Goal: Task Accomplishment & Management: Manage account settings

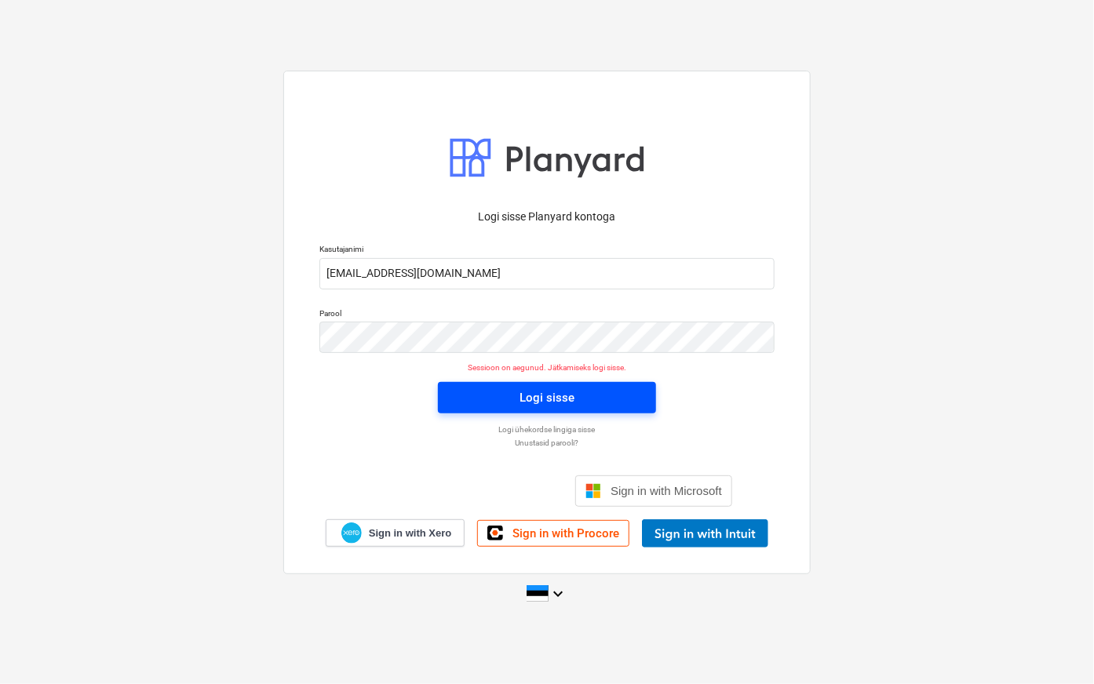
click at [535, 394] on div "Logi sisse" at bounding box center [547, 398] width 55 height 20
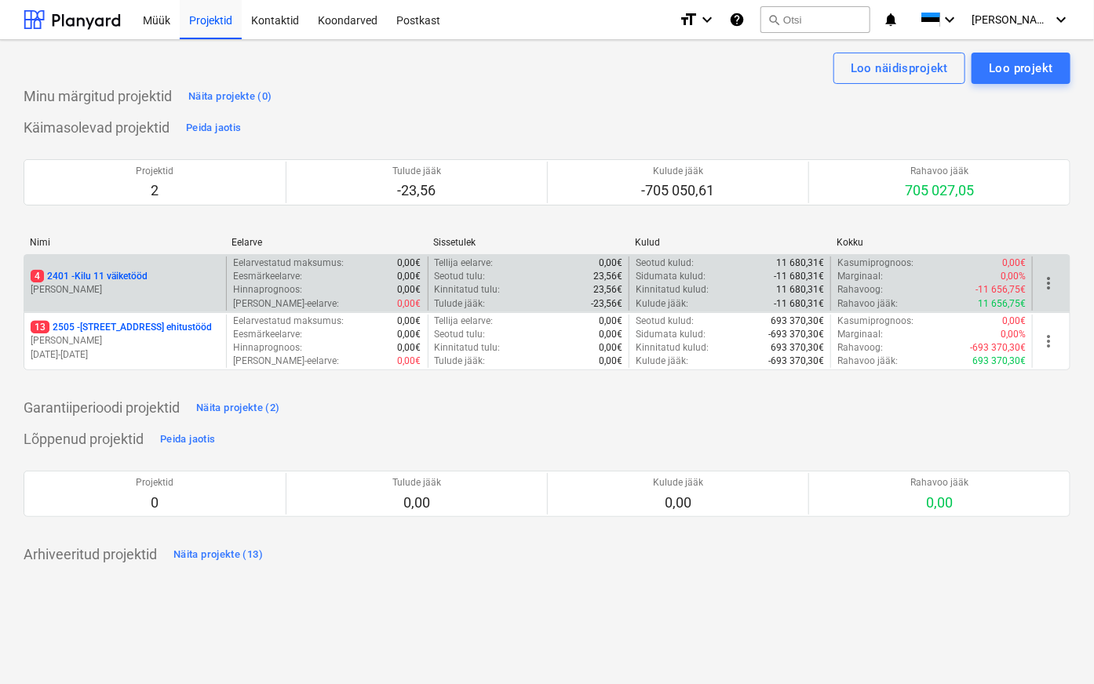
click at [81, 275] on p "4 2401 - Kilu 11 väiketööd" at bounding box center [89, 276] width 117 height 13
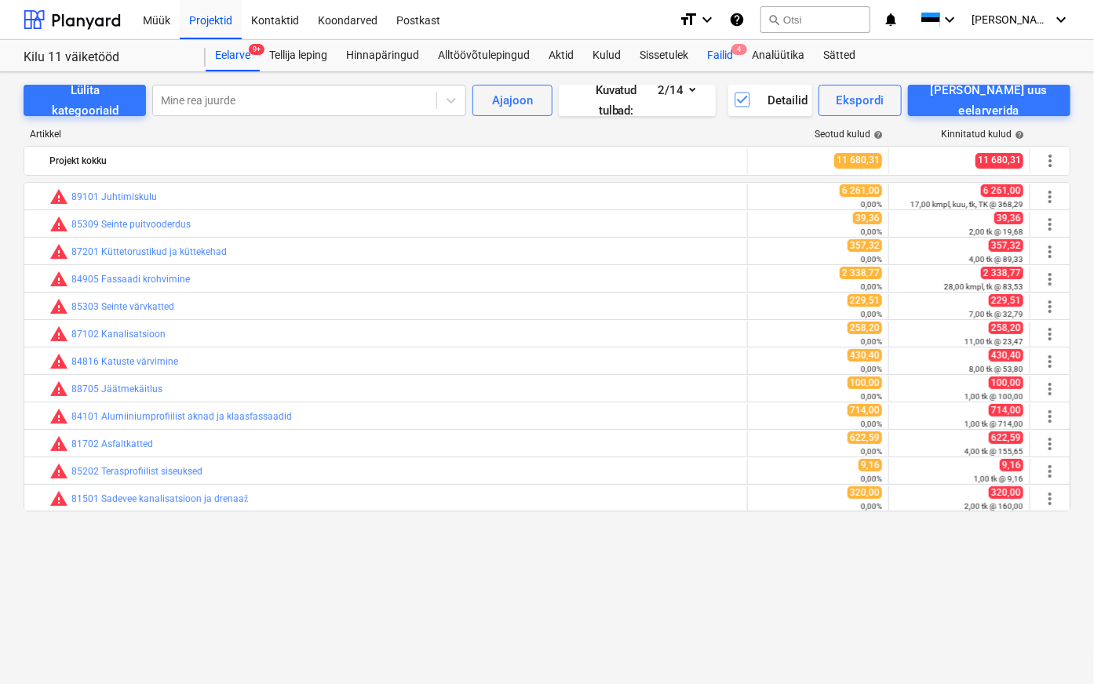
click at [730, 53] on div "Failid 4" at bounding box center [720, 55] width 45 height 31
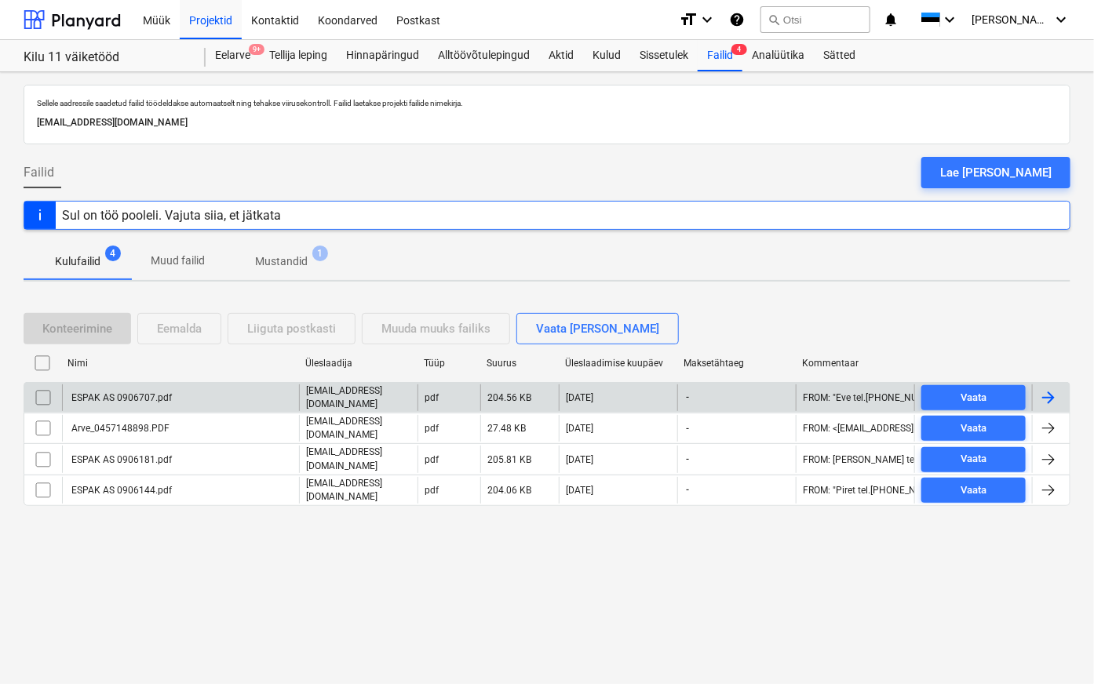
click at [103, 396] on div "ESPAK AS 0906707.pdf" at bounding box center [120, 397] width 103 height 11
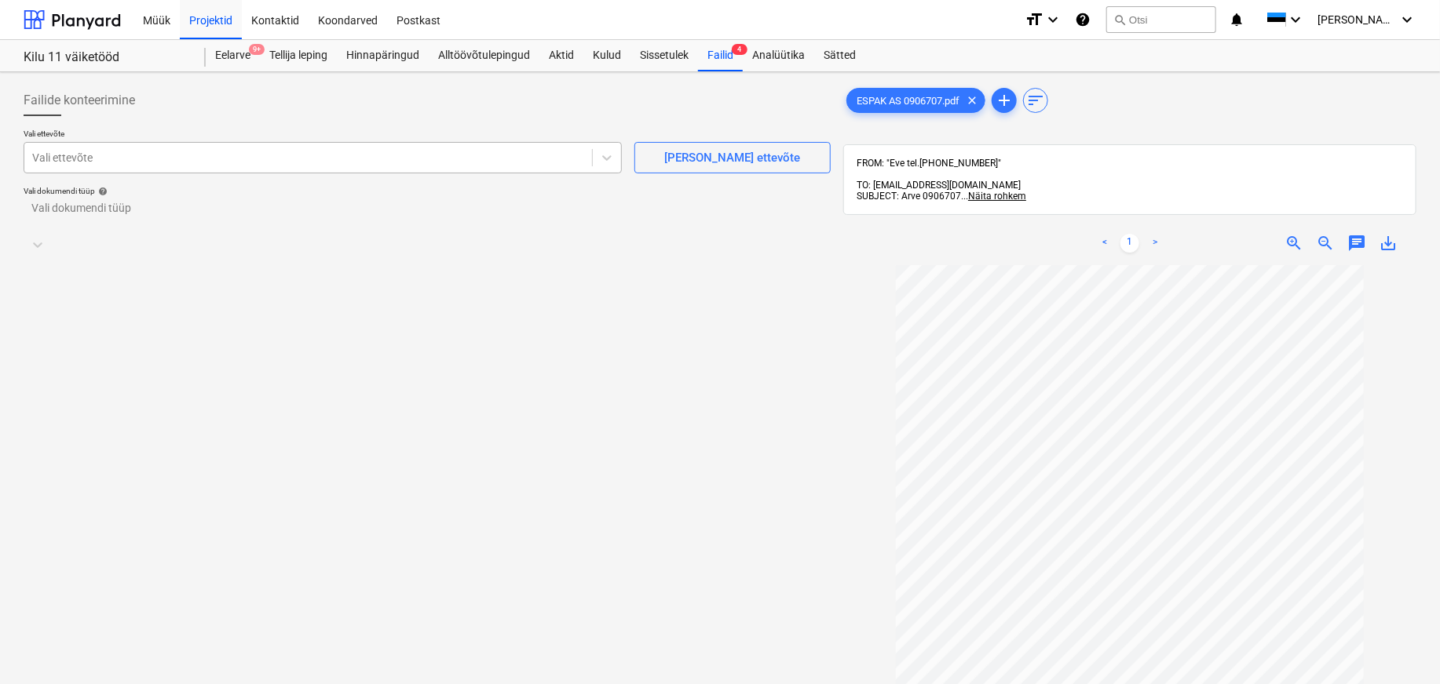
click at [86, 154] on div at bounding box center [308, 158] width 552 height 16
type input "esp"
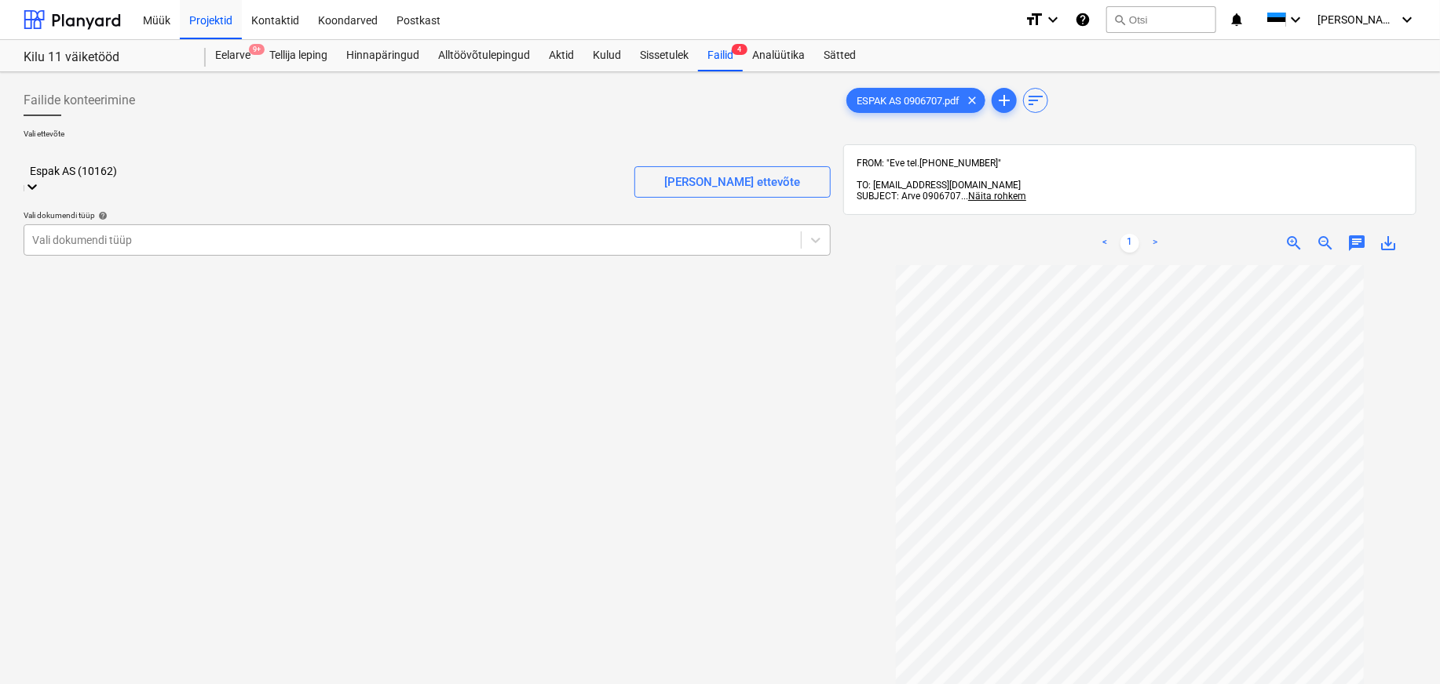
click at [53, 232] on div at bounding box center [412, 240] width 761 height 16
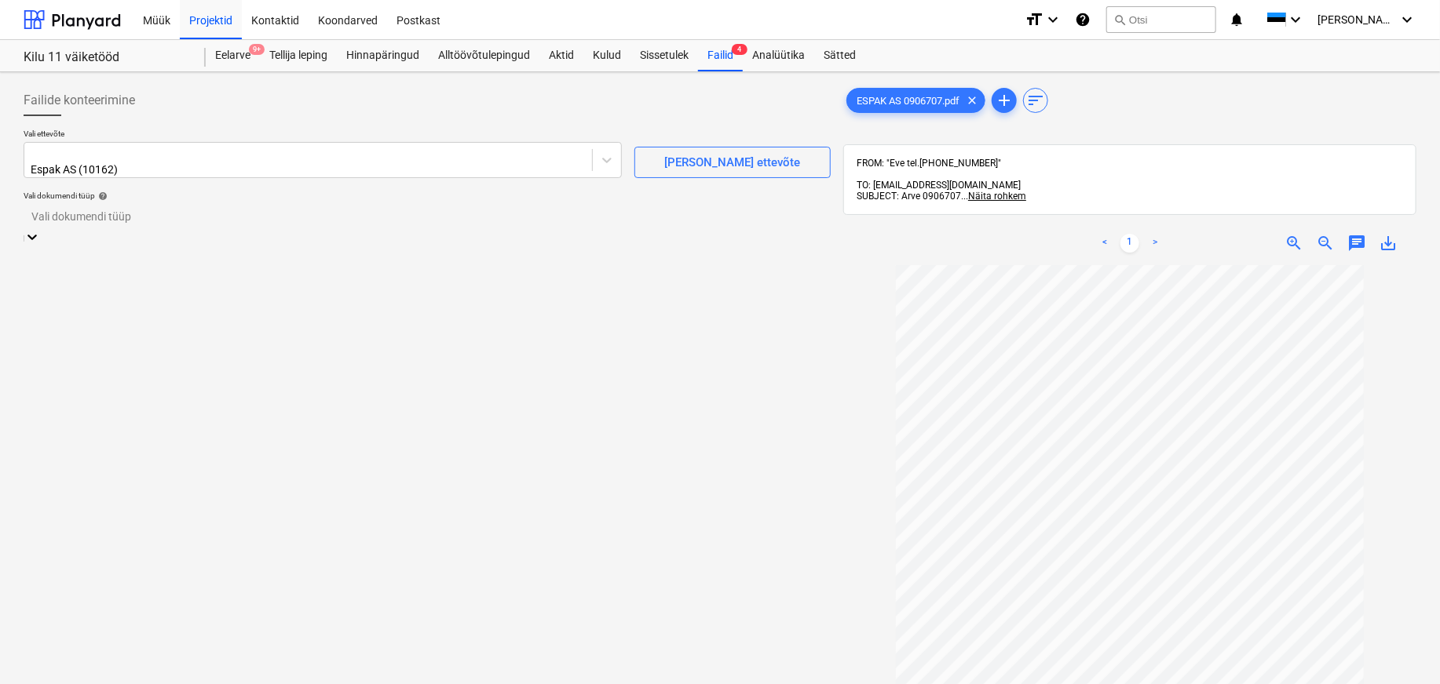
click at [76, 684] on div "Eraldi ostuarve või tšekk" at bounding box center [720, 690] width 1440 height 13
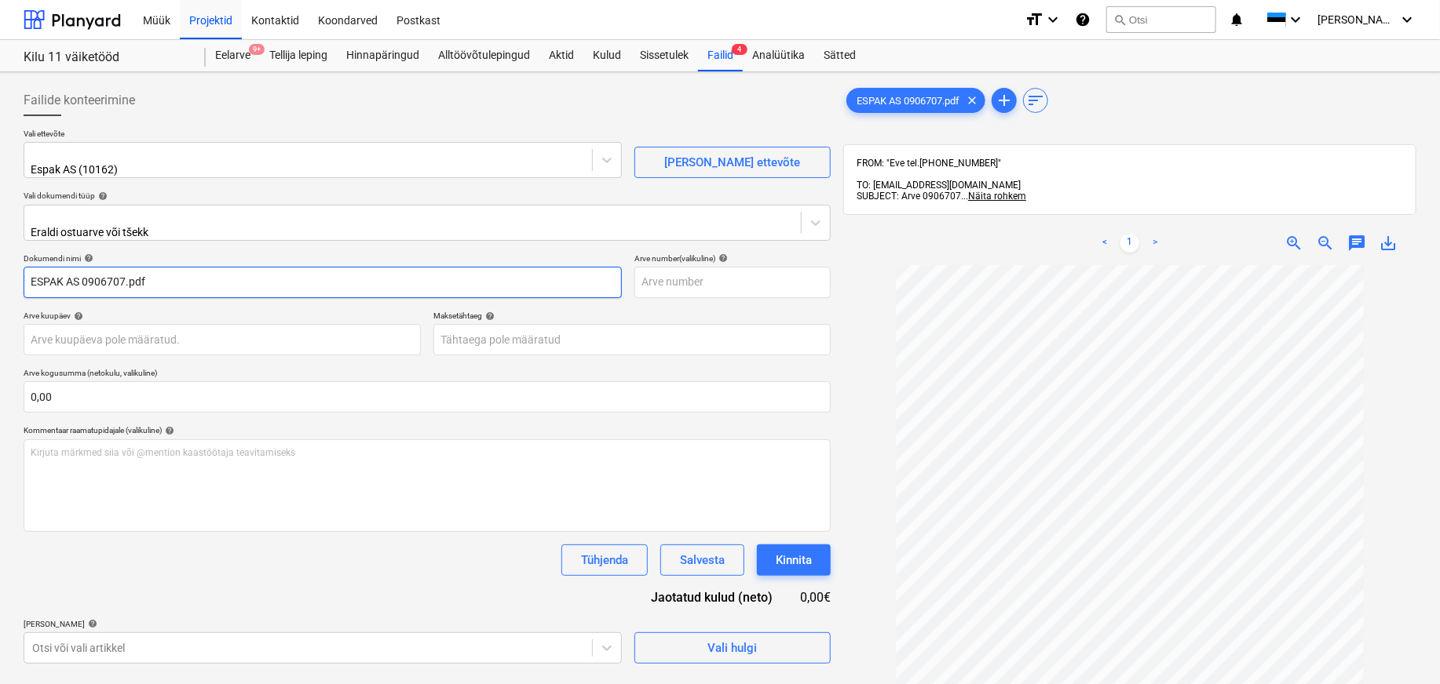
drag, startPoint x: 85, startPoint y: 272, endPoint x: -12, endPoint y: 257, distance: 97.6
click at [0, 257] on html "Müük Projektid Kontaktid Koondarved Postkast format_size keyboard_arrow_down he…" at bounding box center [720, 342] width 1440 height 684
drag, startPoint x: 99, startPoint y: 271, endPoint x: 74, endPoint y: 271, distance: 25.1
click at [74, 271] on input "0906707.pdf" at bounding box center [323, 282] width 598 height 31
type input "0906707"
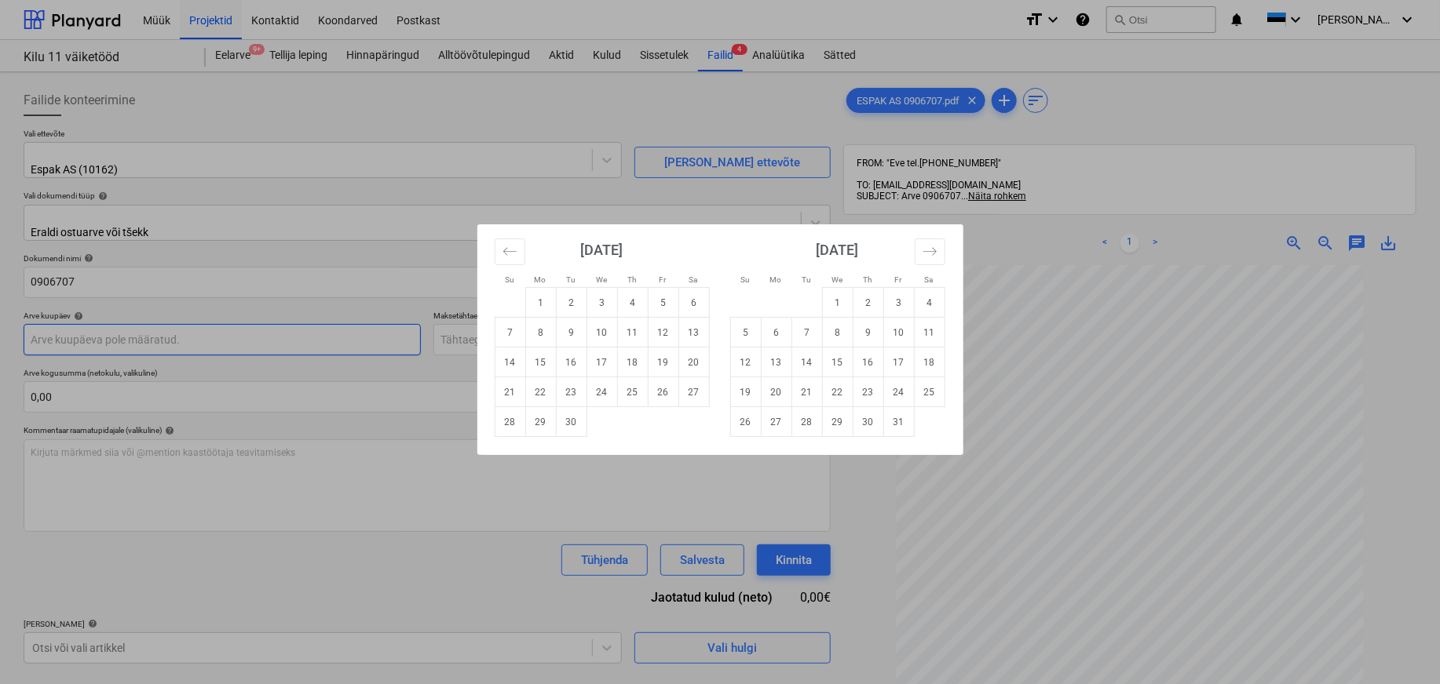
click at [49, 331] on body "Müük Projektid Kontaktid Koondarved Postkast format_size keyboard_arrow_down he…" at bounding box center [720, 342] width 1440 height 684
click at [636, 332] on td "11" at bounding box center [632, 333] width 31 height 30
type input "[DATE]"
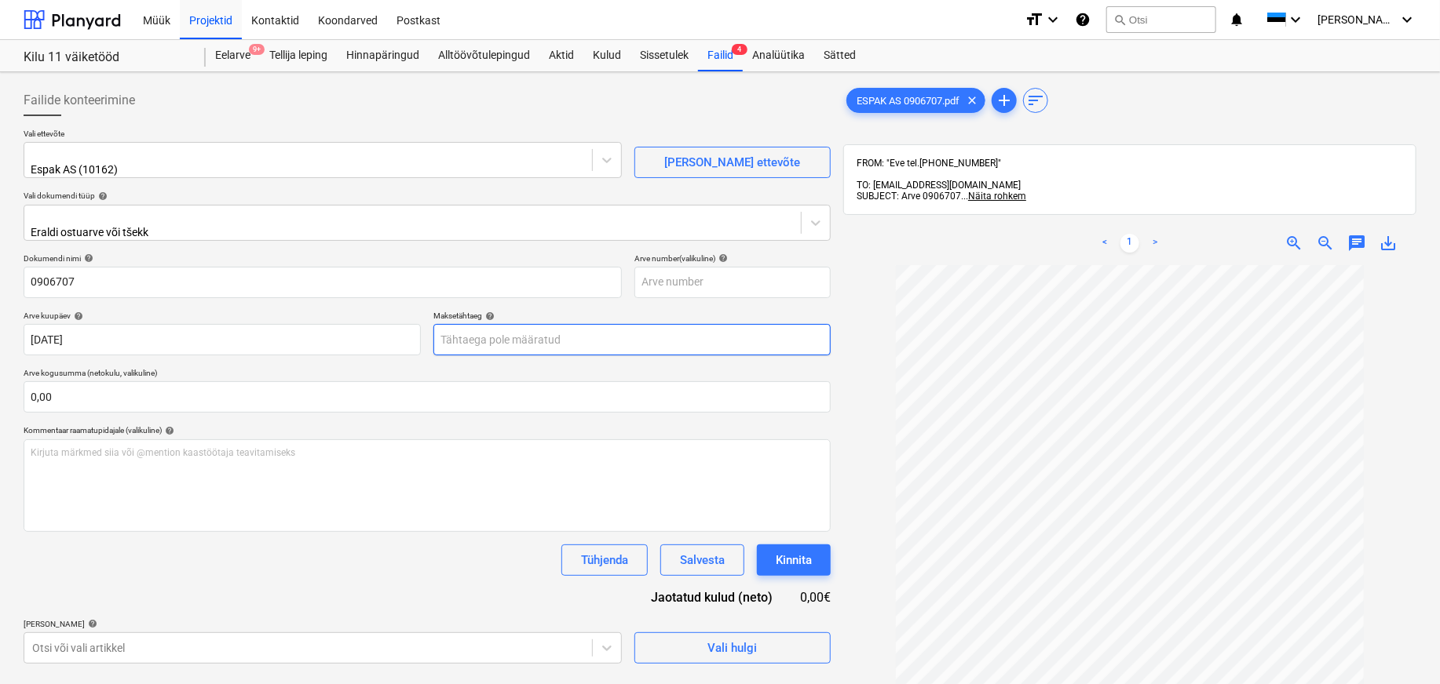
click at [516, 338] on body "Müük Projektid Kontaktid Koondarved Postkast format_size keyboard_arrow_down he…" at bounding box center [720, 342] width 1440 height 684
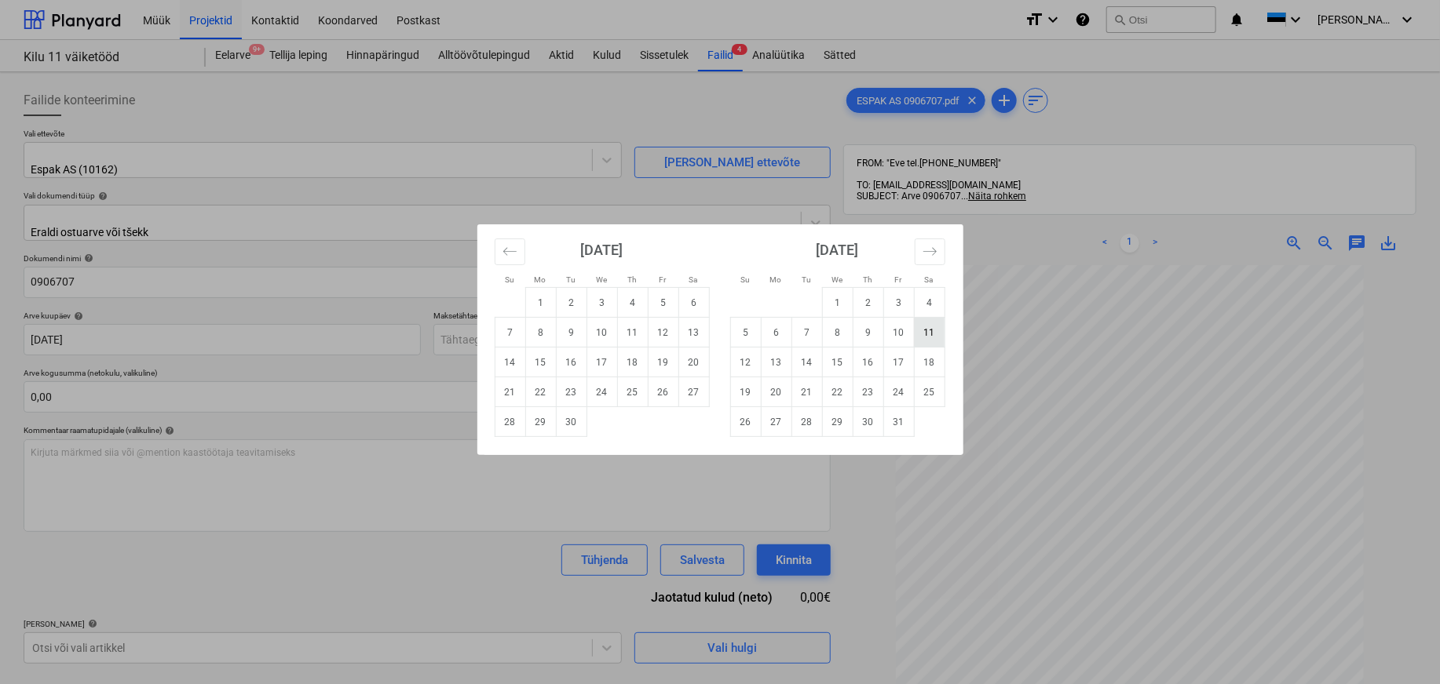
click at [930, 330] on td "11" at bounding box center [929, 333] width 31 height 30
type input "[DATE]"
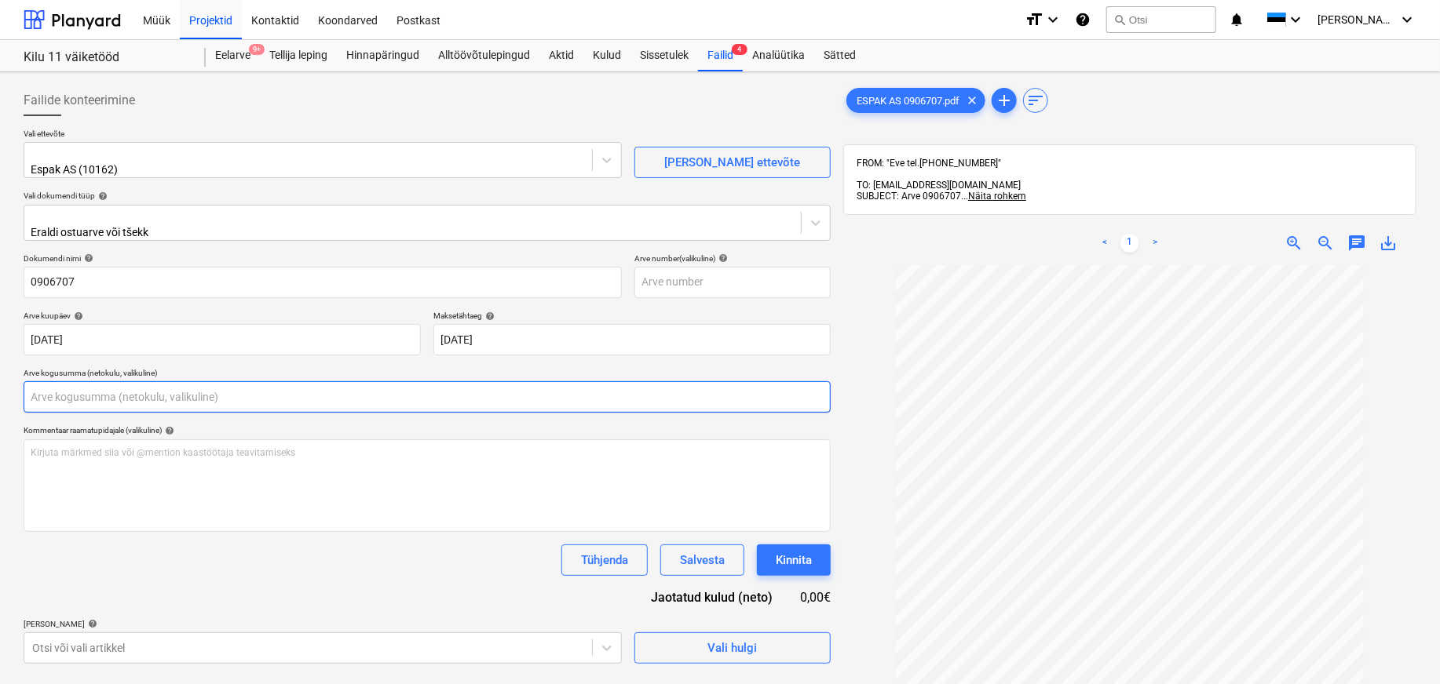
click at [44, 389] on input "text" at bounding box center [427, 396] width 807 height 31
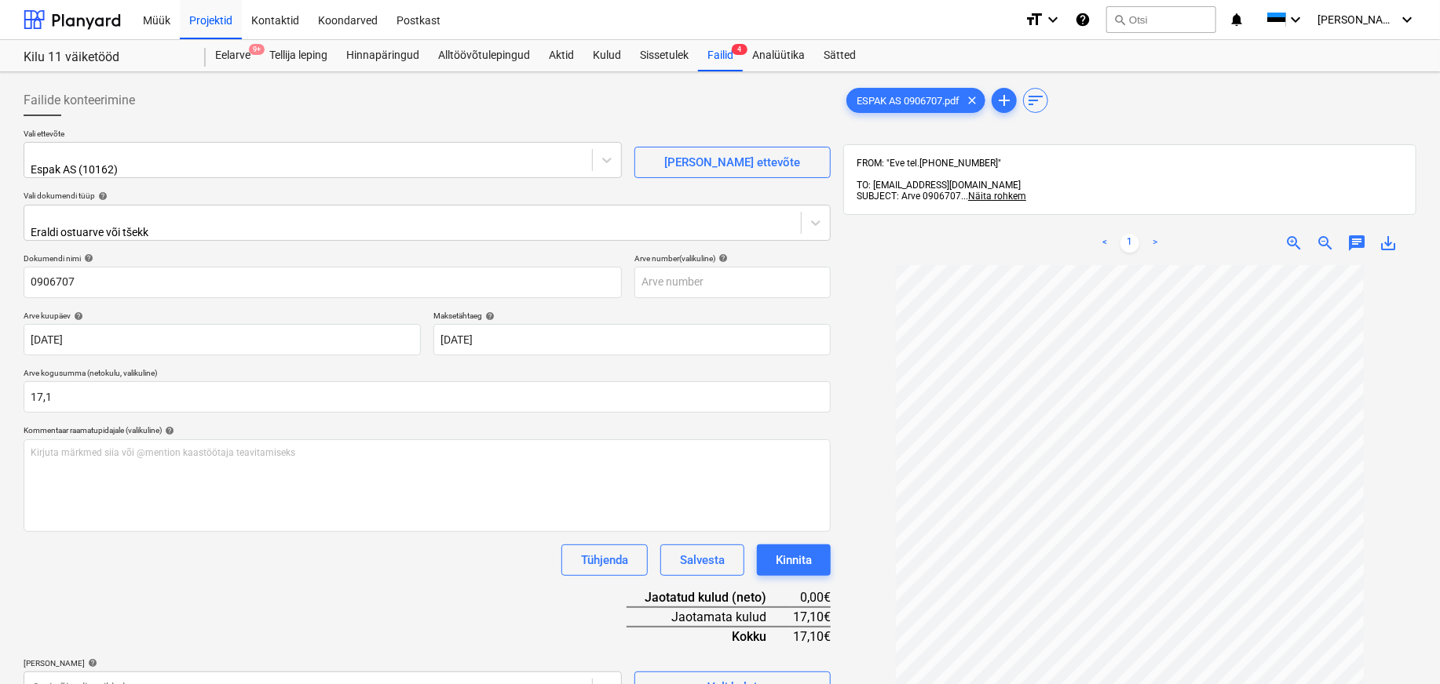
type input "17,10"
click at [251, 585] on div "Dokumendi nimi help 0906707 Arve number (valikuline) help Arve kuupäev help [DA…" at bounding box center [427, 479] width 807 height 450
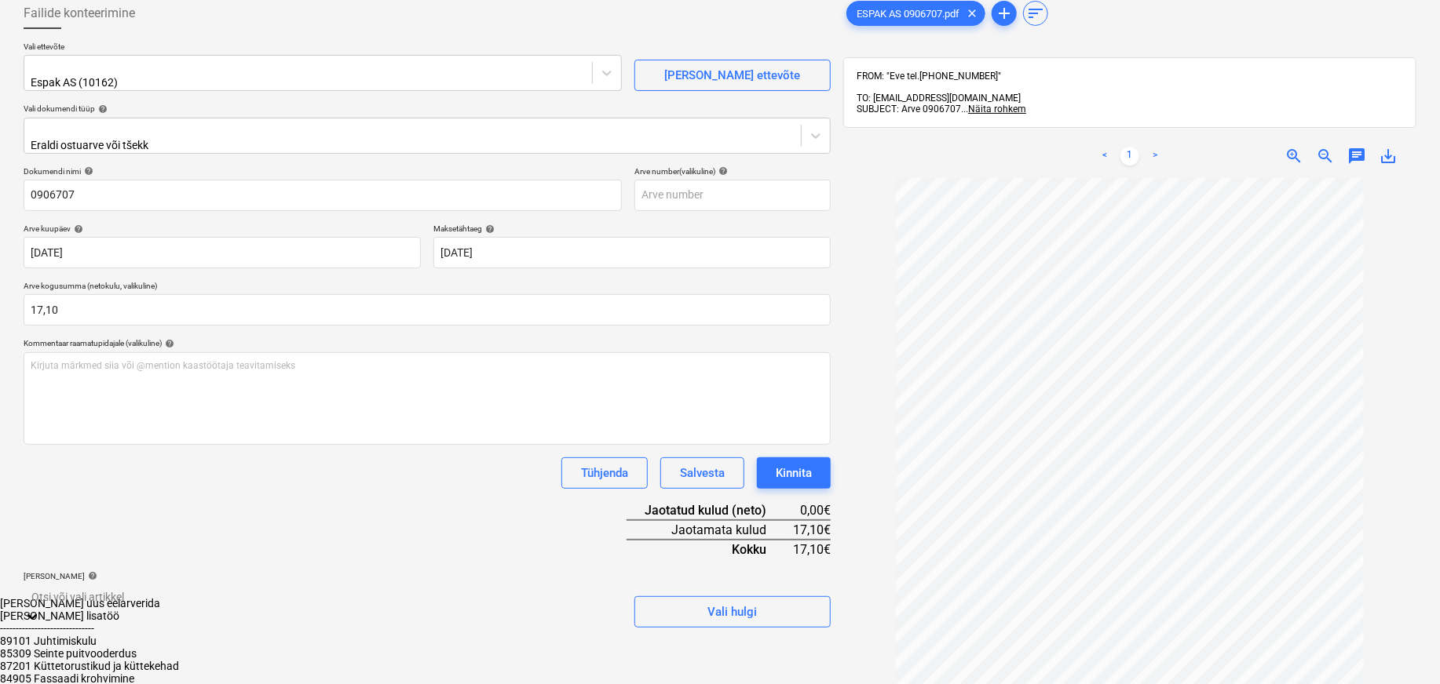
scroll to position [252, 0]
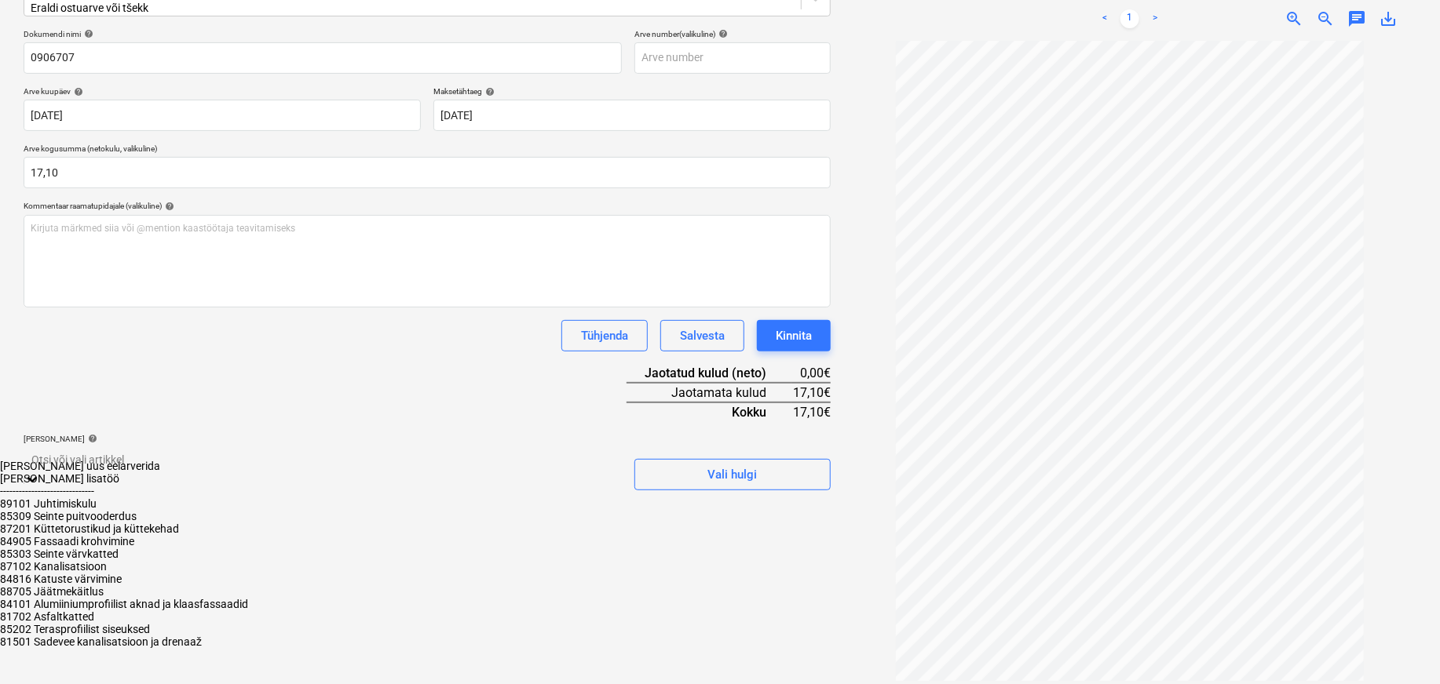
click at [215, 585] on body "Müük Projektid Kontaktid Koondarved Postkast format_size keyboard_arrow_down he…" at bounding box center [720, 211] width 1440 height 873
click at [140, 560] on div "85303 Seinte värvkatted" at bounding box center [720, 554] width 1440 height 13
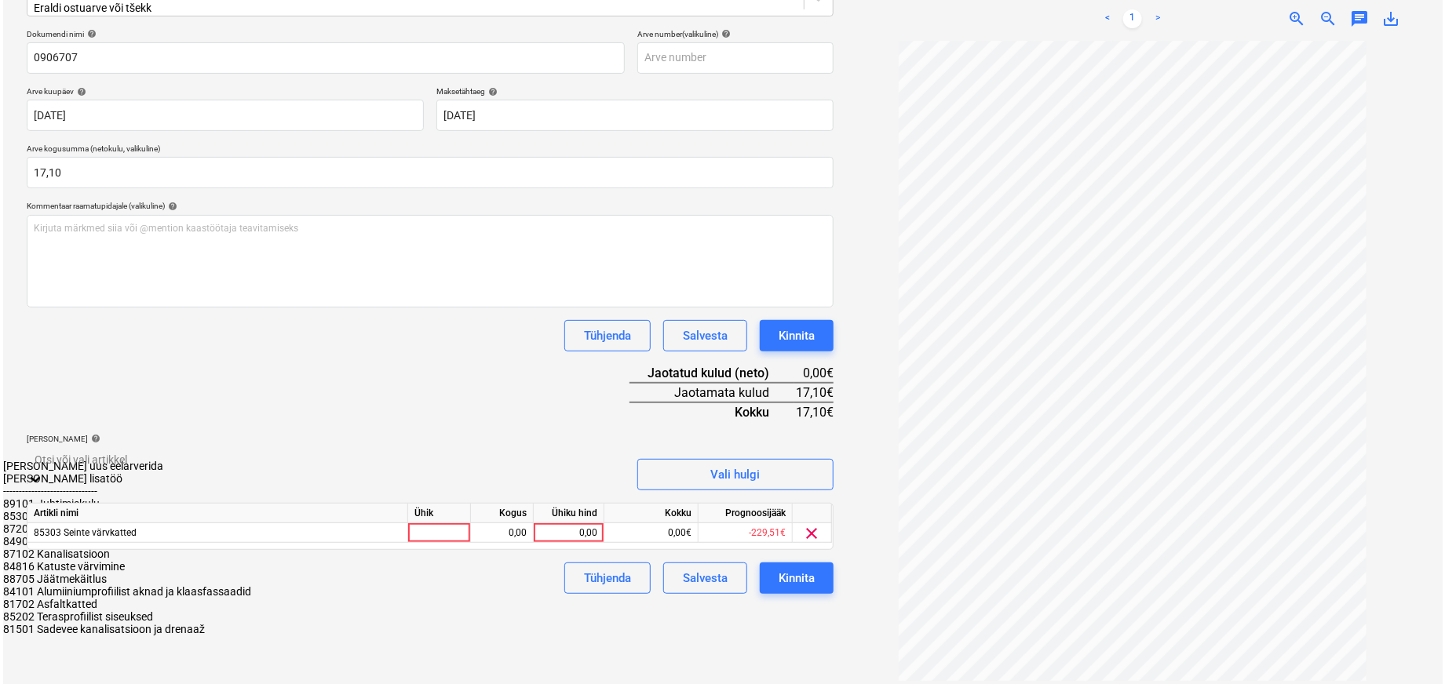
scroll to position [224, 0]
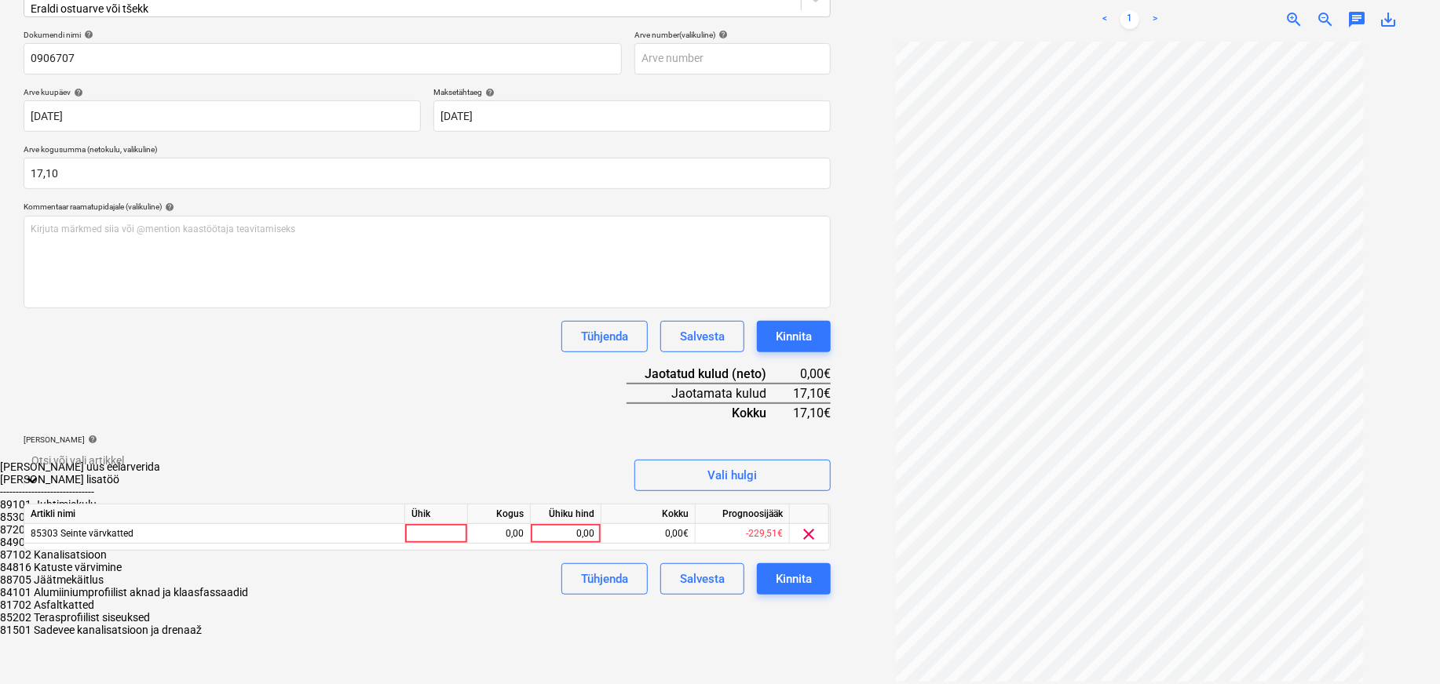
click at [708, 611] on div "Failide konteerimine Vali ettevõte Espak AS (10162) [PERSON_NAME] uus ettevõte …" at bounding box center [427, 267] width 820 height 824
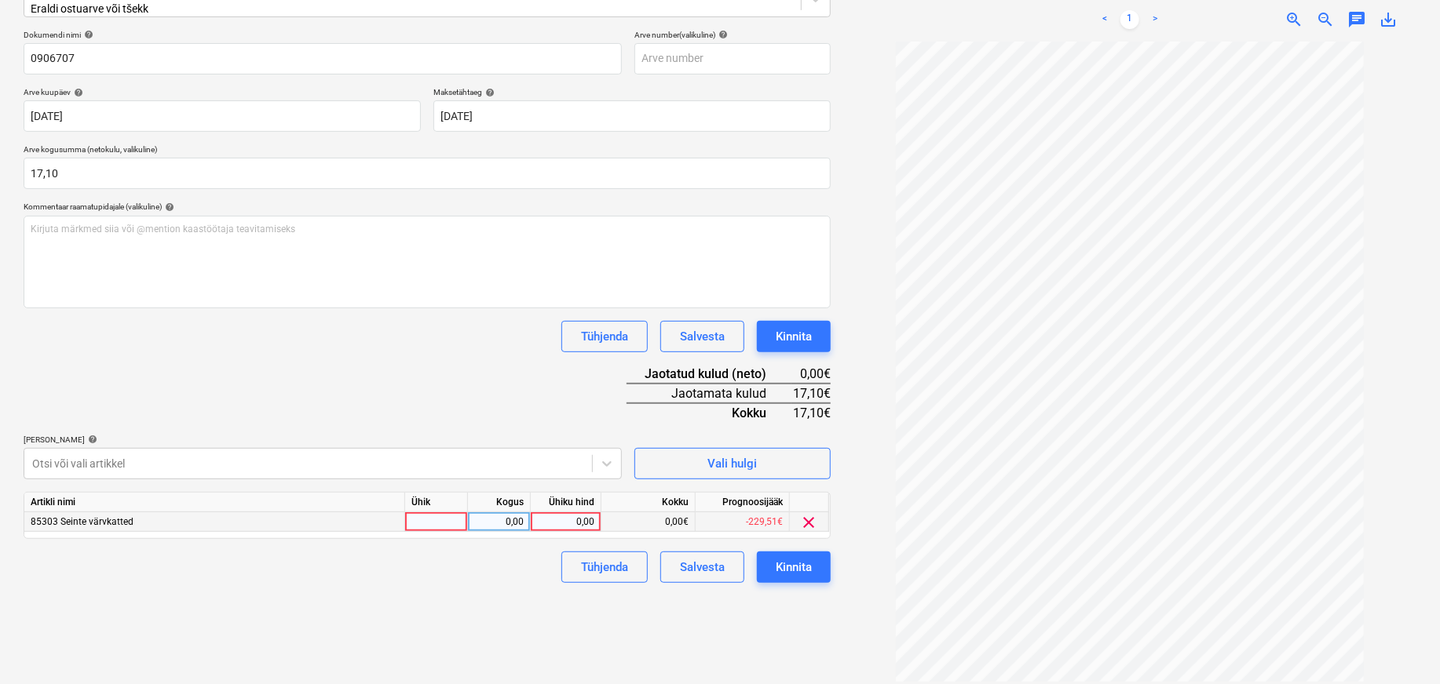
click at [427, 513] on div at bounding box center [436, 523] width 63 height 20
type input "tk"
click at [495, 513] on div "0,00" at bounding box center [498, 523] width 49 height 20
type input "1"
click at [560, 518] on div "0,00" at bounding box center [565, 523] width 57 height 20
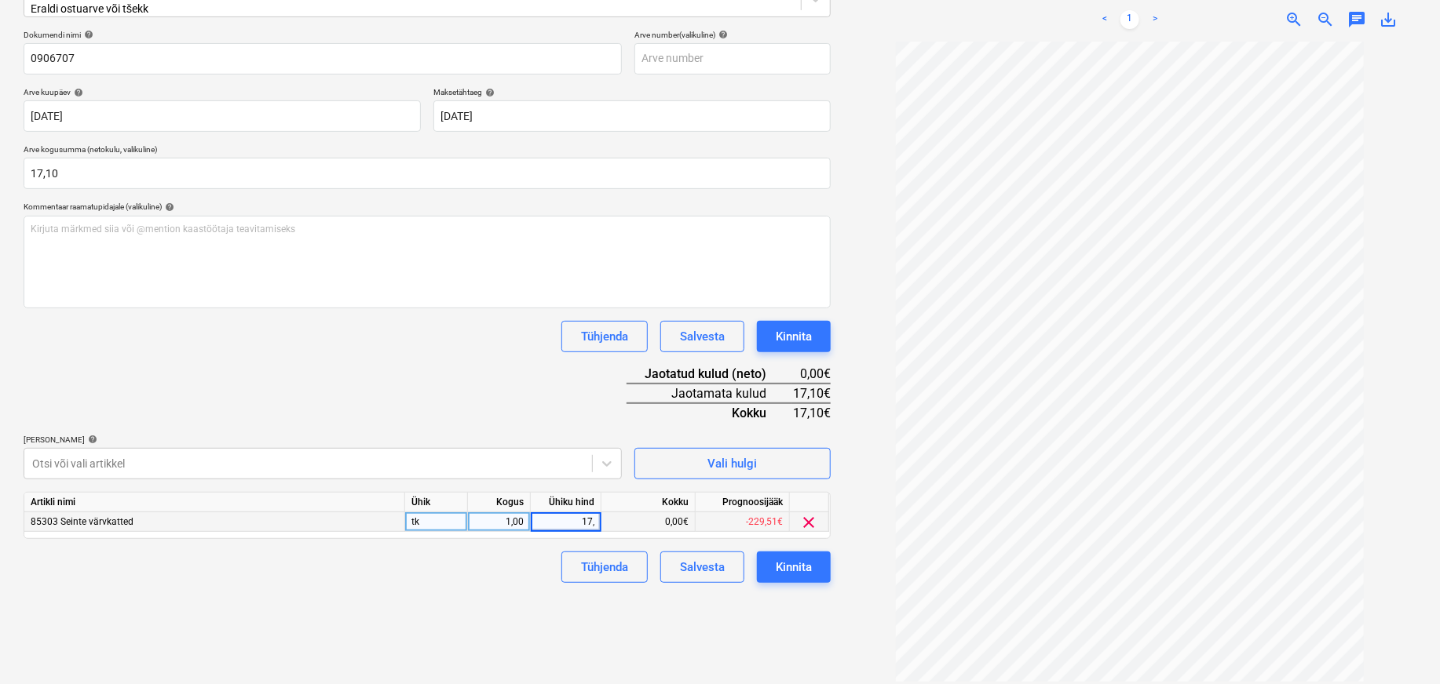
type input "17,1"
click at [495, 571] on div "Tühjenda Salvesta Kinnita" at bounding box center [427, 567] width 807 height 31
click at [791, 560] on div "Kinnita" at bounding box center [794, 567] width 36 height 20
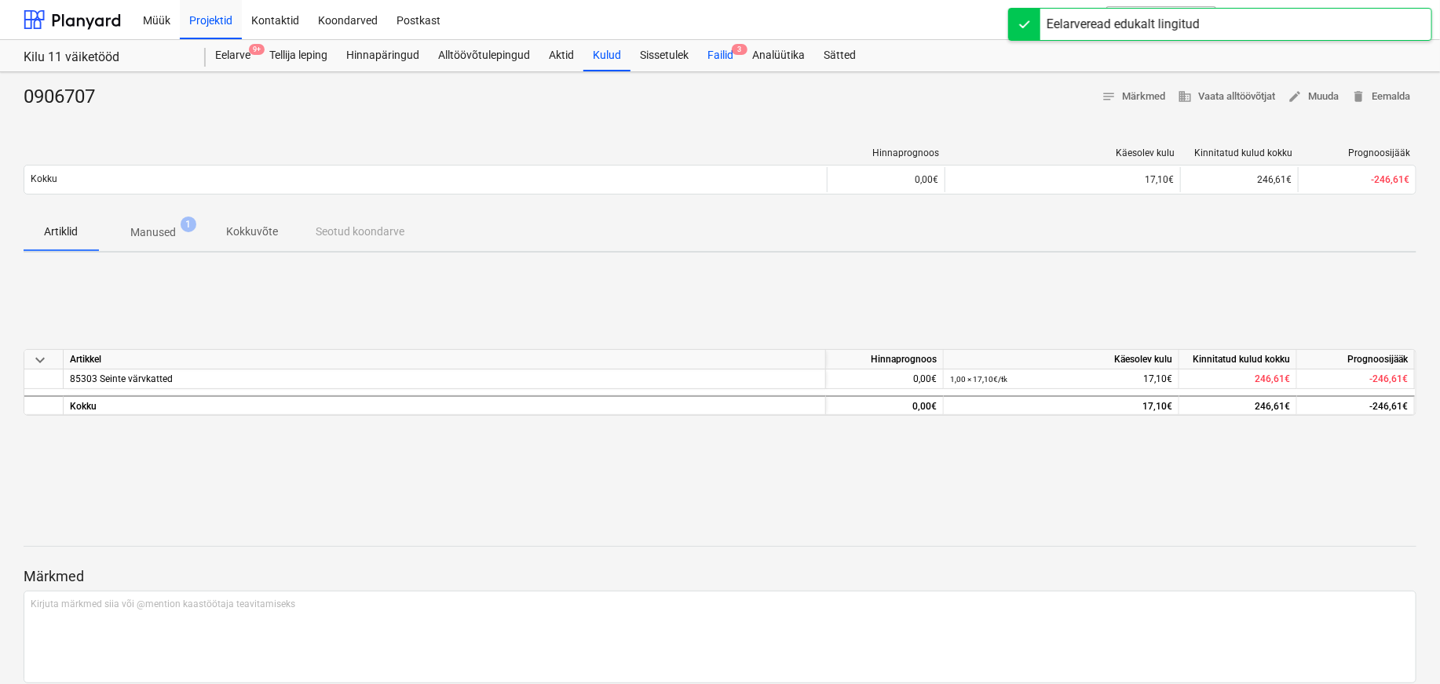
click at [721, 56] on div "Failid 3" at bounding box center [720, 55] width 45 height 31
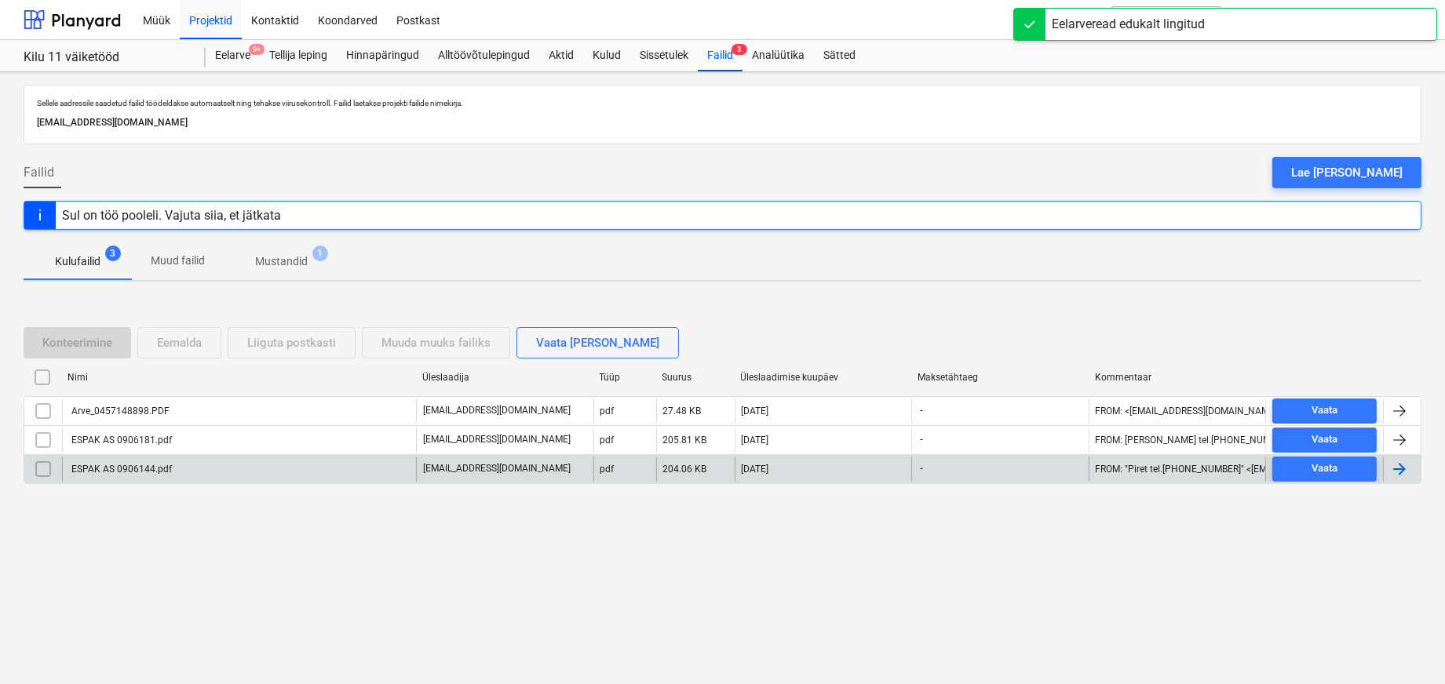
click at [126, 467] on div "ESPAK AS 0906144.pdf" at bounding box center [120, 469] width 103 height 11
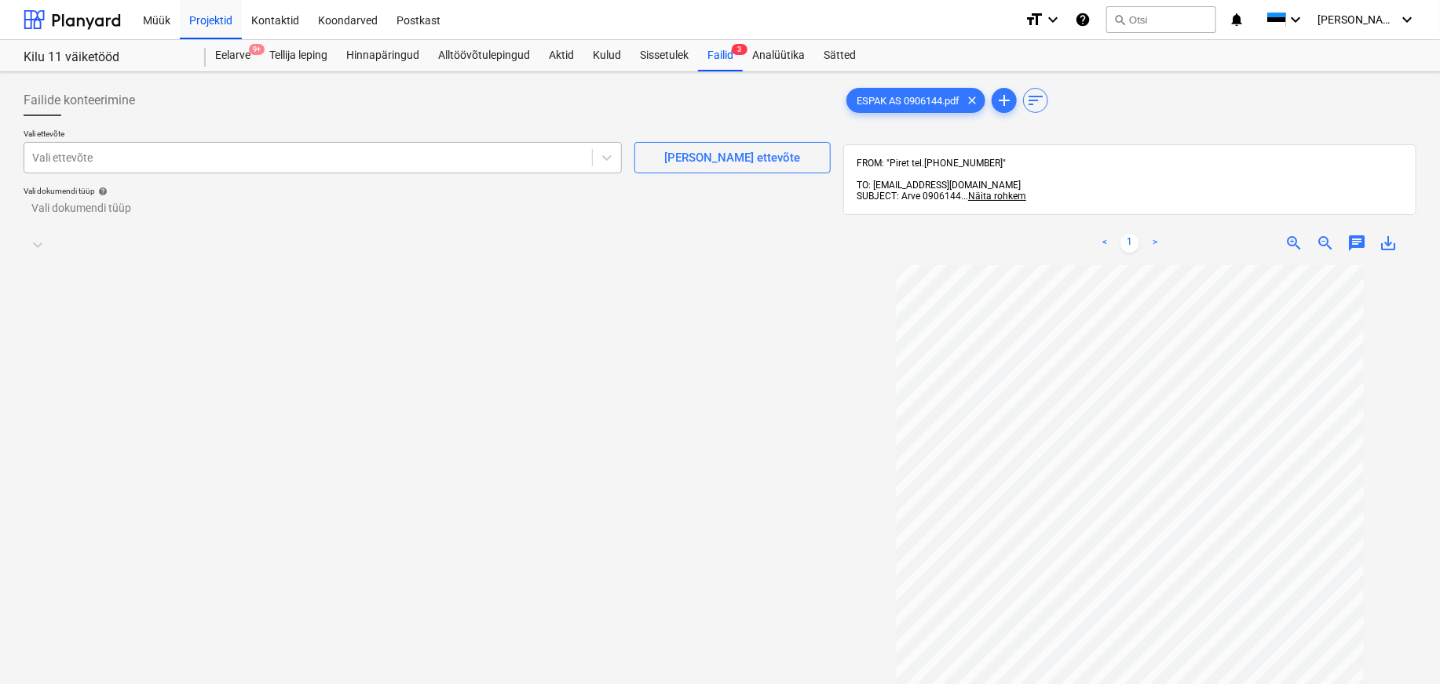
click at [57, 153] on div at bounding box center [308, 158] width 552 height 16
type input "esp"
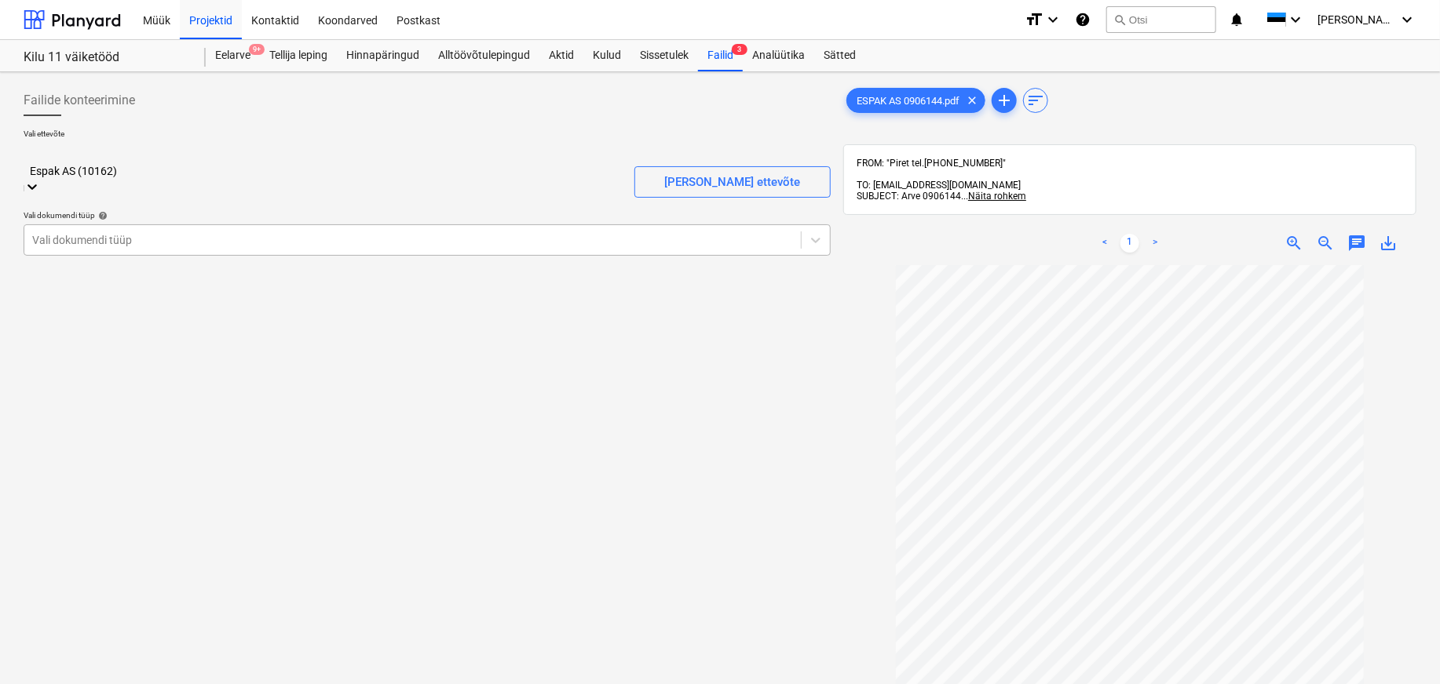
click at [60, 232] on div at bounding box center [412, 240] width 761 height 16
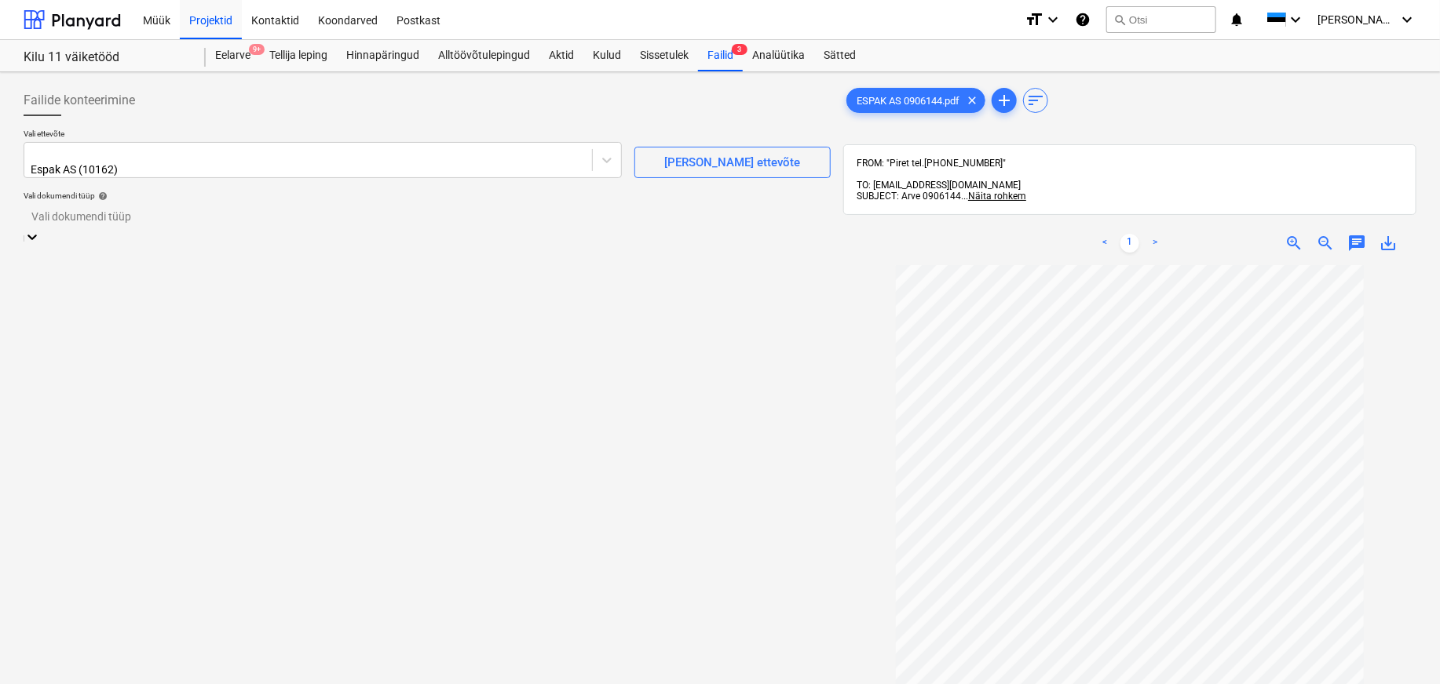
click at [65, 684] on div "Eraldi ostuarve või tšekk" at bounding box center [720, 690] width 1440 height 13
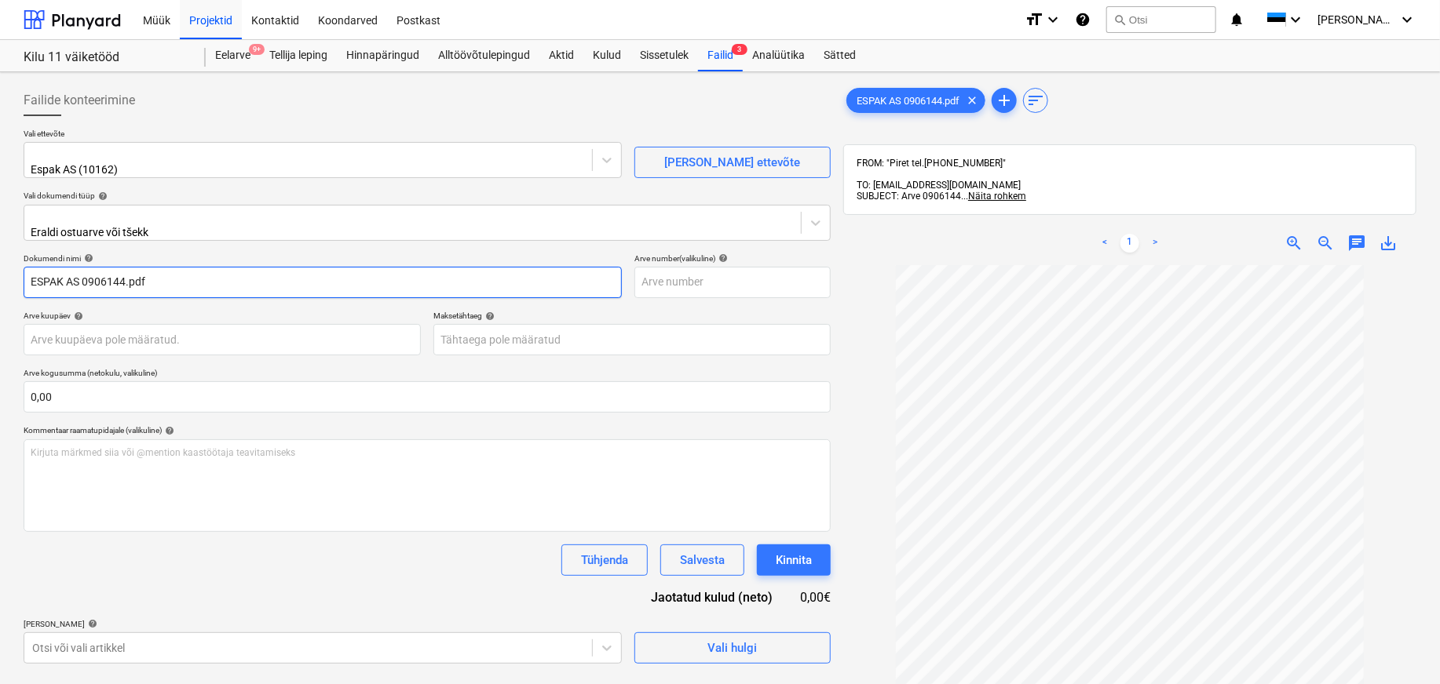
drag, startPoint x: 82, startPoint y: 269, endPoint x: -31, endPoint y: 248, distance: 114.2
click at [0, 248] on html "Müük Projektid Kontaktid Koondarved Postkast format_size keyboard_arrow_down he…" at bounding box center [720, 342] width 1440 height 684
drag, startPoint x: 122, startPoint y: 267, endPoint x: 87, endPoint y: 323, distance: 66.6
click at [75, 286] on input "0906144.pdf" at bounding box center [323, 282] width 598 height 31
type input "0906144"
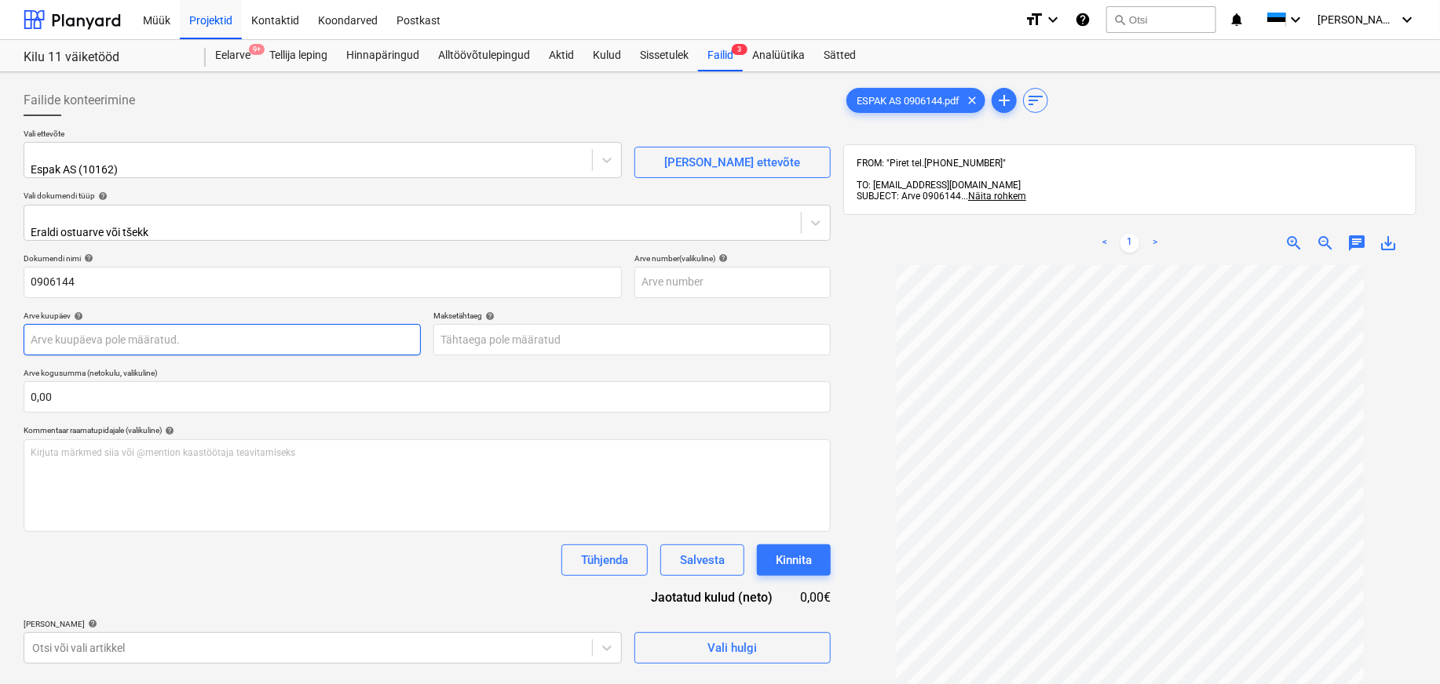
click at [61, 341] on body "Müük Projektid Kontaktid Koondarved Postkast format_size keyboard_arrow_down he…" at bounding box center [720, 342] width 1440 height 684
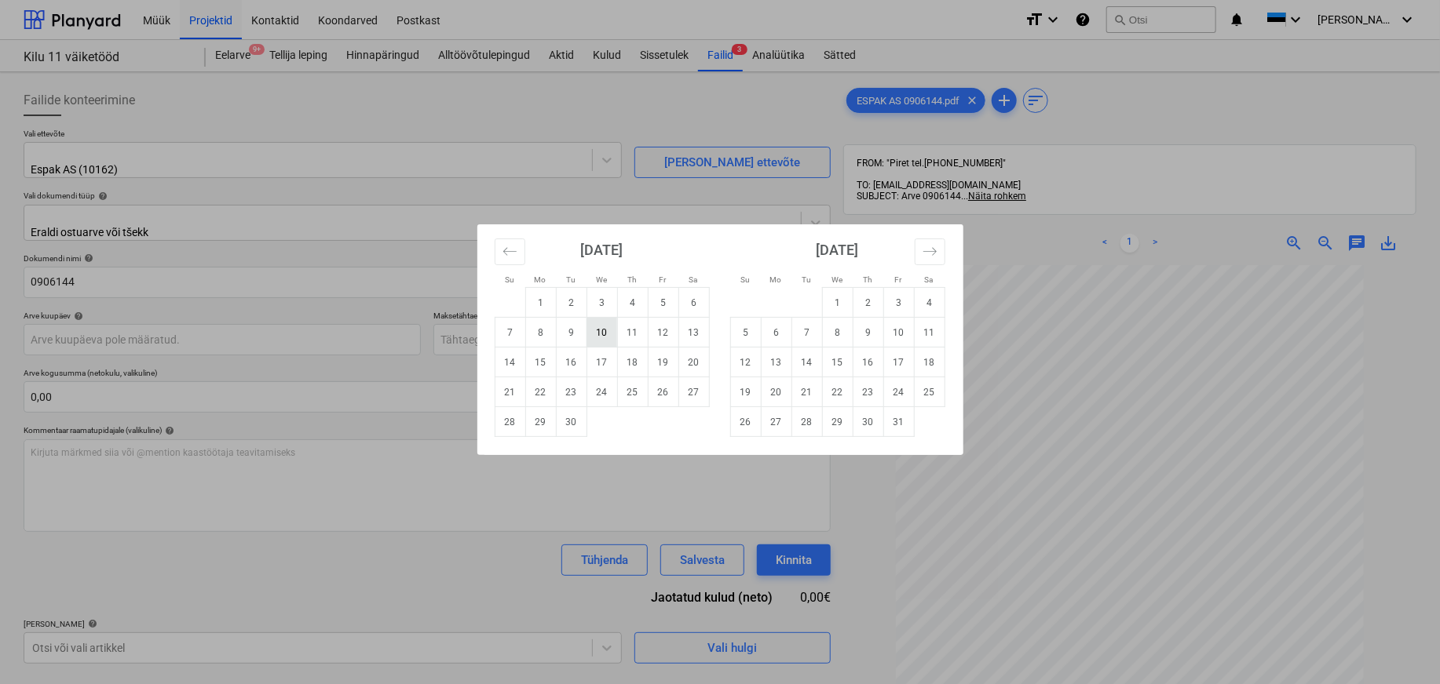
click at [607, 335] on td "10" at bounding box center [601, 333] width 31 height 30
type input "[DATE]"
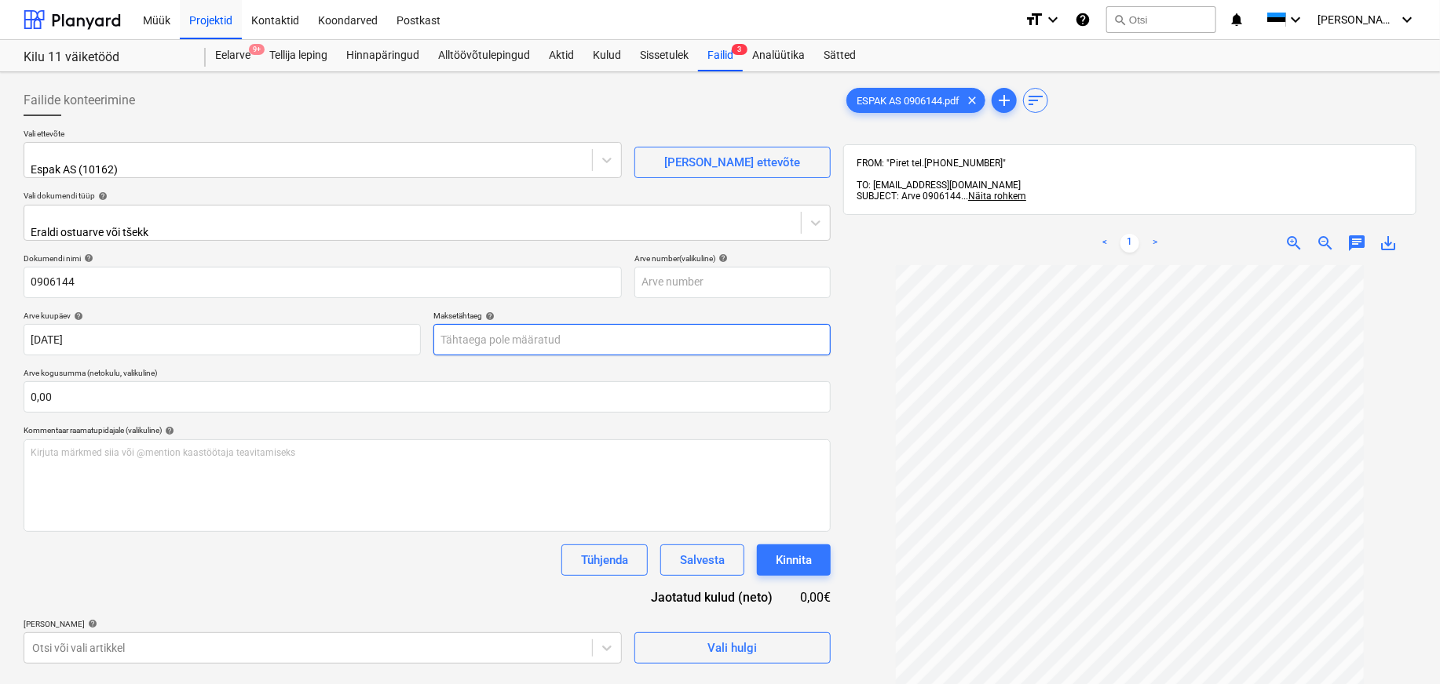
click at [640, 332] on body "Müük Projektid Kontaktid Koondarved Postkast format_size keyboard_arrow_down he…" at bounding box center [720, 342] width 1440 height 684
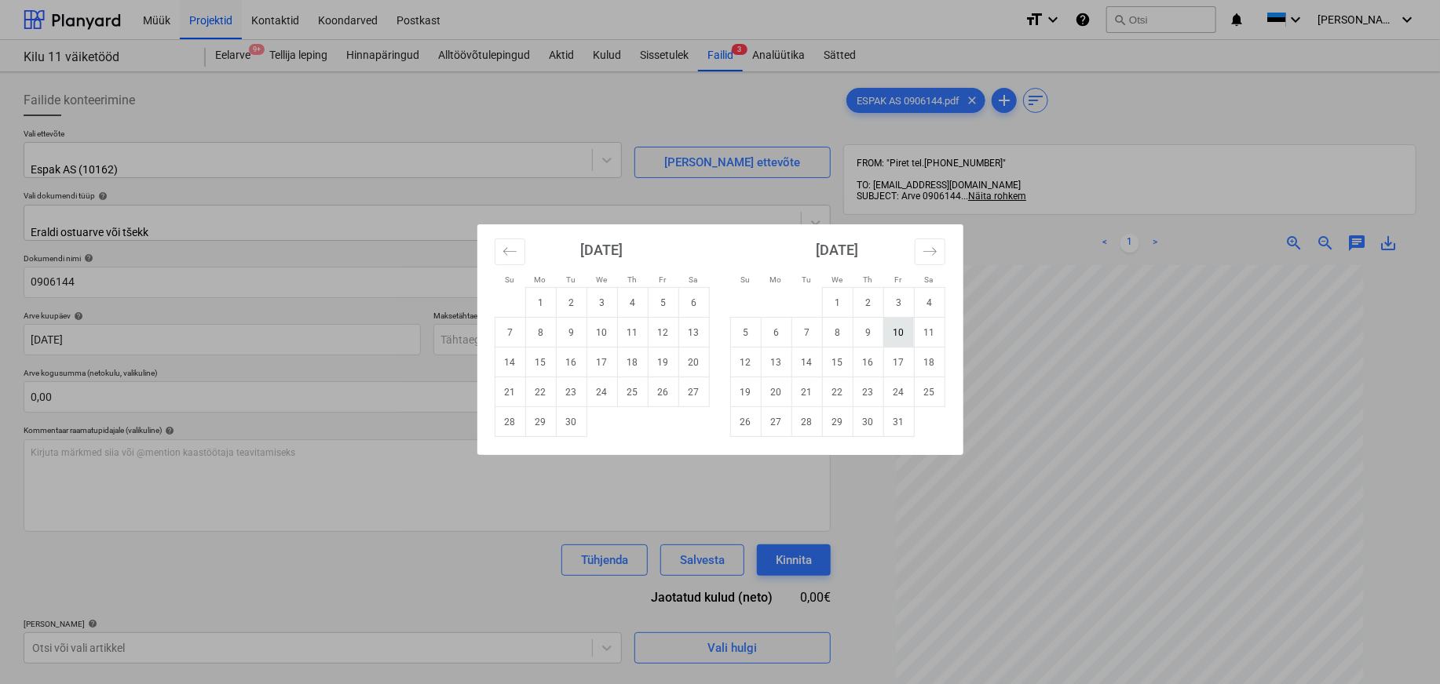
click at [903, 327] on td "10" at bounding box center [898, 333] width 31 height 30
type input "[DATE]"
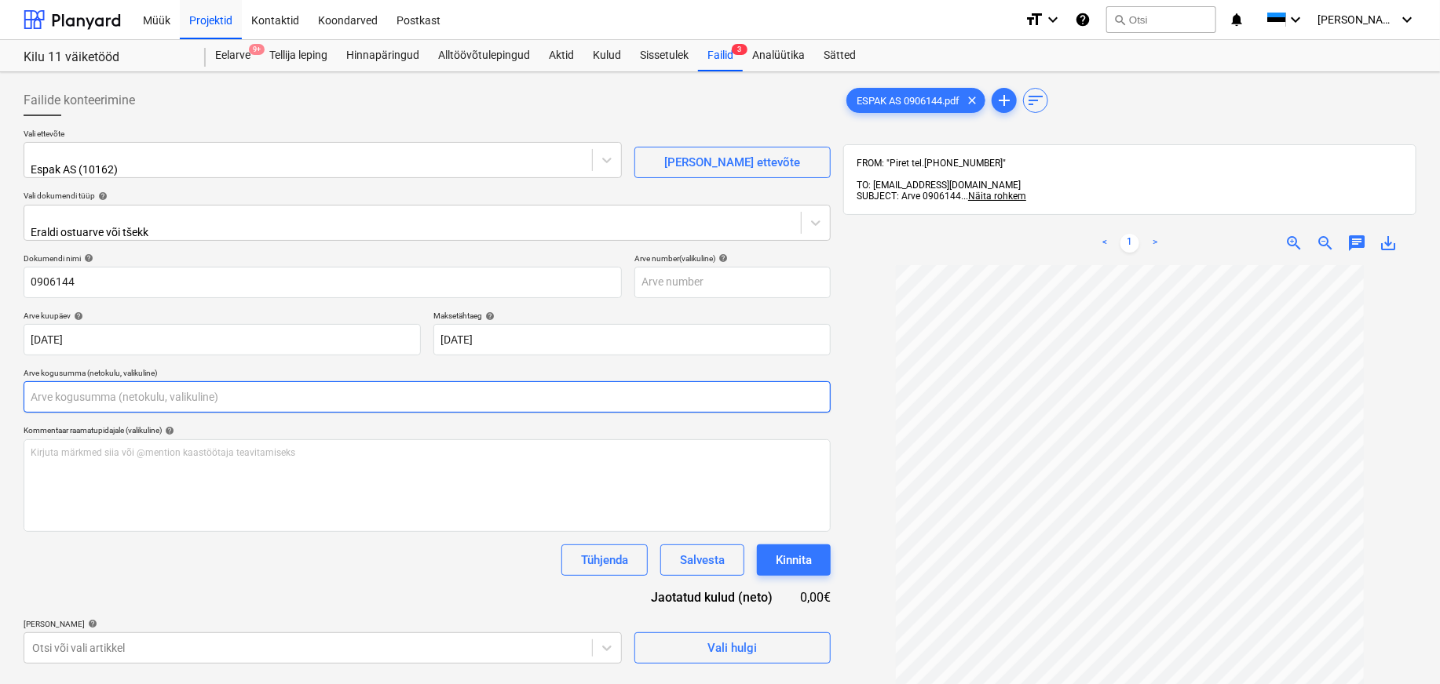
click at [82, 391] on input "text" at bounding box center [427, 396] width 807 height 31
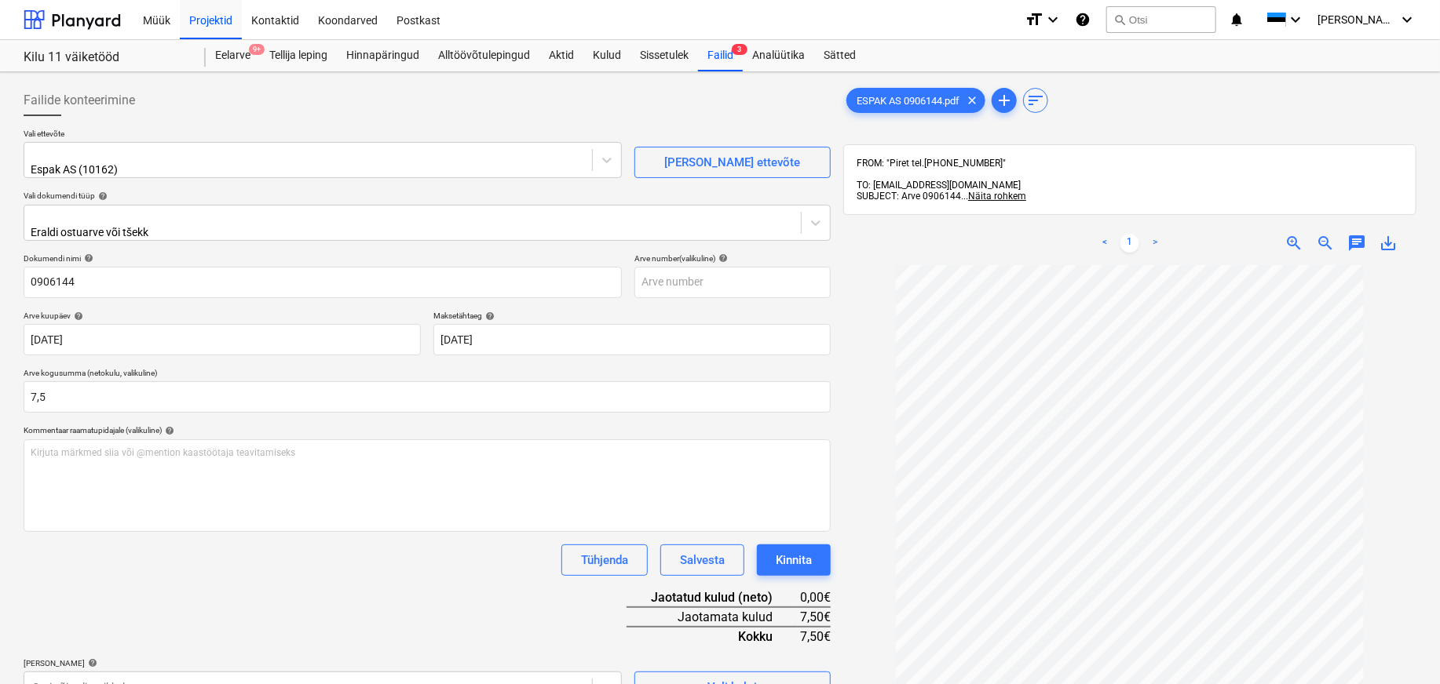
type input "7,50"
click at [206, 556] on div "Tühjenda Salvesta Kinnita" at bounding box center [427, 560] width 807 height 31
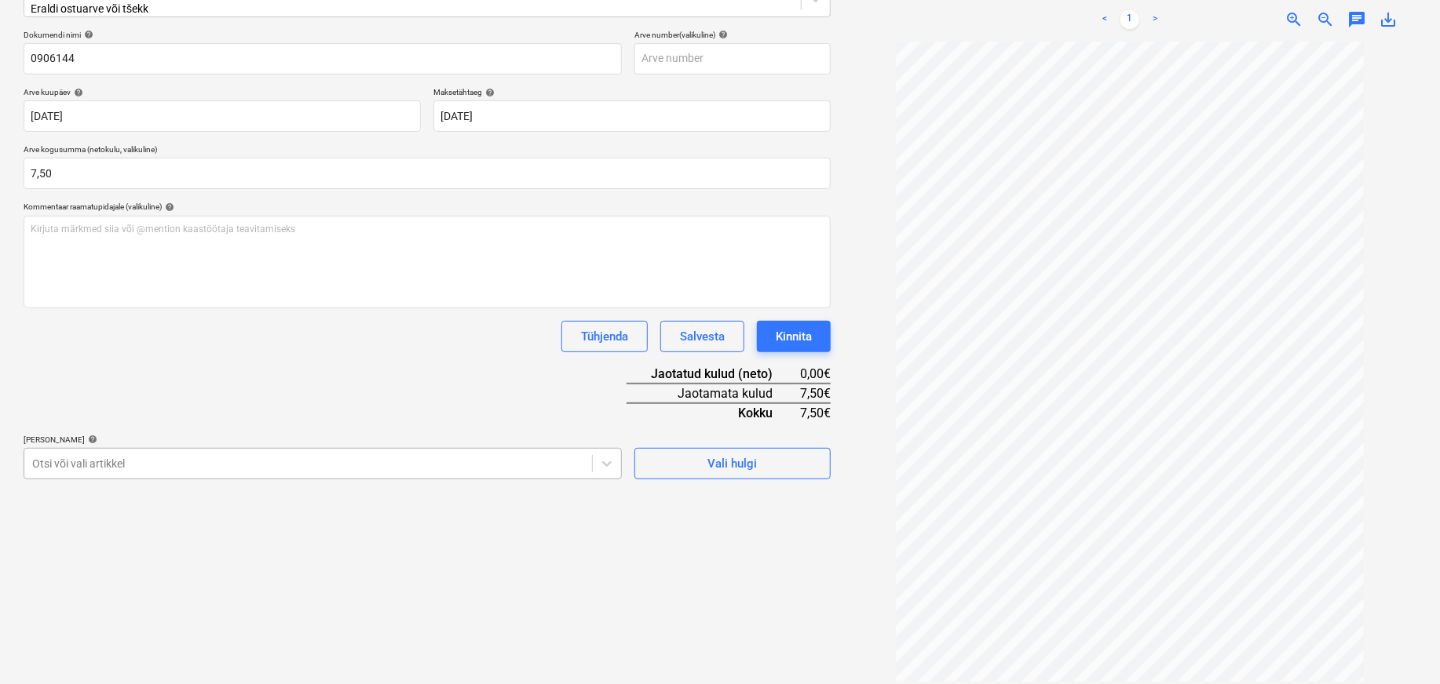
click at [113, 447] on div "Failide konteerimine Vali ettevõte Espak AS (10162) [PERSON_NAME] uus ettevõte …" at bounding box center [427, 272] width 820 height 834
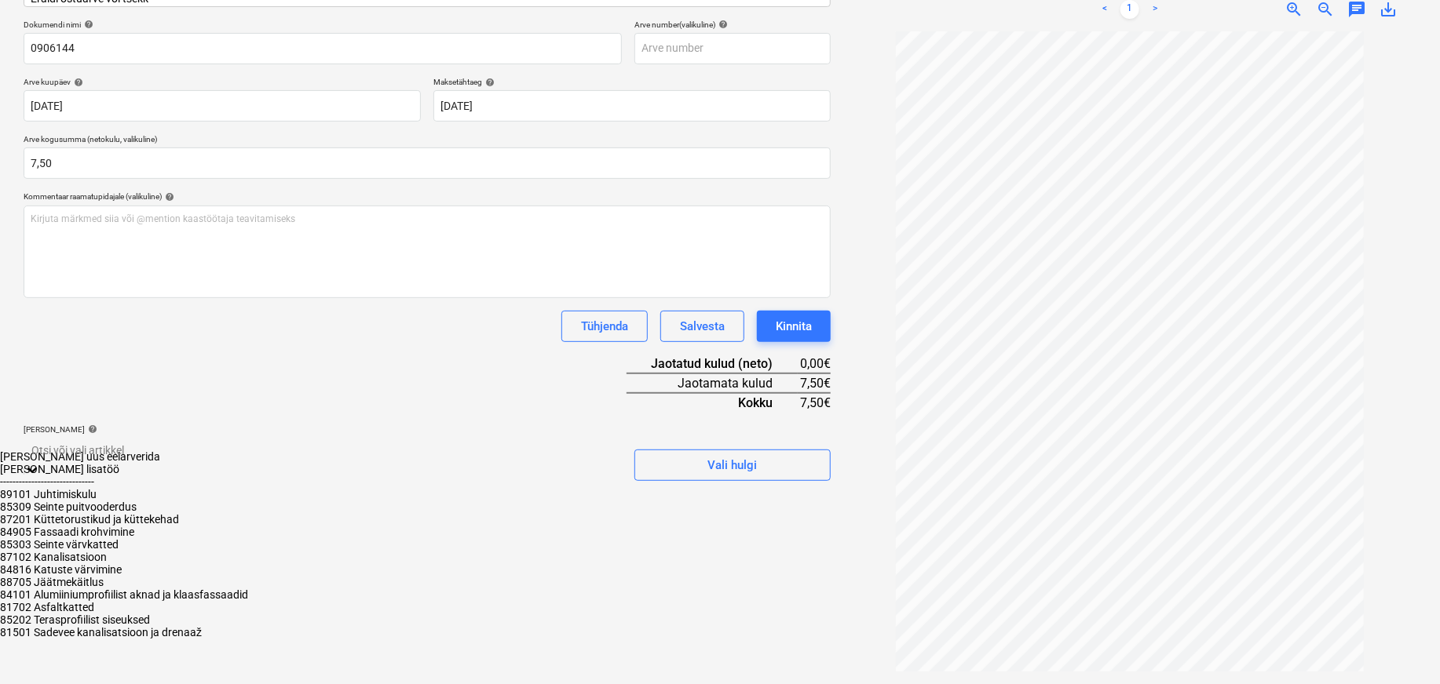
scroll to position [155, 0]
click at [106, 526] on div "84905 Fassaadi krohvimine" at bounding box center [720, 532] width 1440 height 13
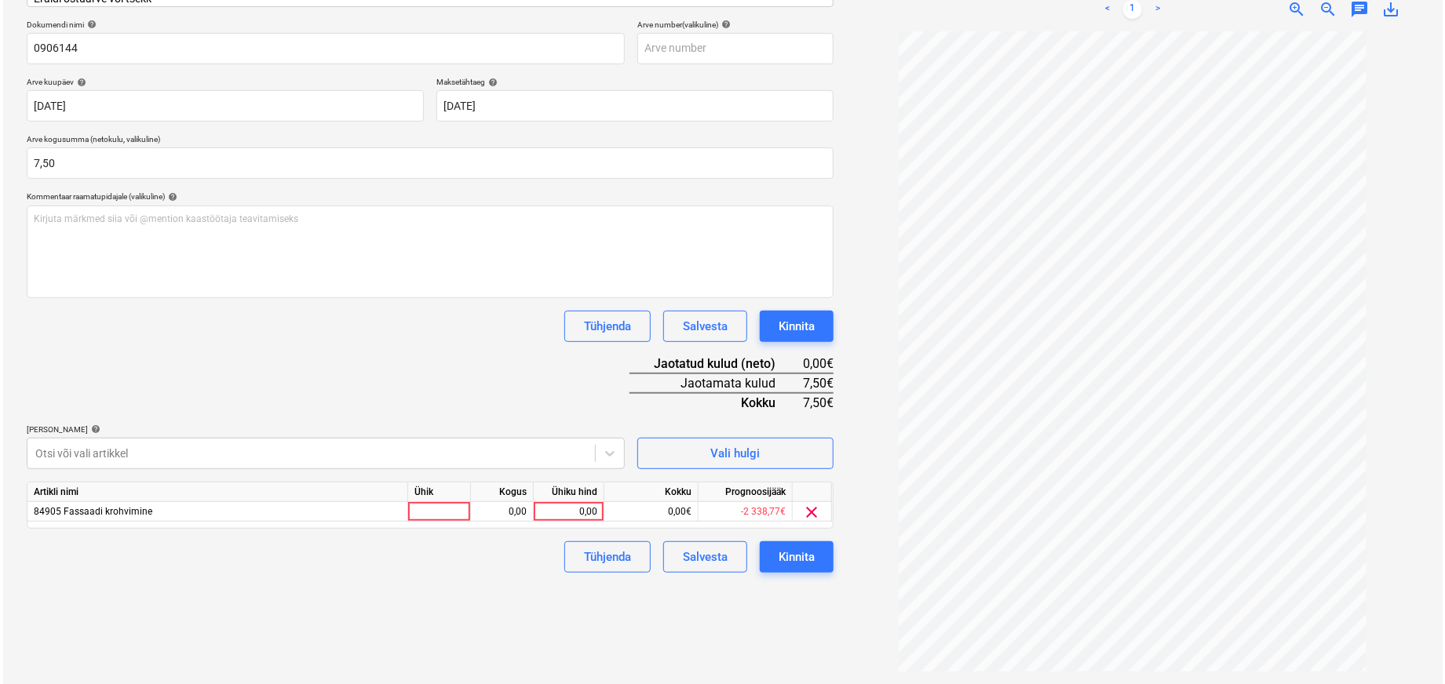
scroll to position [224, 0]
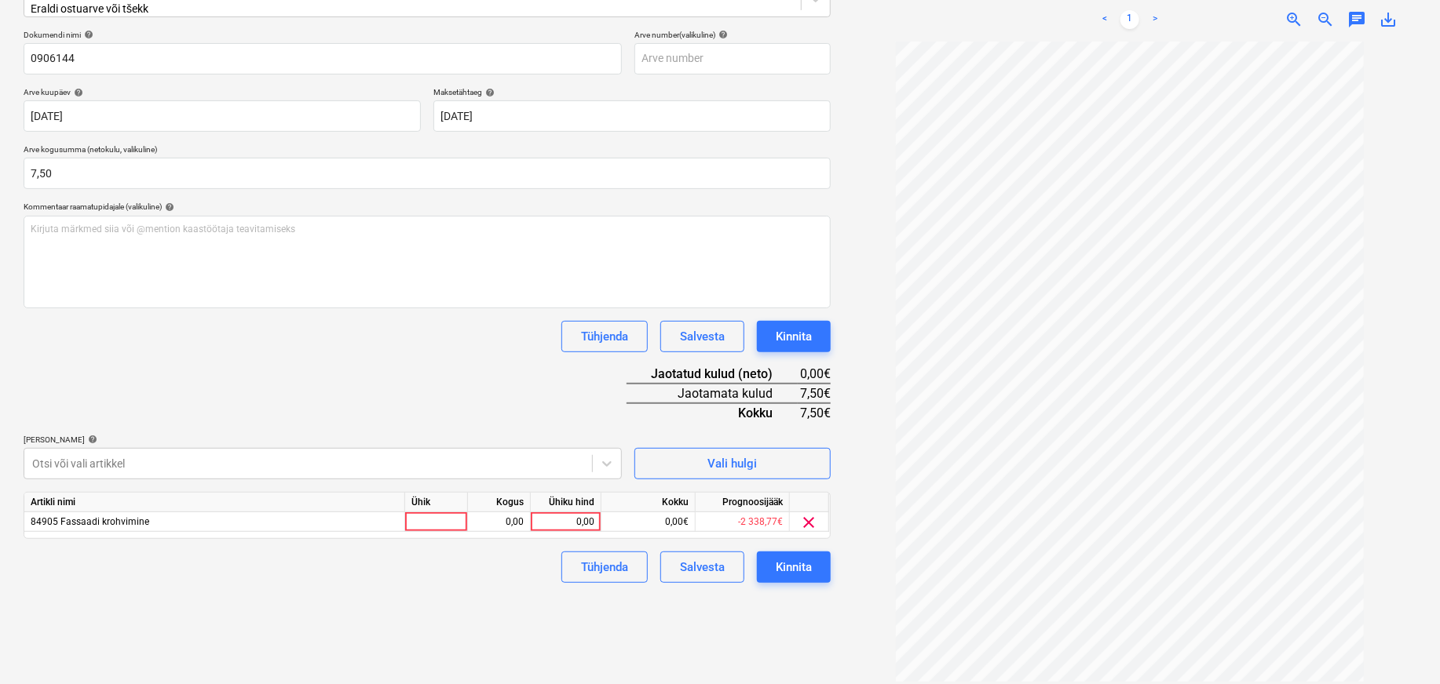
click at [702, 636] on div "Failide konteerimine Vali ettevõte Espak AS (10162) [PERSON_NAME] uus ettevõte …" at bounding box center [427, 272] width 820 height 834
click at [429, 517] on div at bounding box center [436, 523] width 63 height 20
type input "tk"
click at [492, 513] on div "0,00" at bounding box center [498, 523] width 49 height 20
type input "1"
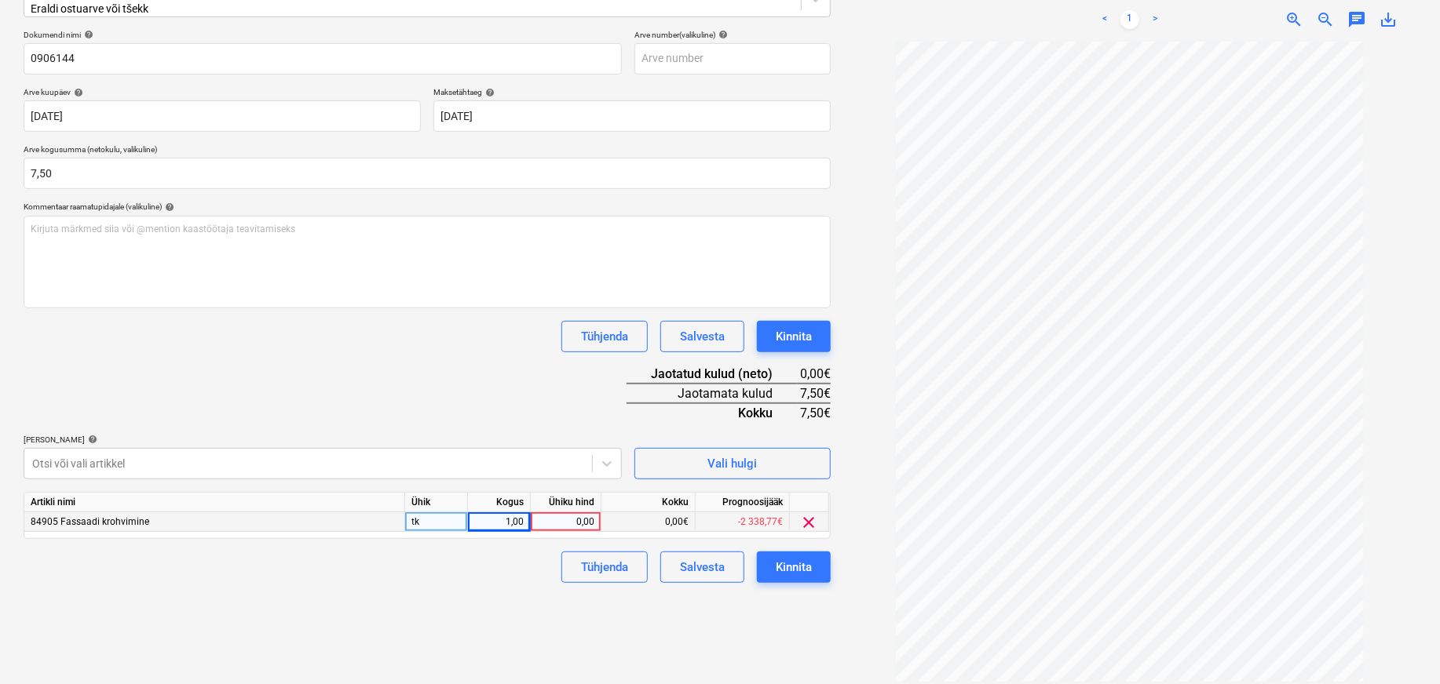
click at [558, 513] on div "0,00" at bounding box center [565, 523] width 57 height 20
type input "7,5"
click at [522, 602] on div "Failide konteerimine Vali ettevõte Espak AS (10162) [PERSON_NAME] uus ettevõte …" at bounding box center [427, 267] width 820 height 824
click at [804, 562] on div "Kinnita" at bounding box center [794, 567] width 36 height 20
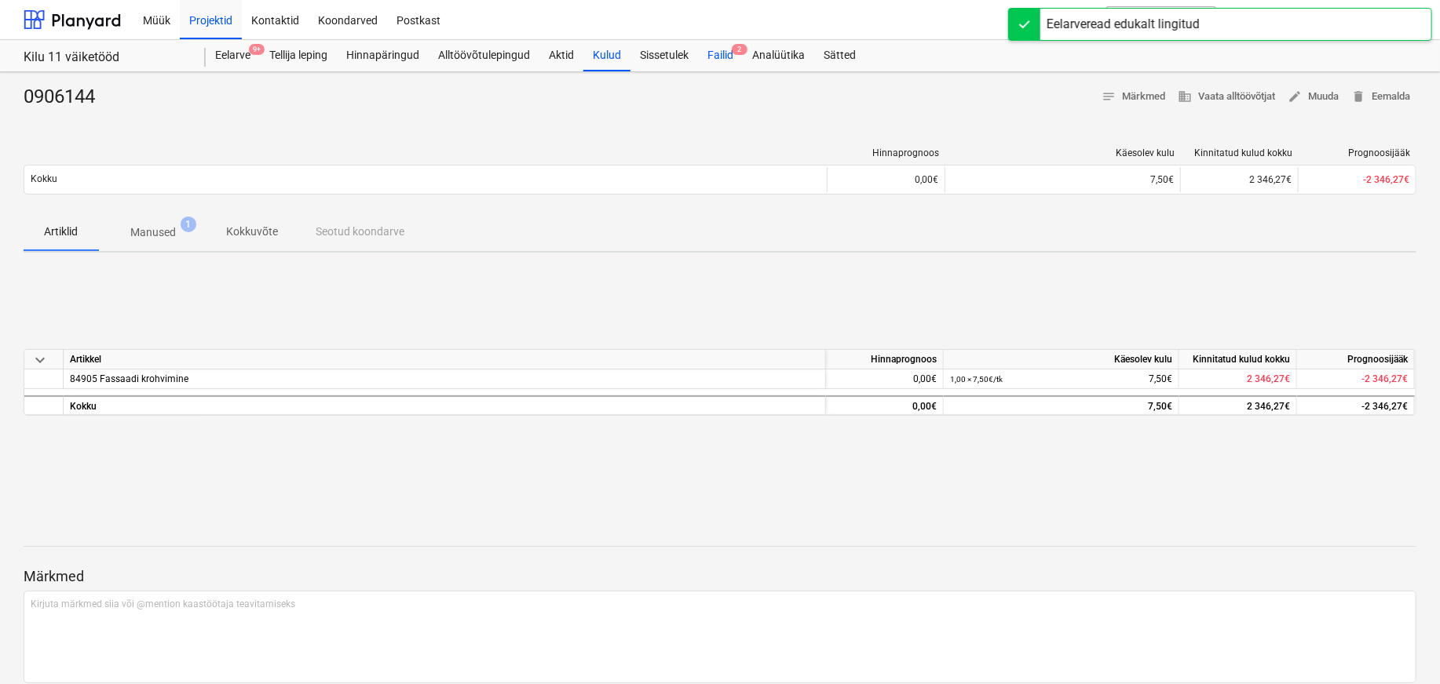
click at [717, 56] on div "Failid 2" at bounding box center [720, 55] width 45 height 31
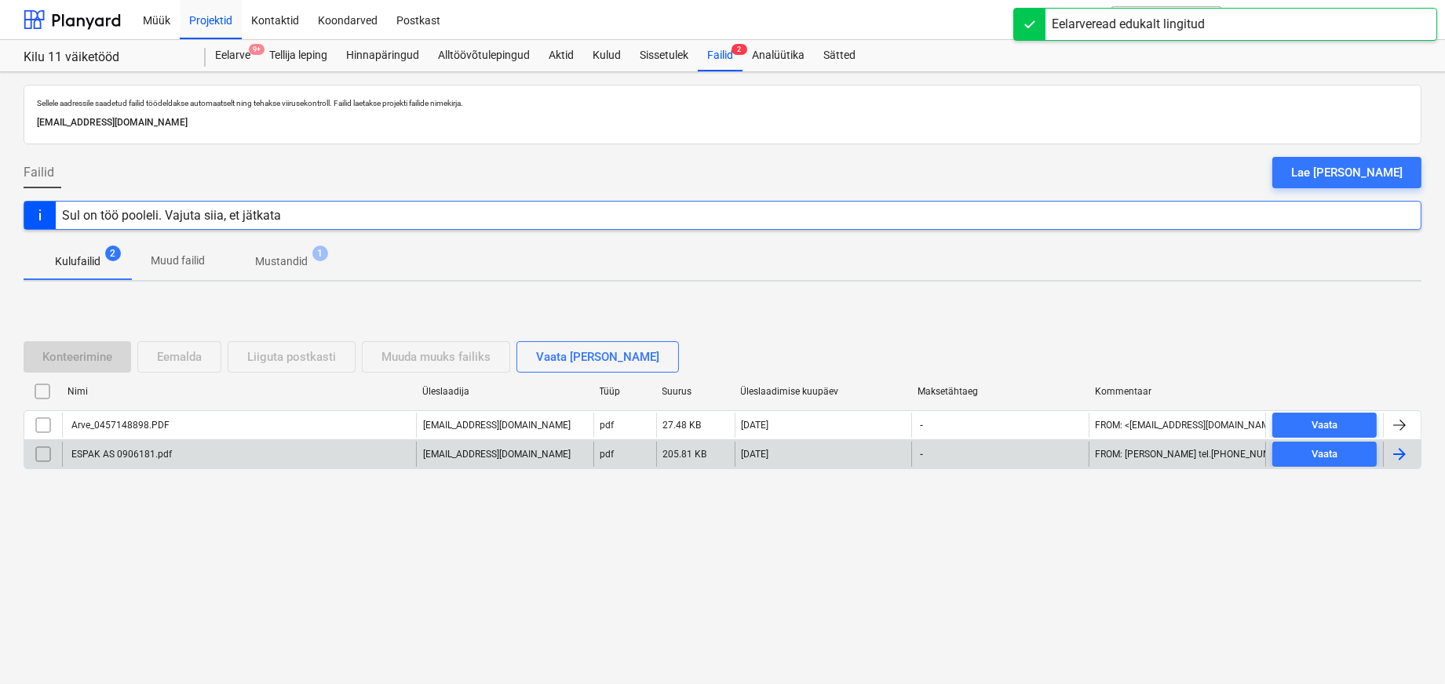
click at [95, 455] on div "ESPAK AS 0906181.pdf" at bounding box center [120, 454] width 103 height 11
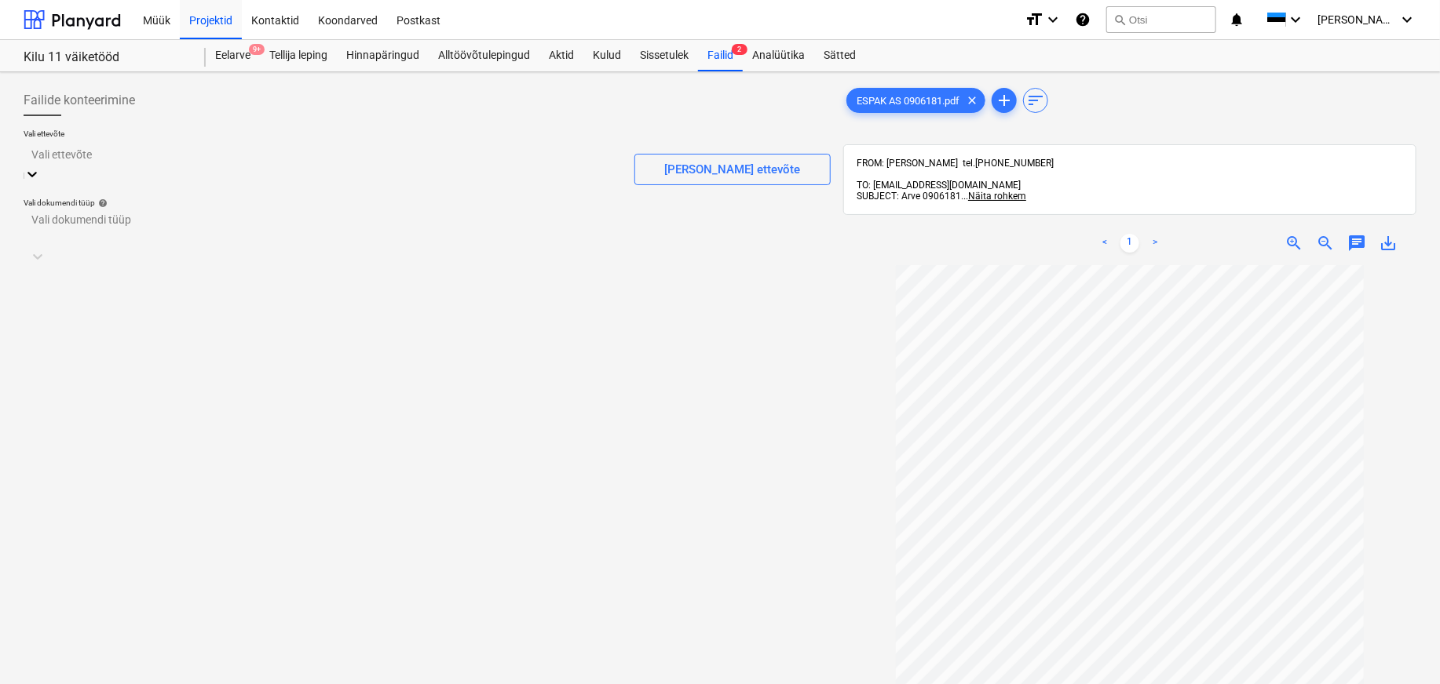
click at [57, 159] on div at bounding box center [322, 154] width 582 height 18
type input "esp"
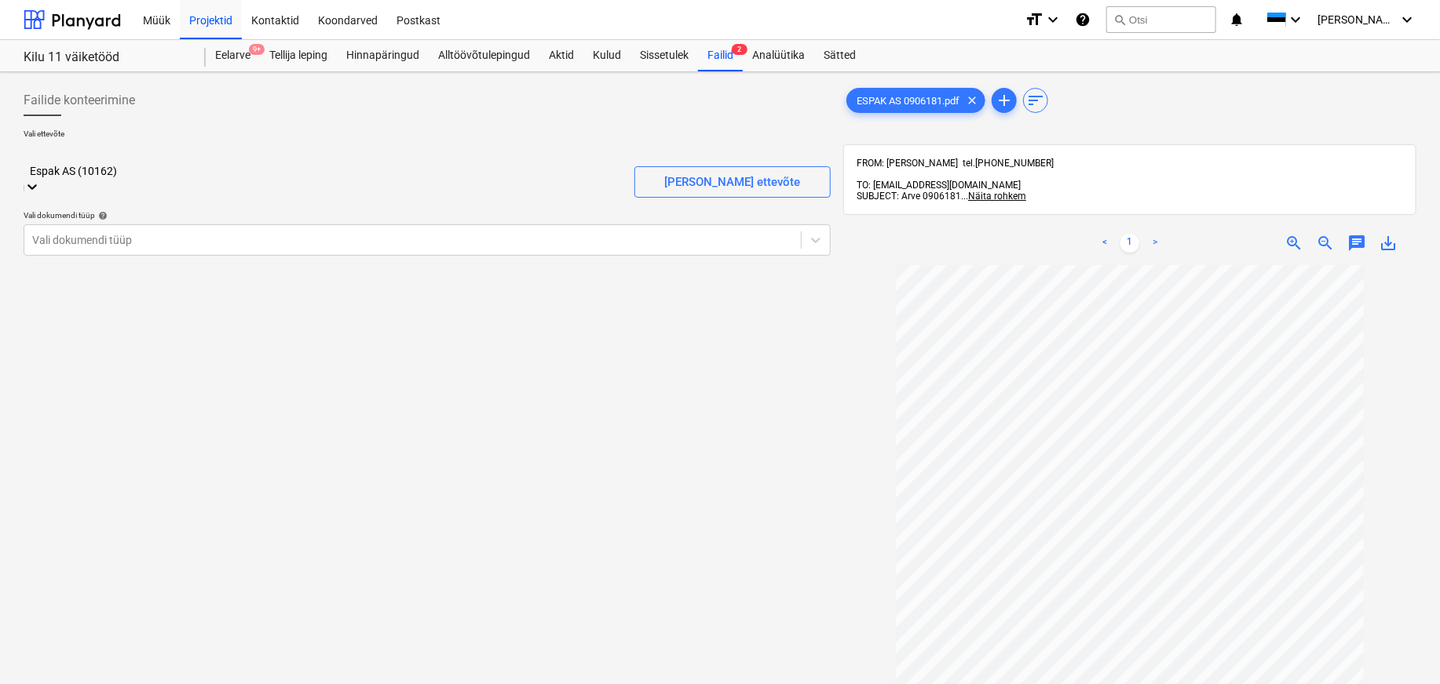
click at [66, 232] on div at bounding box center [412, 240] width 761 height 16
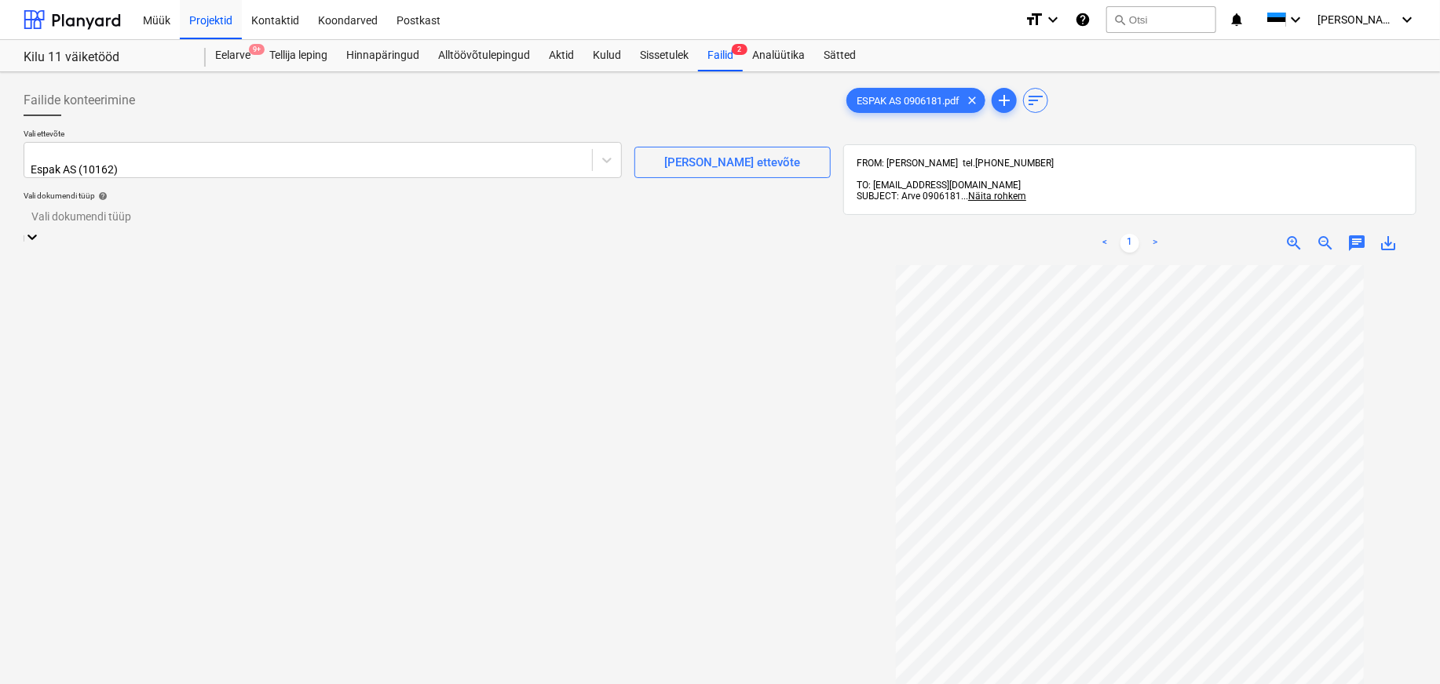
click at [71, 684] on div "Eraldi ostuarve või tšekk" at bounding box center [720, 690] width 1440 height 13
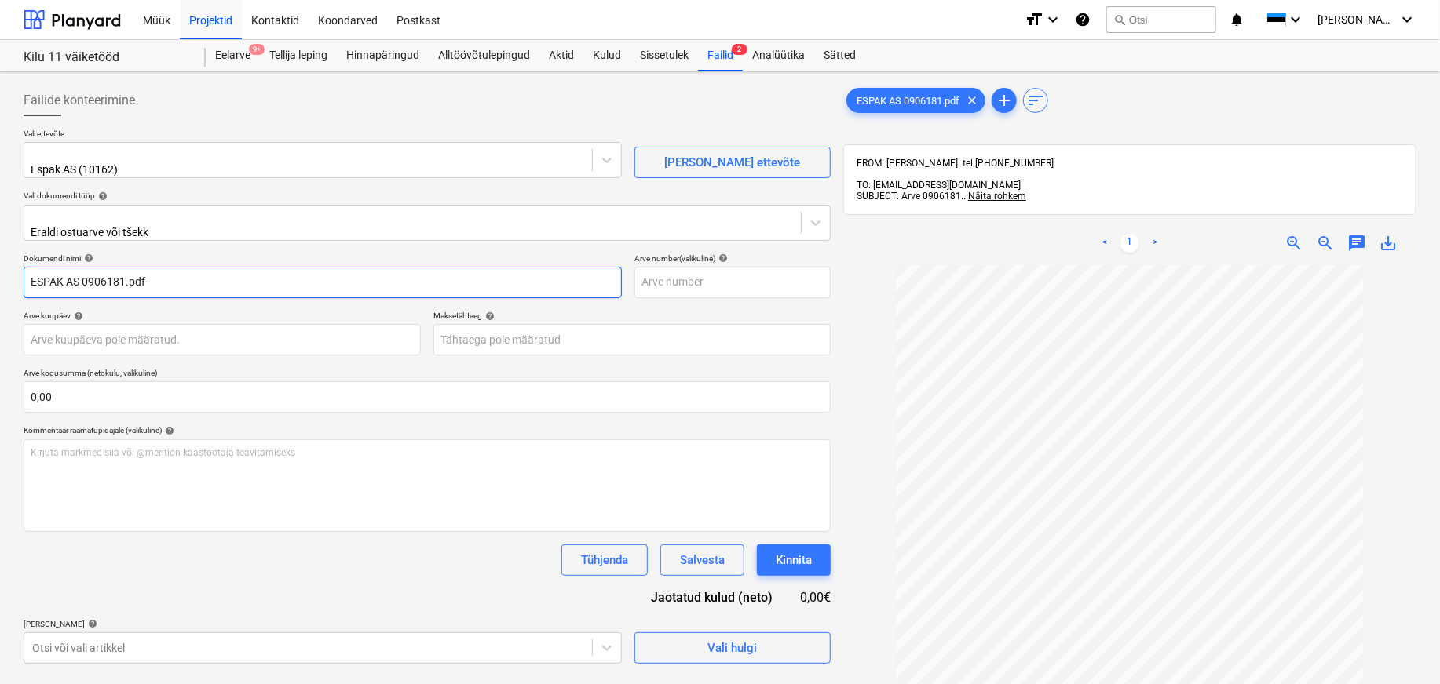
drag, startPoint x: 82, startPoint y: 276, endPoint x: -80, endPoint y: 275, distance: 162.5
click at [0, 275] on html "Müük Projektid Kontaktid Koondarved Postkast format_size keyboard_arrow_down he…" at bounding box center [720, 342] width 1440 height 684
drag, startPoint x: 105, startPoint y: 268, endPoint x: 83, endPoint y: 347, distance: 82.3
click at [74, 279] on input "0906181.pdf" at bounding box center [323, 282] width 598 height 31
type input "0906181"
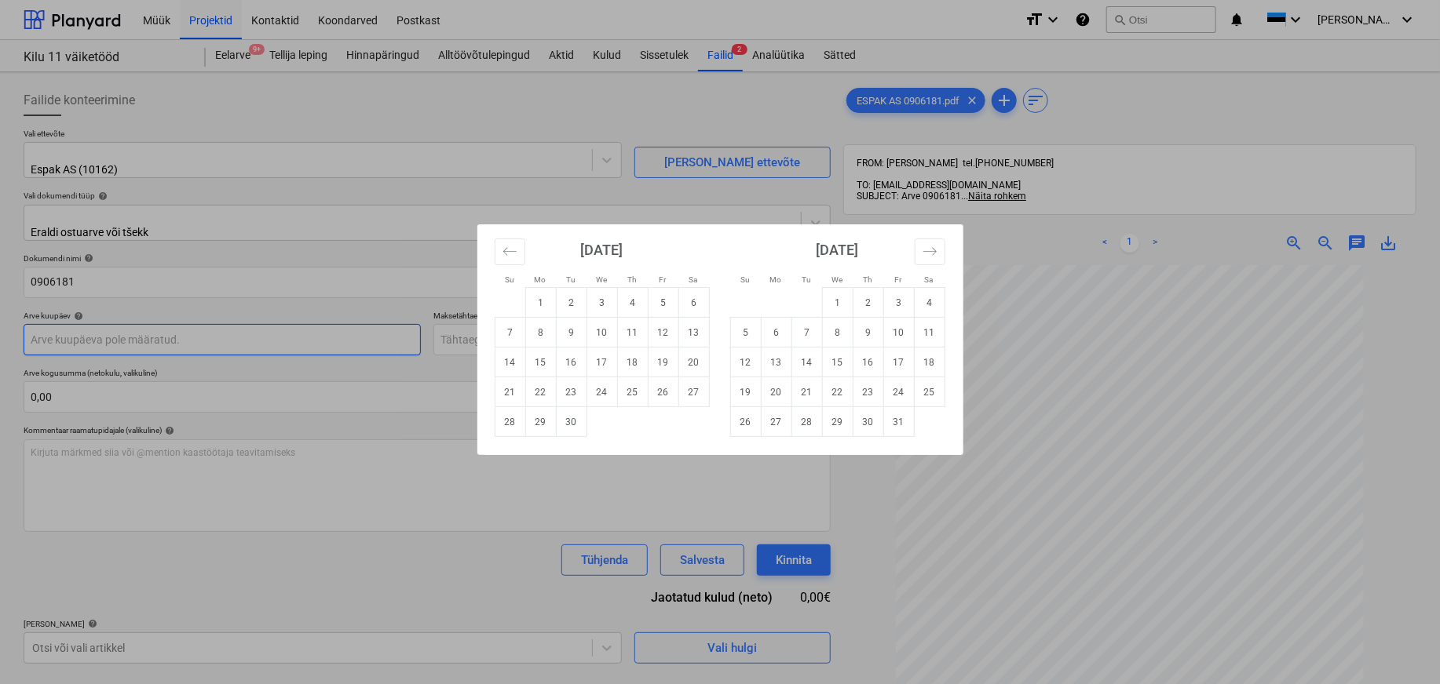
click at [43, 330] on body "Müük Projektid Kontaktid Koondarved Postkast format_size keyboard_arrow_down he…" at bounding box center [720, 342] width 1440 height 684
click at [601, 327] on td "10" at bounding box center [601, 333] width 31 height 30
type input "[DATE]"
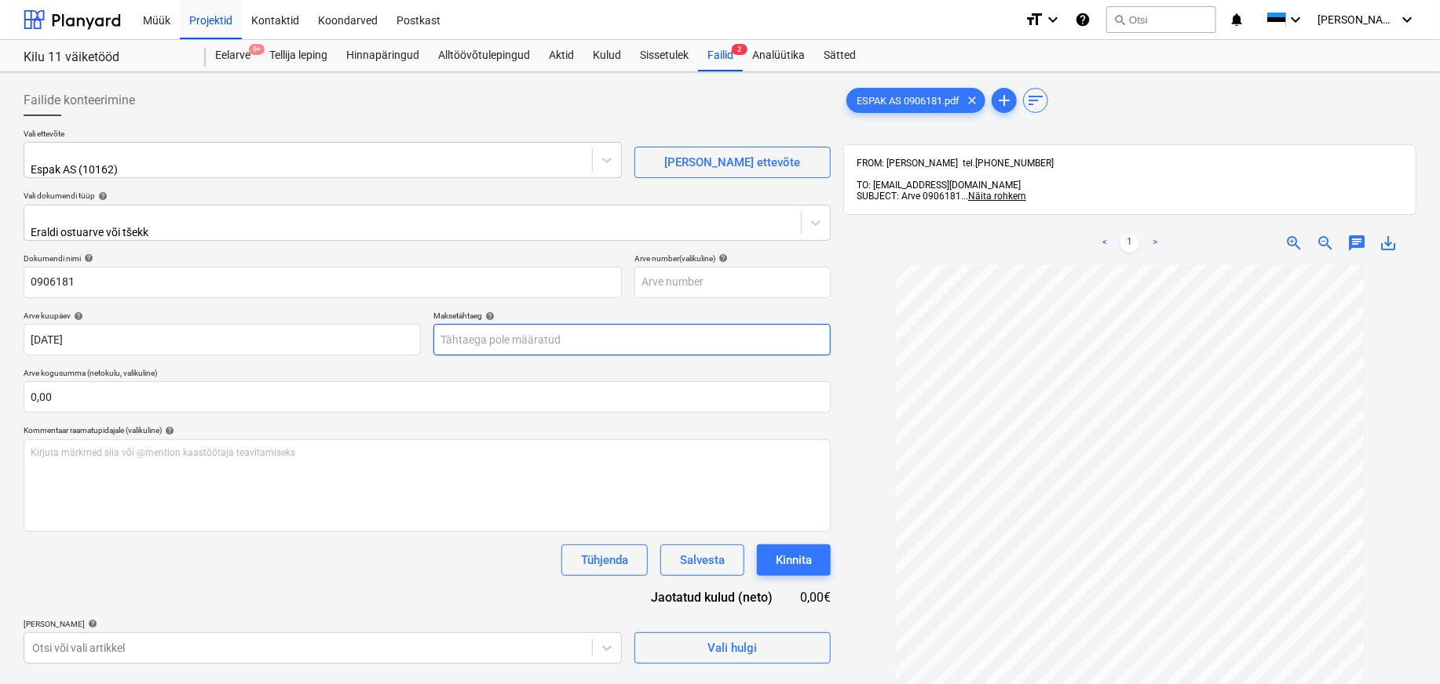
click at [624, 330] on body "Müük Projektid Kontaktid Koondarved Postkast format_size keyboard_arrow_down he…" at bounding box center [720, 342] width 1440 height 684
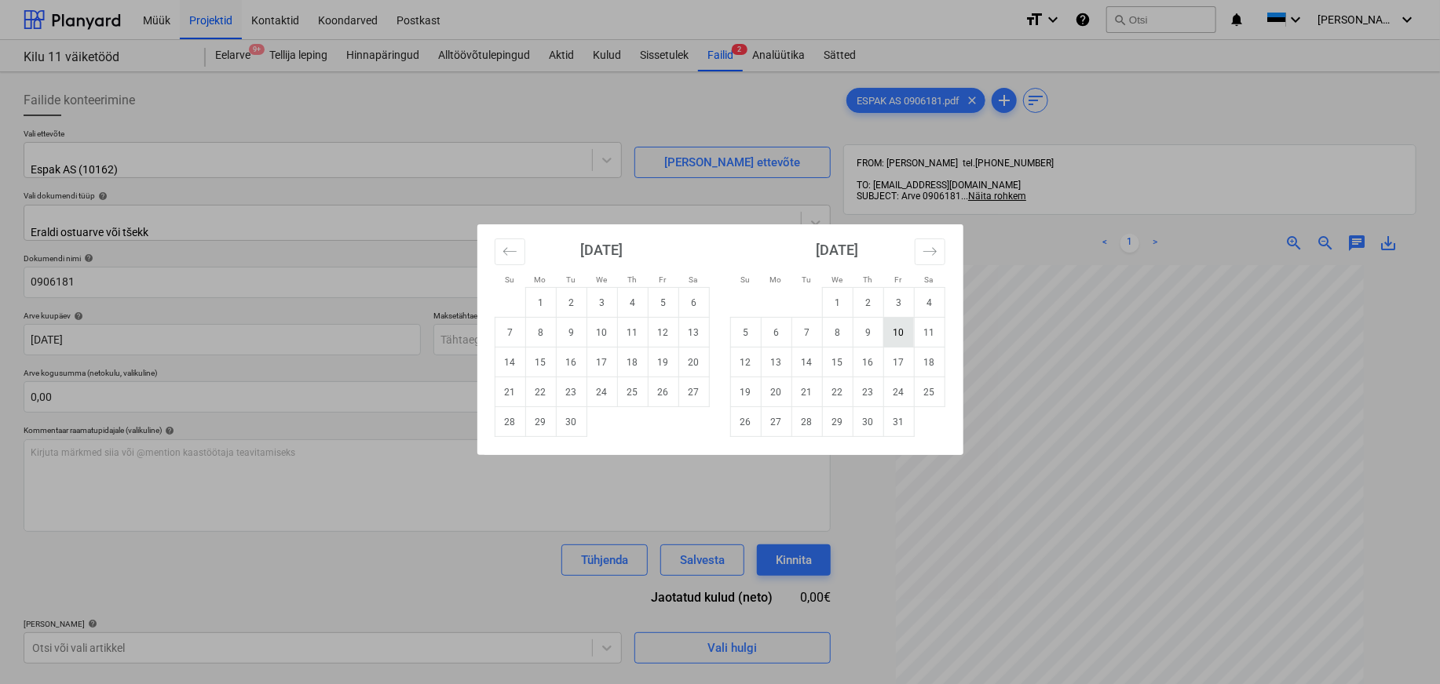
click at [900, 335] on td "10" at bounding box center [898, 333] width 31 height 30
type input "[DATE]"
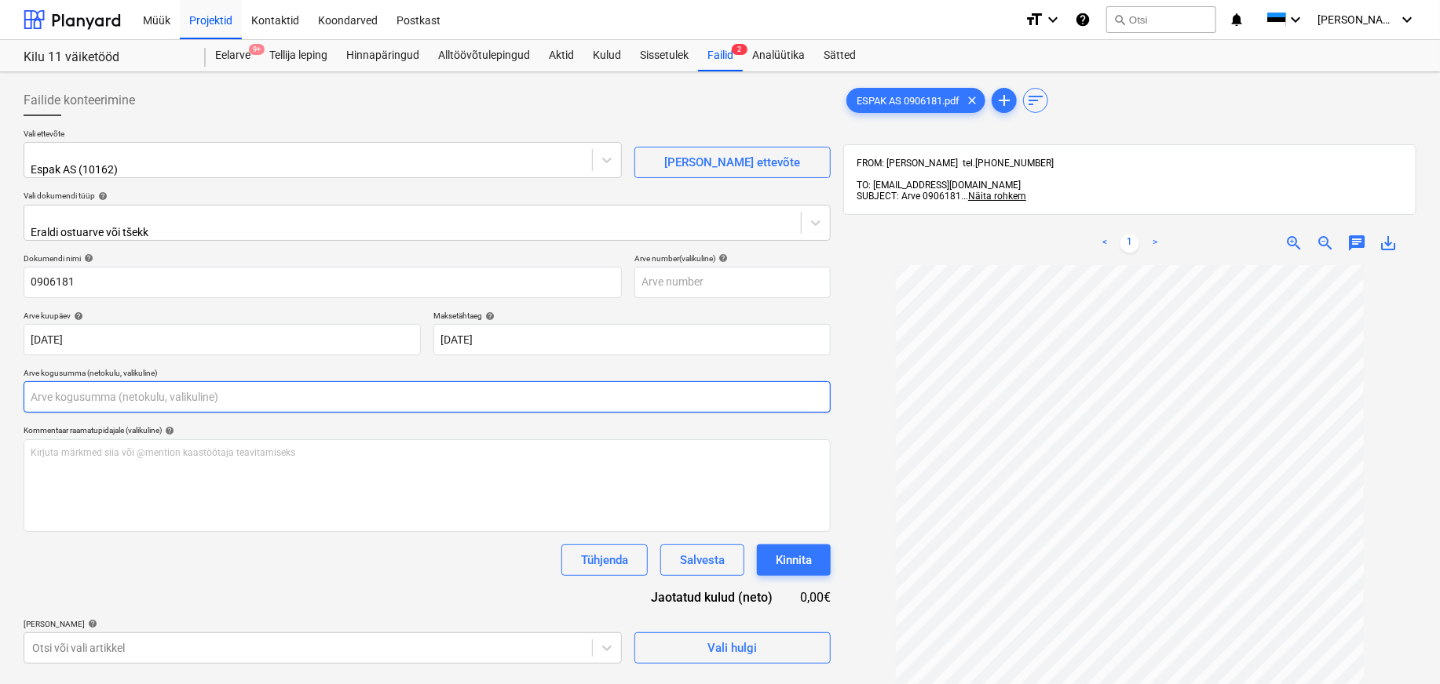
click at [122, 382] on input "text" at bounding box center [427, 396] width 807 height 31
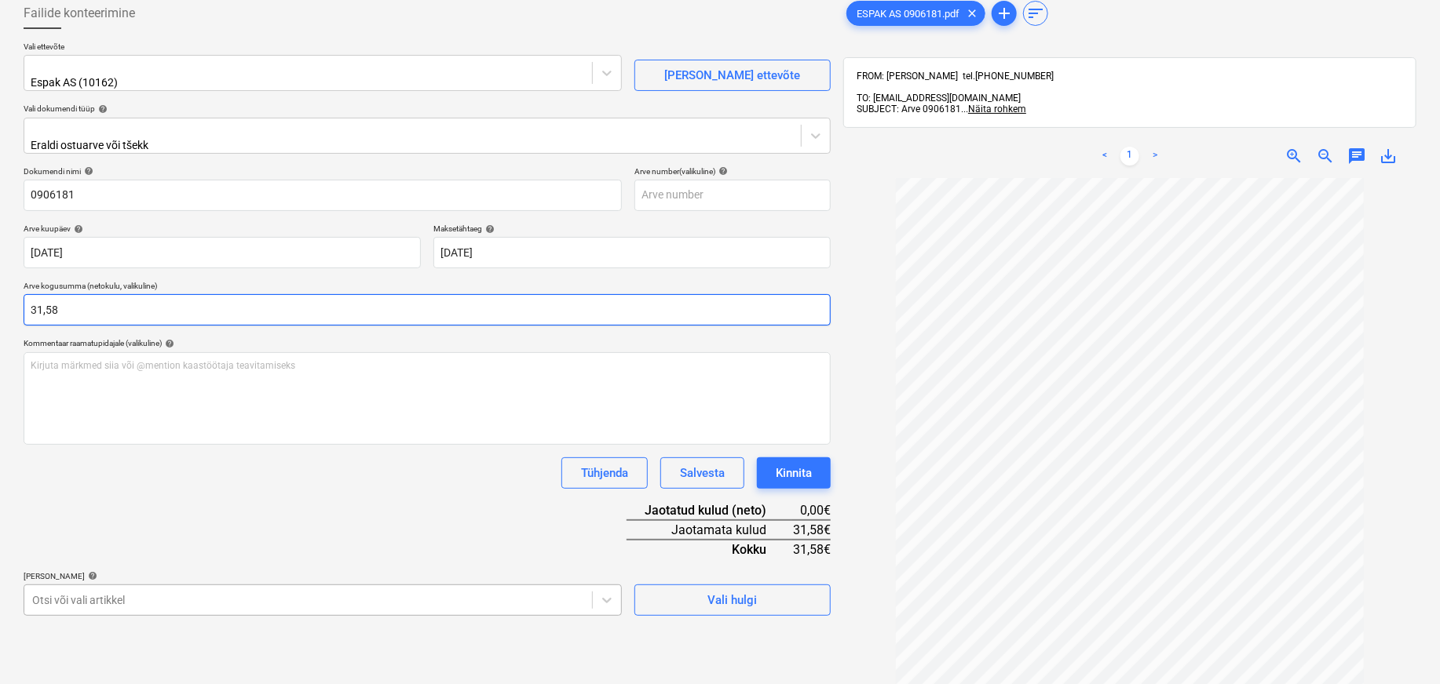
type input "31,58"
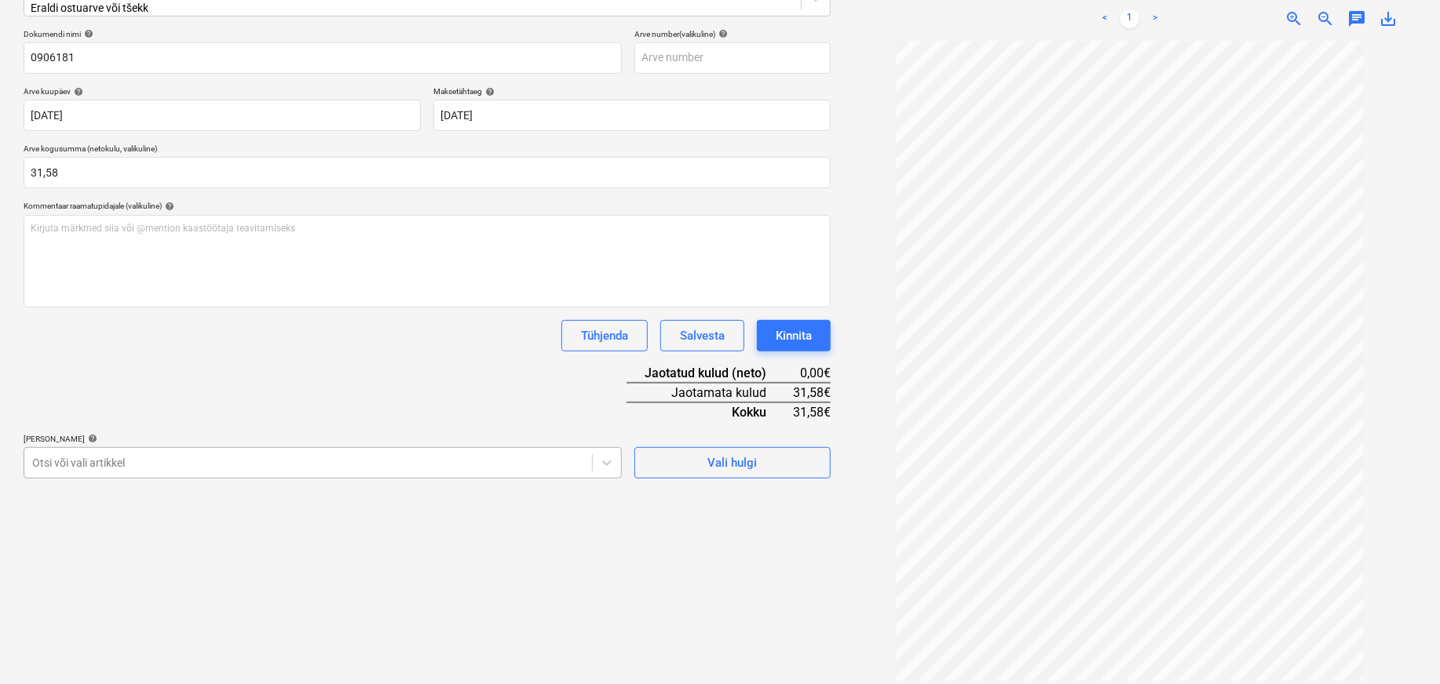
click at [129, 460] on body "Müük Projektid Kontaktid Koondarved Postkast format_size keyboard_arrow_down he…" at bounding box center [720, 117] width 1440 height 684
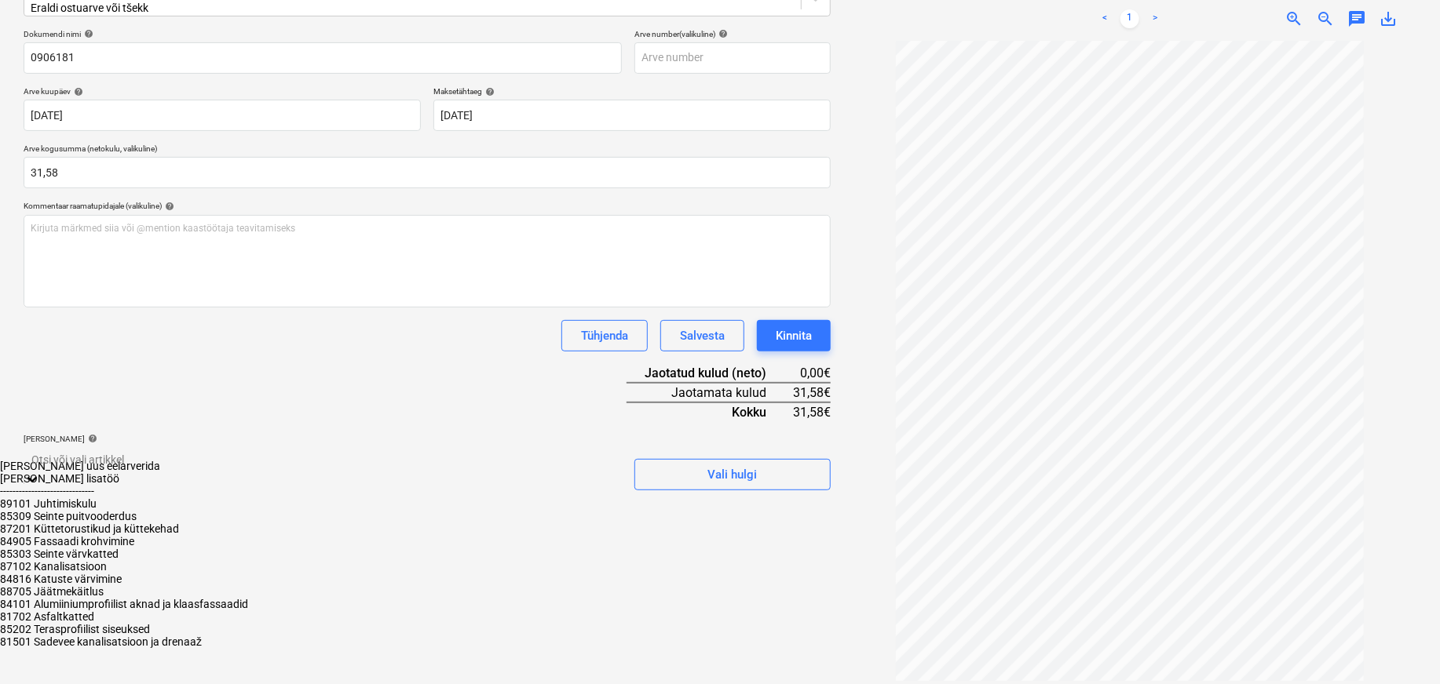
click at [136, 548] on div "84905 Fassaadi krohvimine" at bounding box center [720, 541] width 1440 height 13
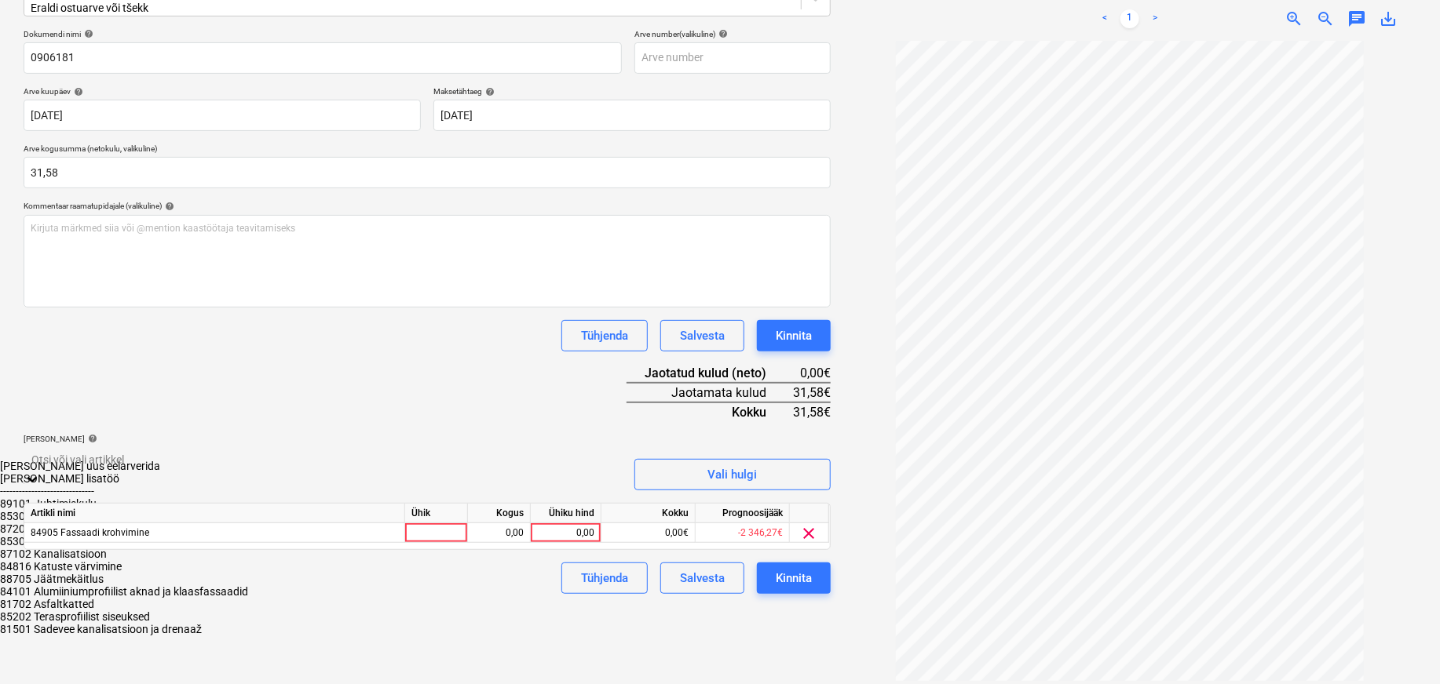
click at [723, 609] on div "Failide konteerimine Vali ettevõte Espak AS (10162) [PERSON_NAME] uus ettevõte …" at bounding box center [427, 266] width 820 height 824
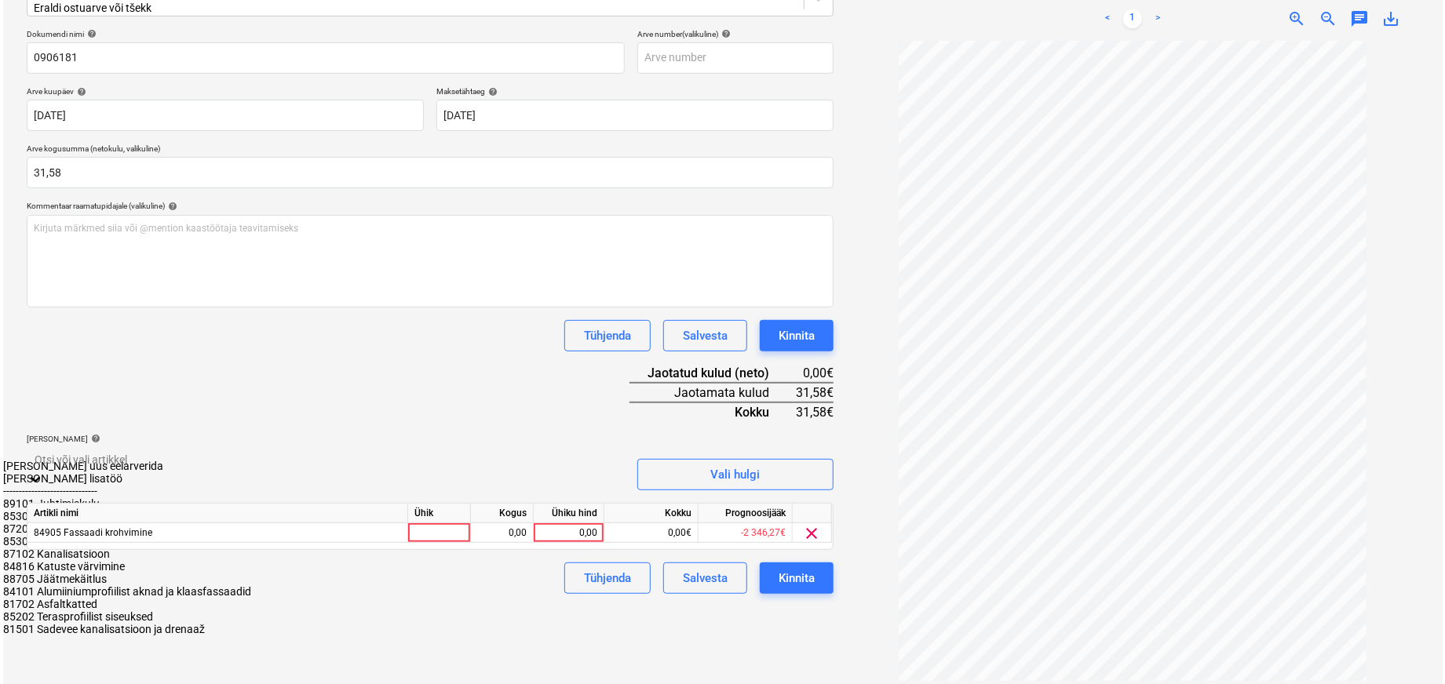
scroll to position [224, 0]
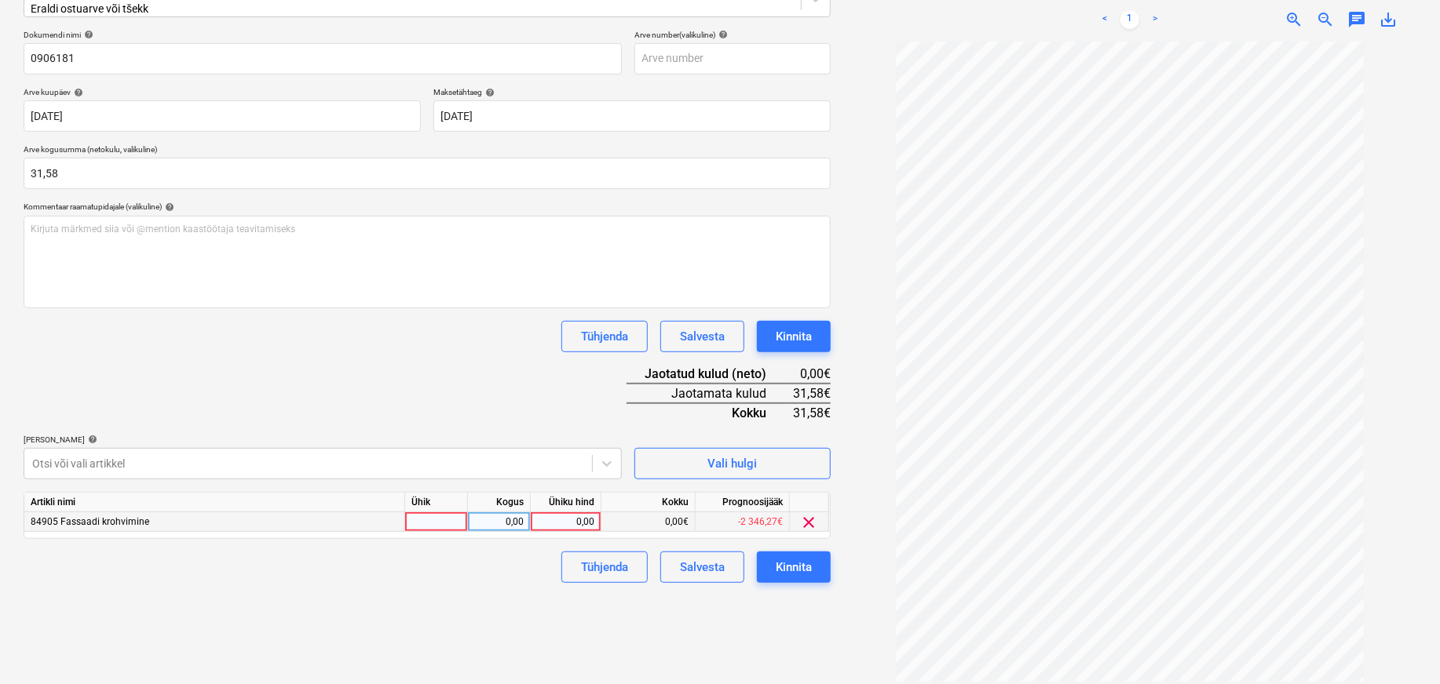
click at [428, 518] on div at bounding box center [436, 523] width 63 height 20
type input "tk"
click at [507, 513] on div "0,00" at bounding box center [498, 523] width 49 height 20
type input "1"
click at [575, 513] on div "0,00" at bounding box center [565, 523] width 57 height 20
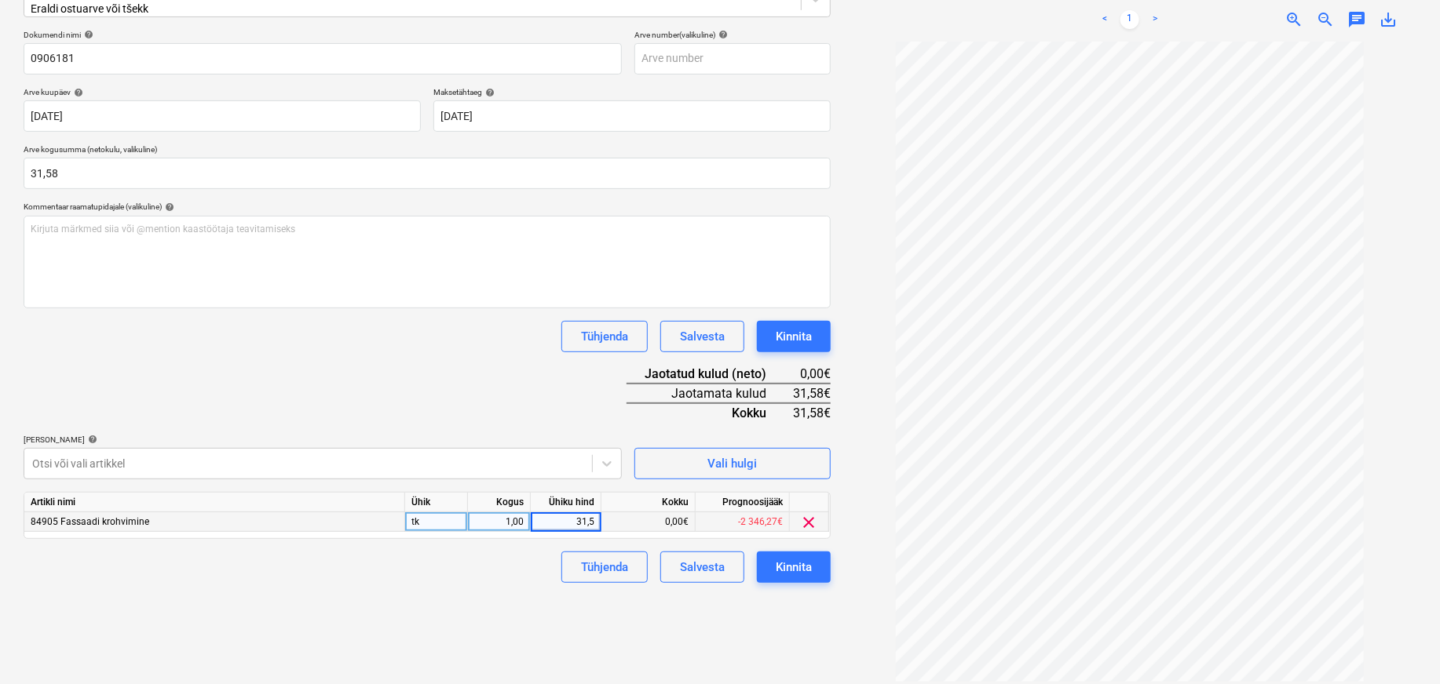
type input "31,58"
click at [466, 618] on div "Failide konteerimine Vali ettevõte Espak AS (10162) [PERSON_NAME] uus ettevõte …" at bounding box center [427, 267] width 820 height 824
click at [790, 559] on div "Kinnita" at bounding box center [794, 567] width 36 height 20
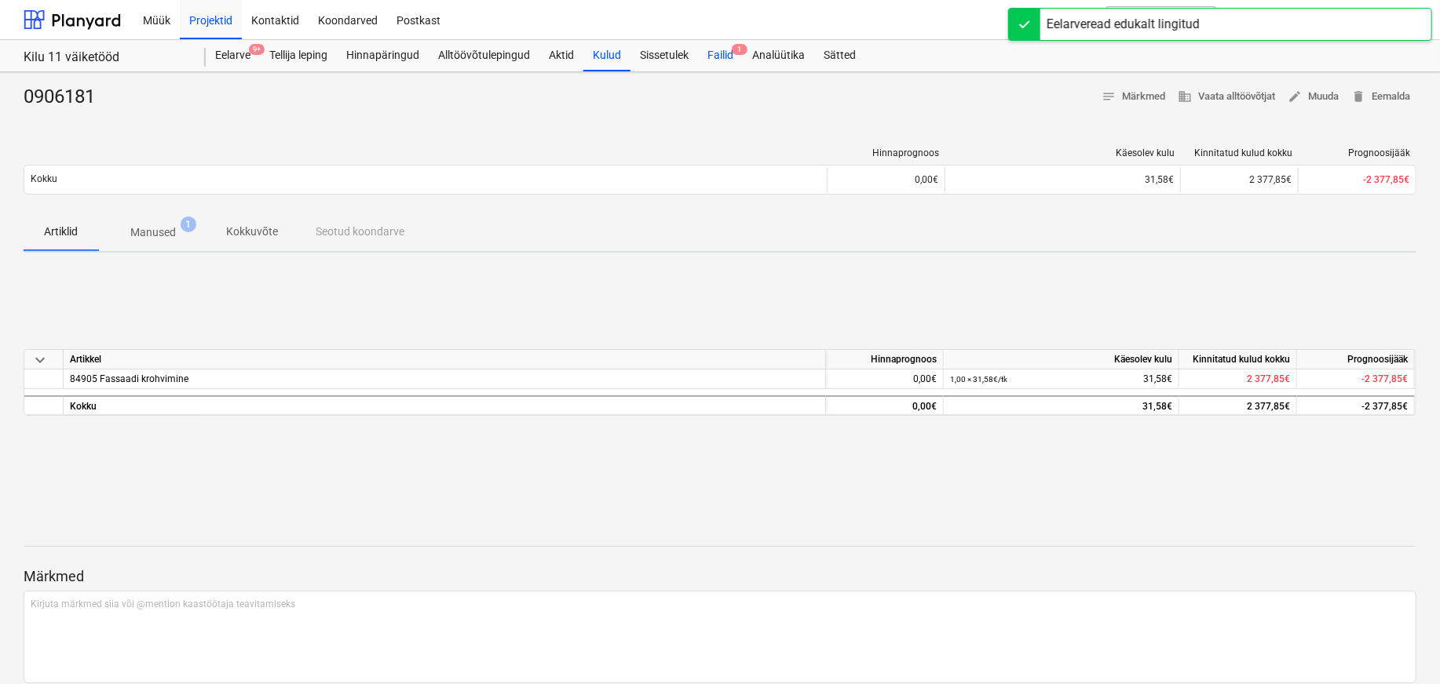
click at [725, 57] on div "Failid 1" at bounding box center [720, 55] width 45 height 31
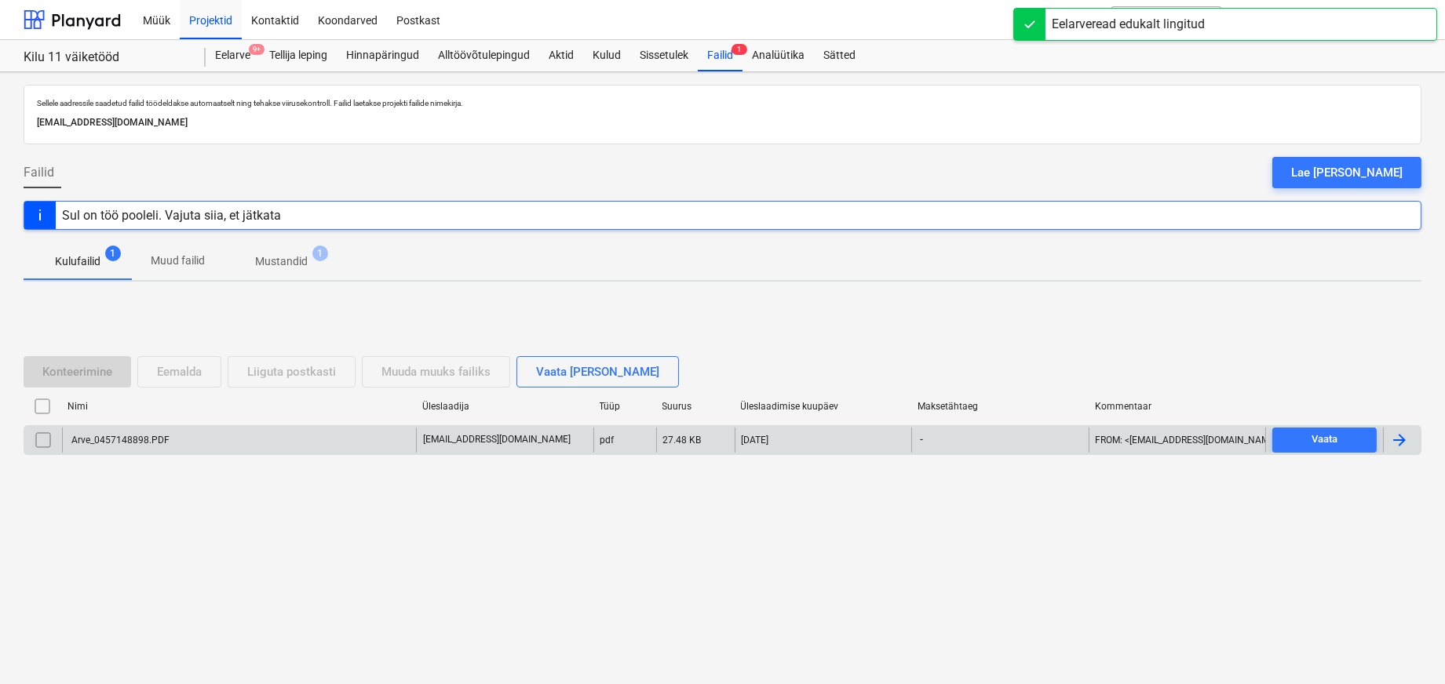
click at [97, 442] on div "Arve_0457148898.PDF" at bounding box center [119, 440] width 100 height 11
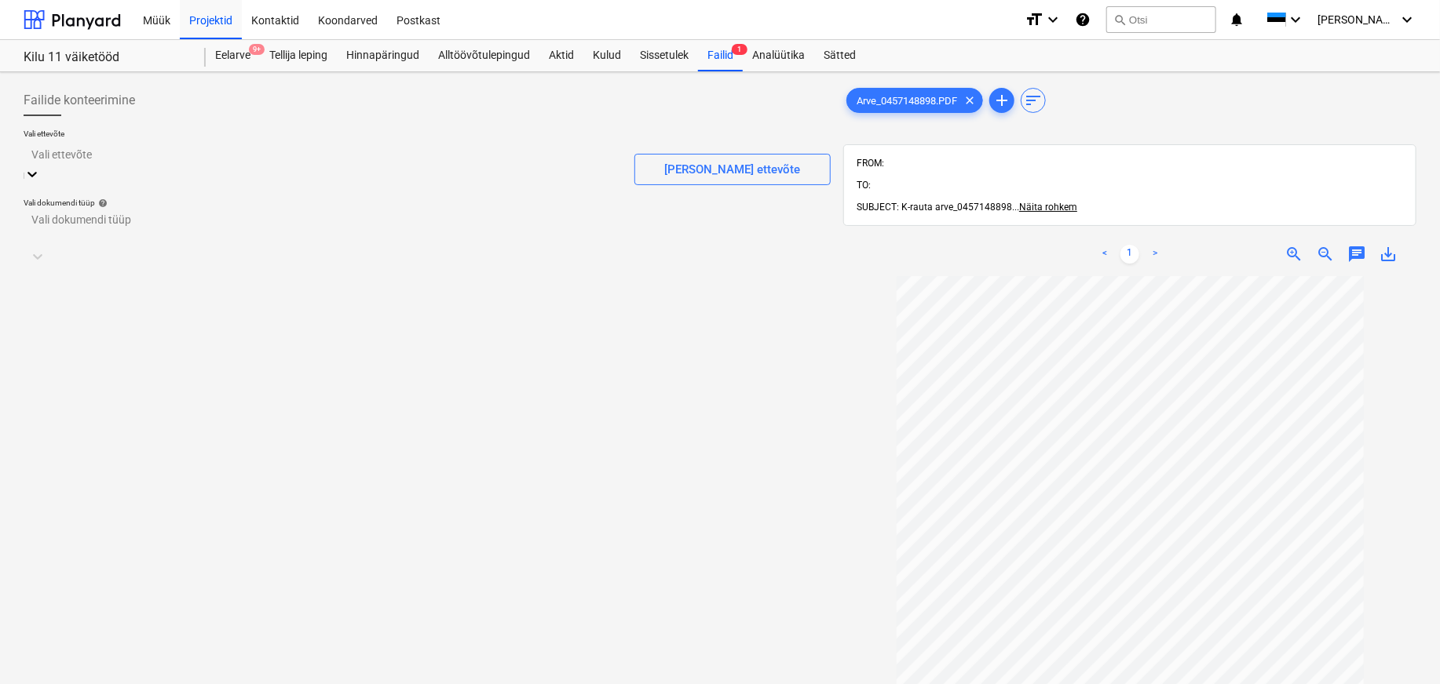
click at [89, 163] on div at bounding box center [322, 154] width 582 height 18
type input "esp"
click at [67, 218] on div at bounding box center [426, 217] width 791 height 18
click at [84, 684] on div "Eraldi ostuarve või tšekk" at bounding box center [720, 690] width 1440 height 13
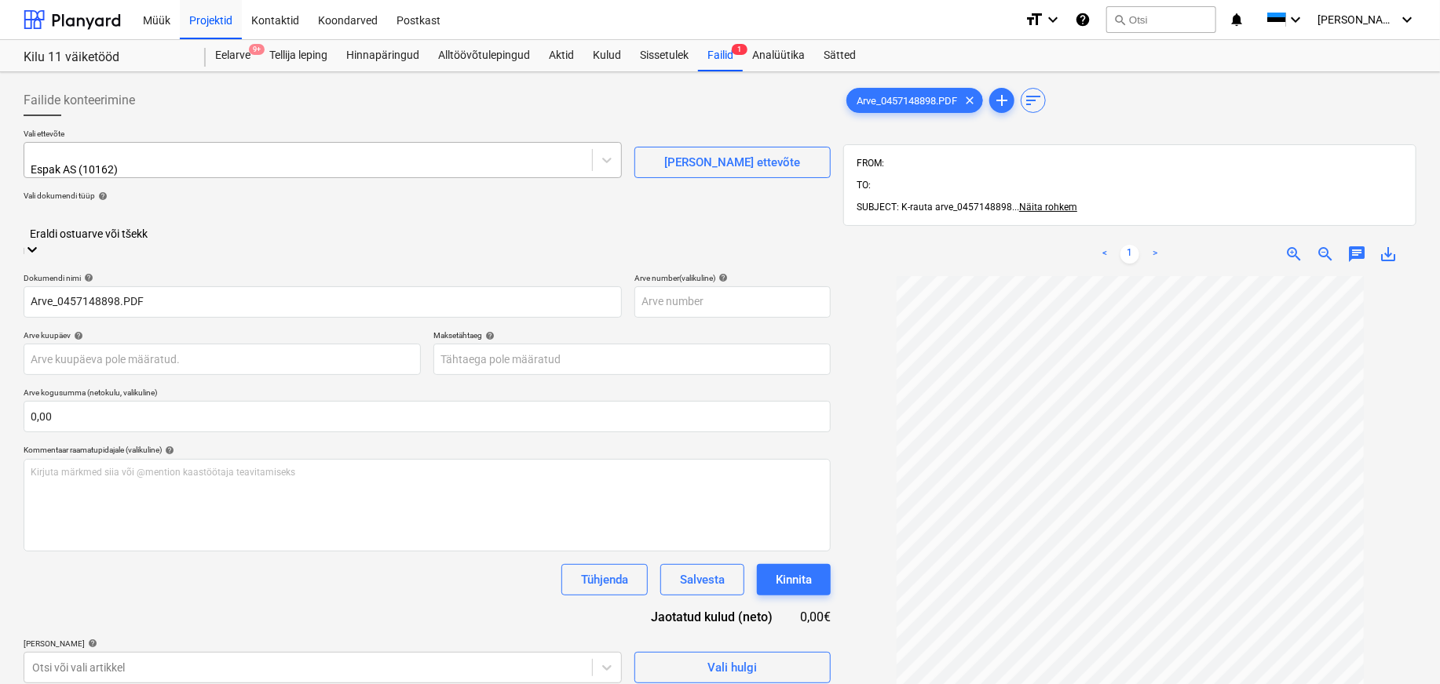
click at [120, 152] on div at bounding box center [308, 154] width 552 height 16
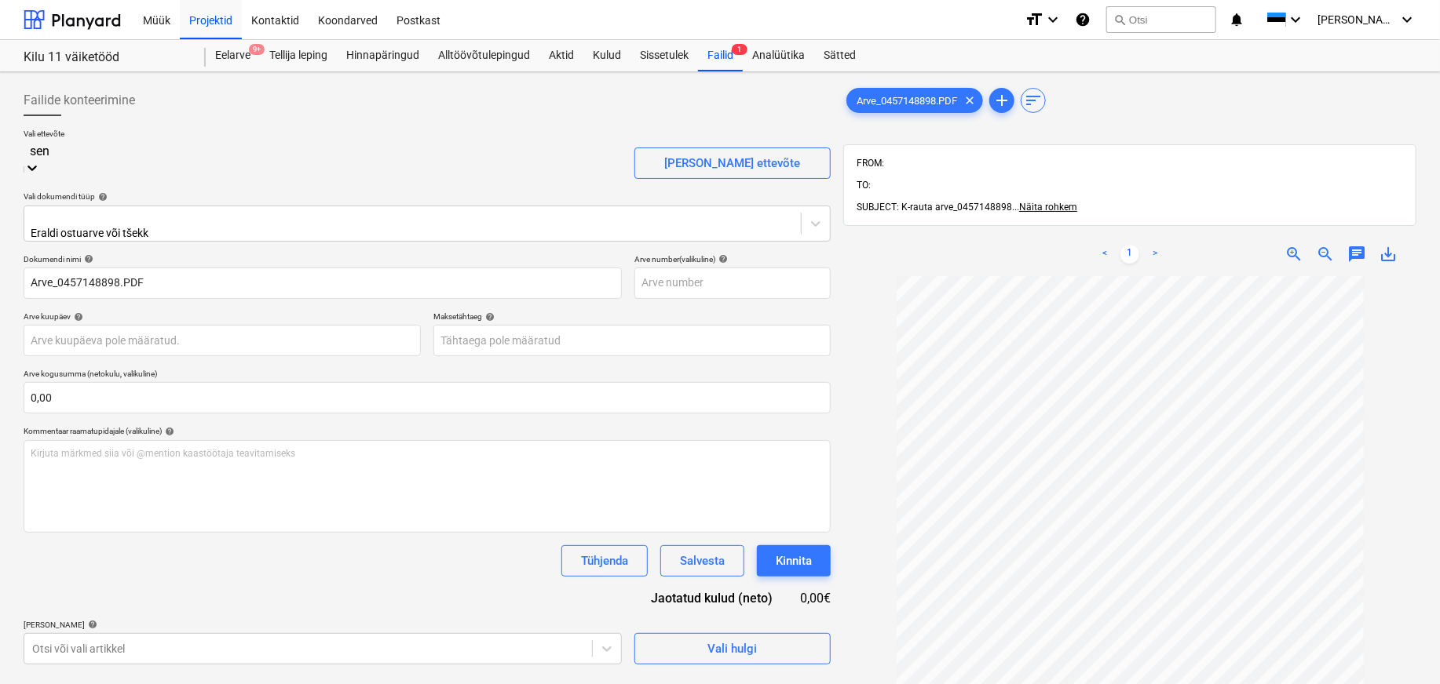
scroll to position [451, 0]
type input "senu"
click at [144, 684] on div "Kesko Senukai Estonia AS (10003)" at bounding box center [720, 690] width 1440 height 13
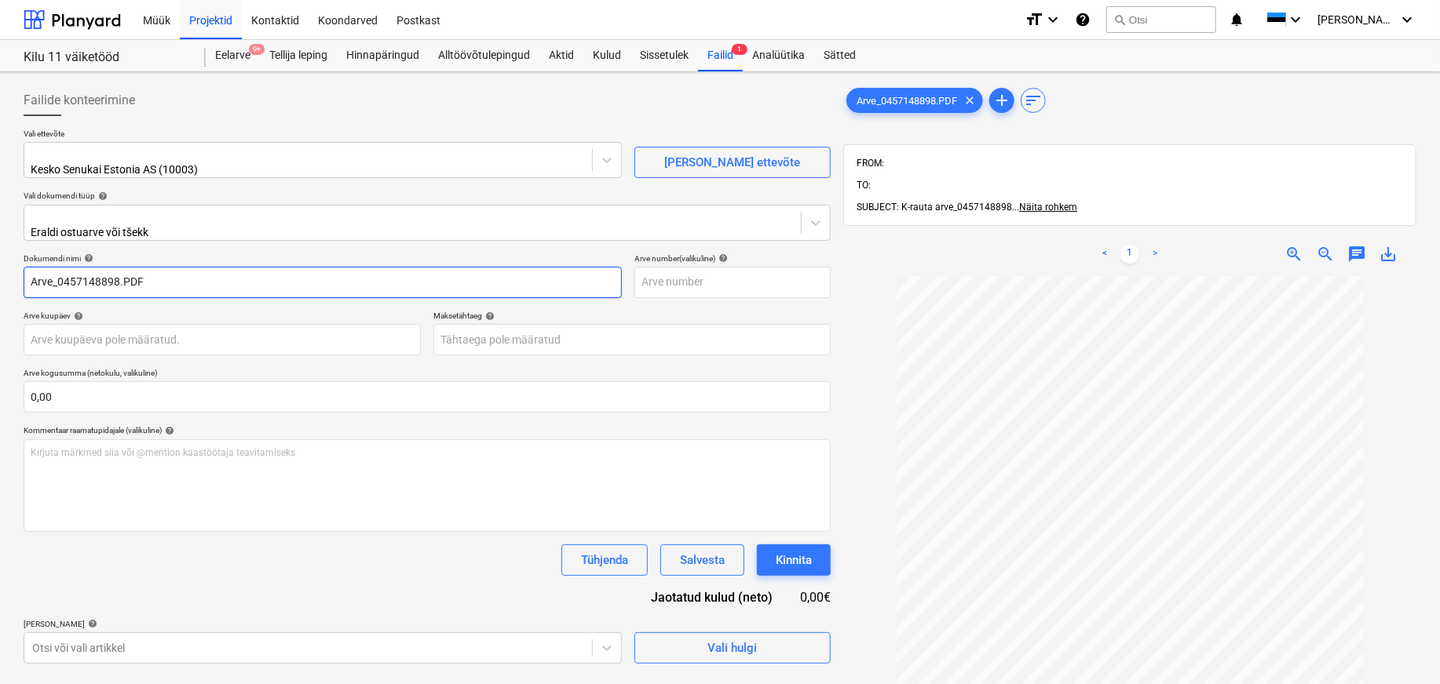
drag, startPoint x: 65, startPoint y: 273, endPoint x: -19, endPoint y: 263, distance: 84.6
click at [0, 263] on html "Müük Projektid Kontaktid Koondarved Postkast format_size keyboard_arrow_down he…" at bounding box center [720, 342] width 1440 height 684
drag, startPoint x: 118, startPoint y: 276, endPoint x: 96, endPoint y: 298, distance: 31.6
click at [86, 268] on input "457148898.PDF" at bounding box center [323, 282] width 598 height 31
type input "457148898"
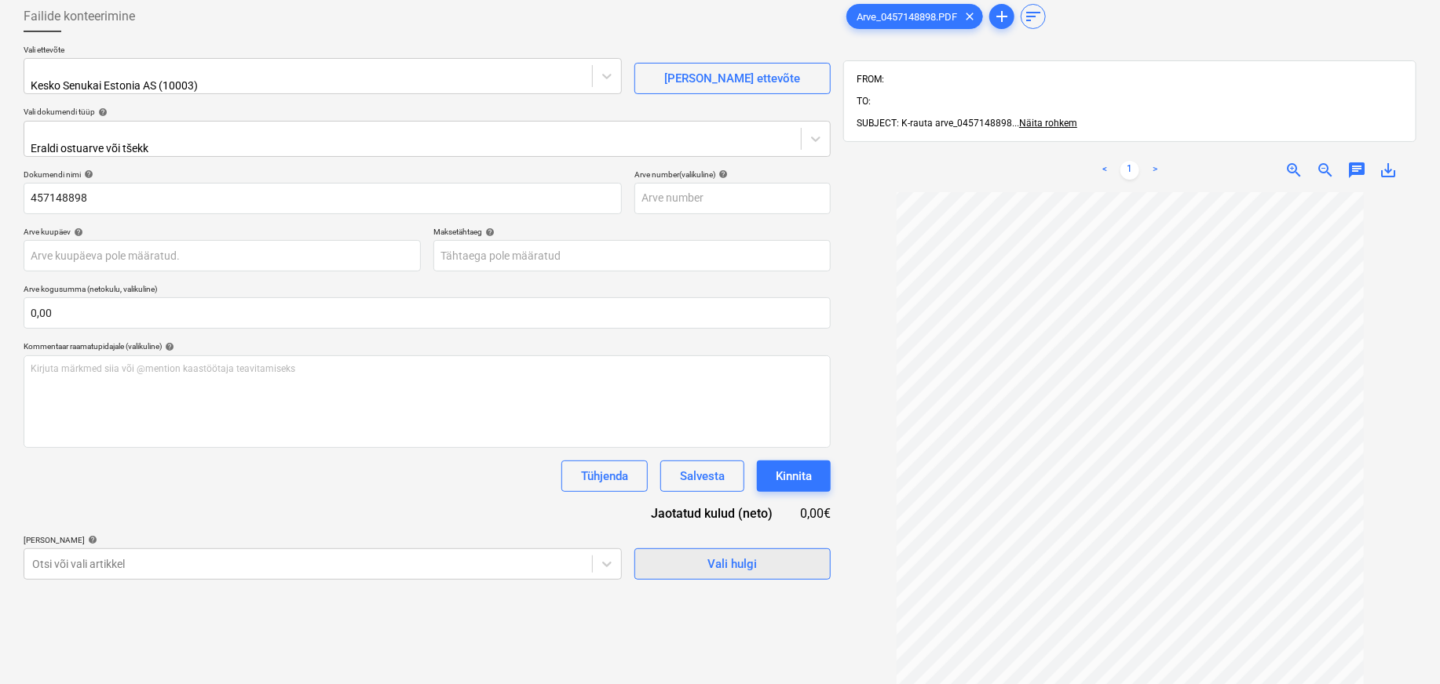
scroll to position [224, 0]
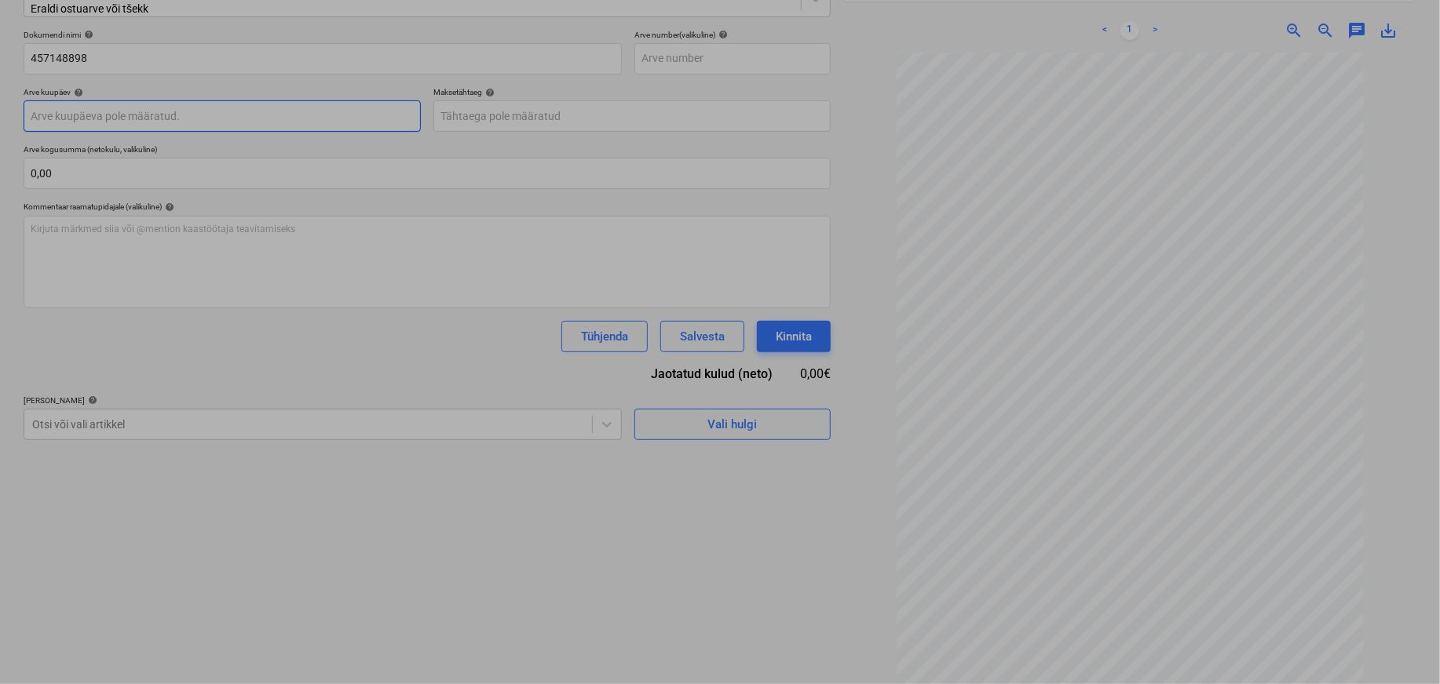
click at [53, 106] on body "Müük Projektid Kontaktid Koondarved Postkast format_size keyboard_arrow_down he…" at bounding box center [720, 118] width 1440 height 684
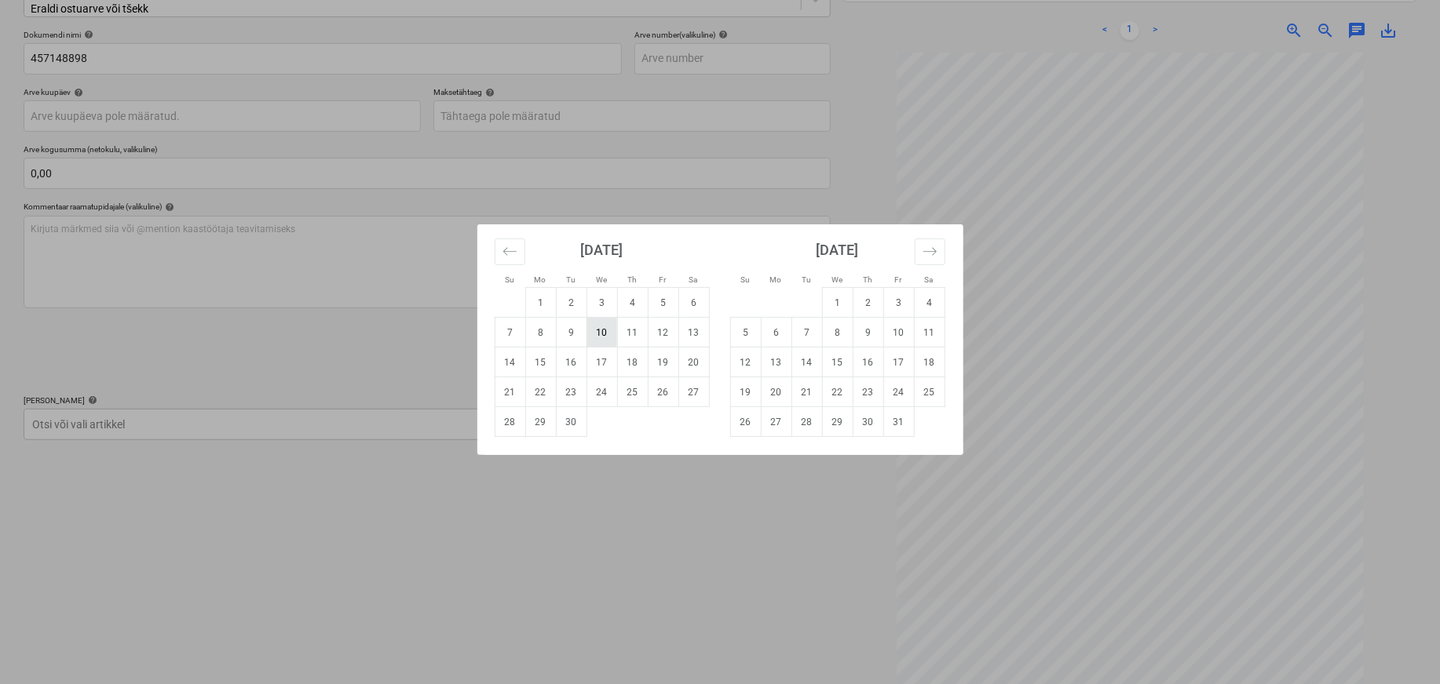
click at [606, 334] on td "10" at bounding box center [601, 333] width 31 height 30
type input "[DATE]"
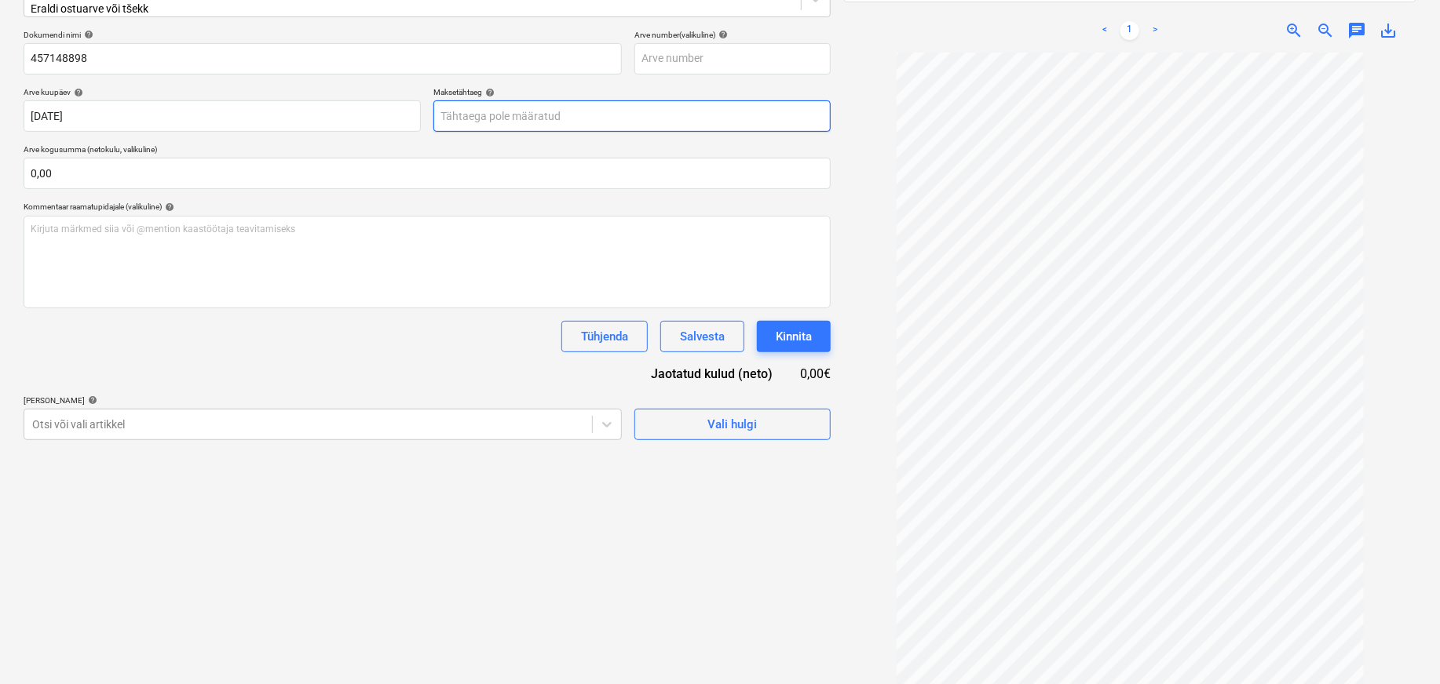
click at [528, 111] on body "Müük Projektid Kontaktid Koondarved Postkast format_size keyboard_arrow_down he…" at bounding box center [720, 118] width 1440 height 684
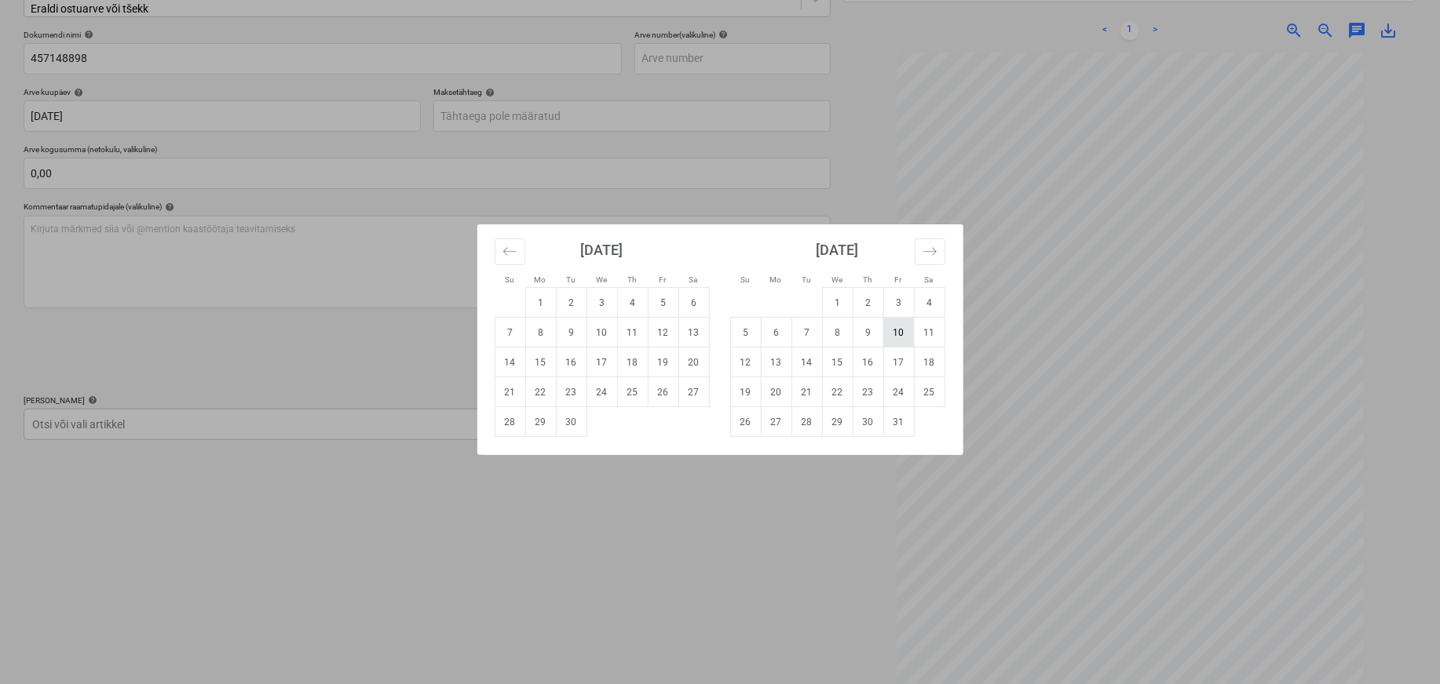
click at [897, 339] on td "10" at bounding box center [898, 333] width 31 height 30
type input "[DATE]"
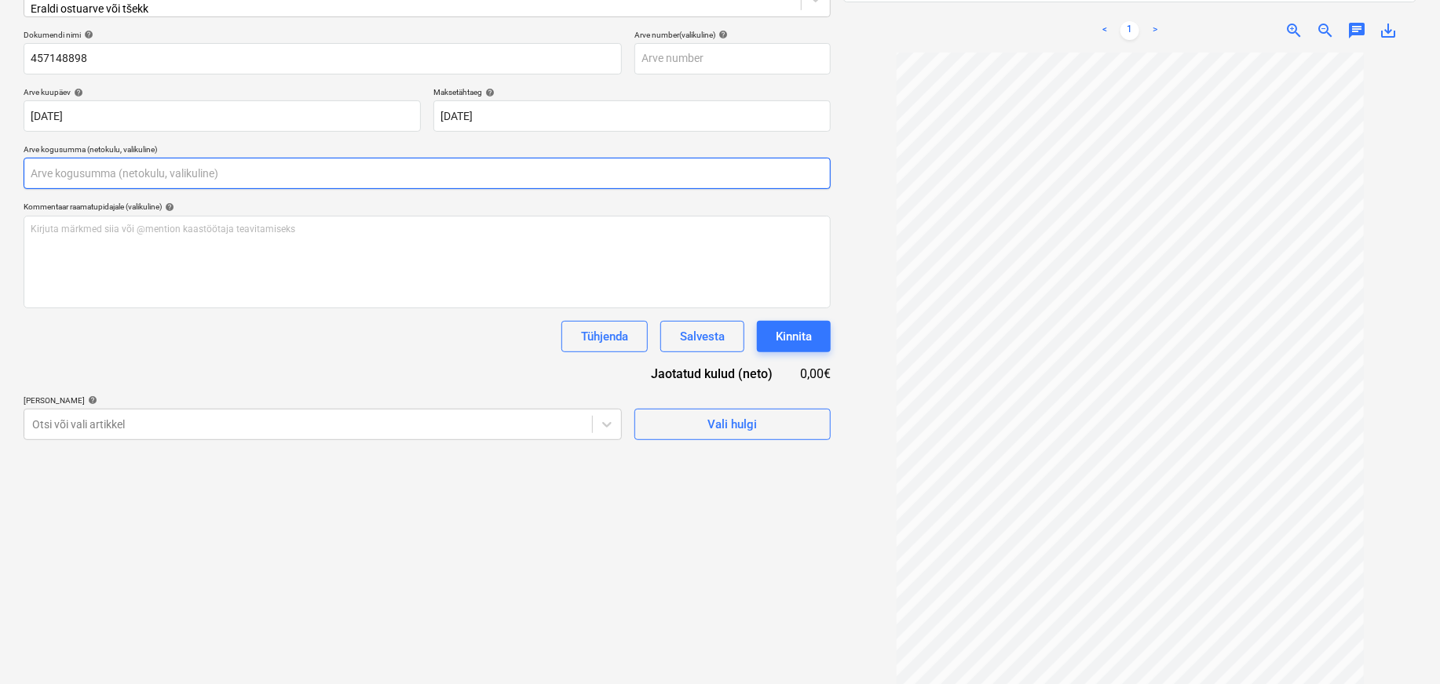
click at [102, 158] on input "text" at bounding box center [427, 173] width 807 height 31
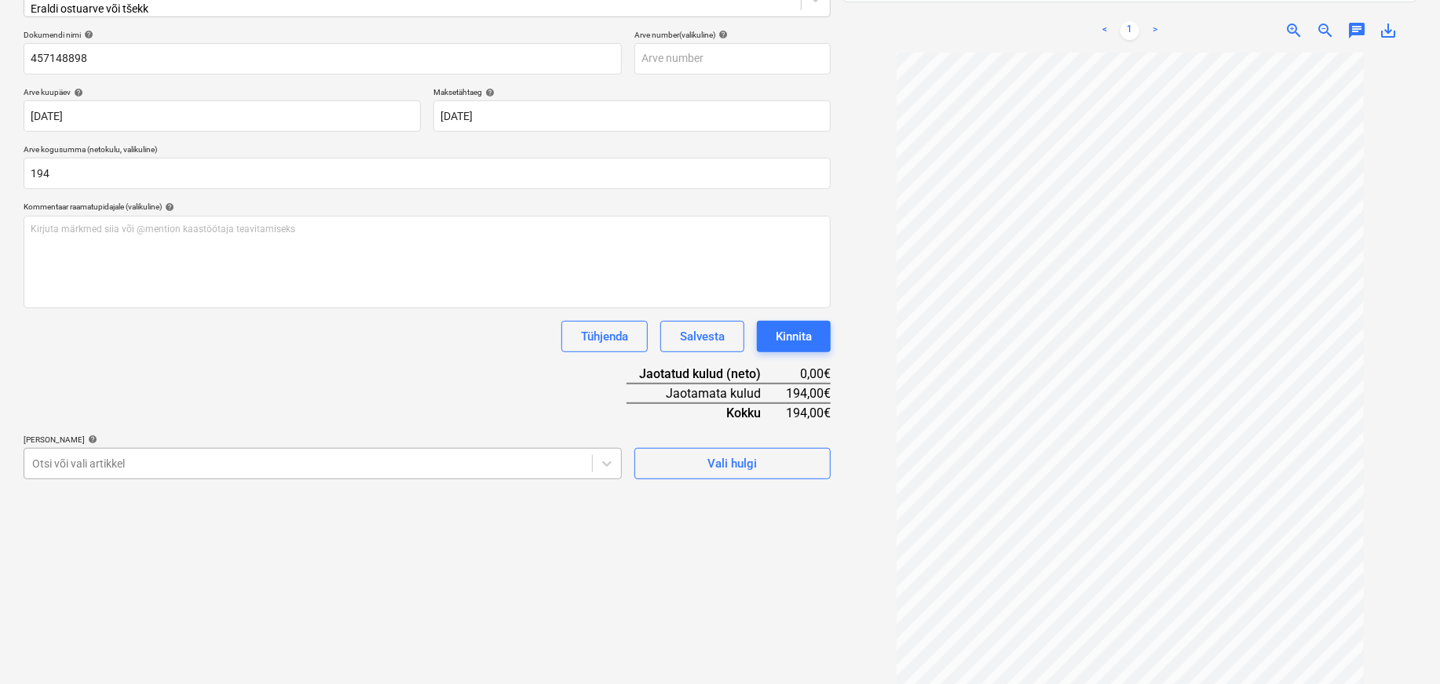
type input "194,00"
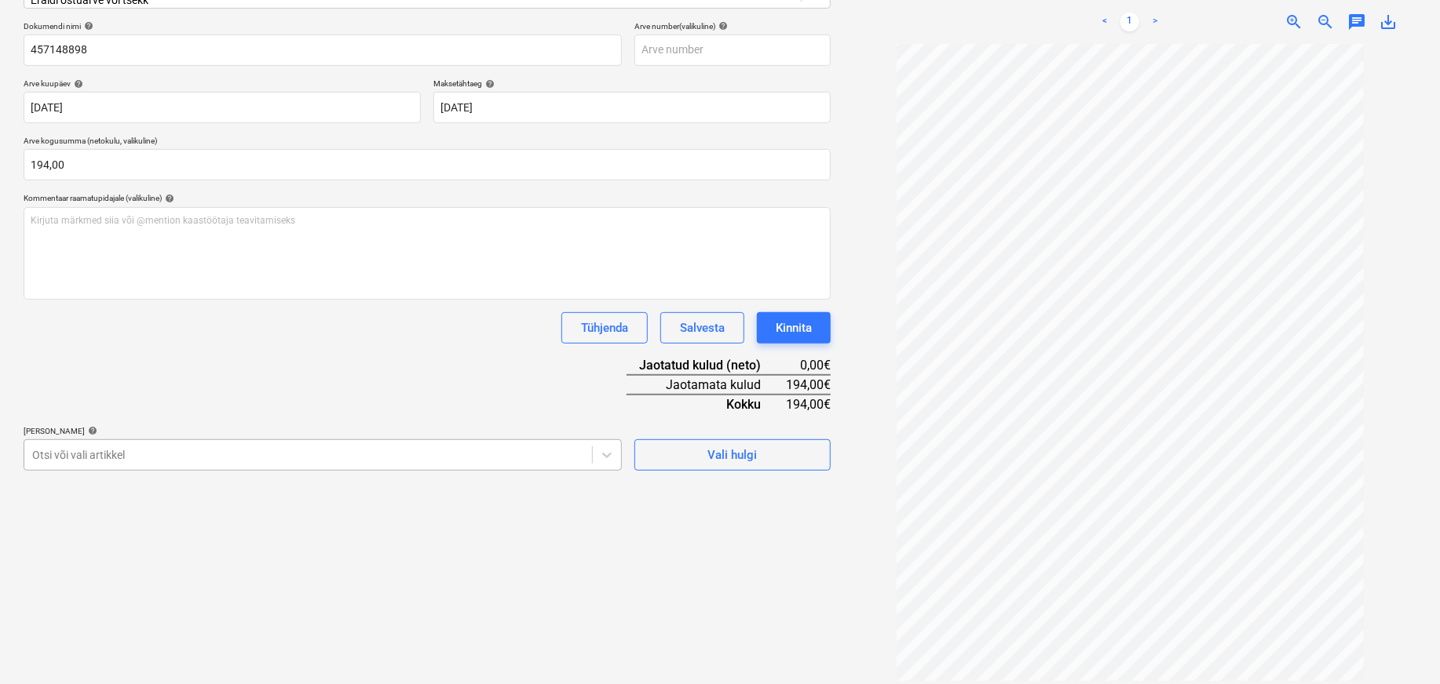
click at [135, 452] on body "Müük Projektid Kontaktid Koondarved Postkast format_size keyboard_arrow_down he…" at bounding box center [720, 110] width 1440 height 684
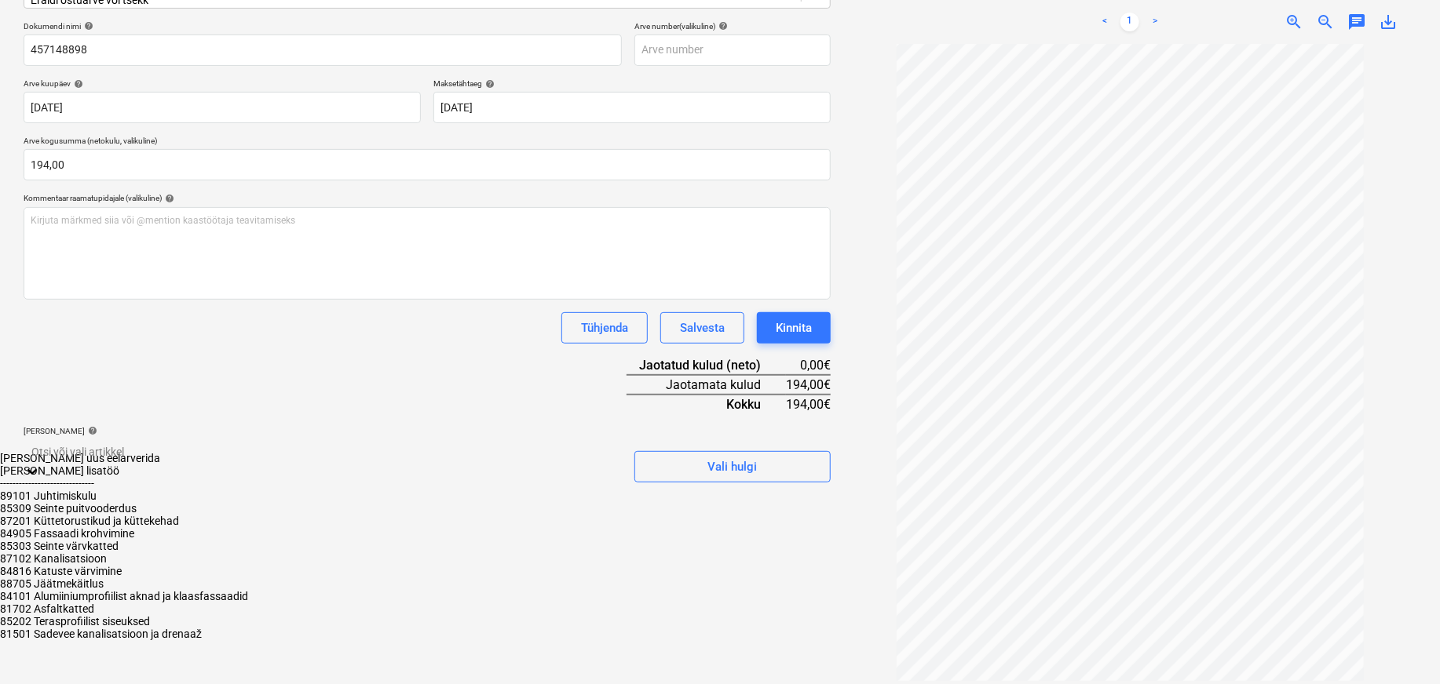
drag, startPoint x: 145, startPoint y: 619, endPoint x: 395, endPoint y: 677, distance: 256.3
click at [145, 540] on div "84905 Fassaadi krohvimine" at bounding box center [720, 534] width 1440 height 13
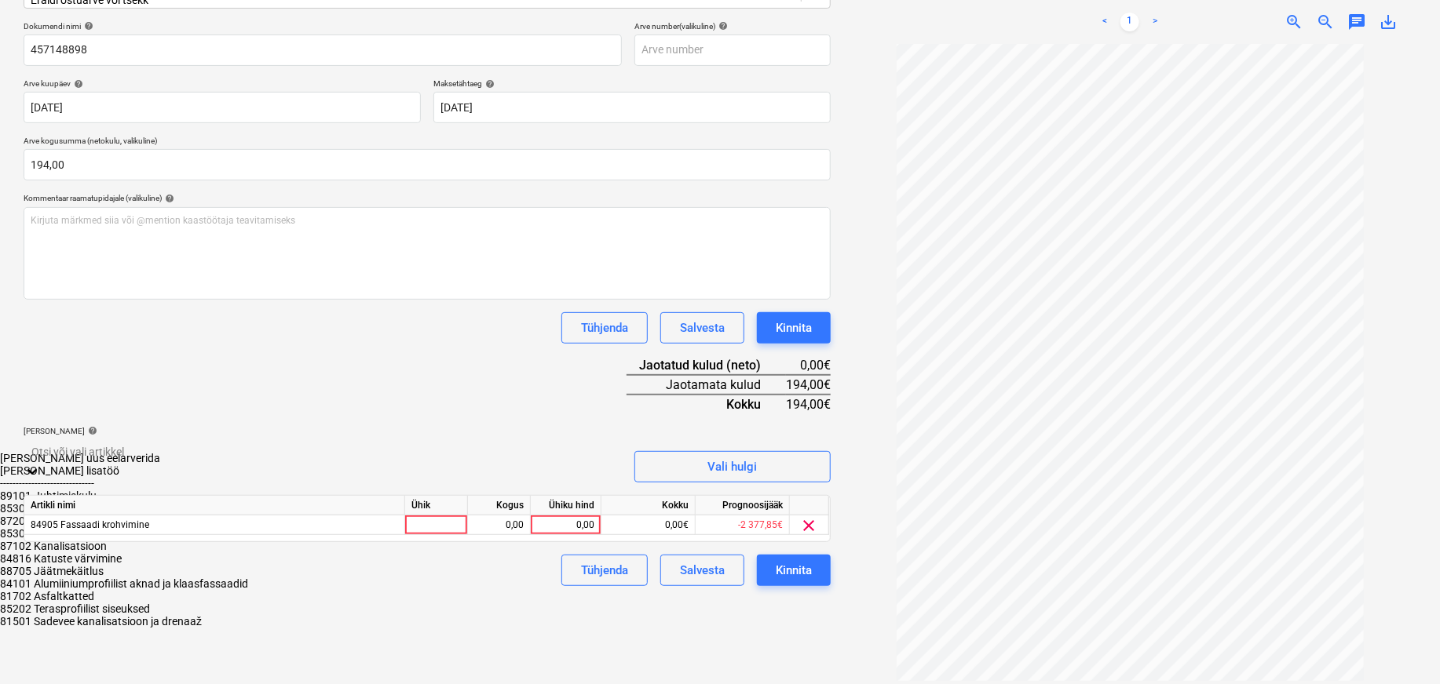
click at [696, 648] on div "Failide konteerimine Vali ettevõte Kesko Senukai Estonia AS (10003) [PERSON_NAM…" at bounding box center [427, 258] width 820 height 824
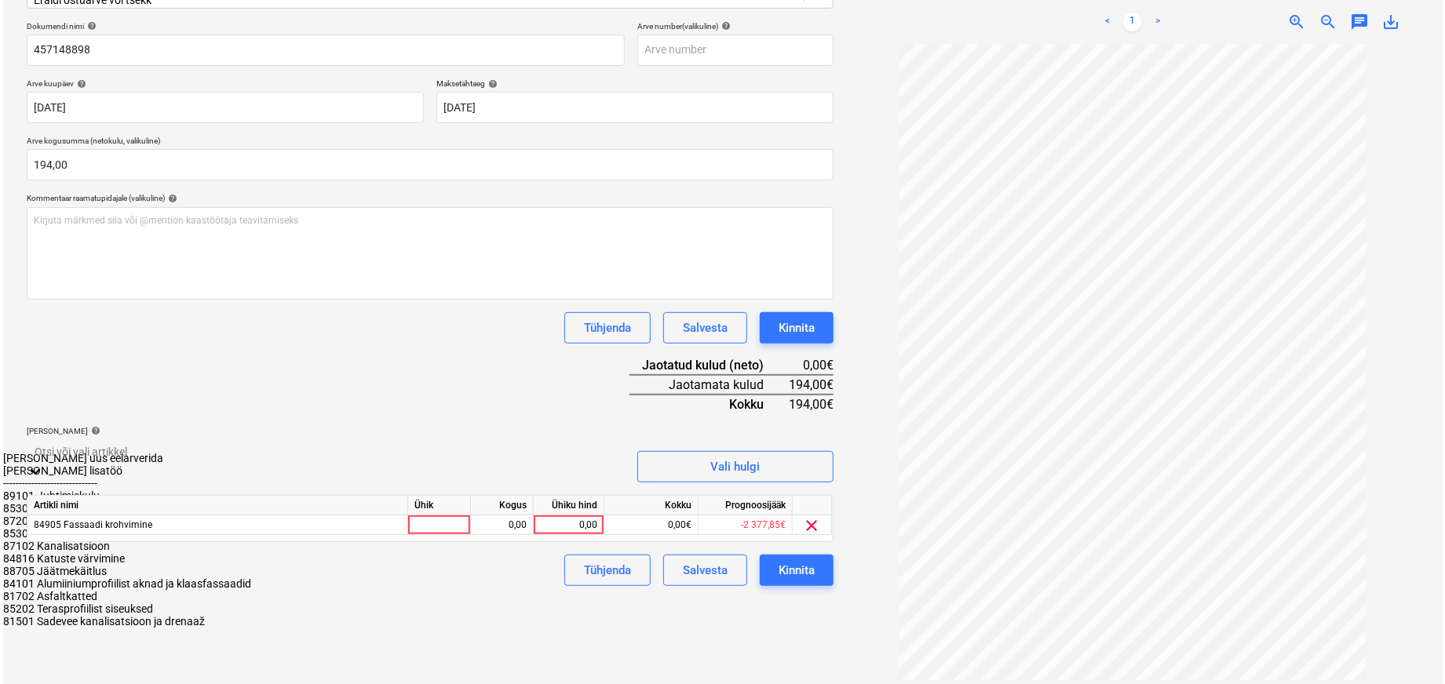
scroll to position [224, 0]
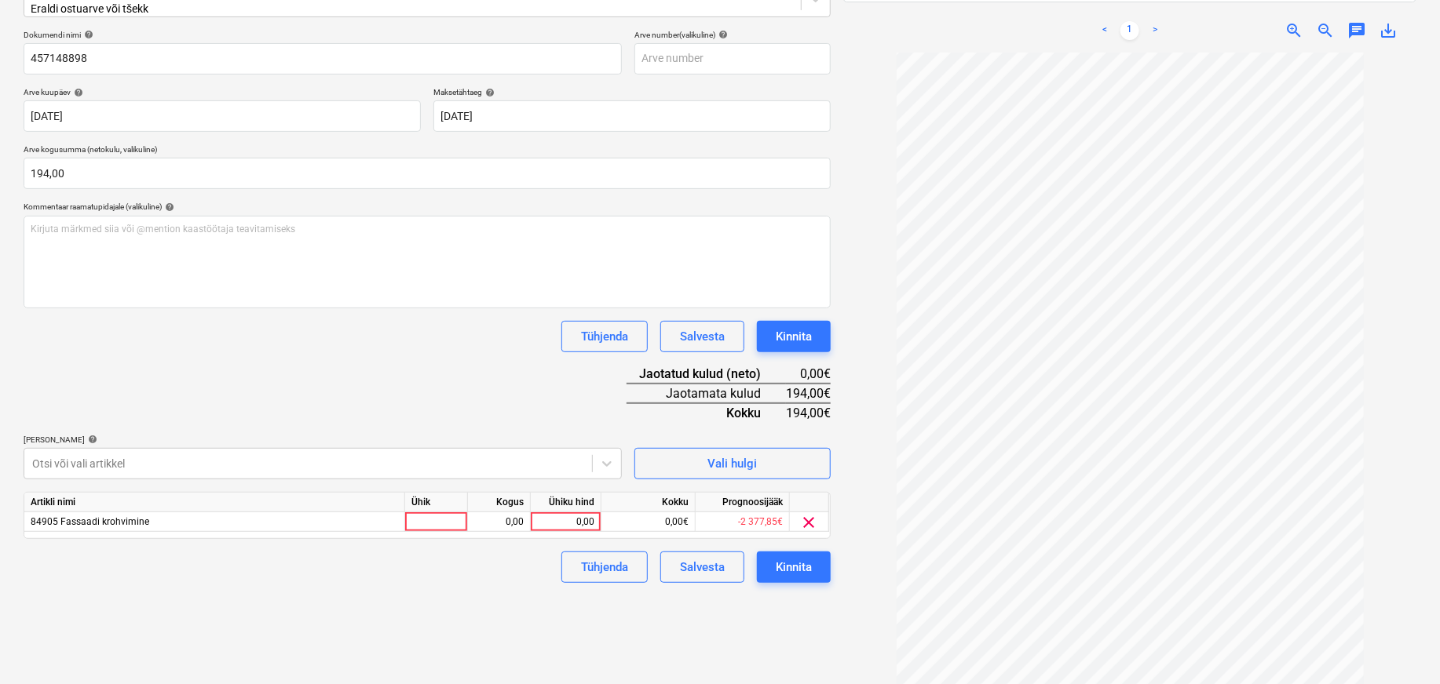
click at [453, 497] on div "Ühik" at bounding box center [436, 503] width 63 height 20
click at [443, 513] on div at bounding box center [436, 523] width 63 height 20
type input "tk"
click at [497, 521] on div "0,00" at bounding box center [498, 523] width 49 height 20
type input "1"
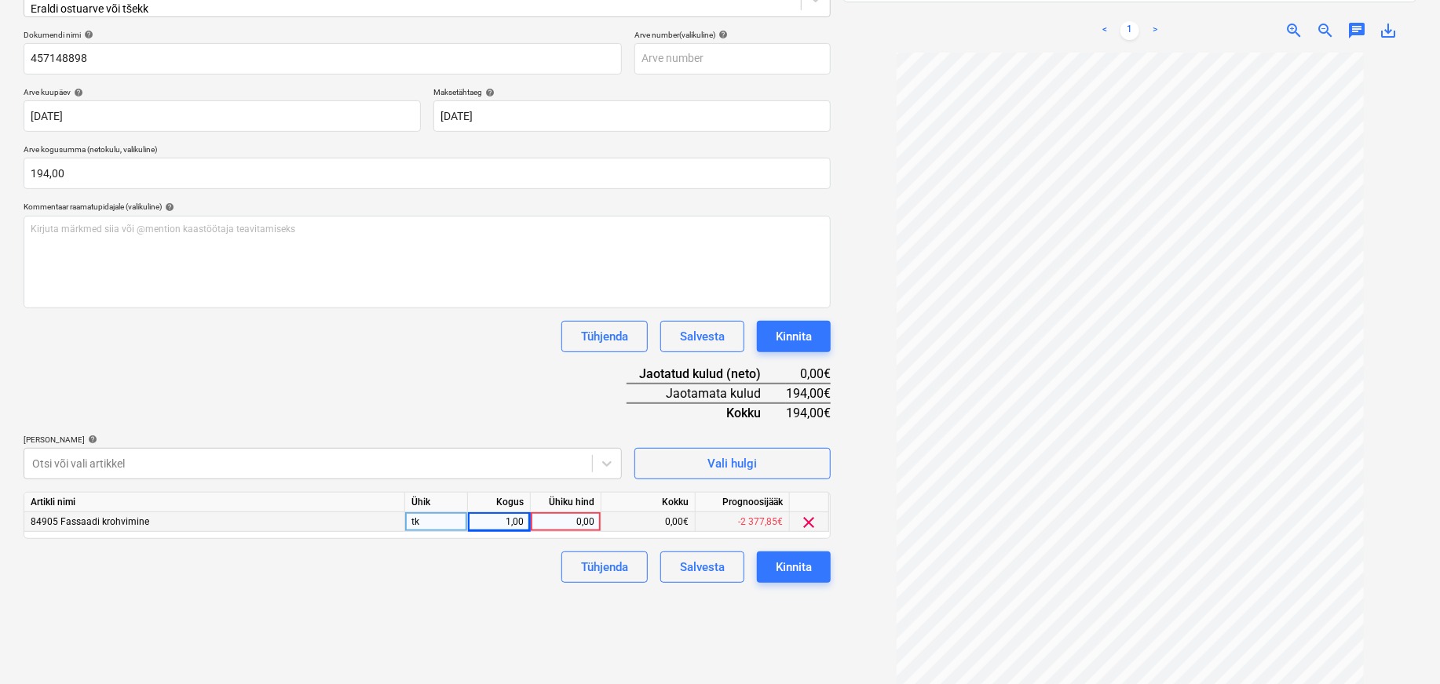
click at [570, 513] on div "0,00" at bounding box center [565, 523] width 57 height 20
type input "194"
click at [523, 608] on div "Failide konteerimine Vali ettevõte Kesko Senukai Estonia AS (10003) [PERSON_NAM…" at bounding box center [427, 267] width 820 height 824
click at [809, 563] on div "Kinnita" at bounding box center [794, 567] width 36 height 20
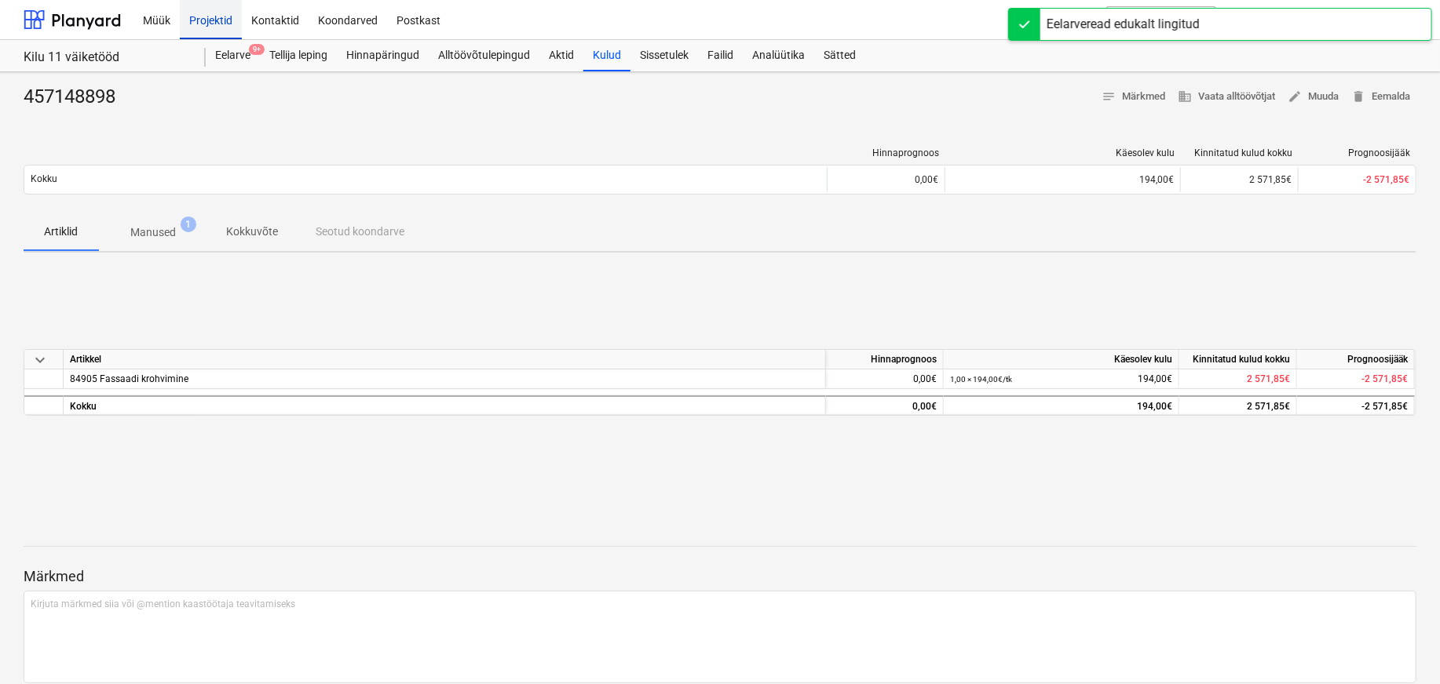
click at [208, 20] on div "Projektid" at bounding box center [211, 19] width 62 height 40
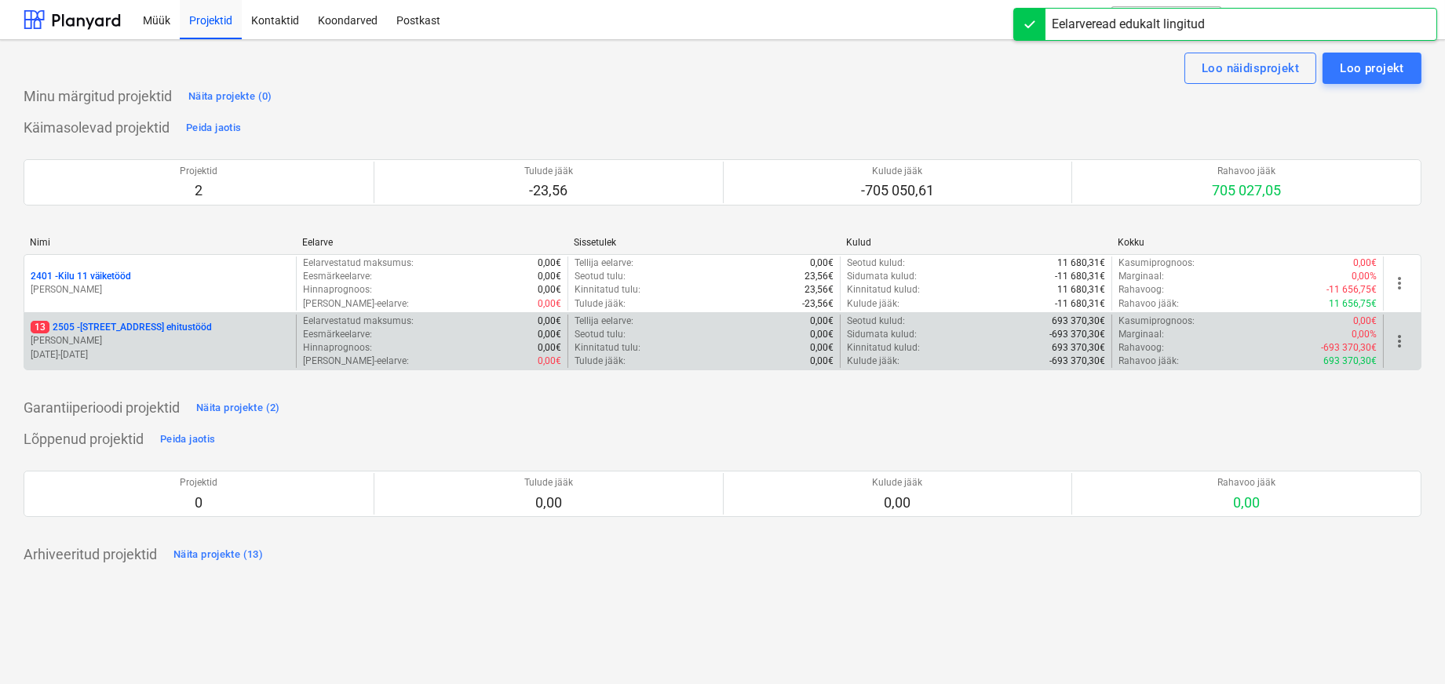
click at [112, 330] on p "[STREET_ADDRESS]" at bounding box center [121, 327] width 181 height 13
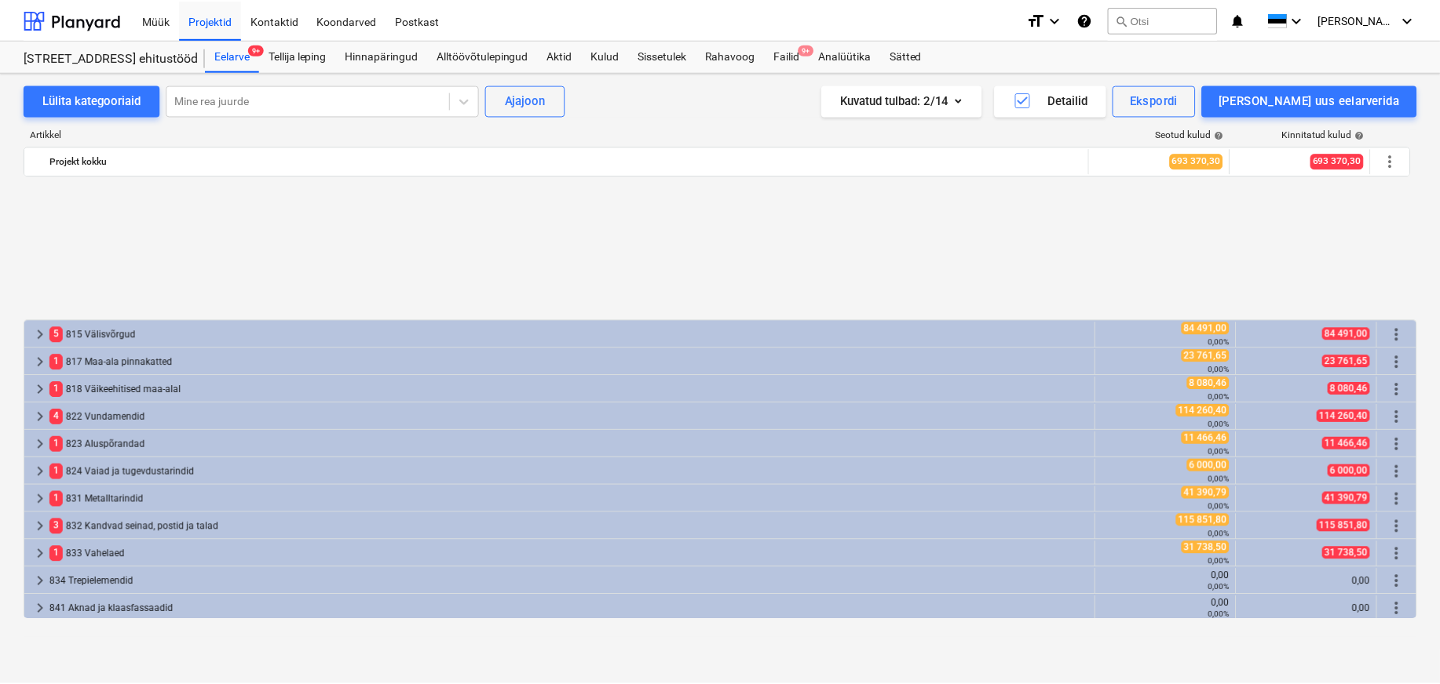
scroll to position [697, 0]
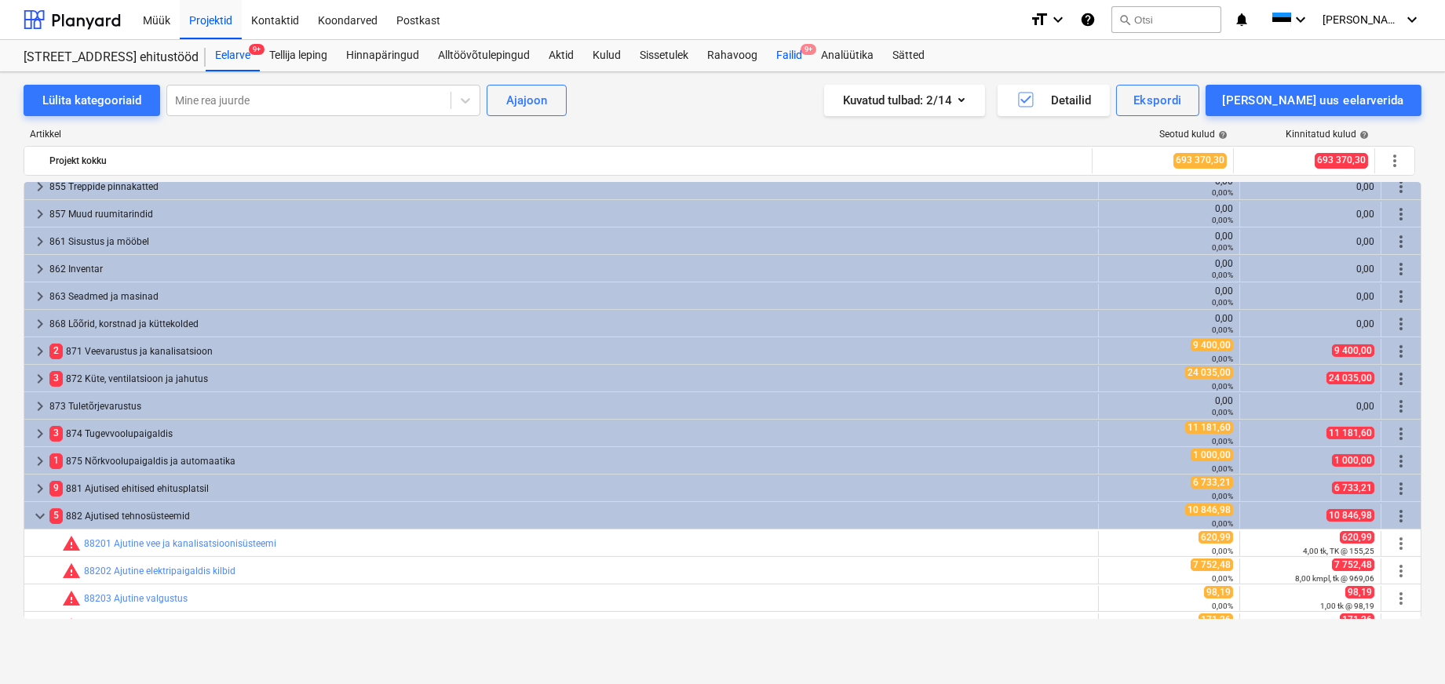
click at [797, 53] on div "Failid 9+" at bounding box center [789, 55] width 45 height 31
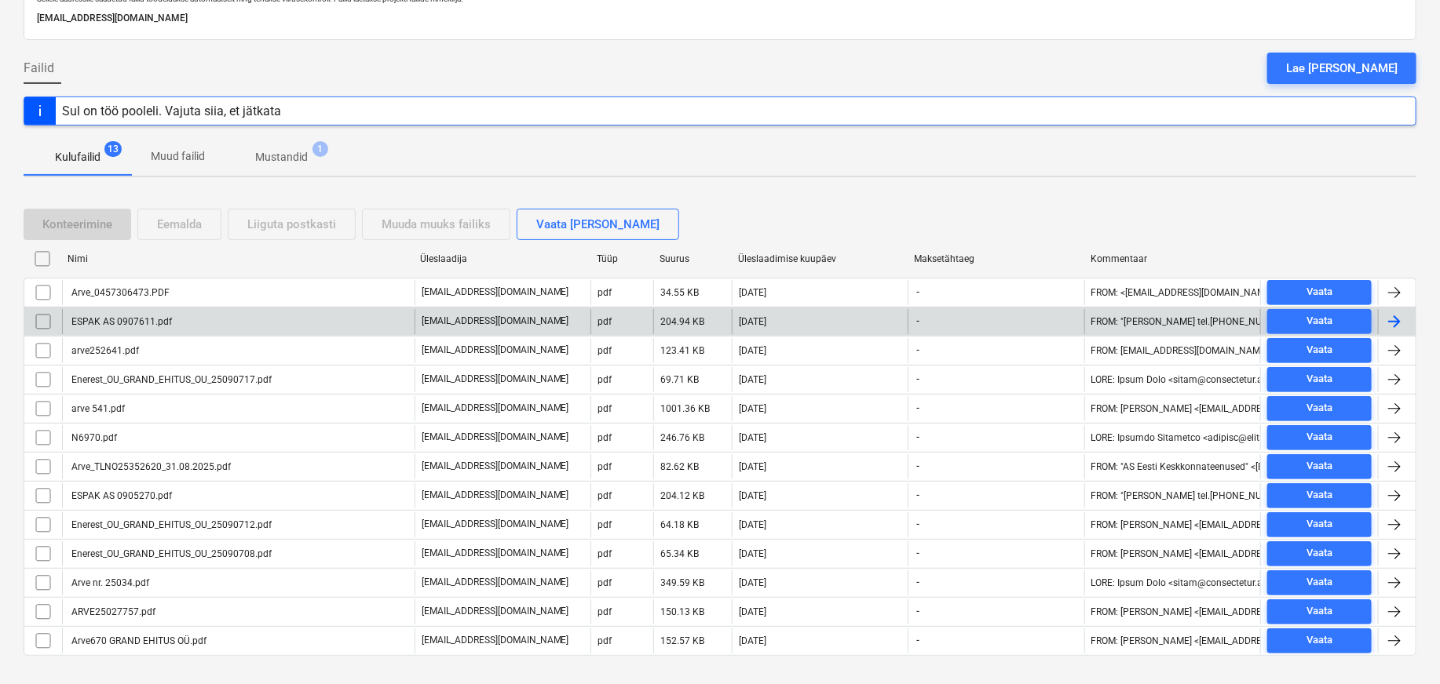
scroll to position [133, 0]
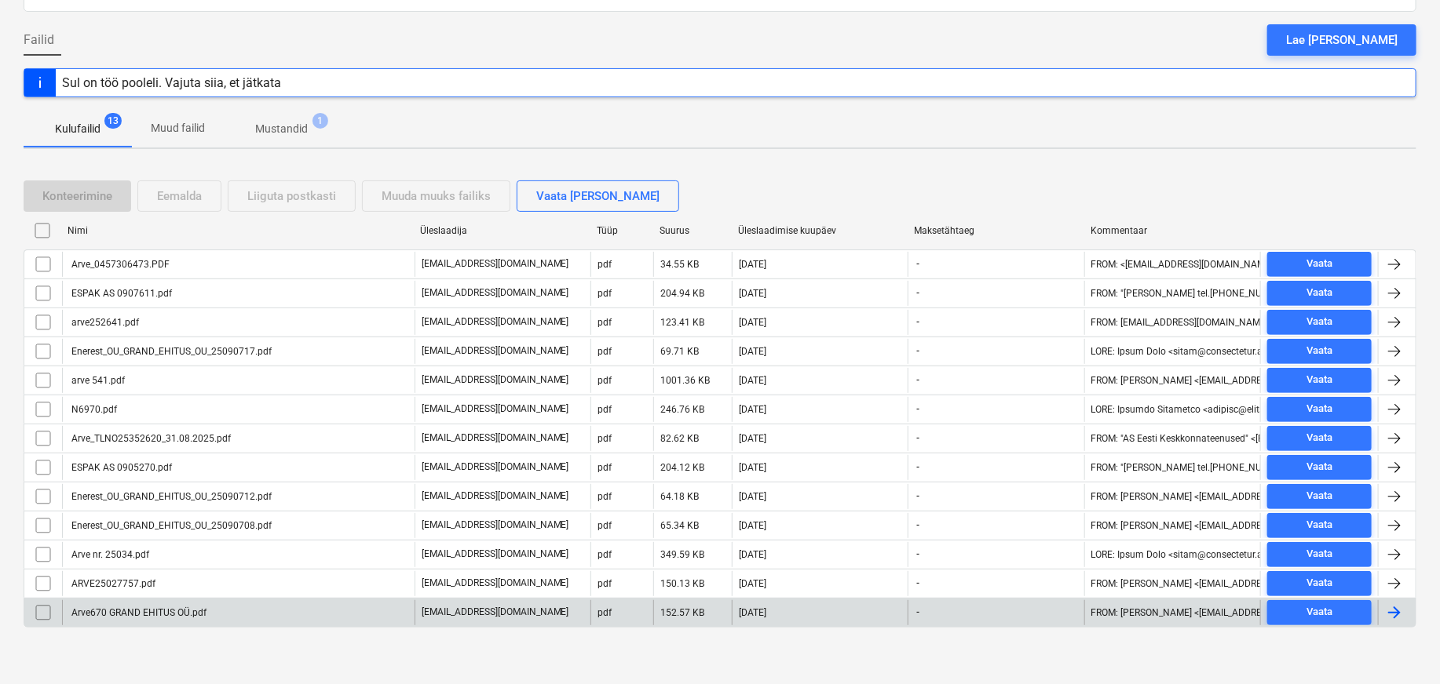
click at [136, 614] on div "Arve670 GRAND EHITUS OÜ.pdf" at bounding box center [137, 613] width 137 height 11
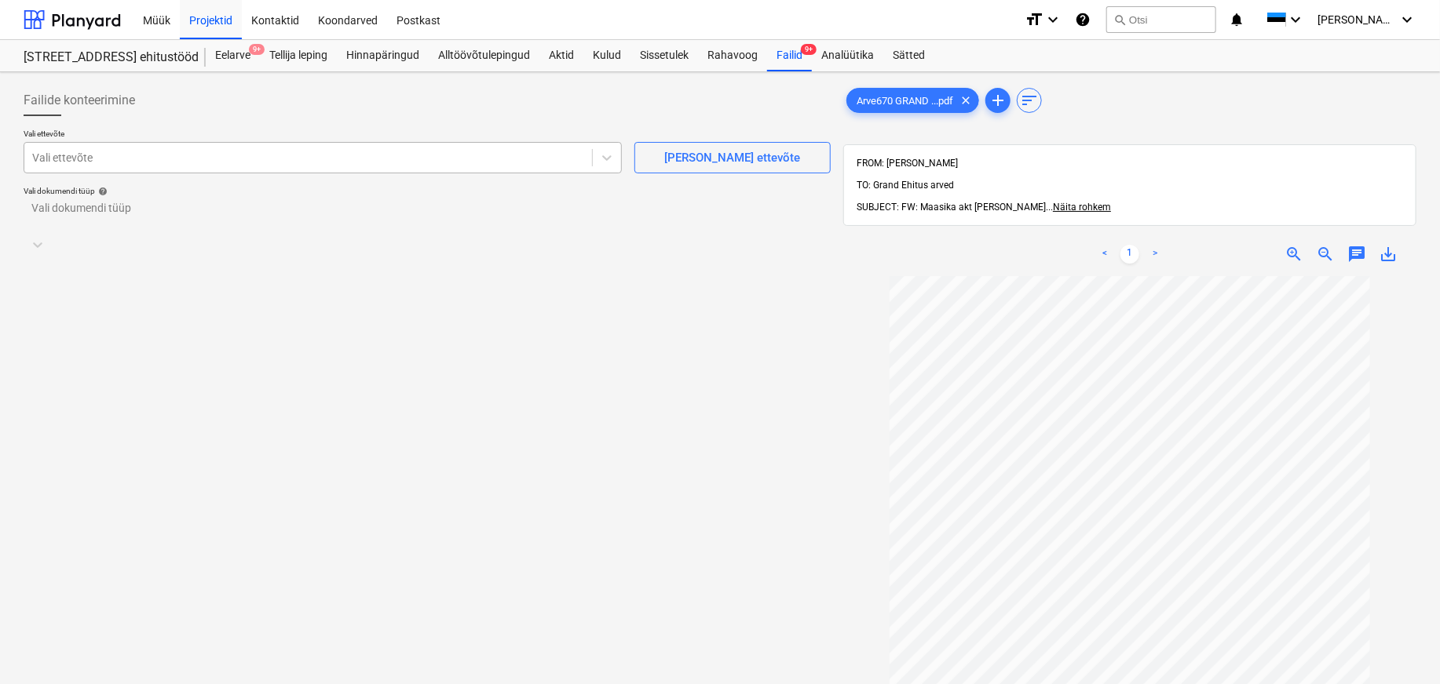
click at [68, 155] on div at bounding box center [308, 158] width 552 height 16
type input "pvc"
click at [1093, 245] on span "save_alt" at bounding box center [1387, 254] width 19 height 19
click at [726, 159] on div "[PERSON_NAME] ettevõte" at bounding box center [733, 158] width 136 height 20
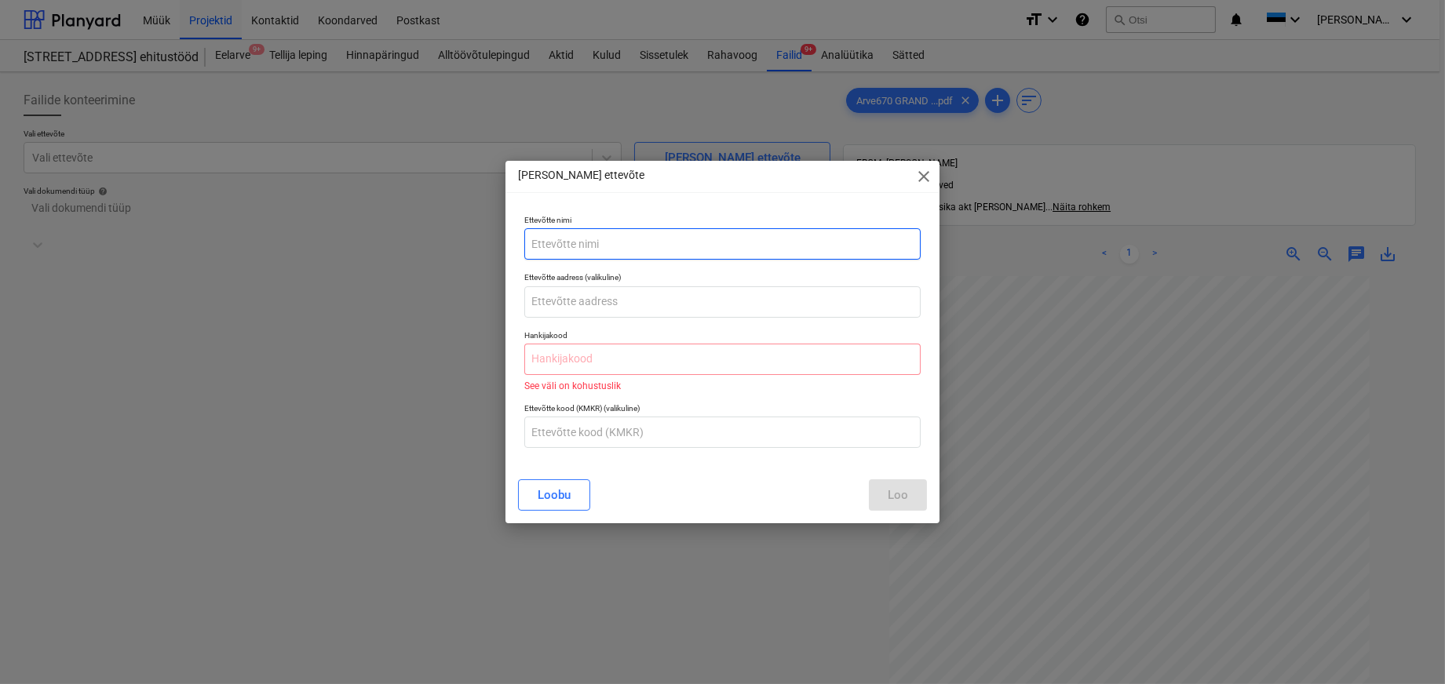
click at [543, 243] on input "text" at bounding box center [722, 243] width 396 height 31
type input "PVC Katusetööd OÜ"
paste input "14891681"
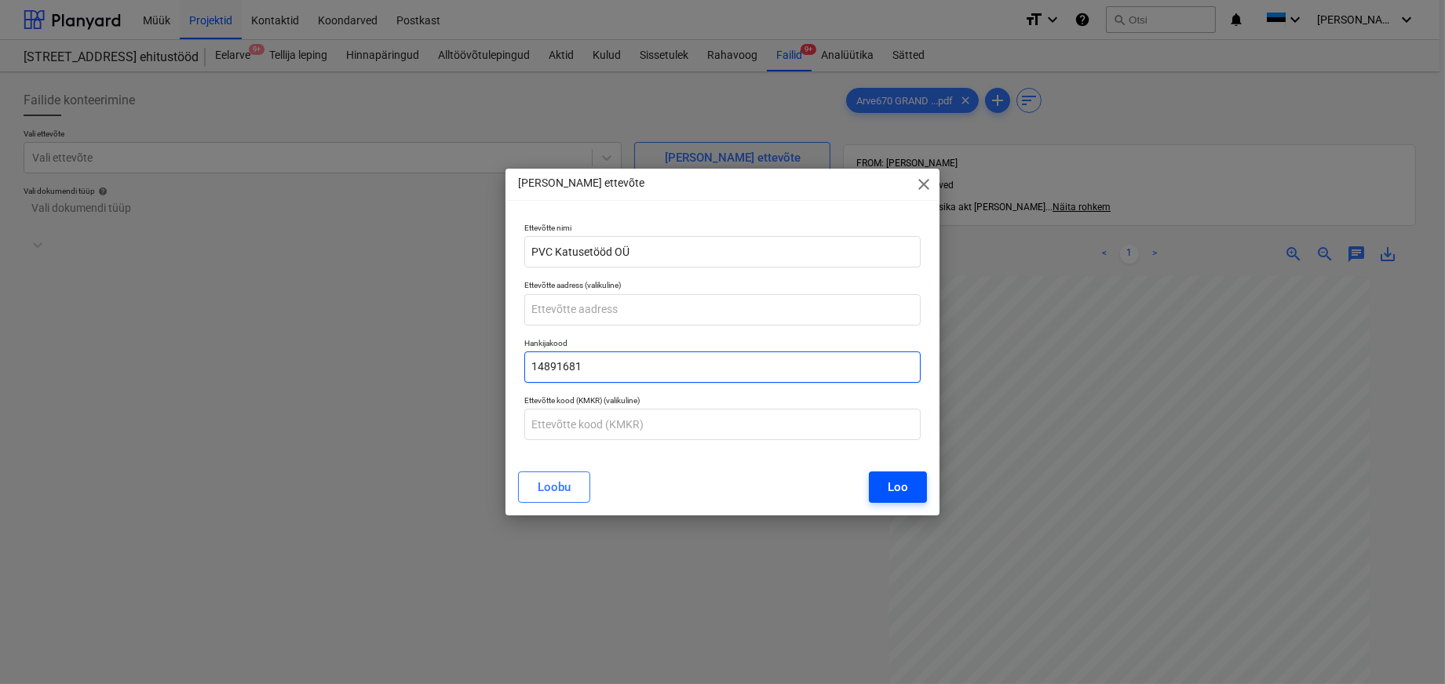
type input "14891681"
click at [890, 489] on div "Loo" at bounding box center [898, 487] width 20 height 20
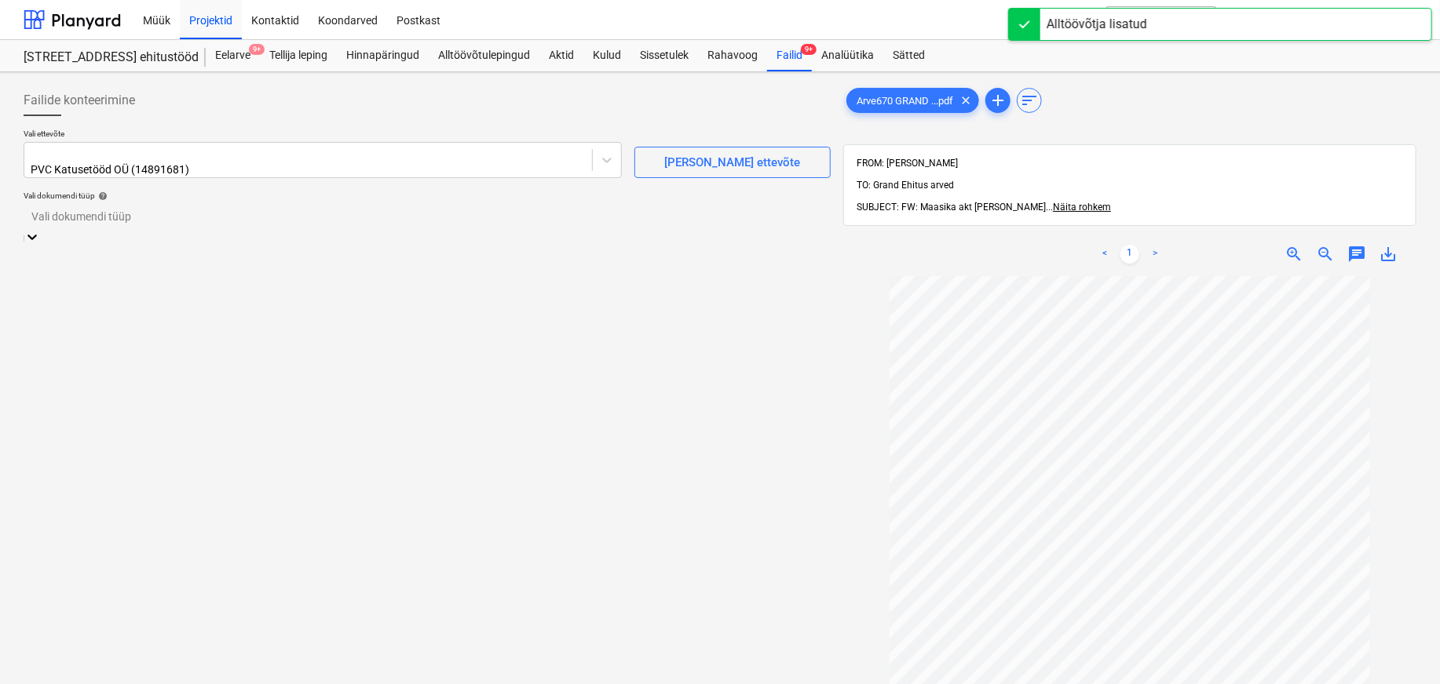
click at [64, 217] on div at bounding box center [426, 217] width 791 height 18
click at [89, 684] on div "Eraldi ostuarve või tšekk" at bounding box center [720, 690] width 1440 height 13
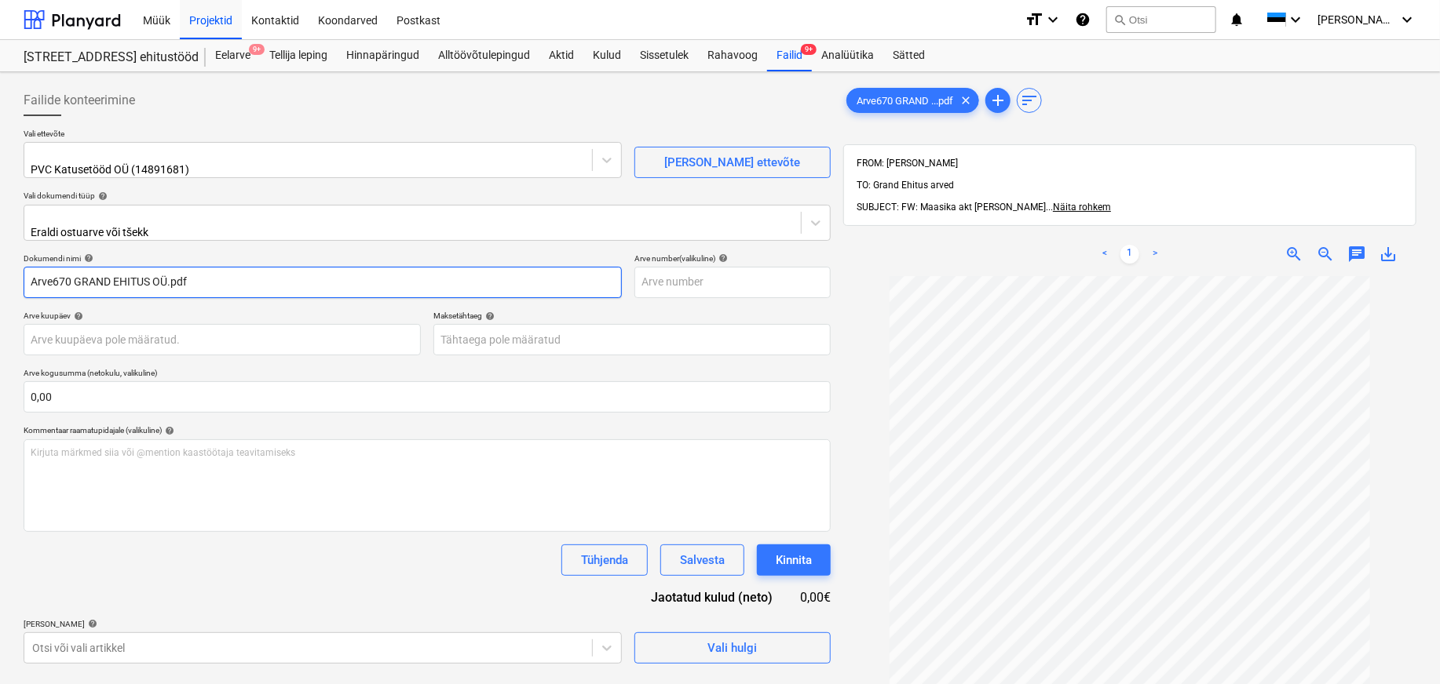
drag, startPoint x: 53, startPoint y: 276, endPoint x: -67, endPoint y: 257, distance: 120.8
click at [0, 257] on html "Müük Projektid Kontaktid Koondarved Postkast format_size keyboard_arrow_down he…" at bounding box center [720, 342] width 1440 height 684
drag, startPoint x: 194, startPoint y: 267, endPoint x: 50, endPoint y: 276, distance: 144.0
click at [50, 276] on input "670 GRAND EHITUS OÜ.pdf" at bounding box center [323, 282] width 598 height 31
type input "670"
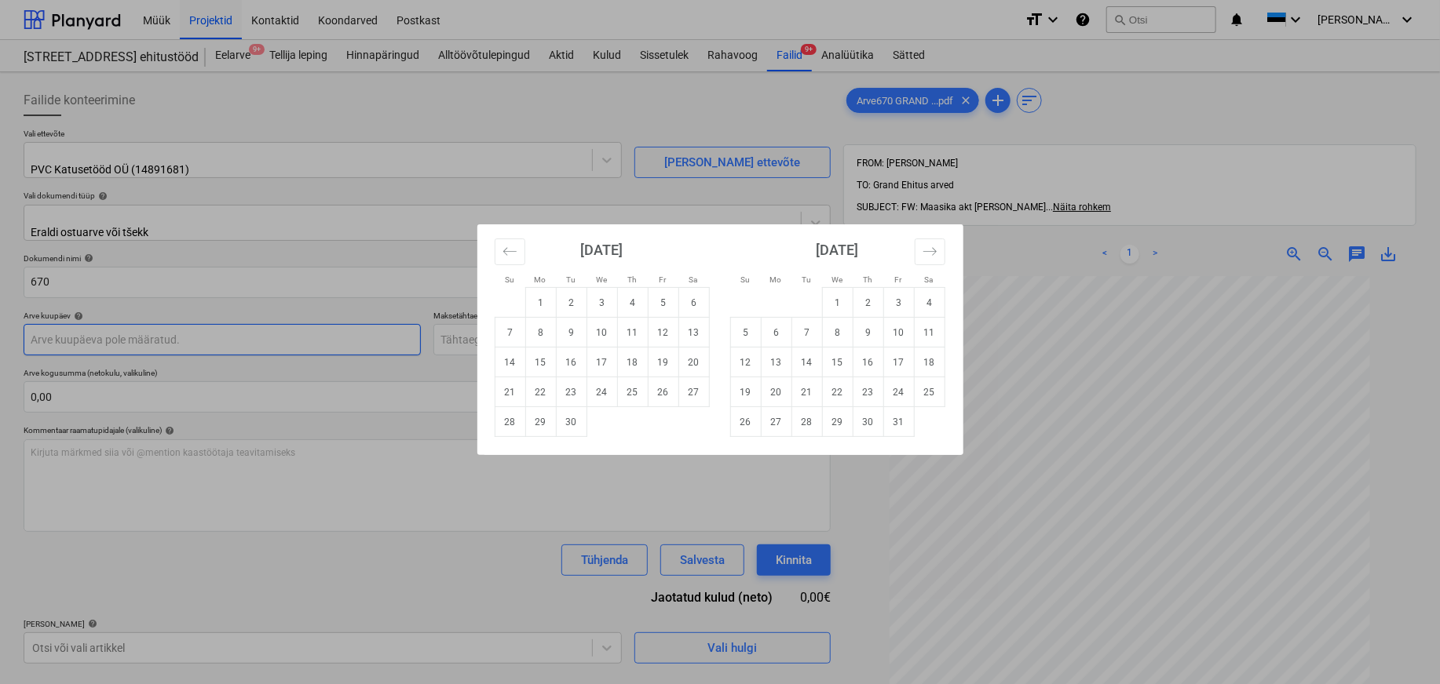
click at [46, 326] on body "Müük Projektid Kontaktid Koondarved Postkast format_size keyboard_arrow_down he…" at bounding box center [720, 342] width 1440 height 684
click at [506, 251] on icon "Move backward to switch to the previous month." at bounding box center [509, 251] width 15 height 15
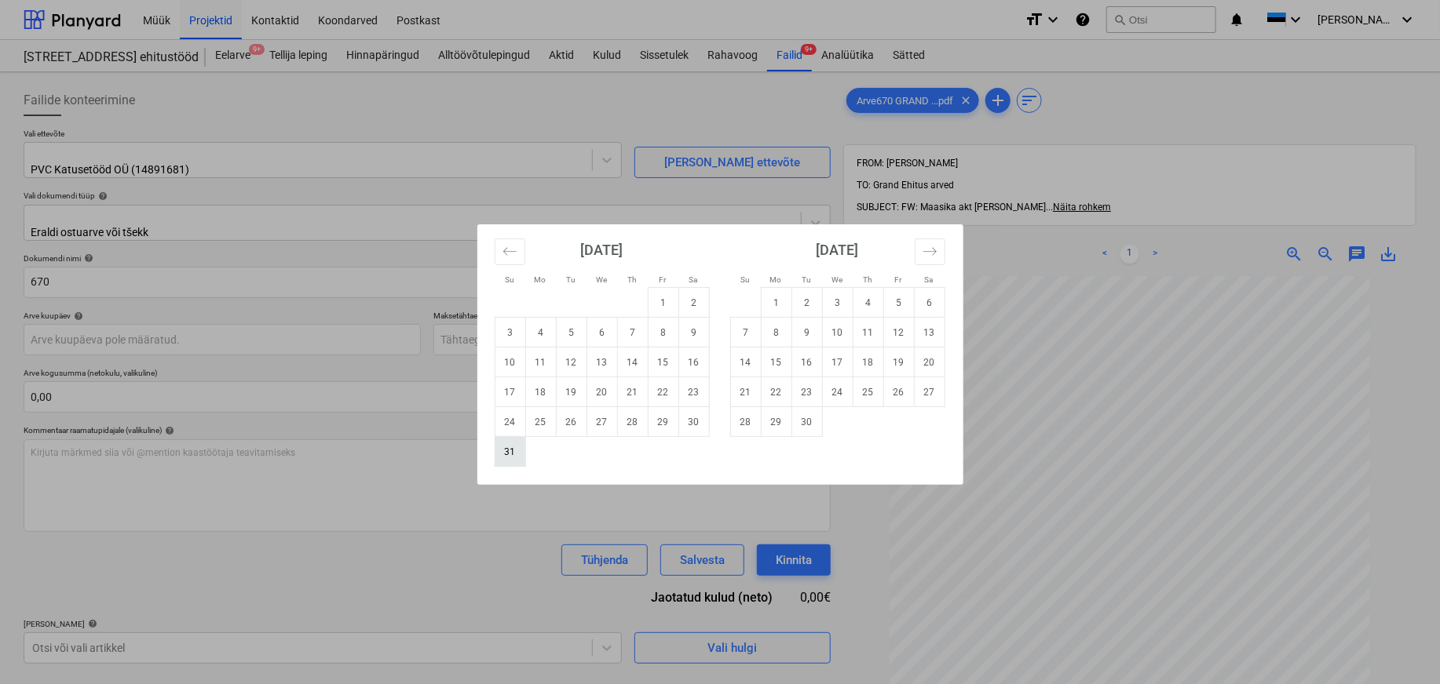
click at [506, 450] on td "31" at bounding box center [510, 452] width 31 height 30
type input "[DATE]"
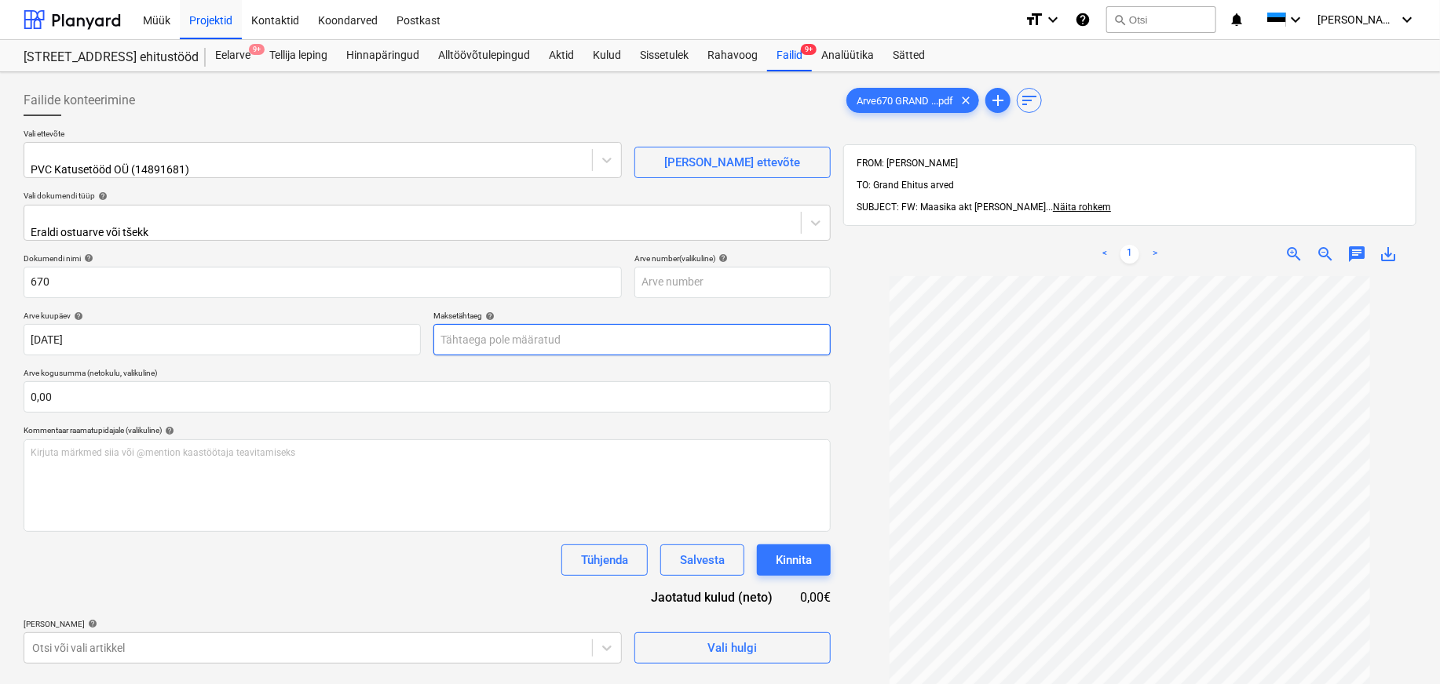
click at [512, 333] on body "Müük Projektid Kontaktid Koondarved Postkast format_size keyboard_arrow_down he…" at bounding box center [720, 342] width 1440 height 684
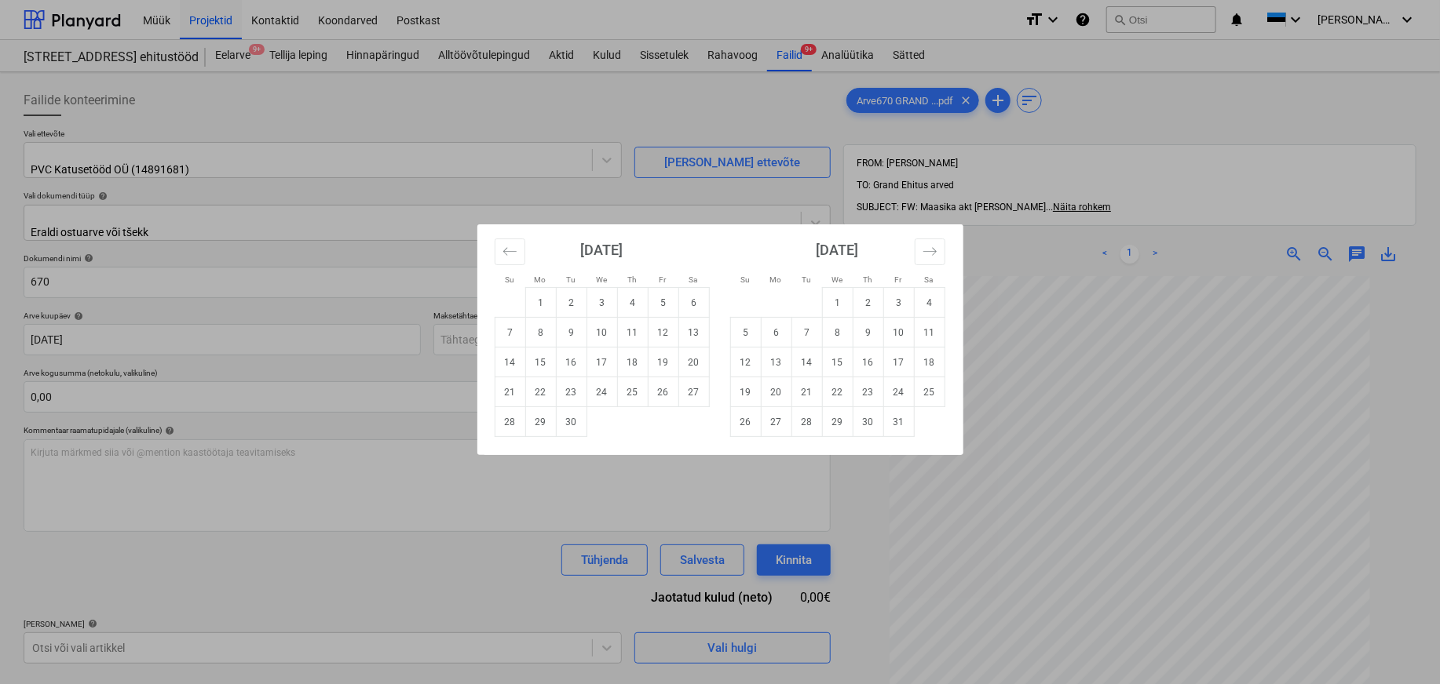
click at [696, 362] on td "20" at bounding box center [693, 363] width 31 height 30
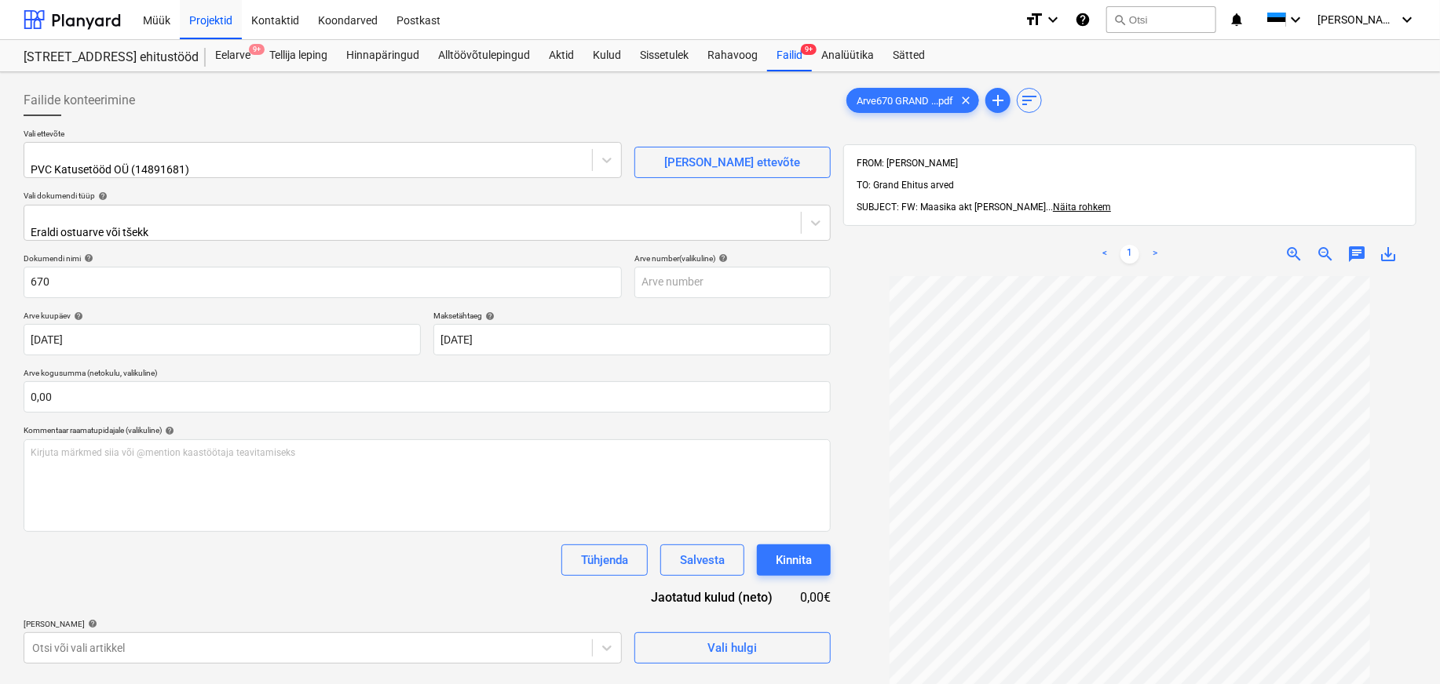
type input "[DATE]"
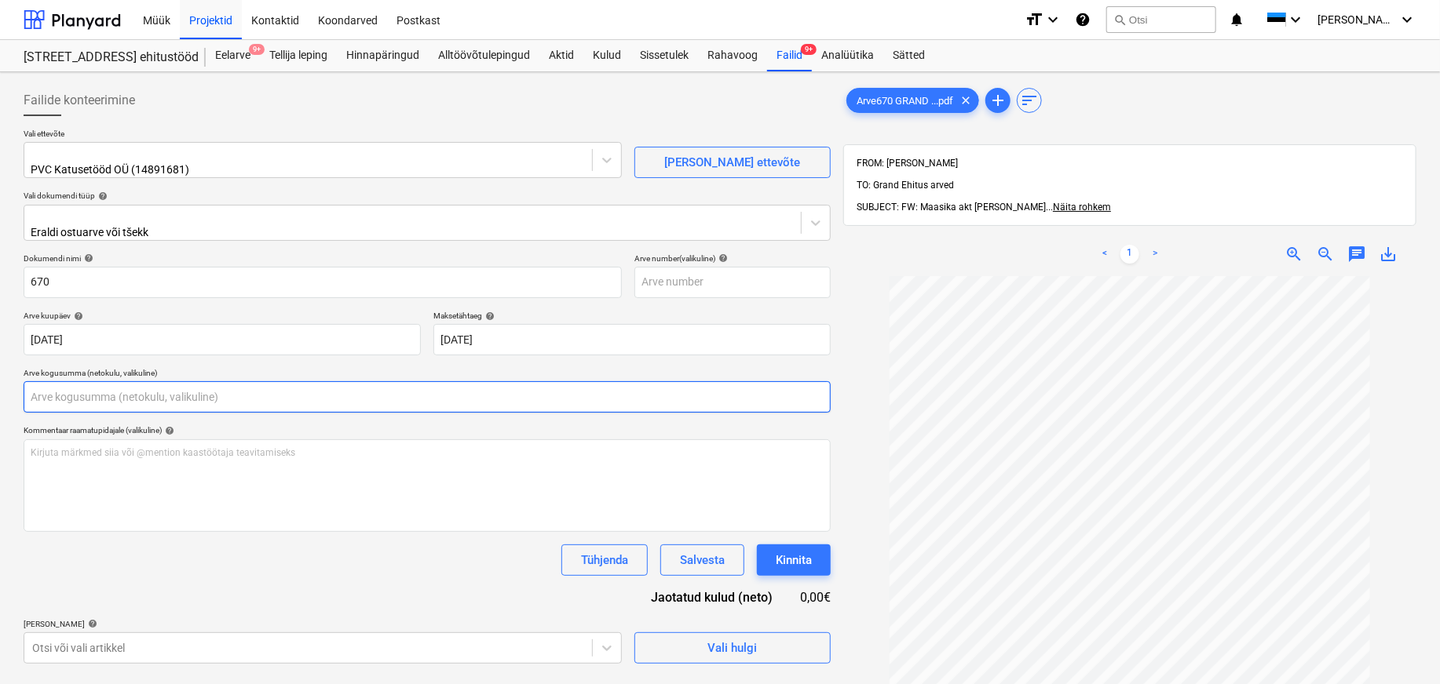
click at [130, 393] on input "text" at bounding box center [427, 396] width 807 height 31
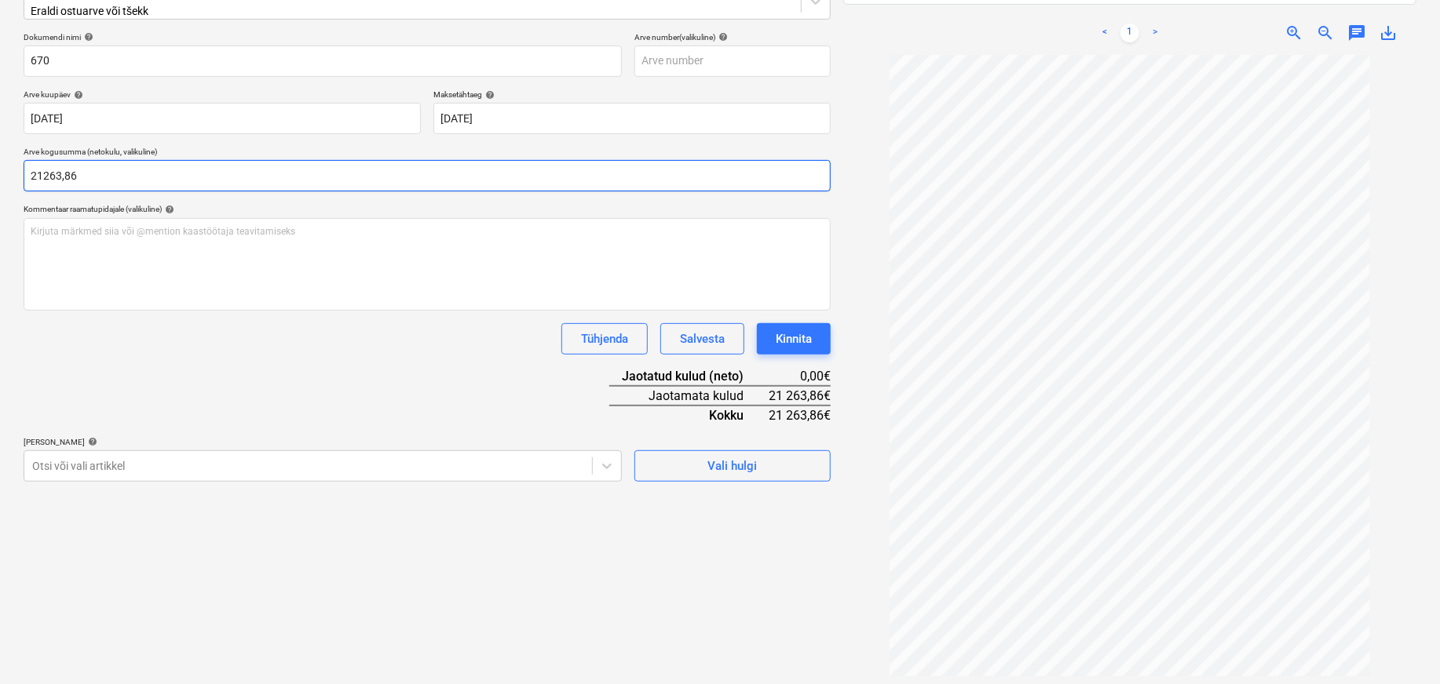
scroll to position [224, 0]
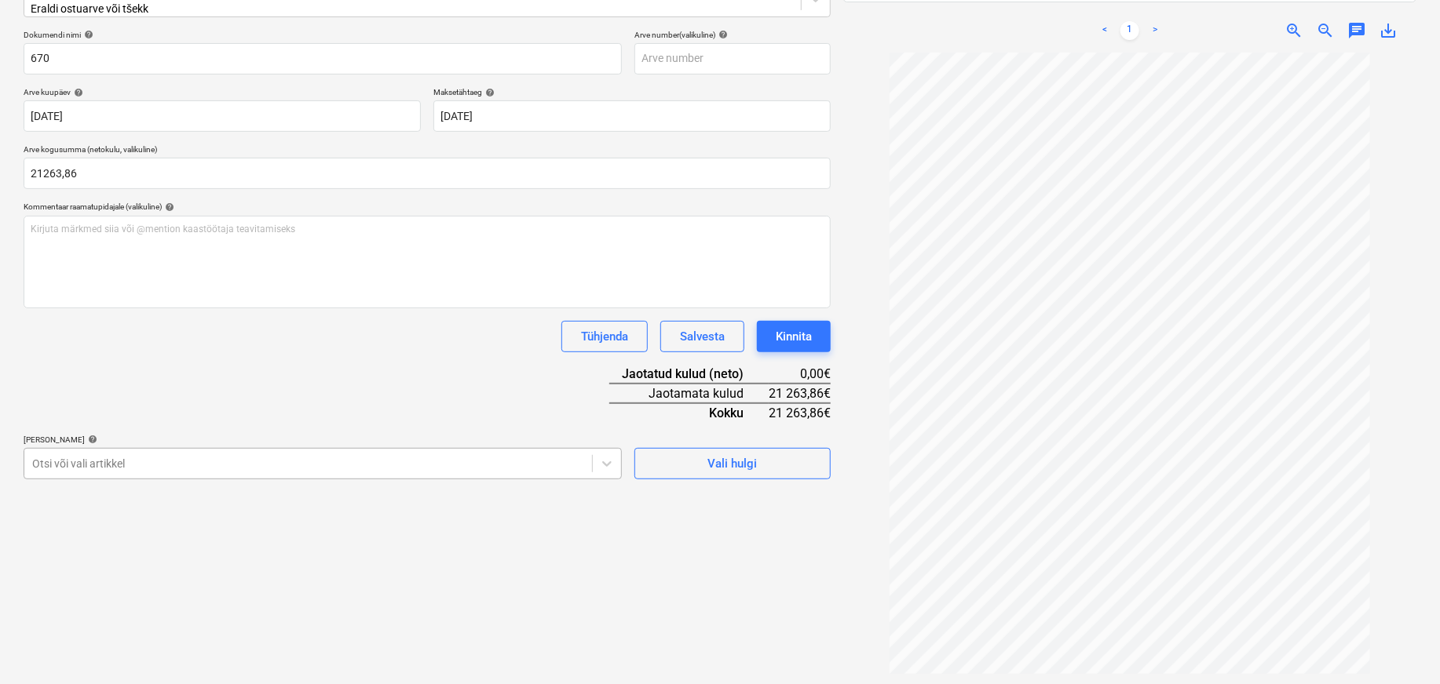
type input "21 263,86"
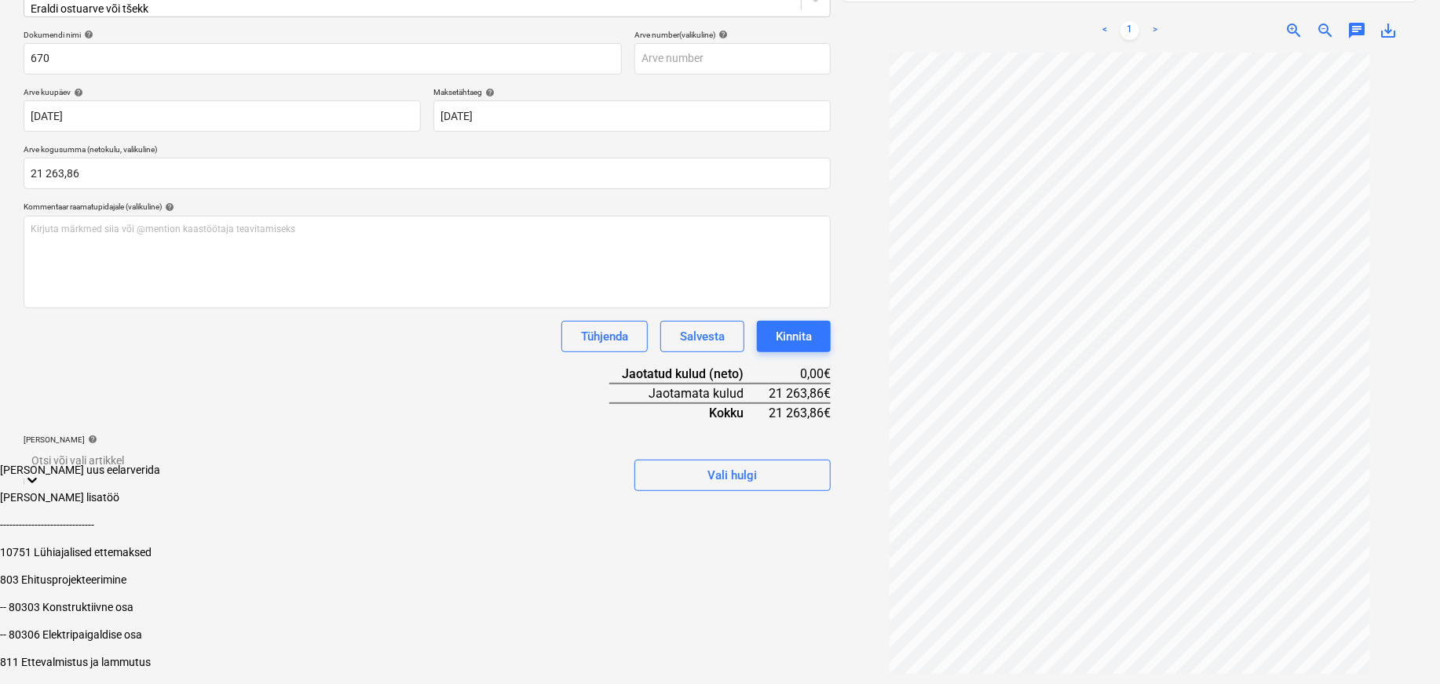
scroll to position [255, 0]
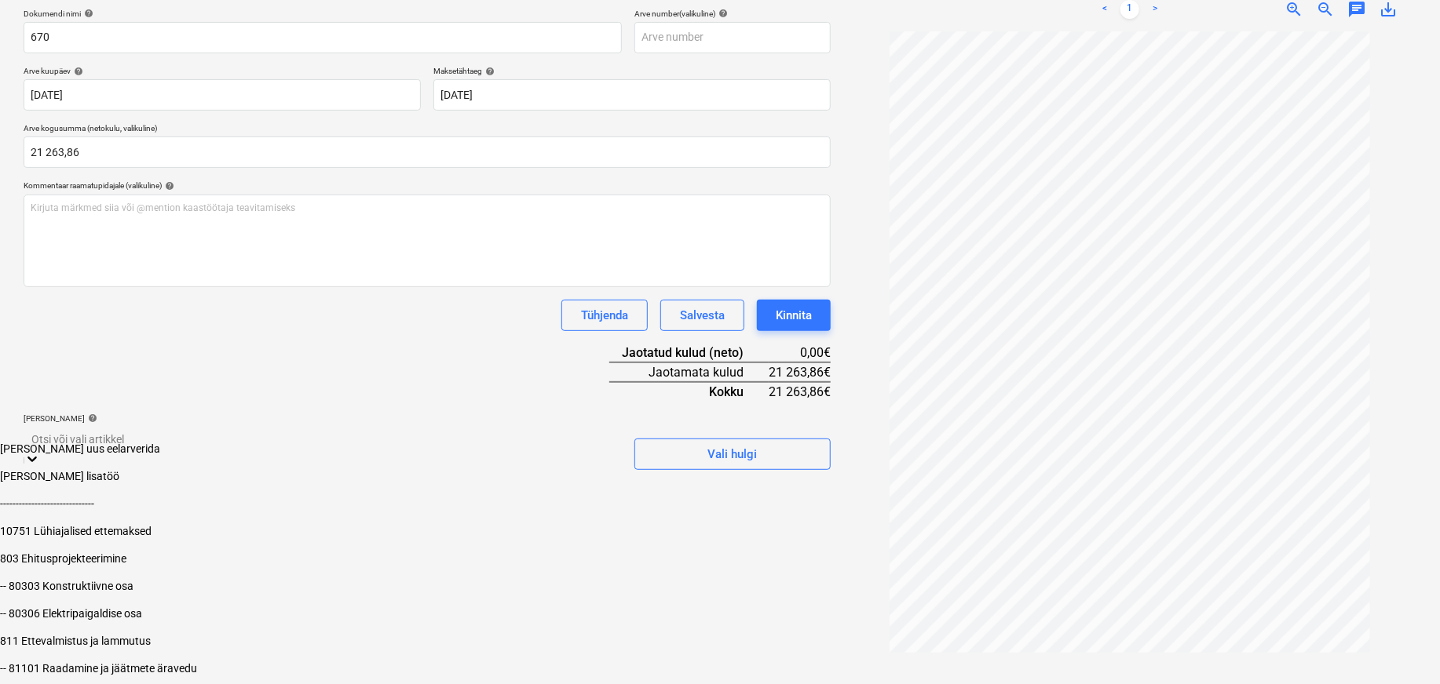
click at [89, 452] on body "Müük Projektid Kontaktid Koondarved Postkast format_size keyboard_arrow_down he…" at bounding box center [720, 216] width 1440 height 923
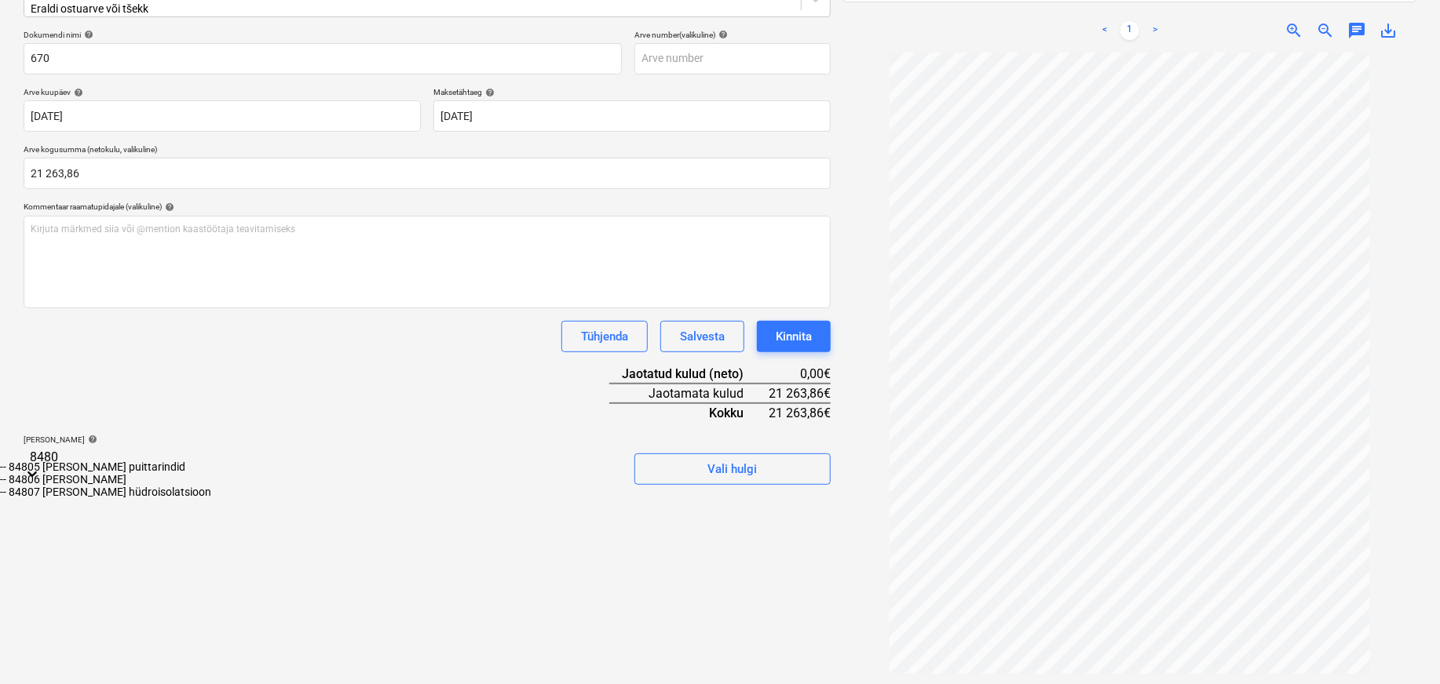
type input "84806"
click at [150, 473] on div "-- 84806 [PERSON_NAME]" at bounding box center [720, 467] width 1440 height 13
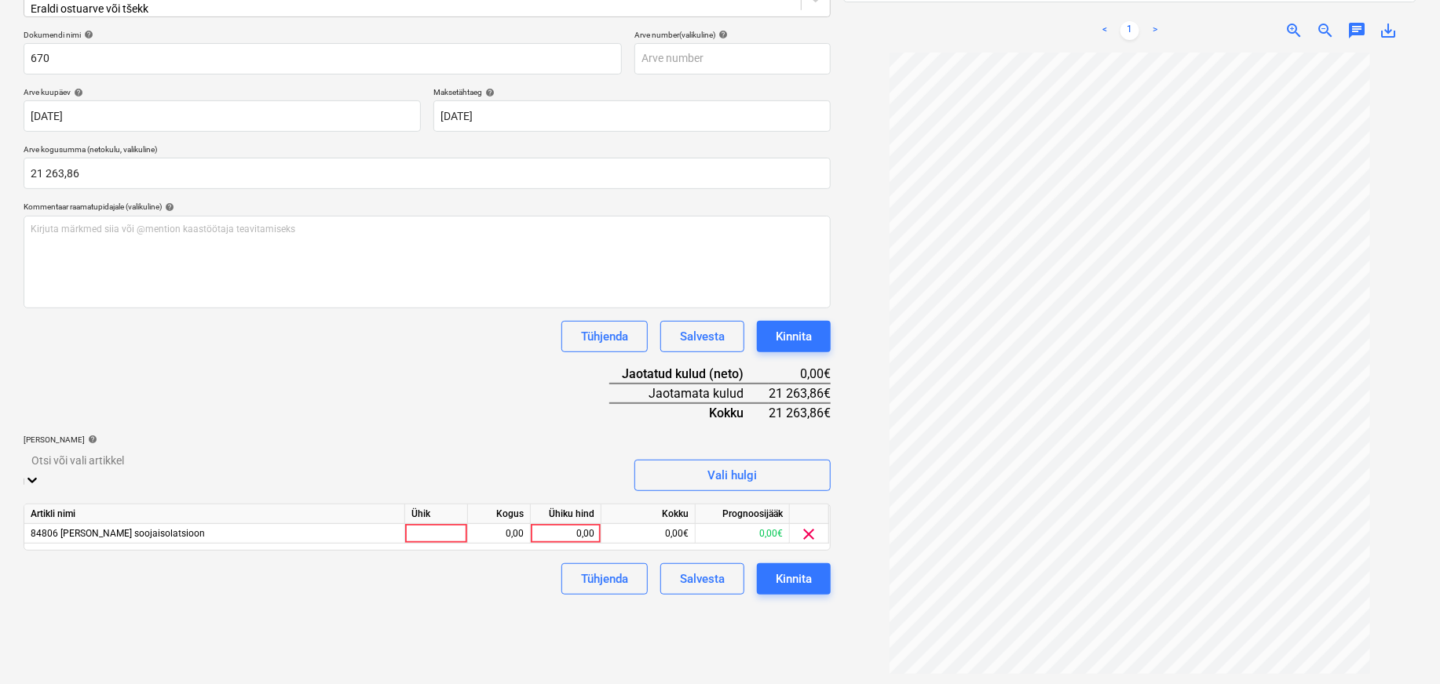
click at [96, 451] on div at bounding box center [322, 460] width 582 height 18
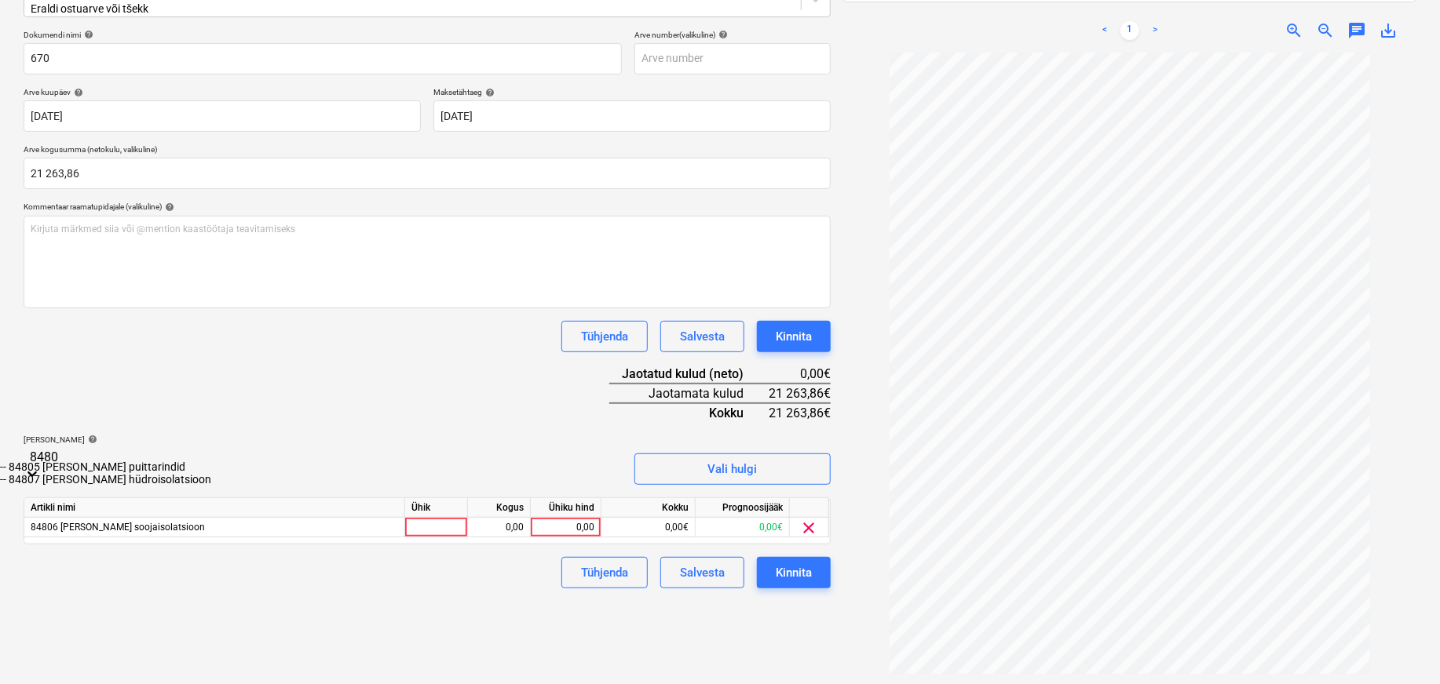
type input "84807"
click at [110, 473] on div "-- 84807 [PERSON_NAME] hüdroisolatsioon" at bounding box center [720, 467] width 1440 height 13
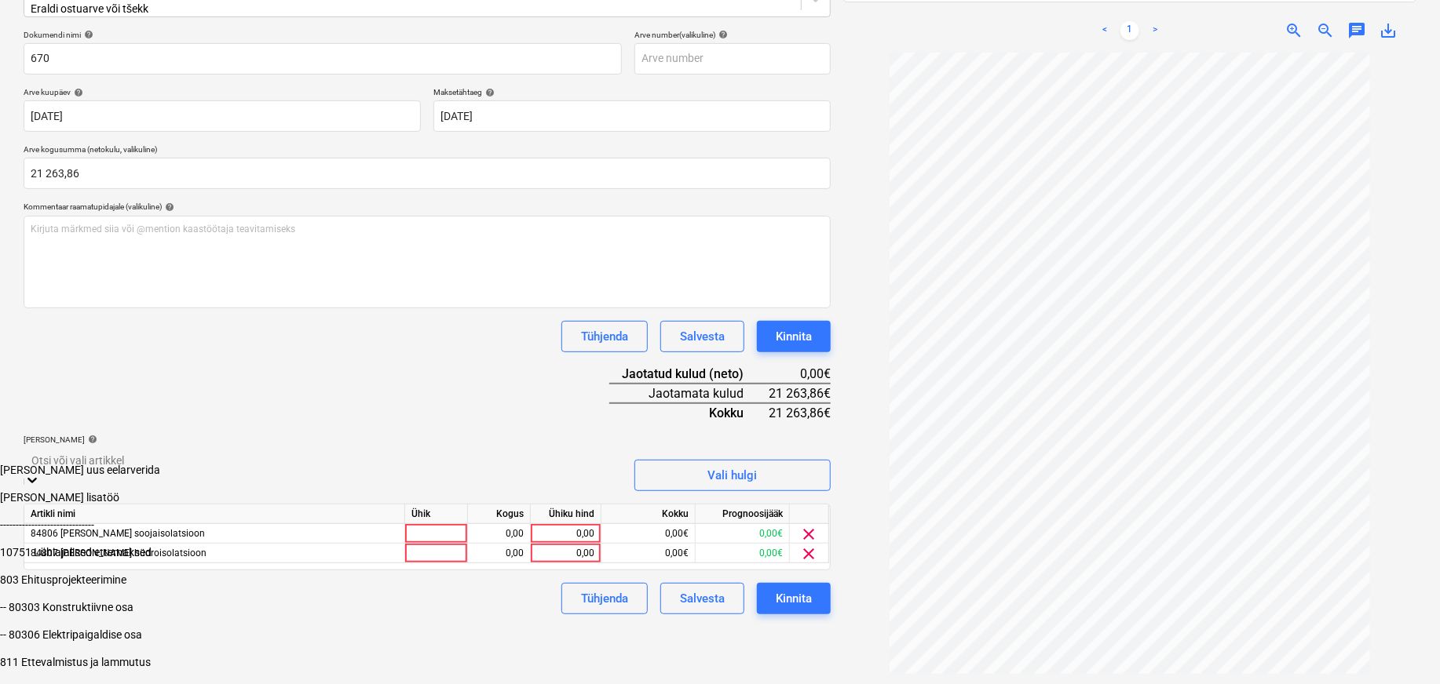
click at [100, 417] on div "Dokumendi nimi help 670 Arve number (valikuline) help Arve kuupäev help [DATE] …" at bounding box center [427, 322] width 807 height 585
click at [73, 450] on body "Müük Projektid Kontaktid Koondarved Postkast format_size keyboard_arrow_down he…" at bounding box center [720, 237] width 1440 height 923
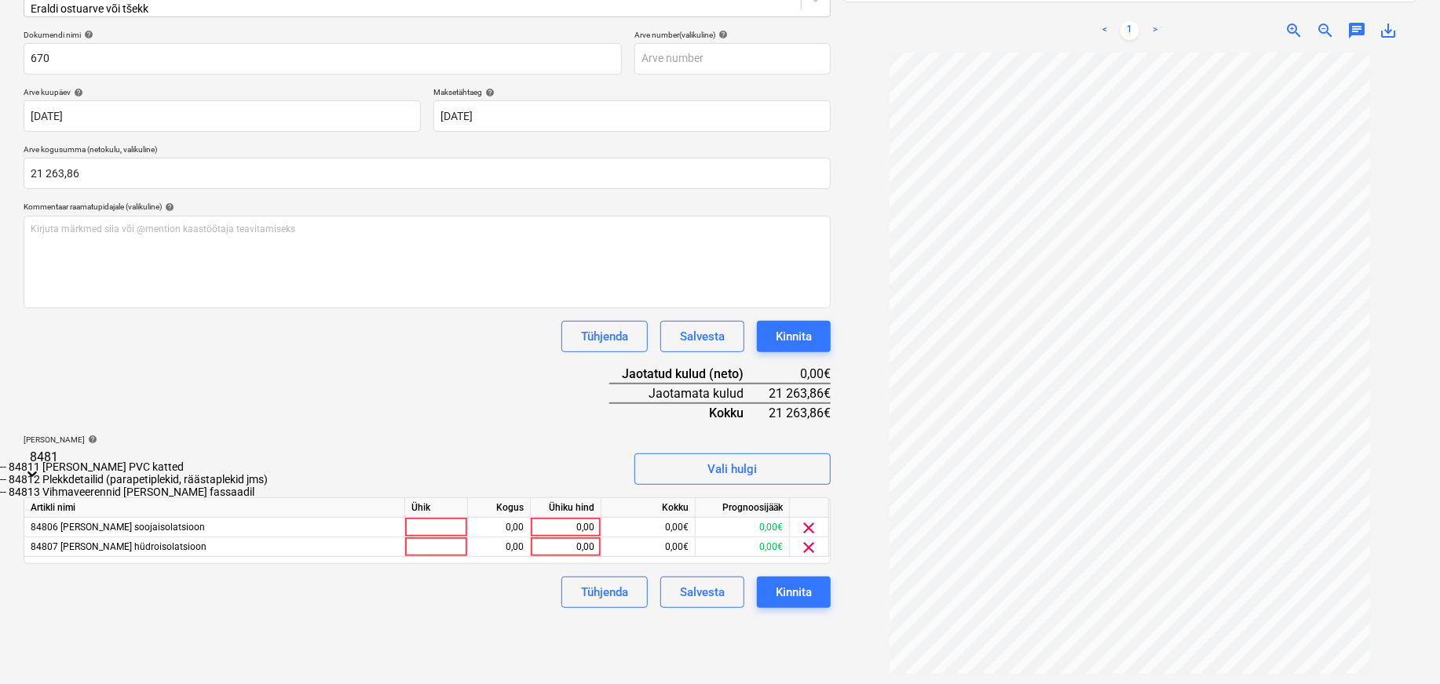
type input "84811"
click at [115, 473] on div "-- 84811 [PERSON_NAME] PVC katted" at bounding box center [720, 467] width 1440 height 13
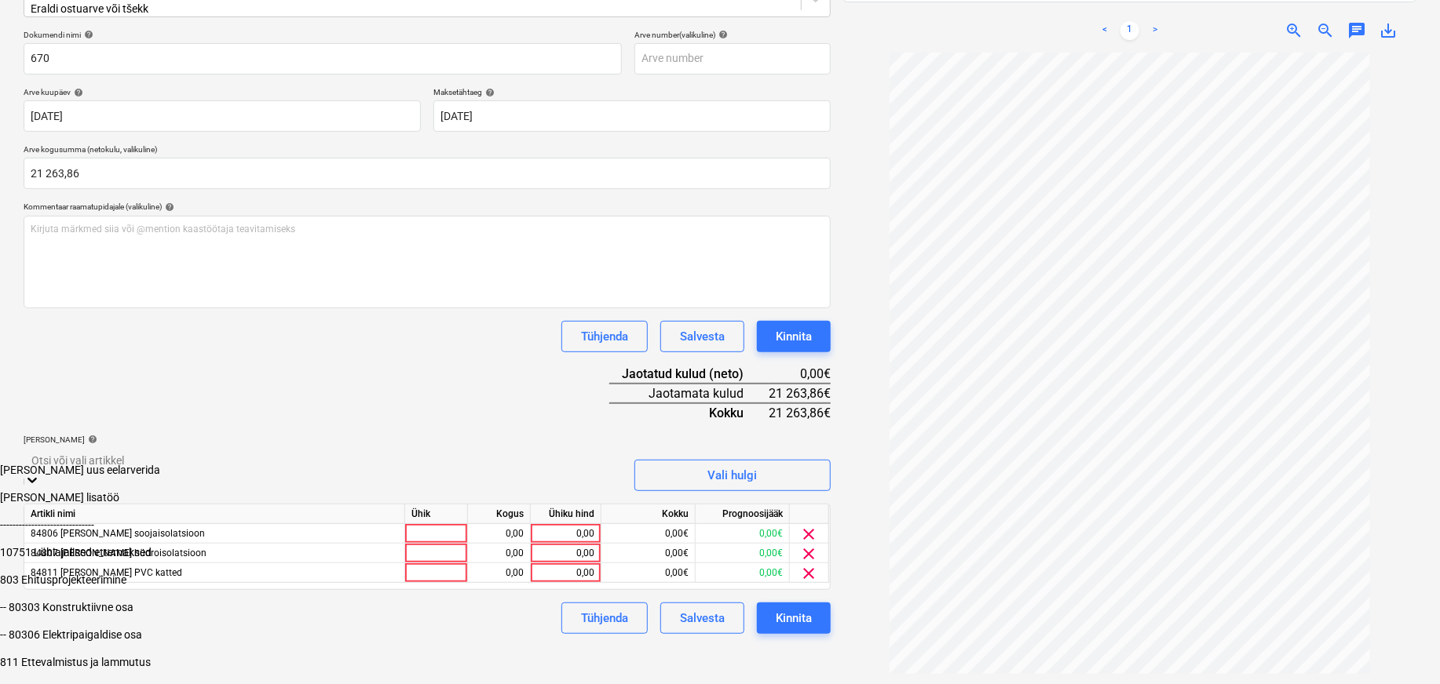
click at [687, 646] on div "Failide konteerimine Vali ettevõte PVC Katusetööd OÜ (14891681) [PERSON_NAME] u…" at bounding box center [427, 267] width 820 height 824
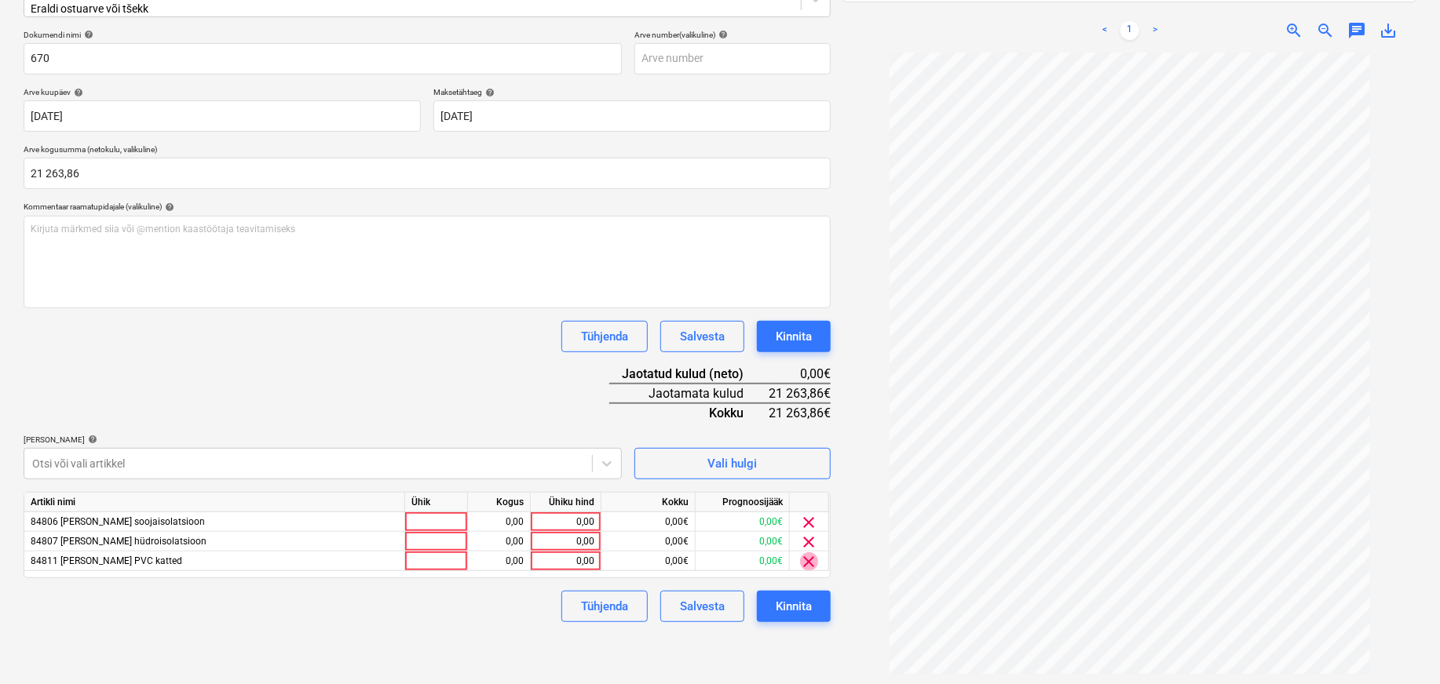
click at [812, 553] on span "clear" at bounding box center [809, 562] width 19 height 19
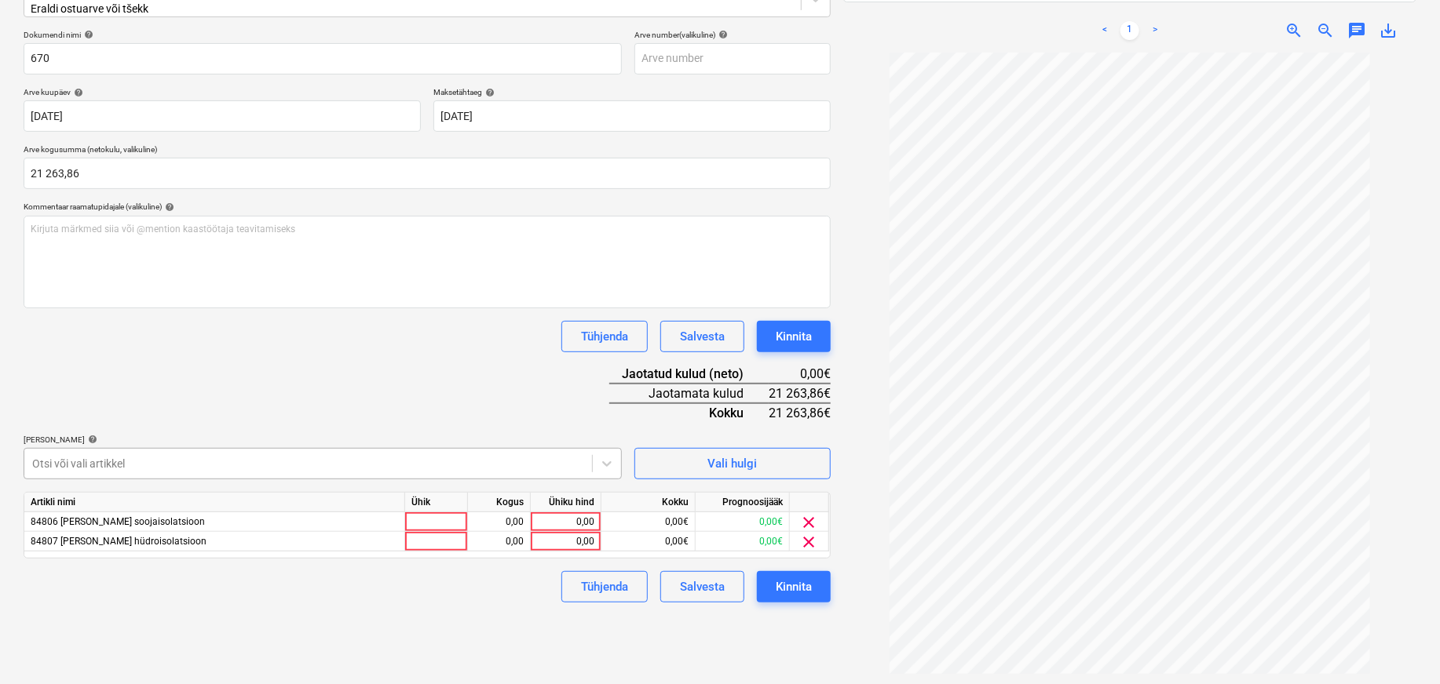
click at [108, 451] on body "Müük Projektid Kontaktid Koondarved Postkast format_size keyboard_arrow_down he…" at bounding box center [720, 118] width 1440 height 684
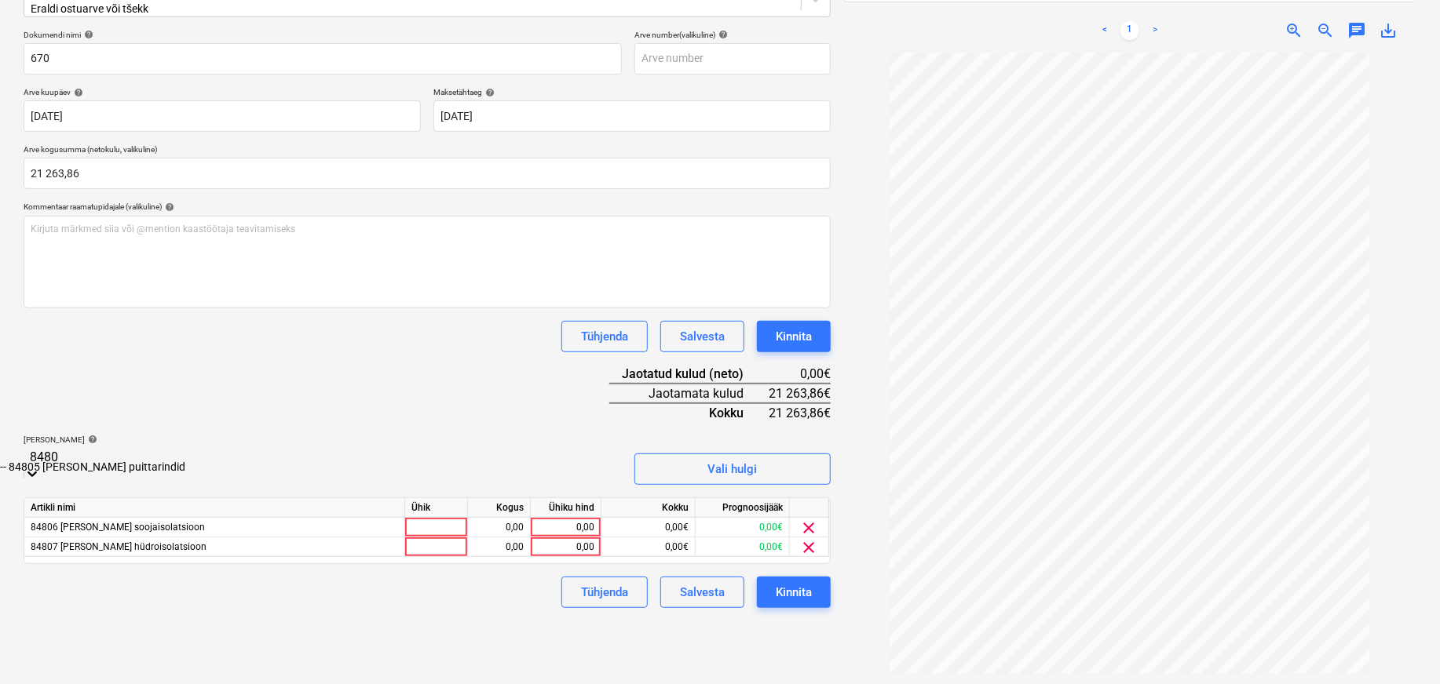
type input "84805"
click at [102, 473] on div "-- 84805 [PERSON_NAME] puittarindid" at bounding box center [720, 467] width 1440 height 13
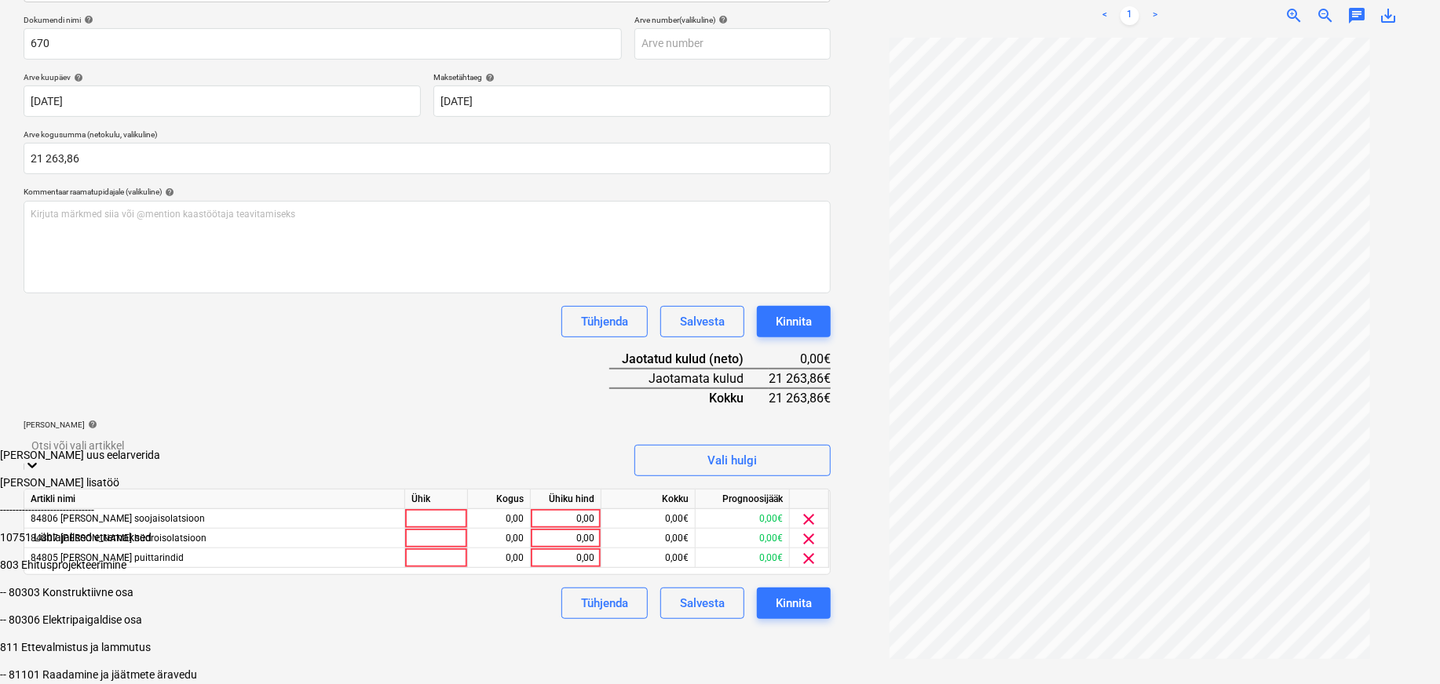
click at [301, 362] on div "Dokumendi nimi help 670 Arve number (valikuline) help Arve kuupäev help [DATE] …" at bounding box center [427, 317] width 807 height 604
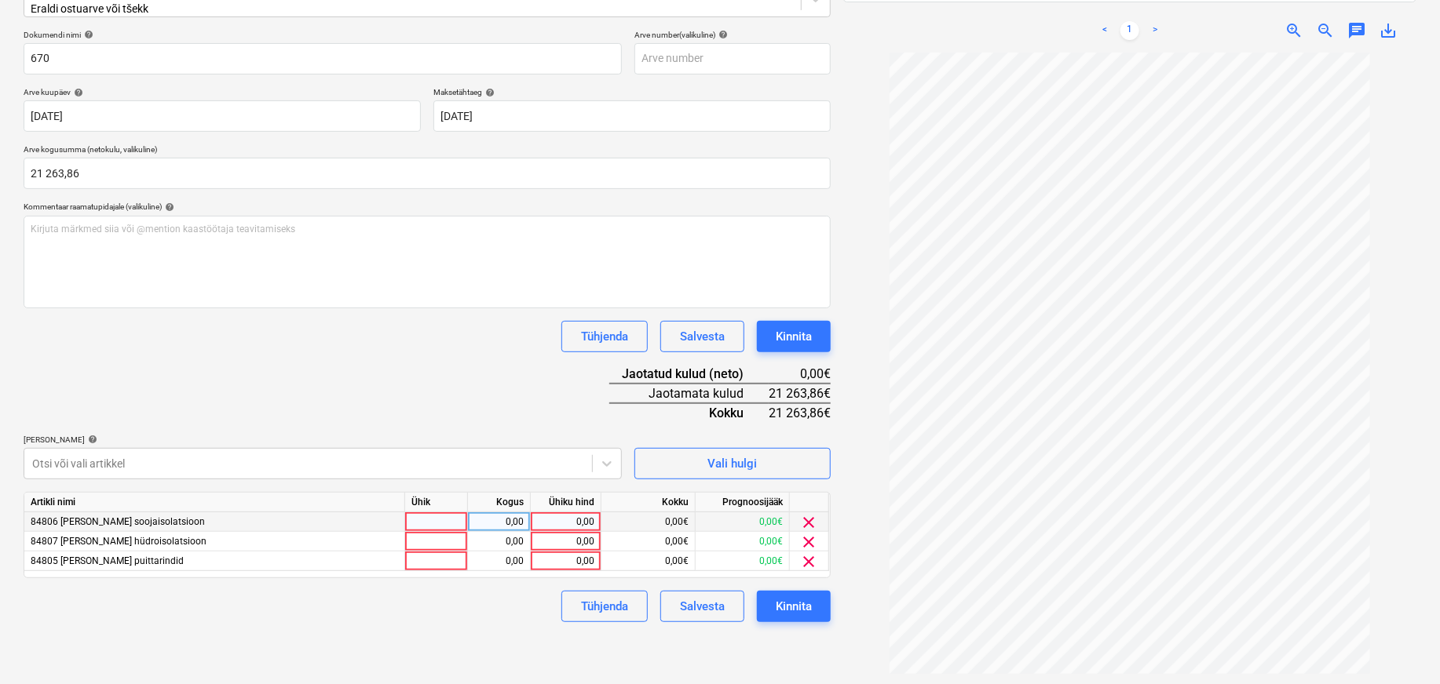
click at [420, 514] on div at bounding box center [436, 523] width 63 height 20
type input "tk"
click at [442, 532] on div at bounding box center [436, 542] width 63 height 20
type input "tk"
click at [452, 552] on div at bounding box center [436, 562] width 63 height 20
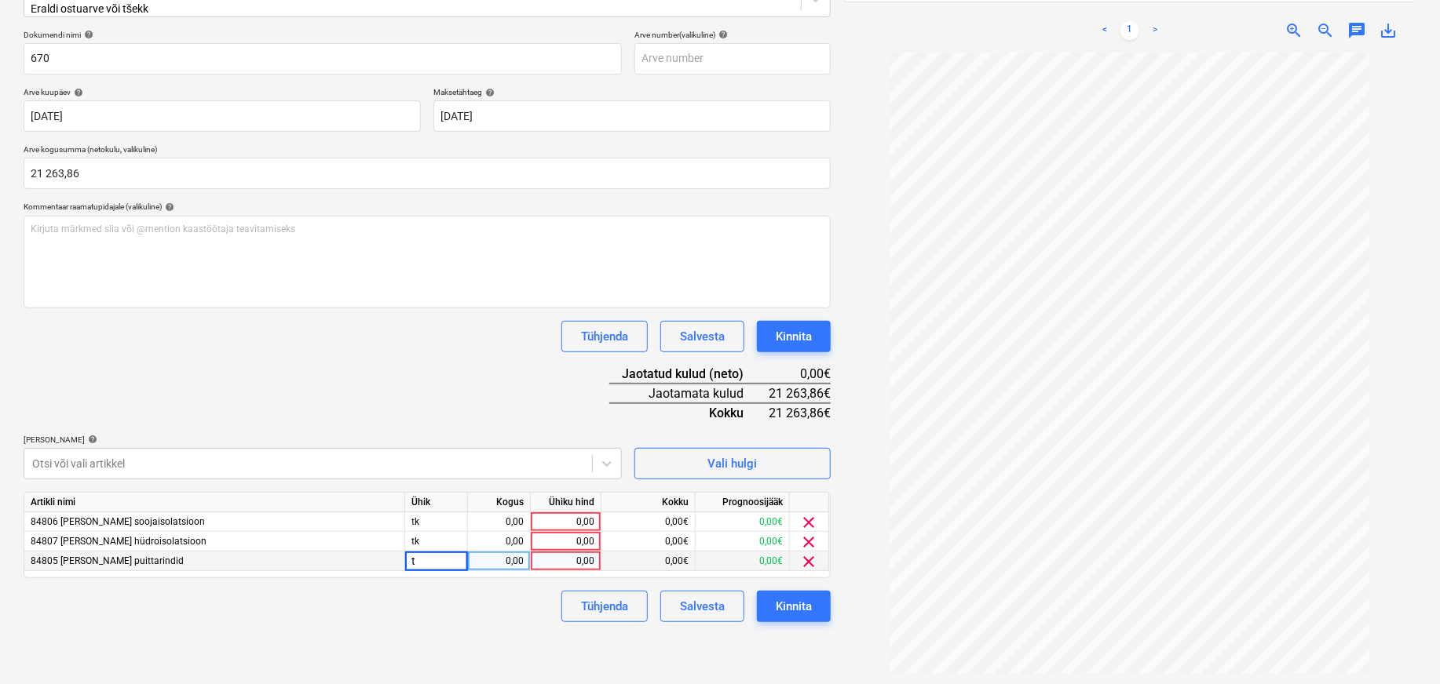
type input "tk"
click at [507, 513] on div "0,00" at bounding box center [498, 523] width 49 height 20
type input "1"
click at [511, 532] on div "0,00" at bounding box center [498, 542] width 49 height 20
click at [510, 552] on div "0,00" at bounding box center [498, 562] width 49 height 20
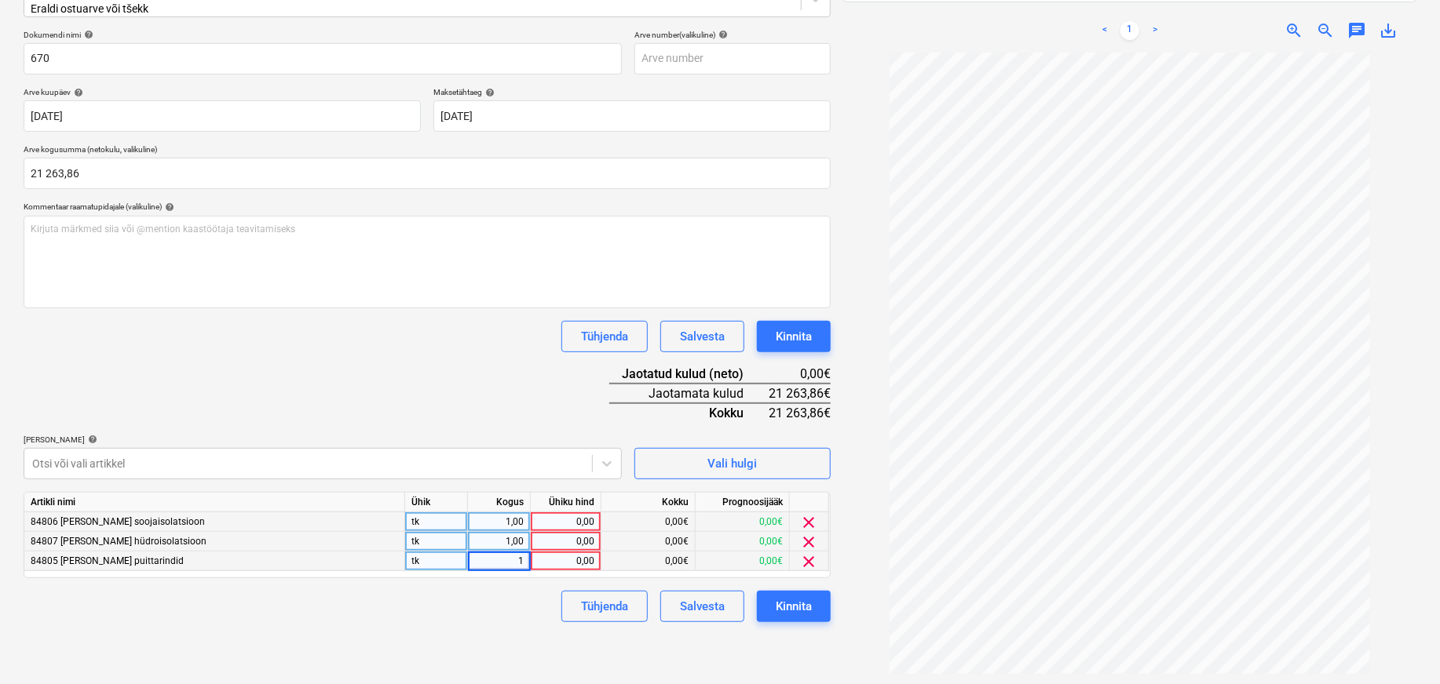
click at [564, 513] on div "0,00" at bounding box center [565, 523] width 57 height 20
type input "6269"
click at [577, 532] on div "0,00" at bounding box center [565, 542] width 57 height 20
type input "1944"
click at [495, 591] on div "Tühjenda Salvesta Kinnita" at bounding box center [427, 606] width 807 height 31
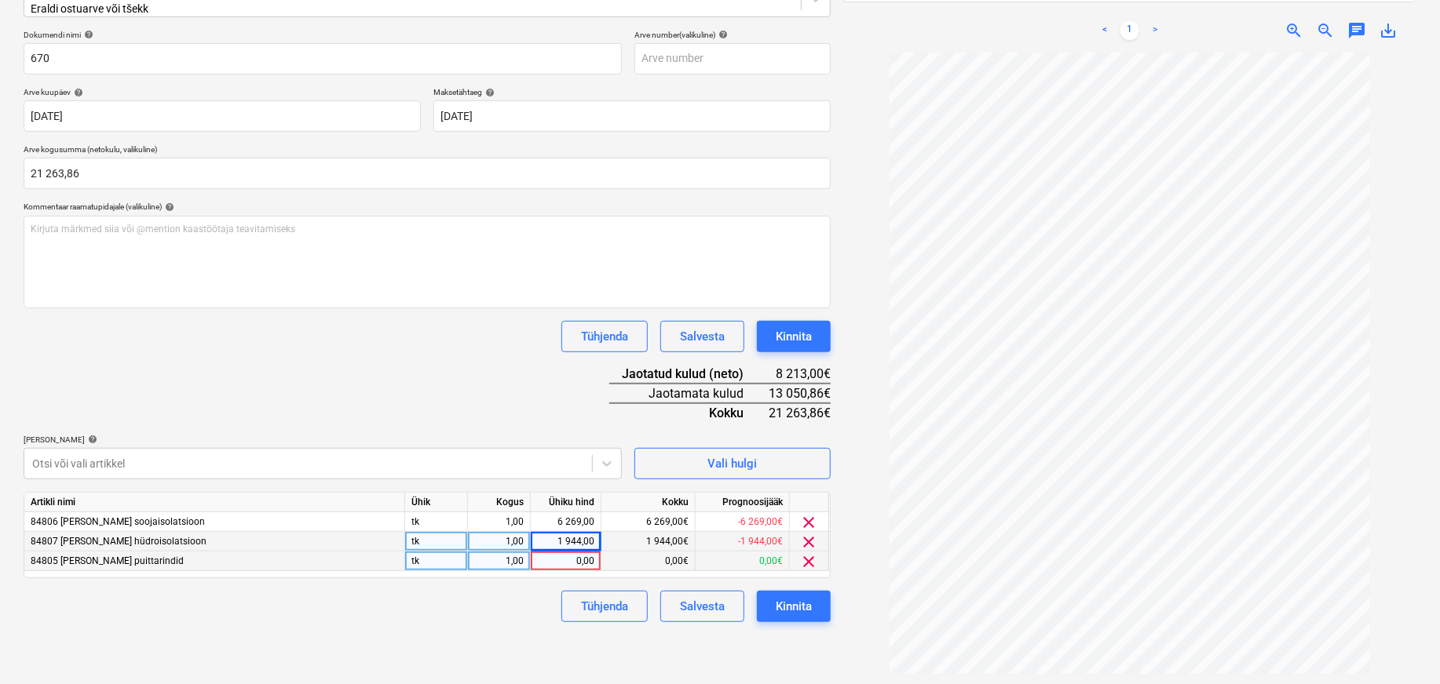
click at [553, 553] on div "0,00" at bounding box center [565, 562] width 57 height 20
type input "13050,86"
drag, startPoint x: 463, startPoint y: 629, endPoint x: 625, endPoint y: 611, distance: 162.7
click at [465, 629] on div "Failide konteerimine Vali ettevõte PVC Katusetööd OÜ (14891681) [PERSON_NAME] u…" at bounding box center [427, 267] width 820 height 824
click at [795, 597] on div "Kinnita" at bounding box center [794, 607] width 36 height 20
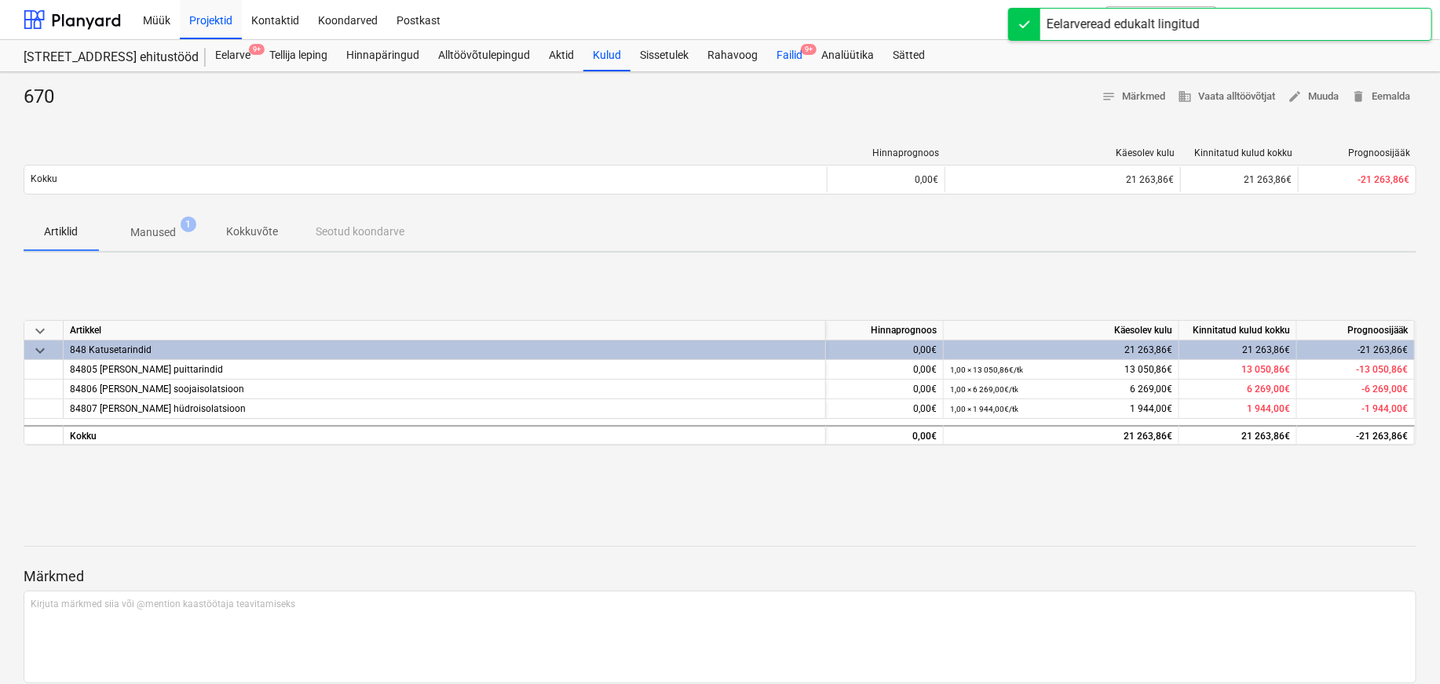
click at [799, 57] on div "Failid 9+" at bounding box center [789, 55] width 45 height 31
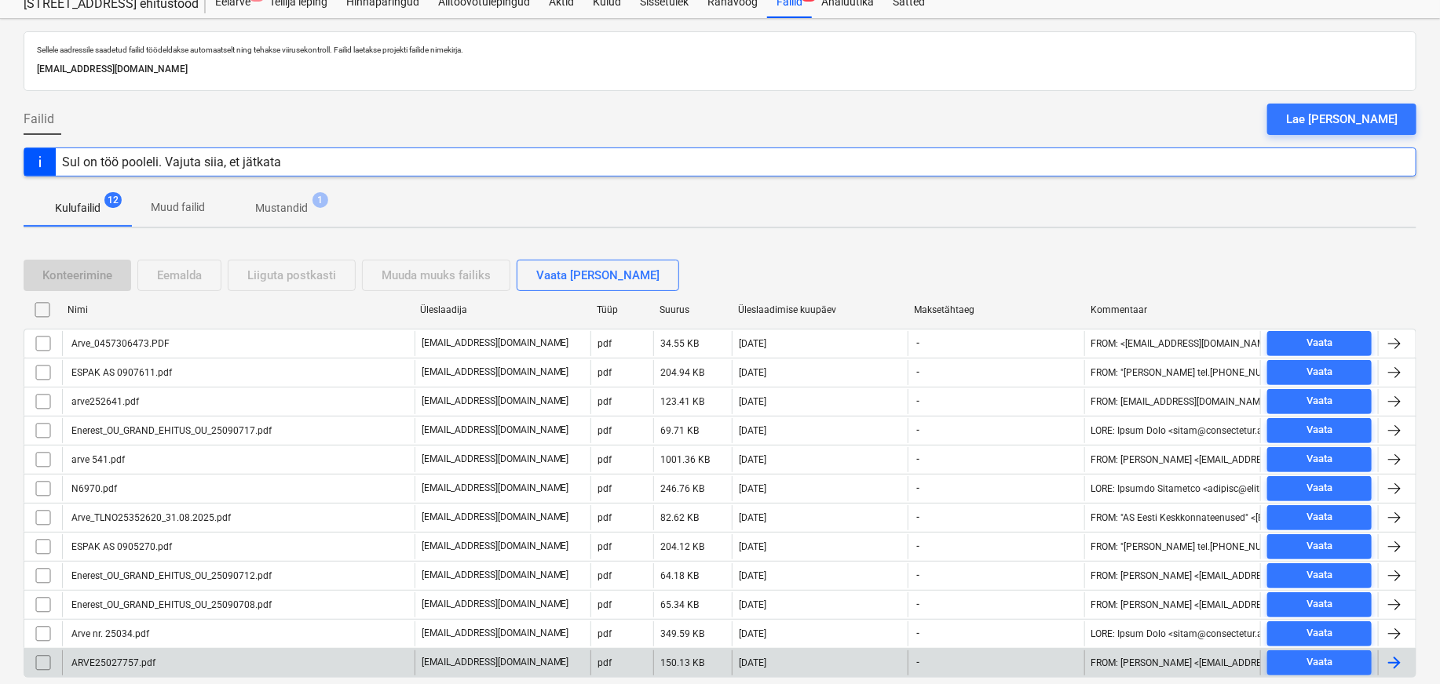
scroll to position [104, 0]
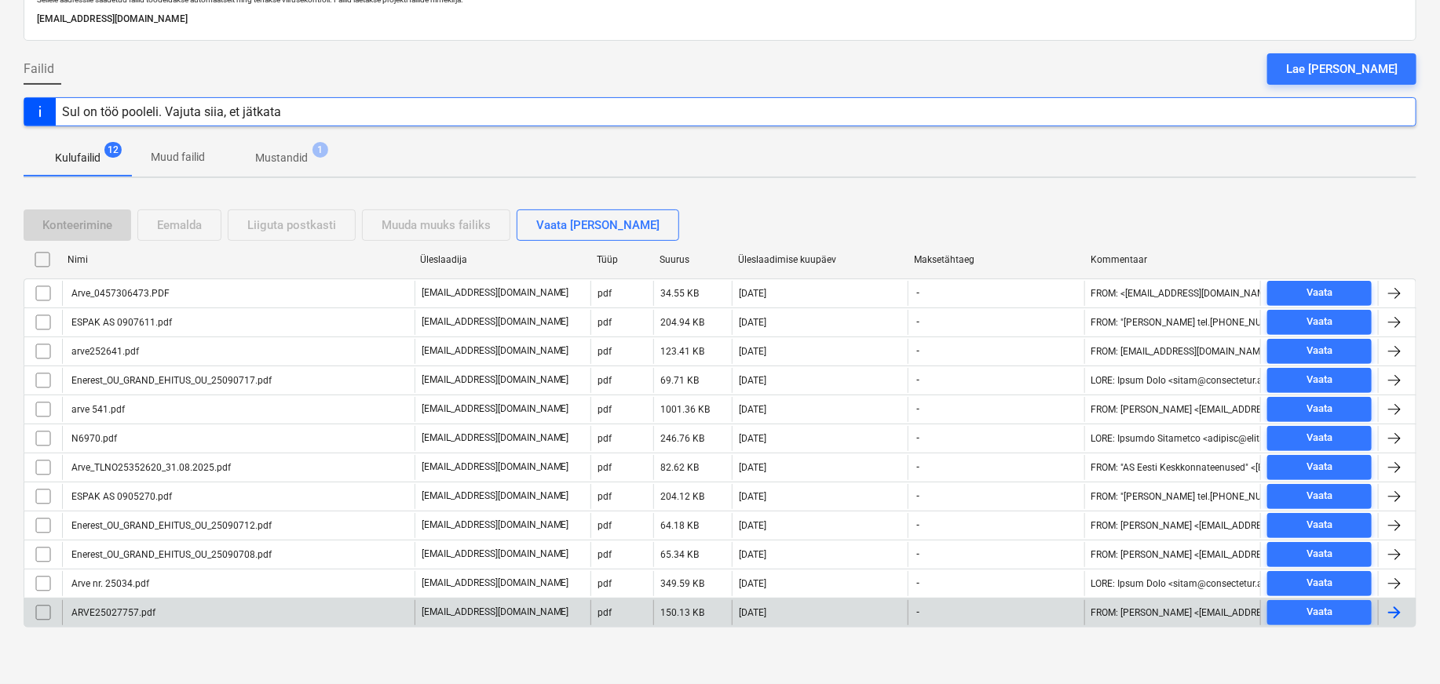
click at [100, 611] on div "ARVE25027757.pdf" at bounding box center [112, 613] width 86 height 11
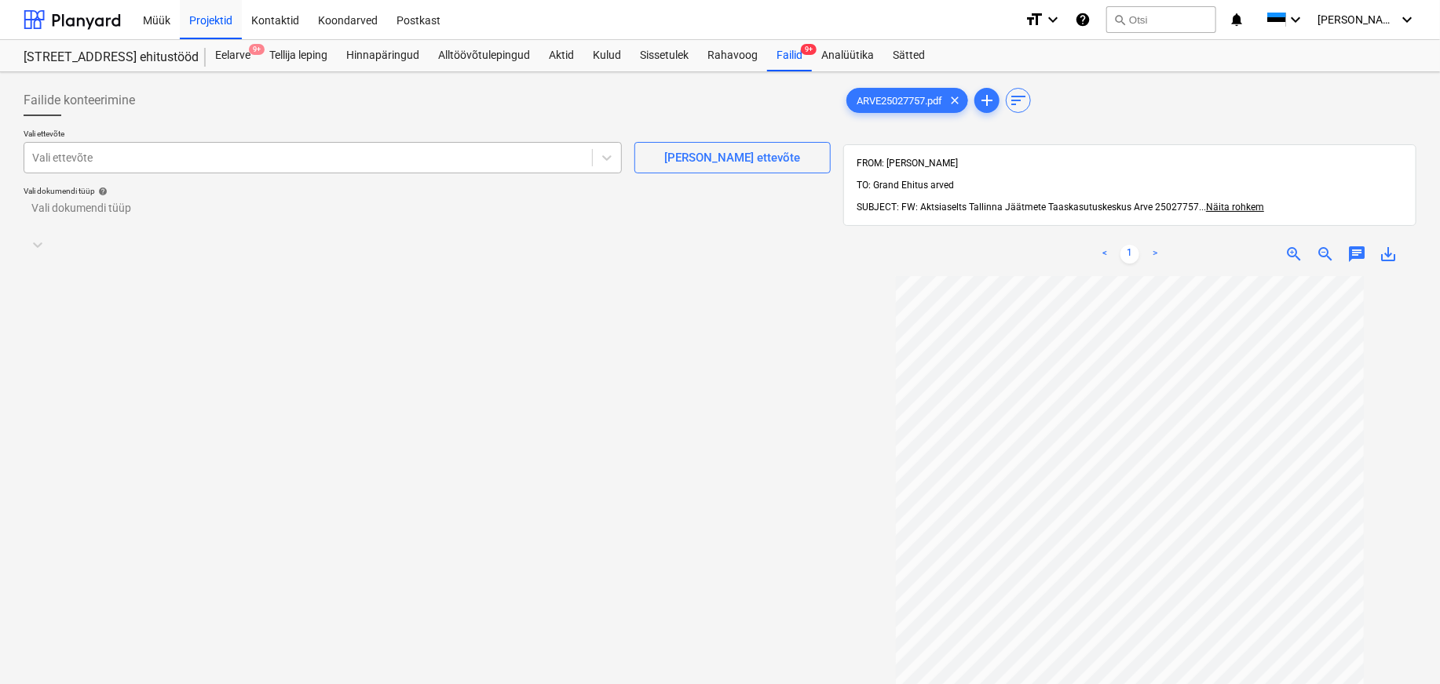
click at [68, 165] on div at bounding box center [308, 158] width 552 height 16
type input "[GEOGRAPHIC_DATA]"
click at [47, 212] on div at bounding box center [426, 217] width 791 height 18
click at [73, 684] on div "Eraldi ostuarve või tšekk" at bounding box center [720, 690] width 1440 height 13
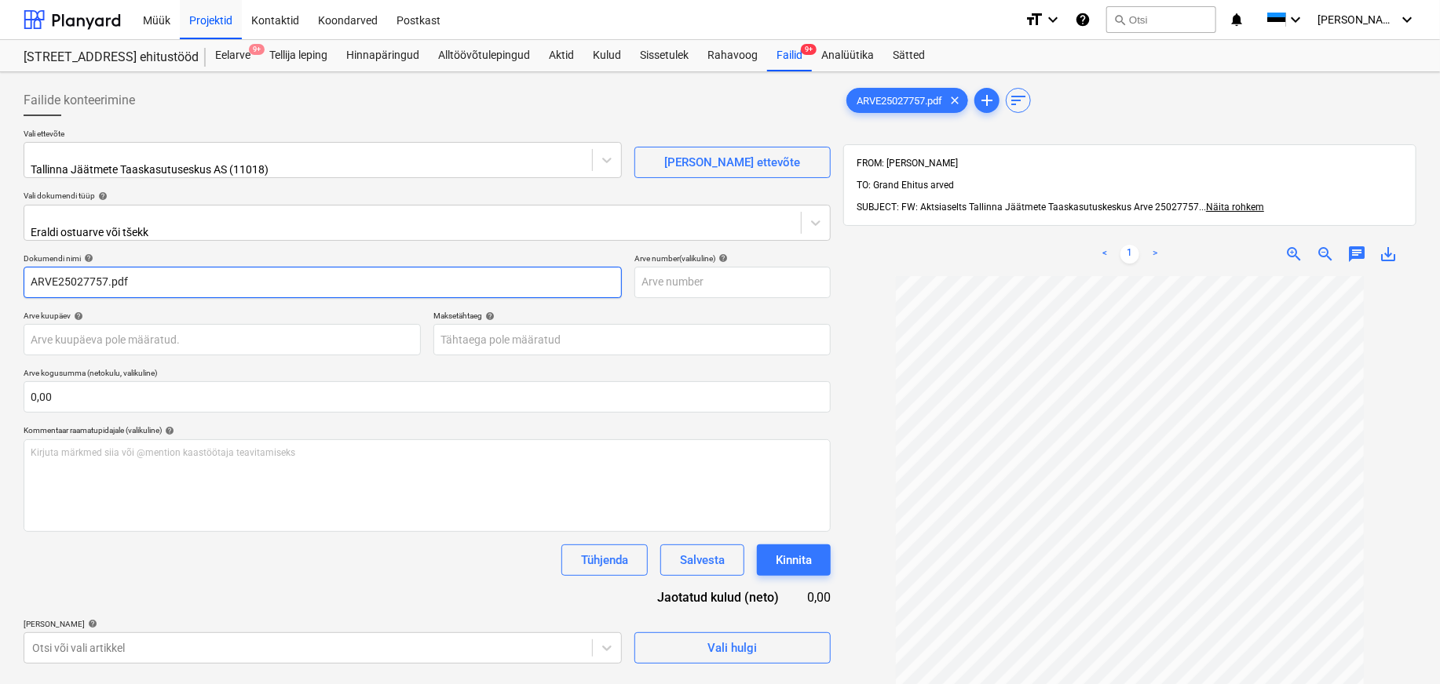
drag, startPoint x: 59, startPoint y: 272, endPoint x: -8, endPoint y: 279, distance: 67.1
click at [0, 279] on html "Müük Projektid Kontaktid Koondarved Postkast format_size keyboard_arrow_down he…" at bounding box center [720, 342] width 1440 height 684
drag, startPoint x: 110, startPoint y: 276, endPoint x: 79, endPoint y: 272, distance: 30.8
click at [79, 272] on input "25027757.pdf" at bounding box center [323, 282] width 598 height 31
type input "25027757"
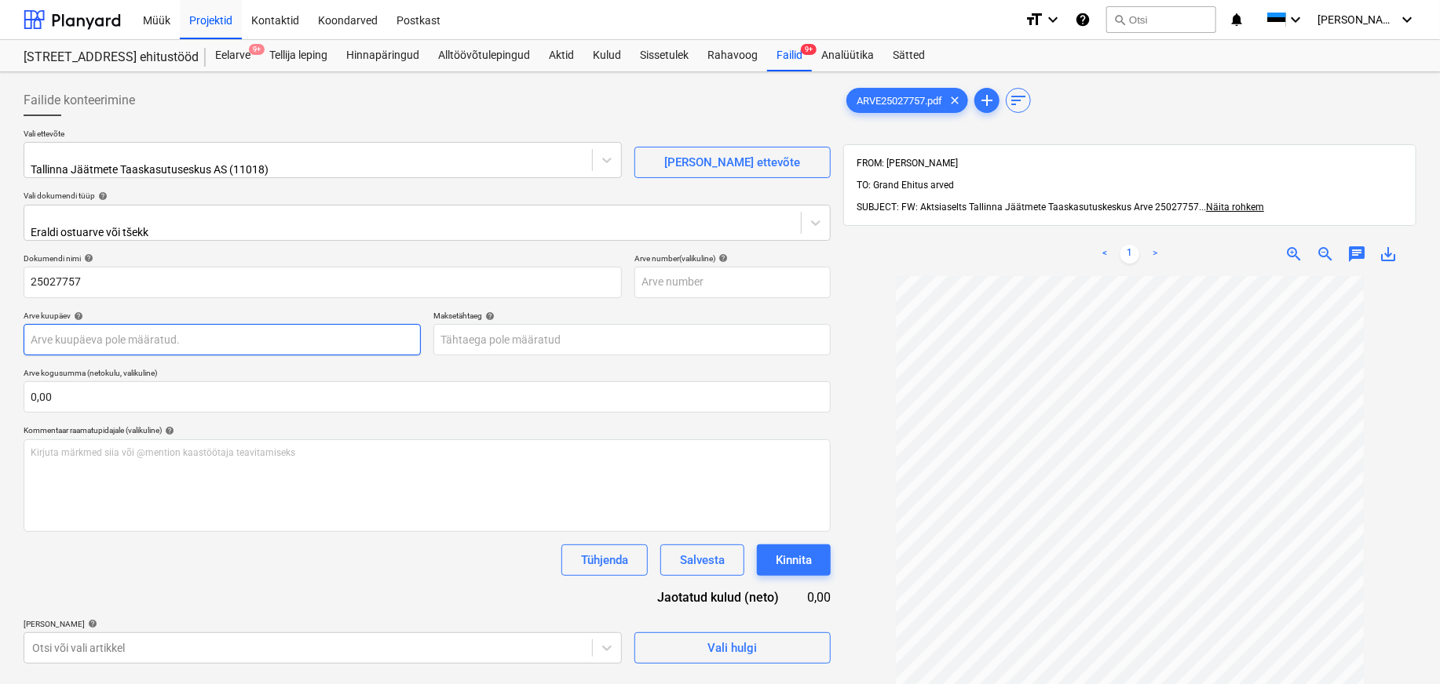
click at [57, 324] on body "Müük Projektid Kontaktid Koondarved Postkast format_size keyboard_arrow_down he…" at bounding box center [720, 342] width 1440 height 684
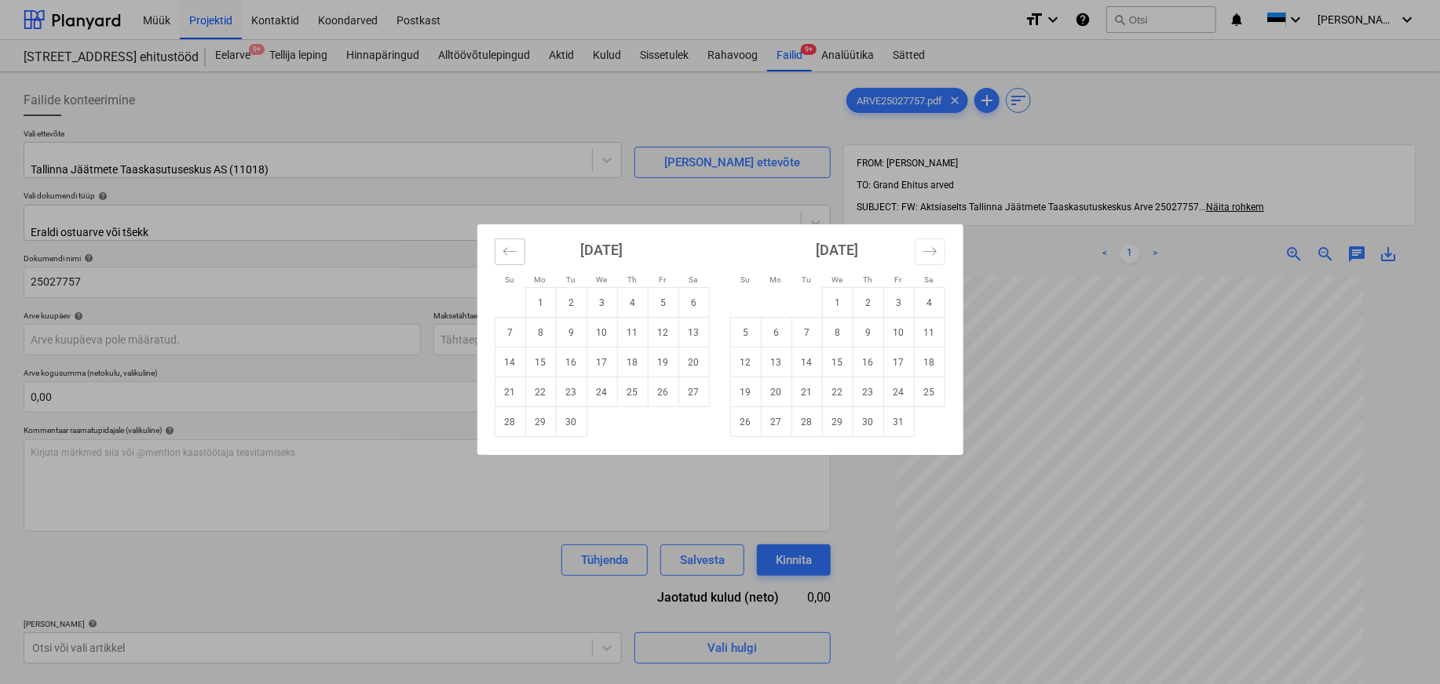
click at [506, 246] on icon "Move backward to switch to the previous month." at bounding box center [509, 251] width 15 height 15
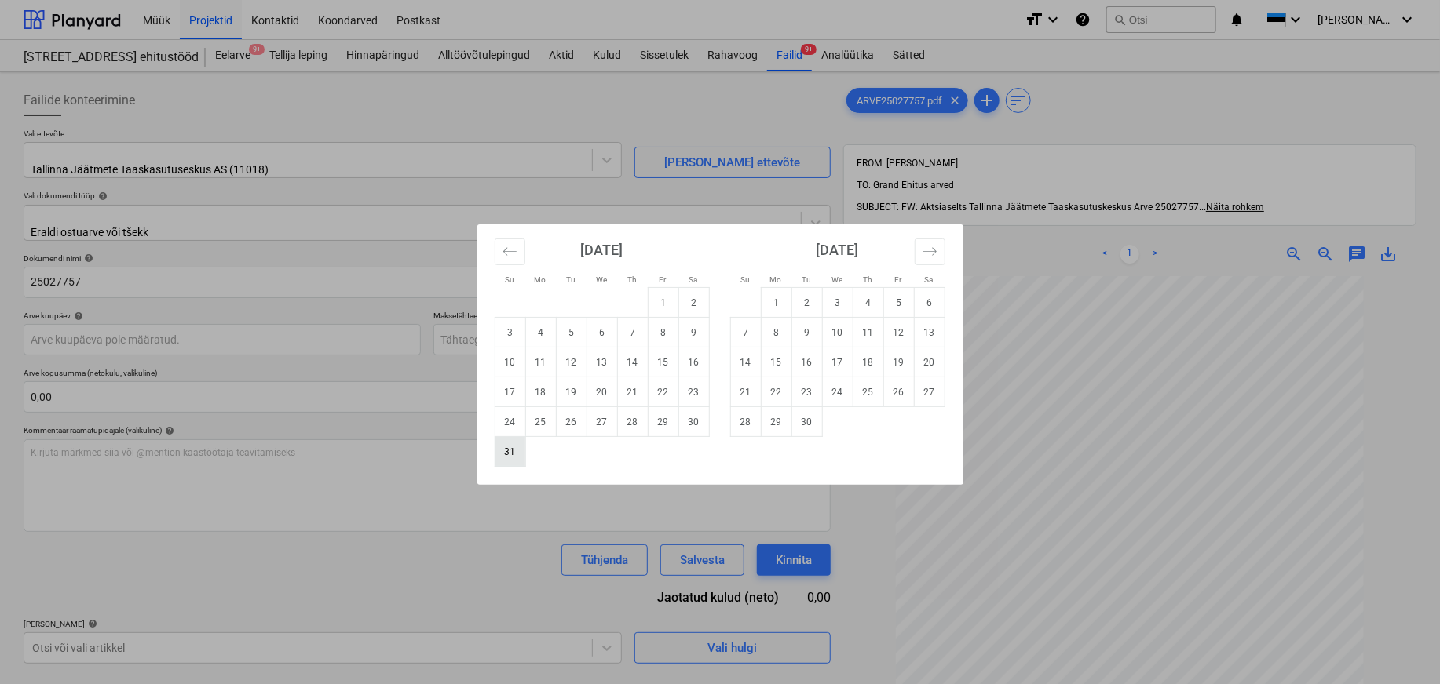
click at [507, 450] on td "31" at bounding box center [510, 452] width 31 height 30
type input "[DATE]"
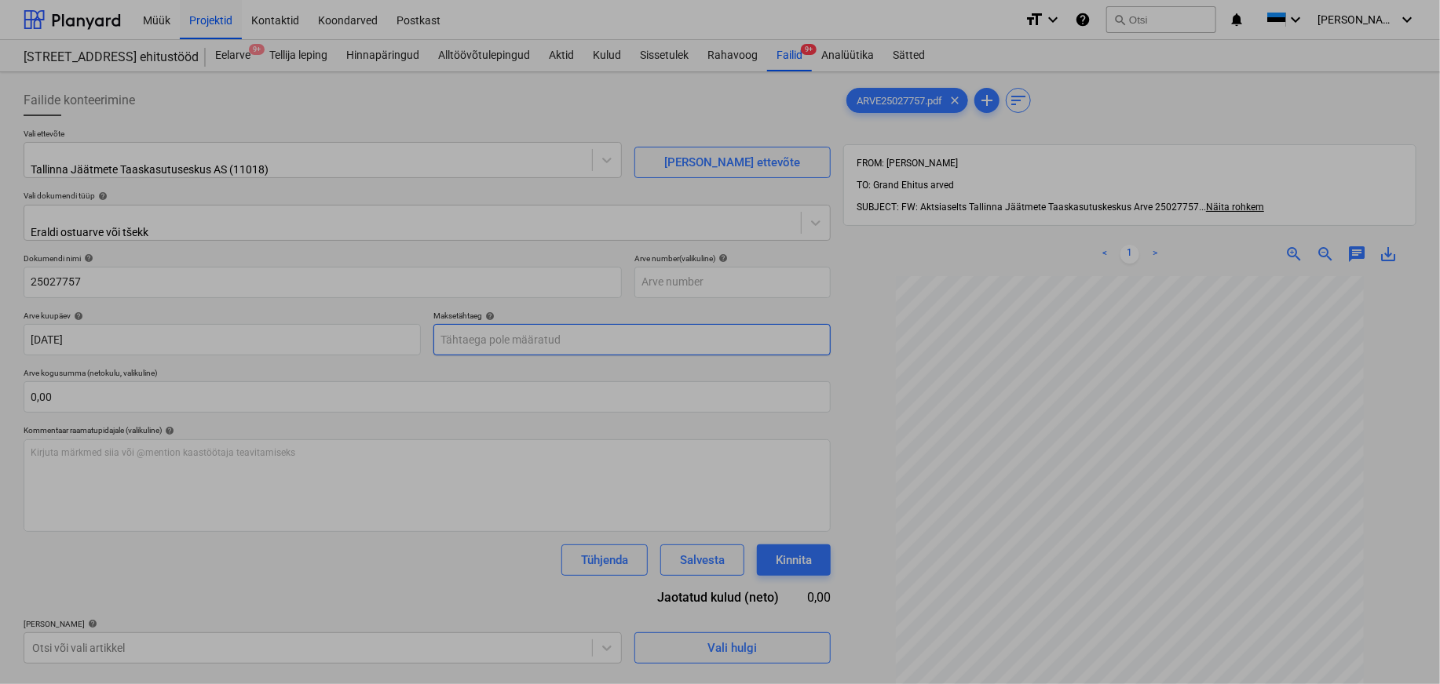
click at [477, 330] on body "Müük Projektid Kontaktid Koondarved Postkast format_size keyboard_arrow_down he…" at bounding box center [720, 342] width 1440 height 684
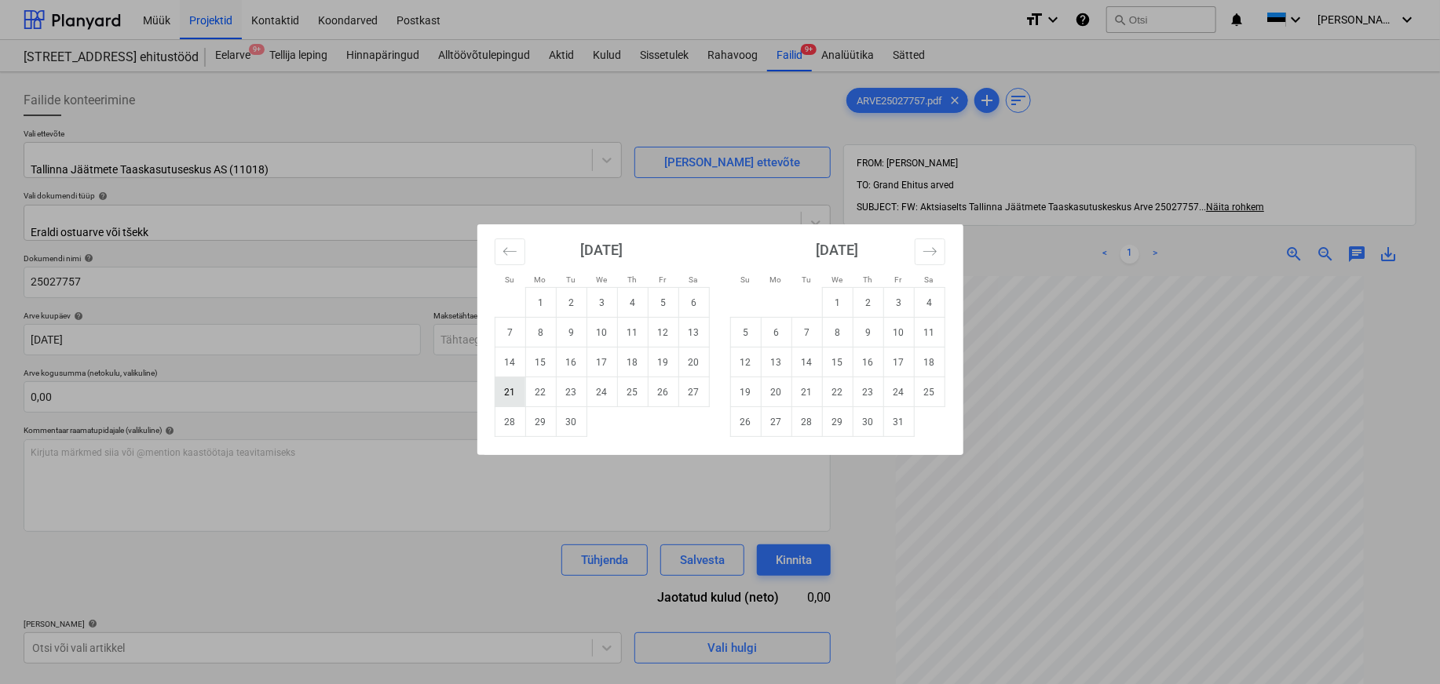
click at [506, 392] on td "21" at bounding box center [510, 393] width 31 height 30
type input "[DATE]"
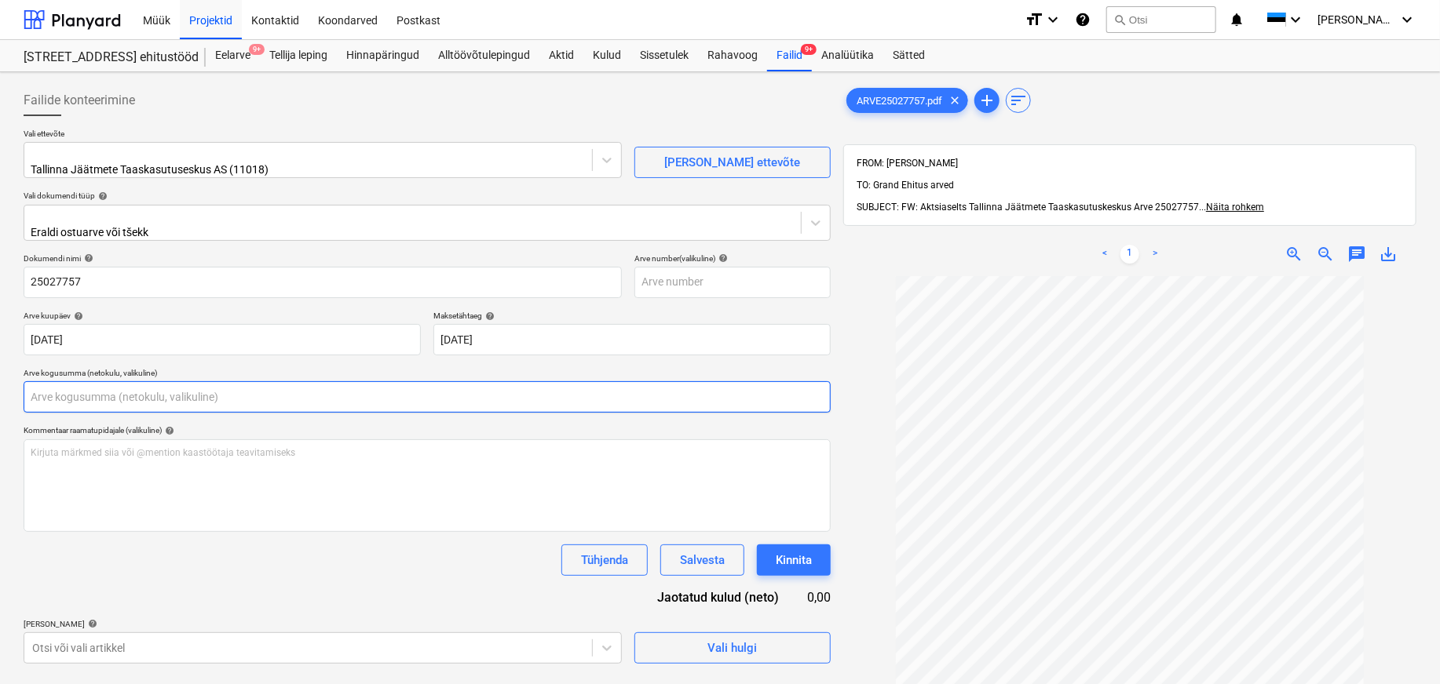
click at [99, 381] on input "text" at bounding box center [427, 396] width 807 height 31
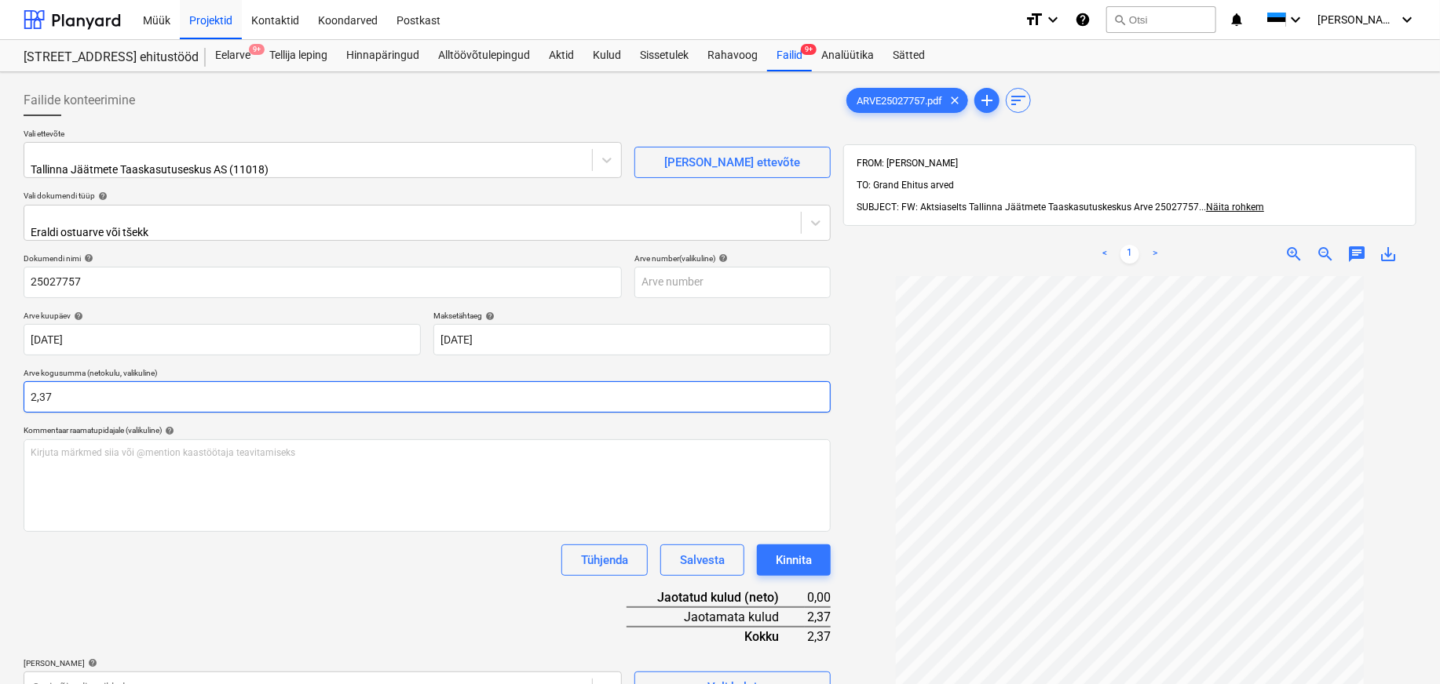
type input "2,37"
click at [200, 556] on div "Tühjenda Salvesta Kinnita" at bounding box center [427, 560] width 807 height 31
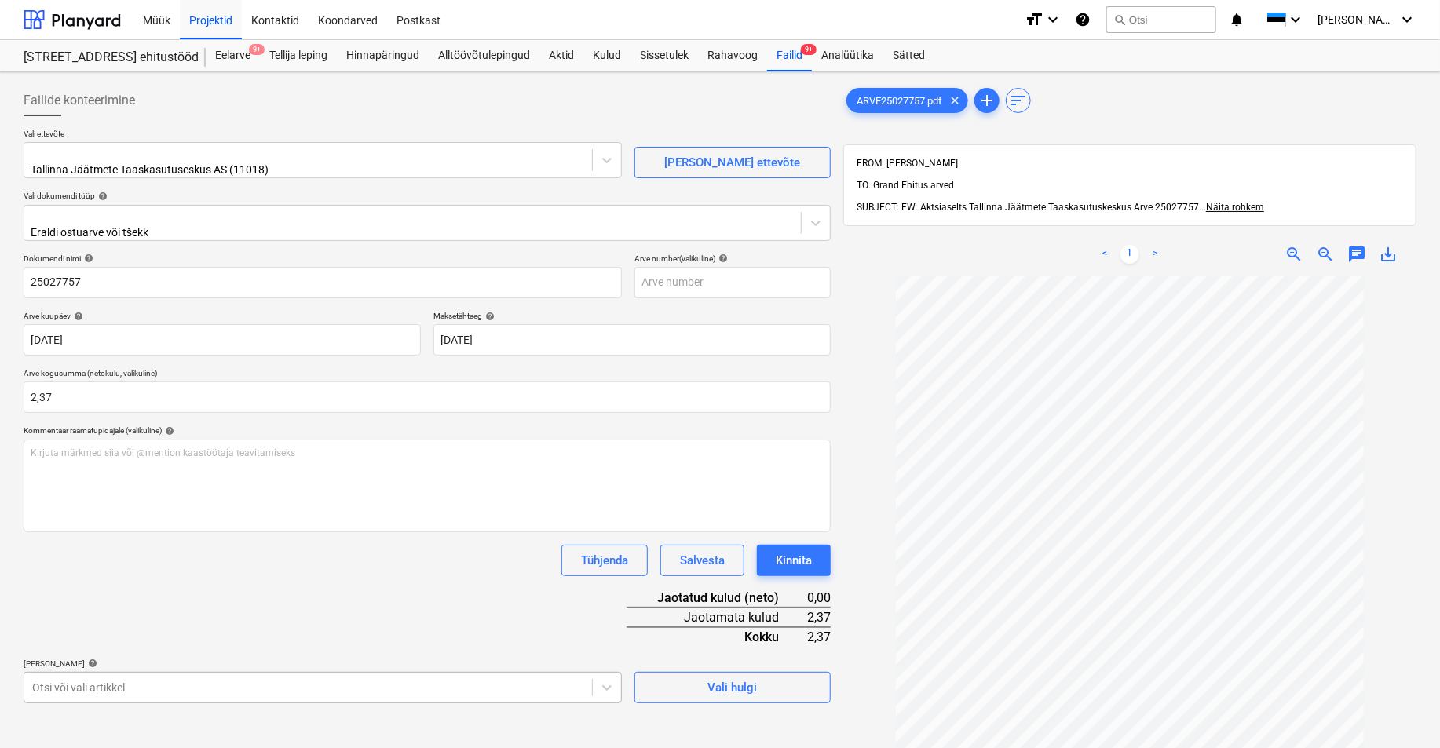
click at [95, 677] on body "Müük Projektid Kontaktid Koondarved Postkast format_size keyboard_arrow_down he…" at bounding box center [720, 374] width 1440 height 748
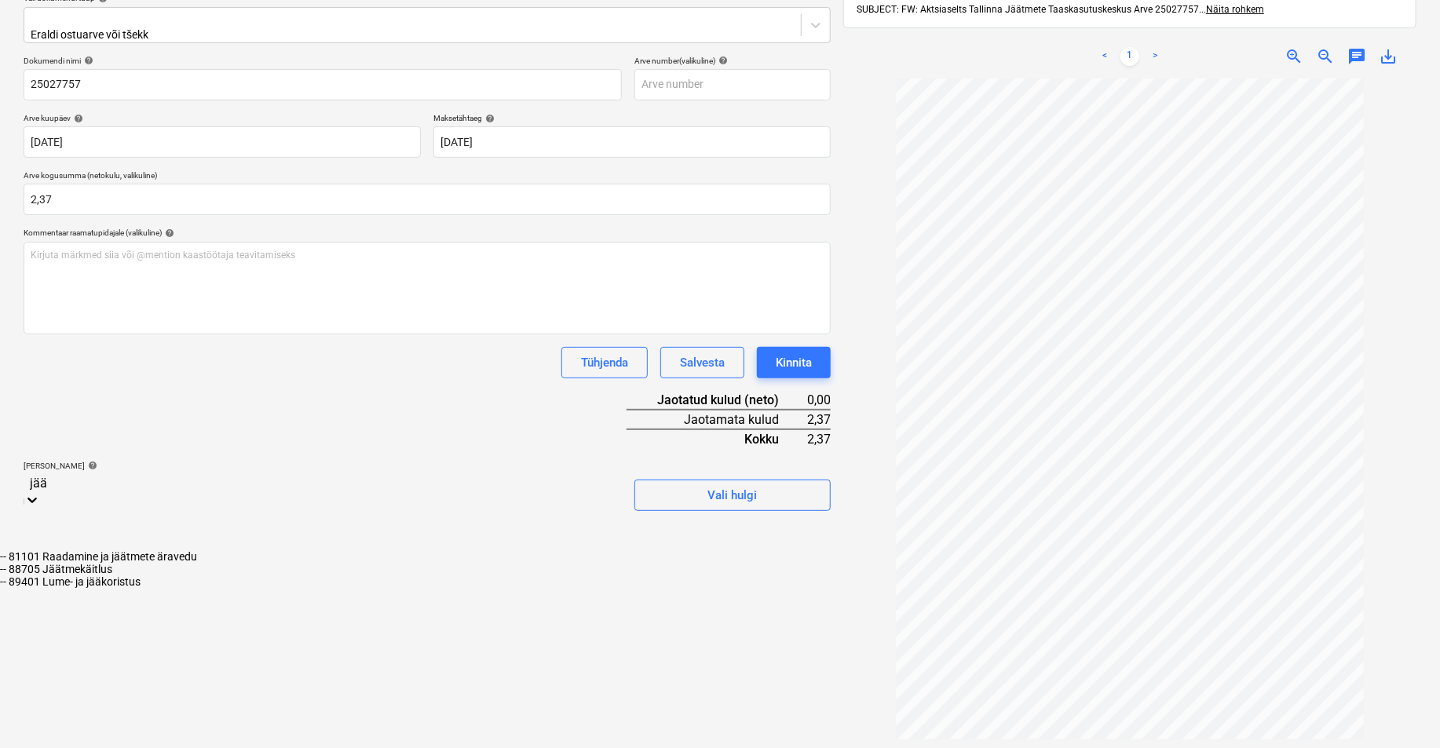
type input "jäät"
click at [97, 563] on div "-- 88705 Jäätmekäitlus" at bounding box center [720, 569] width 1440 height 13
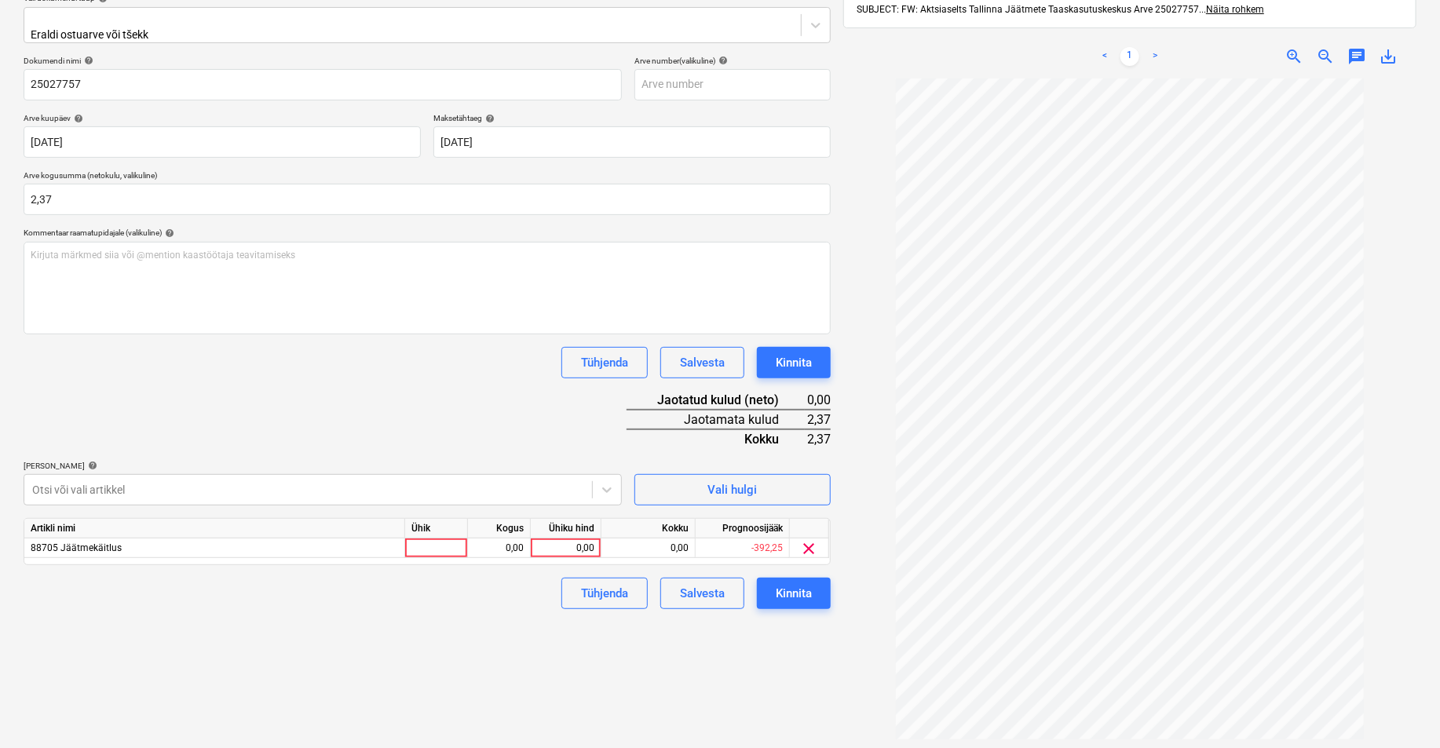
drag, startPoint x: 719, startPoint y: 684, endPoint x: 520, endPoint y: 550, distance: 239.9
click at [711, 670] on div "Failide konteerimine Vali ettevõte Tallinna Jäätmete Taaskasutuseskus AS (11018…" at bounding box center [427, 335] width 820 height 908
click at [441, 540] on div at bounding box center [436, 548] width 63 height 20
type input "tk"
click at [499, 538] on div "0,00" at bounding box center [498, 548] width 49 height 20
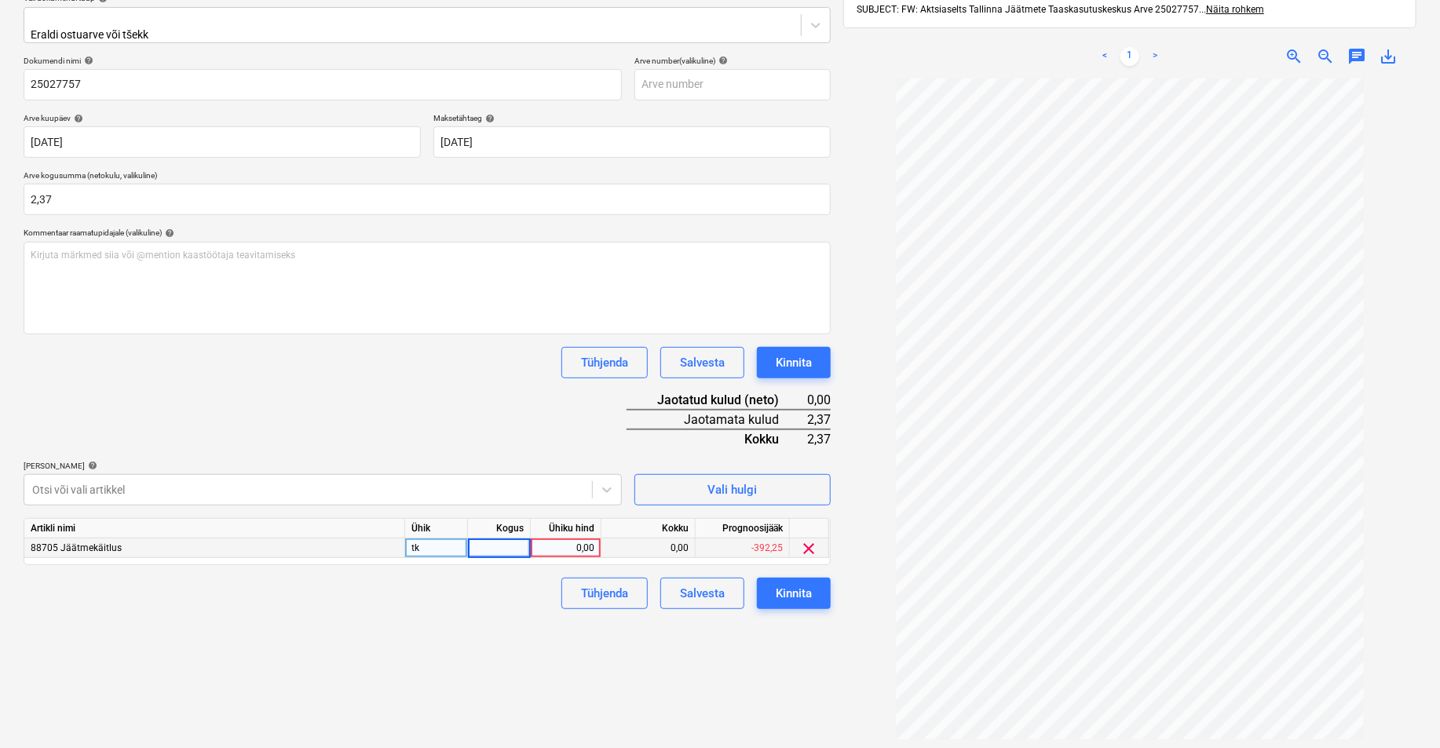
type input "1"
click at [560, 542] on div "0,00" at bounding box center [565, 548] width 57 height 20
type input "2,37"
click at [550, 644] on div "Failide konteerimine Vali ettevõte Tallinna Jäätmete Taaskasutuseskus AS (11018…" at bounding box center [427, 335] width 820 height 908
click at [804, 590] on div "Kinnita" at bounding box center [794, 593] width 36 height 20
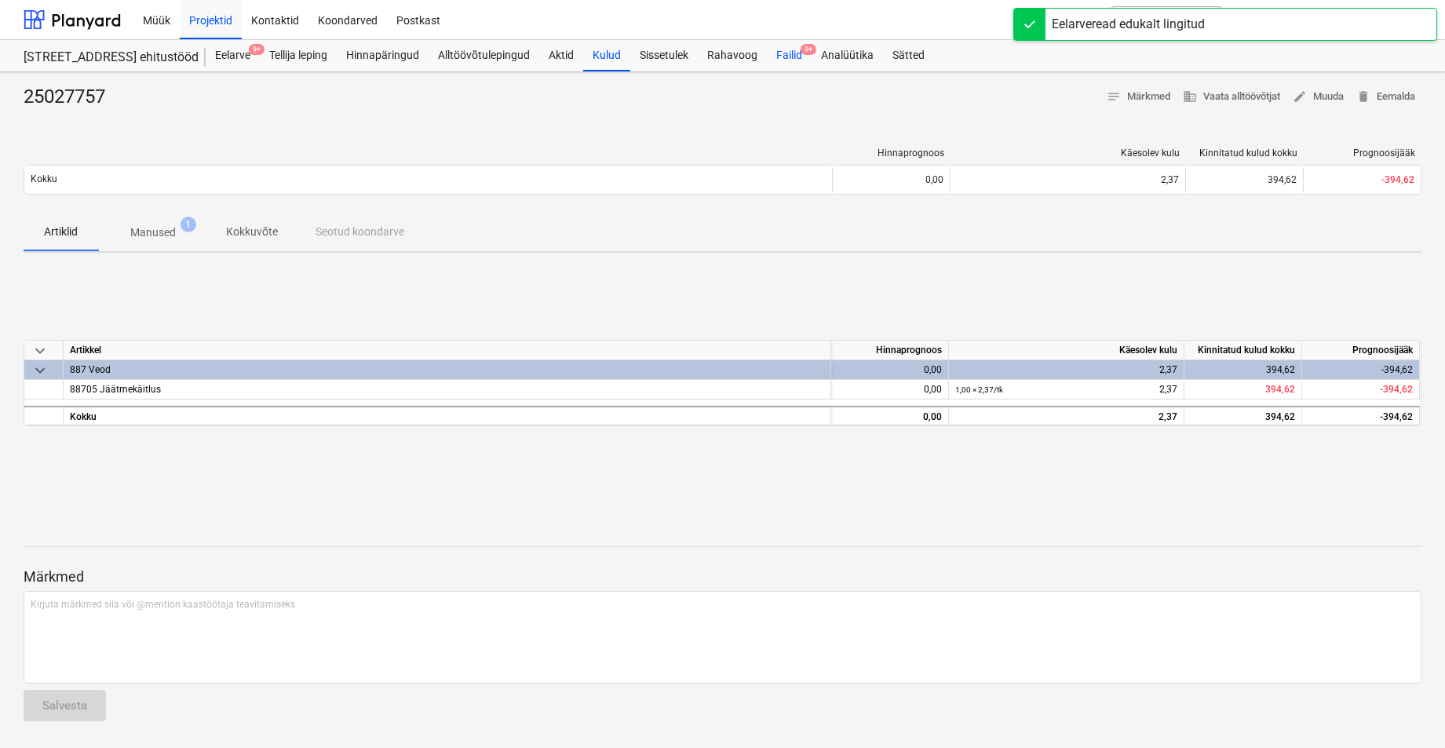
click at [790, 57] on div "Failid 9+" at bounding box center [789, 55] width 45 height 31
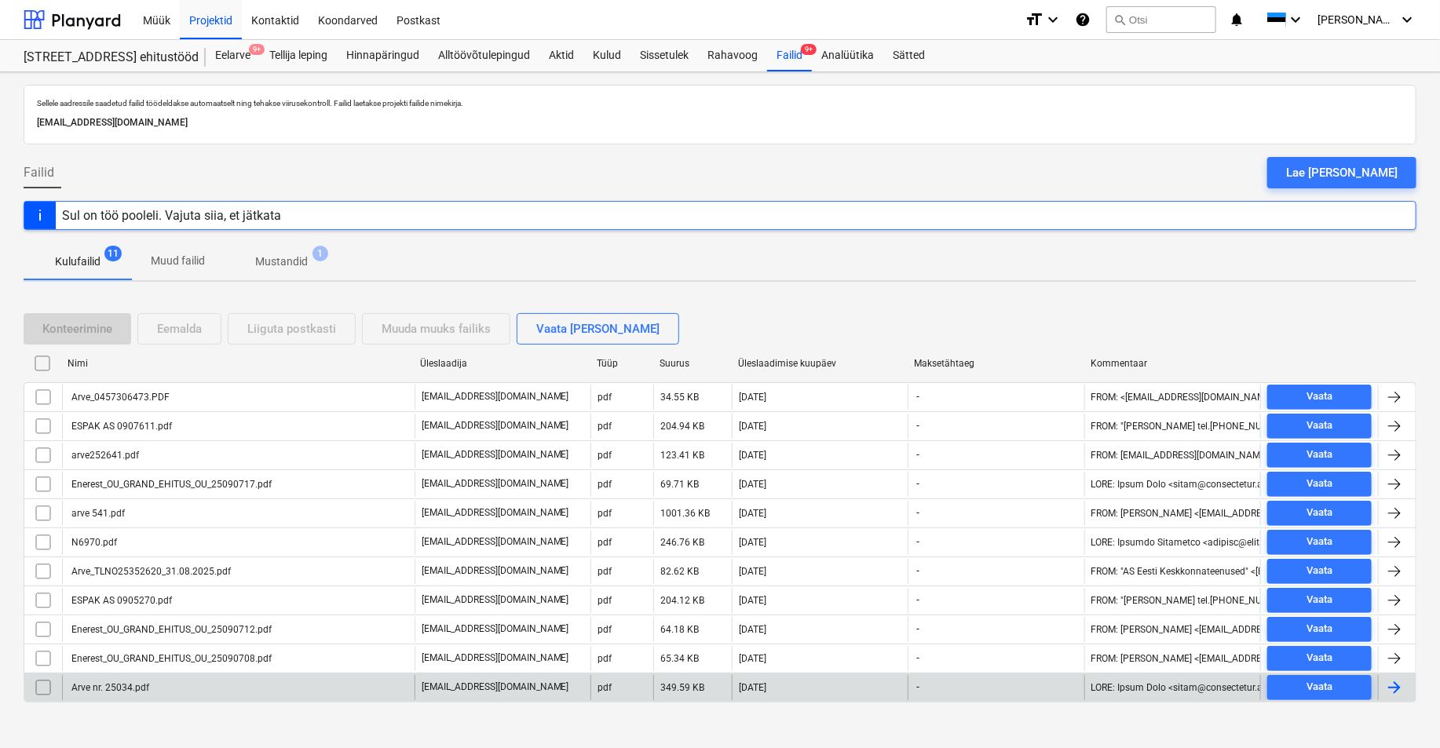
click at [126, 684] on div "Arve nr. 25034.pdf" at bounding box center [109, 687] width 80 height 11
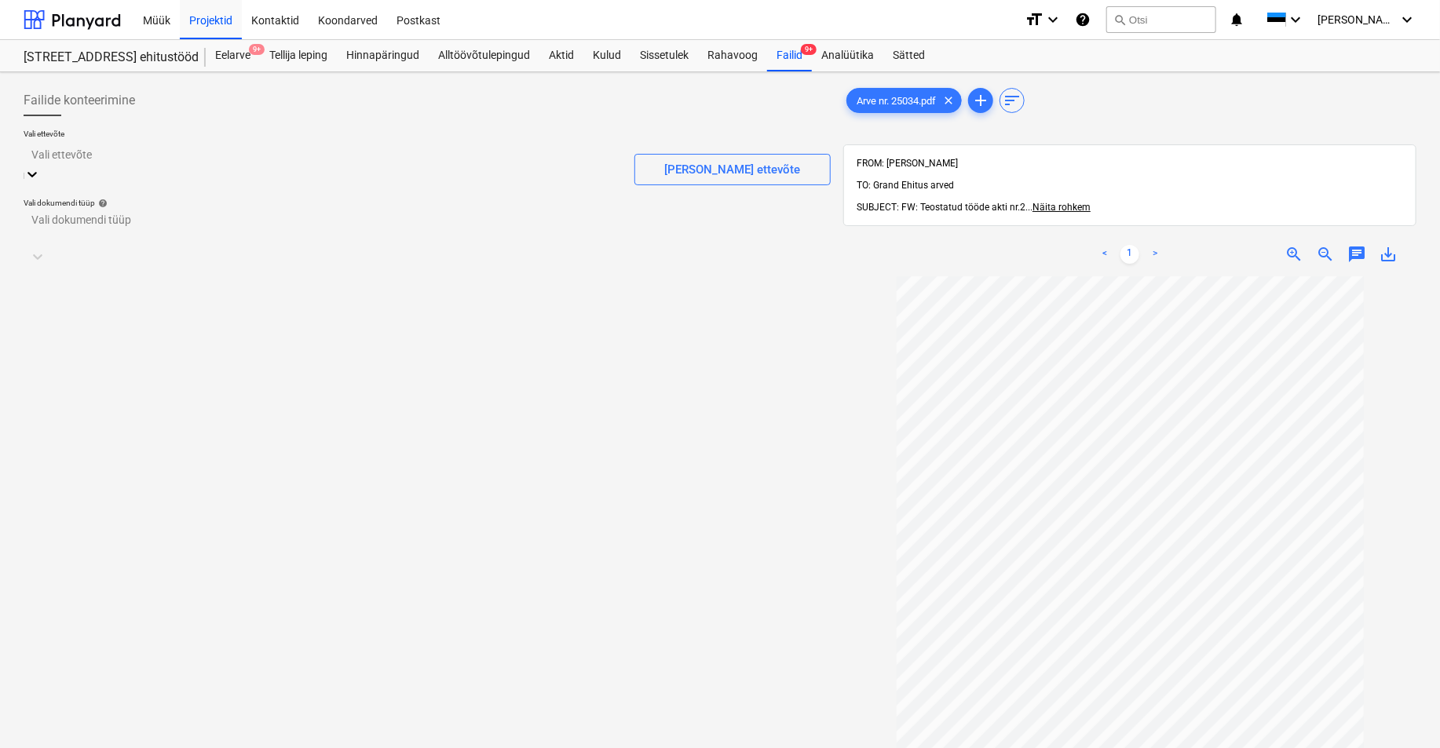
click at [44, 162] on div at bounding box center [322, 154] width 582 height 18
type input "omega"
click at [50, 684] on div "Omega Profi OÜ (10553)" at bounding box center [720, 754] width 1440 height 13
click at [57, 212] on div at bounding box center [426, 217] width 791 height 18
click at [53, 684] on div "Eraldi ostuarve või tšekk" at bounding box center [720, 754] width 1440 height 13
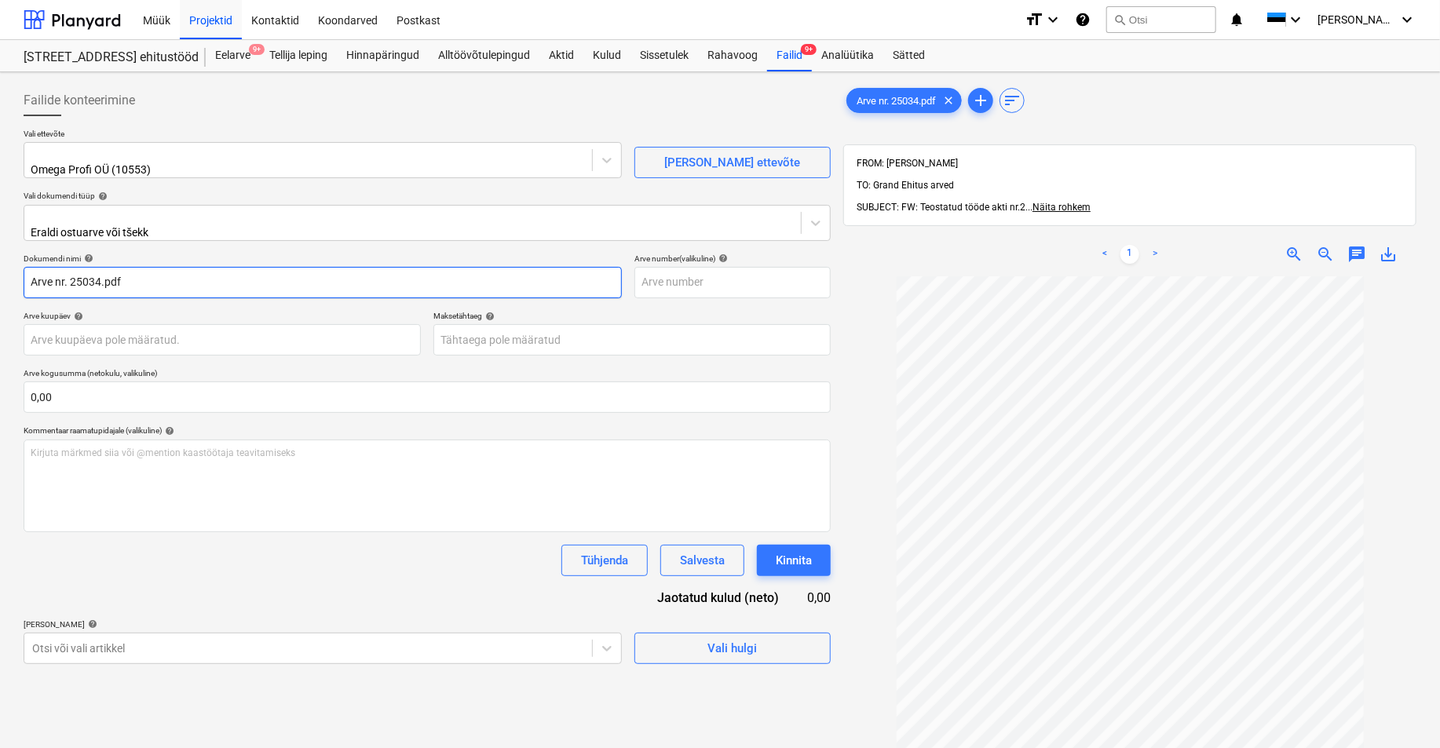
drag, startPoint x: 72, startPoint y: 272, endPoint x: -11, endPoint y: 272, distance: 83.2
click at [0, 272] on html "Müük Projektid Kontaktid Koondarved Postkast format_size keyboard_arrow_down he…" at bounding box center [720, 374] width 1440 height 748
drag, startPoint x: 111, startPoint y: 272, endPoint x: 59, endPoint y: 277, distance: 52.1
click at [59, 277] on input "25034.pdf" at bounding box center [323, 282] width 598 height 31
type input "25034"
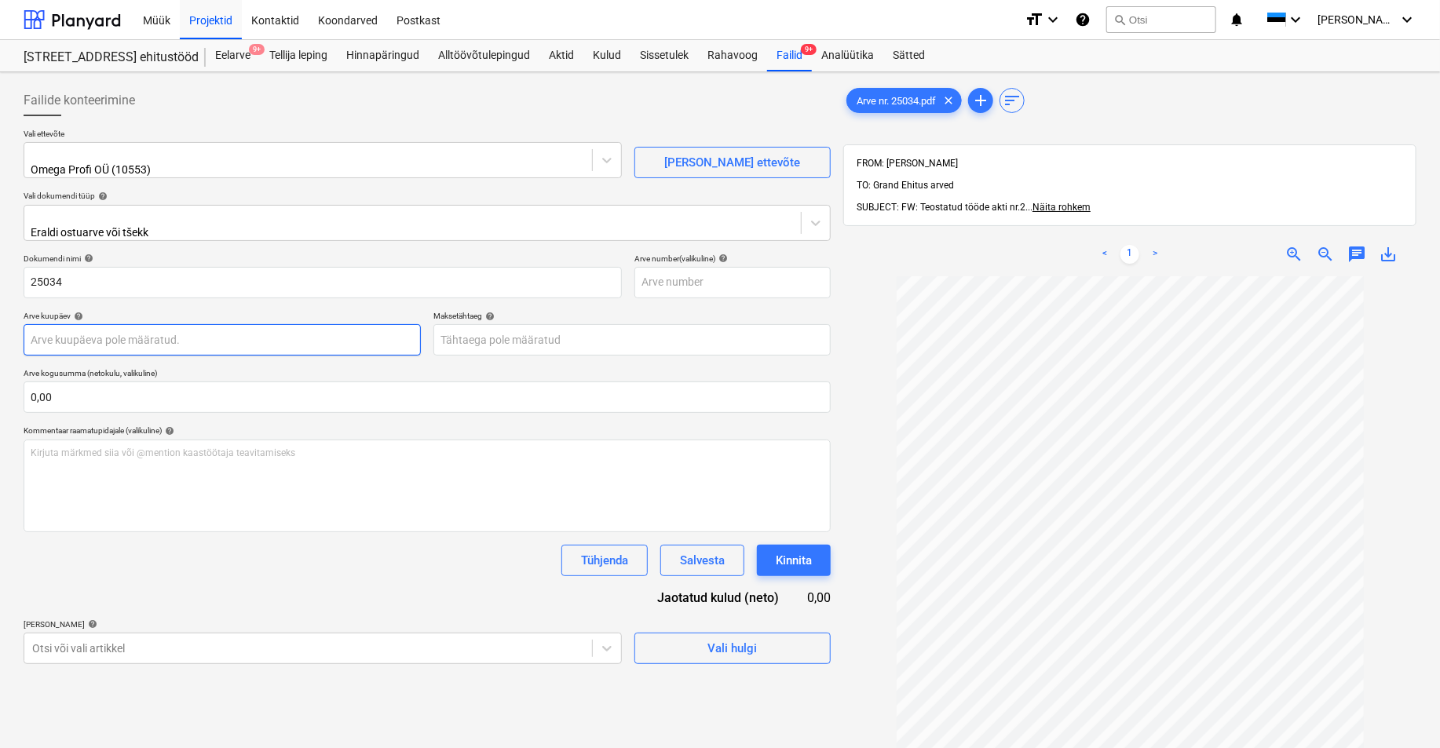
click at [45, 326] on body "Müük Projektid Kontaktid Koondarved Postkast format_size keyboard_arrow_down he…" at bounding box center [720, 374] width 1440 height 748
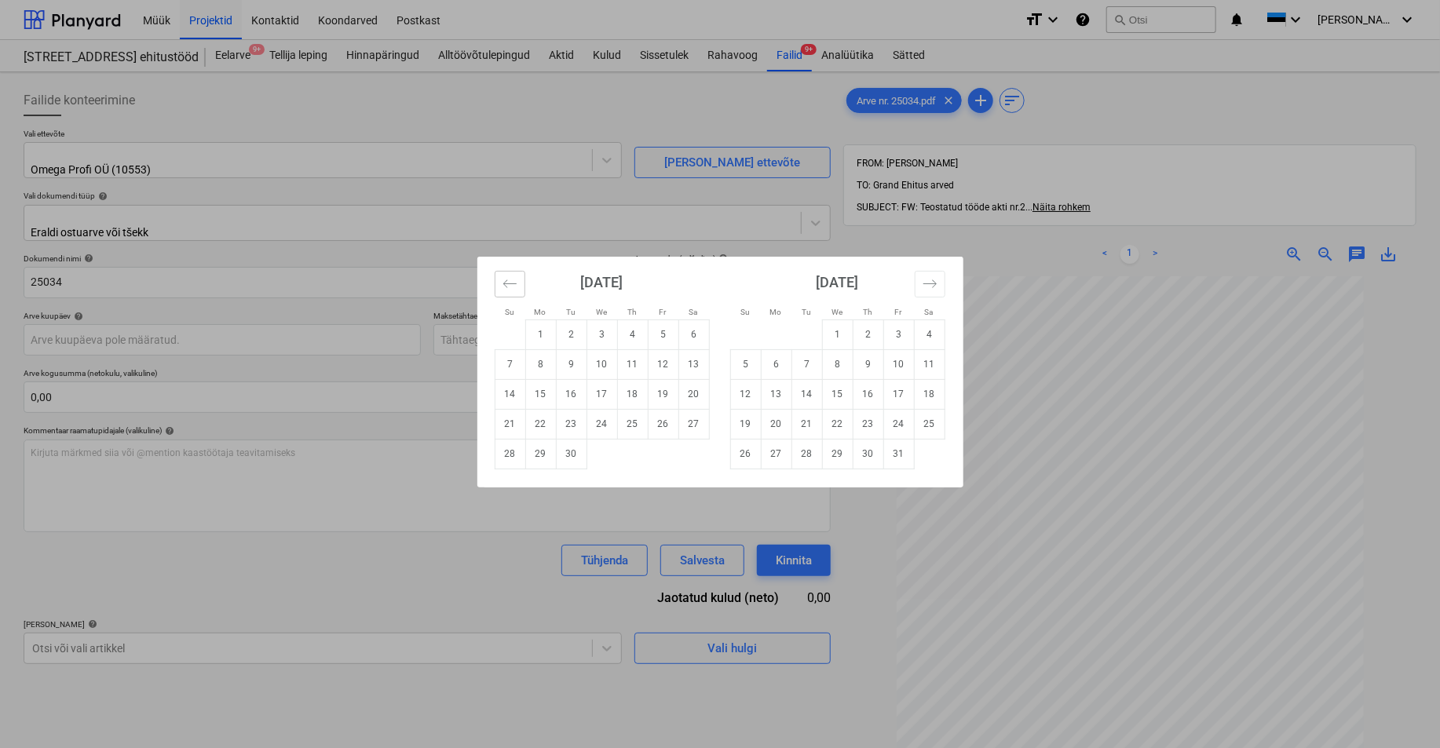
click at [502, 279] on icon "Move backward to switch to the previous month." at bounding box center [509, 283] width 15 height 15
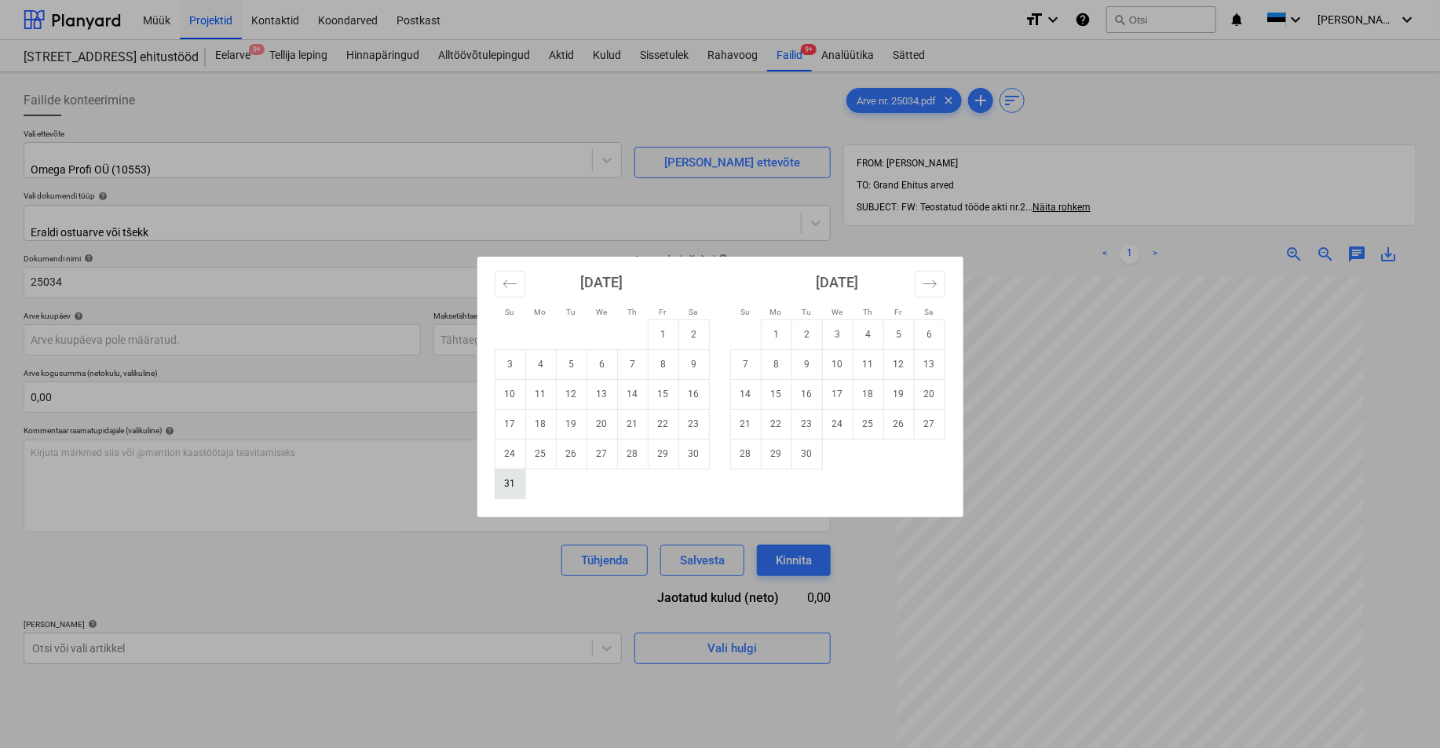
click at [510, 483] on td "31" at bounding box center [510, 484] width 31 height 30
type input "[DATE]"
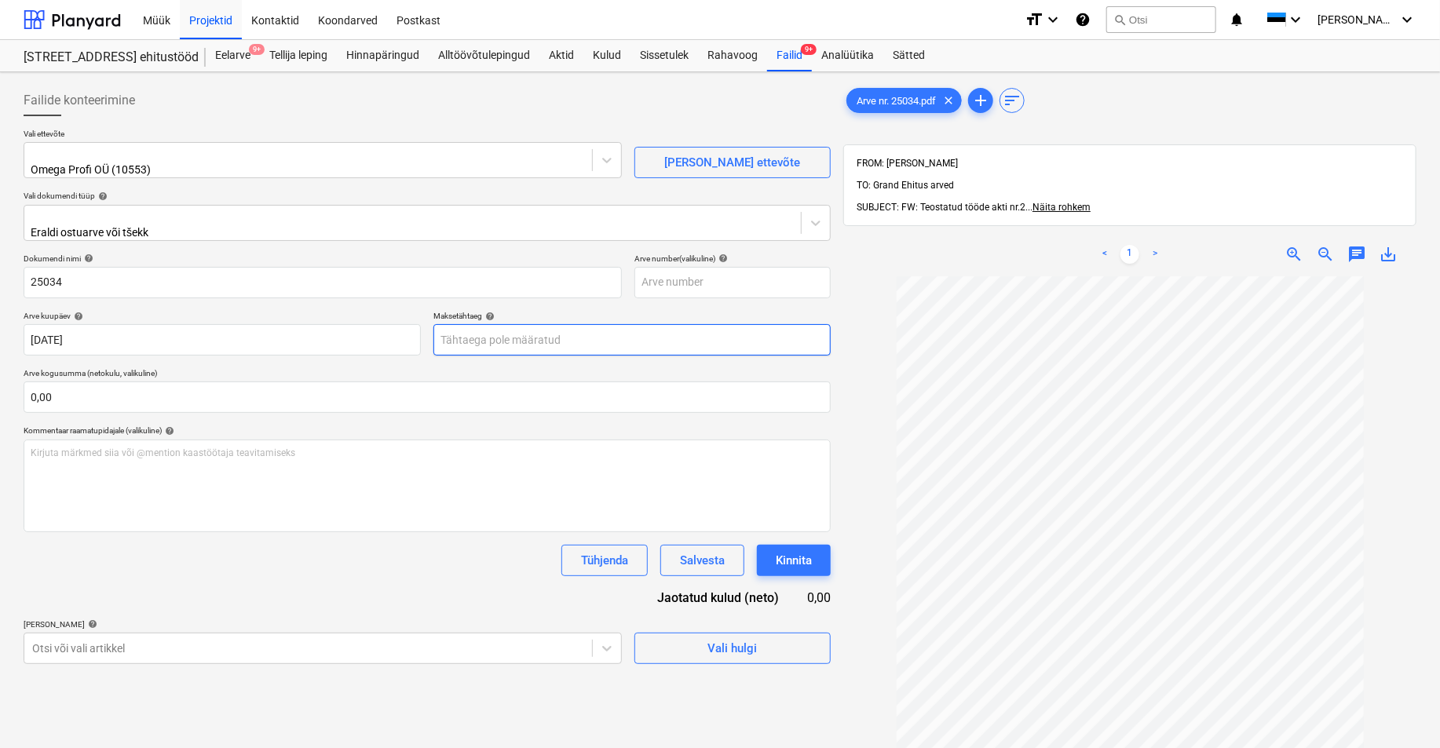
click at [483, 333] on body "Müük Projektid Kontaktid Koondarved Postkast format_size keyboard_arrow_down he…" at bounding box center [720, 374] width 1440 height 748
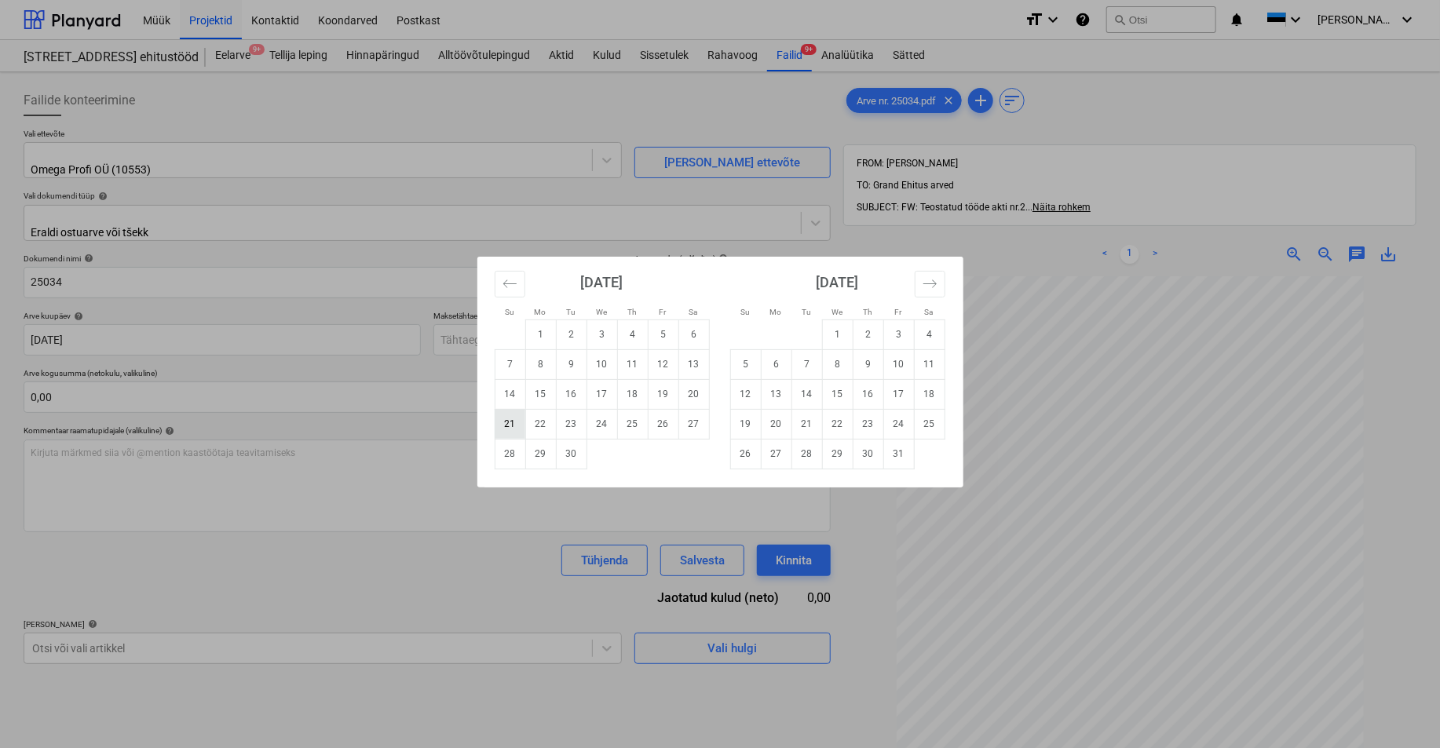
click at [508, 424] on td "21" at bounding box center [510, 424] width 31 height 30
type input "[DATE]"
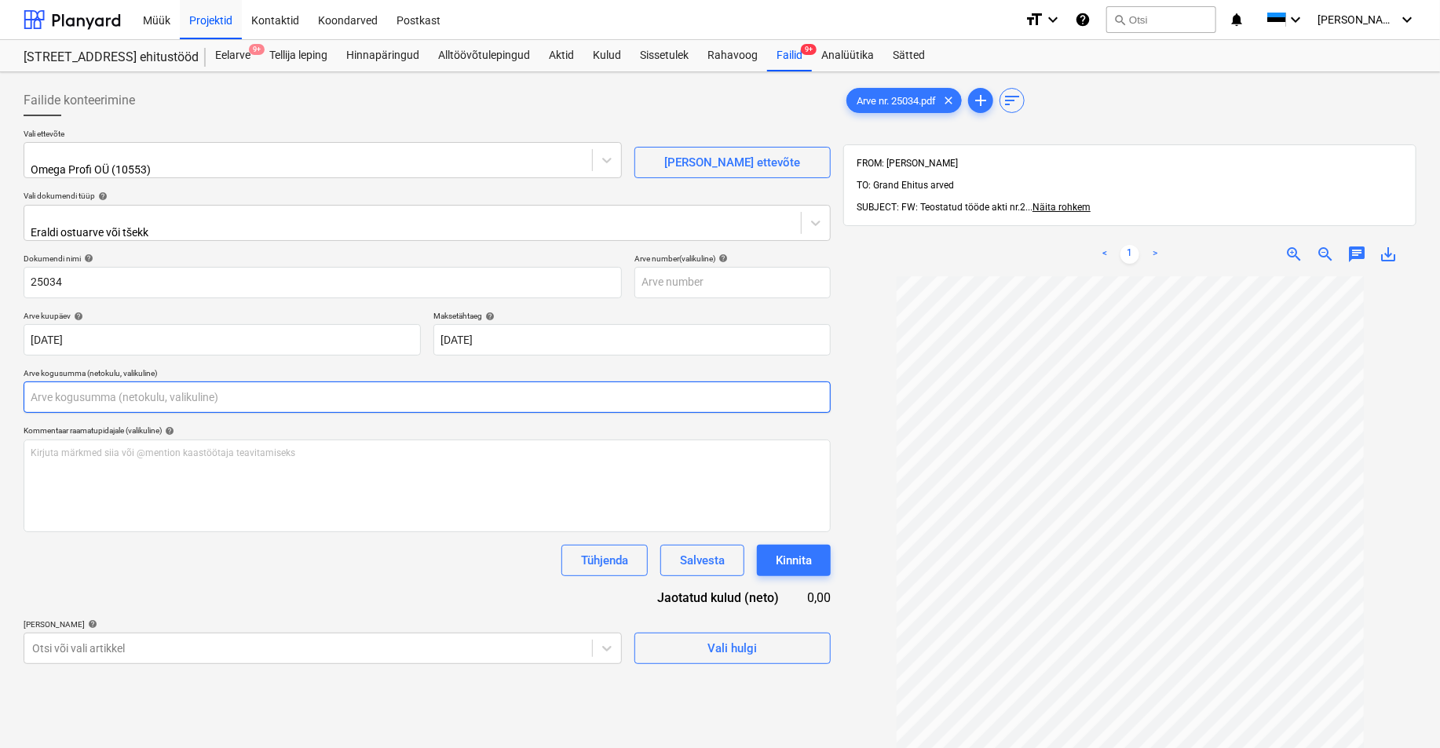
click at [66, 391] on input "text" at bounding box center [427, 396] width 807 height 31
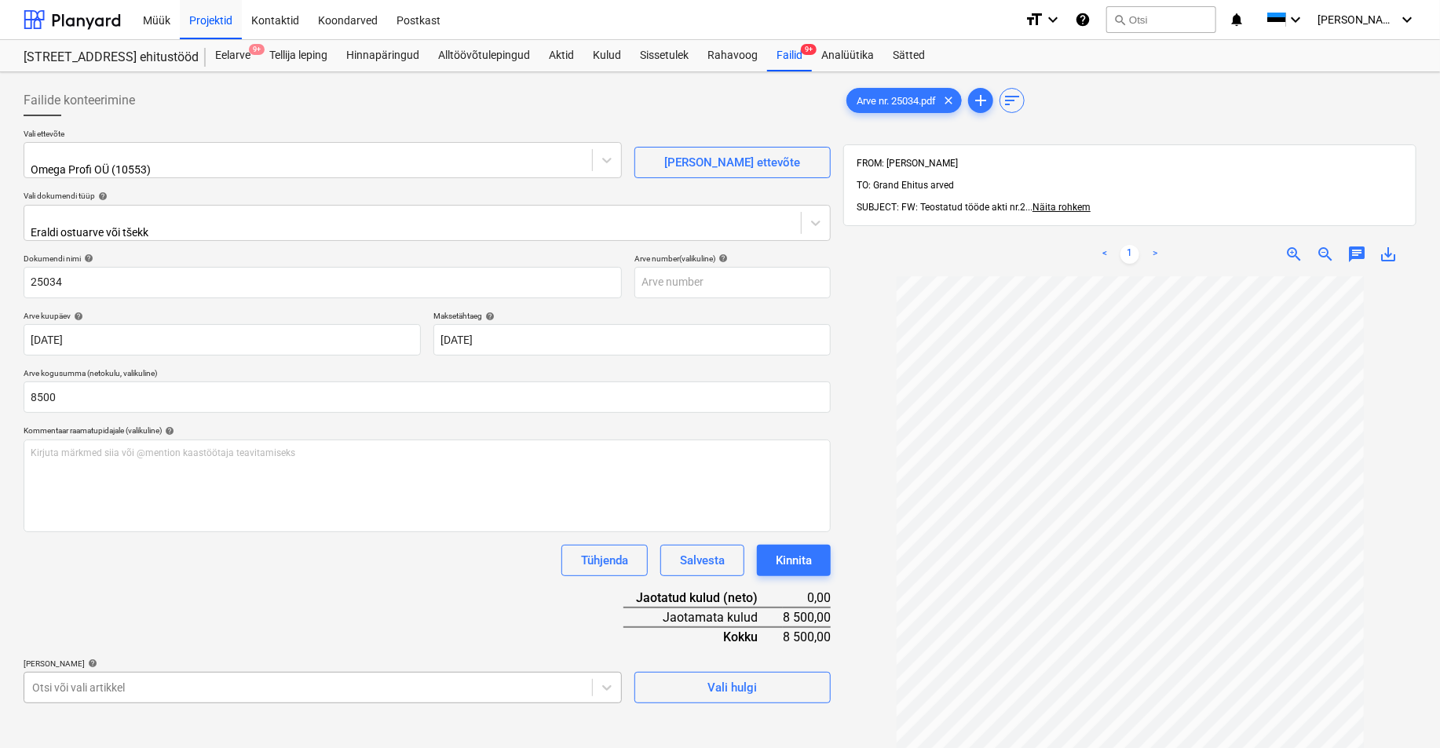
type input "8 500,00"
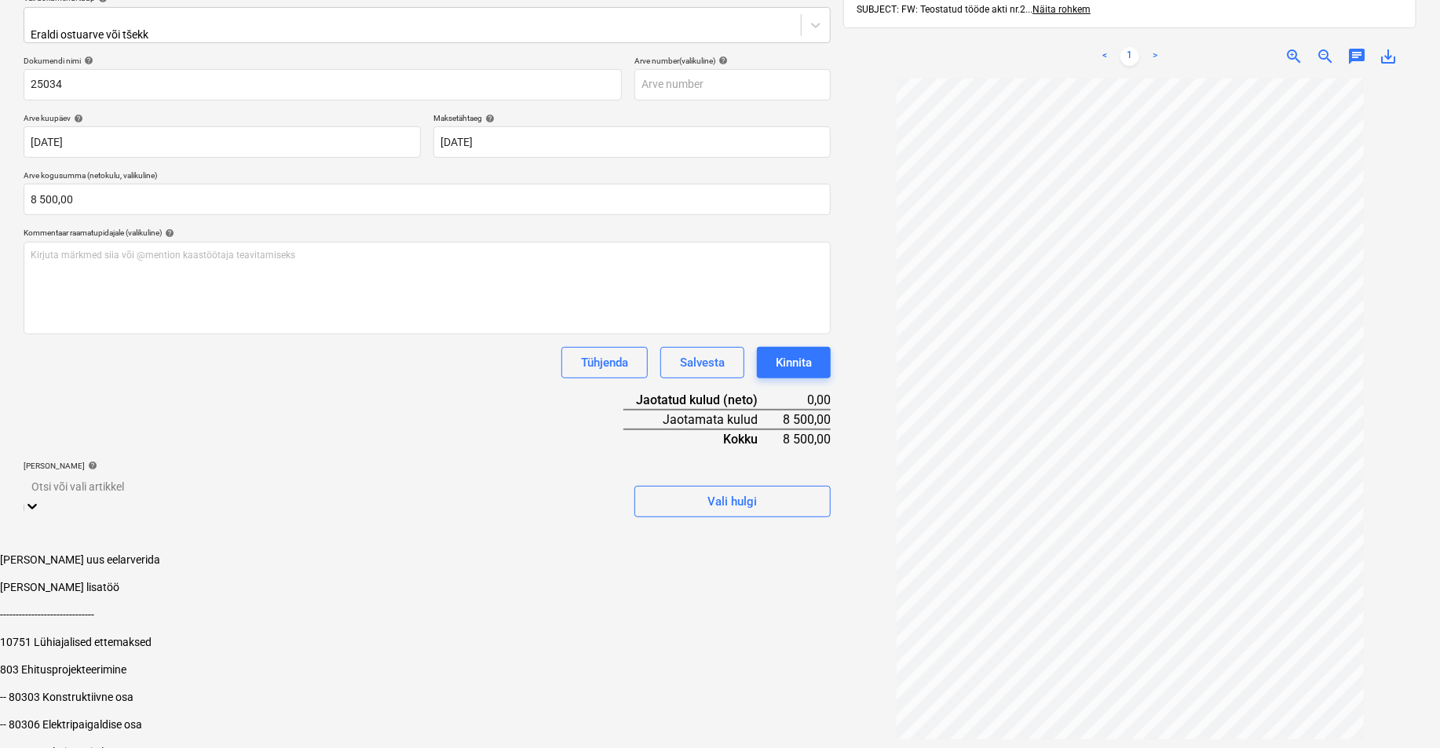
click at [69, 677] on body "Müük Projektid Kontaktid Koondarved Postkast format_size keyboard_arrow_down he…" at bounding box center [720, 295] width 1440 height 987
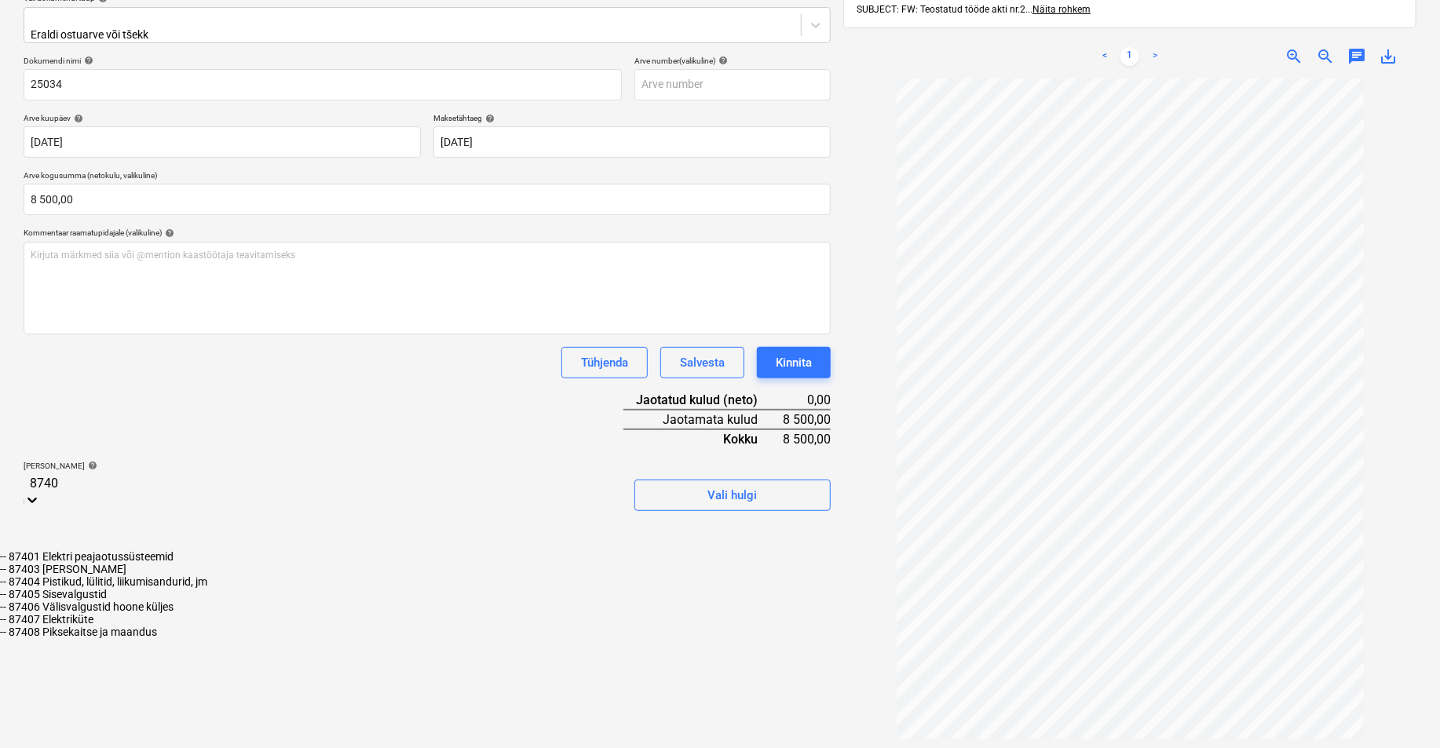
type input "87408"
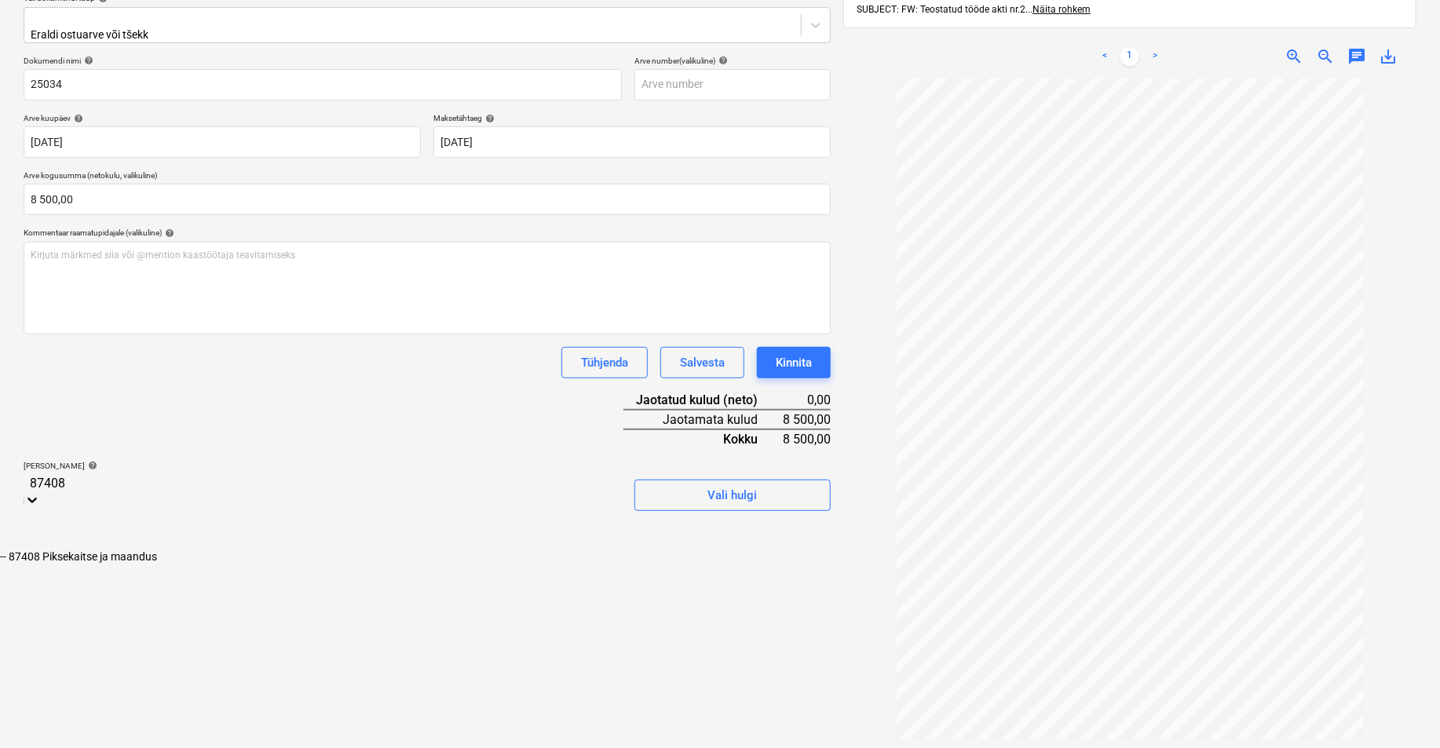
click at [120, 550] on div "-- 87408 Piksekaitse ja maandus" at bounding box center [720, 556] width 1440 height 13
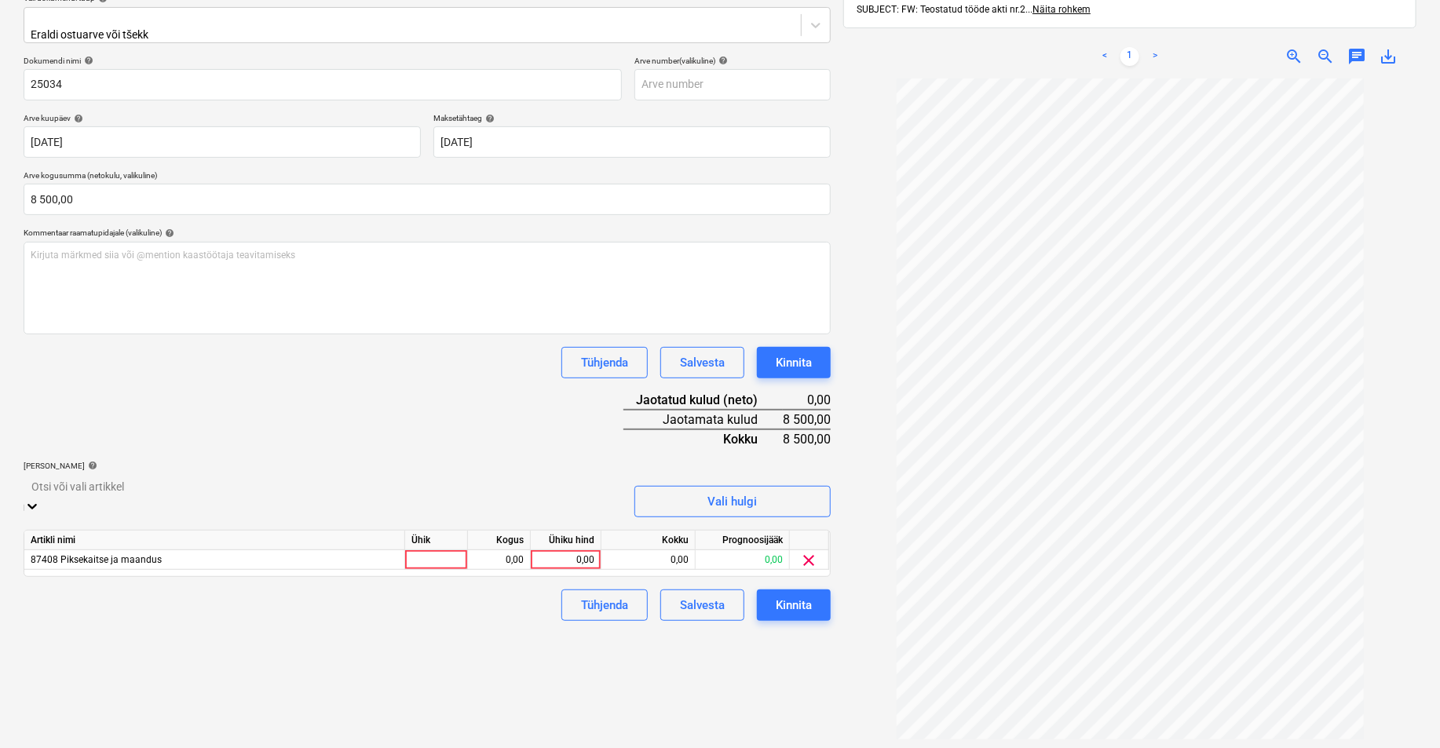
click at [52, 480] on div at bounding box center [322, 486] width 582 height 18
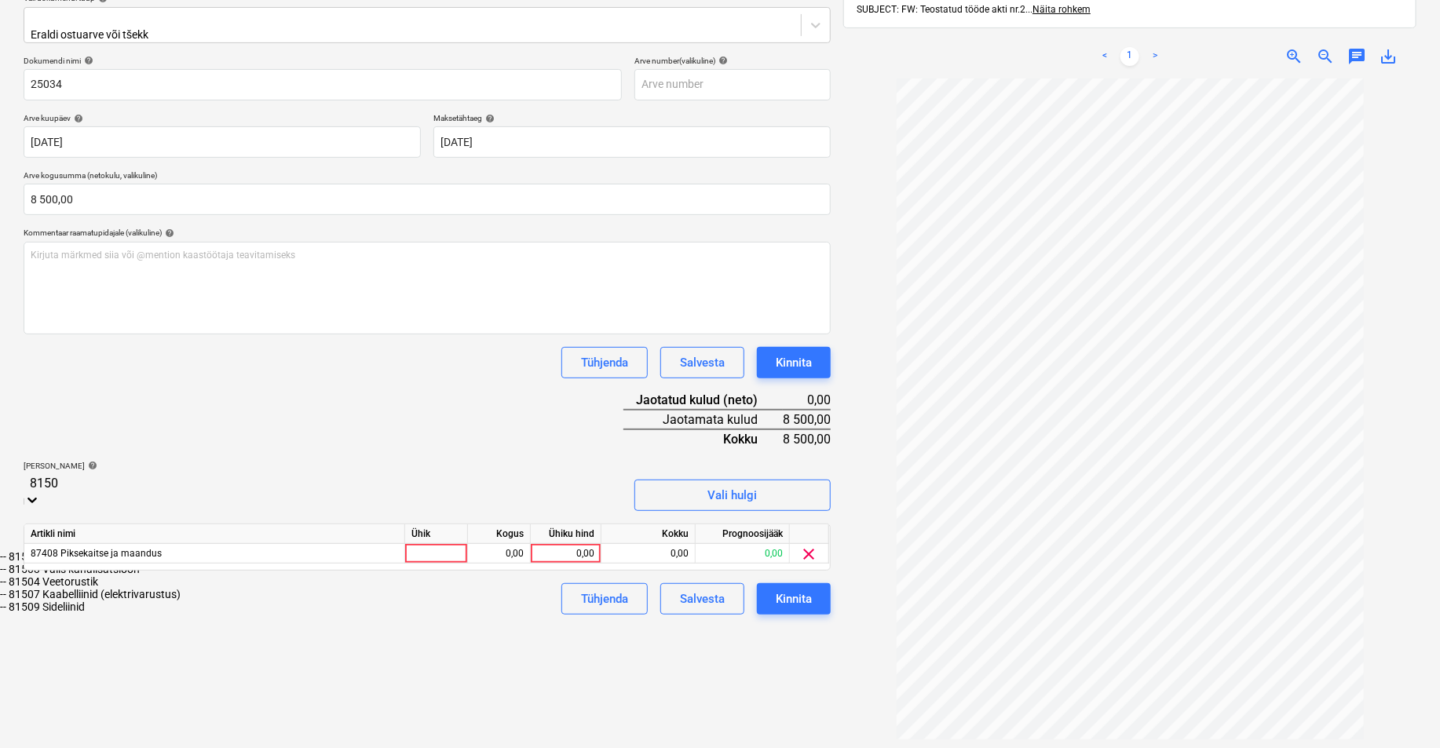
type input "81507"
click at [97, 550] on div "-- 81507 Kaabelliinid (elektrivarustus)" at bounding box center [720, 556] width 1440 height 13
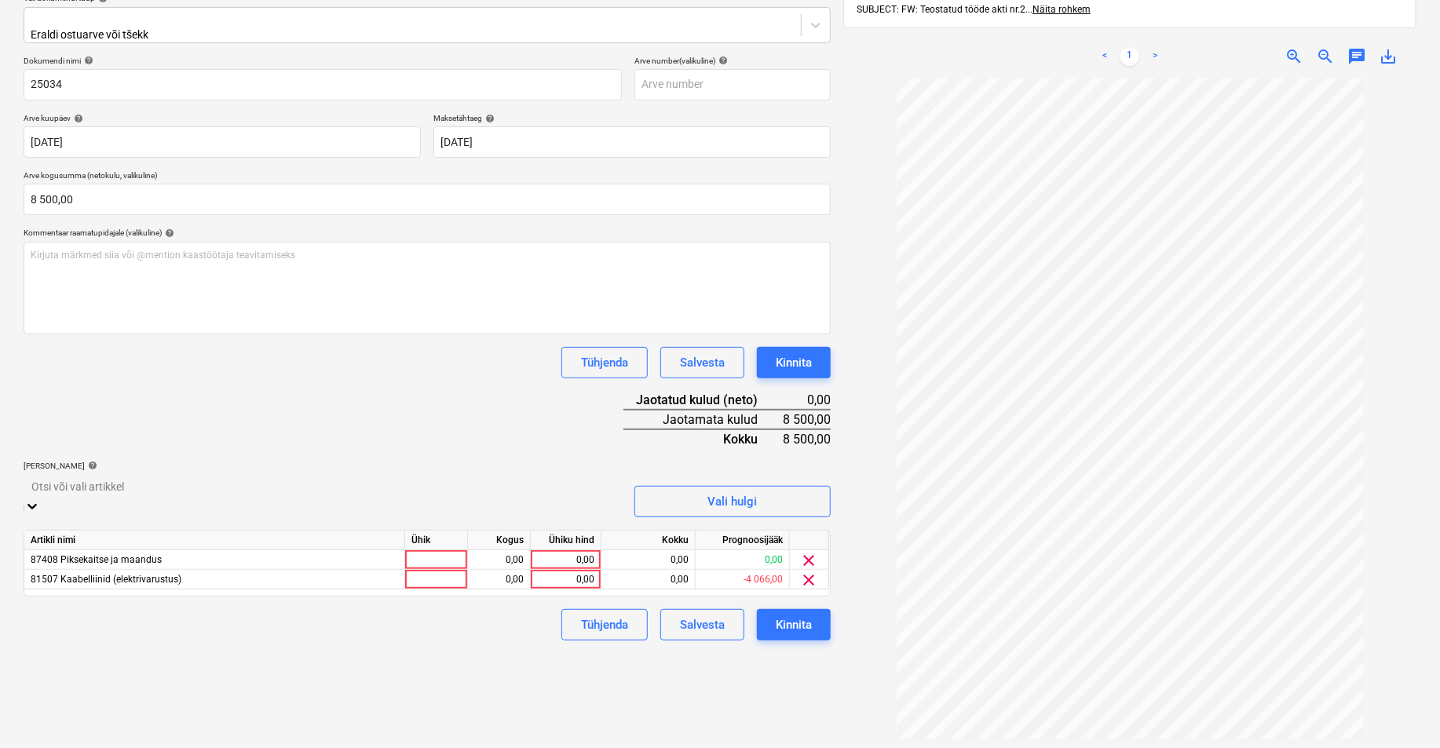
click at [61, 480] on div at bounding box center [322, 486] width 582 height 18
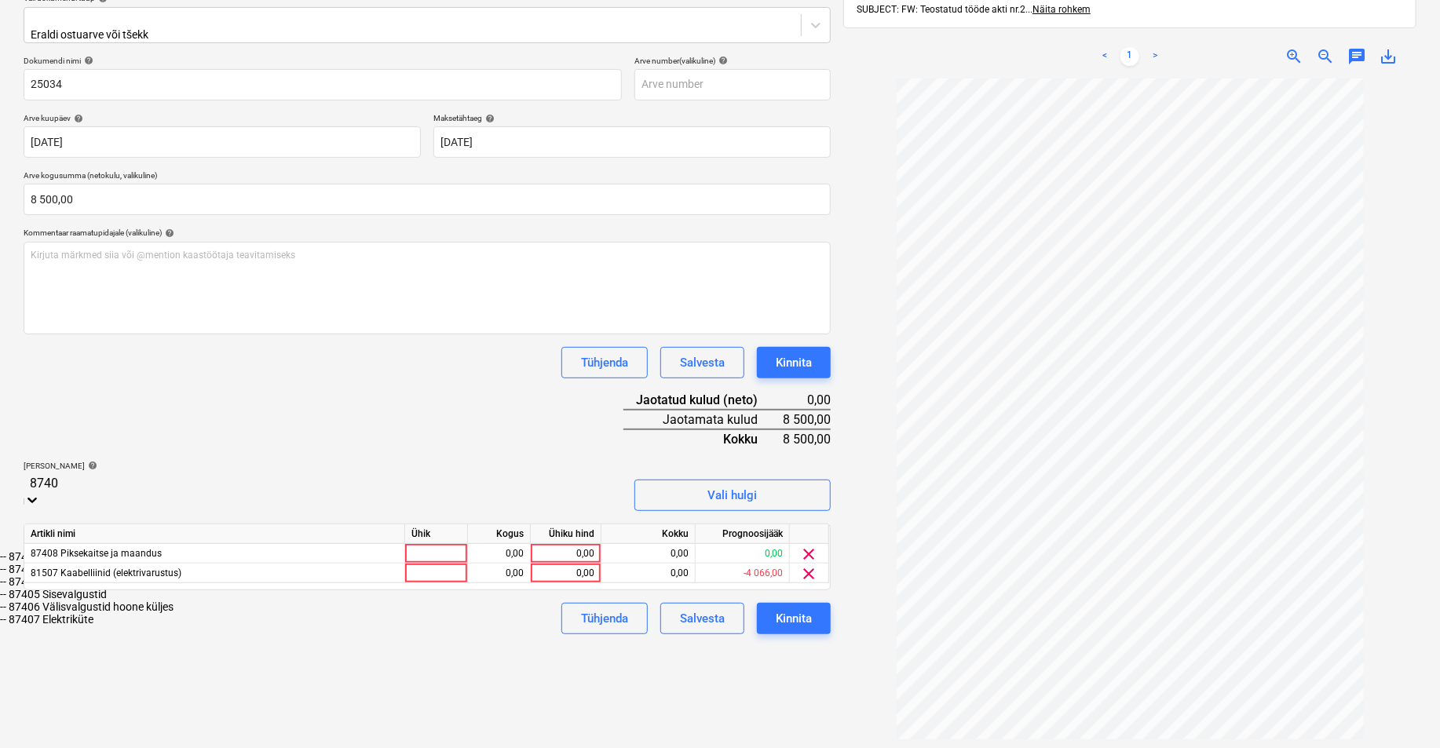
type input "87403"
click at [77, 550] on div "-- 87403 [PERSON_NAME]" at bounding box center [720, 556] width 1440 height 13
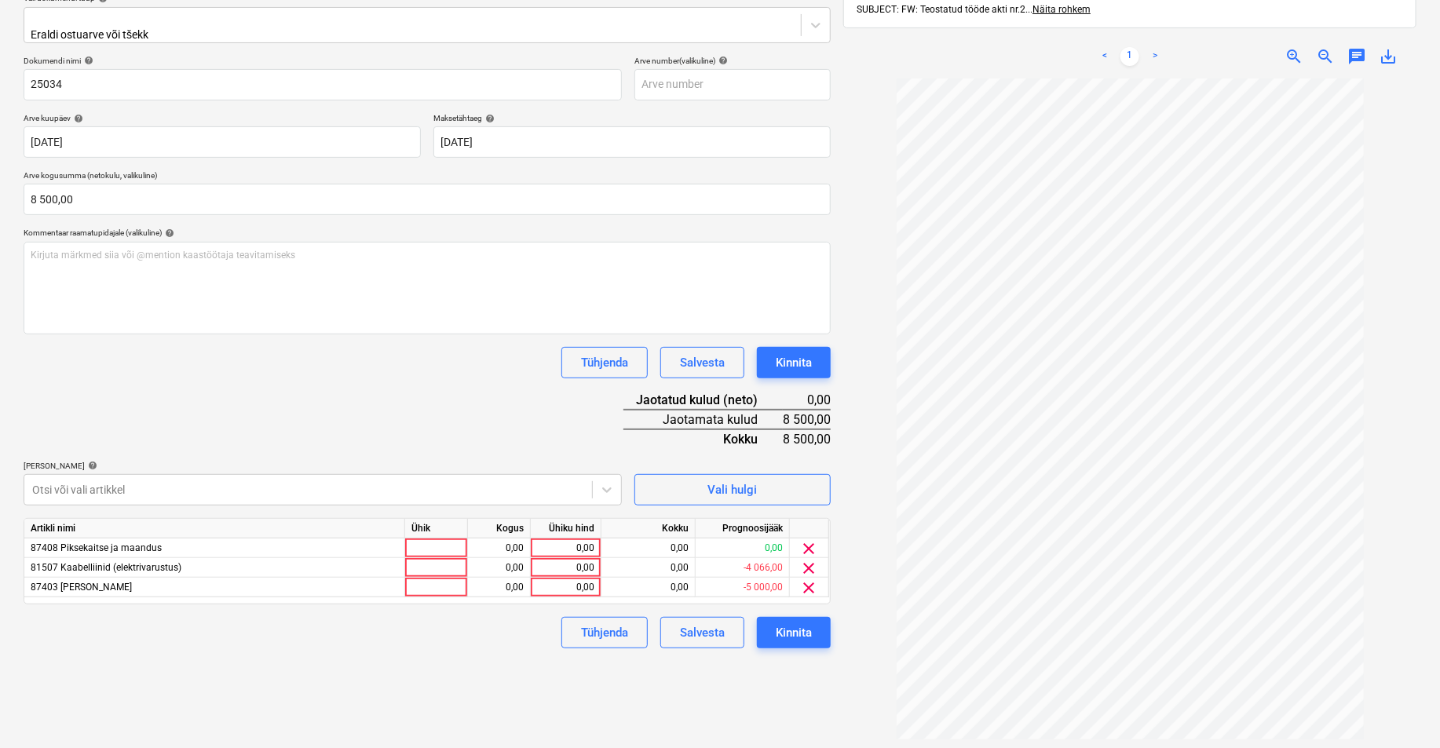
click at [720, 684] on div "Failide konteerimine Vali ettevõte Omega Profi OÜ (10553) [PERSON_NAME] ettevõt…" at bounding box center [427, 335] width 820 height 908
click at [435, 542] on div at bounding box center [436, 548] width 63 height 20
type input "tk"
click at [447, 562] on div at bounding box center [436, 568] width 63 height 20
type input "tk"
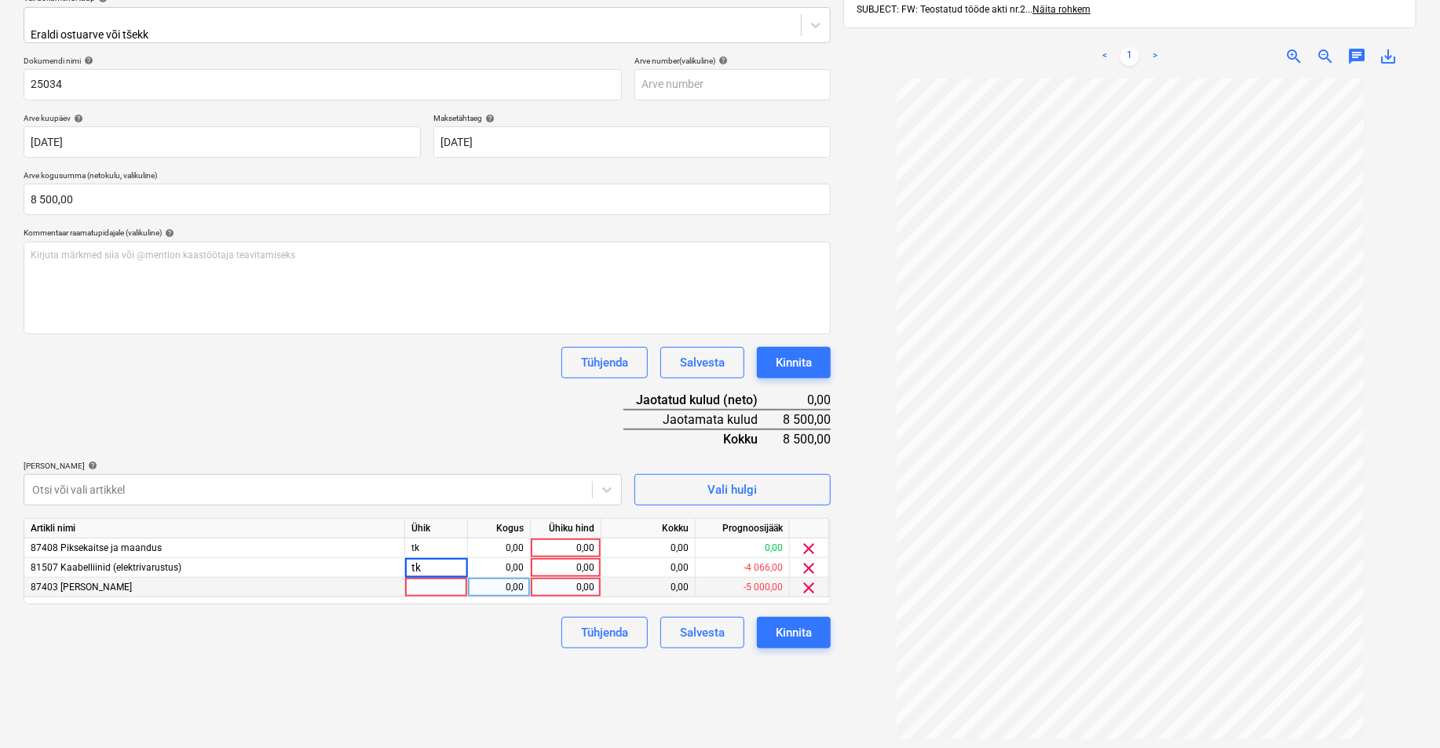
click at [444, 582] on div at bounding box center [436, 588] width 63 height 20
type input "tk"
click at [507, 538] on div "0,00" at bounding box center [498, 548] width 49 height 20
type input "1"
click at [511, 558] on div "0,00" at bounding box center [498, 568] width 49 height 20
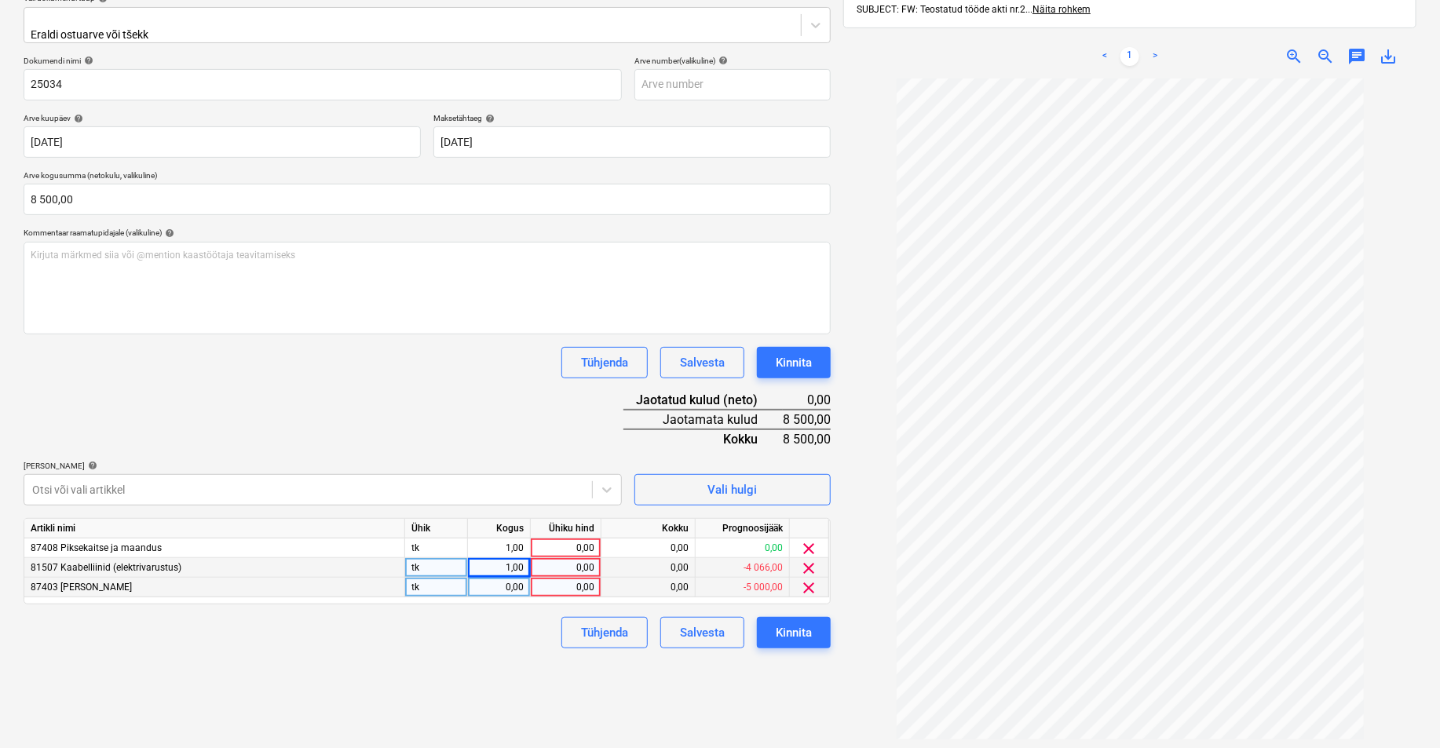
click at [503, 578] on div "0,00" at bounding box center [498, 588] width 49 height 20
click at [506, 634] on div "Tühjenda Salvesta Kinnita" at bounding box center [427, 632] width 807 height 31
click at [579, 542] on div "0,00" at bounding box center [565, 548] width 57 height 20
type input "1000"
click at [579, 559] on div "0,00" at bounding box center [565, 568] width 57 height 20
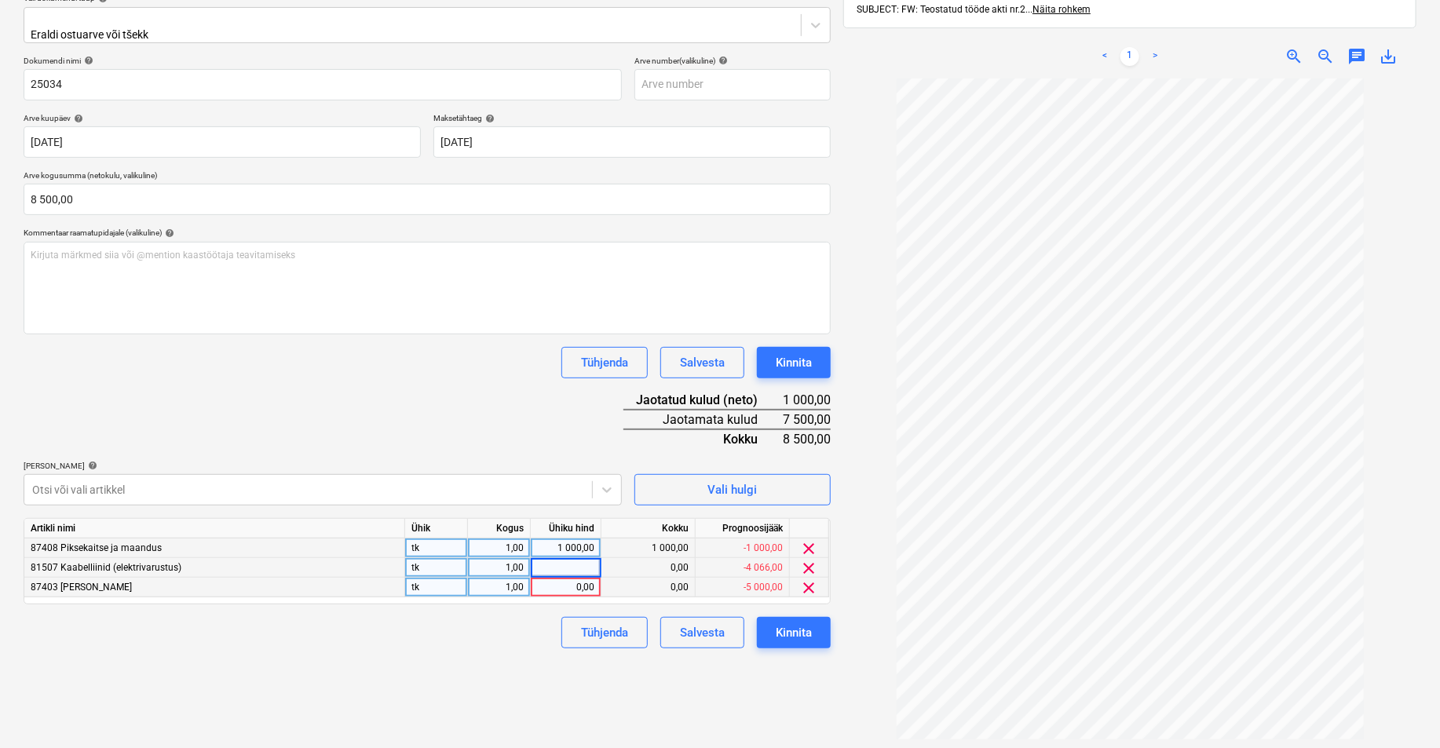
type input "5"
type input "7000"
click at [577, 578] on div "0,00" at bounding box center [565, 588] width 57 height 20
type input "500"
click at [452, 664] on div "Failide konteerimine Vali ettevõte Omega Profi OÜ (10553) [PERSON_NAME] ettevõt…" at bounding box center [427, 335] width 820 height 908
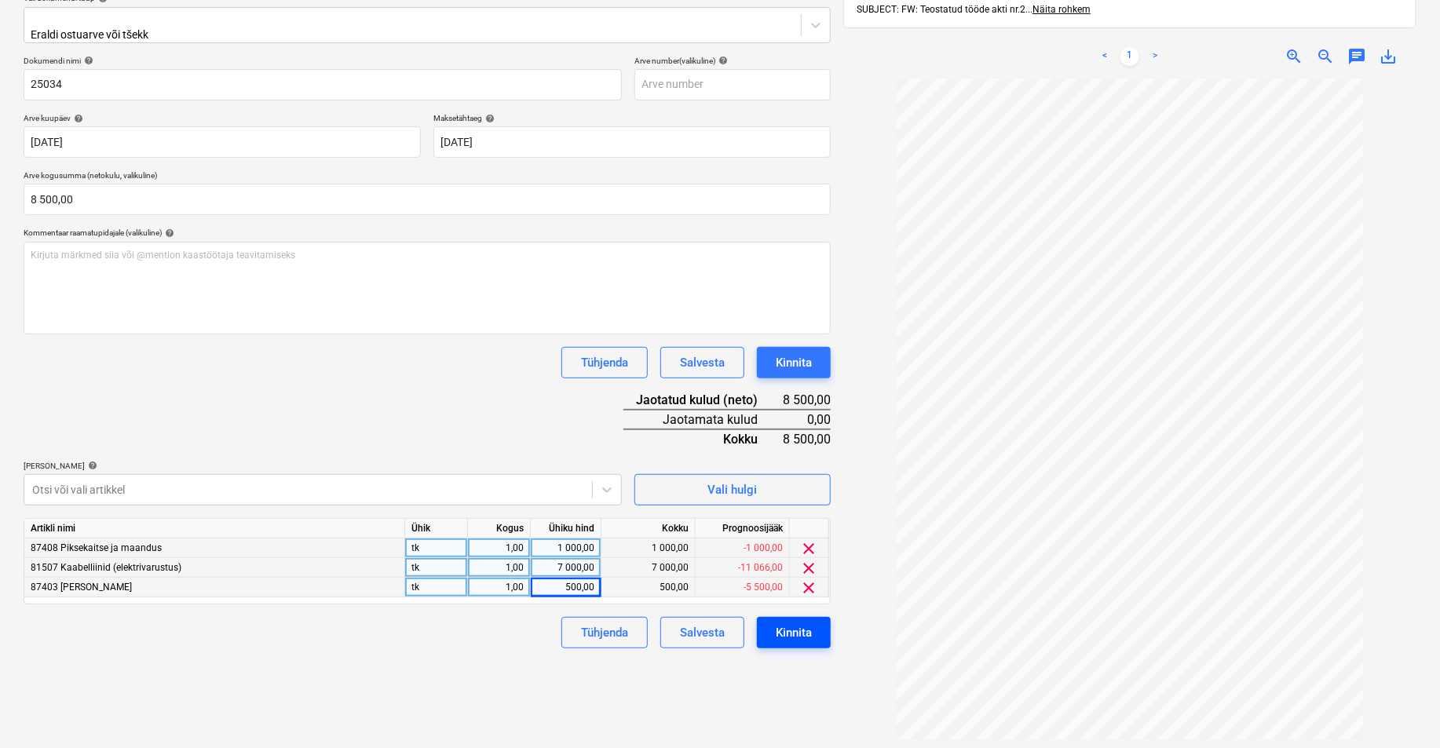
click at [785, 622] on div "Kinnita" at bounding box center [794, 632] width 36 height 20
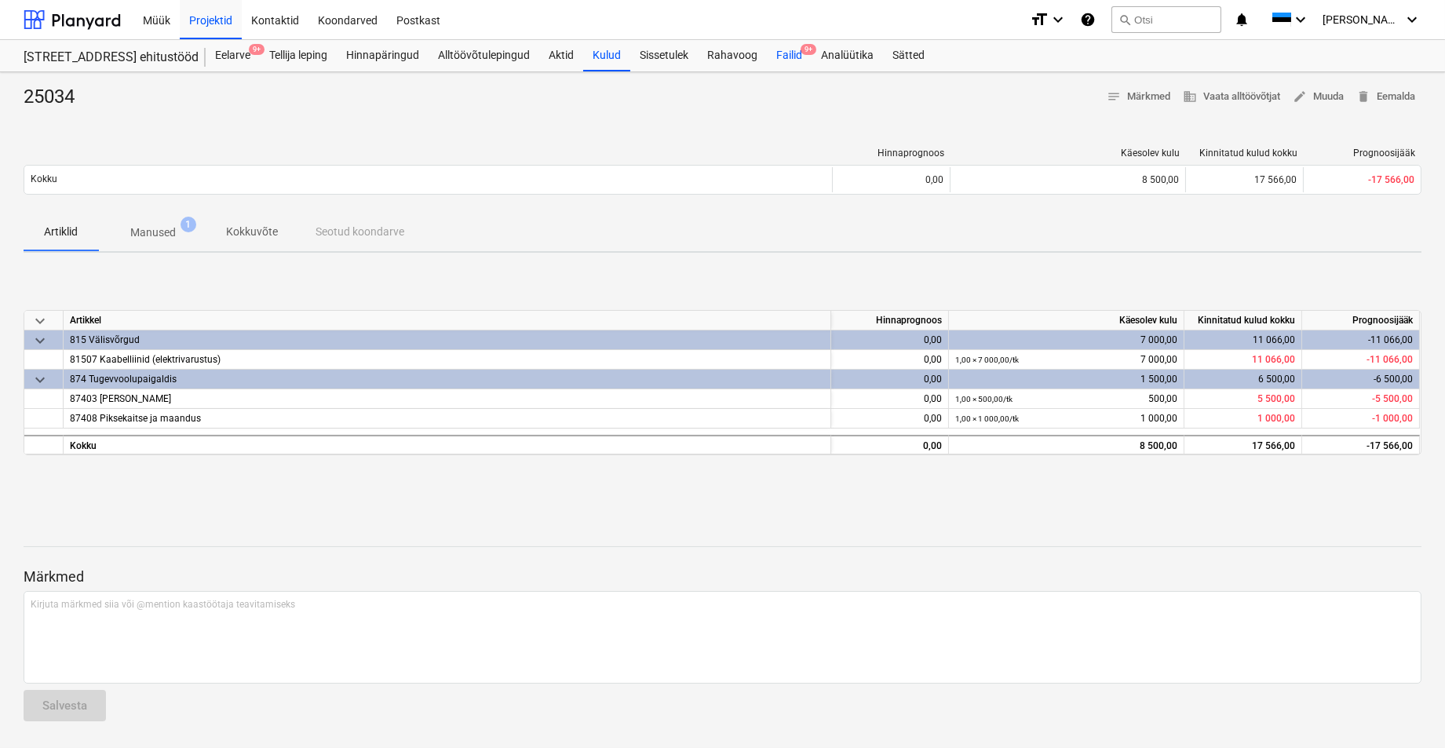
click at [793, 55] on div "Failid 9+" at bounding box center [789, 55] width 45 height 31
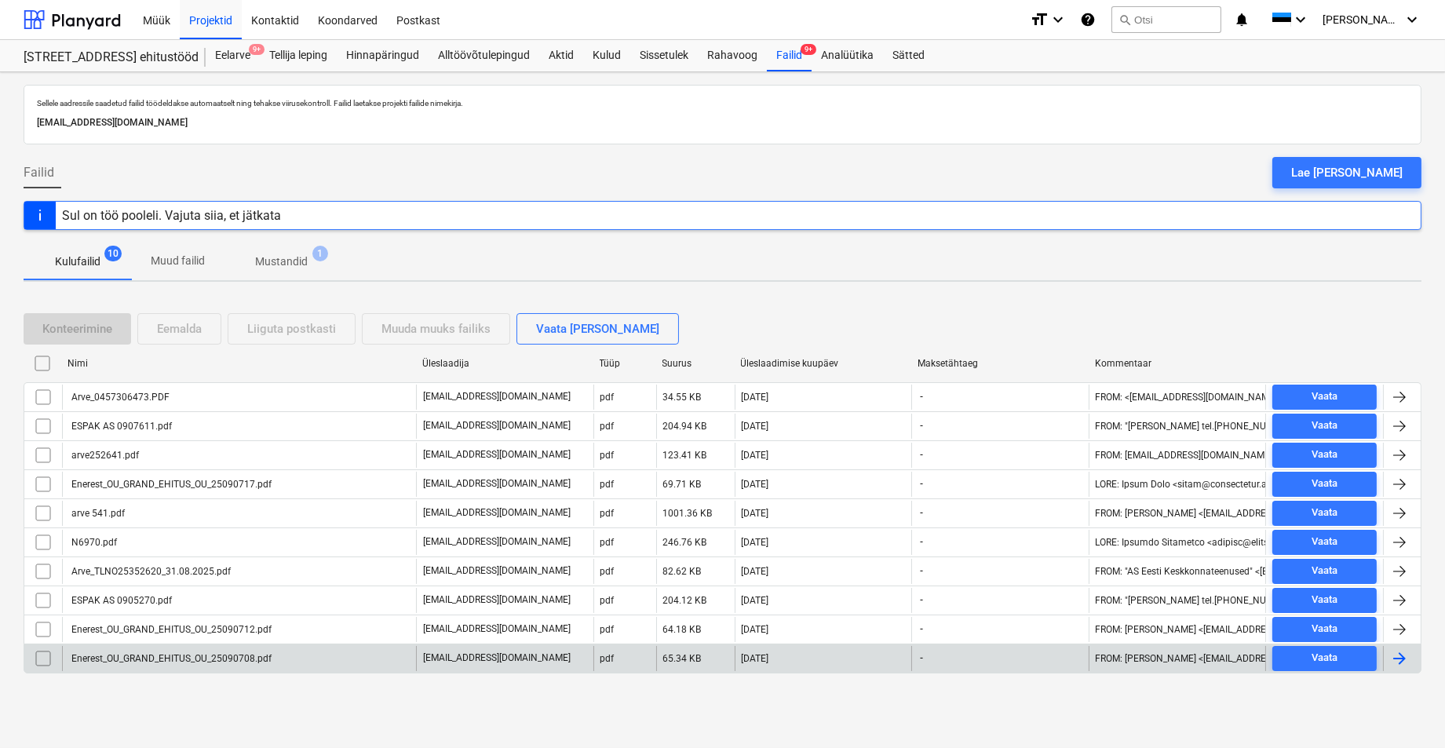
click at [91, 657] on div "Enerest_OU_GRAND_EHITUS_OU_25090708.pdf" at bounding box center [170, 658] width 203 height 11
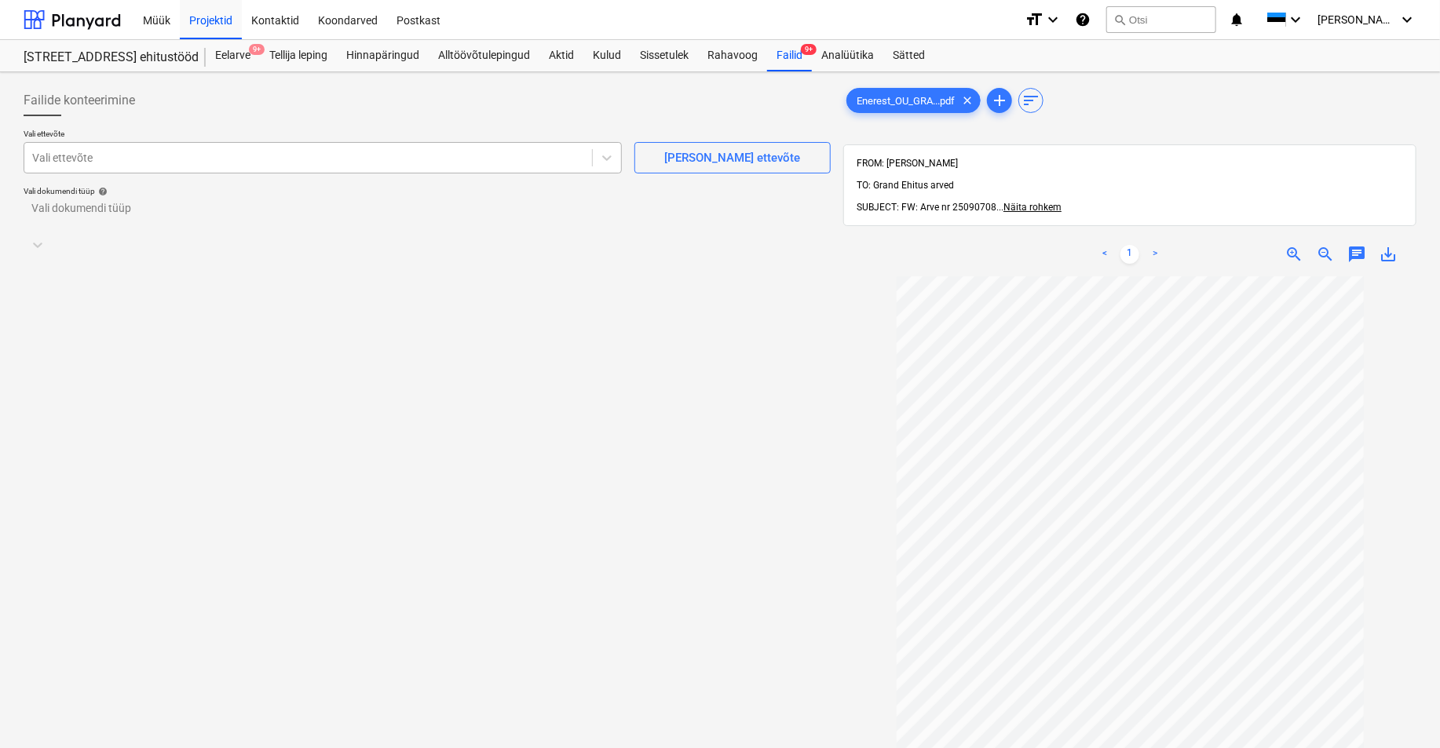
click at [77, 162] on div at bounding box center [308, 158] width 552 height 16
type input "enere"
click at [63, 684] on div "Enerest OÜ (10835)" at bounding box center [720, 754] width 1440 height 13
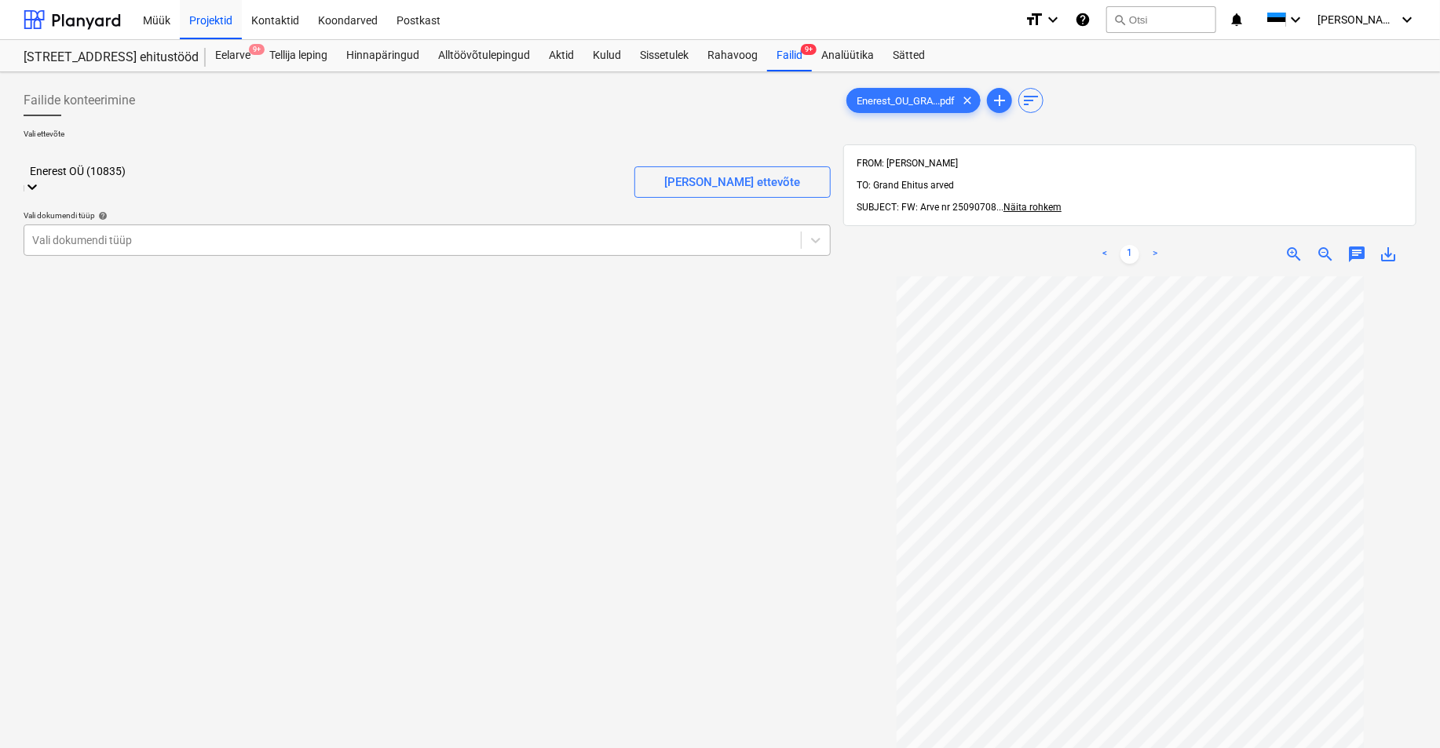
click at [60, 232] on div at bounding box center [412, 240] width 761 height 16
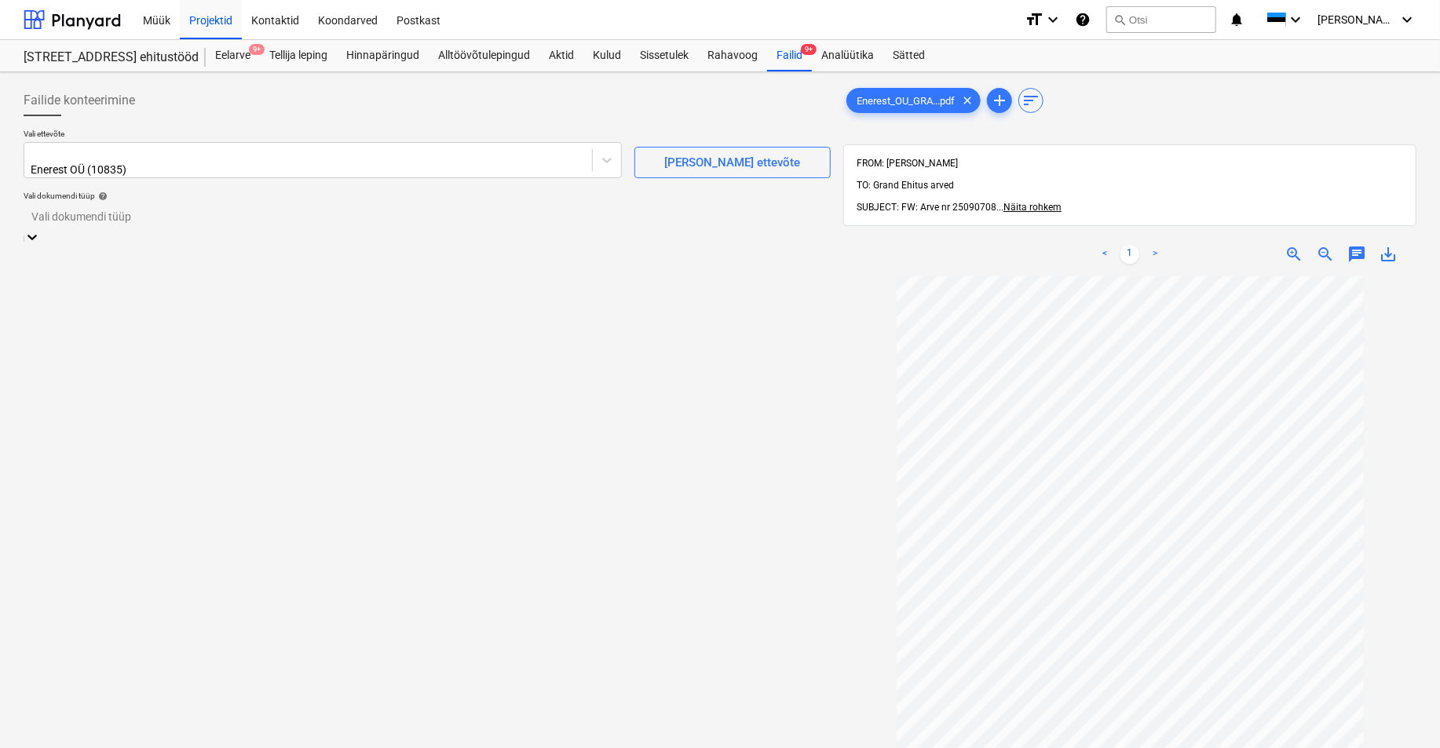
click at [67, 684] on div "Eraldi ostuarve või tšekk" at bounding box center [720, 754] width 1440 height 13
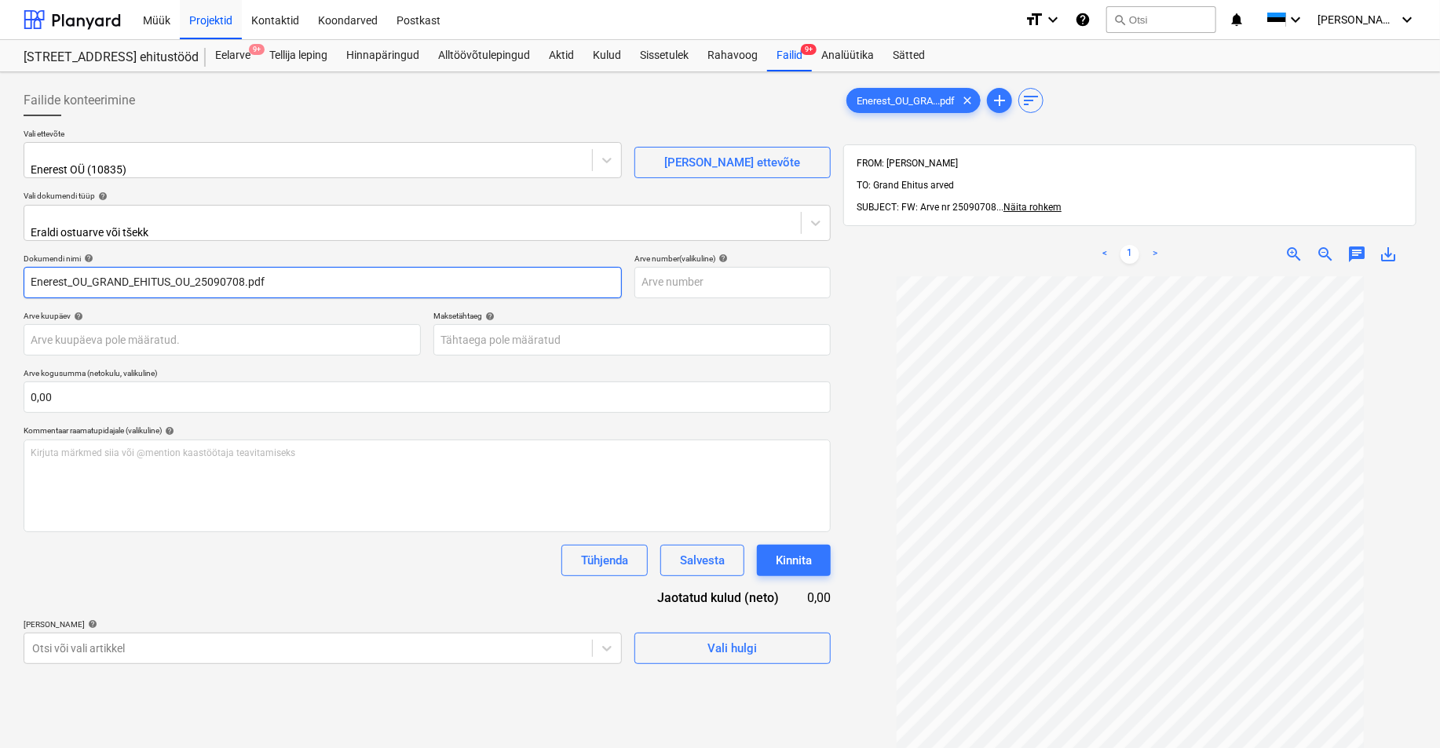
drag, startPoint x: 196, startPoint y: 272, endPoint x: -80, endPoint y: 270, distance: 276.3
click at [0, 270] on html "Müük Projektid Kontaktid Koondarved Postkast format_size keyboard_arrow_down he…" at bounding box center [720, 374] width 1440 height 748
drag, startPoint x: 119, startPoint y: 267, endPoint x: 80, endPoint y: 273, distance: 39.7
click at [80, 273] on input "25090708.pdf" at bounding box center [323, 282] width 598 height 31
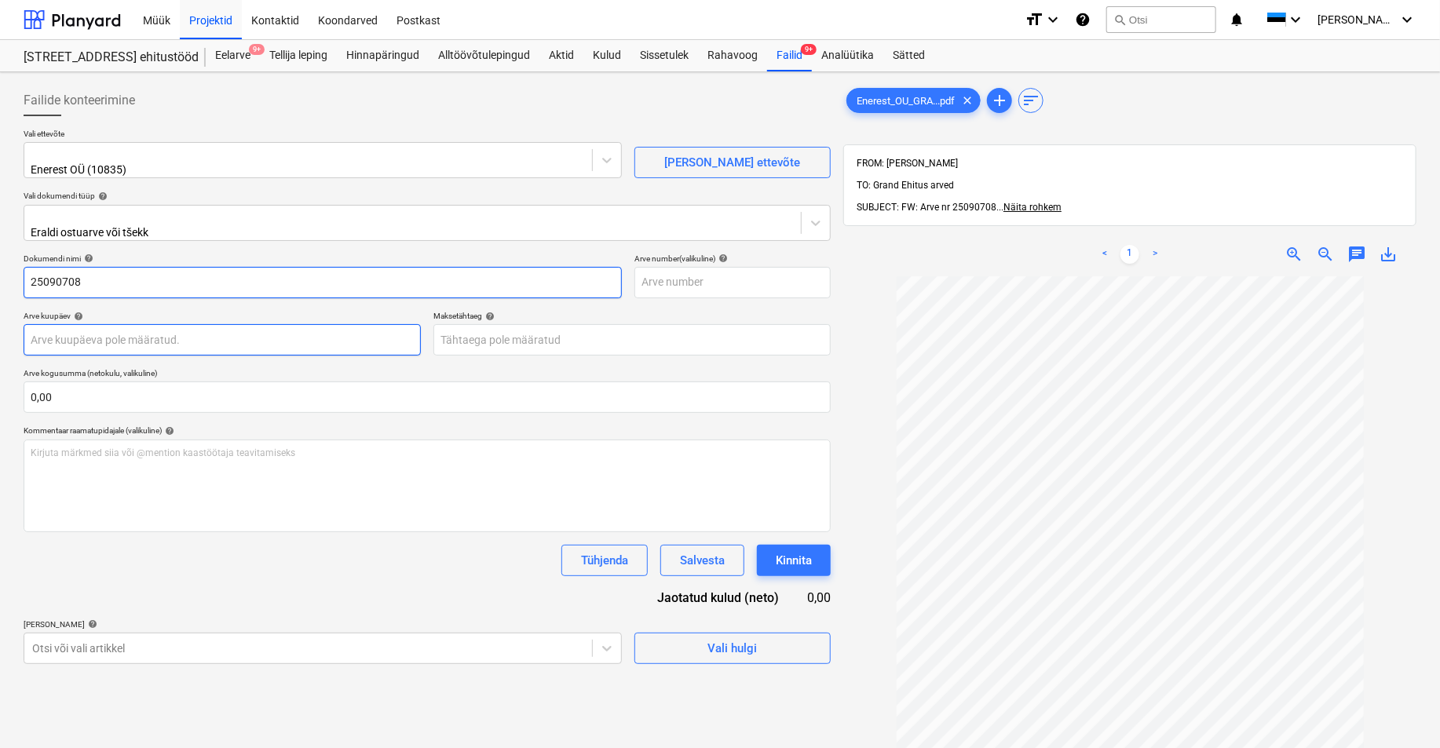
type input "25090708"
click at [47, 334] on body "Müük Projektid Kontaktid Koondarved Postkast format_size keyboard_arrow_down he…" at bounding box center [720, 374] width 1440 height 748
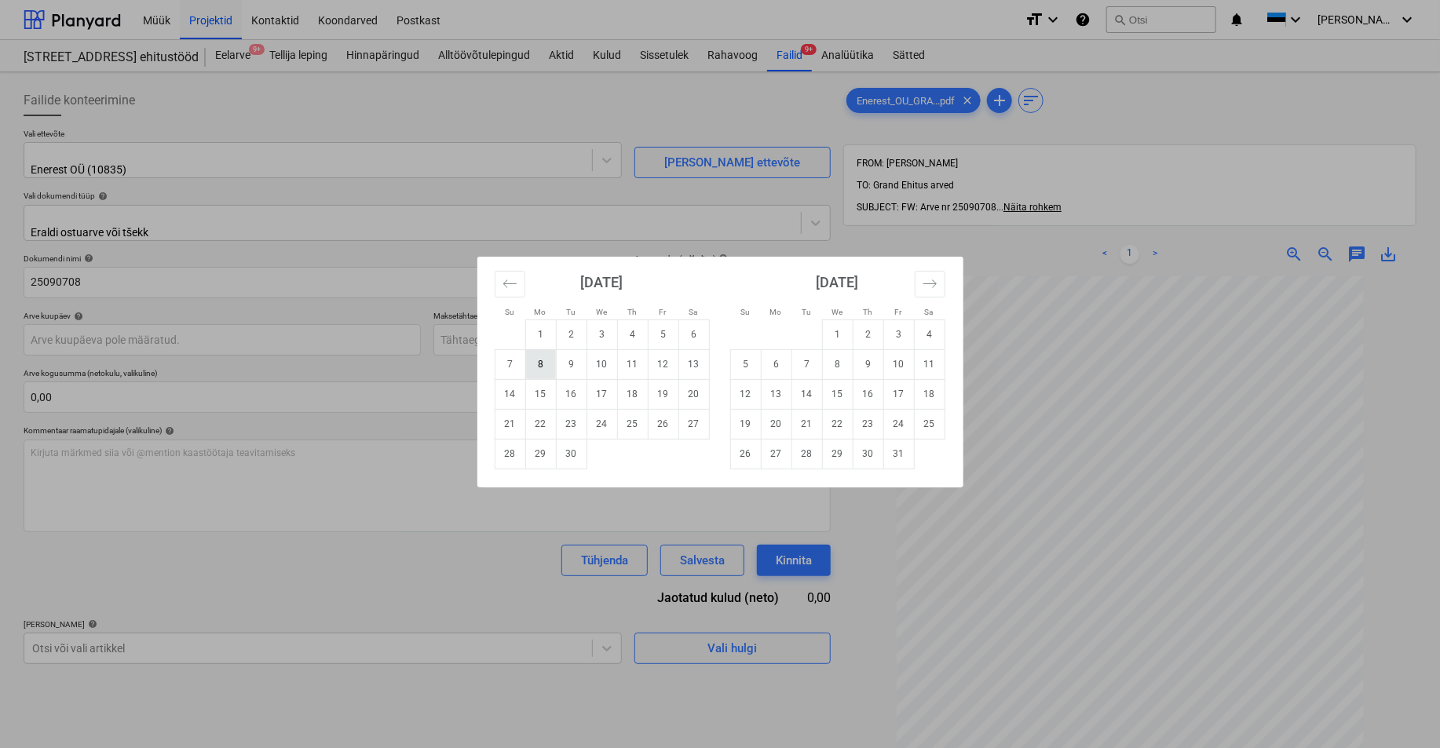
click at [542, 361] on td "8" at bounding box center [540, 364] width 31 height 30
type input "[DATE]"
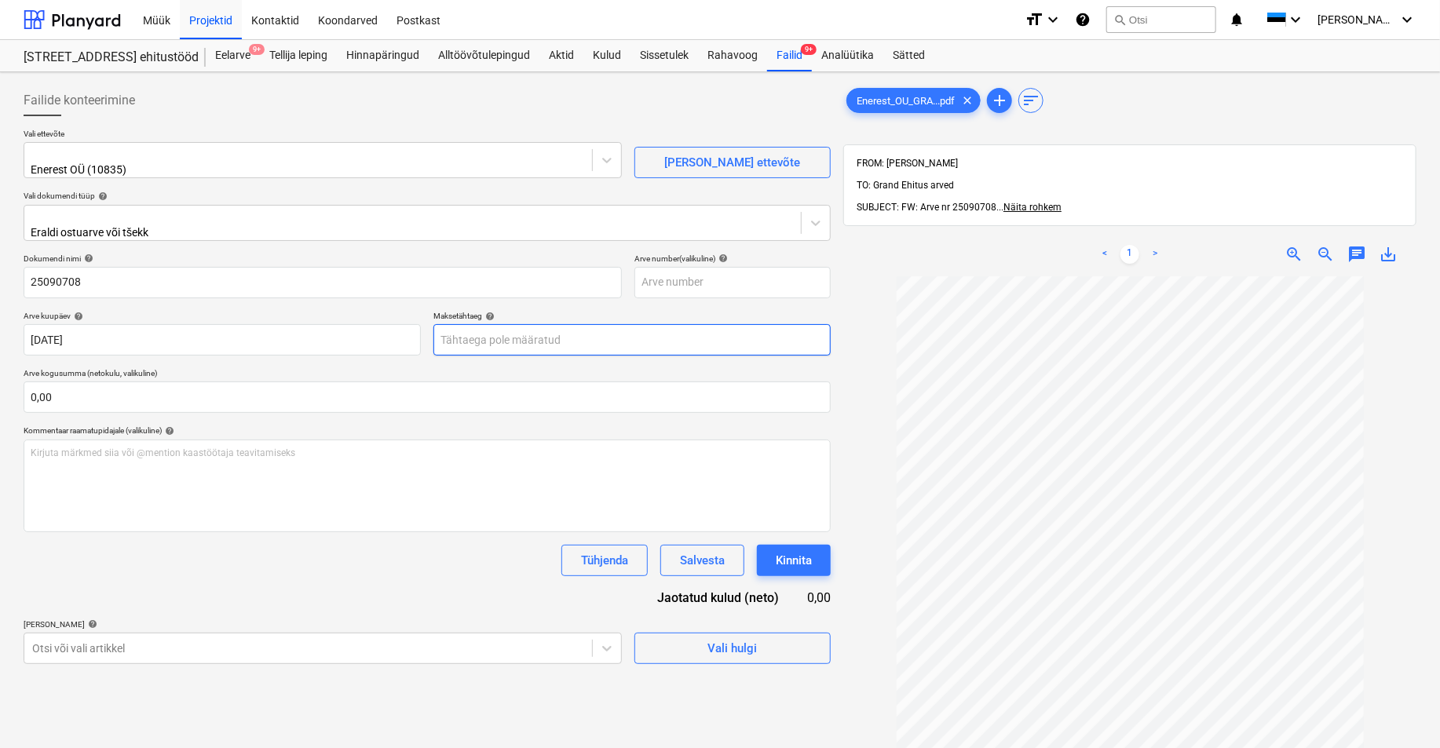
click at [513, 333] on body "Müük Projektid Kontaktid Koondarved Postkast format_size keyboard_arrow_down he…" at bounding box center [720, 374] width 1440 height 748
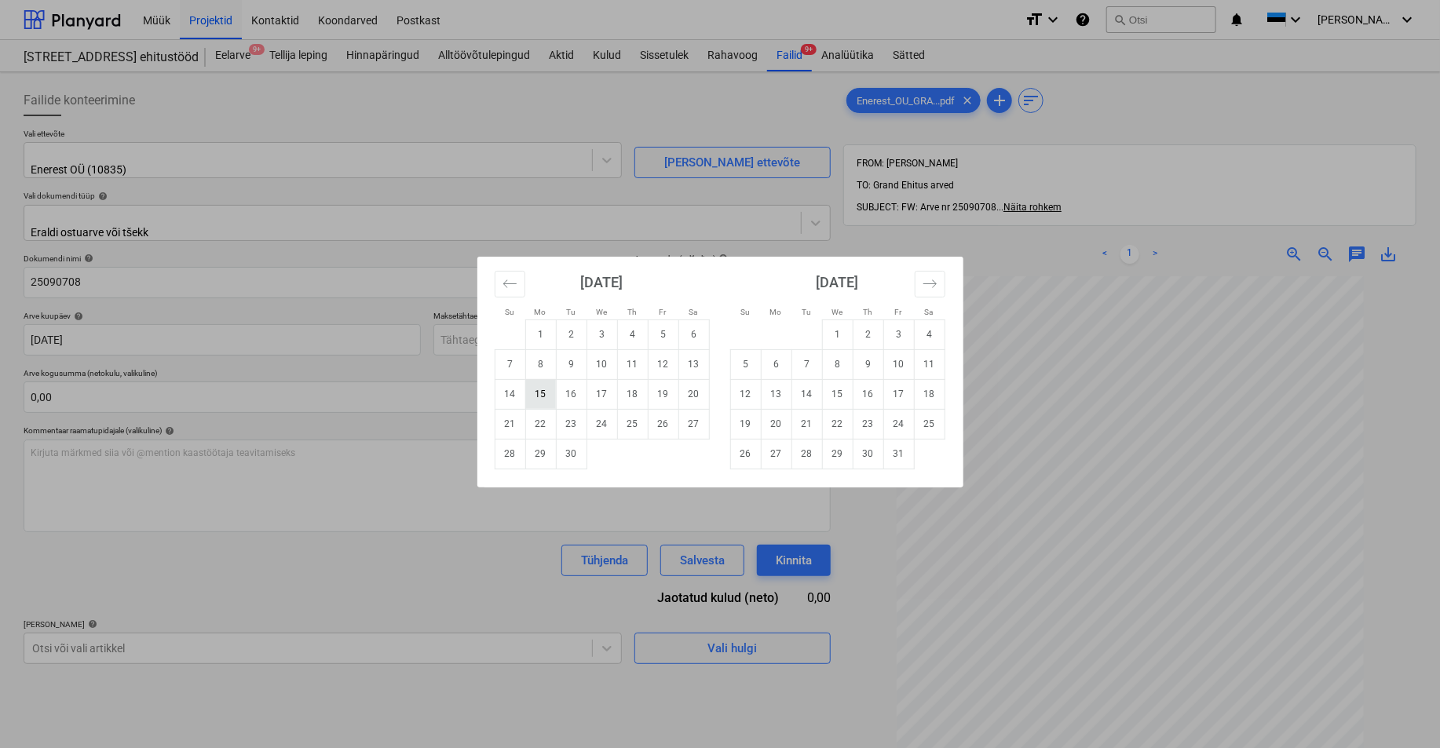
click at [542, 394] on td "15" at bounding box center [540, 394] width 31 height 30
type input "[DATE]"
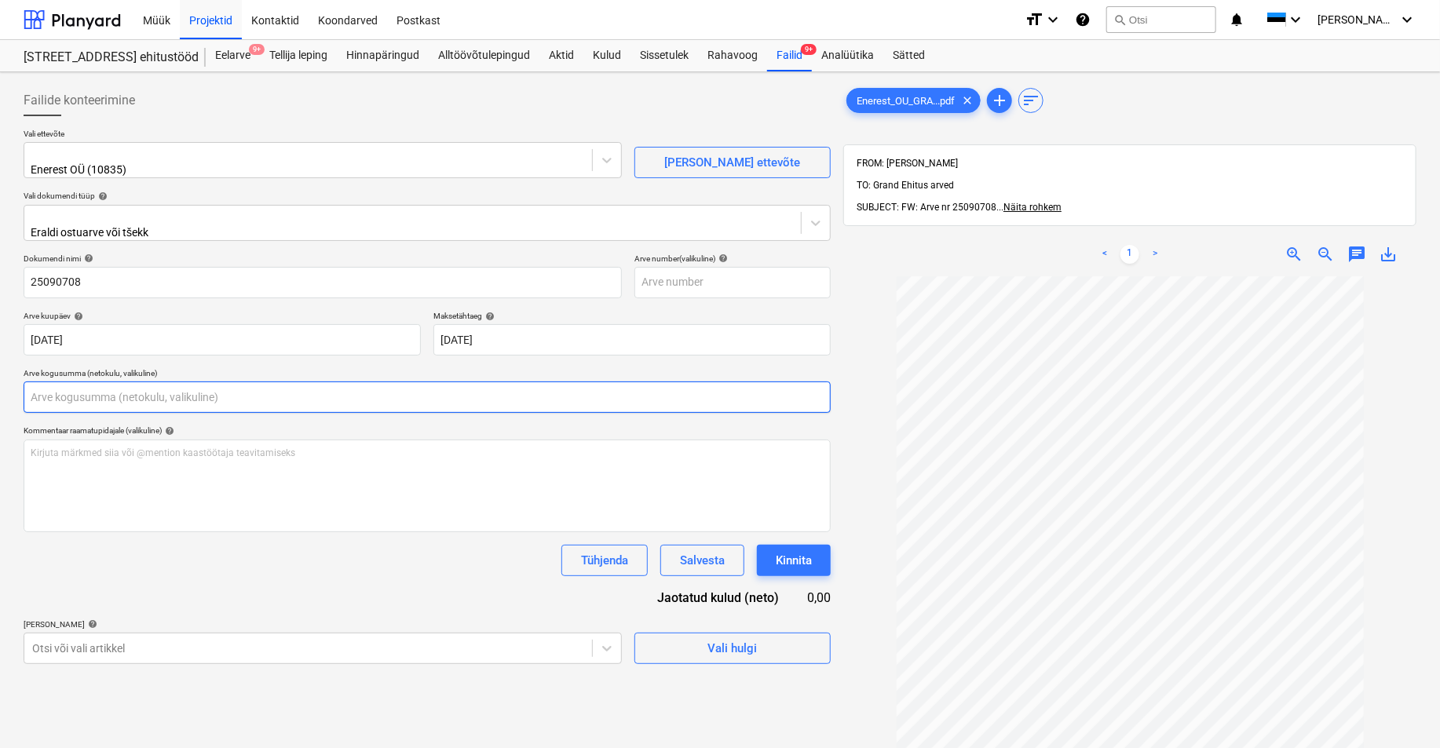
click at [71, 387] on input "text" at bounding box center [427, 396] width 807 height 31
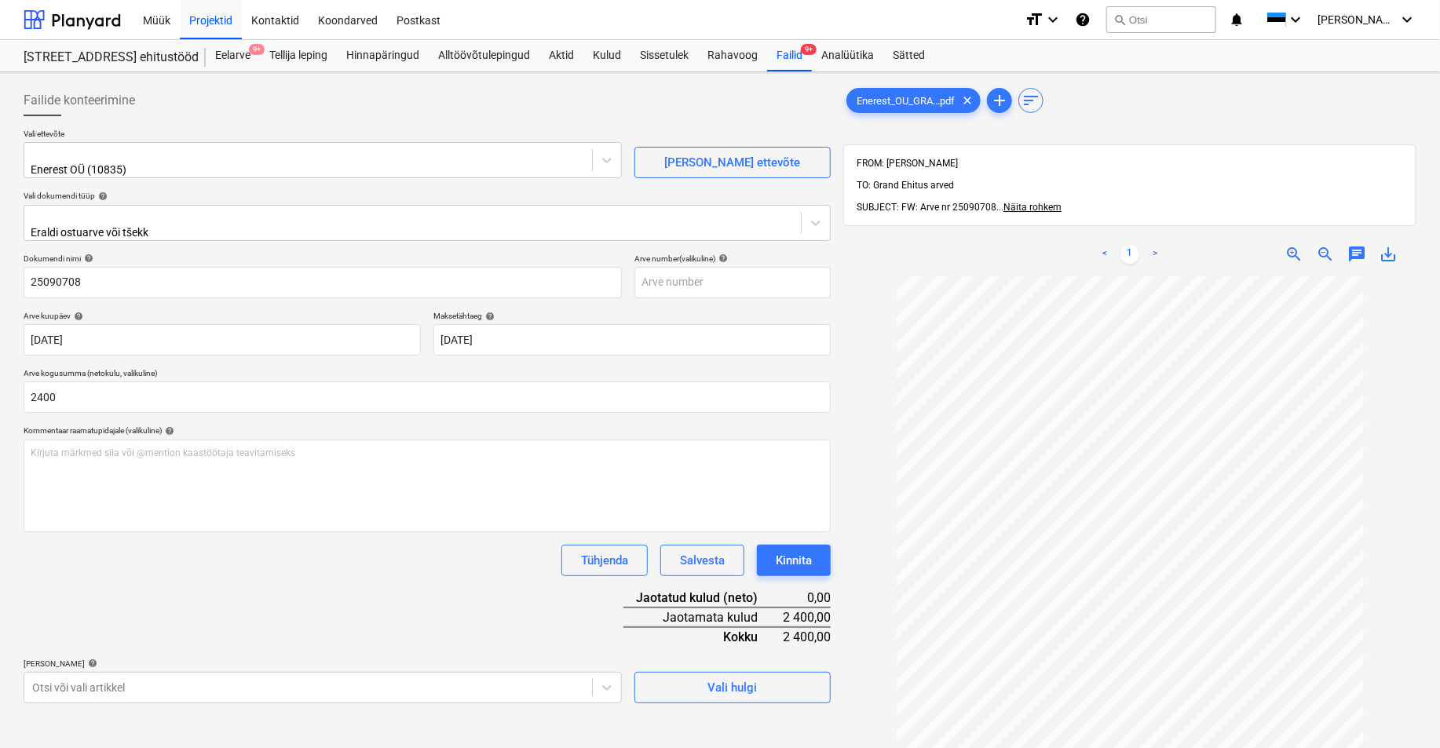
type input "2 400,00"
click at [210, 586] on div "Dokumendi nimi help 25090708 Arve number (valikuline) help Arve kuupäev help [D…" at bounding box center [427, 479] width 807 height 450
click at [42, 677] on body "Müük Projektid Kontaktid Koondarved Postkast format_size keyboard_arrow_down he…" at bounding box center [720, 374] width 1440 height 748
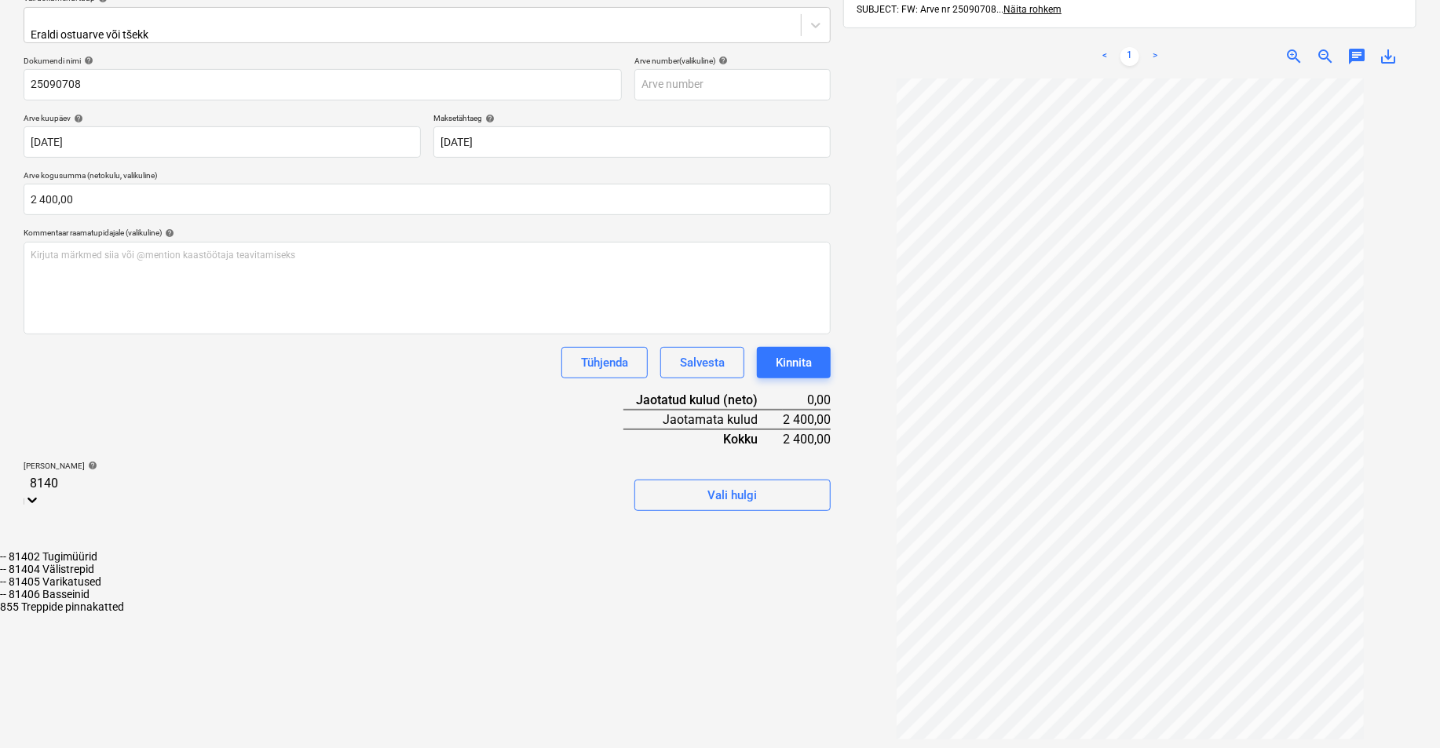
type input "81406"
click at [96, 550] on div "-- 81406 Basseinid" at bounding box center [720, 556] width 1440 height 13
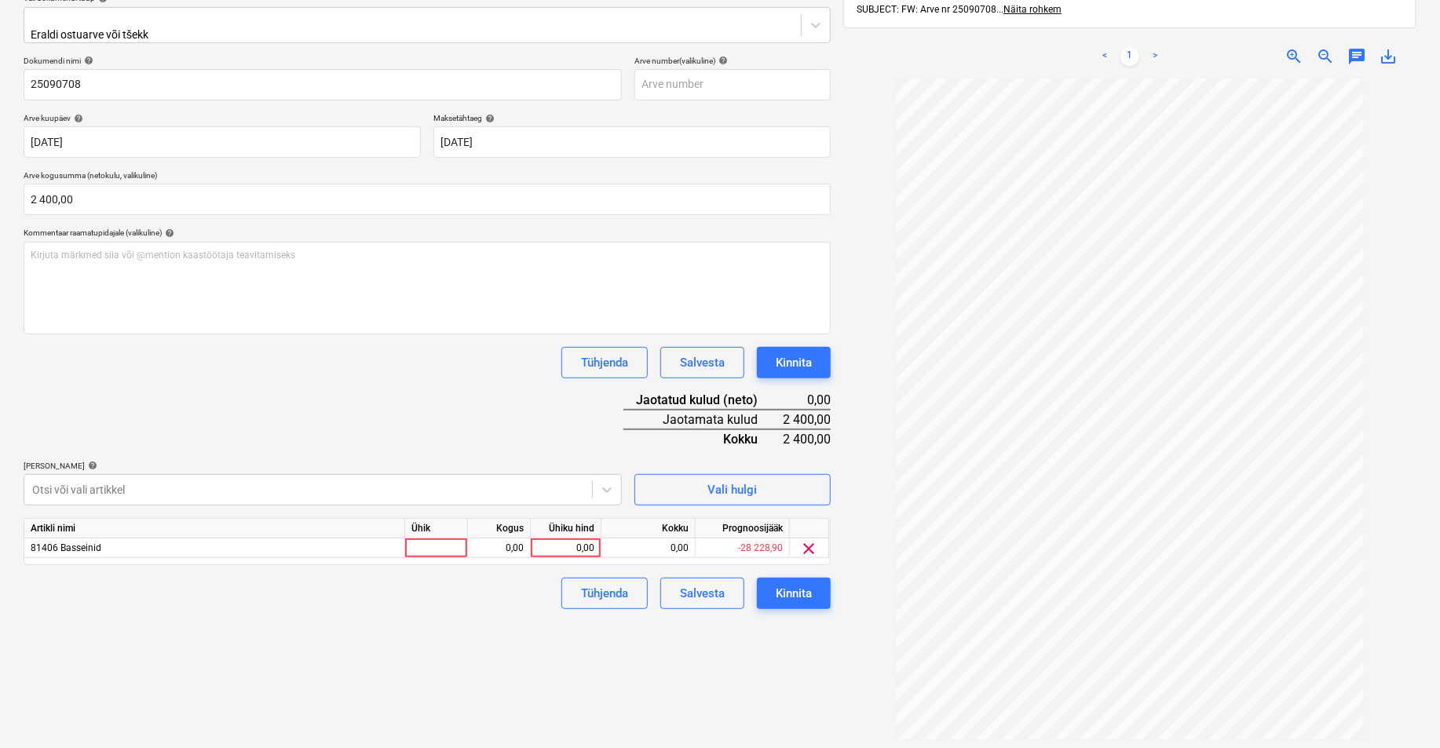
click at [692, 658] on div "Failide konteerimine Vali ettevõte Enerest OÜ (10835) [PERSON_NAME] uus ettevõt…" at bounding box center [427, 335] width 820 height 908
click at [428, 539] on div at bounding box center [436, 548] width 63 height 20
type input "tk"
click at [506, 538] on div "0,00" at bounding box center [498, 548] width 49 height 20
type input "1"
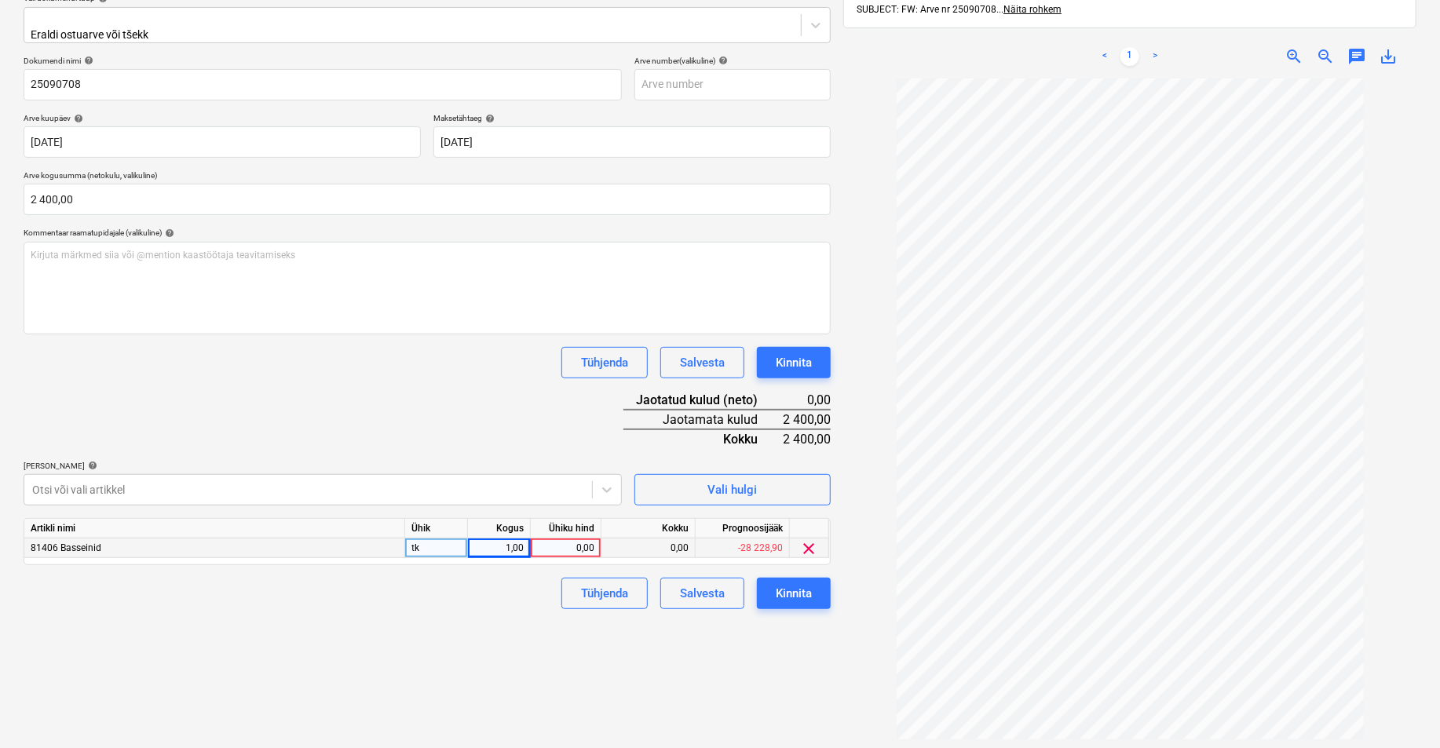
click at [558, 538] on div "0,00" at bounding box center [565, 548] width 57 height 20
type input "2400"
click at [530, 625] on div "Failide konteerimine Vali ettevõte Enerest OÜ (10835) [PERSON_NAME] uus ettevõt…" at bounding box center [427, 335] width 820 height 908
click at [806, 586] on div "Kinnita" at bounding box center [794, 593] width 36 height 20
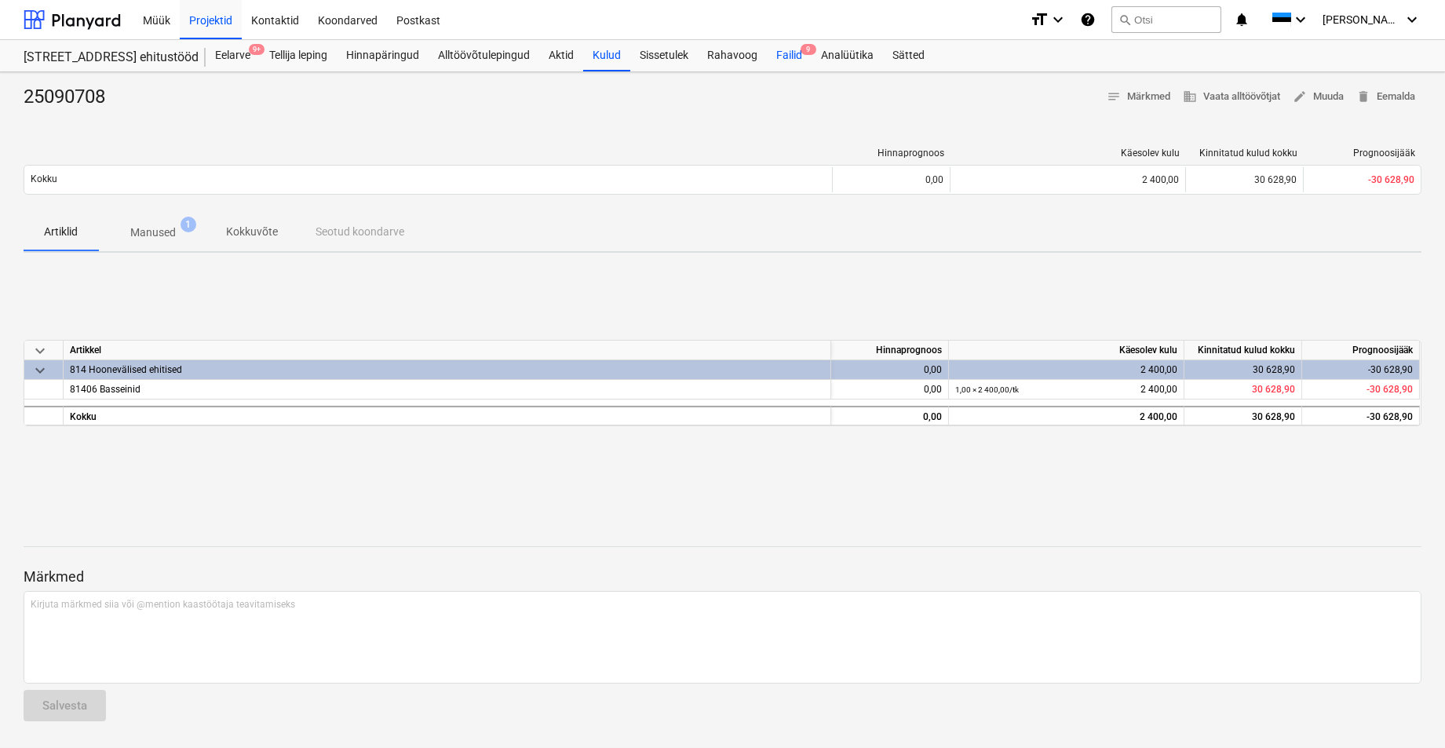
click at [797, 53] on div "Failid 9" at bounding box center [789, 55] width 45 height 31
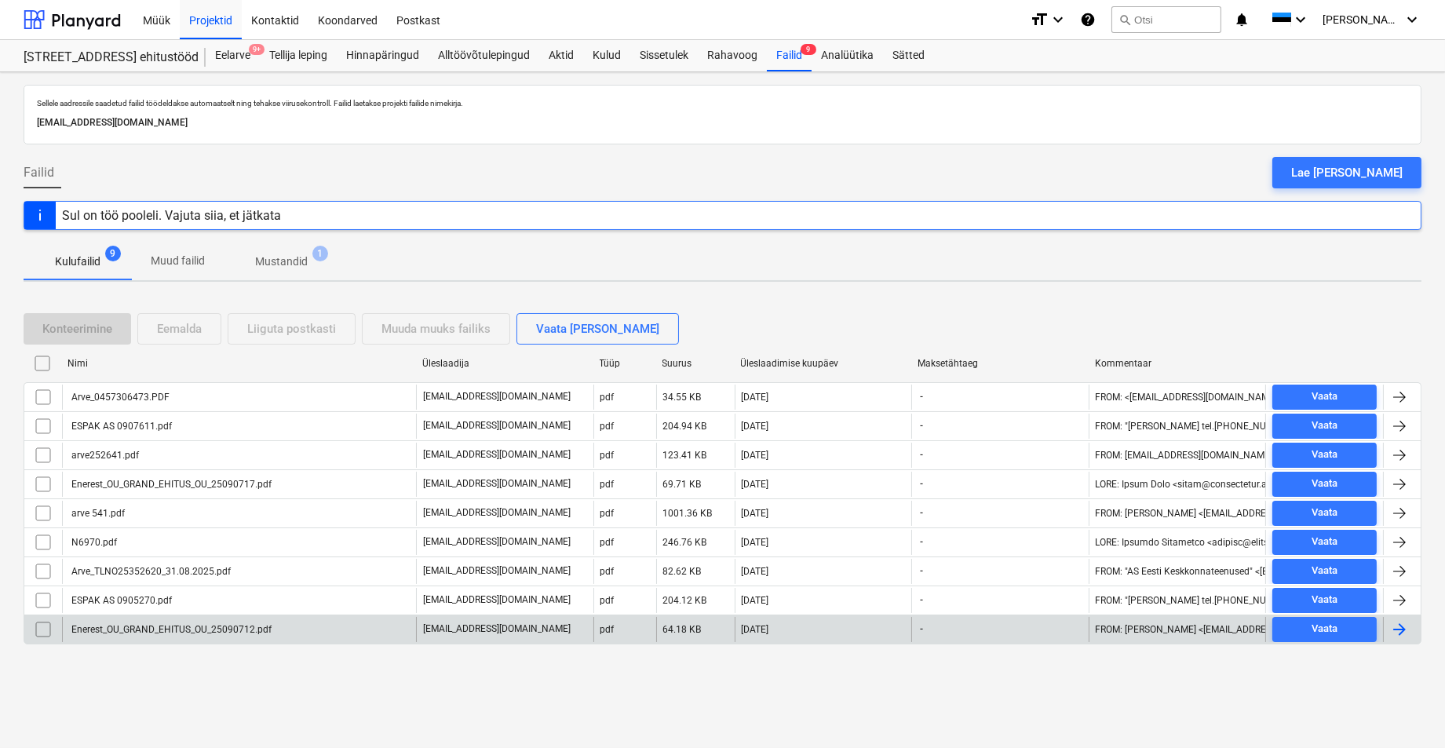
click at [94, 625] on div "Enerest_OU_GRAND_EHITUS_OU_25090712.pdf" at bounding box center [170, 629] width 203 height 11
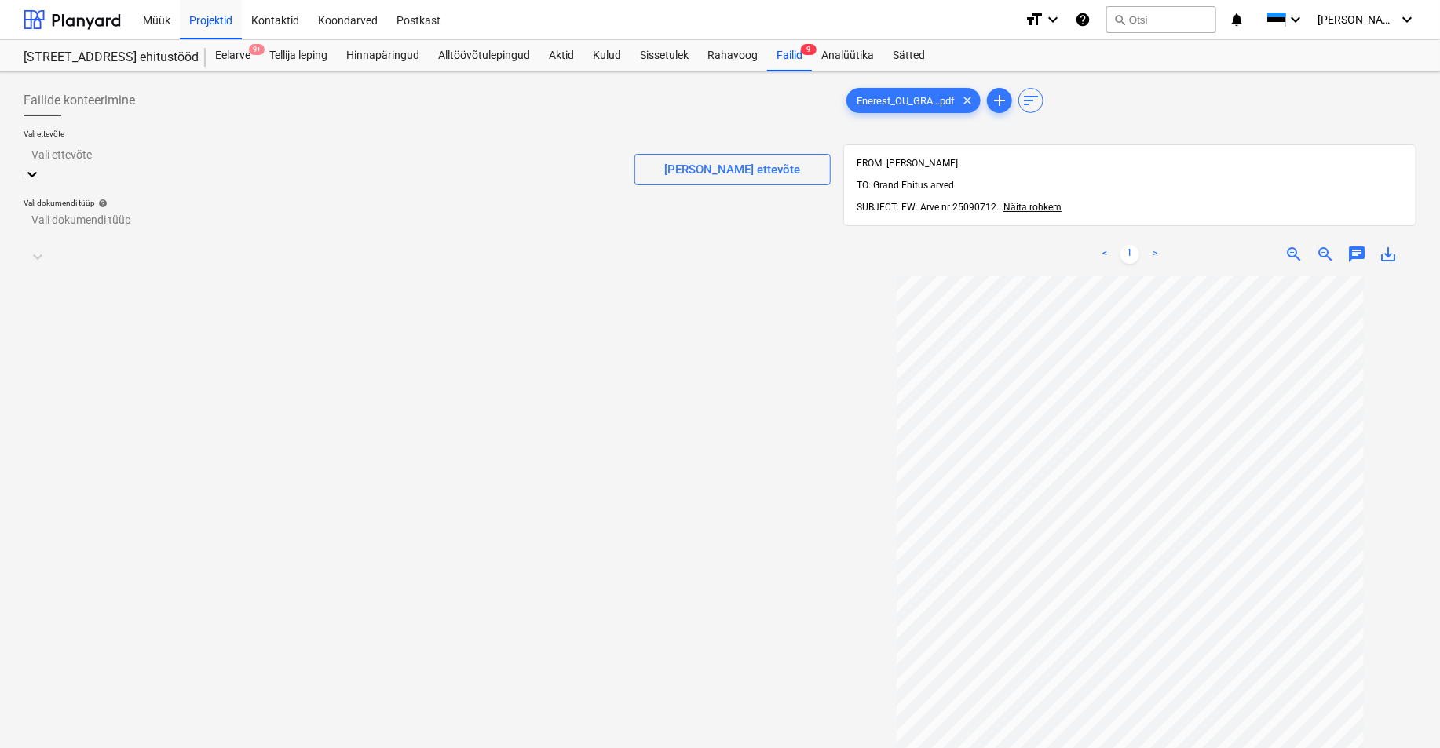
click at [95, 159] on div at bounding box center [322, 154] width 582 height 18
type input "eneres"
click at [76, 684] on div "Enerest OÜ (10835)" at bounding box center [720, 754] width 1440 height 13
click at [64, 218] on div at bounding box center [426, 217] width 791 height 18
click at [81, 684] on div "Eraldi ostuarve või tšekk" at bounding box center [720, 754] width 1440 height 13
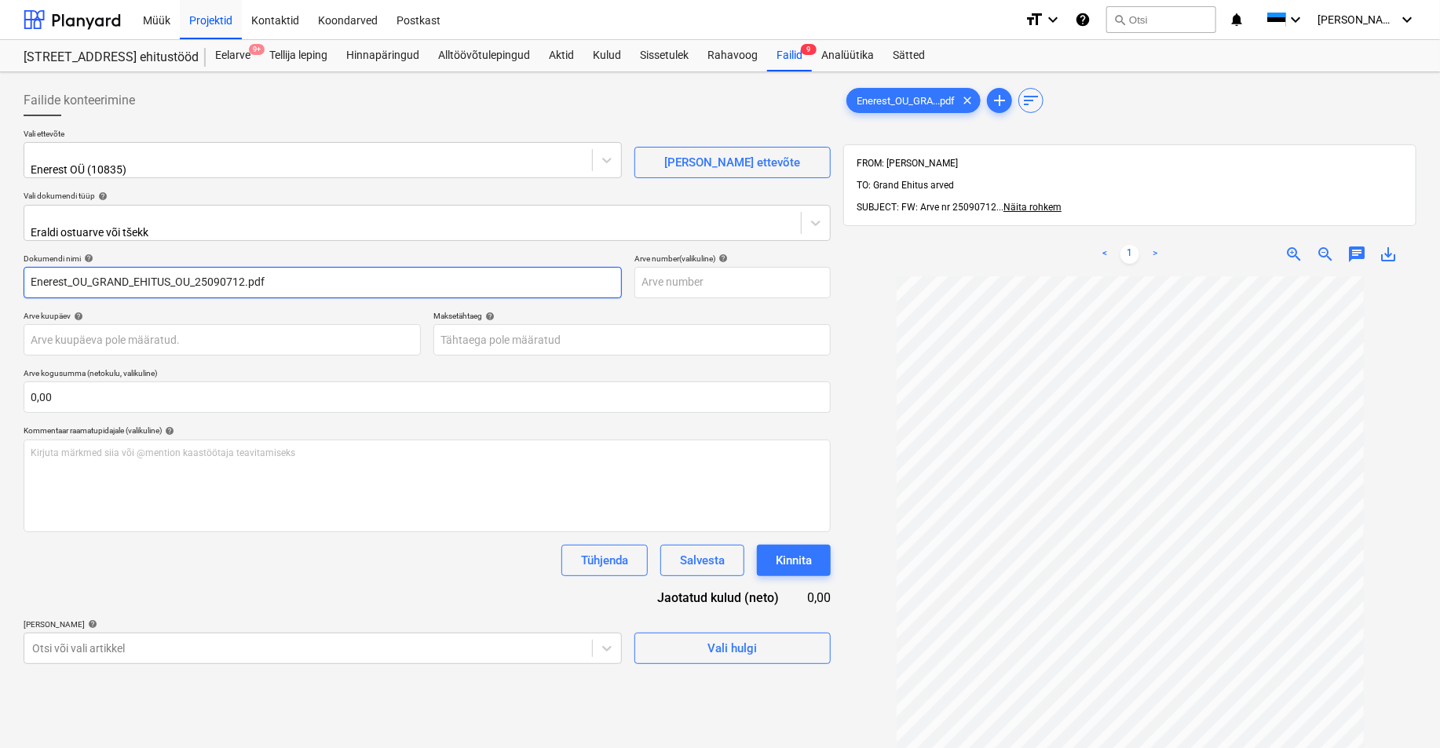
drag, startPoint x: 194, startPoint y: 270, endPoint x: -18, endPoint y: 271, distance: 211.9
click at [0, 271] on html "Müük Projektid Kontaktid Koondarved Postkast format_size keyboard_arrow_down he…" at bounding box center [720, 374] width 1440 height 748
drag, startPoint x: 126, startPoint y: 261, endPoint x: 80, endPoint y: 268, distance: 46.7
click at [80, 268] on input "25090712.pdf" at bounding box center [323, 282] width 598 height 31
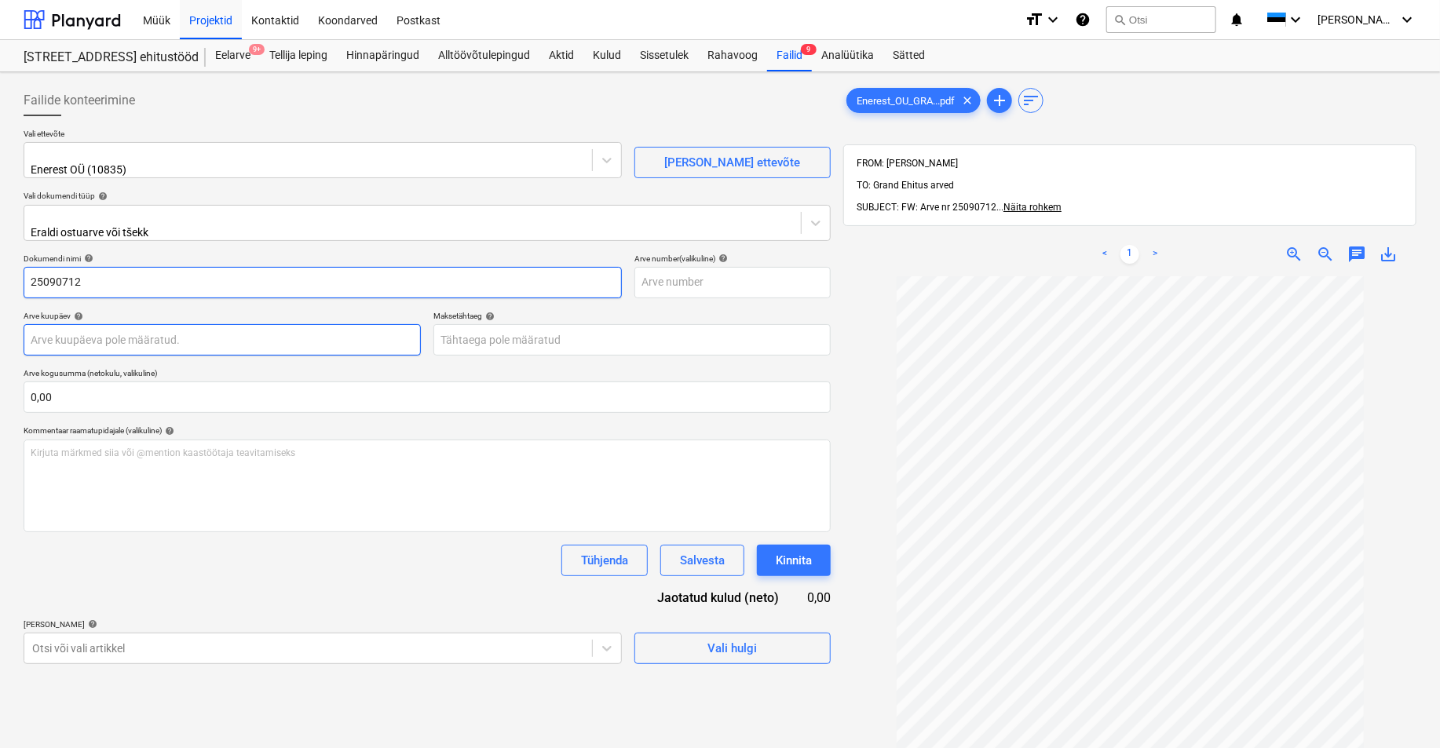
type input "25090712"
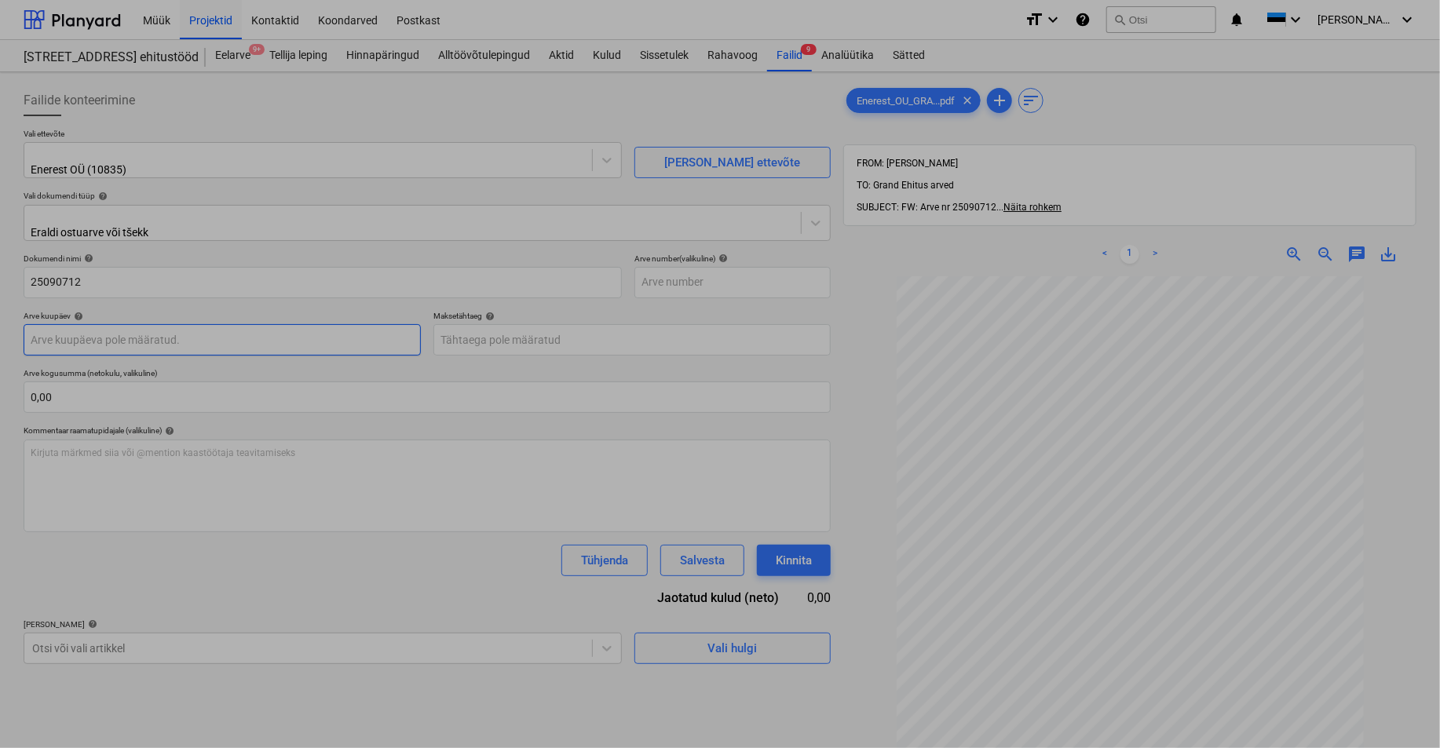
click at [42, 327] on body "Müük Projektid Kontaktid Koondarved Postkast format_size keyboard_arrow_down he…" at bounding box center [720, 374] width 1440 height 748
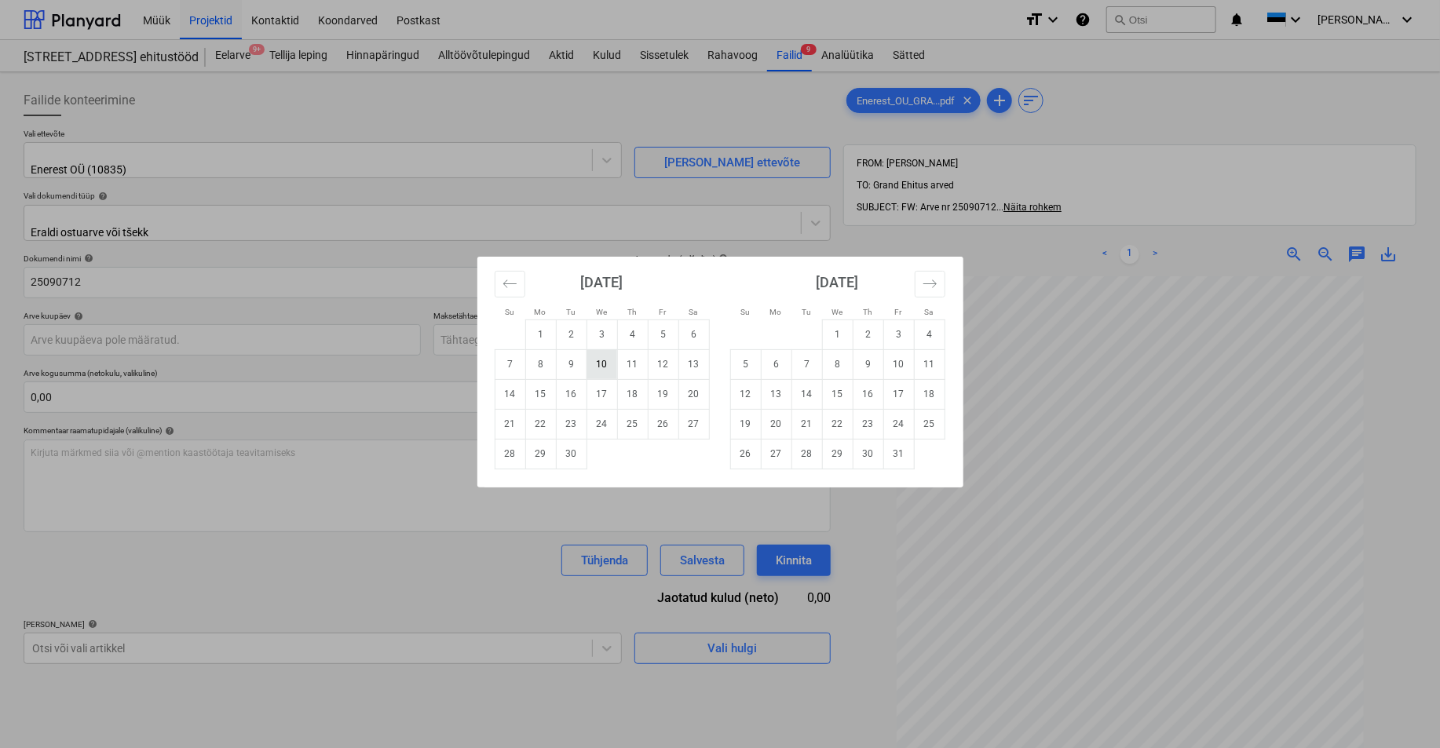
click at [603, 363] on td "10" at bounding box center [601, 364] width 31 height 30
type input "[DATE]"
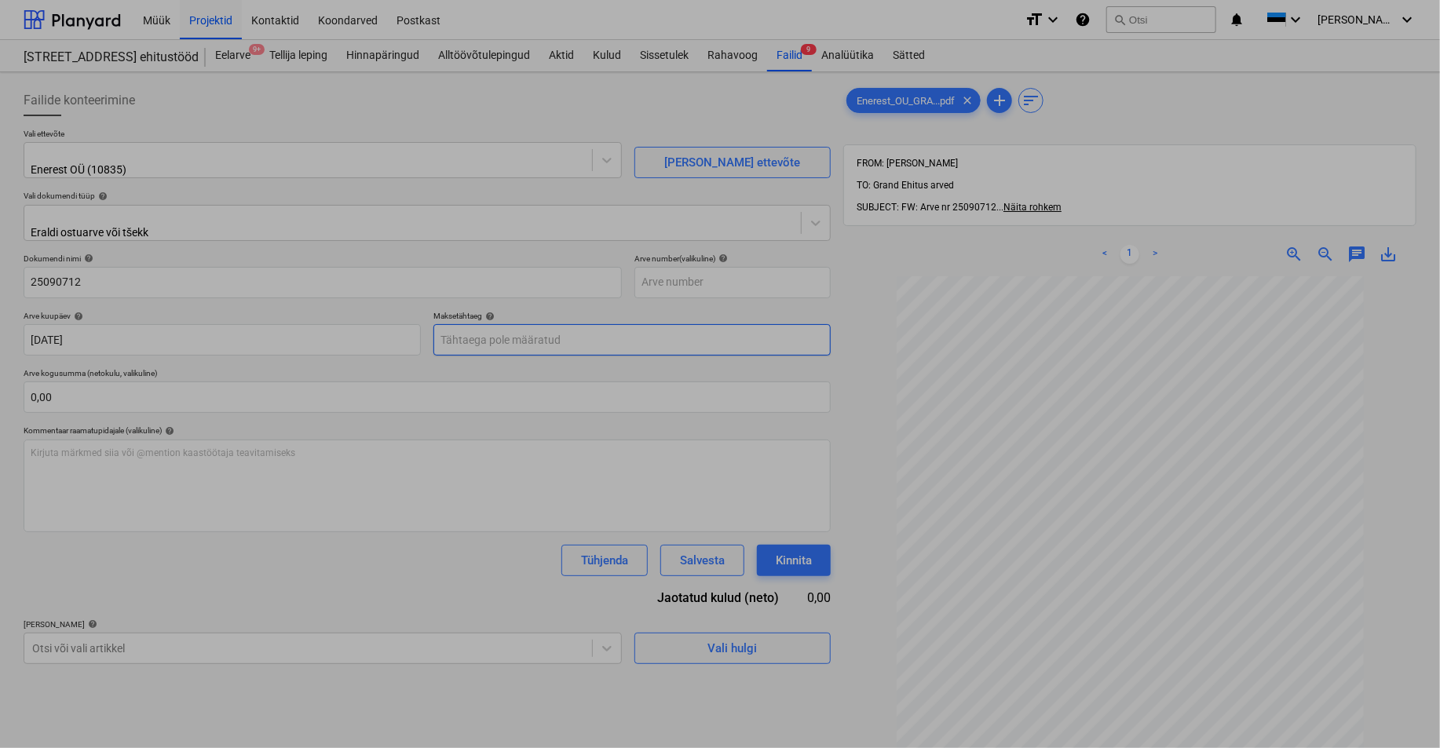
click at [566, 334] on body "Müük Projektid Kontaktid Koondarved Postkast format_size keyboard_arrow_down he…" at bounding box center [720, 374] width 1440 height 748
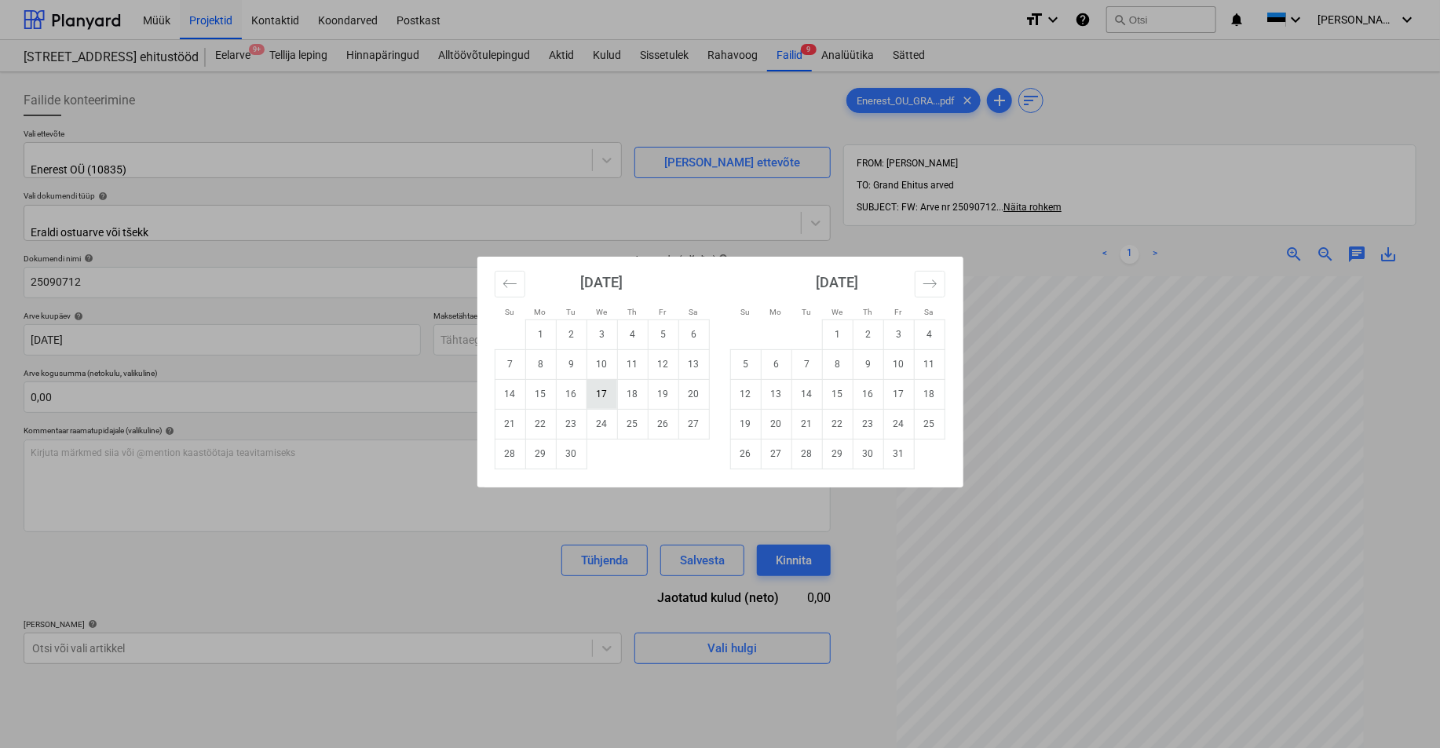
click at [605, 395] on td "17" at bounding box center [601, 394] width 31 height 30
type input "[DATE]"
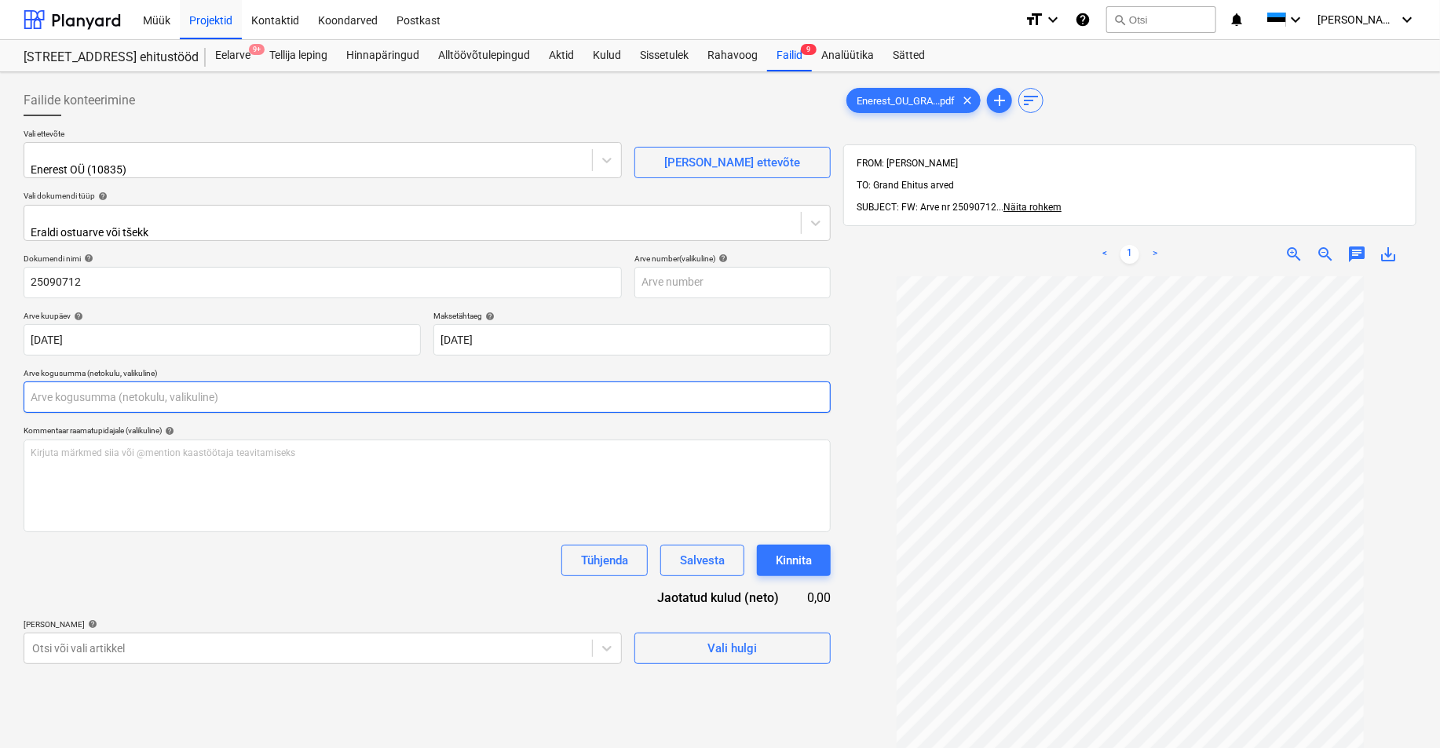
click at [111, 392] on input "text" at bounding box center [427, 396] width 807 height 31
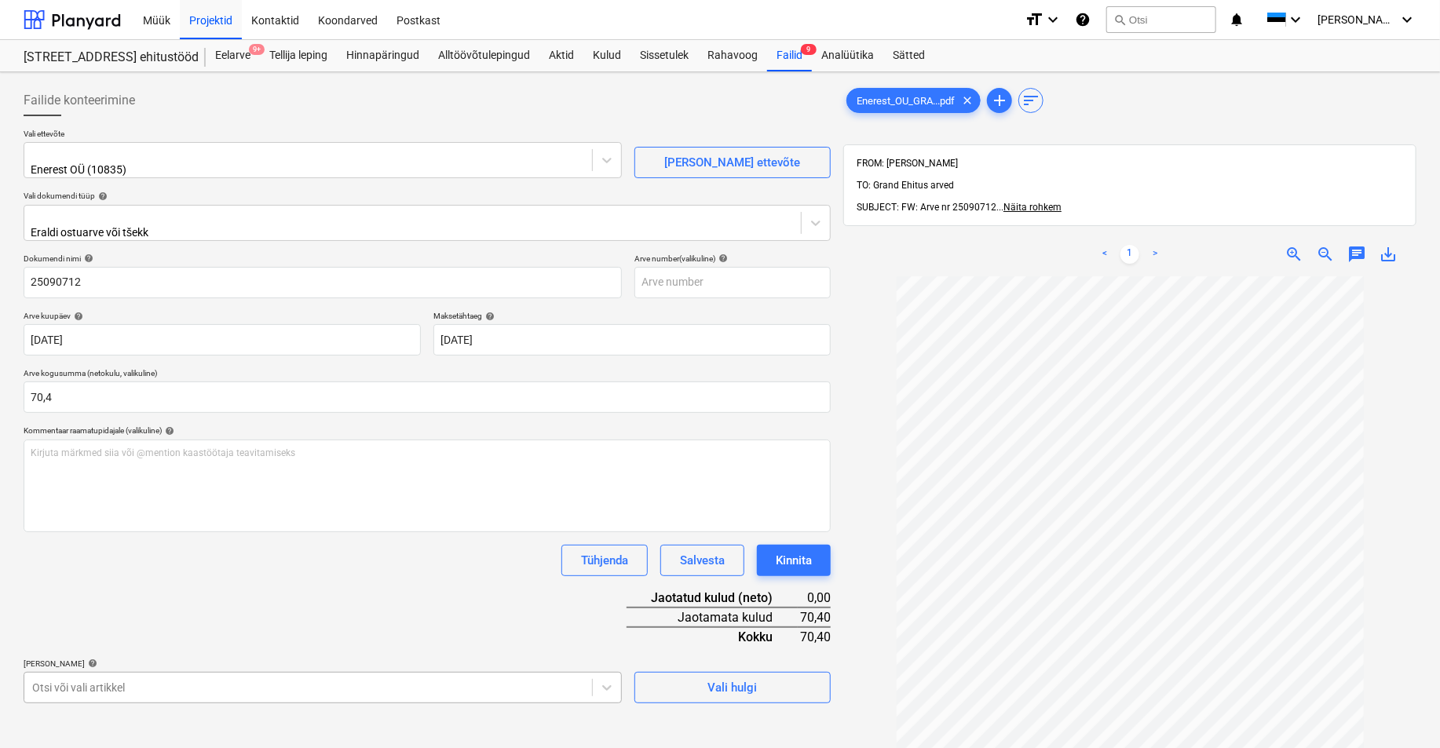
type input "70,40"
click at [90, 678] on body "Müük Projektid Kontaktid Koondarved Postkast format_size keyboard_arrow_down he…" at bounding box center [720, 374] width 1440 height 748
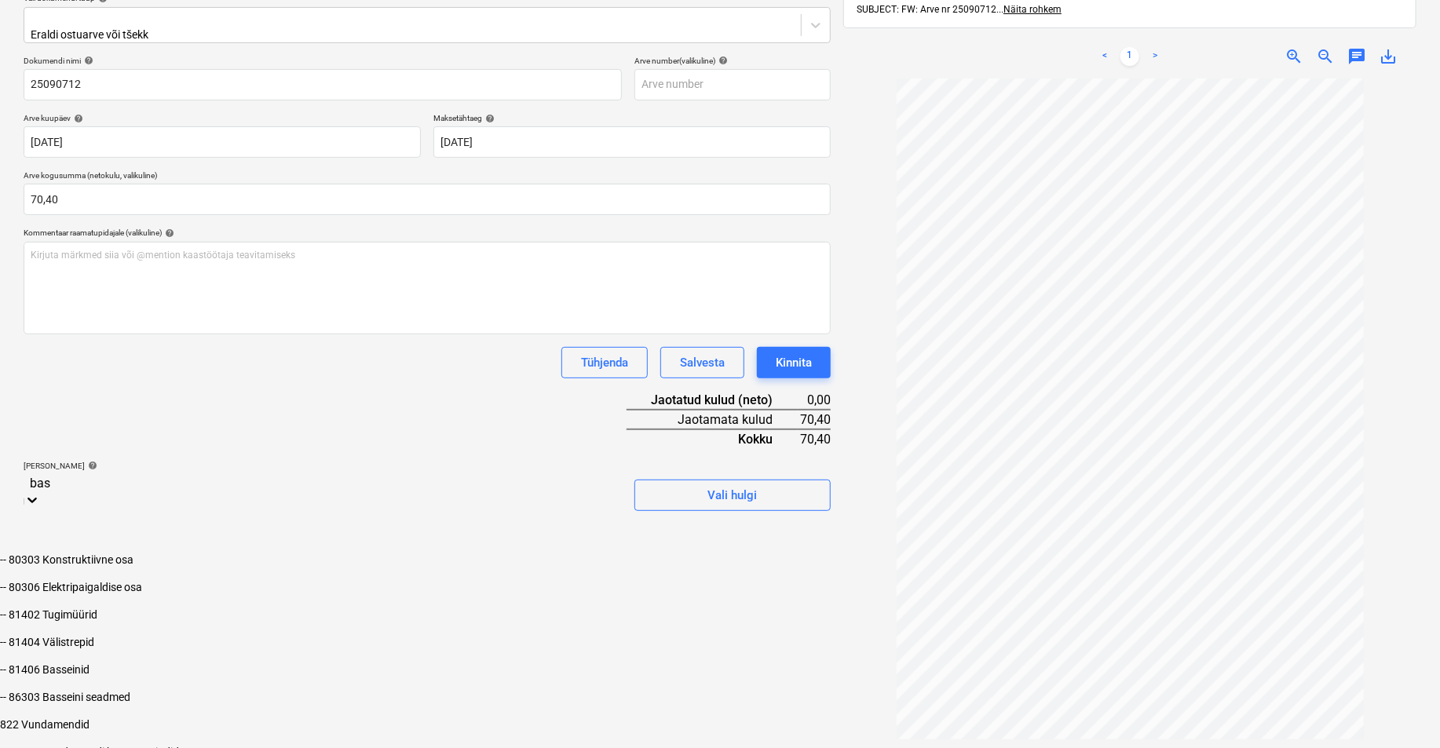
type input "bass"
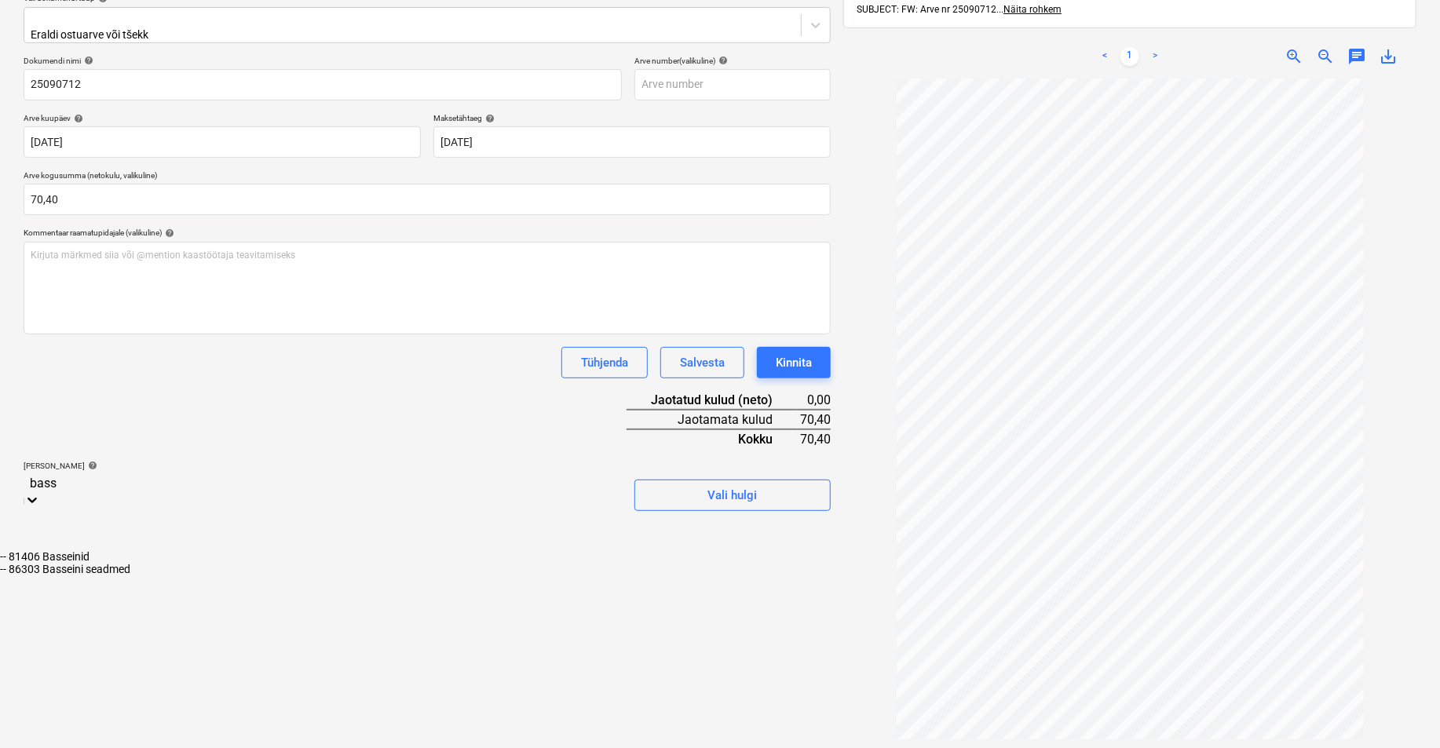
click at [111, 550] on div "-- 81406 Basseinid" at bounding box center [720, 556] width 1440 height 13
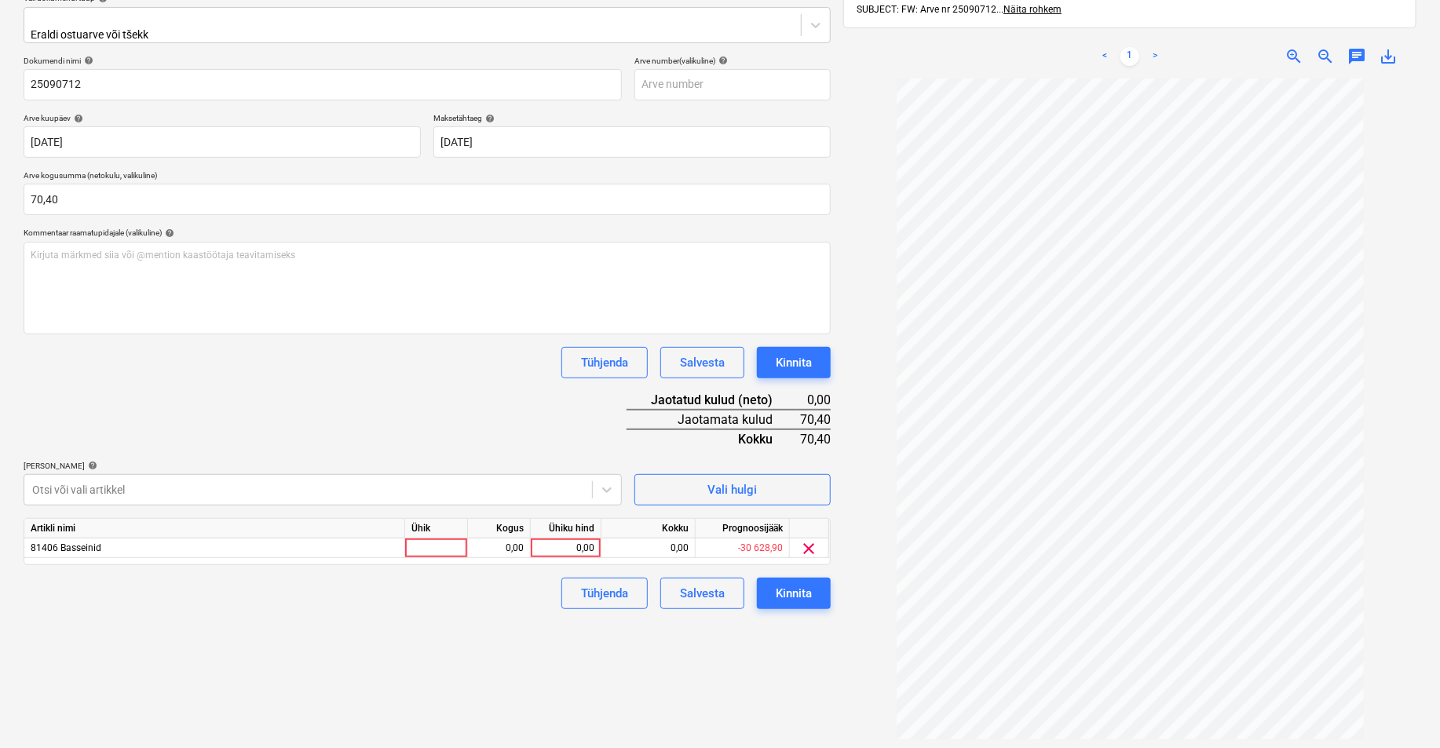
click at [725, 656] on div "Failide konteerimine Vali ettevõte Enerest OÜ (10835) [PERSON_NAME] uus ettevõt…" at bounding box center [427, 335] width 820 height 908
click at [443, 538] on div at bounding box center [436, 548] width 63 height 20
type input "tk"
click at [513, 538] on div "0,00" at bounding box center [498, 548] width 49 height 20
type input "tk"
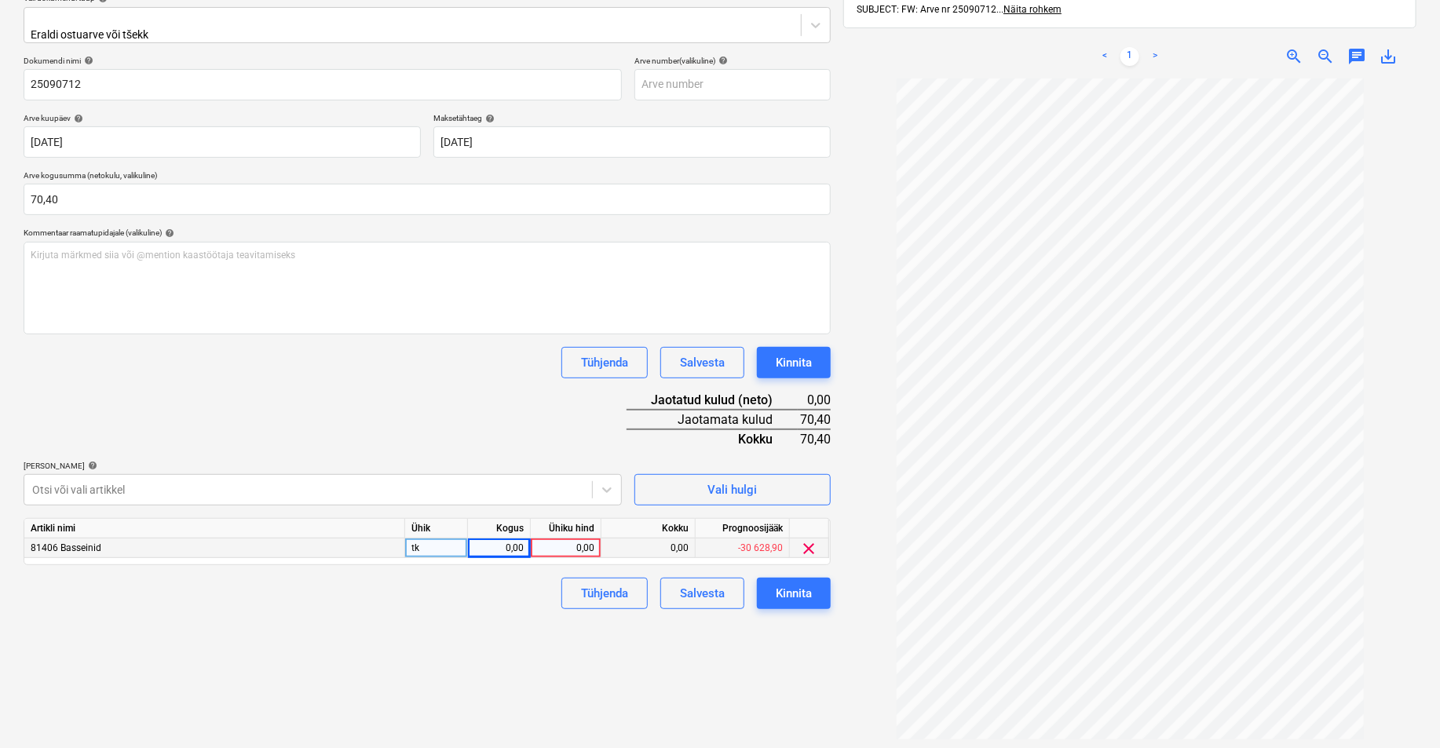
click at [560, 539] on div "0,00" at bounding box center [565, 548] width 57 height 20
type input "70,4"
click at [510, 650] on div "Failide konteerimine Vali ettevõte Enerest OÜ (10835) [PERSON_NAME] uus ettevõt…" at bounding box center [427, 335] width 820 height 908
click at [508, 538] on div "0,00" at bounding box center [498, 548] width 49 height 20
type input "1"
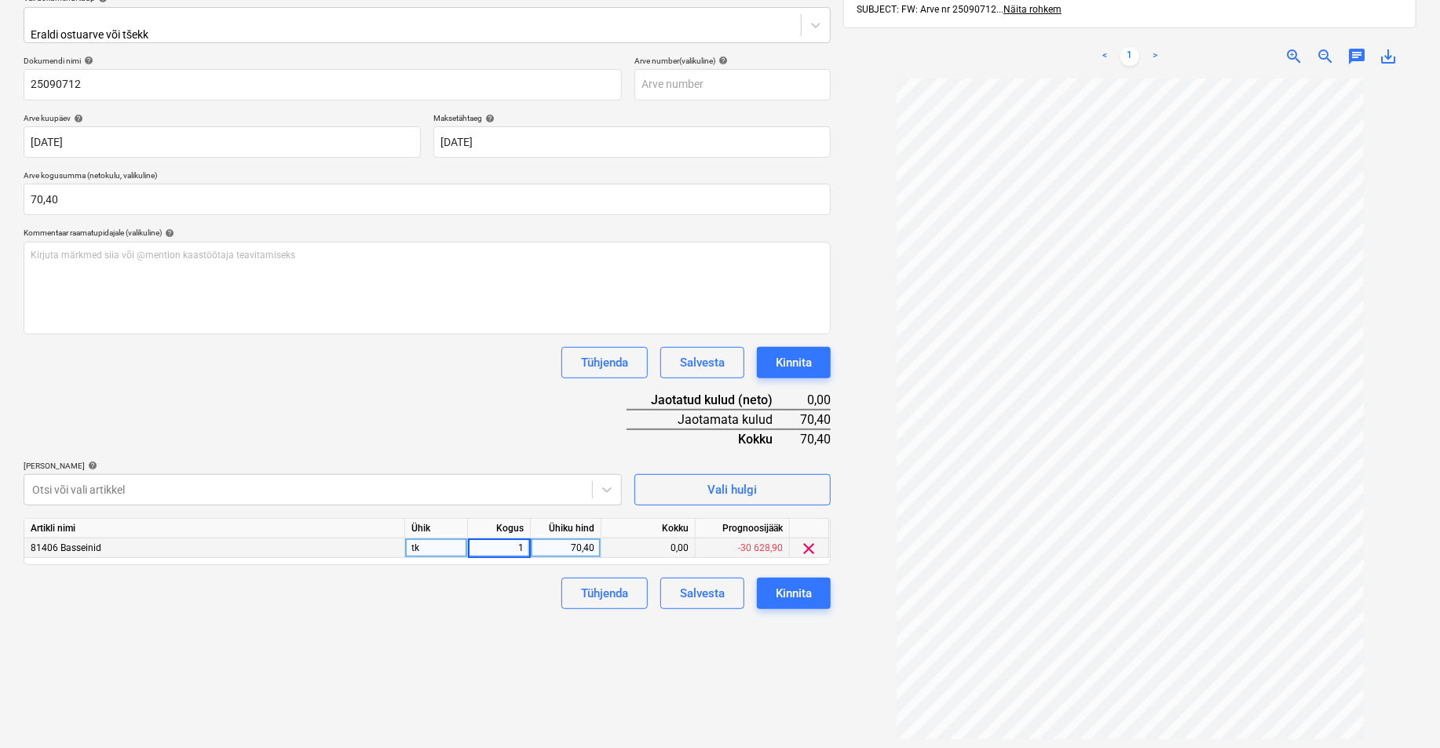
click at [510, 677] on div "Failide konteerimine Vali ettevõte Enerest OÜ (10835) [PERSON_NAME] uus ettevõt…" at bounding box center [427, 335] width 820 height 908
click at [776, 583] on div "Kinnita" at bounding box center [794, 593] width 36 height 20
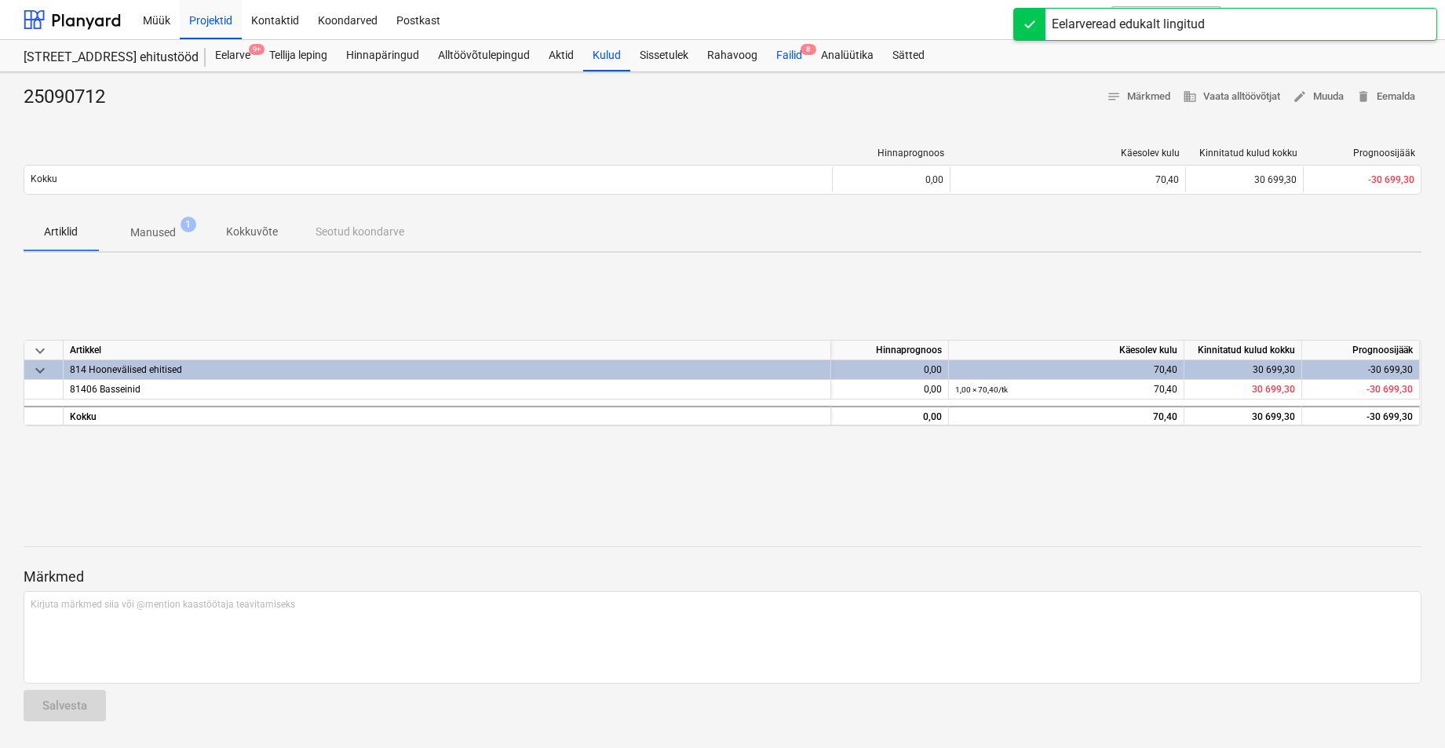
click at [789, 53] on div "Failid 8" at bounding box center [789, 55] width 45 height 31
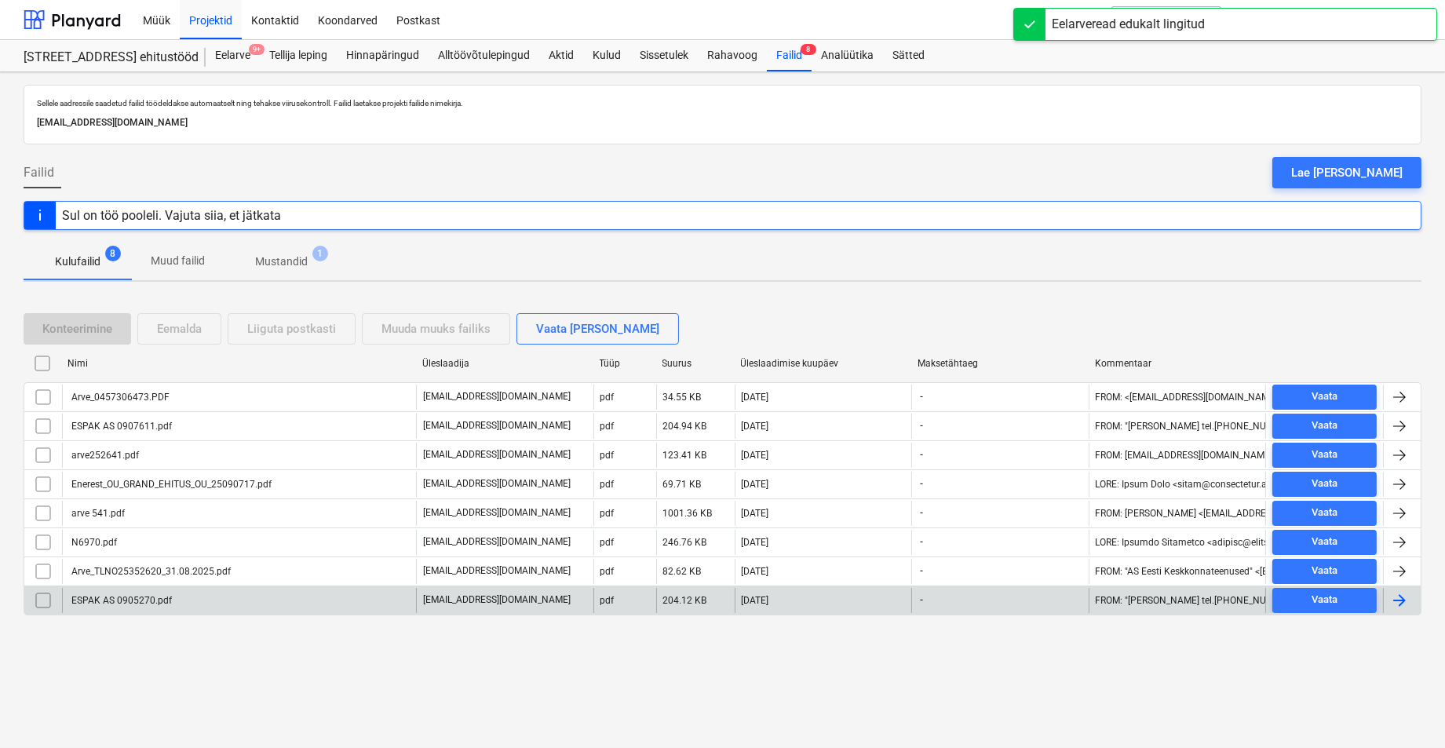
click at [119, 599] on div "ESPAK AS 0905270.pdf" at bounding box center [120, 600] width 103 height 11
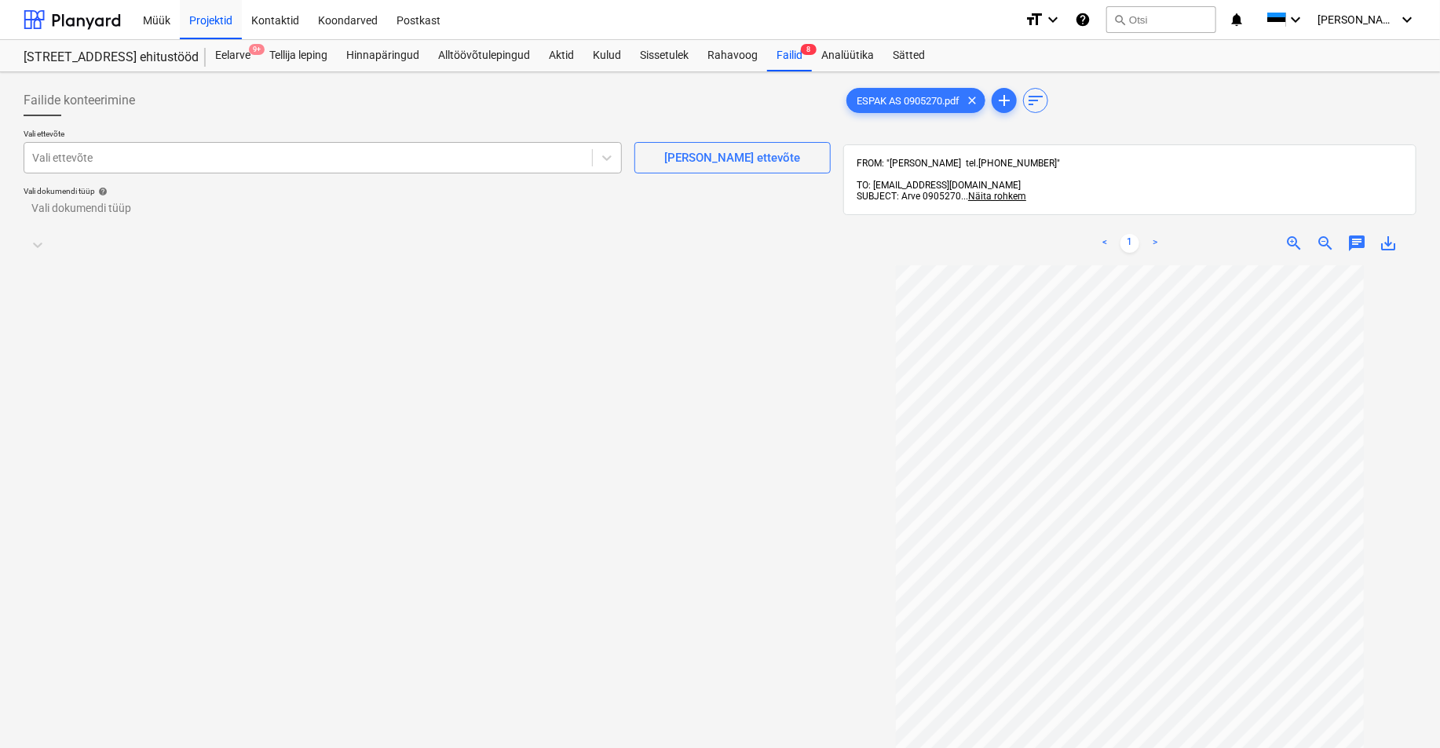
click at [104, 157] on div at bounding box center [308, 158] width 552 height 16
type input "esp"
click at [89, 221] on div at bounding box center [426, 217] width 791 height 18
click at [97, 684] on div "Eraldi ostuarve või tšekk" at bounding box center [720, 754] width 1440 height 13
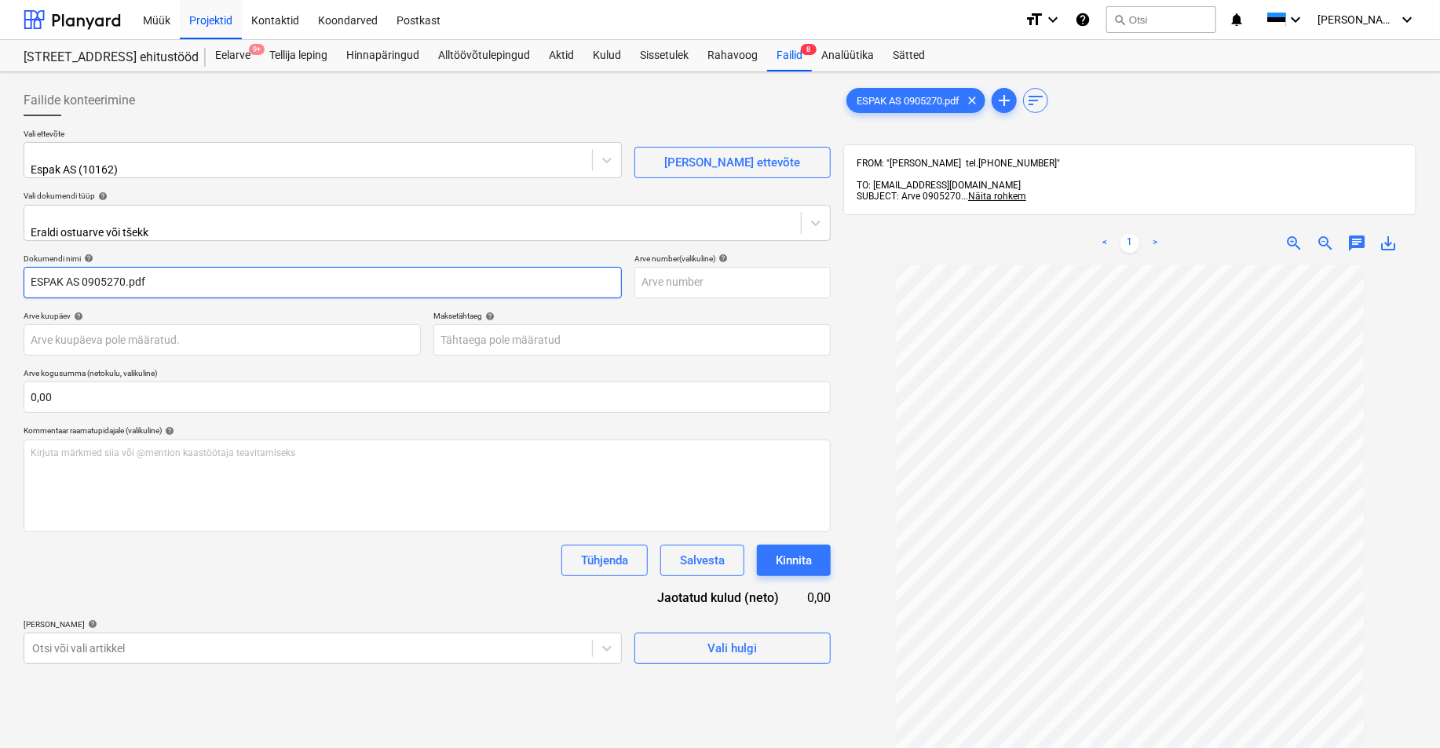
drag, startPoint x: 81, startPoint y: 275, endPoint x: -46, endPoint y: 278, distance: 127.2
click at [0, 278] on html "Müük Projektid Kontaktid Koondarved Postkast format_size keyboard_arrow_down he…" at bounding box center [720, 374] width 1440 height 748
click at [34, 268] on input "0905270.pdf" at bounding box center [323, 282] width 598 height 31
drag, startPoint x: 110, startPoint y: 273, endPoint x: 73, endPoint y: 275, distance: 36.9
click at [73, 275] on input "0905270.pdf" at bounding box center [323, 282] width 598 height 31
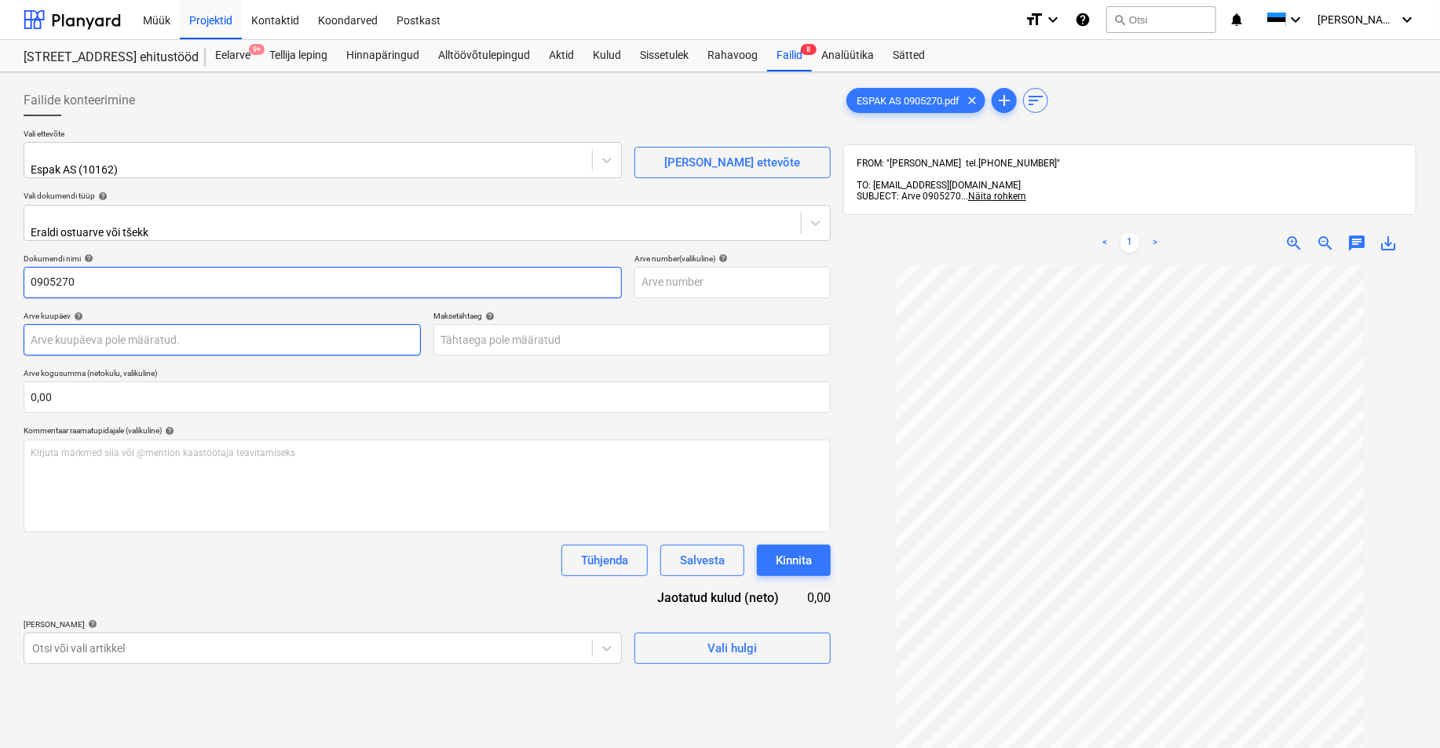
type input "0905270"
click at [43, 328] on body "Müük Projektid Kontaktid Koondarved Postkast format_size keyboard_arrow_down he…" at bounding box center [720, 374] width 1440 height 748
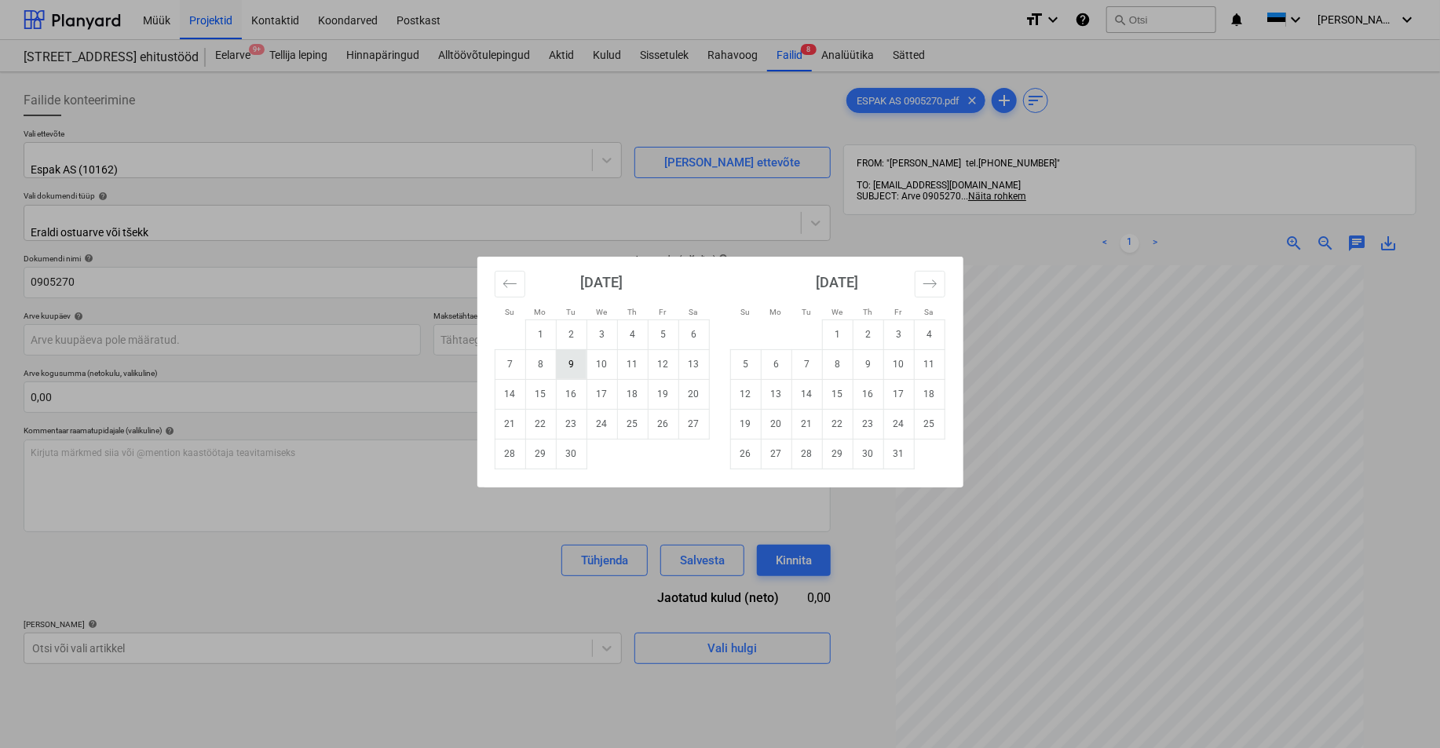
click at [574, 362] on td "9" at bounding box center [571, 364] width 31 height 30
type input "[DATE]"
click at [511, 336] on body "Müük Projektid Kontaktid Koondarved Postkast format_size keyboard_arrow_down he…" at bounding box center [720, 374] width 1440 height 748
click at [867, 363] on td "9" at bounding box center [867, 364] width 31 height 30
type input "[DATE]"
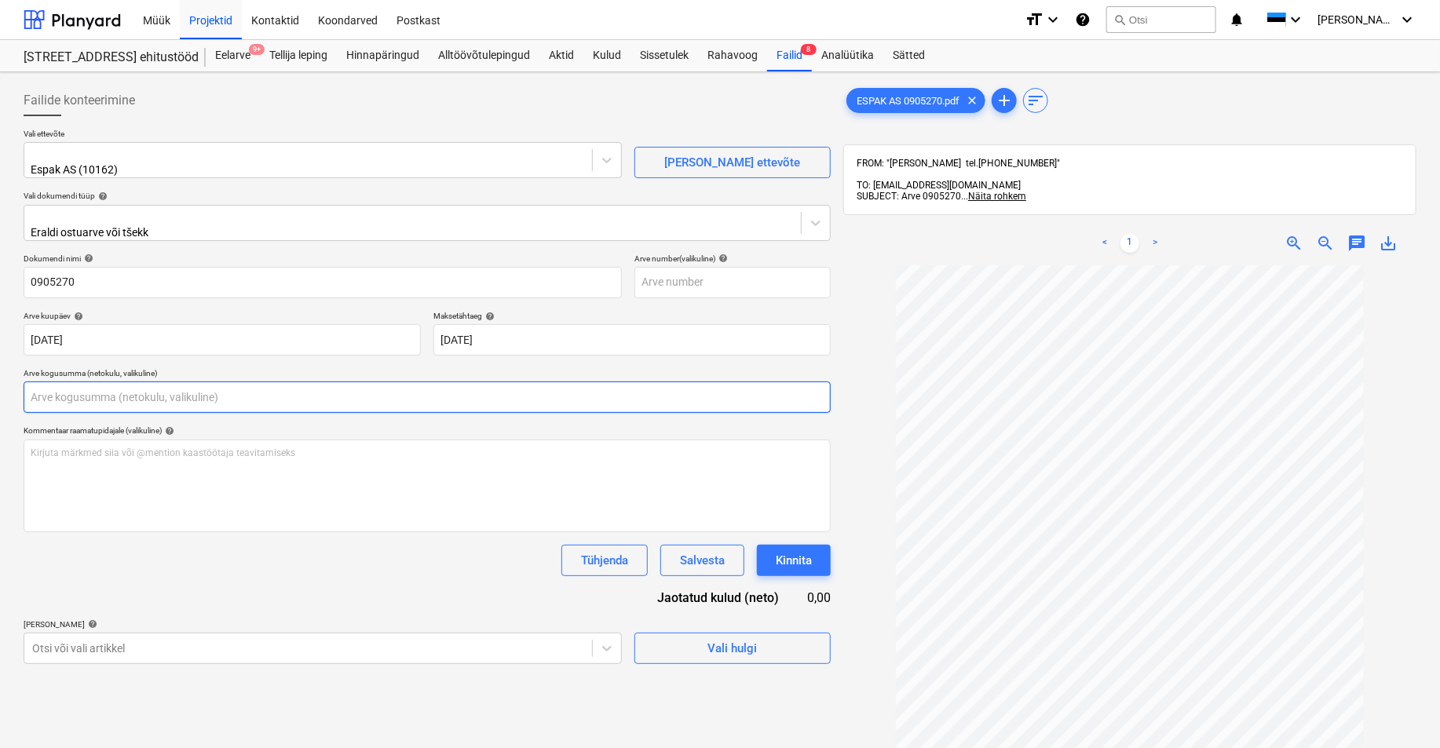
click at [74, 392] on input "text" at bounding box center [427, 396] width 807 height 31
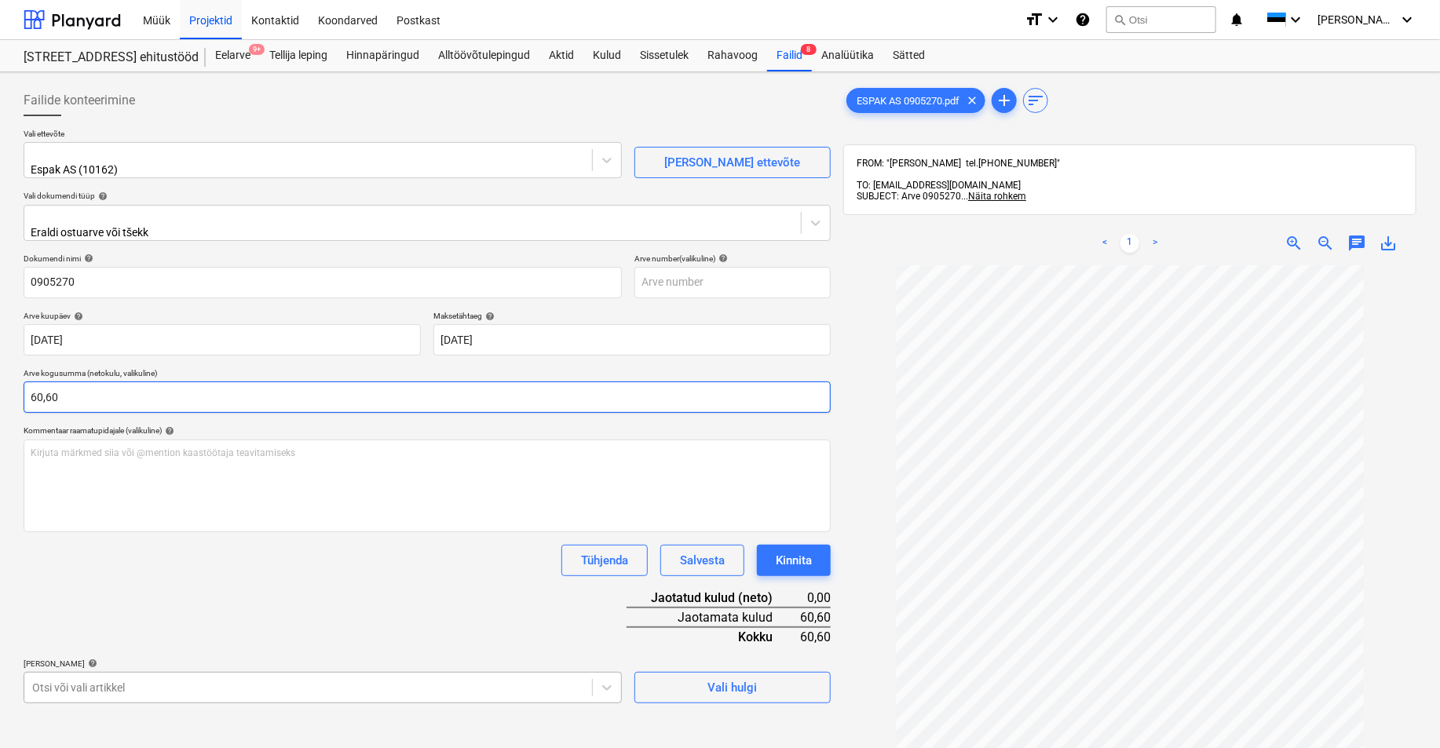
type input "60,60"
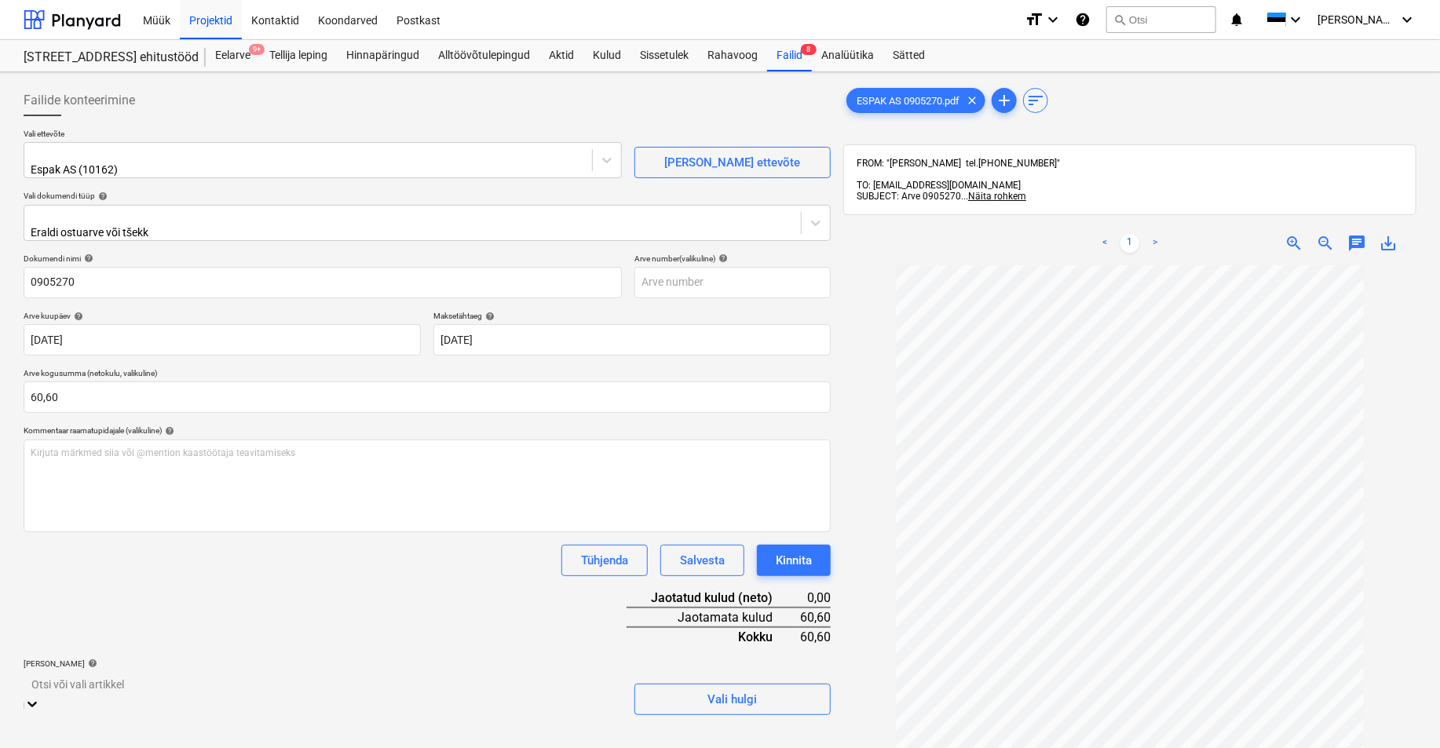
click at [100, 681] on body "Müük Projektid Kontaktid Koondarved Postkast format_size keyboard_arrow_down he…" at bounding box center [720, 493] width 1440 height 987
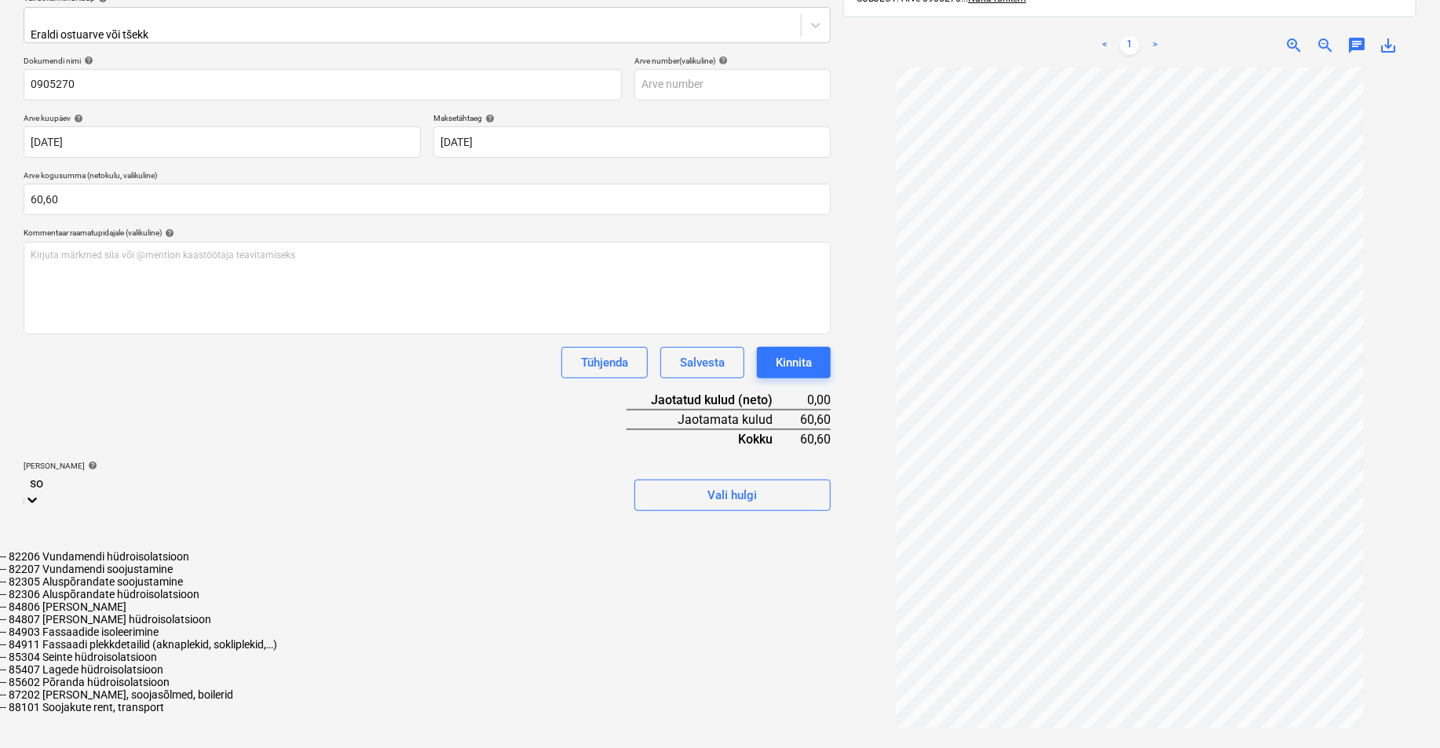
type input "s"
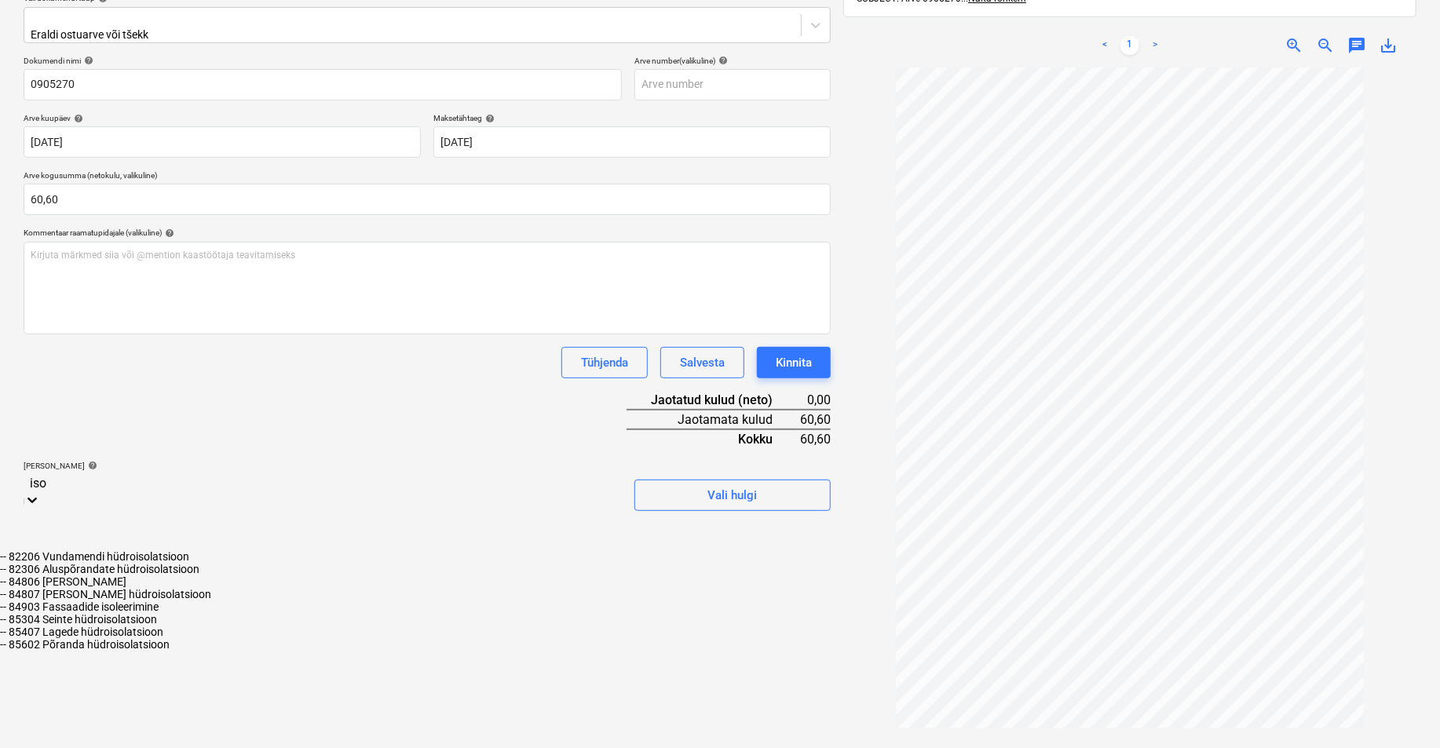
type input "isol"
click at [139, 613] on div "-- 84903 Fassaadide isoleerimine" at bounding box center [720, 607] width 1440 height 13
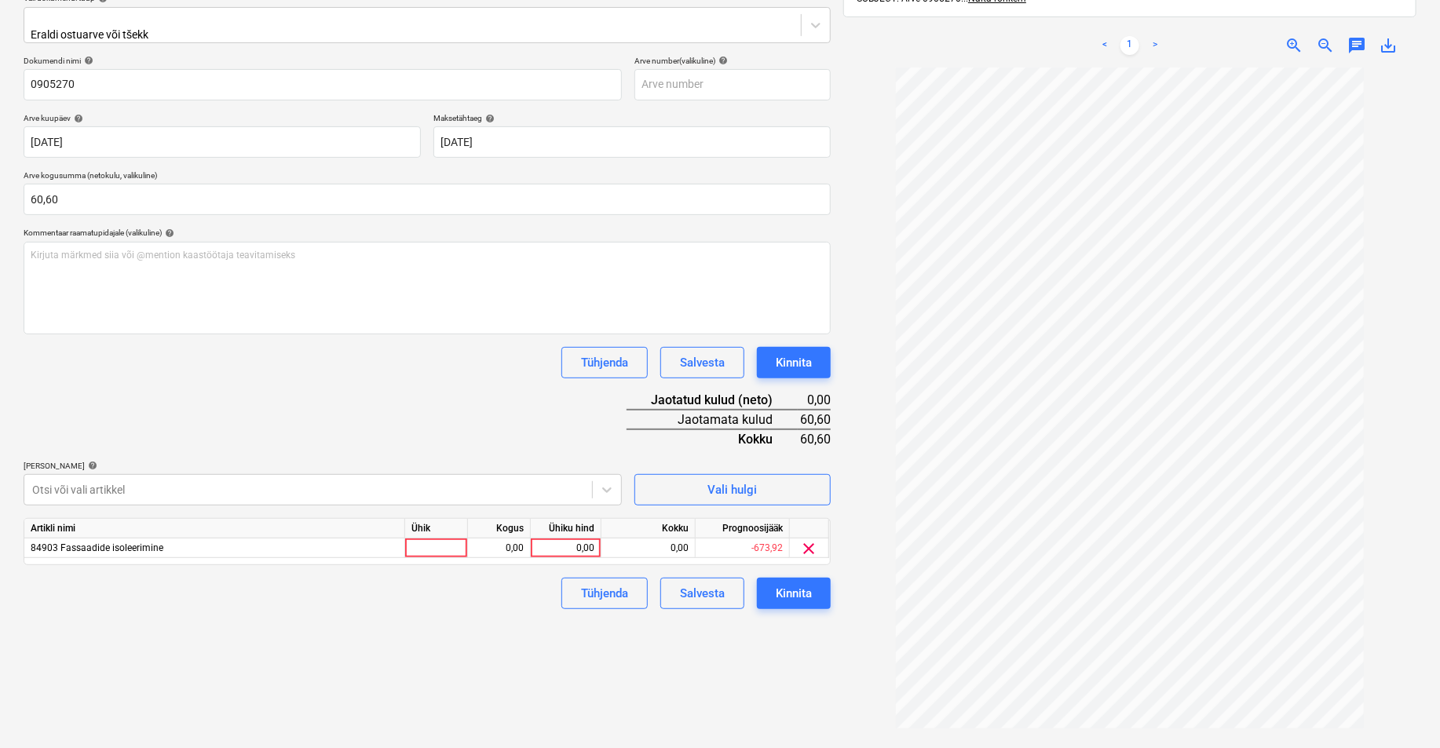
drag, startPoint x: 763, startPoint y: 657, endPoint x: 542, endPoint y: 603, distance: 227.9
click at [760, 657] on div "Failide konteerimine Vali ettevõte Espak AS (10162) [PERSON_NAME] uus ettevõte …" at bounding box center [427, 329] width 820 height 897
click at [429, 538] on div at bounding box center [436, 548] width 63 height 20
type input "tk"
click at [489, 538] on div "0,00" at bounding box center [498, 548] width 49 height 20
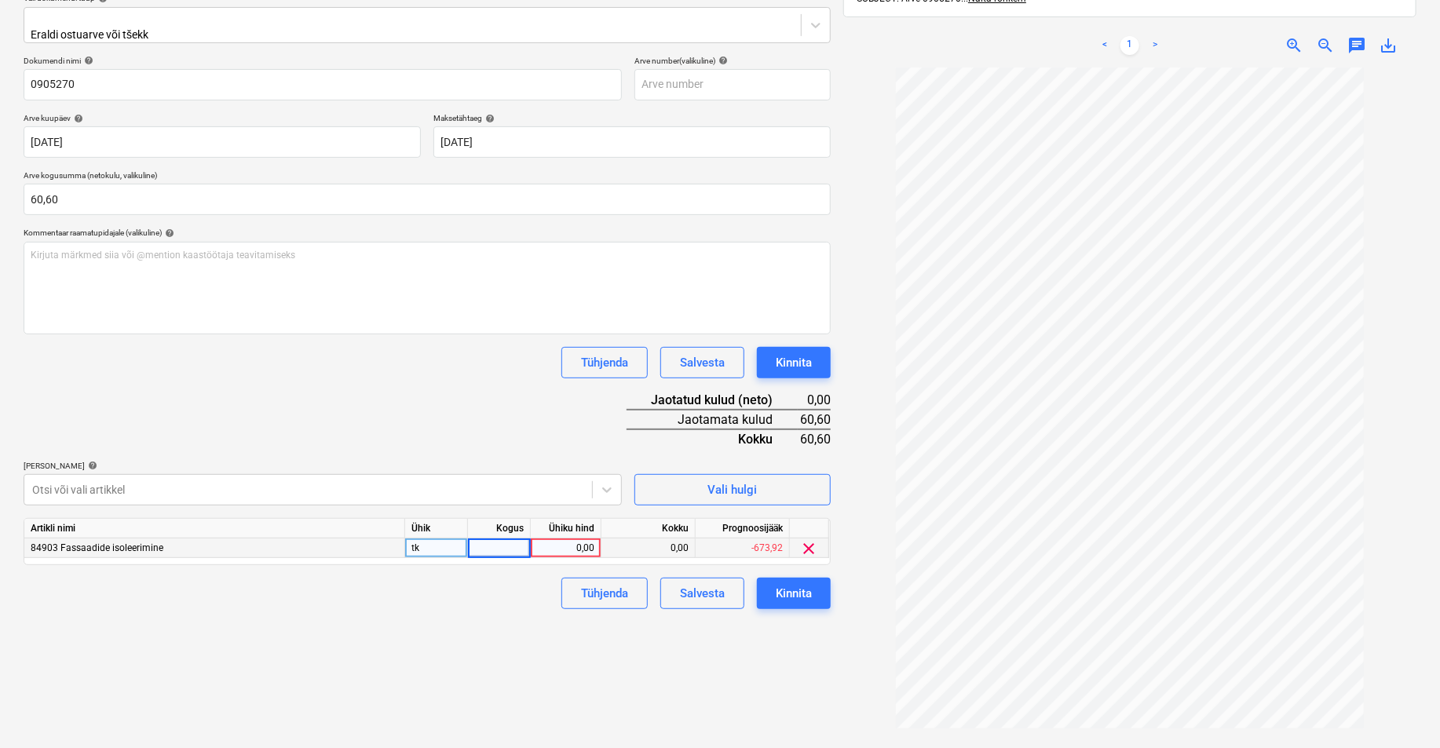
type input "1"
click at [575, 540] on div "0,00" at bounding box center [565, 548] width 57 height 20
type input "60,6"
click at [556, 641] on div "Failide konteerimine Vali ettevõte Espak AS (10162) [PERSON_NAME] uus ettevõte …" at bounding box center [427, 329] width 820 height 897
click at [787, 586] on div "Kinnita" at bounding box center [794, 593] width 36 height 20
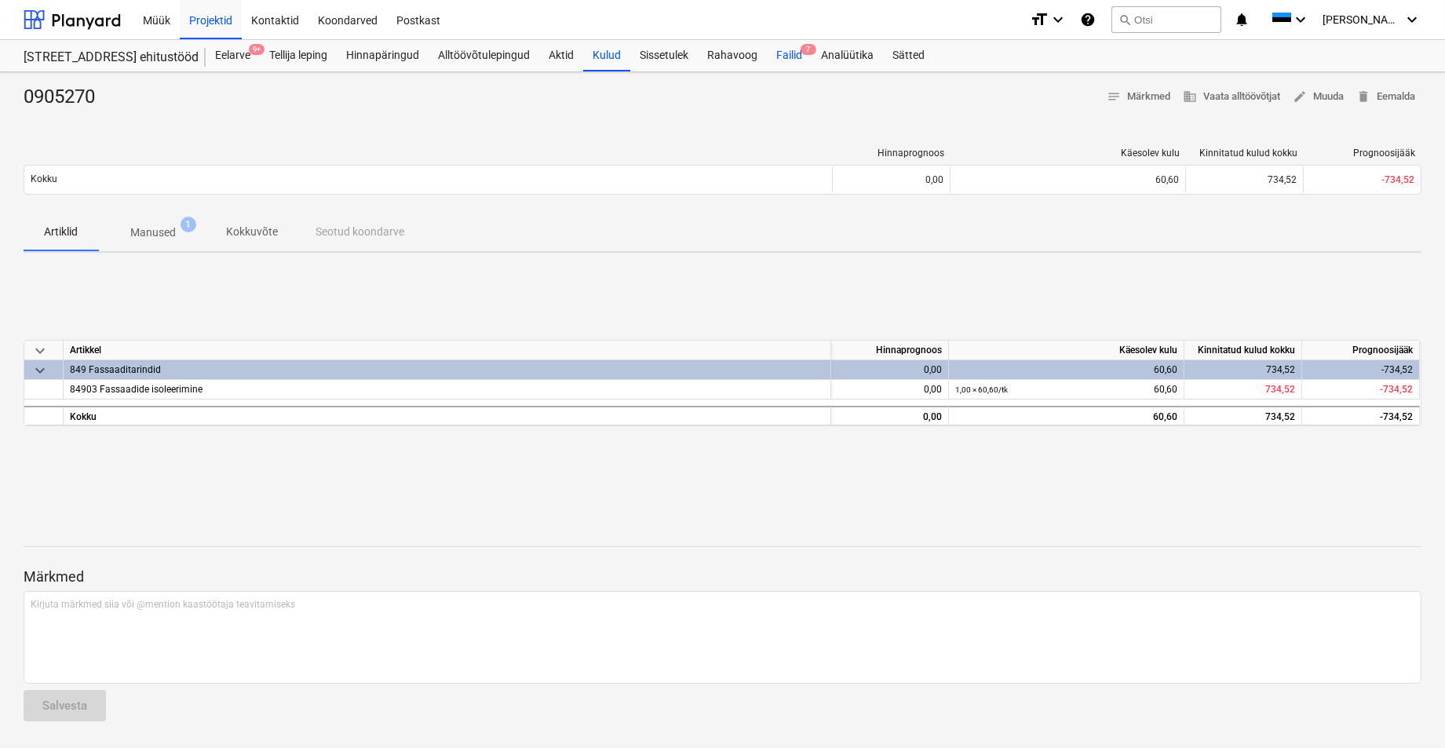
click at [793, 50] on div "Failid 7" at bounding box center [789, 55] width 45 height 31
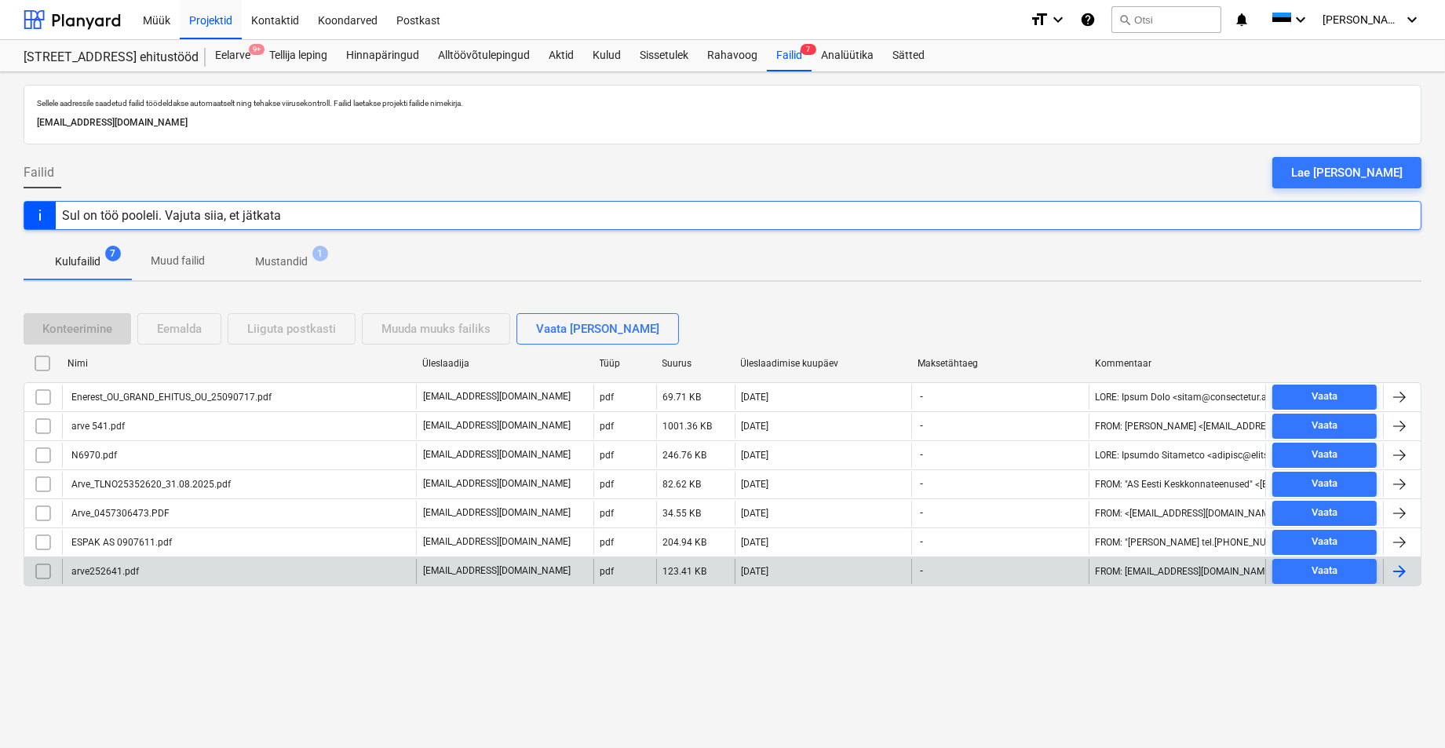
click at [91, 574] on div "arve252641.pdf" at bounding box center [104, 571] width 70 height 11
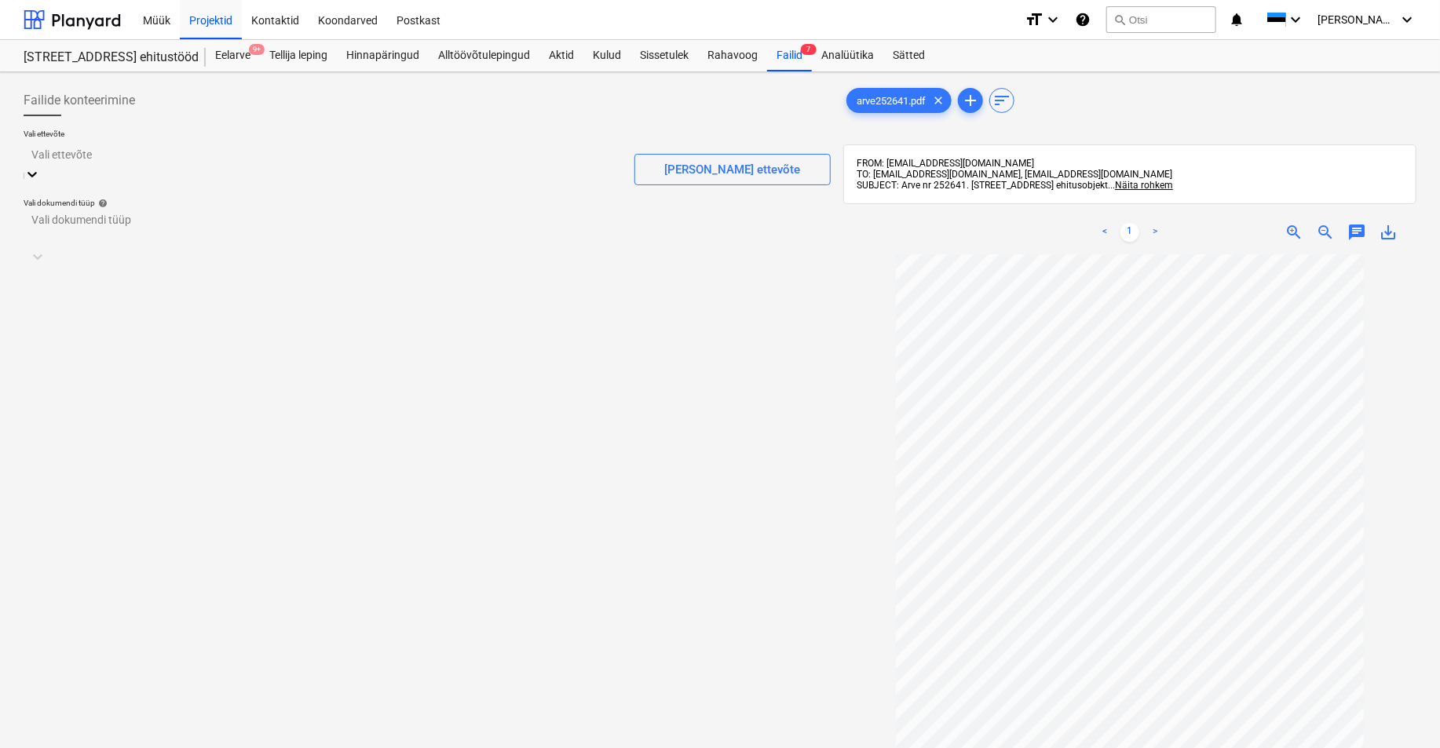
click at [88, 154] on div at bounding box center [322, 154] width 582 height 18
type input "green"
click at [57, 232] on div at bounding box center [412, 240] width 761 height 16
click at [97, 684] on div "Eraldi ostuarve või tšekk" at bounding box center [720, 754] width 1440 height 13
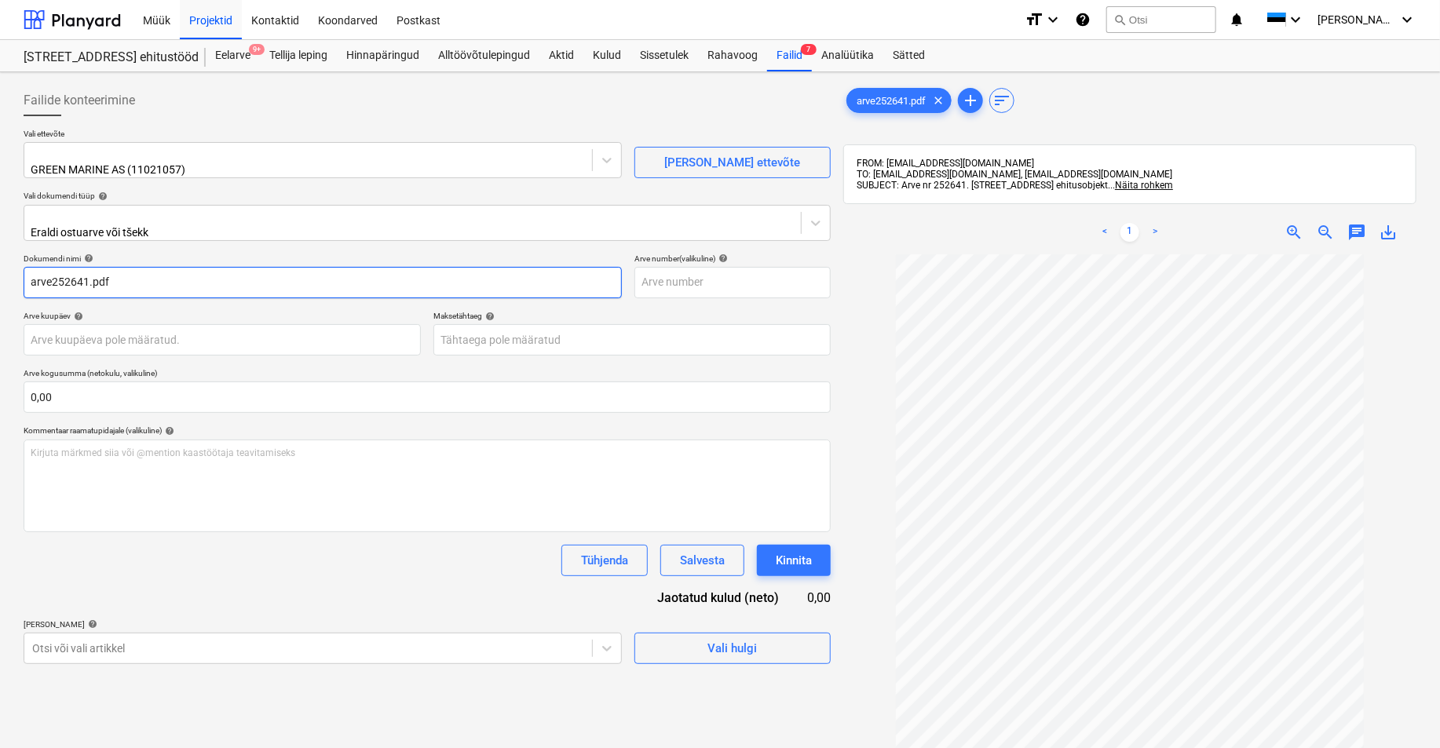
drag, startPoint x: 51, startPoint y: 272, endPoint x: 20, endPoint y: 278, distance: 31.1
click at [20, 278] on div "Failide konteerimine Vali ettevõte GREEN MARINE AS (11021057) [PERSON_NAME] ett…" at bounding box center [427, 521] width 820 height 886
drag, startPoint x: 97, startPoint y: 269, endPoint x: 71, endPoint y: 273, distance: 27.0
click at [69, 272] on input "252641.pdf" at bounding box center [323, 282] width 598 height 31
type input "252641"
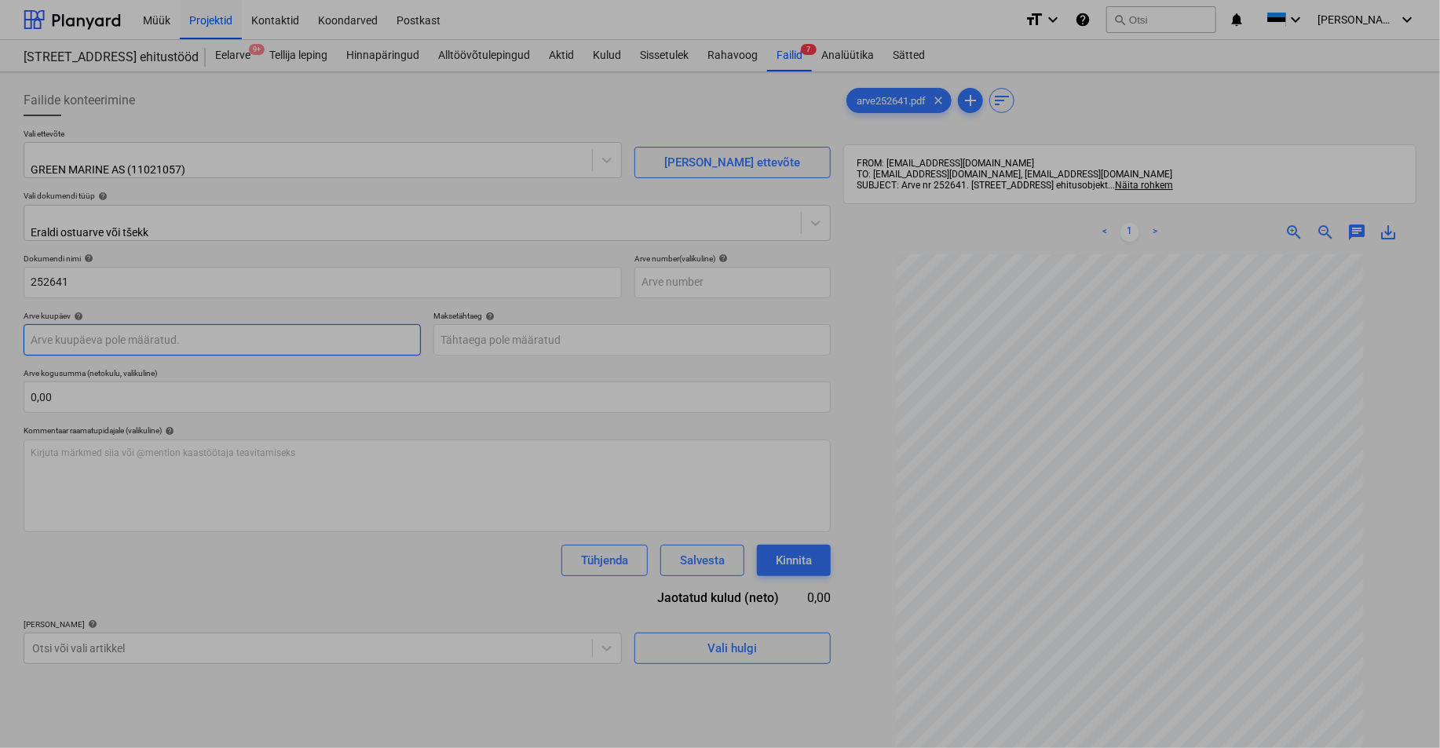
click at [71, 325] on body "Müük Projektid Kontaktid Koondarved Postkast format_size keyboard_arrow_down he…" at bounding box center [720, 374] width 1440 height 748
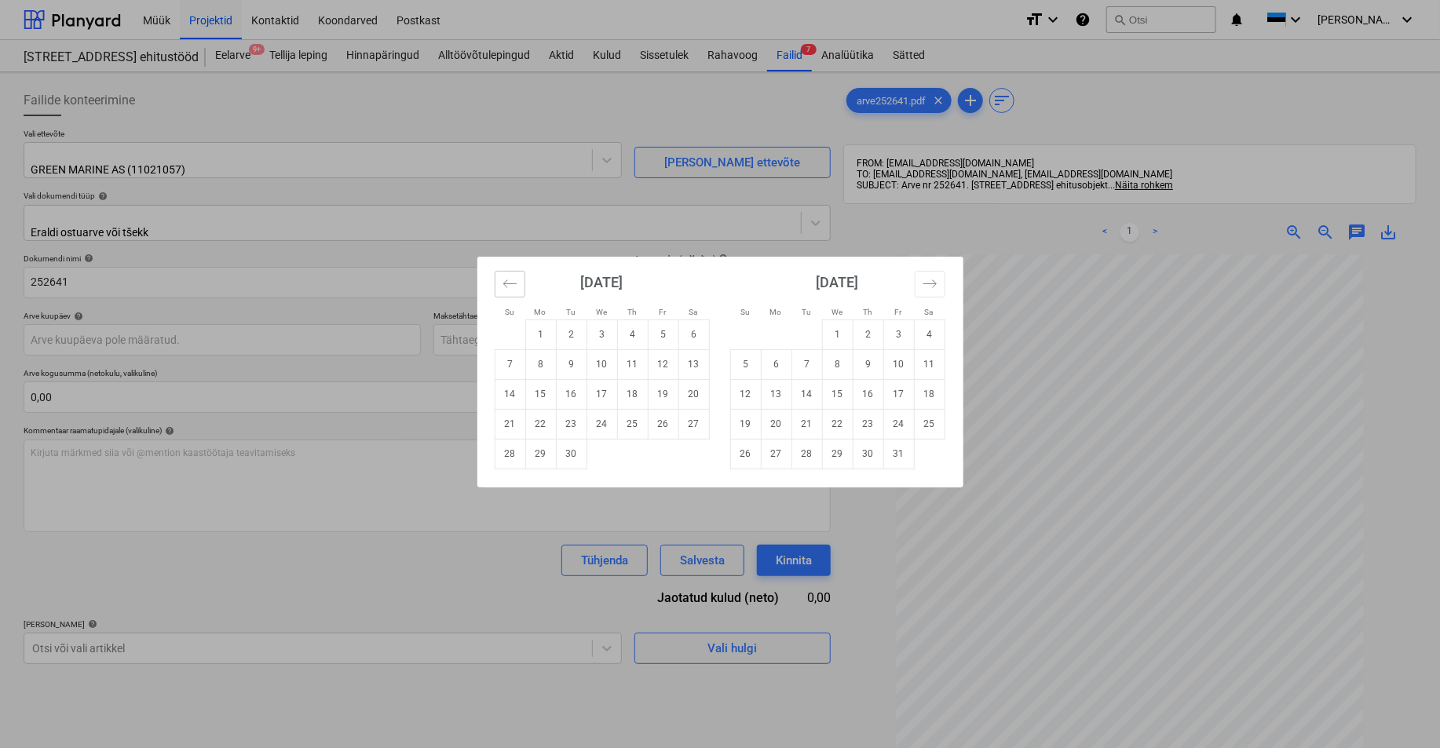
click at [506, 284] on icon "Move backward to switch to the previous month." at bounding box center [509, 283] width 15 height 15
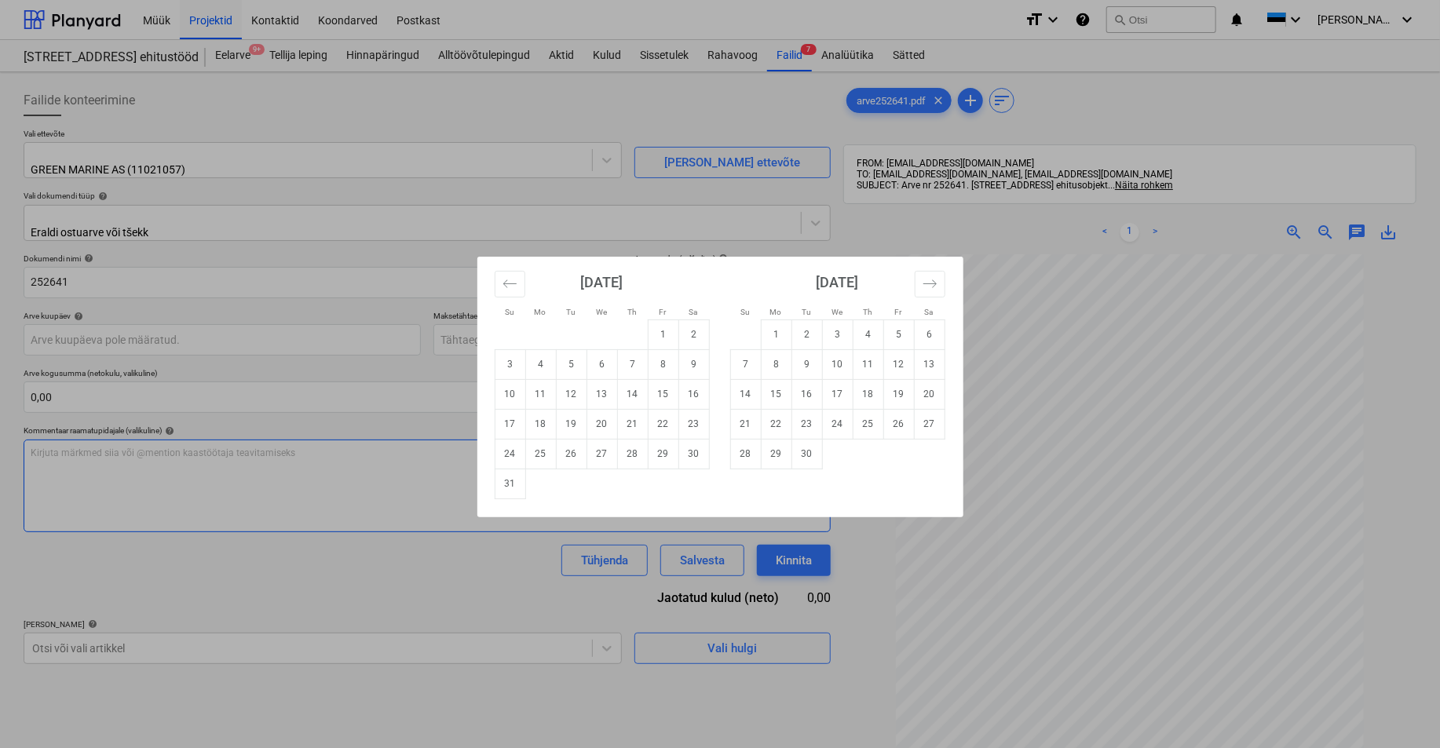
click at [516, 481] on td "31" at bounding box center [510, 484] width 31 height 30
type input "[DATE]"
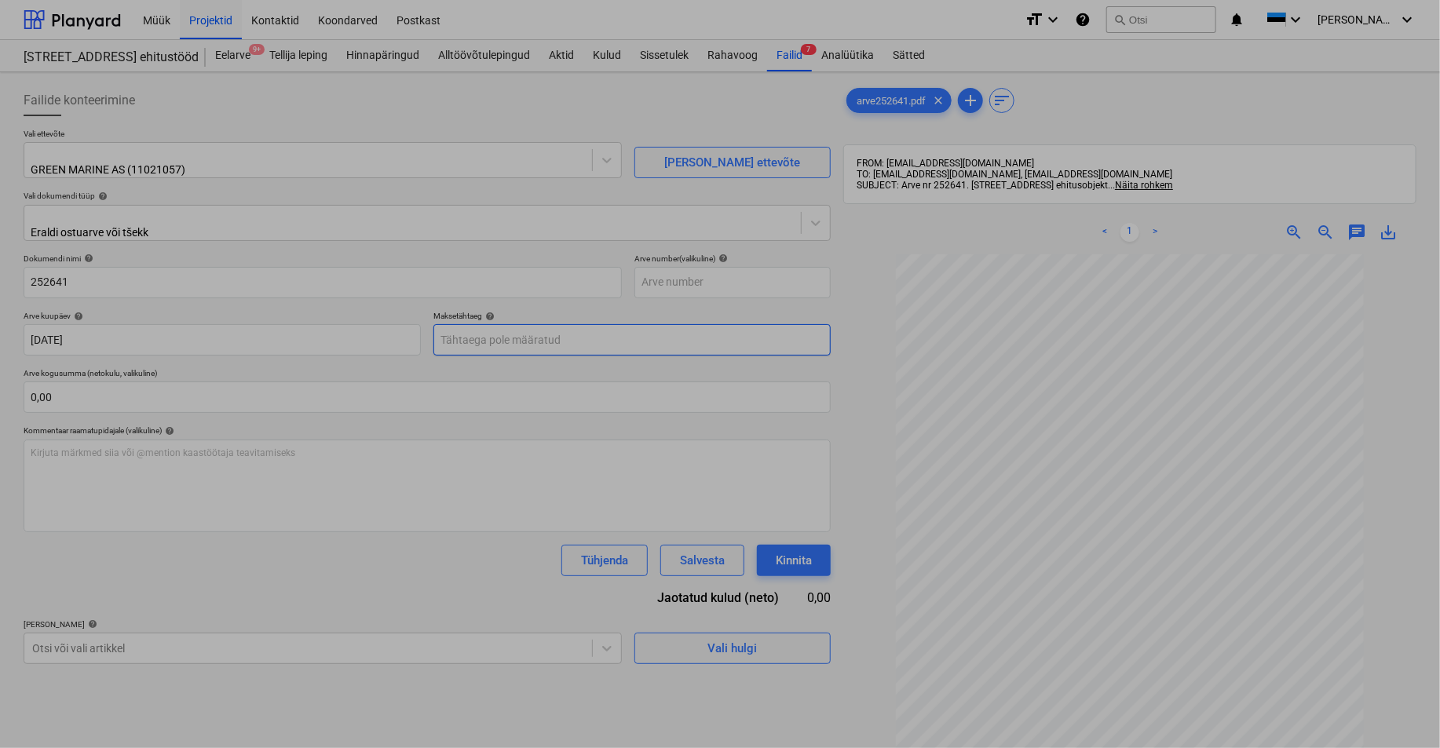
click at [504, 328] on body "Müük Projektid Kontaktid Koondarved Postkast format_size keyboard_arrow_down he…" at bounding box center [720, 374] width 1440 height 748
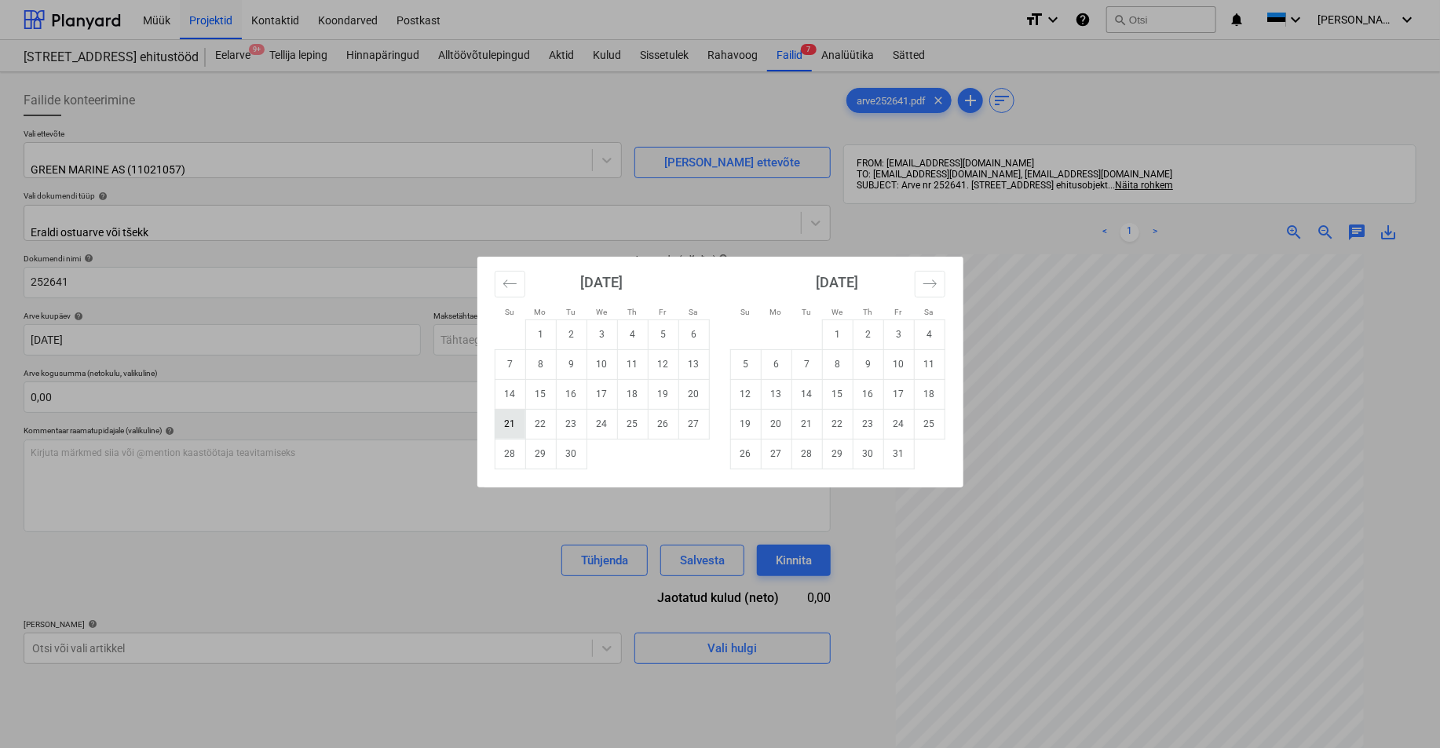
click at [510, 422] on td "21" at bounding box center [510, 424] width 31 height 30
type input "[DATE]"
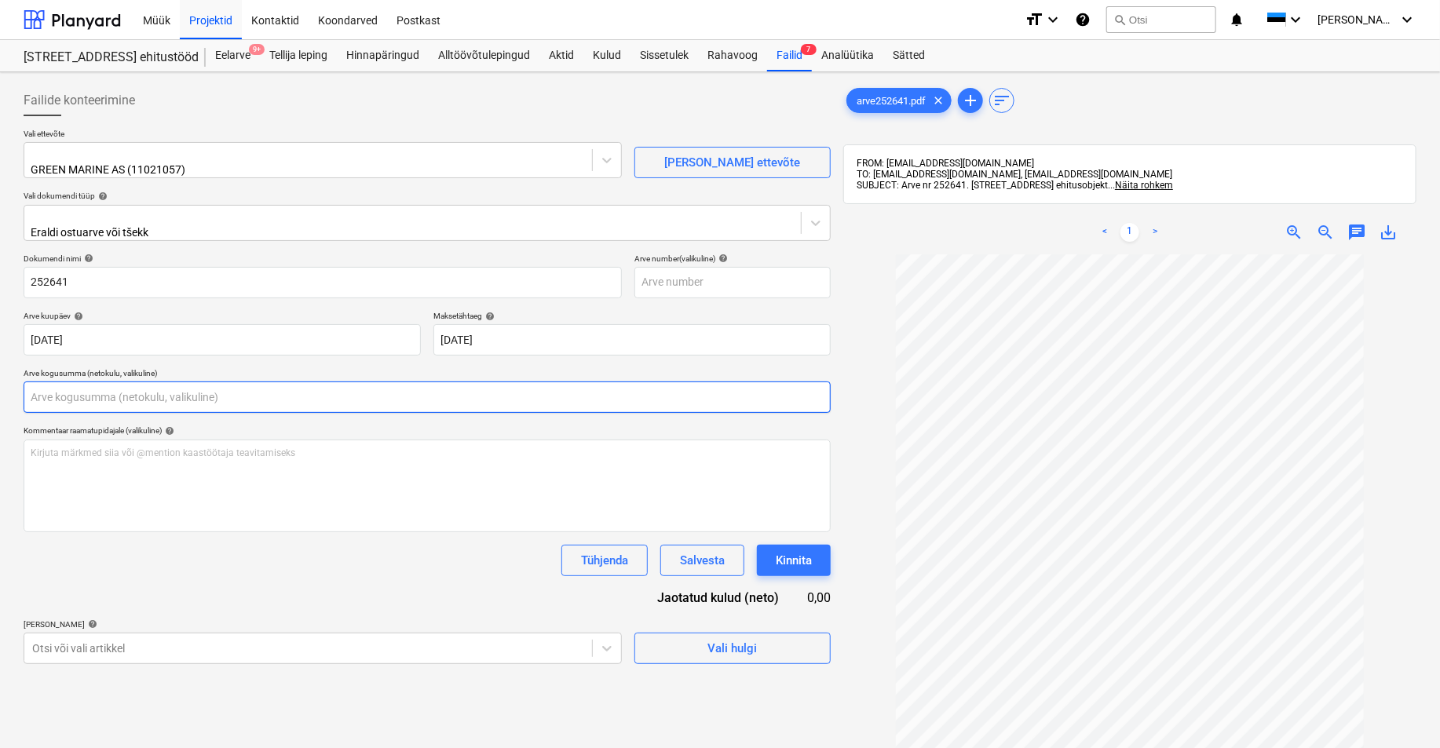
click at [135, 392] on input "text" at bounding box center [427, 396] width 807 height 31
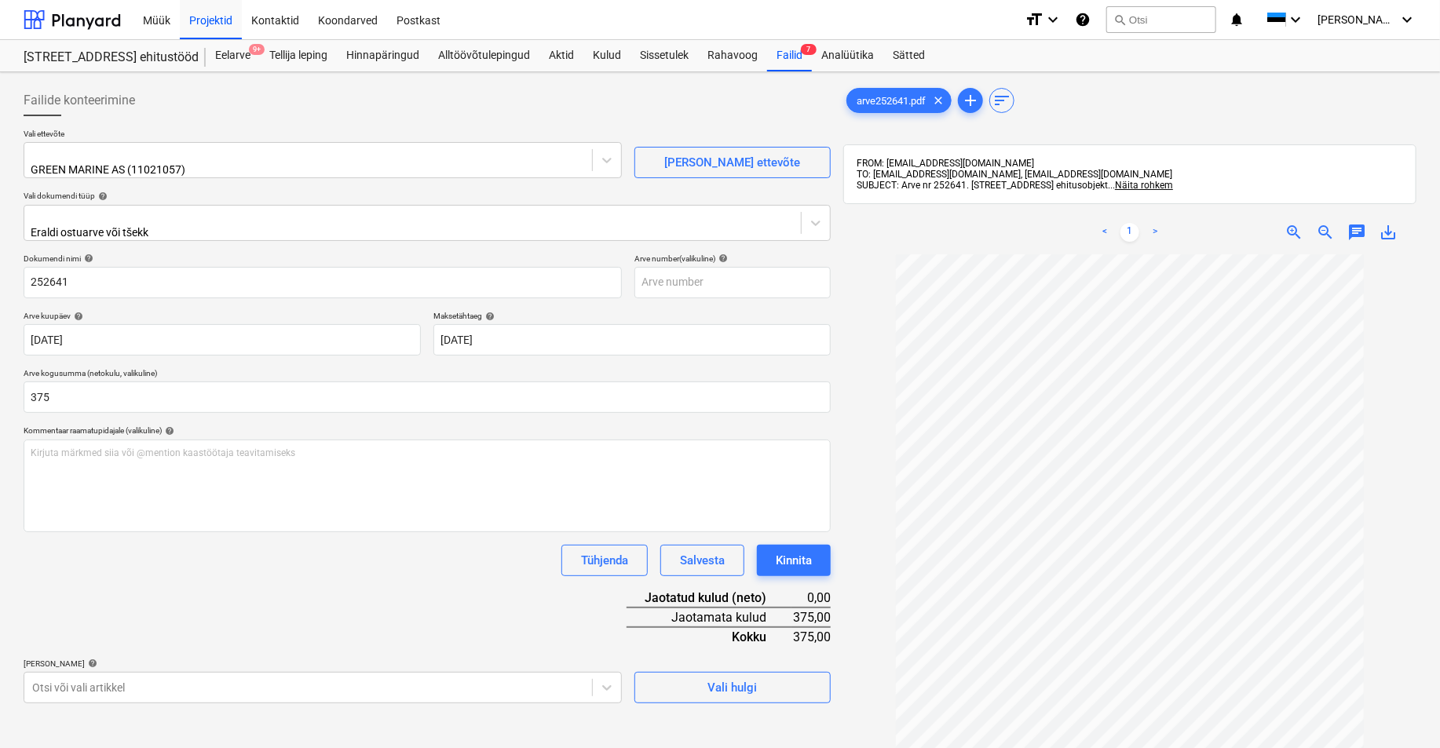
type input "375,00"
click at [251, 578] on div "Dokumendi nimi help 252641 Arve number (valikuline) help Arve kuupäev help [DAT…" at bounding box center [427, 479] width 807 height 450
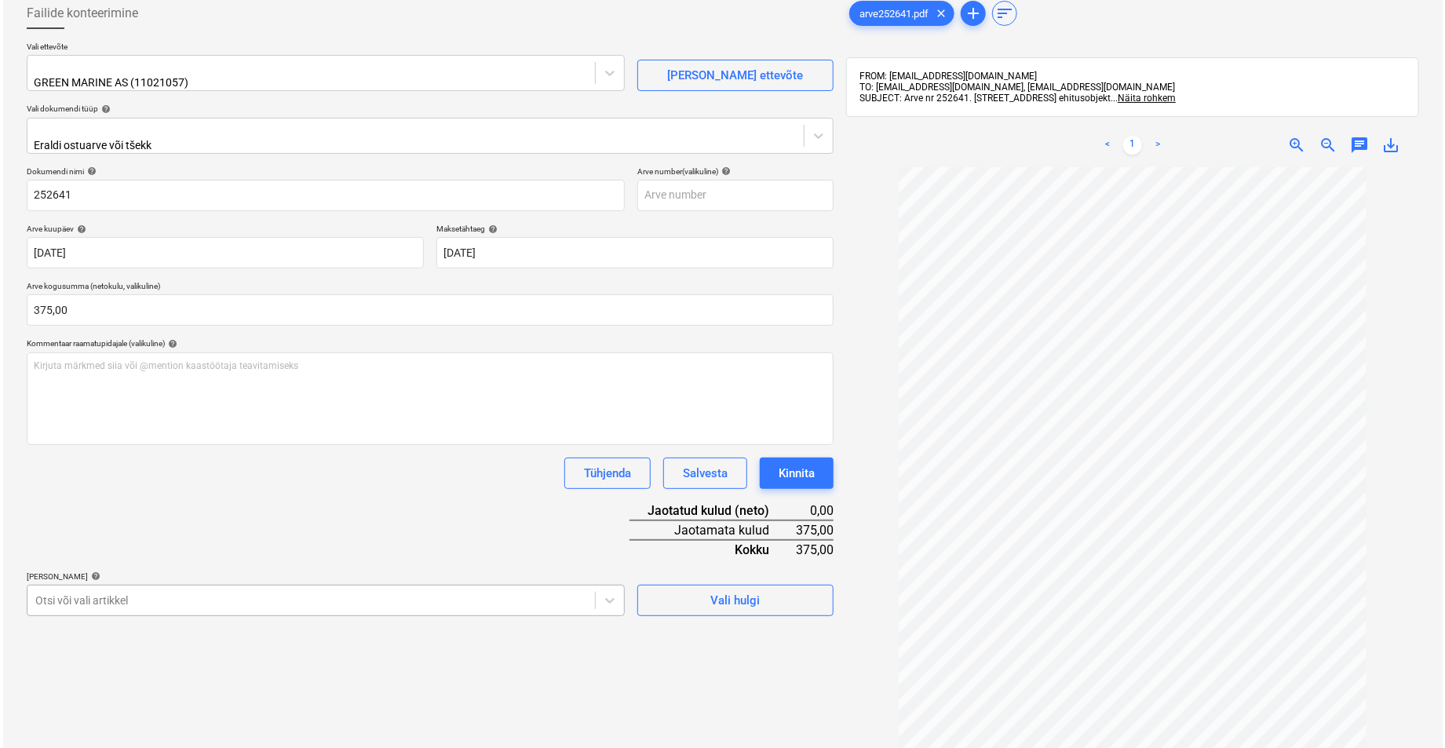
scroll to position [198, 0]
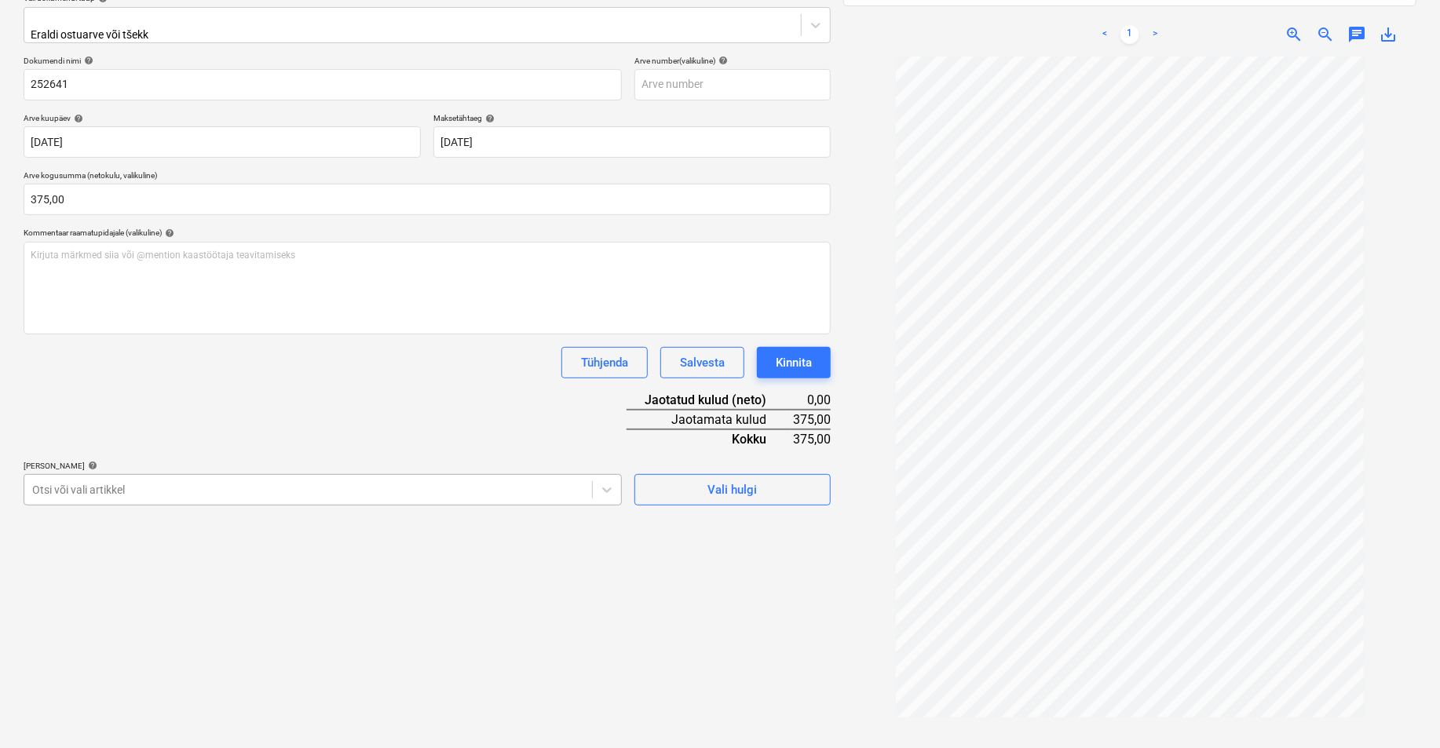
click at [89, 550] on body "Müük Projektid Kontaktid Koondarved Postkast format_size keyboard_arrow_down he…" at bounding box center [720, 176] width 1440 height 748
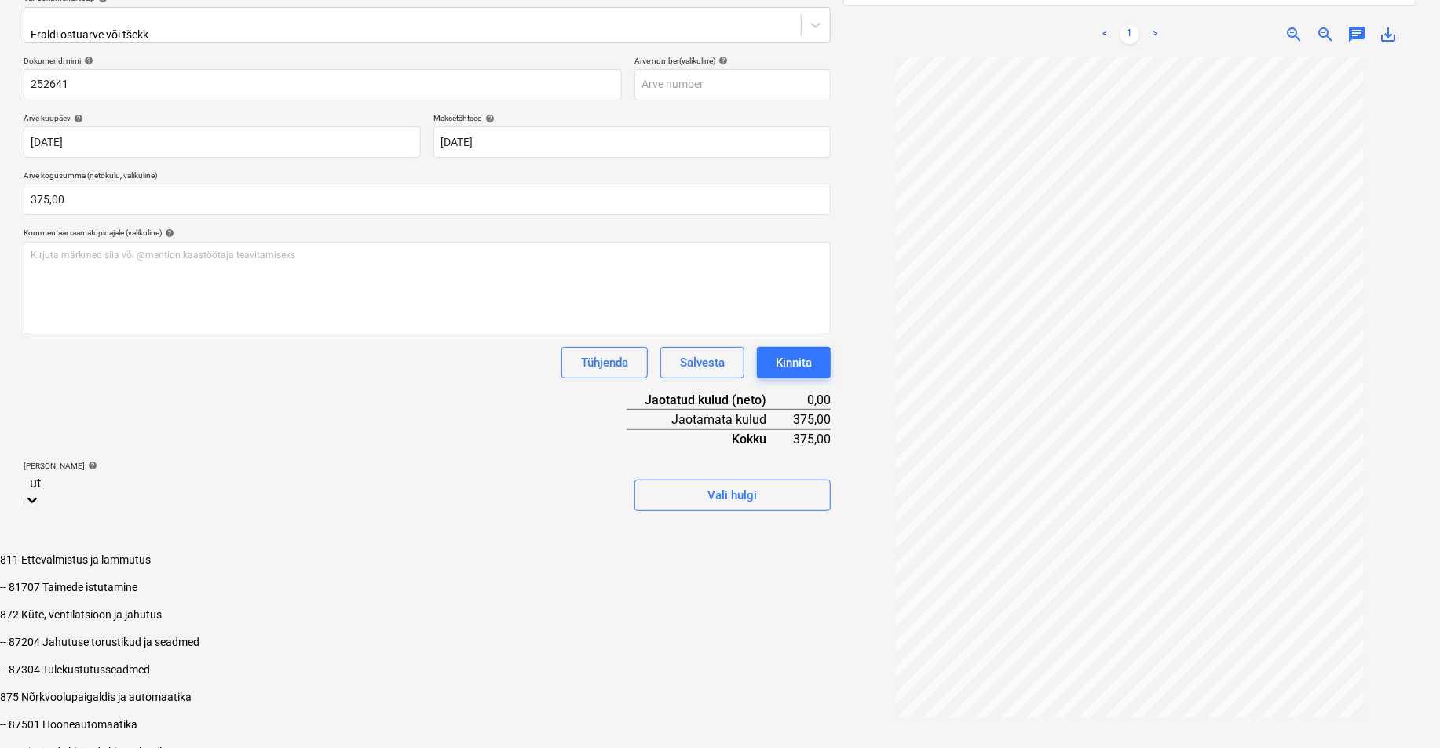
type input "u"
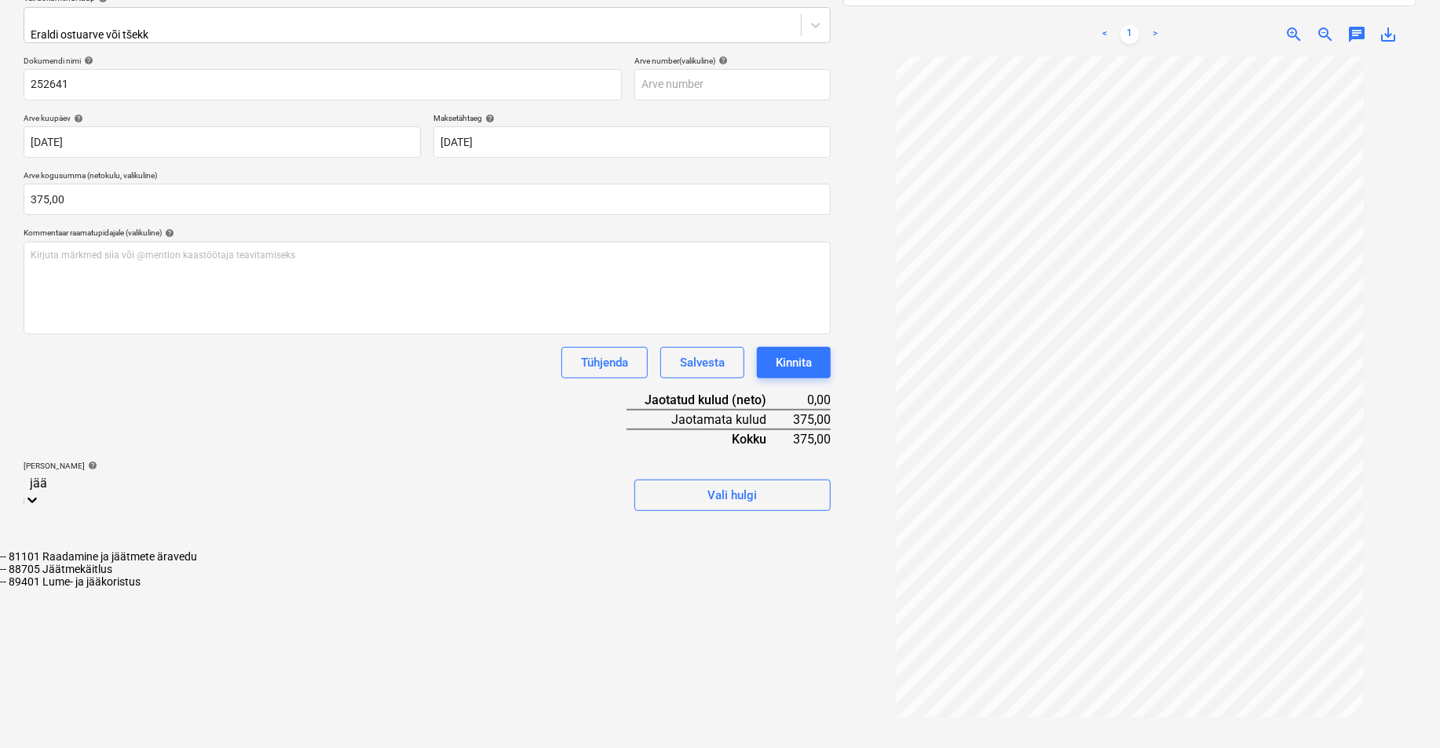
type input "jäät"
click at [130, 563] on div "-- 88705 Jäätmekäitlus" at bounding box center [720, 569] width 1440 height 13
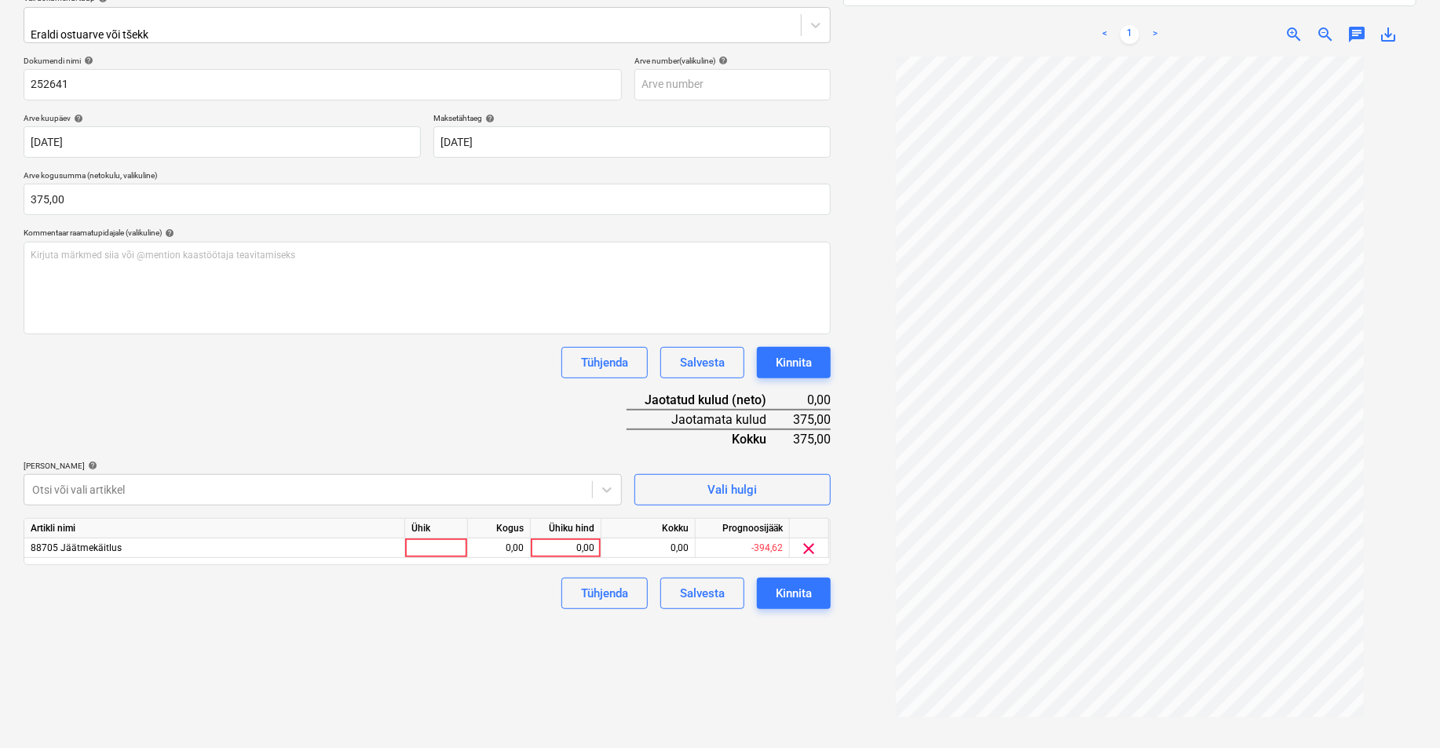
drag, startPoint x: 687, startPoint y: 665, endPoint x: 549, endPoint y: 554, distance: 176.4
click at [679, 660] on div "Failide konteerimine Vali ettevõte GREEN MARINE AS (11021057) [PERSON_NAME] ett…" at bounding box center [427, 324] width 820 height 886
click at [441, 538] on div at bounding box center [436, 548] width 63 height 20
type input "tk"
click at [506, 538] on div "0,00" at bounding box center [498, 548] width 49 height 20
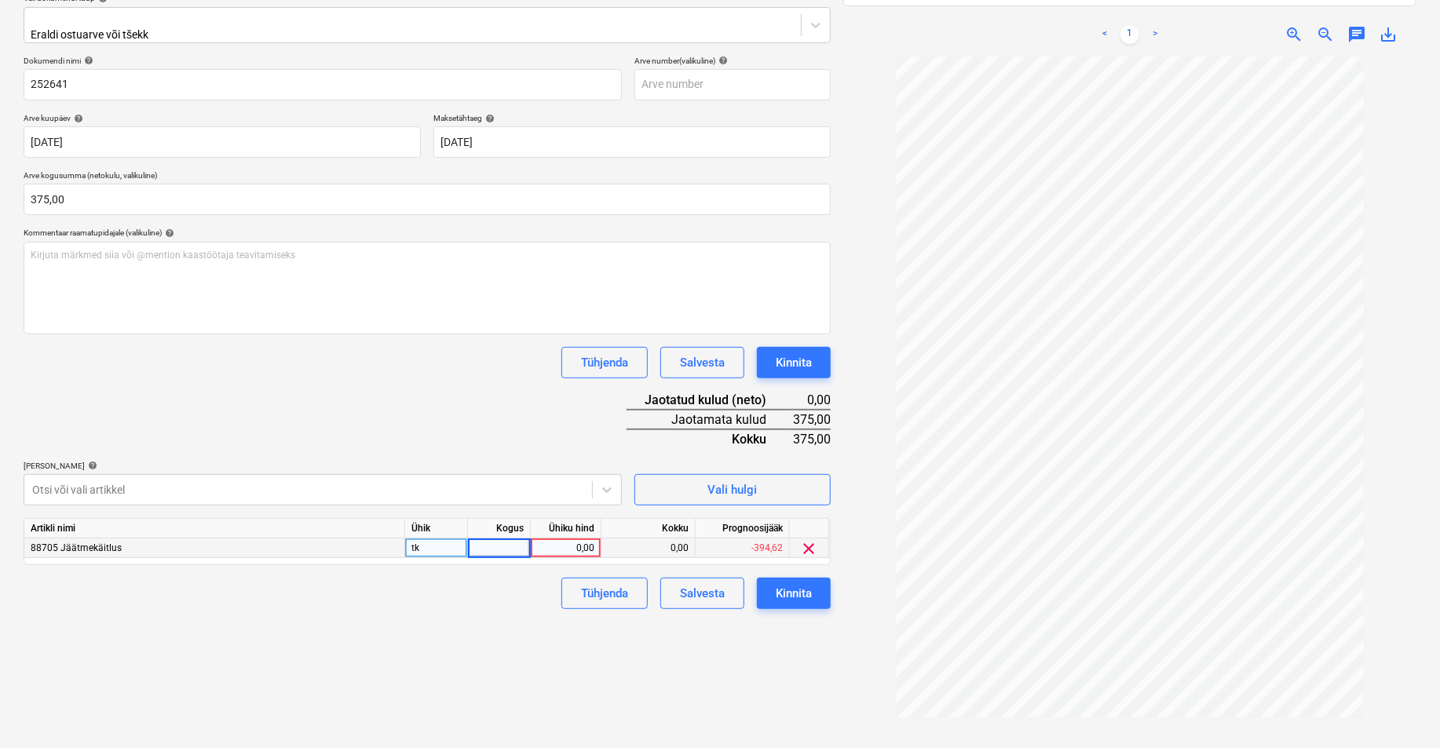
type input "1"
click at [574, 538] on div "0,00" at bounding box center [565, 548] width 57 height 20
type input "375"
click at [633, 684] on div "Failide konteerimine Vali ettevõte GREEN MARINE AS (11021057) [PERSON_NAME] ett…" at bounding box center [427, 324] width 820 height 886
click at [801, 583] on div "Kinnita" at bounding box center [794, 593] width 36 height 20
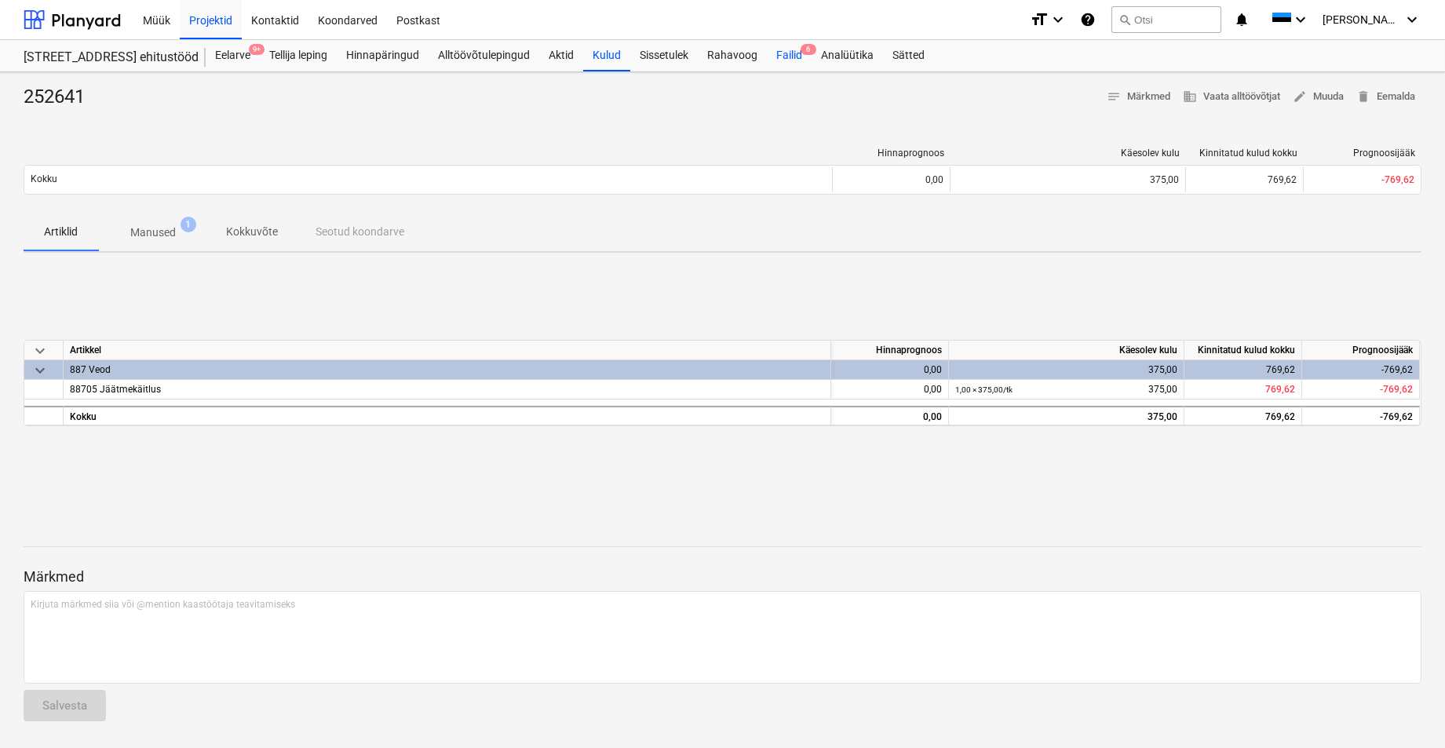
click at [790, 51] on div "Failid 6" at bounding box center [789, 55] width 45 height 31
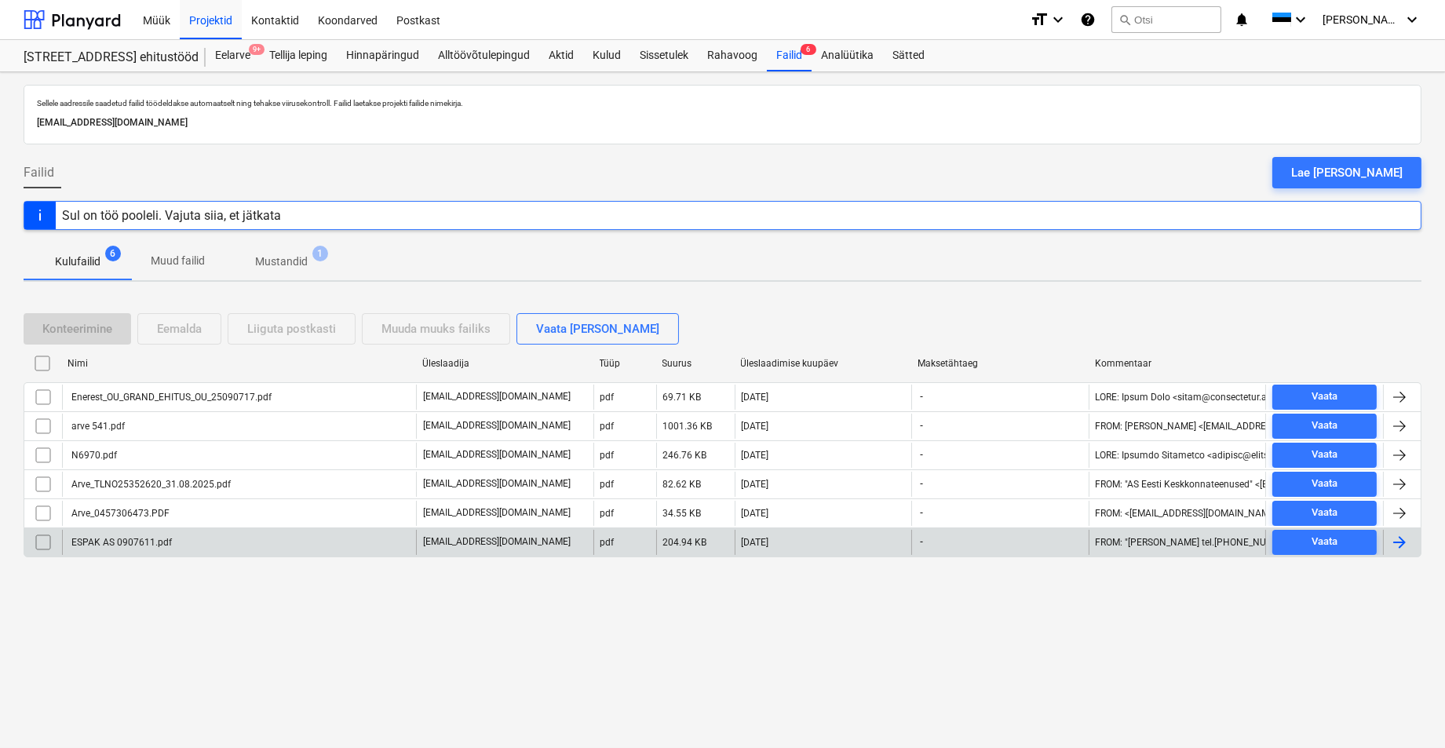
click at [92, 543] on div "ESPAK AS 0907611.pdf" at bounding box center [120, 542] width 103 height 11
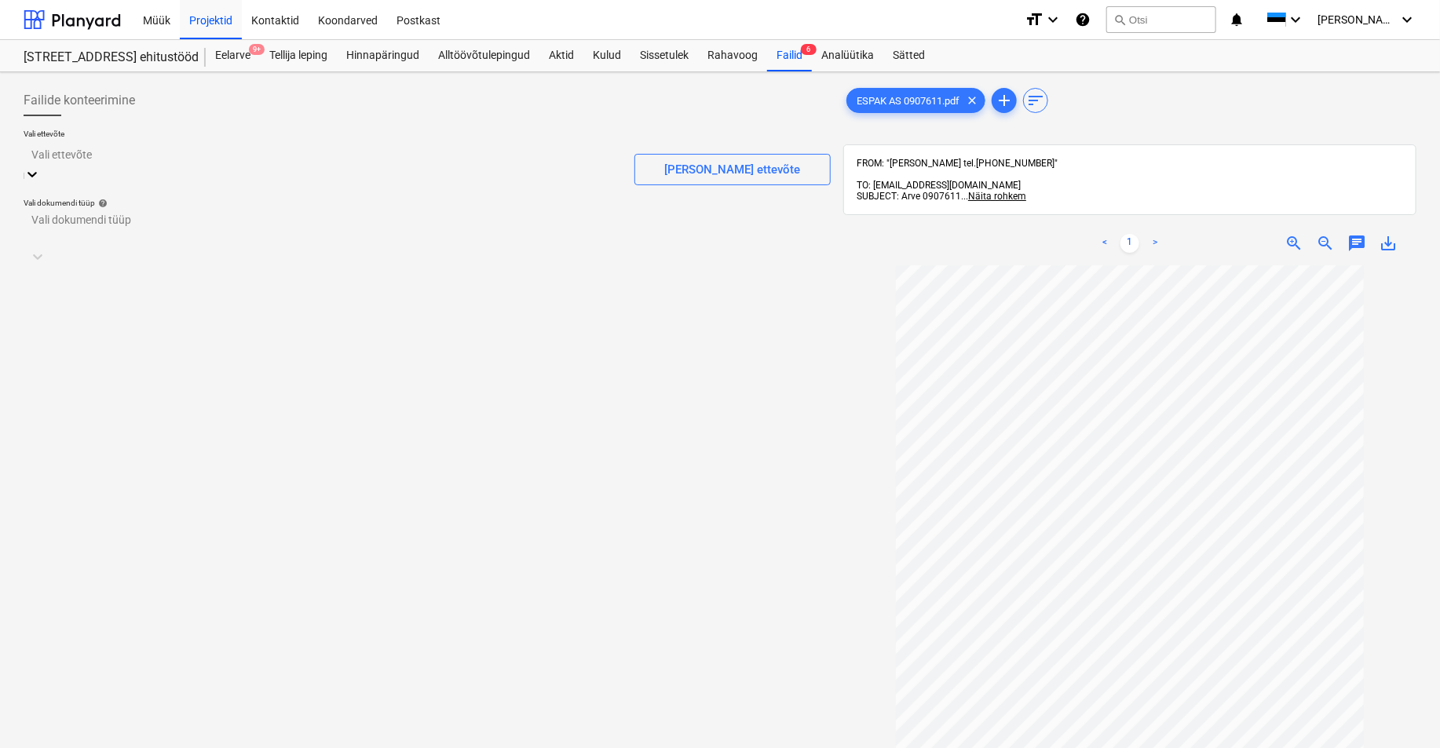
click at [57, 162] on div at bounding box center [322, 154] width 582 height 18
type input "esp"
click at [49, 232] on div at bounding box center [412, 240] width 761 height 16
click at [68, 684] on div "Eraldi ostuarve või tšekk" at bounding box center [720, 754] width 1440 height 13
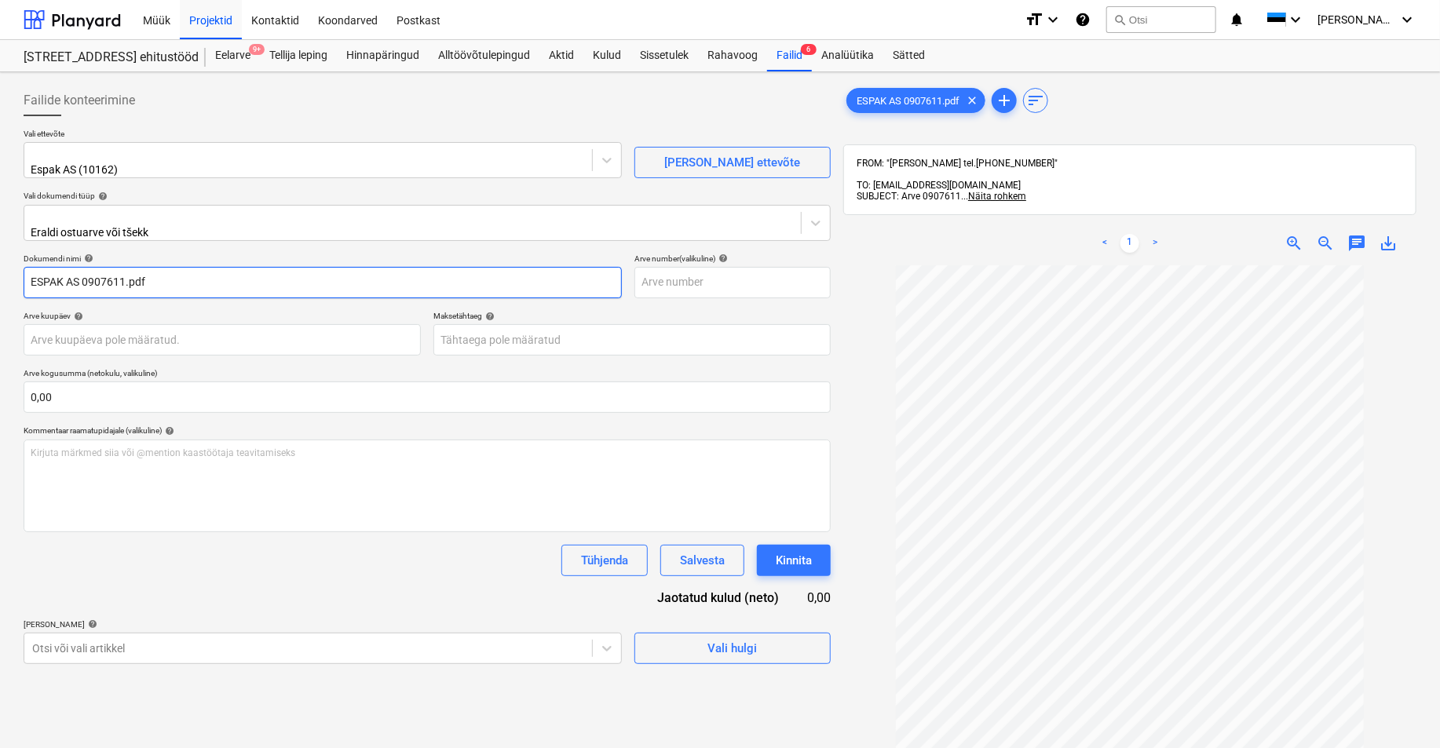
drag, startPoint x: 82, startPoint y: 271, endPoint x: -41, endPoint y: 289, distance: 124.6
click at [0, 289] on html "Müük Projektid Kontaktid Koondarved Postkast format_size keyboard_arrow_down he…" at bounding box center [720, 374] width 1440 height 748
drag, startPoint x: 113, startPoint y: 261, endPoint x: 75, endPoint y: 276, distance: 41.3
click at [73, 275] on input "0907611.pdf" at bounding box center [323, 282] width 598 height 31
type input "0907611"
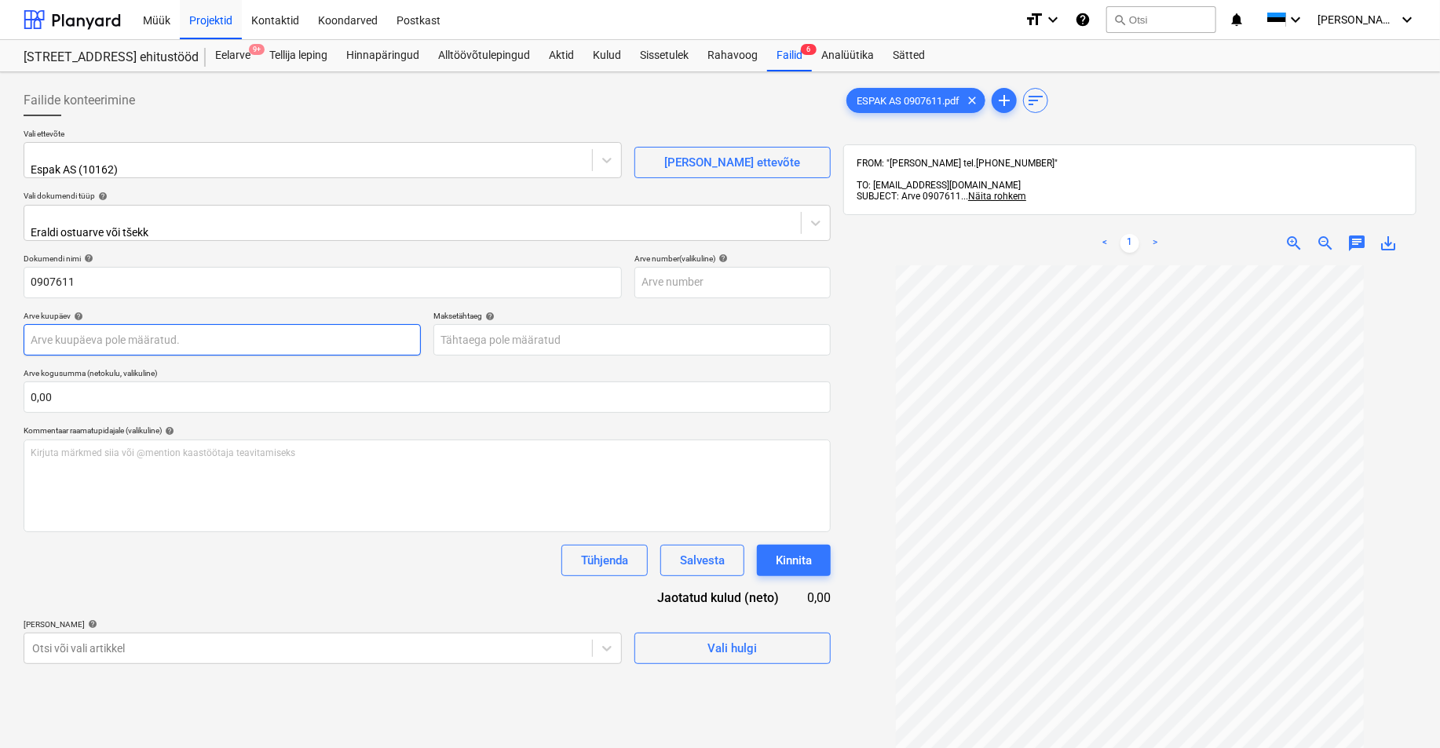
click at [44, 330] on body "Müük Projektid Kontaktid Koondarved Postkast format_size keyboard_arrow_down he…" at bounding box center [720, 374] width 1440 height 748
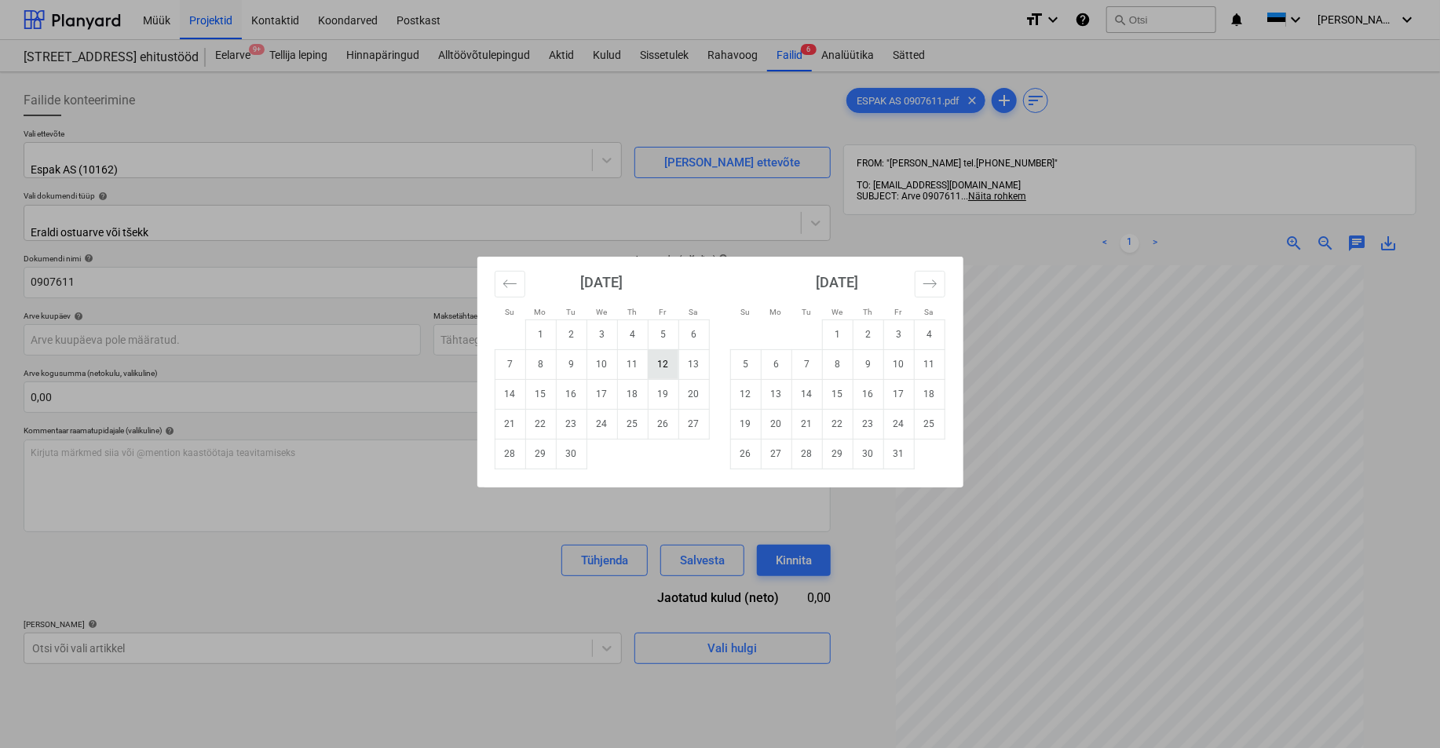
click at [662, 364] on td "12" at bounding box center [663, 364] width 31 height 30
type input "[DATE]"
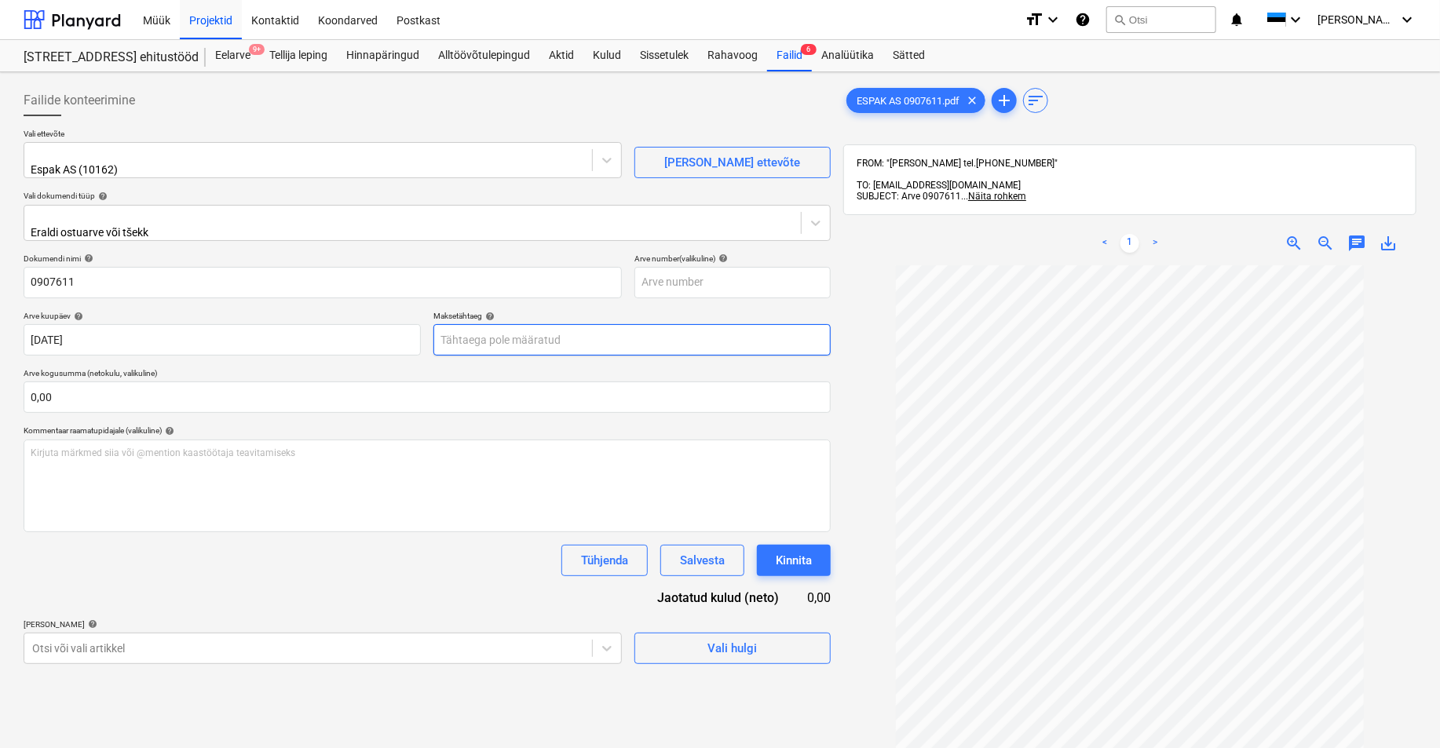
click at [528, 332] on body "Müük Projektid Kontaktid Koondarved Postkast format_size keyboard_arrow_down he…" at bounding box center [720, 374] width 1440 height 748
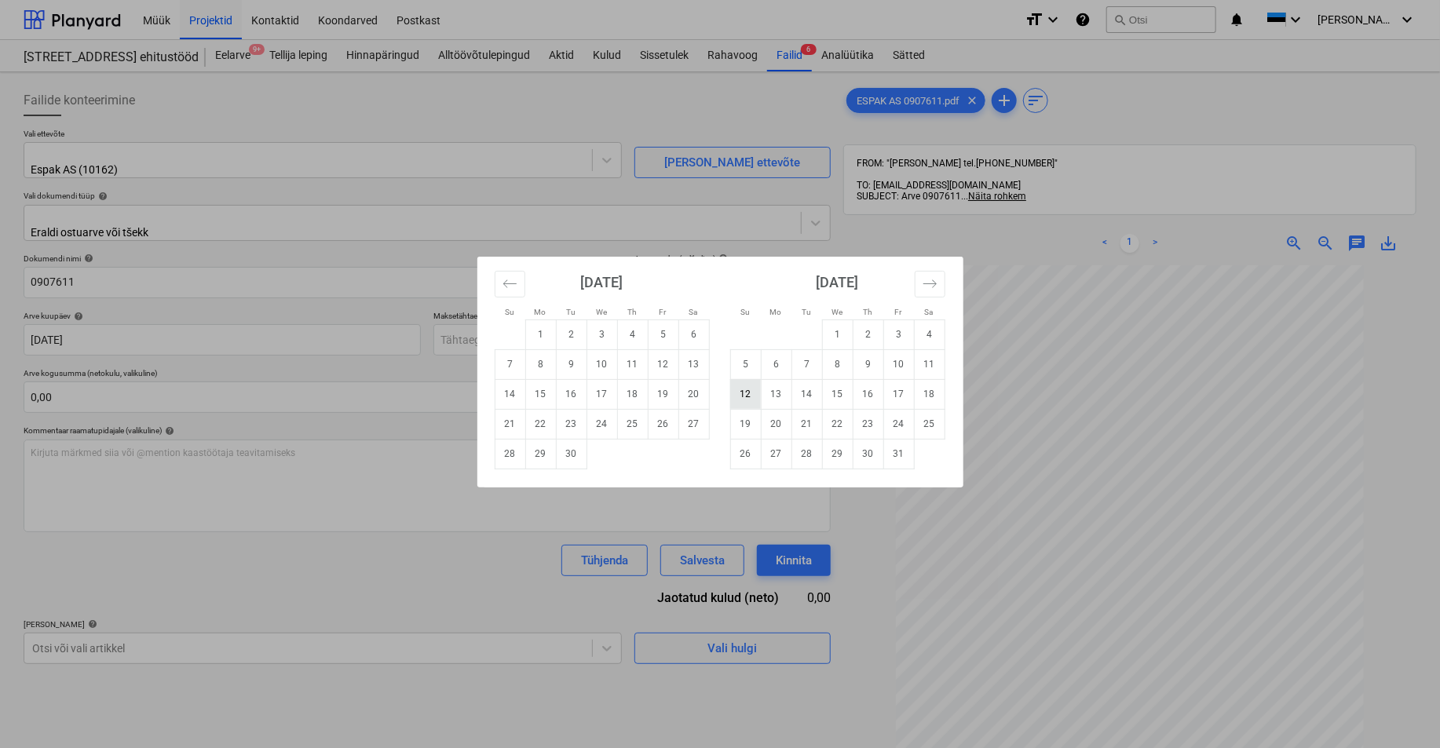
drag, startPoint x: 744, startPoint y: 391, endPoint x: 169, endPoint y: 396, distance: 575.4
click at [743, 391] on td "12" at bounding box center [745, 394] width 31 height 30
type input "[DATE]"
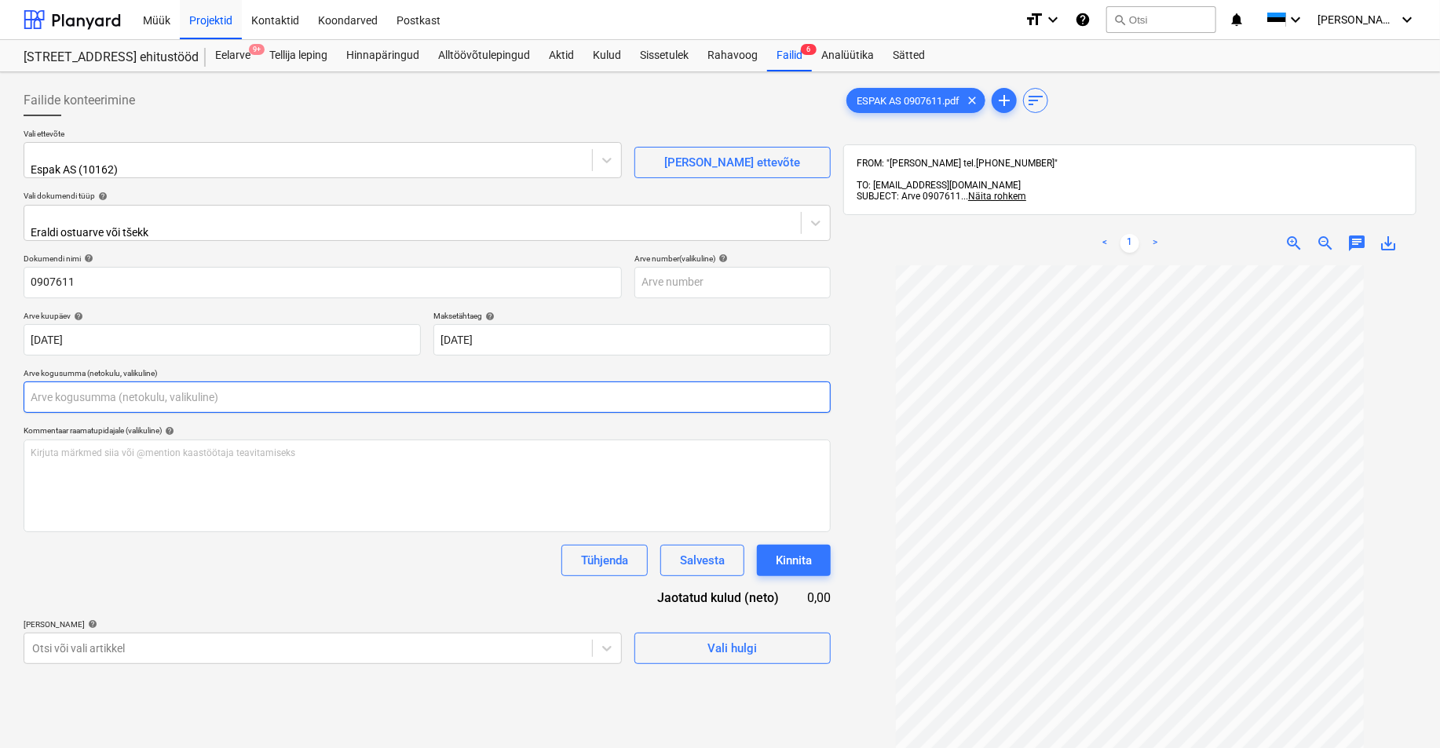
click at [60, 391] on input "text" at bounding box center [427, 396] width 807 height 31
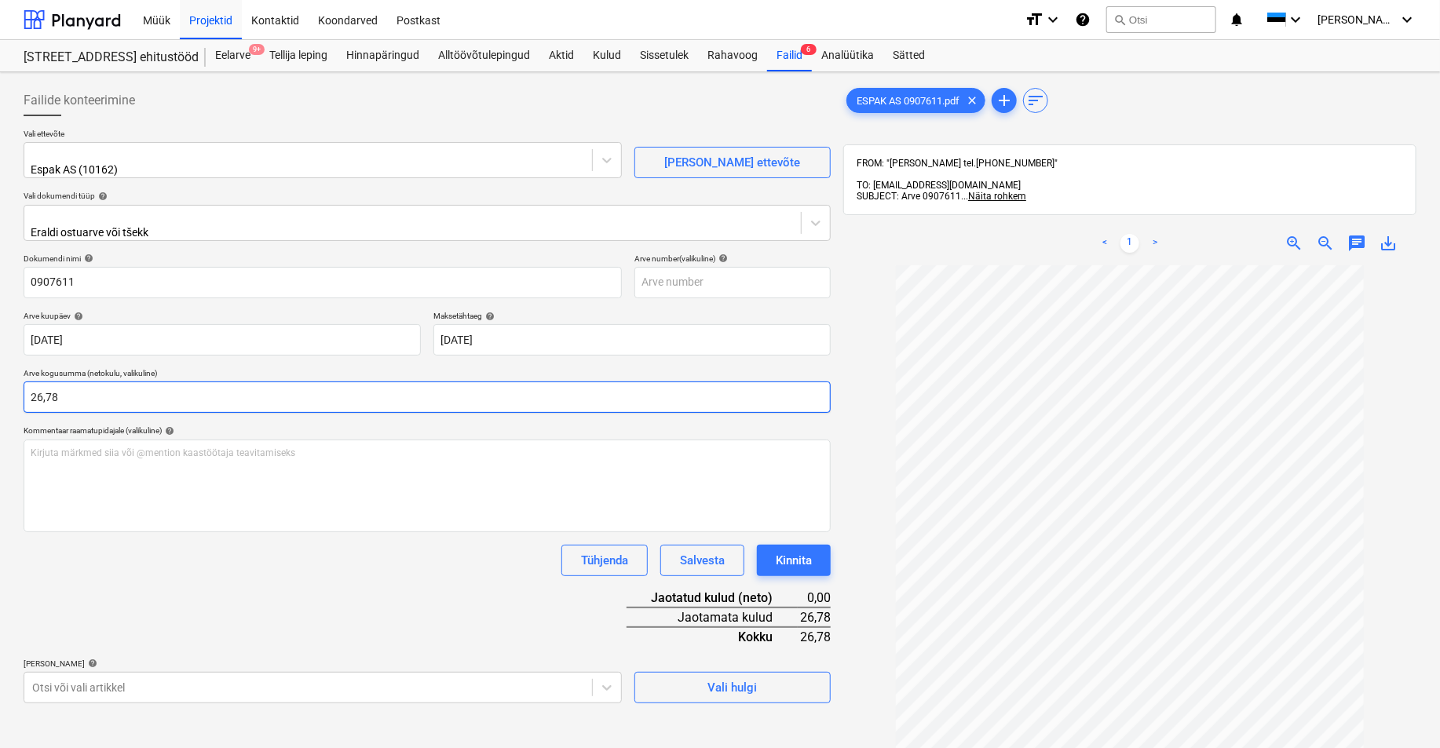
type input "26,78"
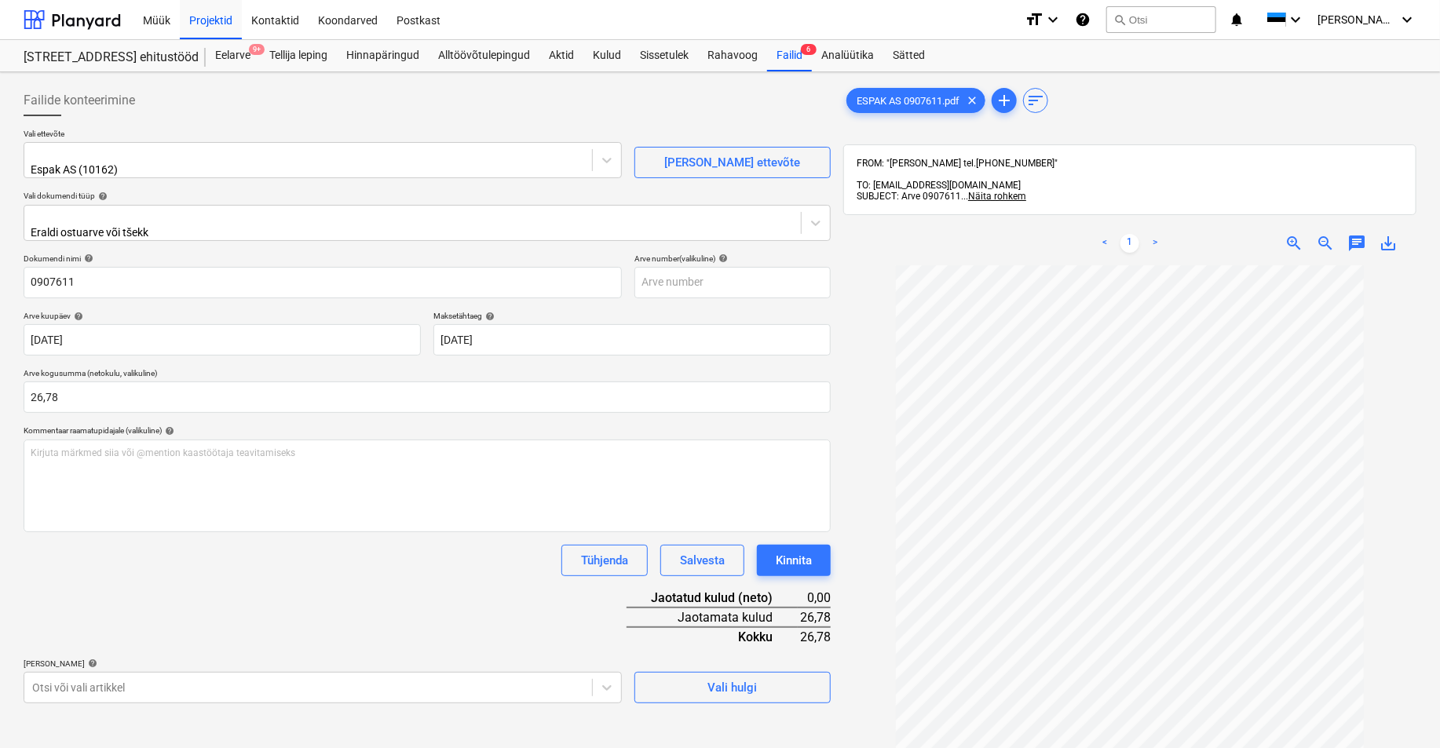
click at [122, 545] on div "Tühjenda Salvesta Kinnita" at bounding box center [427, 560] width 807 height 31
click at [46, 679] on body "Müük Projektid Kontaktid Koondarved Postkast format_size keyboard_arrow_down he…" at bounding box center [720, 493] width 1440 height 987
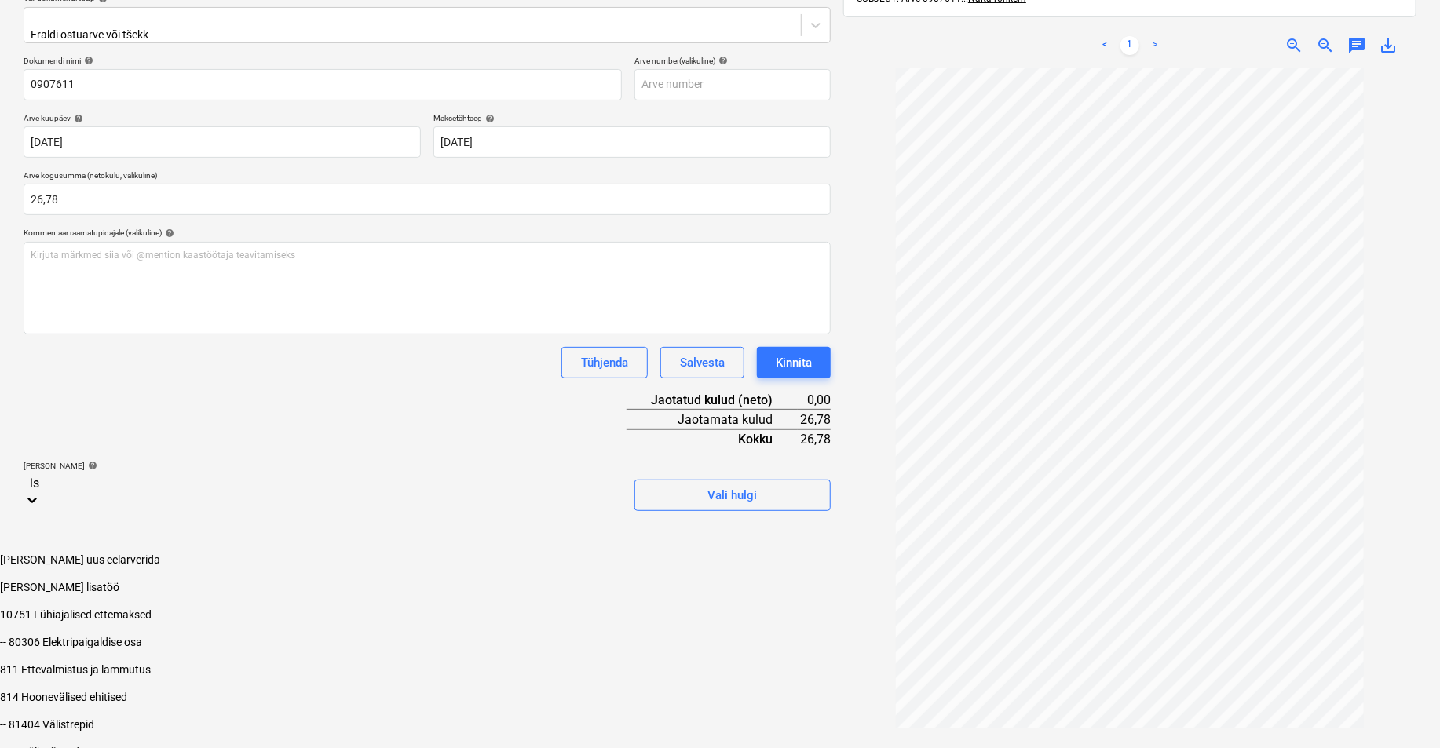
type input "iso"
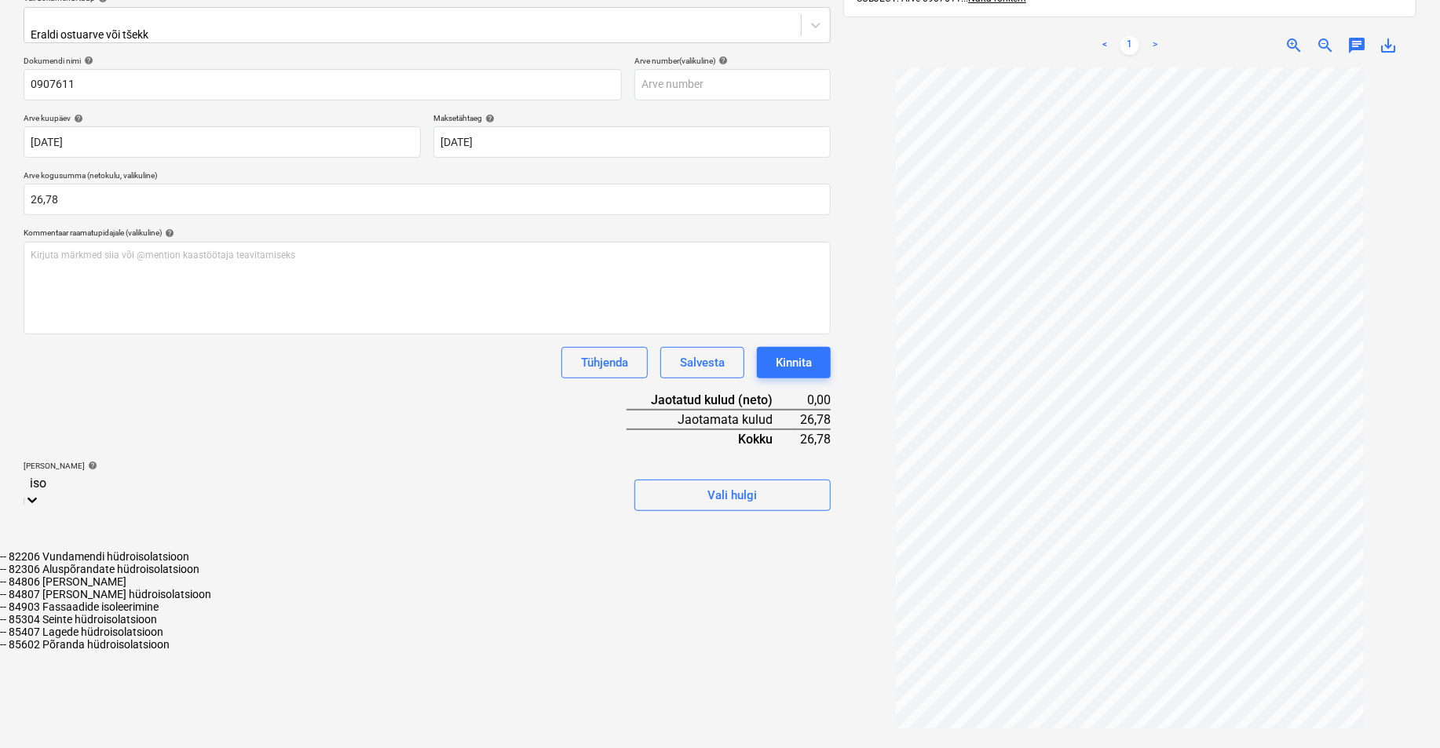
click at [147, 613] on div "-- 84903 Fassaadide isoleerimine" at bounding box center [720, 607] width 1440 height 13
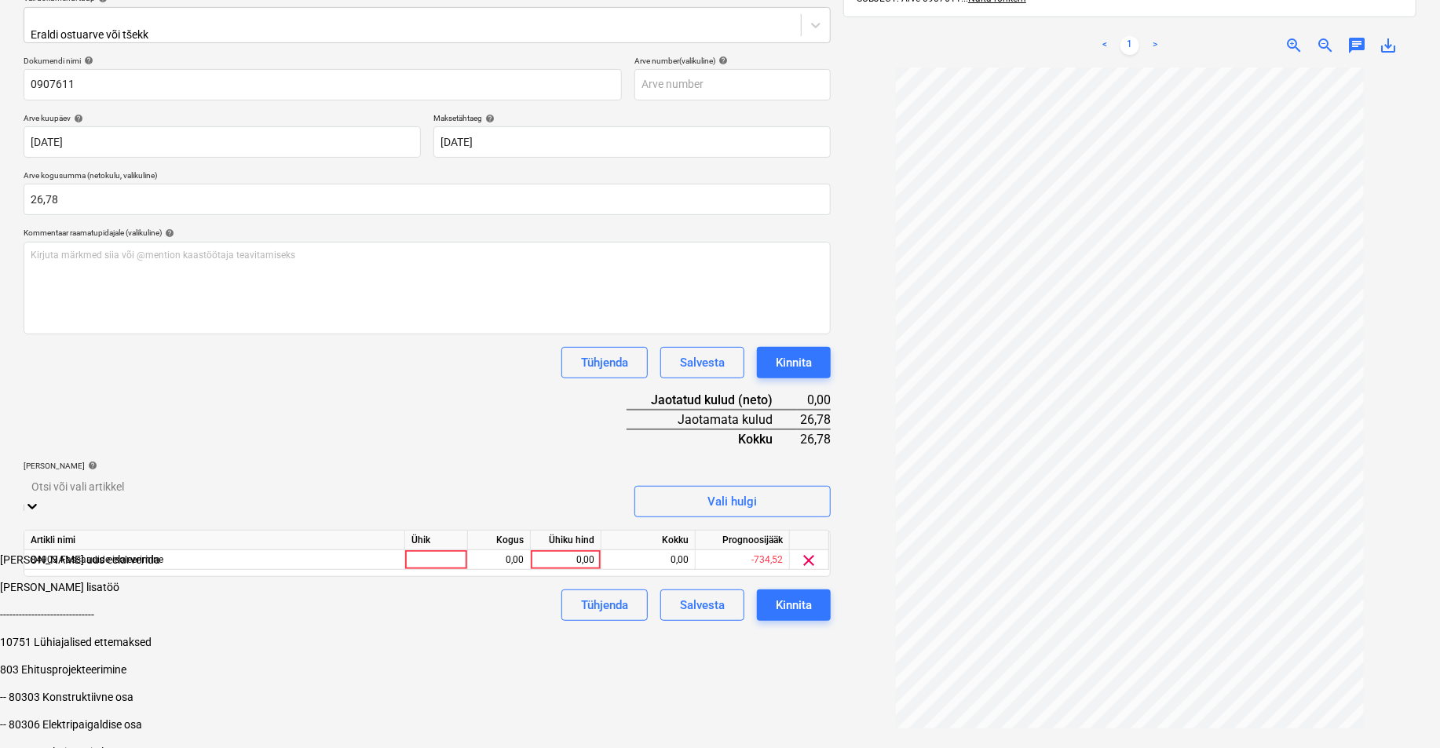
drag, startPoint x: 687, startPoint y: 680, endPoint x: 540, endPoint y: 579, distance: 177.9
click at [680, 676] on div "Failide konteerimine Vali ettevõte Espak AS (10162) [PERSON_NAME] uus ettevõte …" at bounding box center [427, 329] width 820 height 897
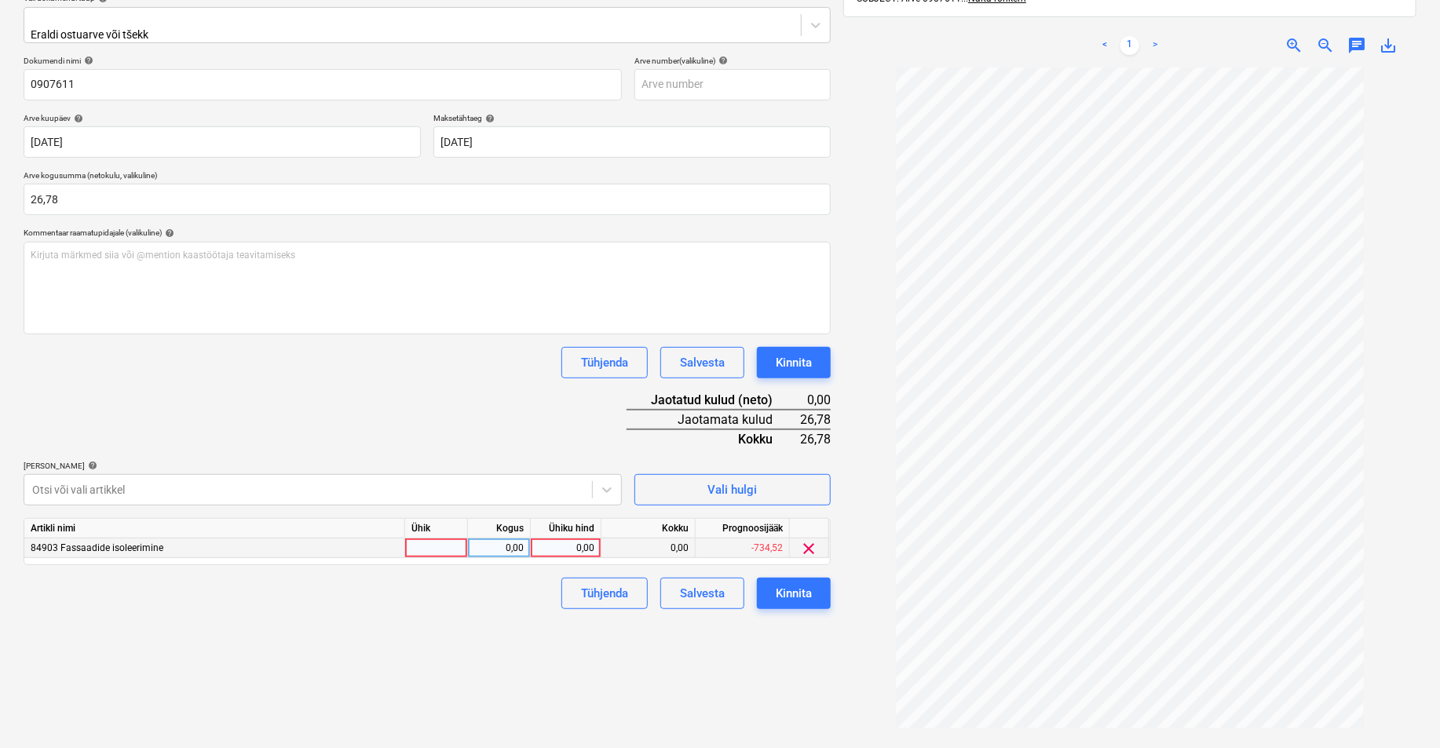
click at [440, 538] on div at bounding box center [436, 548] width 63 height 20
type input "tk"
click at [496, 538] on div "0,00" at bounding box center [498, 548] width 49 height 20
type input "1"
click at [578, 542] on div "0,00" at bounding box center [565, 548] width 57 height 20
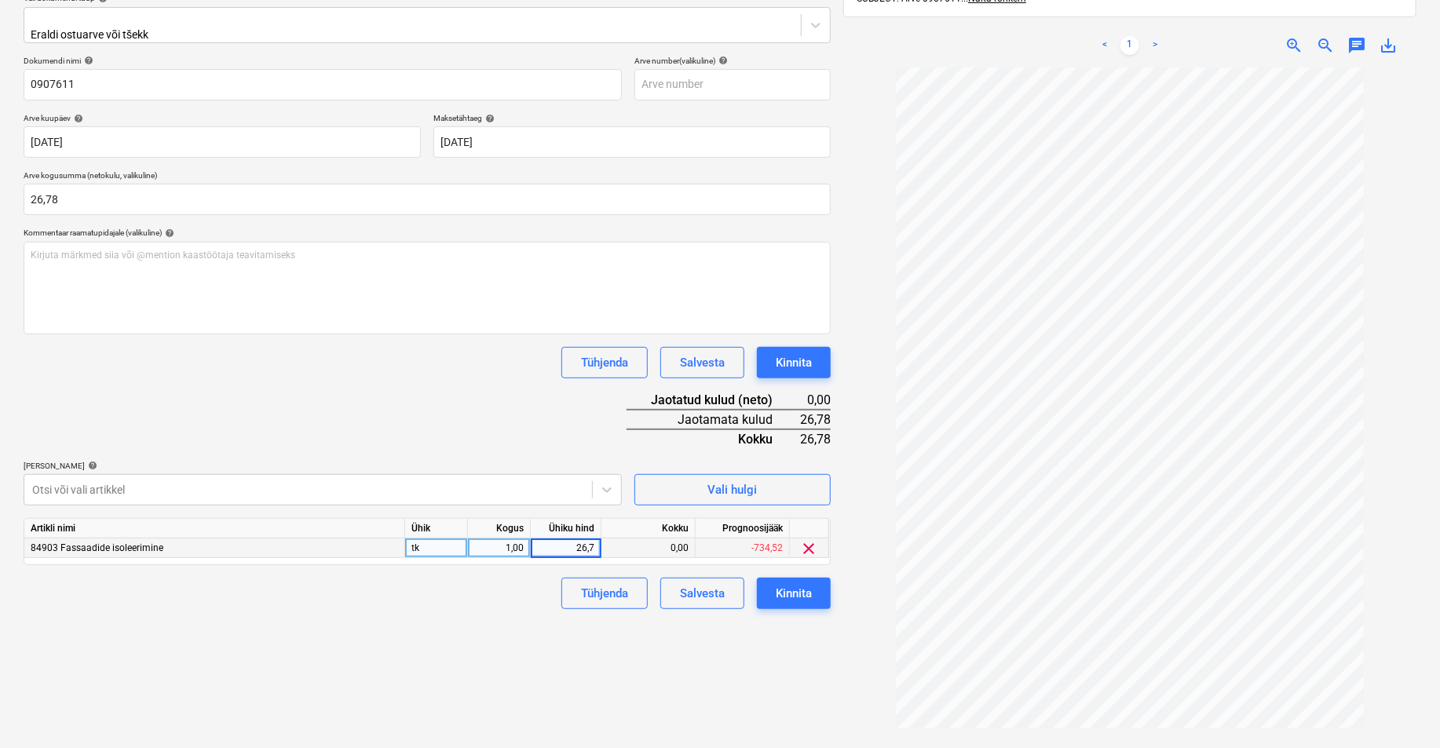
type input "26,78"
click at [795, 583] on div "Kinnita" at bounding box center [794, 593] width 36 height 20
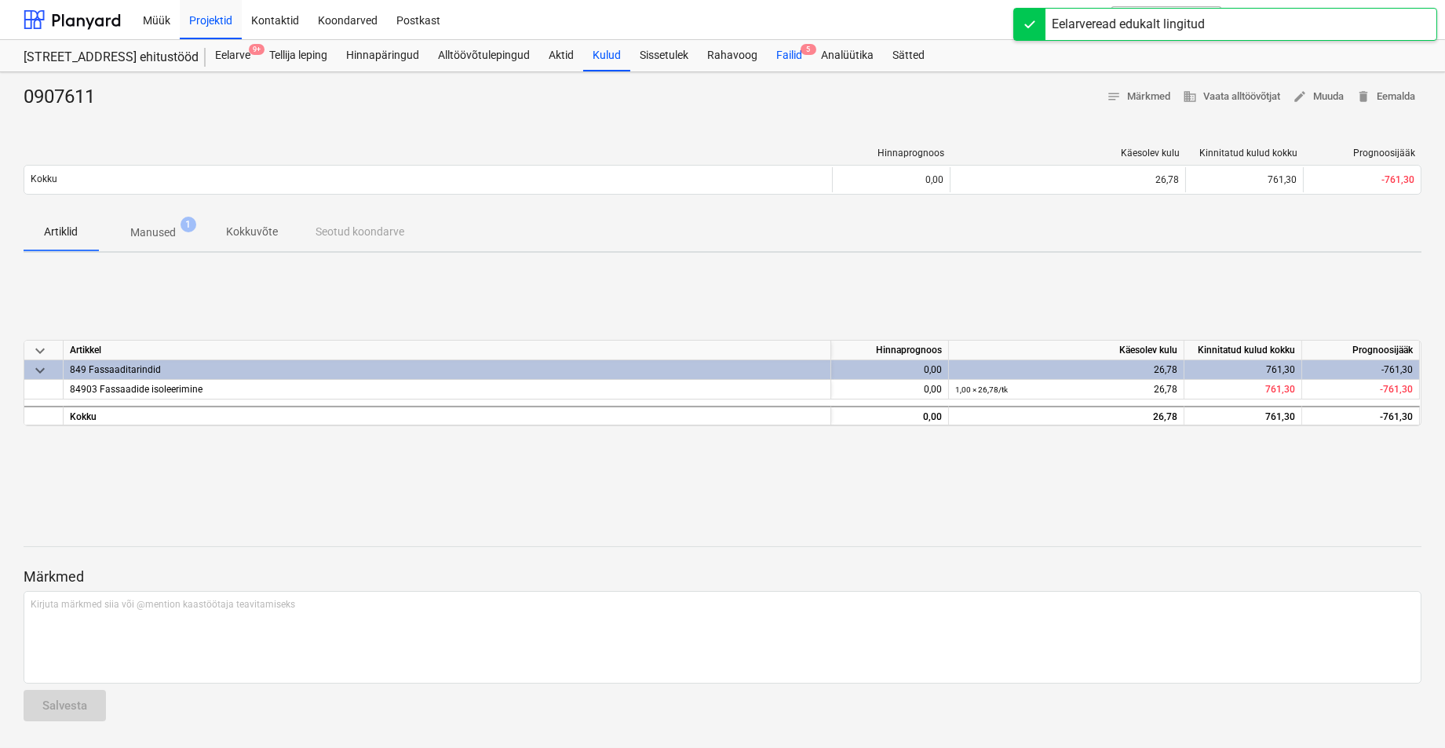
click at [790, 53] on div "Failid 5" at bounding box center [789, 55] width 45 height 31
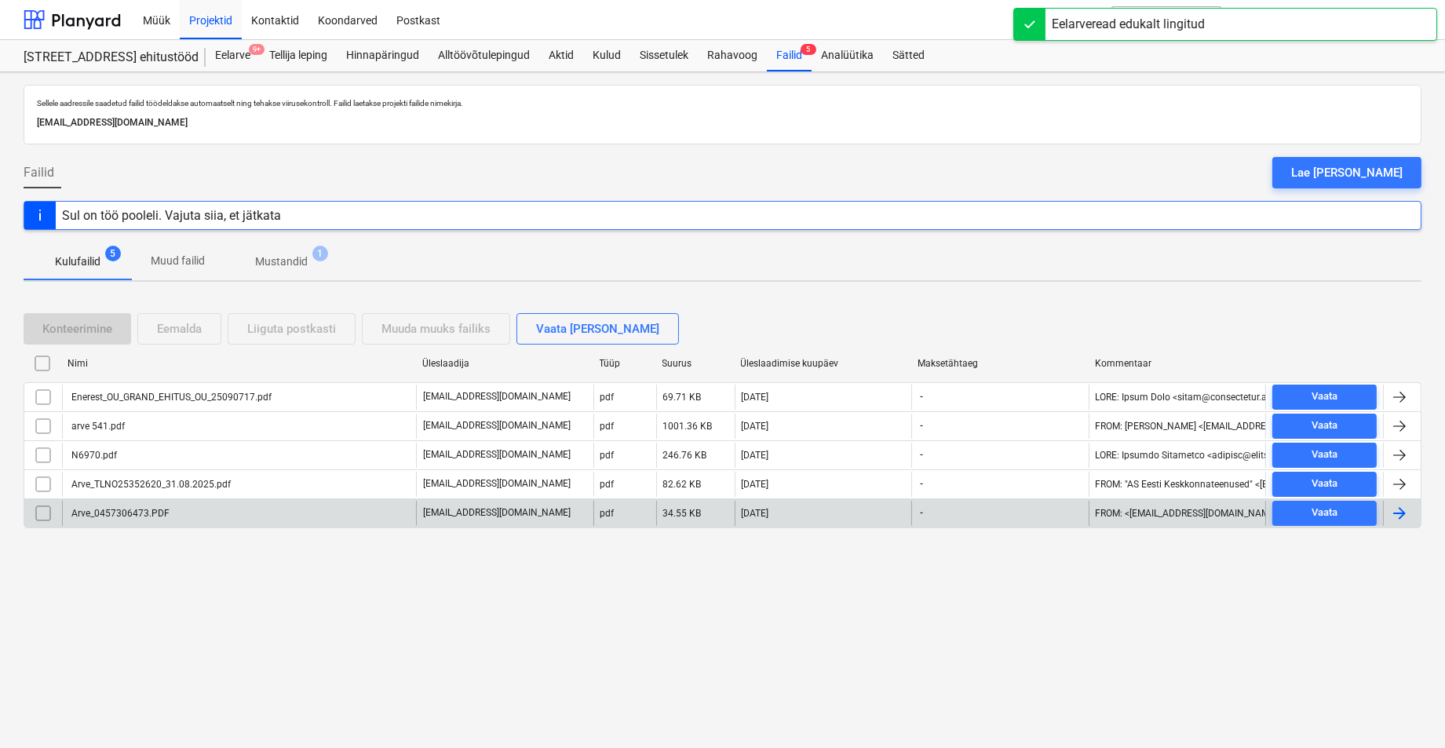
click at [106, 509] on div "Arve_0457306473.PDF" at bounding box center [119, 513] width 100 height 11
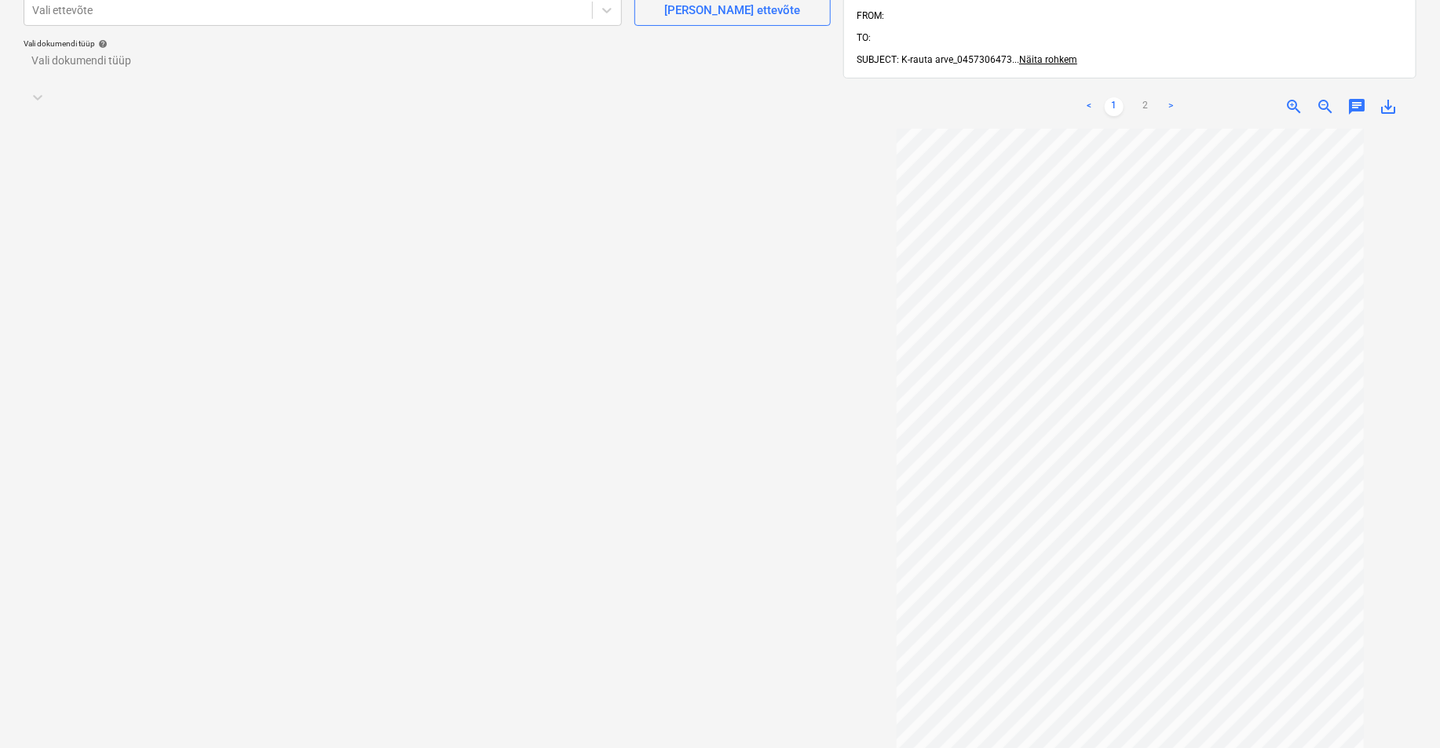
scroll to position [174, 0]
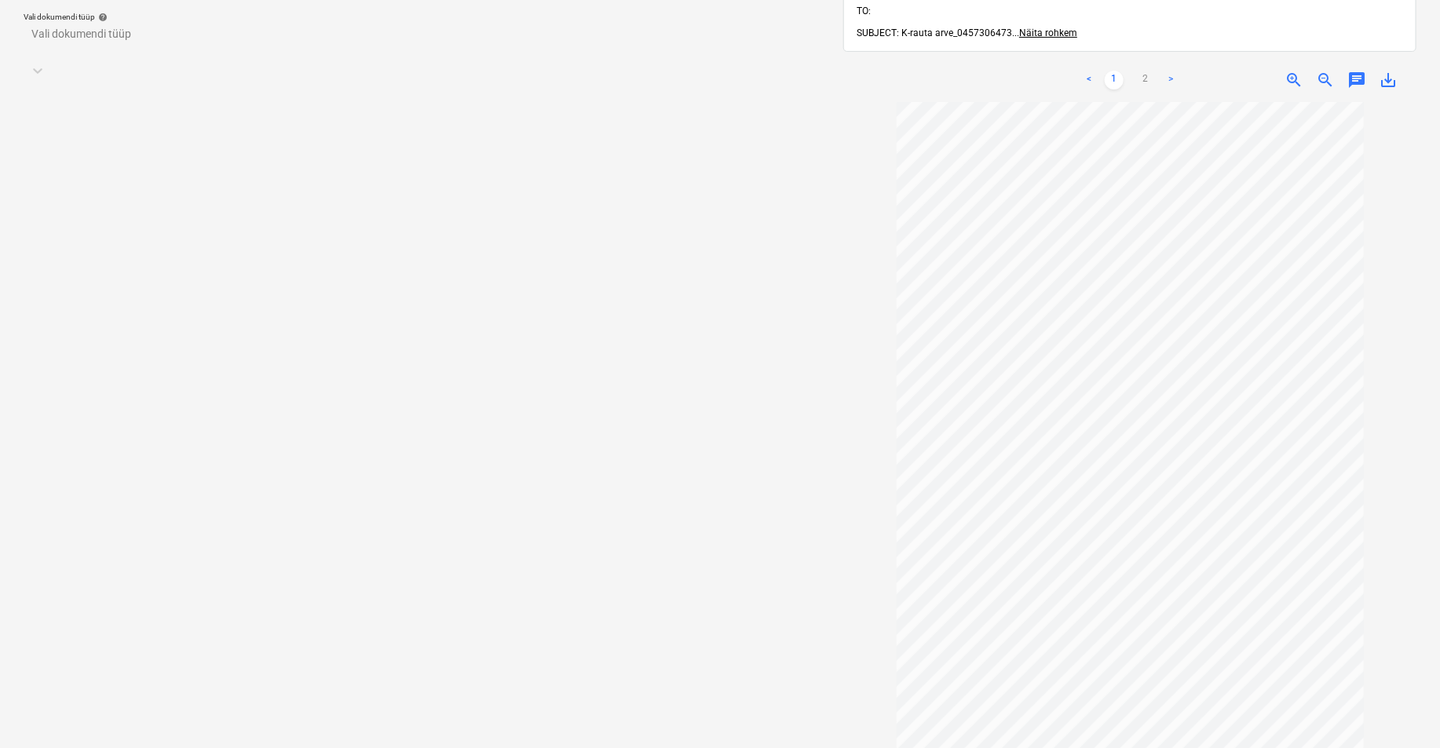
click at [57, 36] on div "Vali dokumendi tüüp help Vali dokumendi tüüp" at bounding box center [427, 48] width 807 height 72
click at [64, 43] on div "Vali dokumendi tüüp help Vali dokumendi tüüp" at bounding box center [427, 48] width 807 height 72
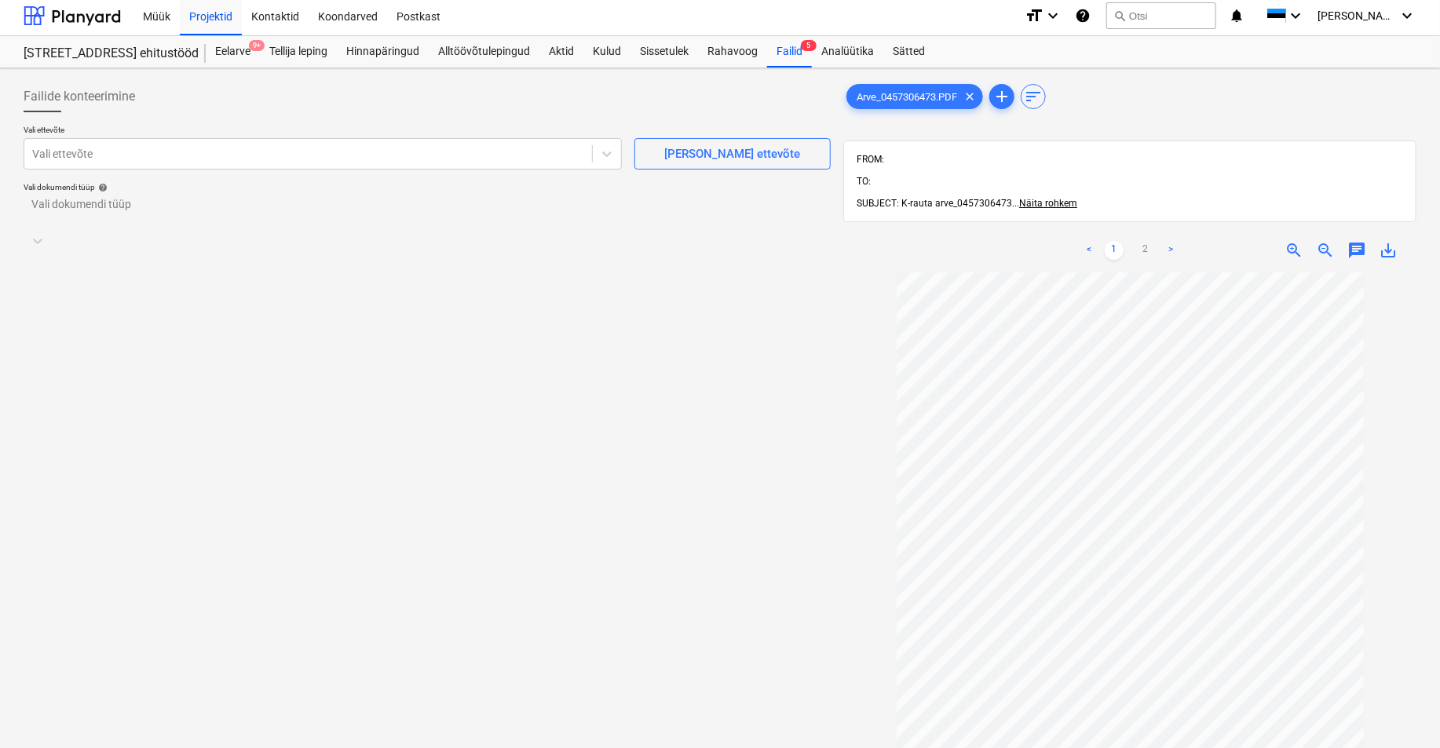
scroll to position [0, 0]
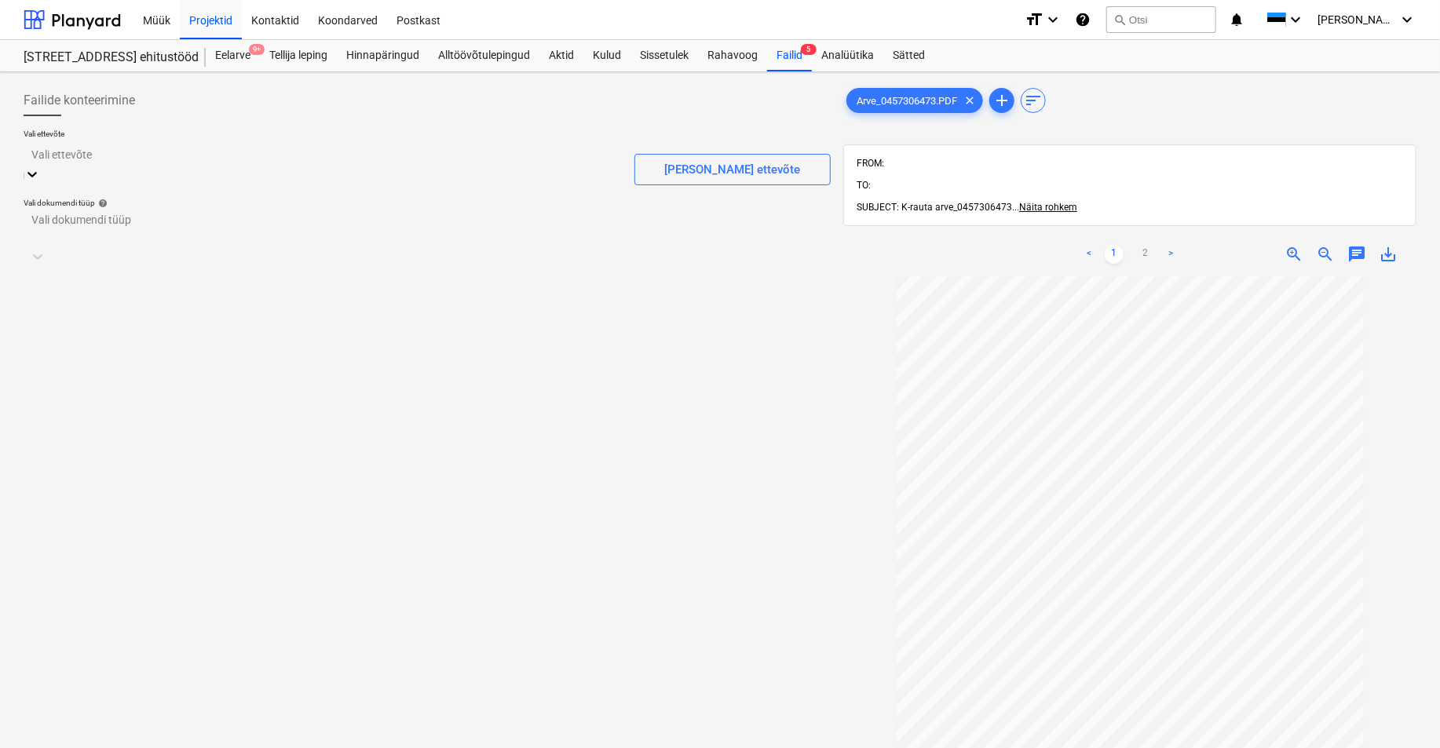
click at [60, 162] on div at bounding box center [322, 154] width 582 height 18
type input "senuk"
click at [114, 684] on div "Kesko Senukai Estonia AS (10003)" at bounding box center [720, 754] width 1440 height 13
click at [49, 232] on div at bounding box center [412, 240] width 761 height 16
click at [57, 684] on div "Eraldi ostuarve või tšekk" at bounding box center [720, 754] width 1440 height 13
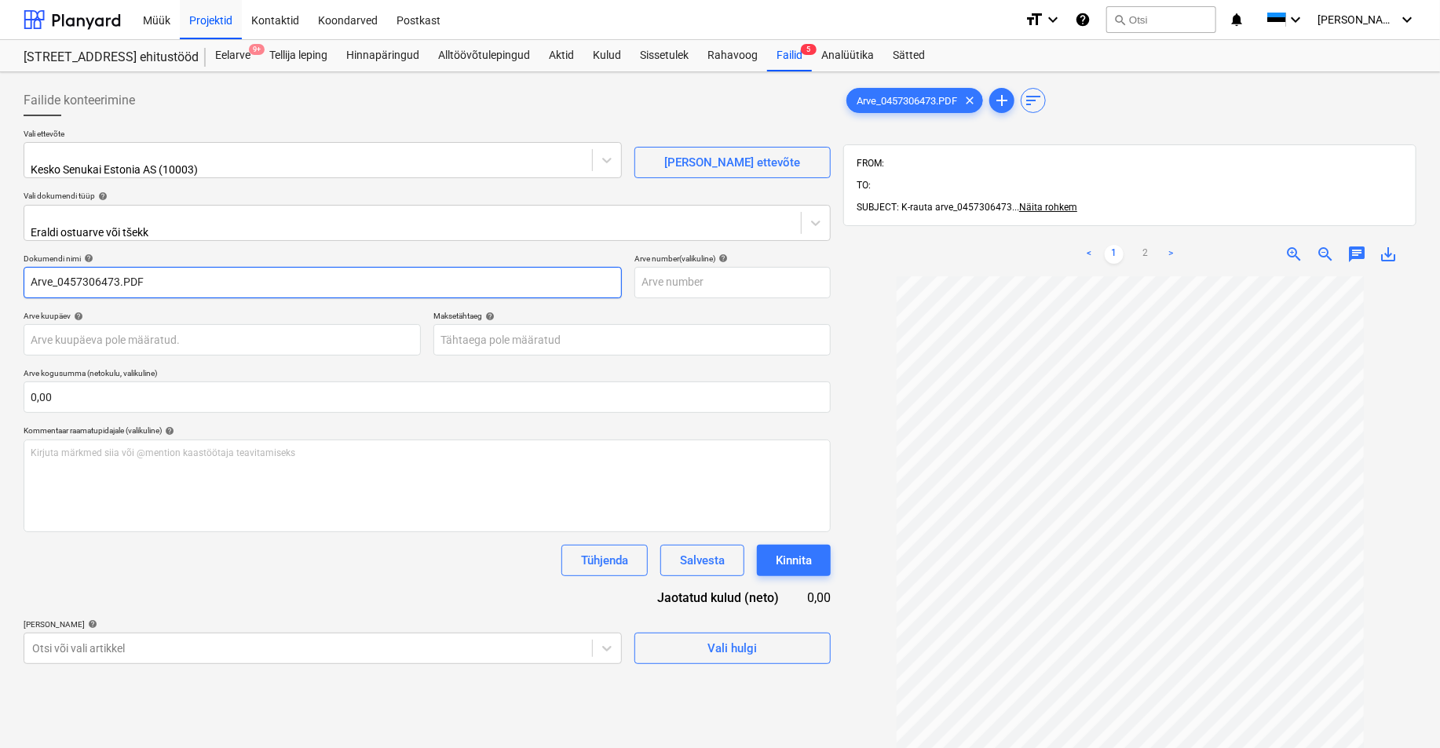
drag, startPoint x: 60, startPoint y: 272, endPoint x: -10, endPoint y: 286, distance: 71.1
click at [0, 286] on html "Müük Projektid Kontaktid Koondarved Postkast format_size keyboard_arrow_down he…" at bounding box center [720, 374] width 1440 height 748
drag, startPoint x: 137, startPoint y: 276, endPoint x: 90, endPoint y: 273, distance: 46.4
click at [90, 273] on input "0457306473.PDF" at bounding box center [323, 282] width 598 height 31
type input "0457306473"
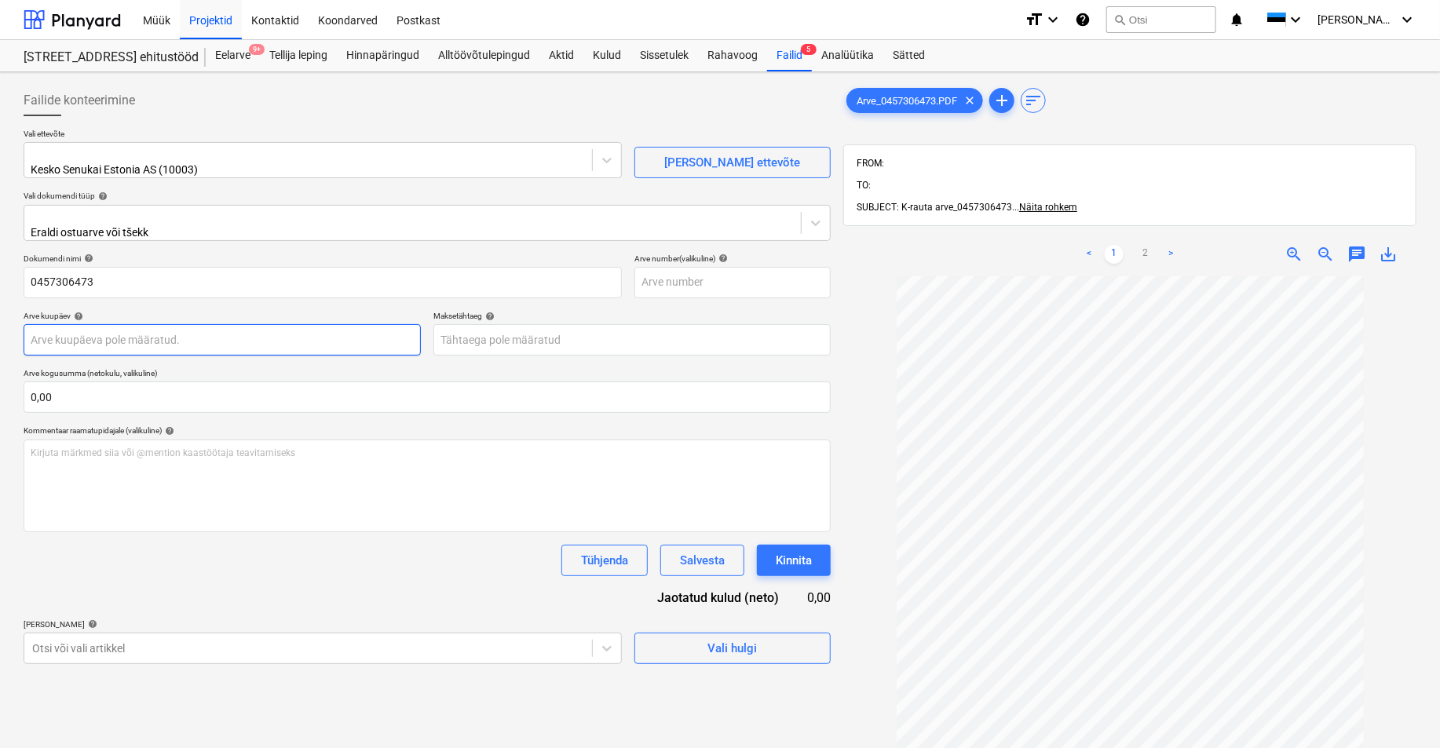
click at [42, 330] on body "Müük Projektid Kontaktid Koondarved Postkast format_size keyboard_arrow_down he…" at bounding box center [720, 374] width 1440 height 748
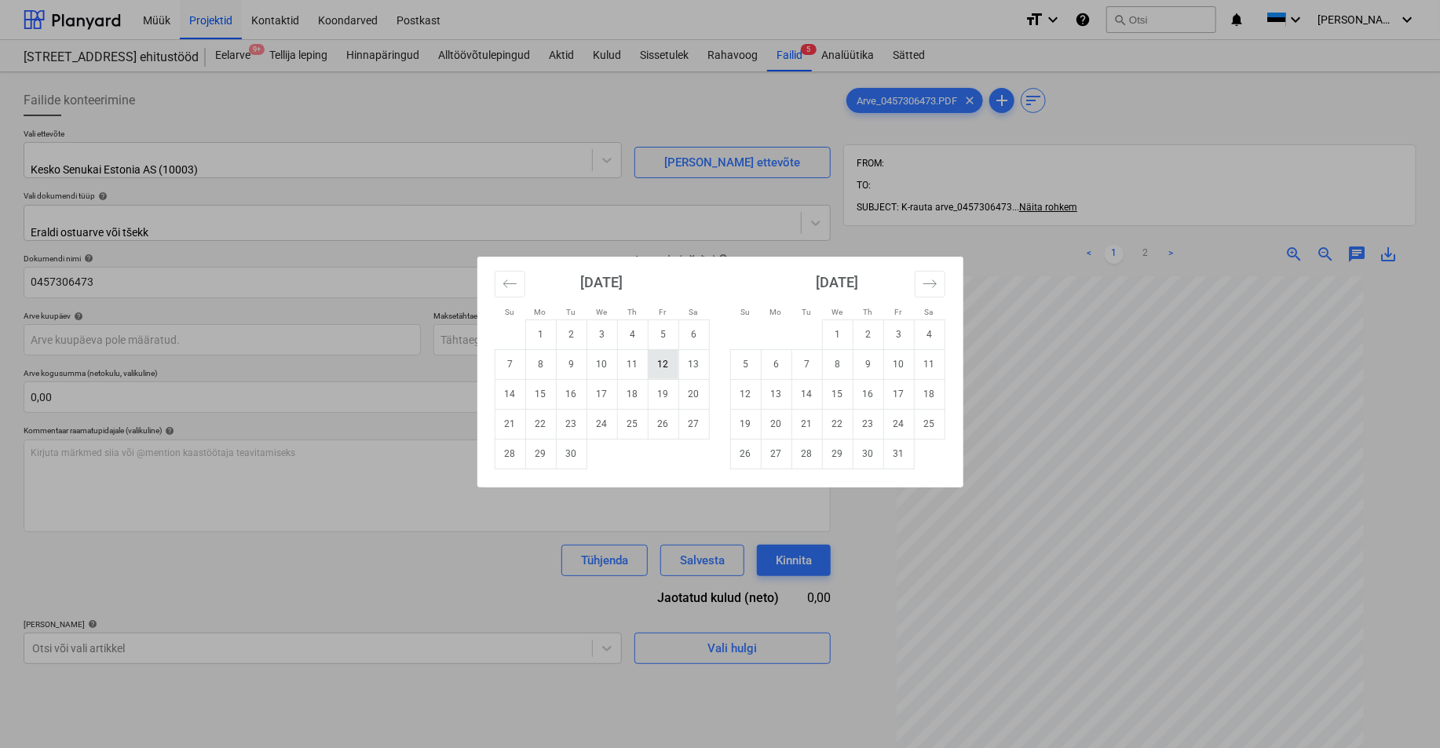
click at [663, 360] on td "12" at bounding box center [663, 364] width 31 height 30
type input "[DATE]"
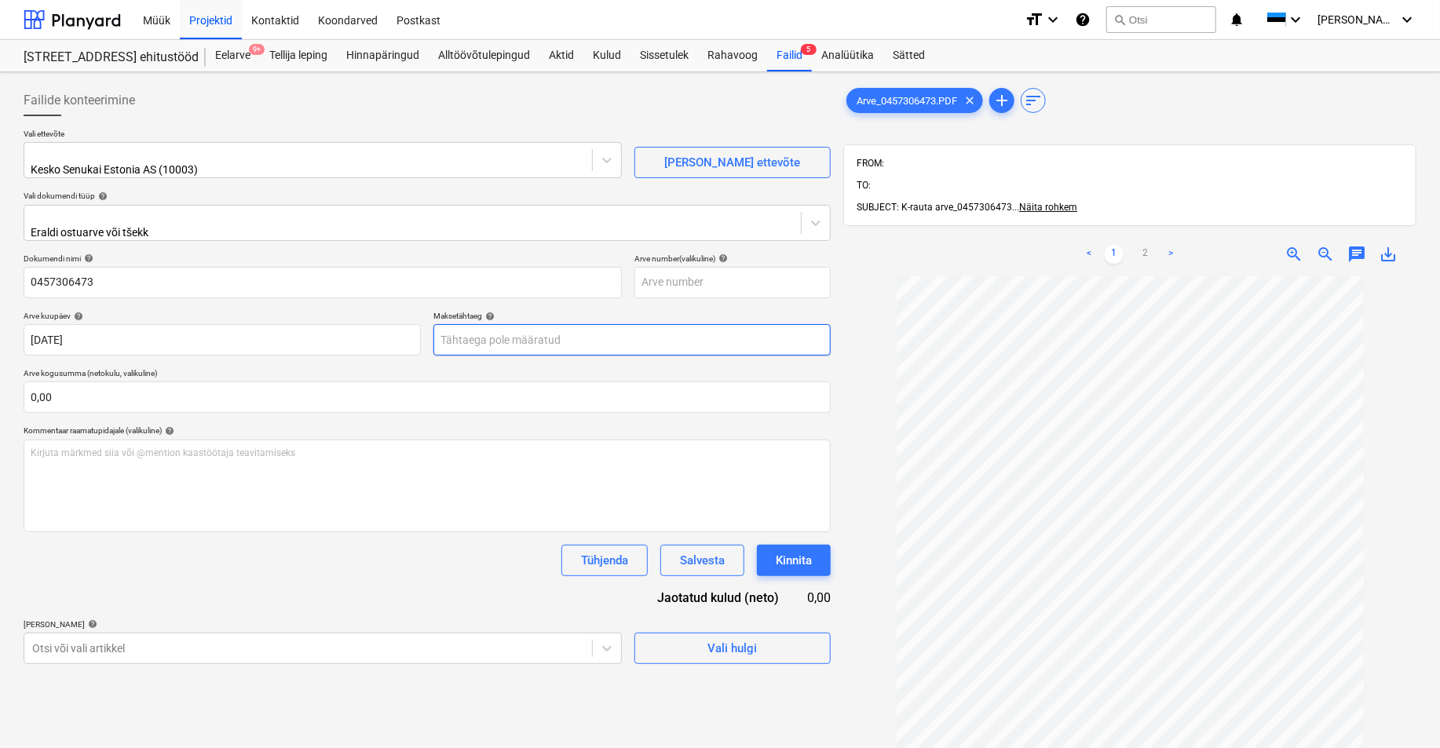
click at [518, 338] on body "Müük Projektid Kontaktid Koondarved Postkast format_size keyboard_arrow_down he…" at bounding box center [720, 374] width 1440 height 748
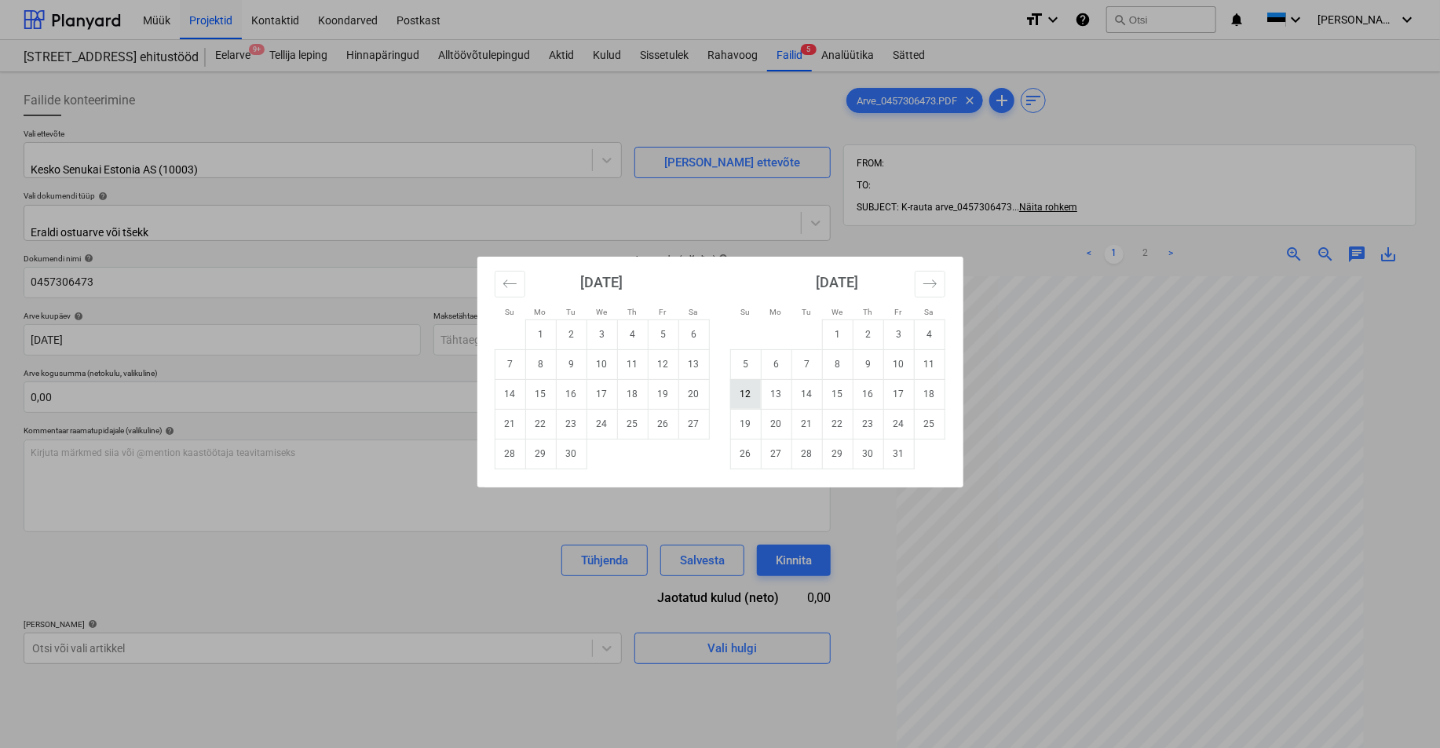
click at [743, 389] on td "12" at bounding box center [745, 394] width 31 height 30
type input "[DATE]"
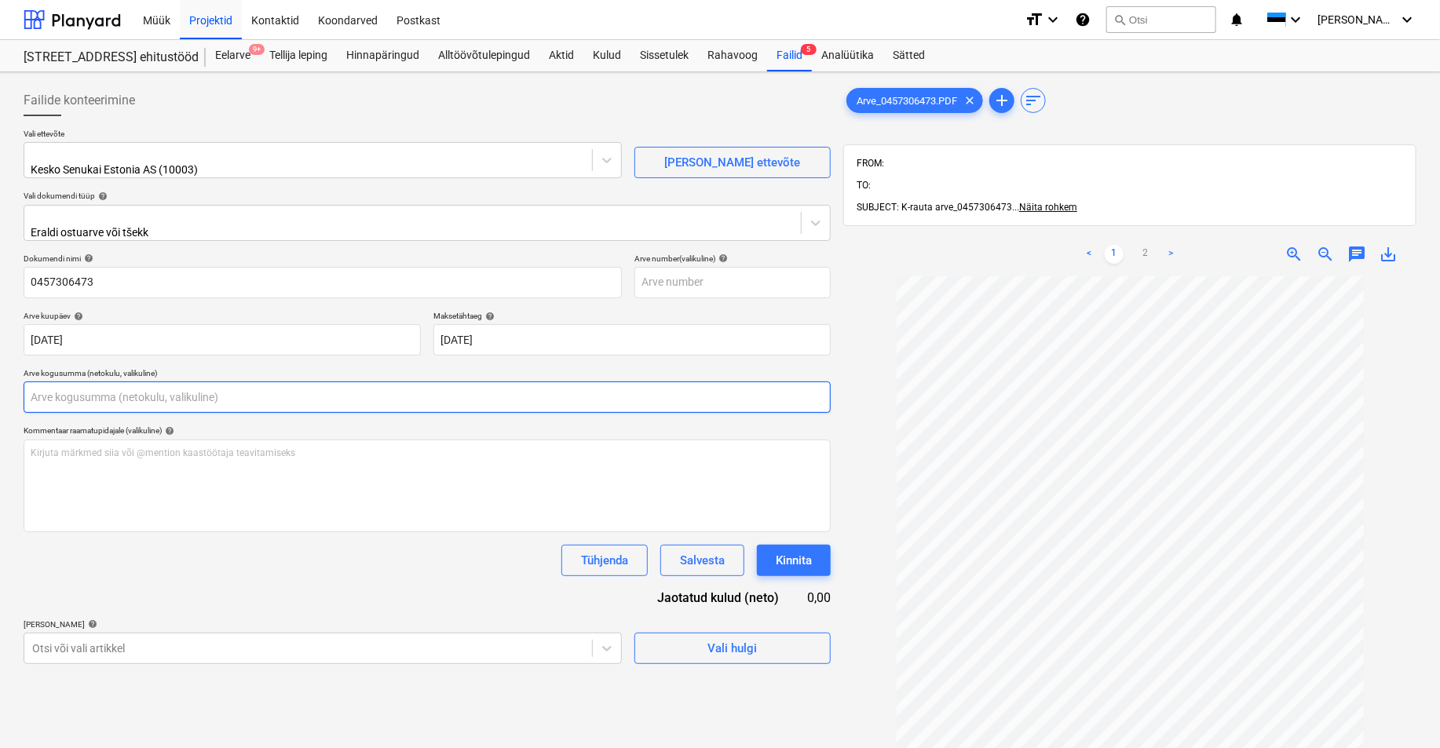
click at [104, 390] on input "text" at bounding box center [427, 396] width 807 height 31
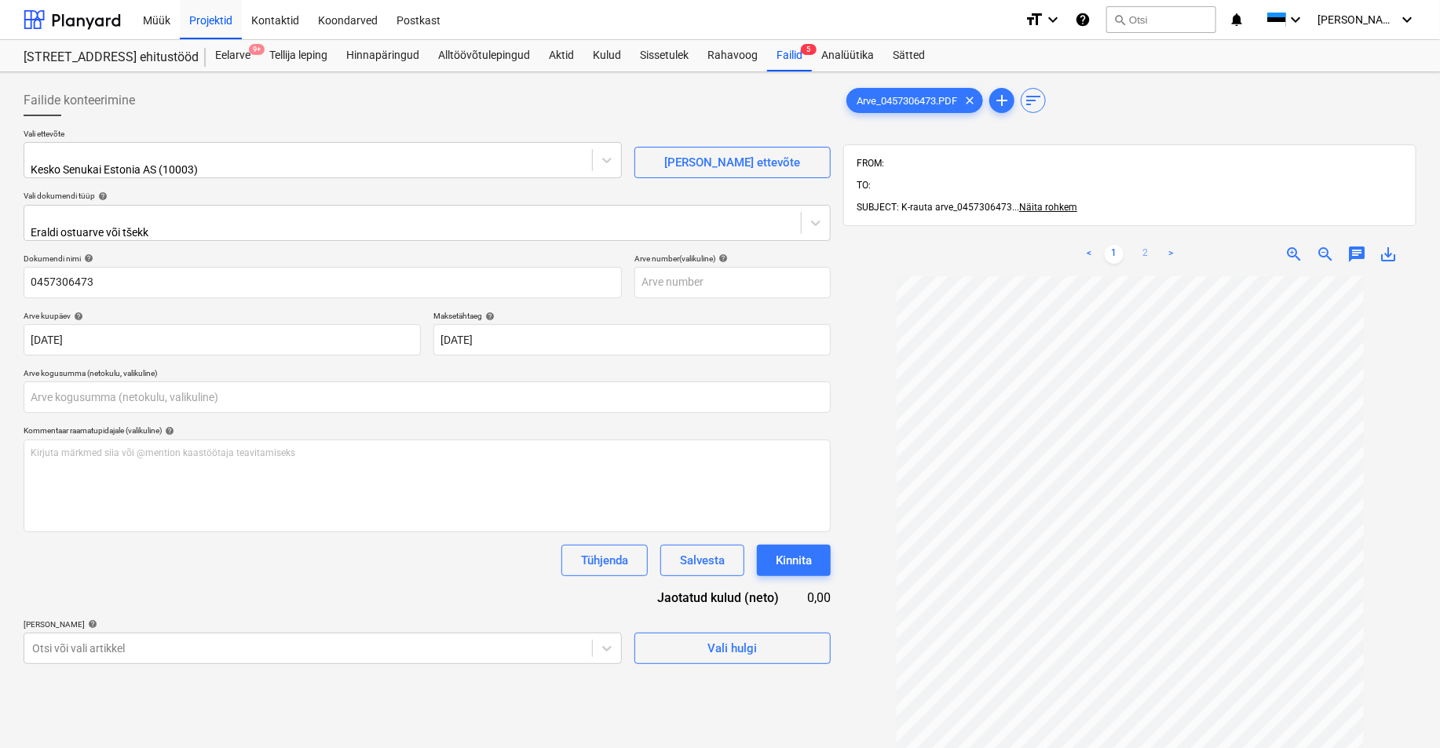
type input "0,00"
click at [1093, 245] on link "2" at bounding box center [1145, 254] width 19 height 19
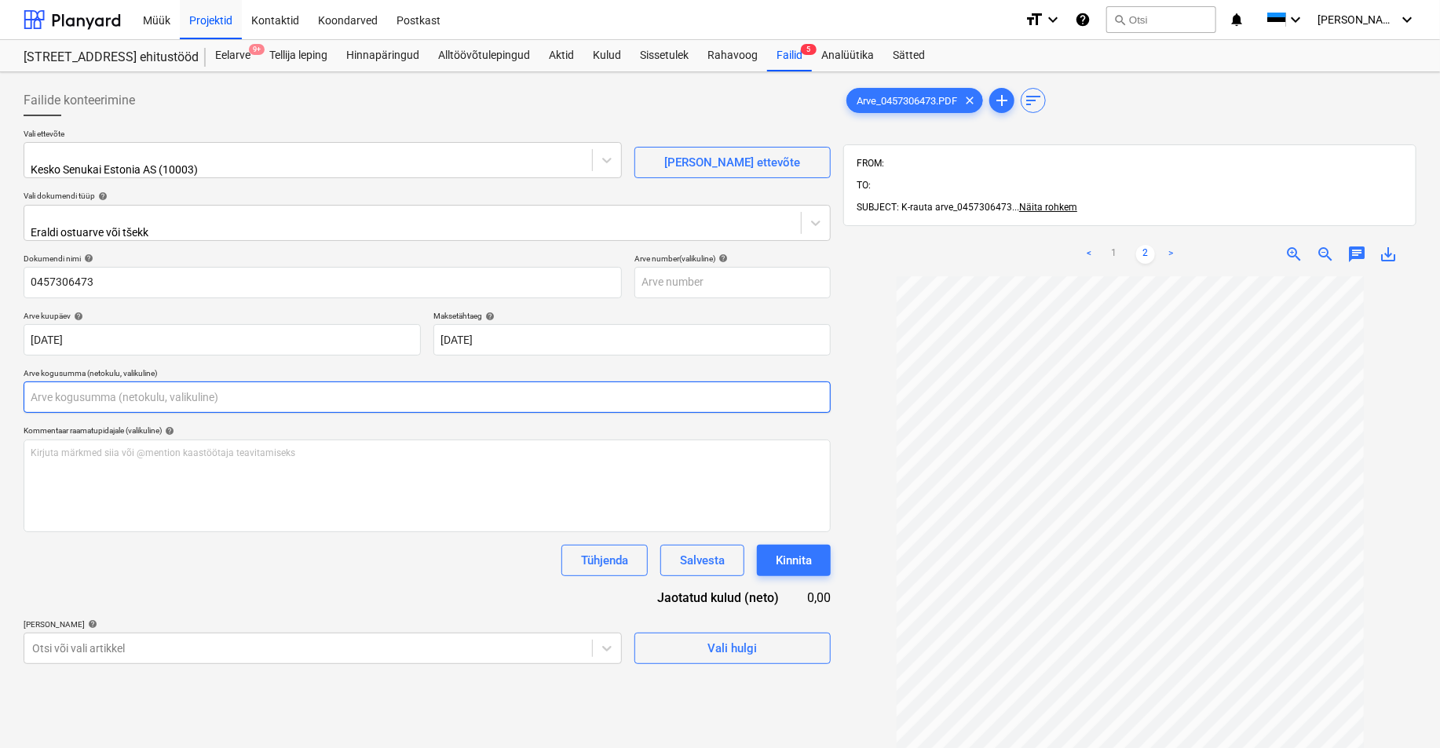
click at [40, 389] on input "text" at bounding box center [427, 396] width 807 height 31
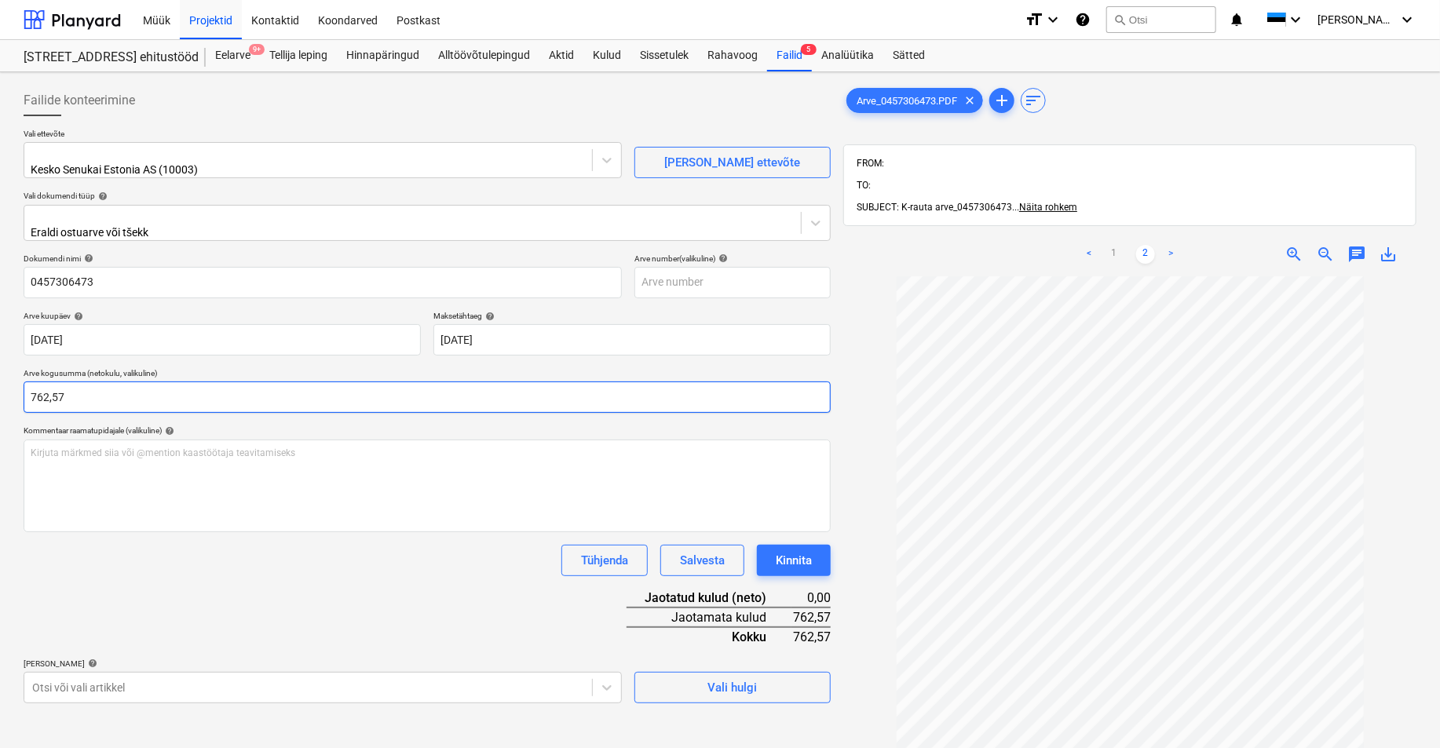
type input "762,57"
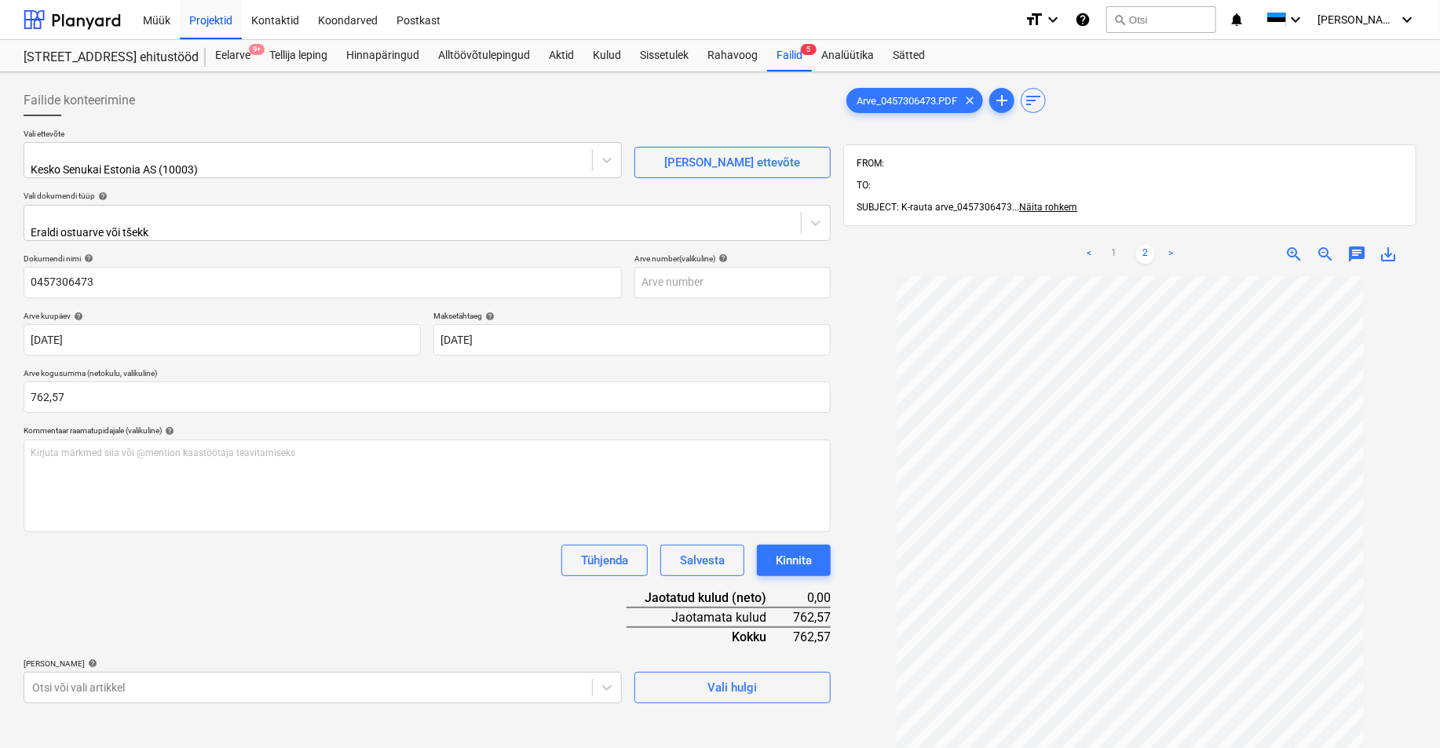
click at [169, 566] on div "Tühjenda Salvesta Kinnita" at bounding box center [427, 560] width 807 height 31
click at [1093, 245] on link "1" at bounding box center [1113, 254] width 19 height 19
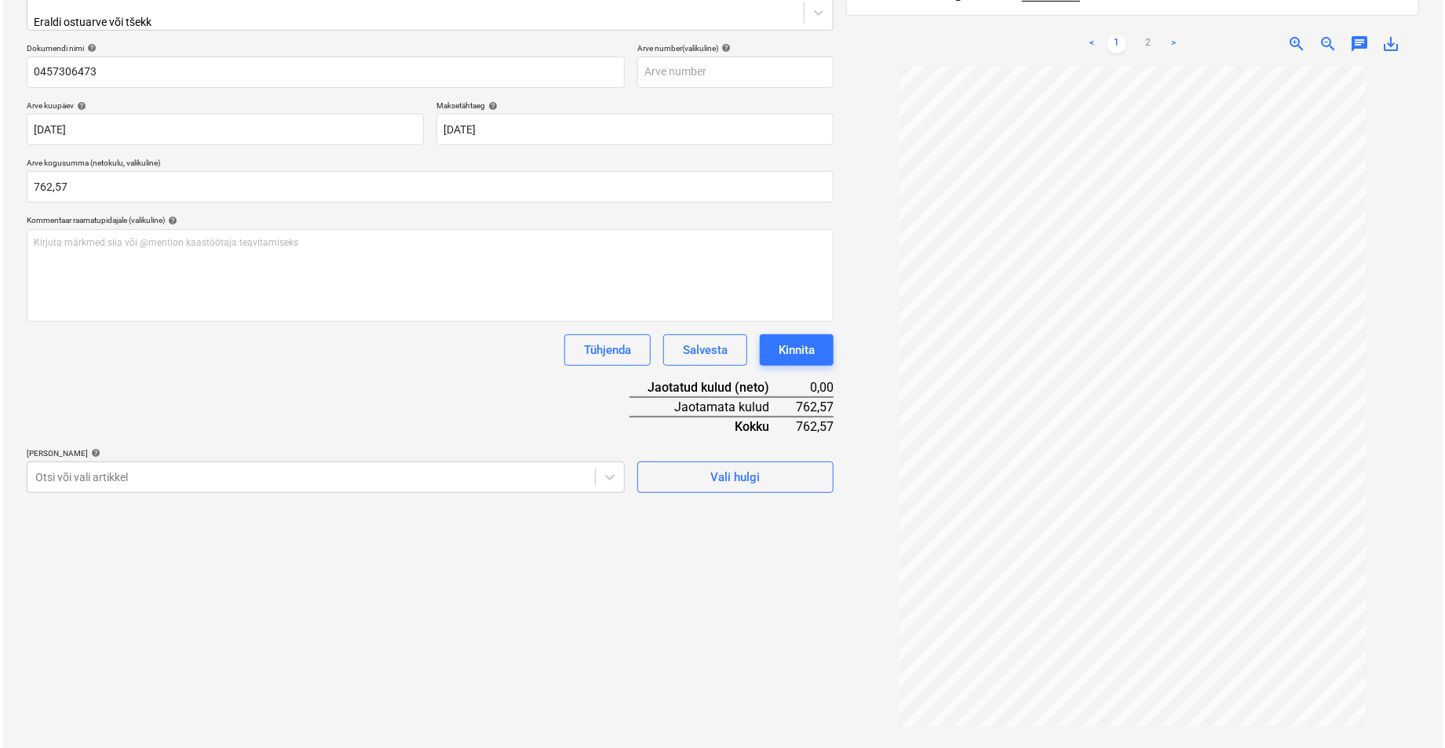
scroll to position [224, 0]
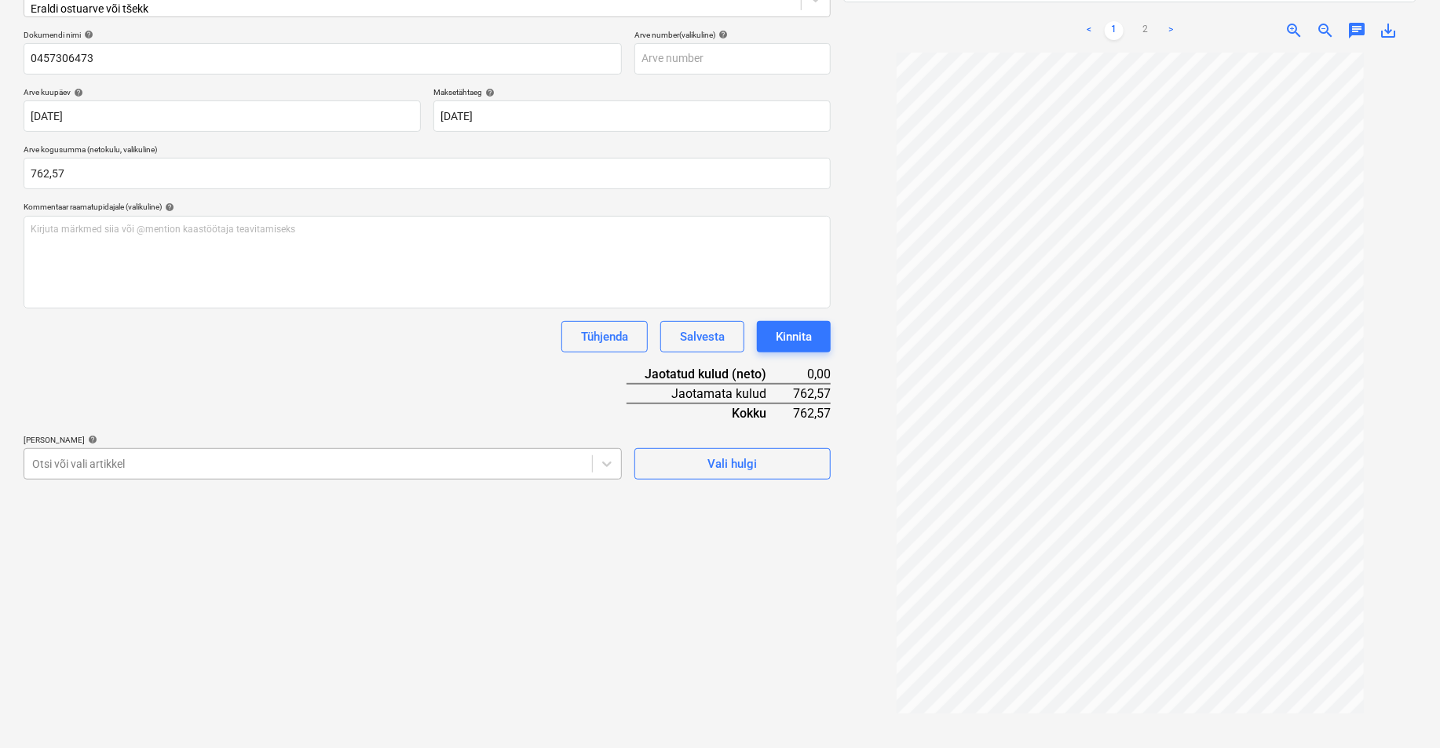
click at [43, 457] on div at bounding box center [308, 464] width 552 height 16
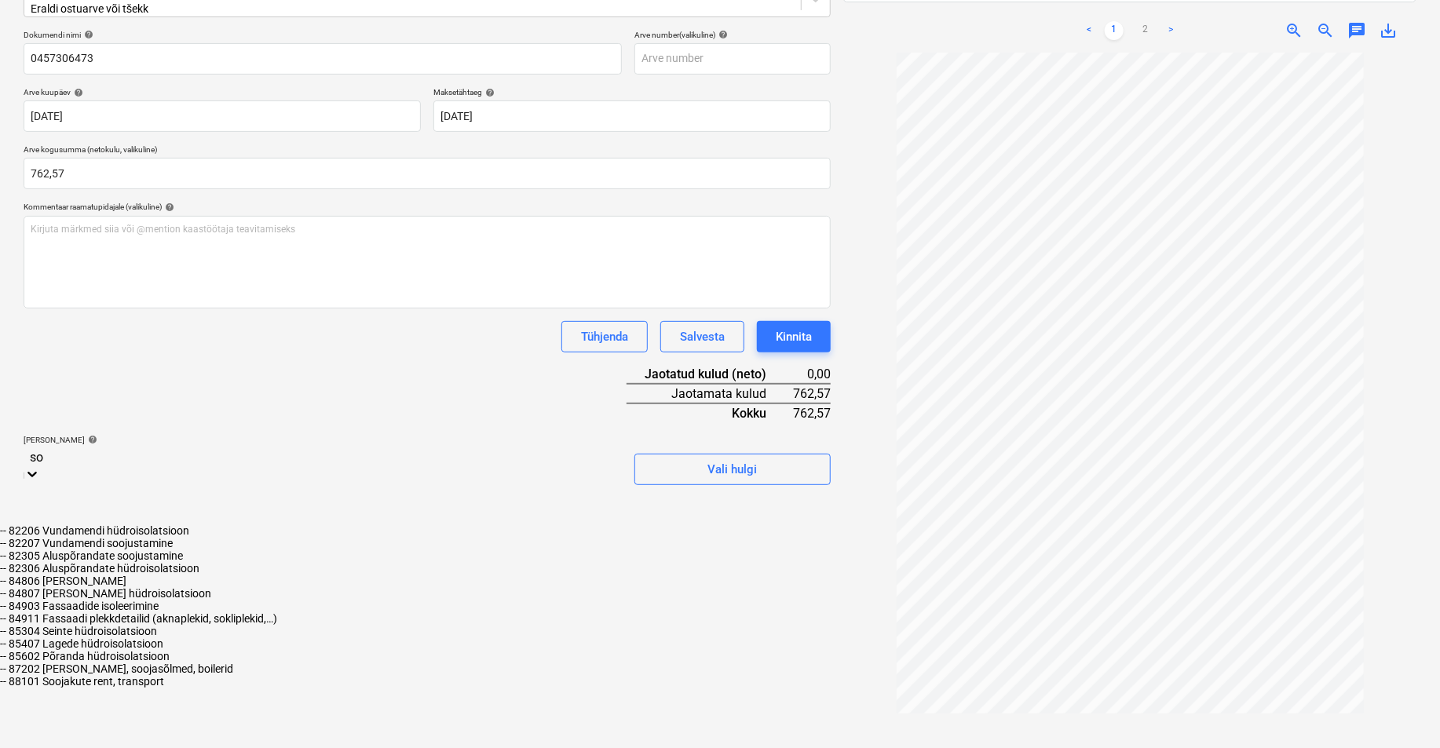
type input "s"
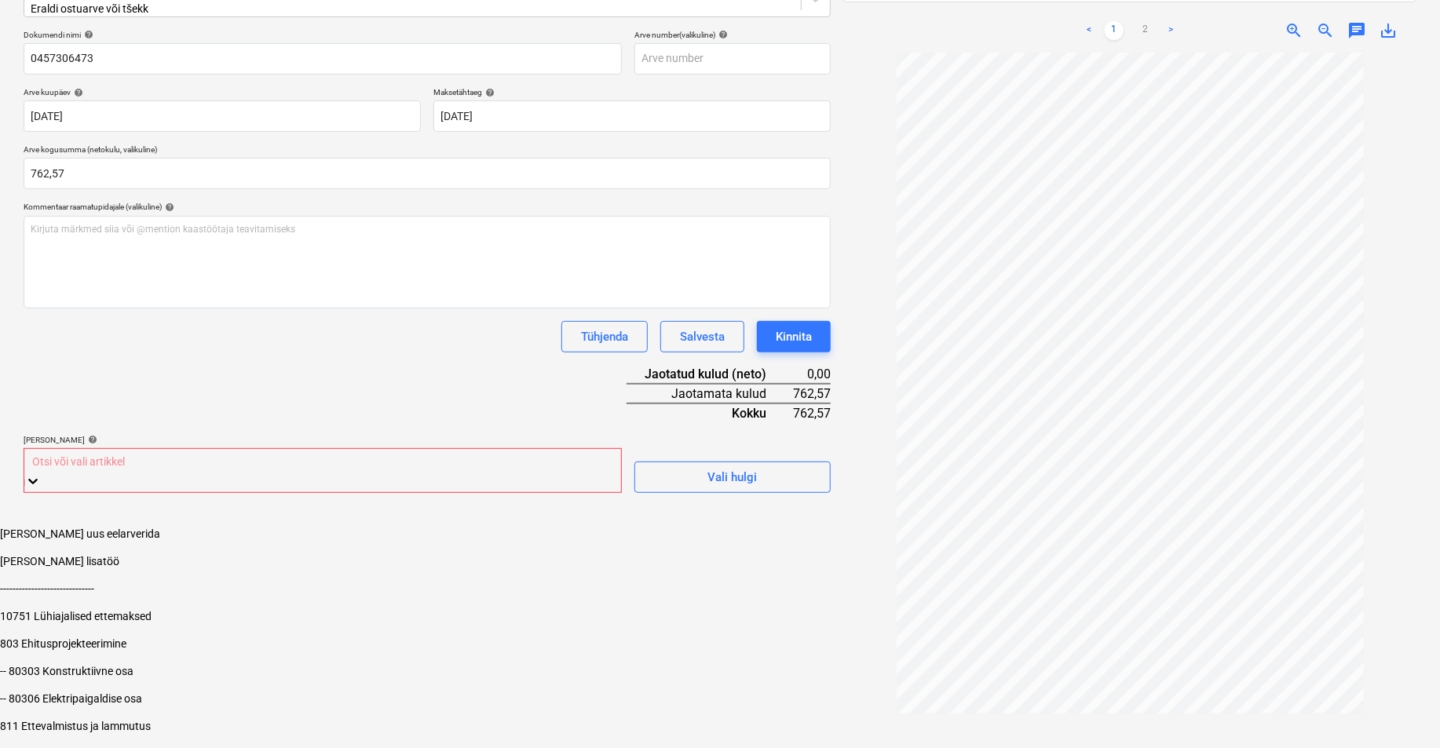
click at [71, 449] on div "Otsi või vali artikkel" at bounding box center [322, 461] width 597 height 24
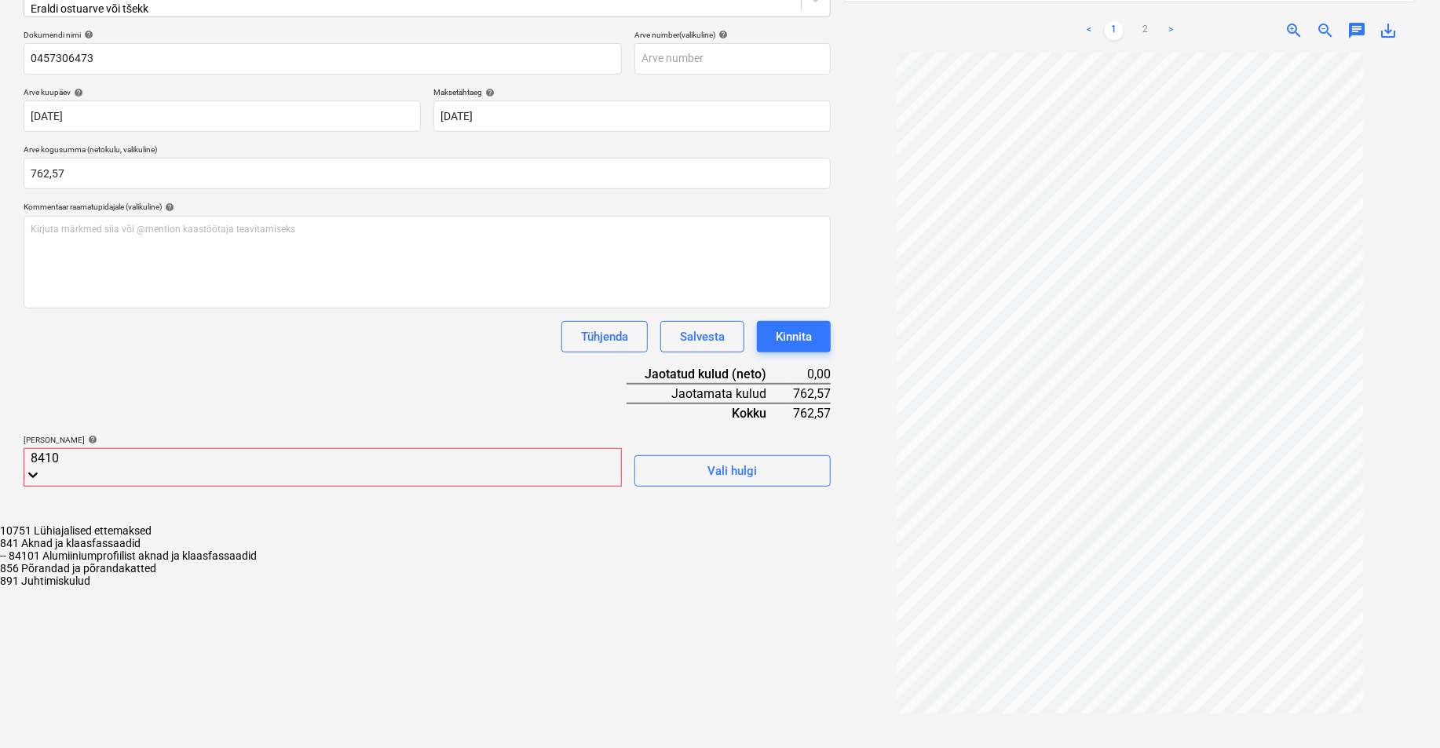
type input "84101"
click at [159, 524] on div "-- 84101 Alumiiniumprofiilist aknad ja klaasfassaadid" at bounding box center [720, 530] width 1440 height 13
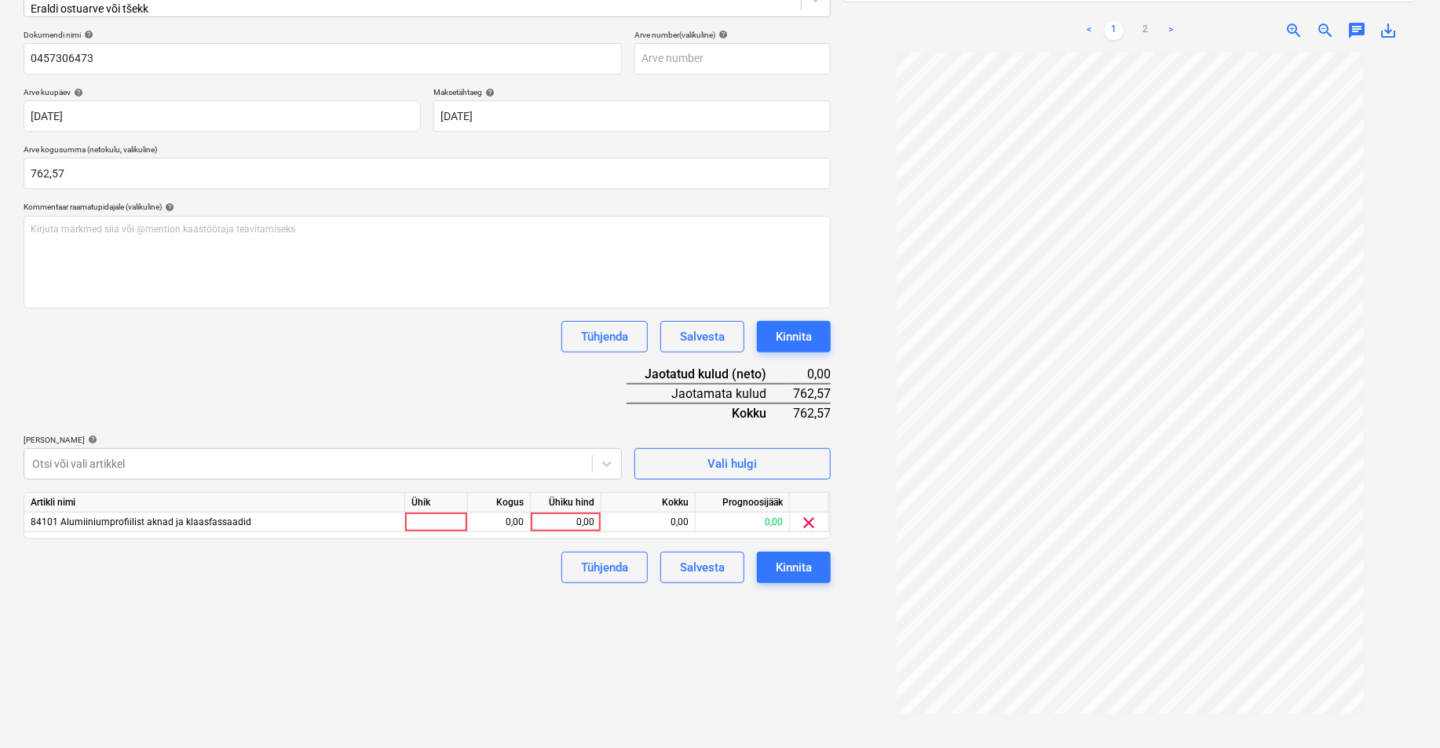
drag, startPoint x: 791, startPoint y: 667, endPoint x: 524, endPoint y: 550, distance: 292.1
click at [790, 666] on div "Failide konteerimine Vali ettevõte Kesko Senukai Estonia AS (10003) [PERSON_NAM…" at bounding box center [427, 309] width 820 height 908
click at [422, 519] on div at bounding box center [436, 523] width 63 height 20
type input "tk"
click at [503, 513] on div "0,00" at bounding box center [498, 523] width 49 height 20
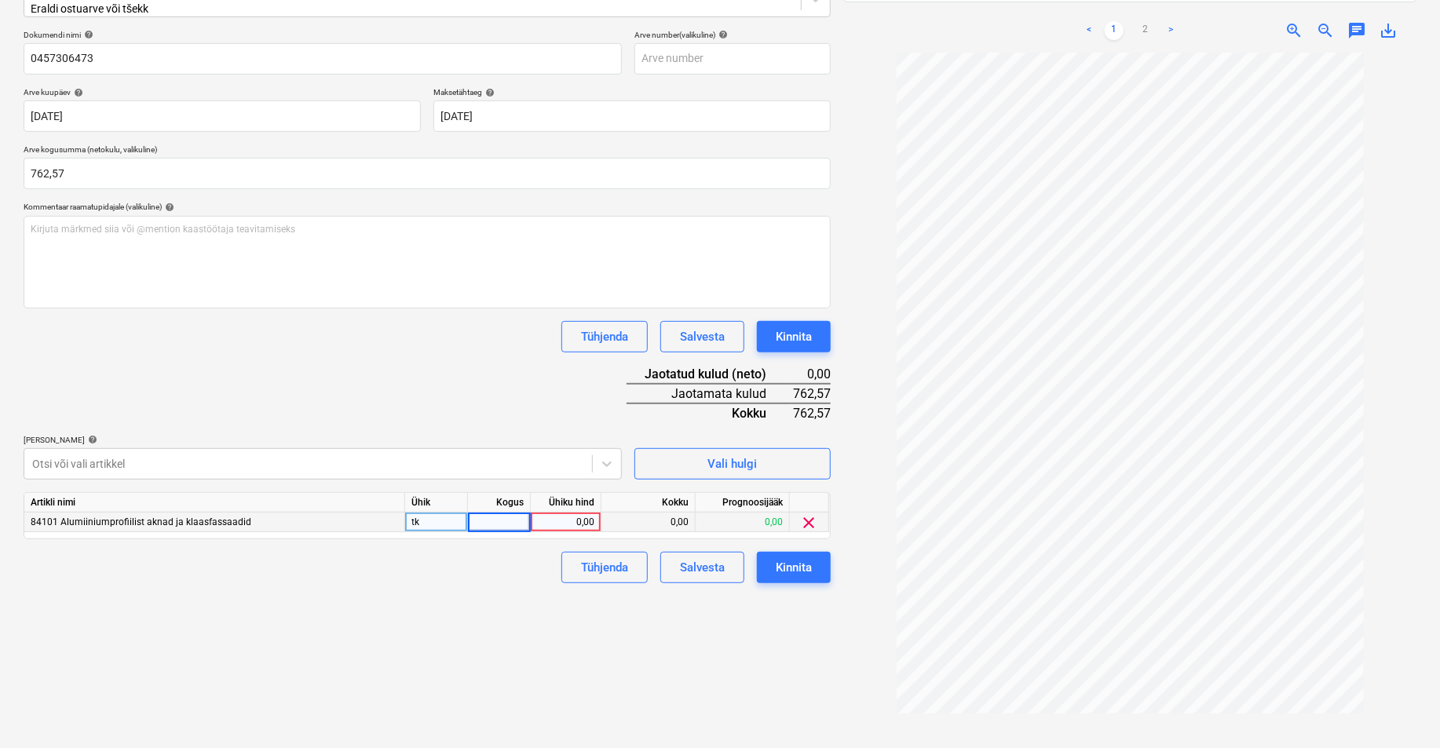
type input "1"
click at [583, 515] on div "0,00" at bounding box center [565, 523] width 57 height 20
type input "762,57"
click at [569, 656] on div "Failide konteerimine Vali ettevõte Kesko Senukai Estonia AS (10003) [PERSON_NAM…" at bounding box center [427, 309] width 820 height 908
click at [794, 559] on div "Kinnita" at bounding box center [794, 567] width 36 height 20
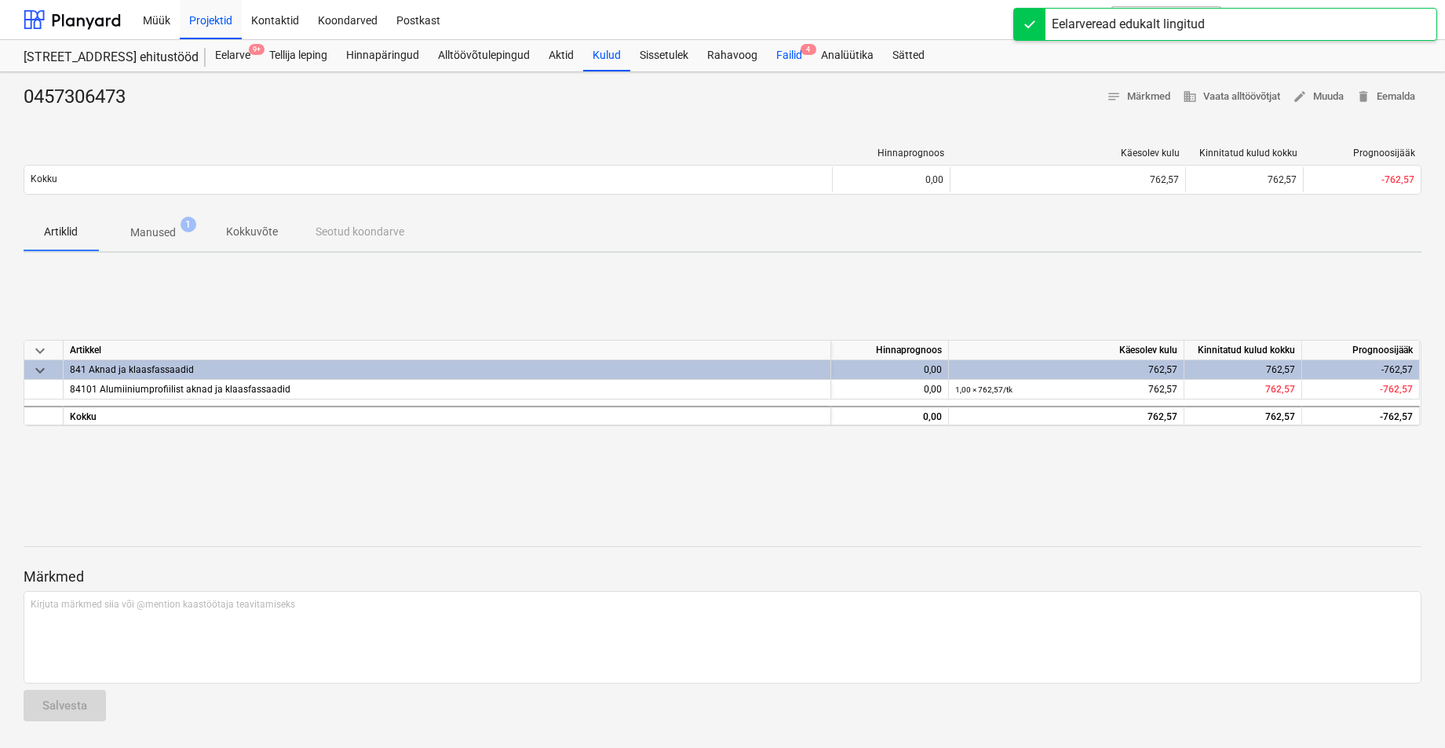
click at [793, 53] on div "Failid 4" at bounding box center [789, 55] width 45 height 31
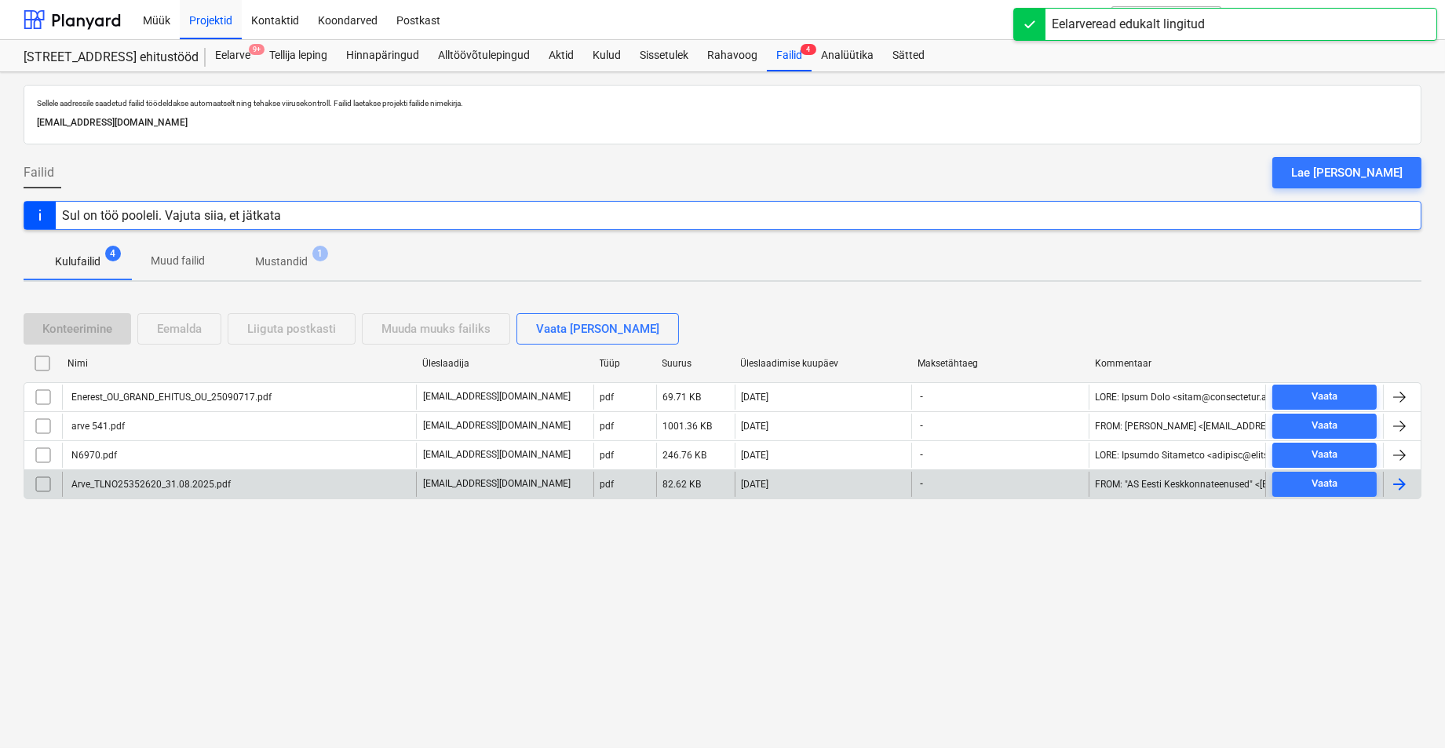
click at [118, 485] on div "Arve_TLNO25352620_31.08.2025.pdf" at bounding box center [150, 484] width 162 height 11
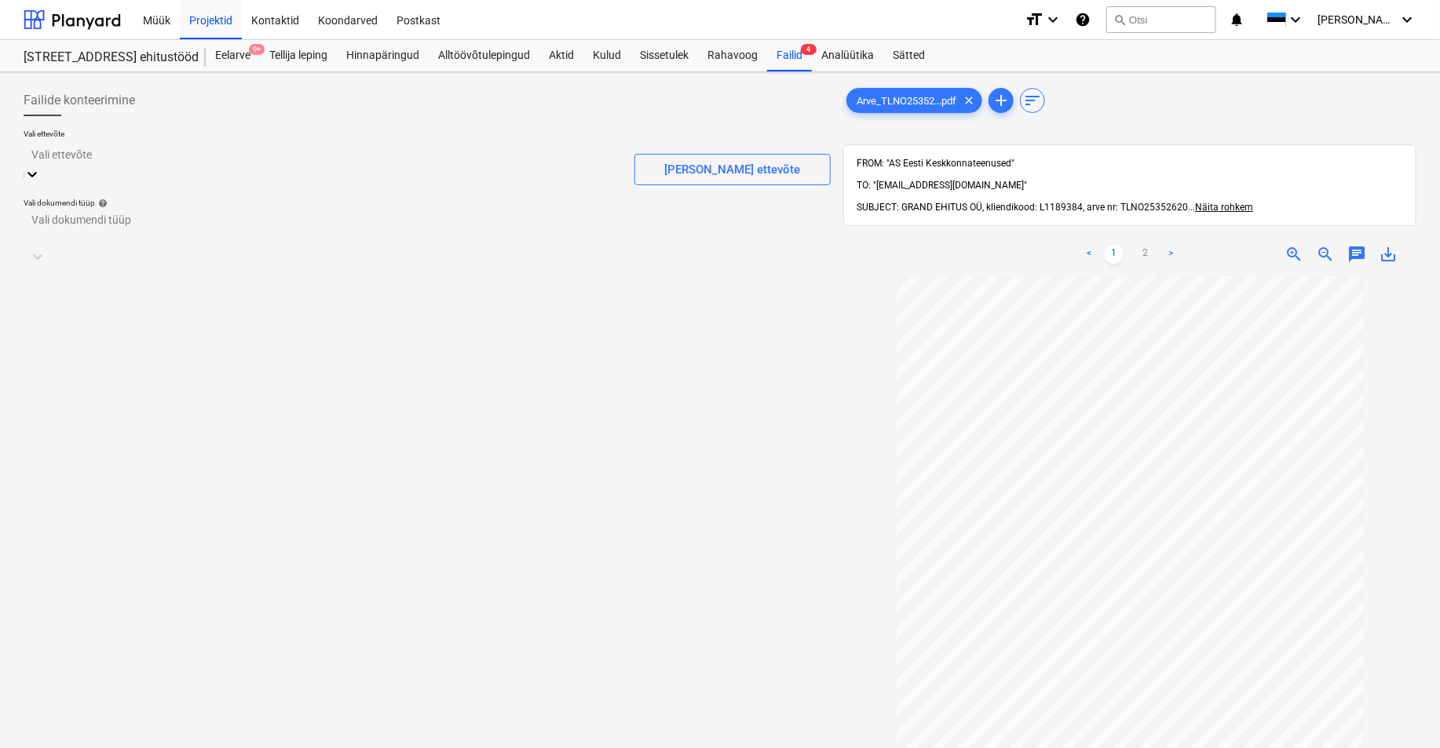
click at [107, 159] on div at bounding box center [322, 154] width 582 height 18
type input "keskk"
click at [116, 684] on div "Eesti Keskkonnateenused AS (10923)" at bounding box center [720, 754] width 1440 height 13
click at [85, 232] on div at bounding box center [412, 240] width 761 height 16
click at [77, 684] on div "Eraldi ostuarve või tšekk" at bounding box center [720, 754] width 1440 height 13
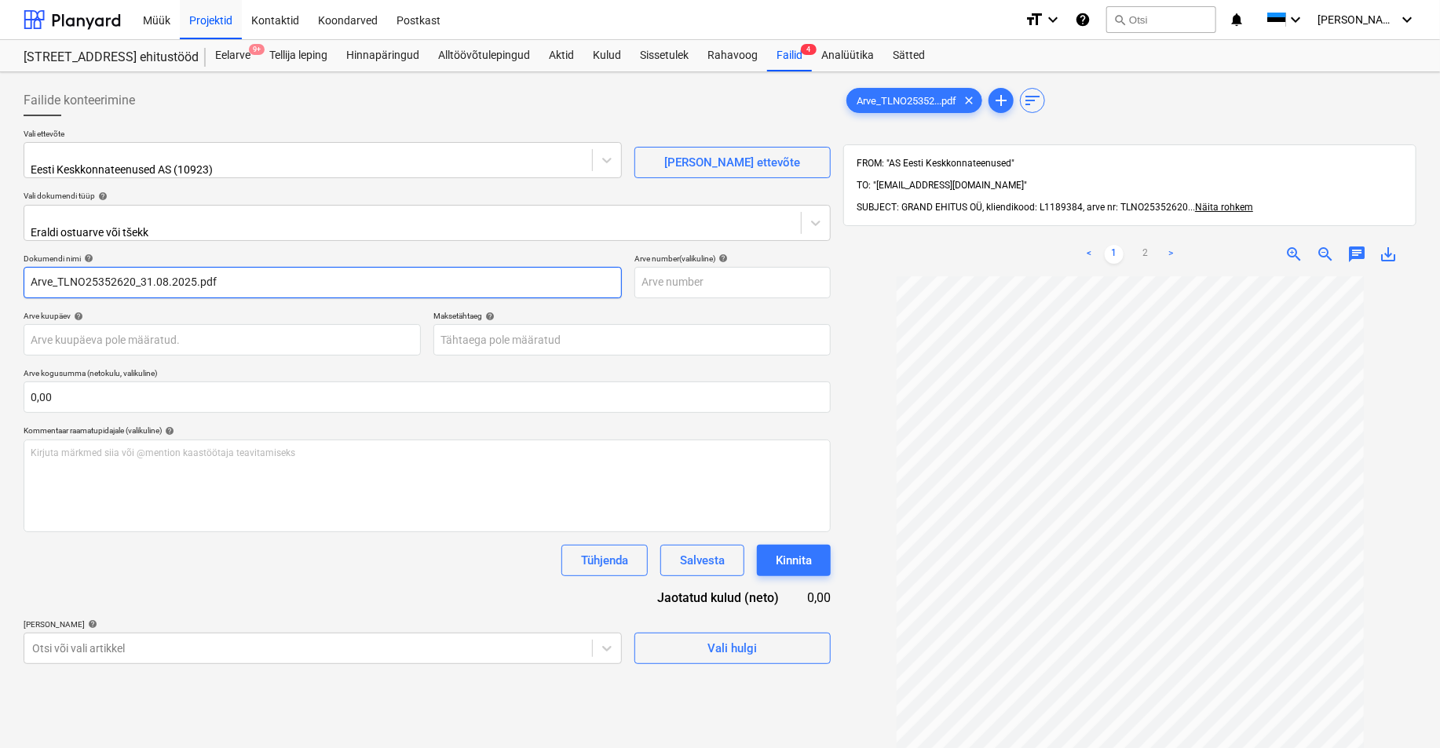
drag, startPoint x: 57, startPoint y: 271, endPoint x: -22, endPoint y: 264, distance: 79.6
click at [0, 264] on html "Müük Projektid Kontaktid Koondarved Postkast format_size keyboard_arrow_down he…" at bounding box center [720, 374] width 1440 height 748
drag, startPoint x: 202, startPoint y: 272, endPoint x: 110, endPoint y: 283, distance: 92.5
click at [110, 283] on input "TLNO25352620_31.08.2025.pdf" at bounding box center [323, 282] width 598 height 31
type input "TLNO25352620"
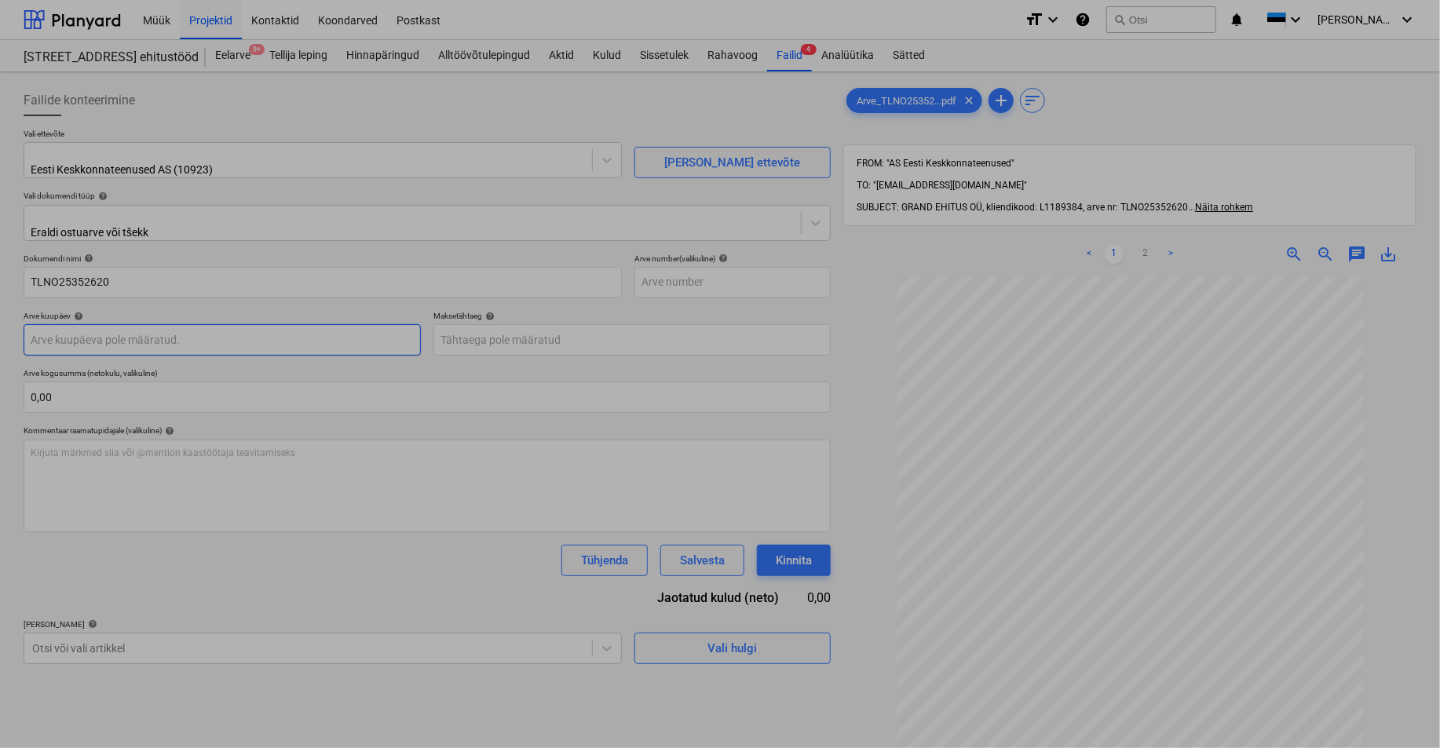
click at [53, 334] on body "Müük Projektid Kontaktid Koondarved Postkast format_size keyboard_arrow_down he…" at bounding box center [720, 374] width 1440 height 748
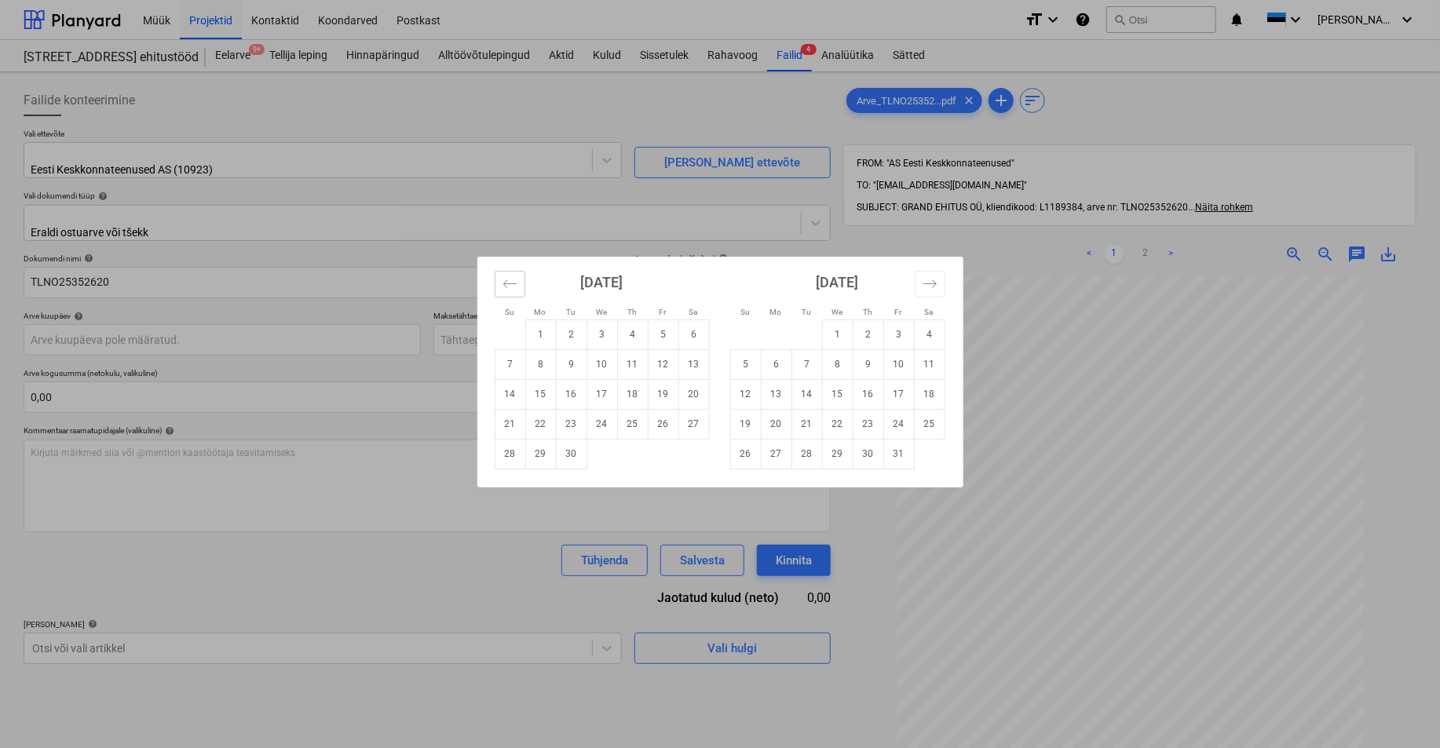
click at [506, 283] on icon "Move backward to switch to the previous month." at bounding box center [509, 283] width 15 height 15
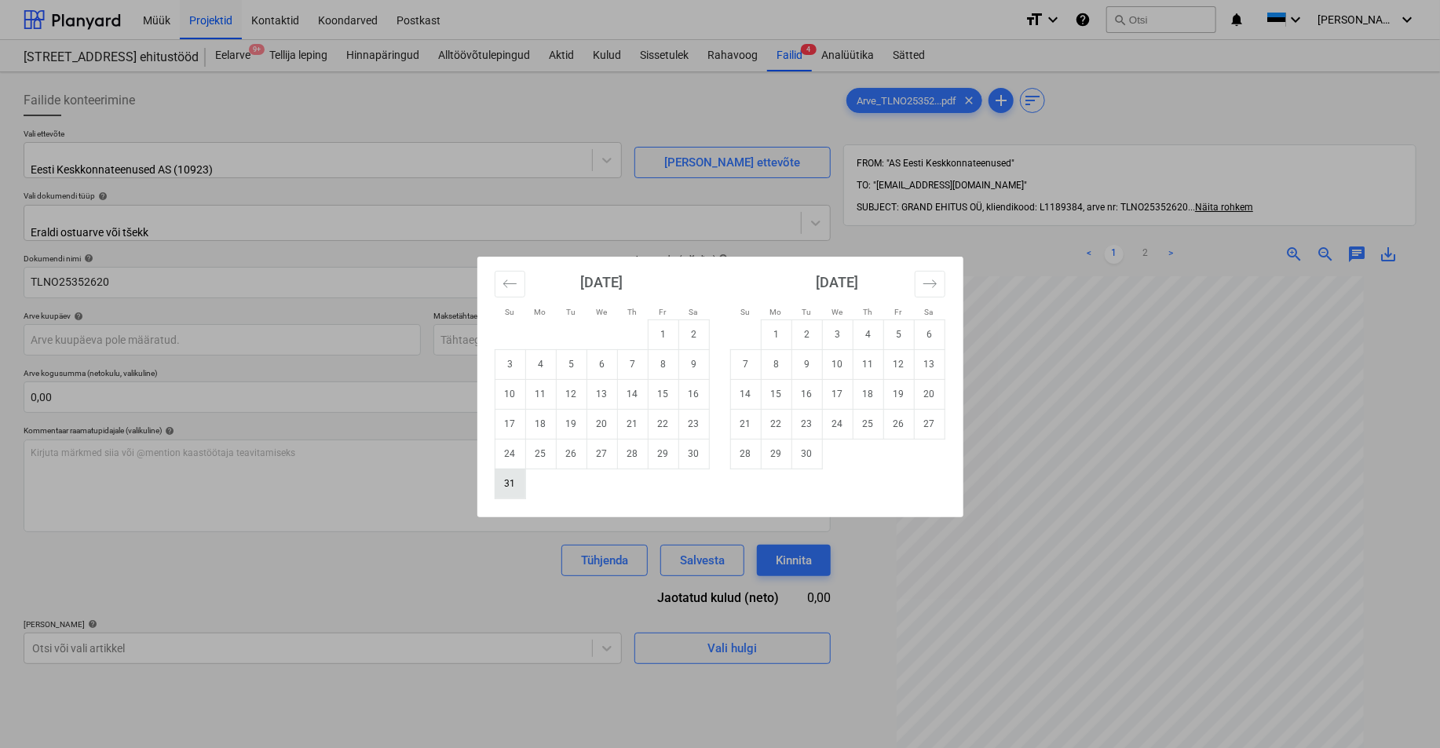
click at [511, 484] on td "31" at bounding box center [510, 484] width 31 height 30
type input "[DATE]"
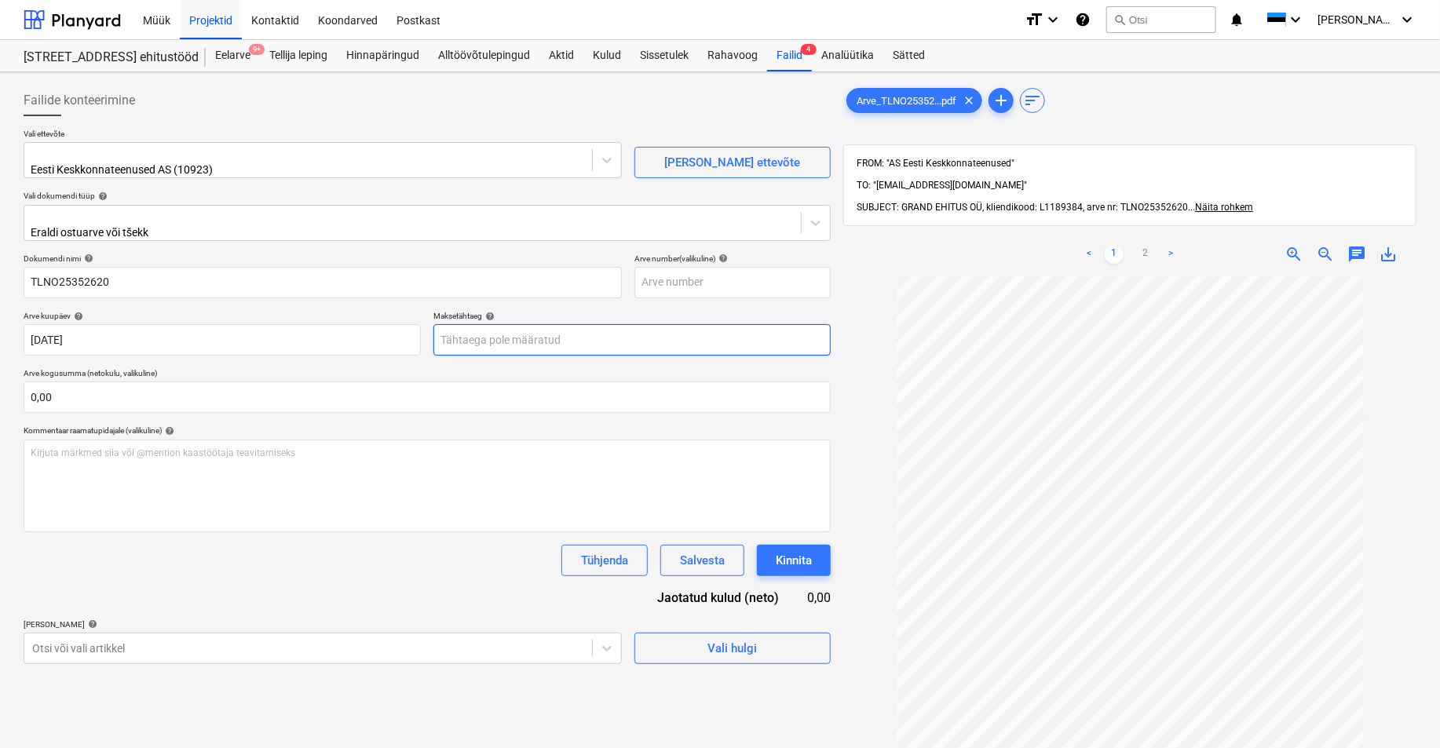
click at [510, 335] on body "Müük Projektid Kontaktid Koondarved Postkast format_size keyboard_arrow_down he…" at bounding box center [720, 374] width 1440 height 748
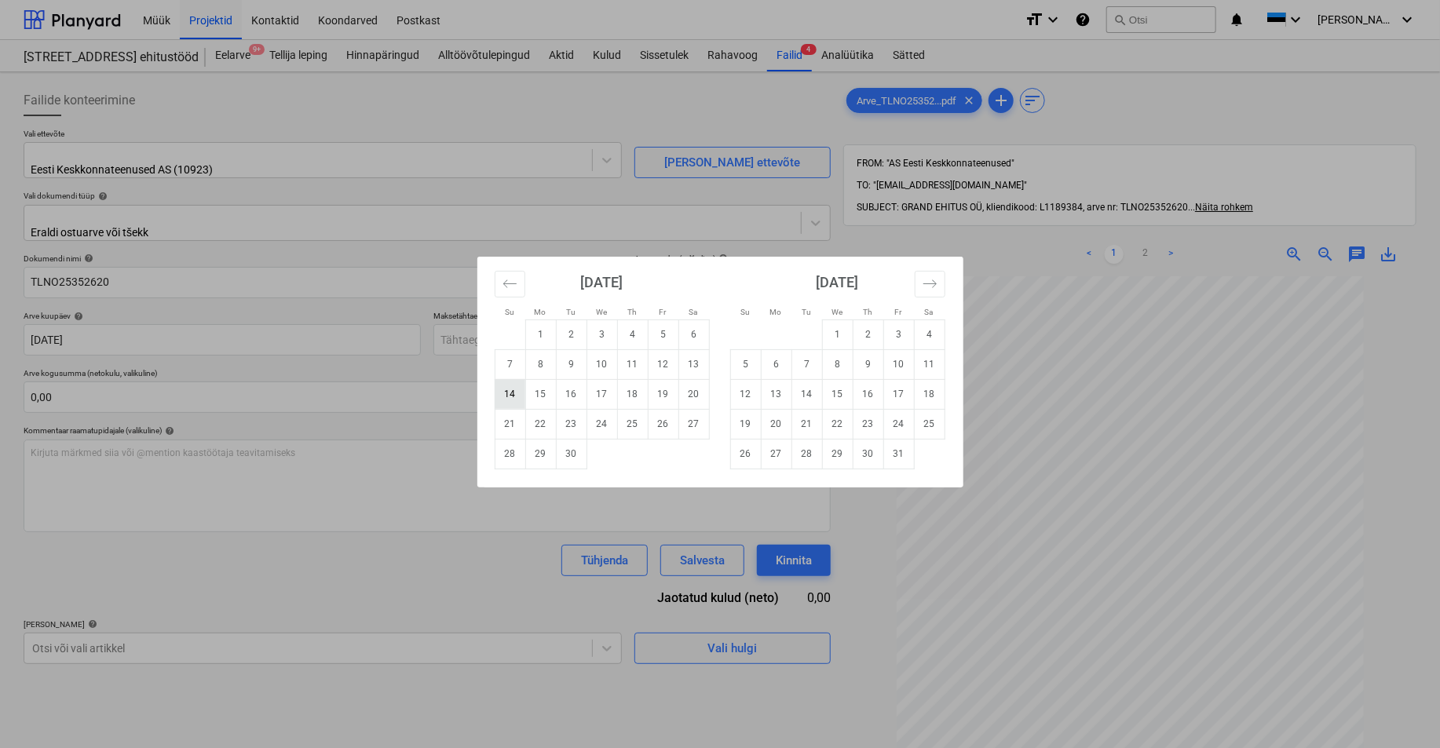
click at [513, 390] on td "14" at bounding box center [510, 394] width 31 height 30
type input "[DATE]"
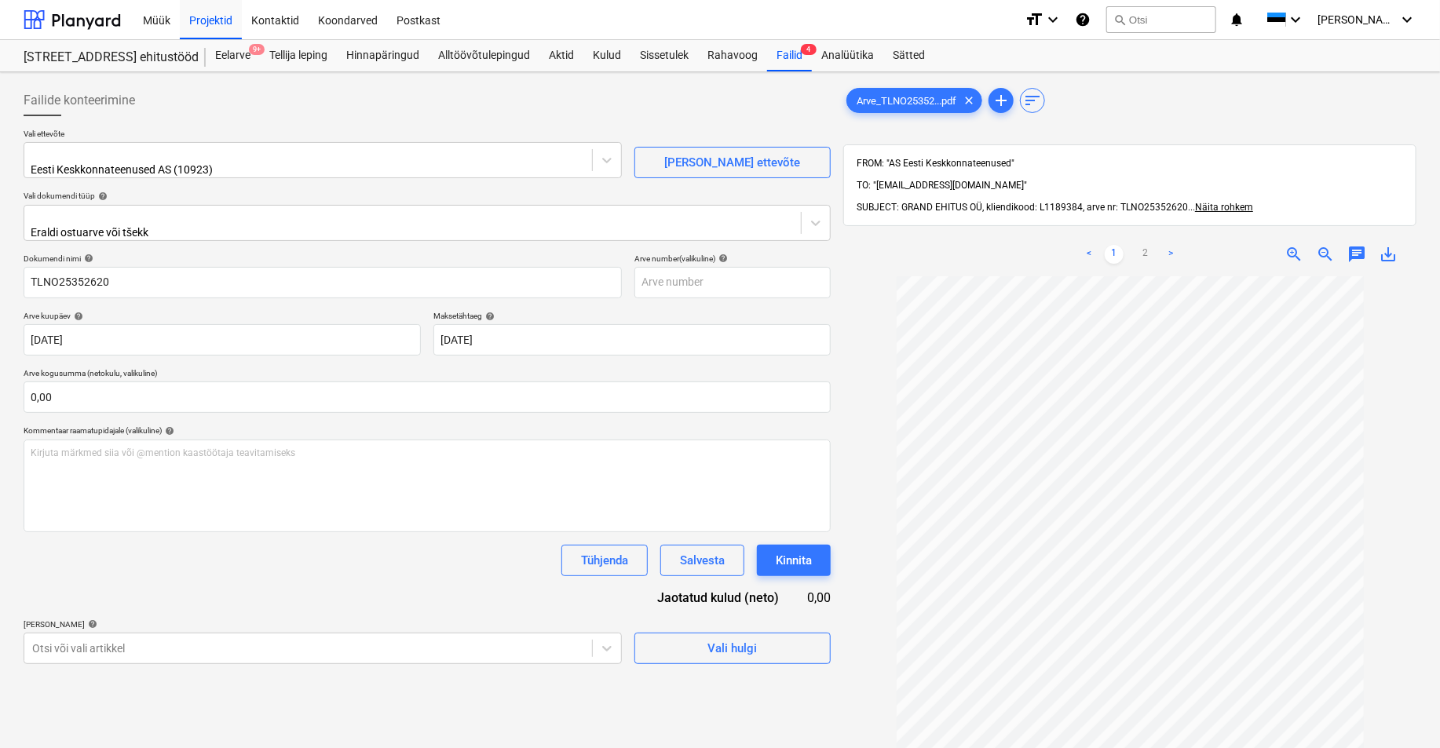
click at [1093, 245] on span "save_alt" at bounding box center [1387, 254] width 19 height 19
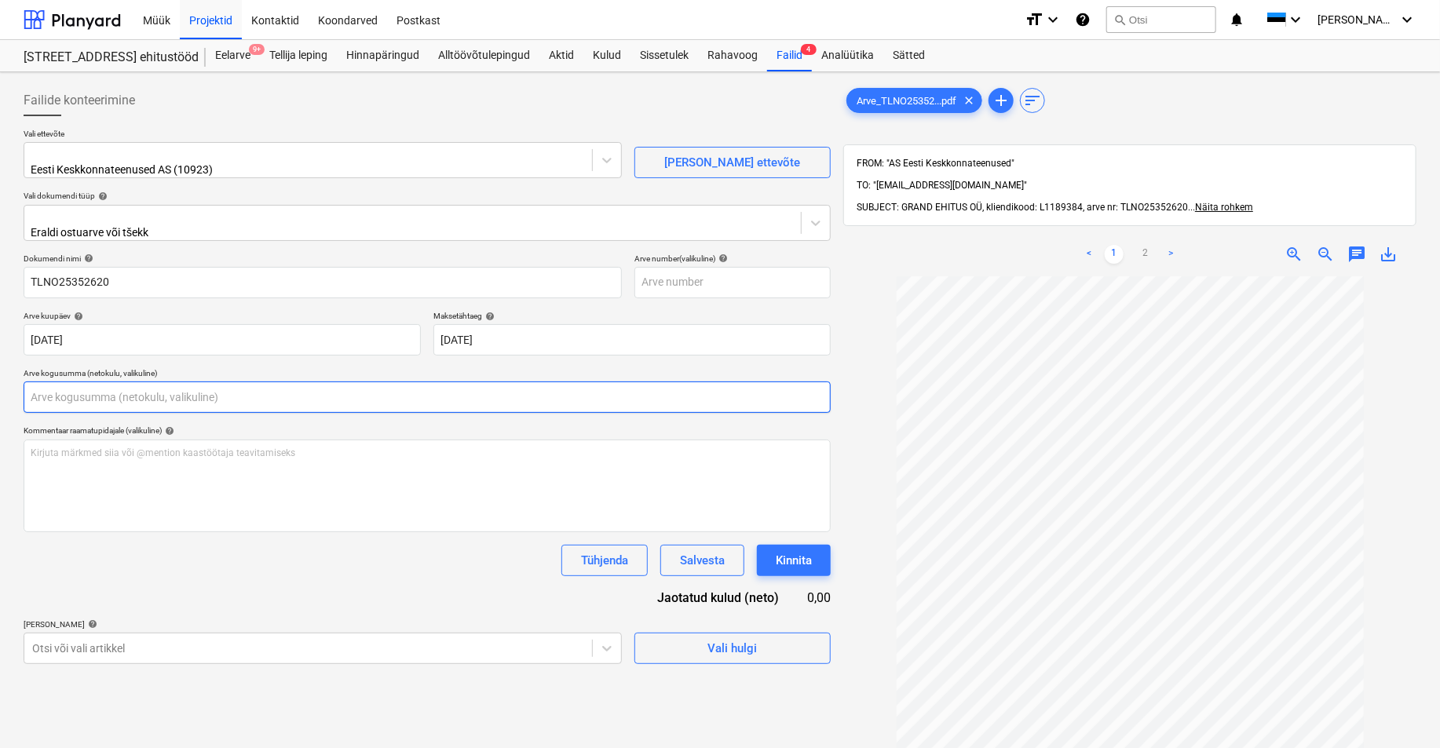
click at [83, 391] on input "text" at bounding box center [427, 396] width 807 height 31
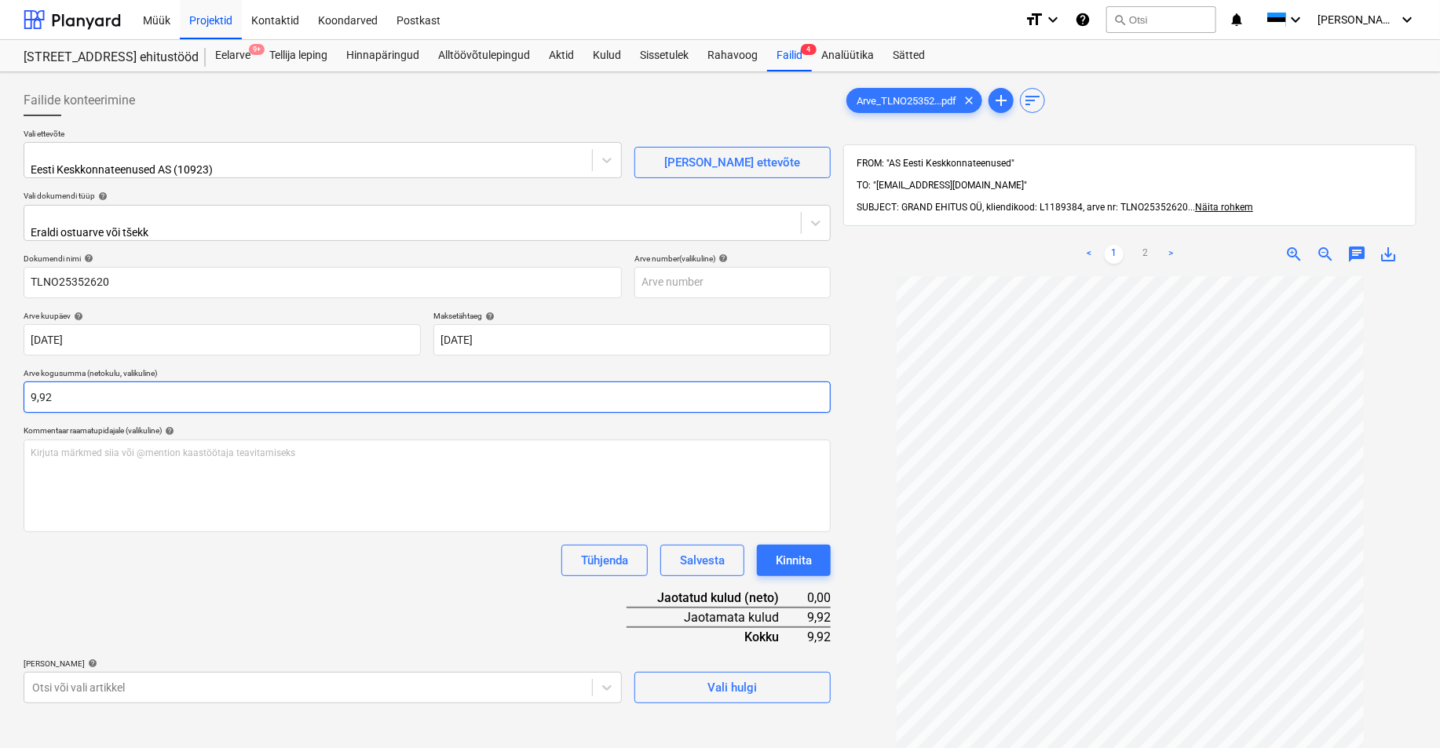
type input "9,92"
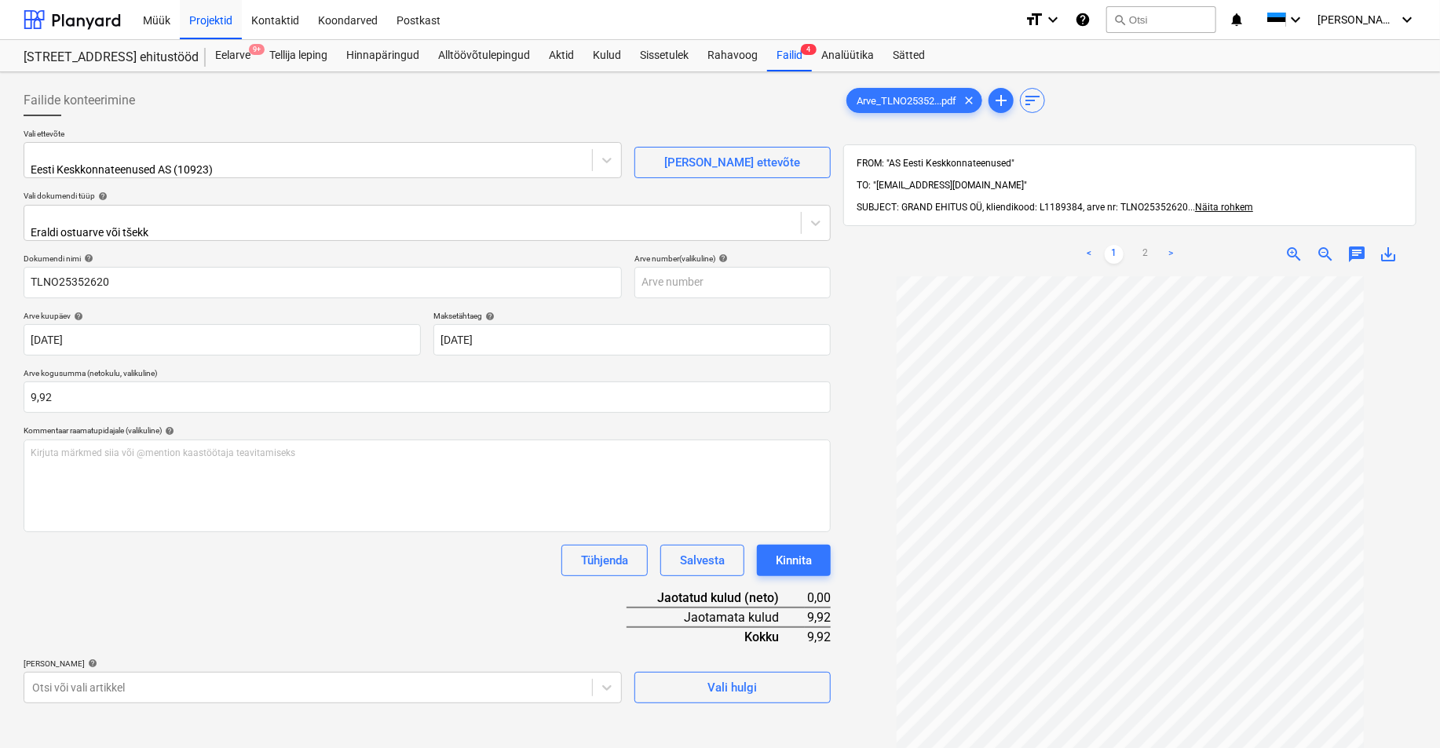
click at [339, 574] on div "Dokumendi nimi help TLNO25352620 Arve number (valikuline) help Arve kuupäev hel…" at bounding box center [427, 479] width 807 height 450
click at [181, 681] on body "Müük Projektid Kontaktid Koondarved Postkast format_size keyboard_arrow_down he…" at bounding box center [720, 374] width 1440 height 748
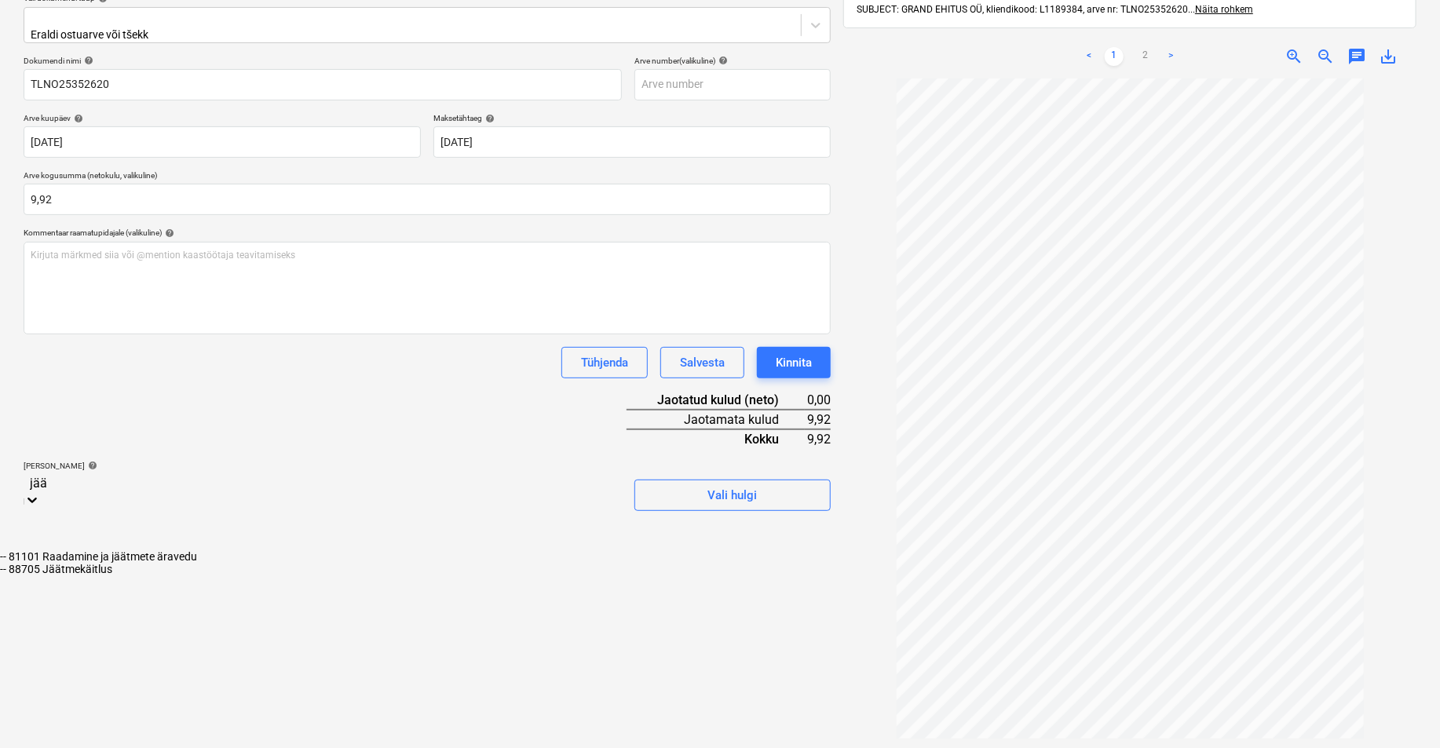
type input "jäät"
click at [105, 563] on div "-- 88705 Jäätmekäitlus" at bounding box center [720, 569] width 1440 height 13
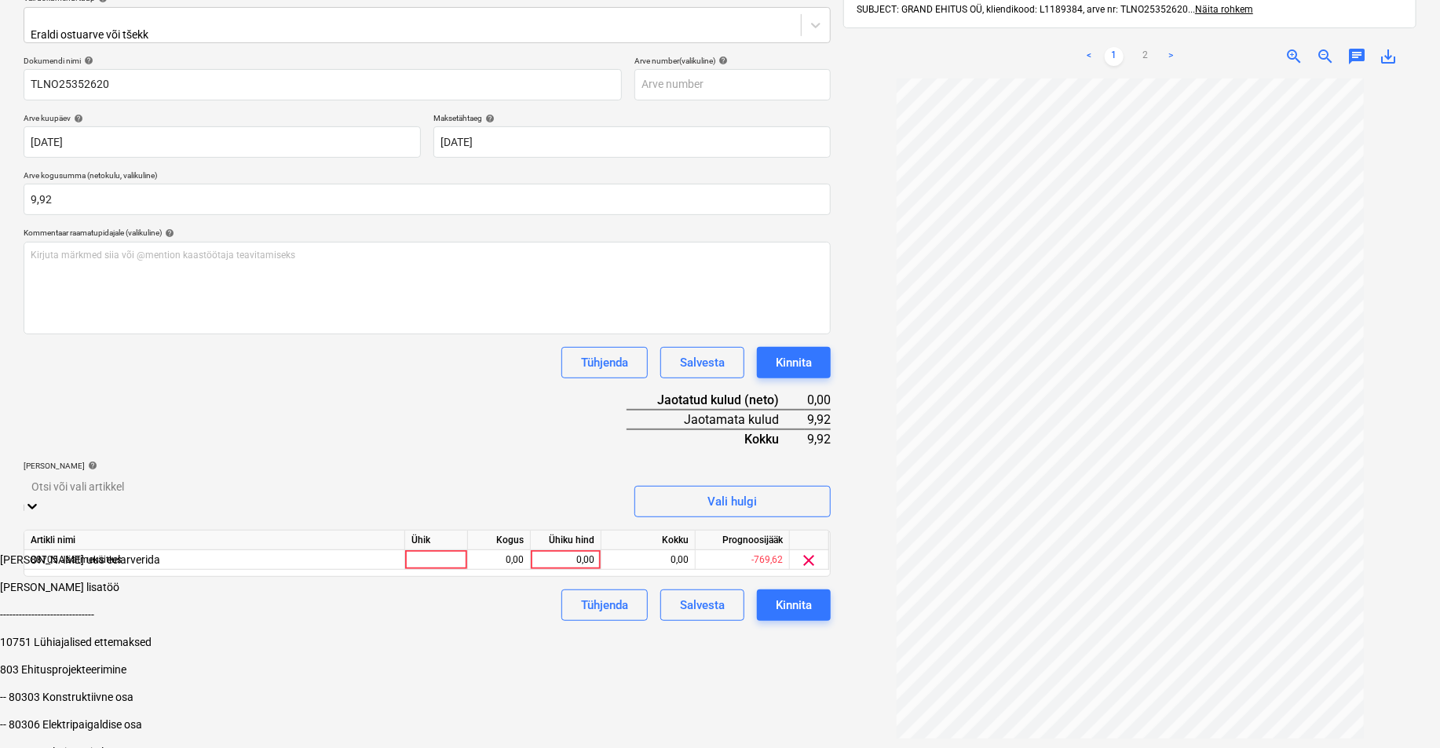
click at [696, 684] on div "Failide konteerimine Vali ettevõte Eesti Keskkonnateenused AS (10923) [PERSON_N…" at bounding box center [427, 335] width 820 height 908
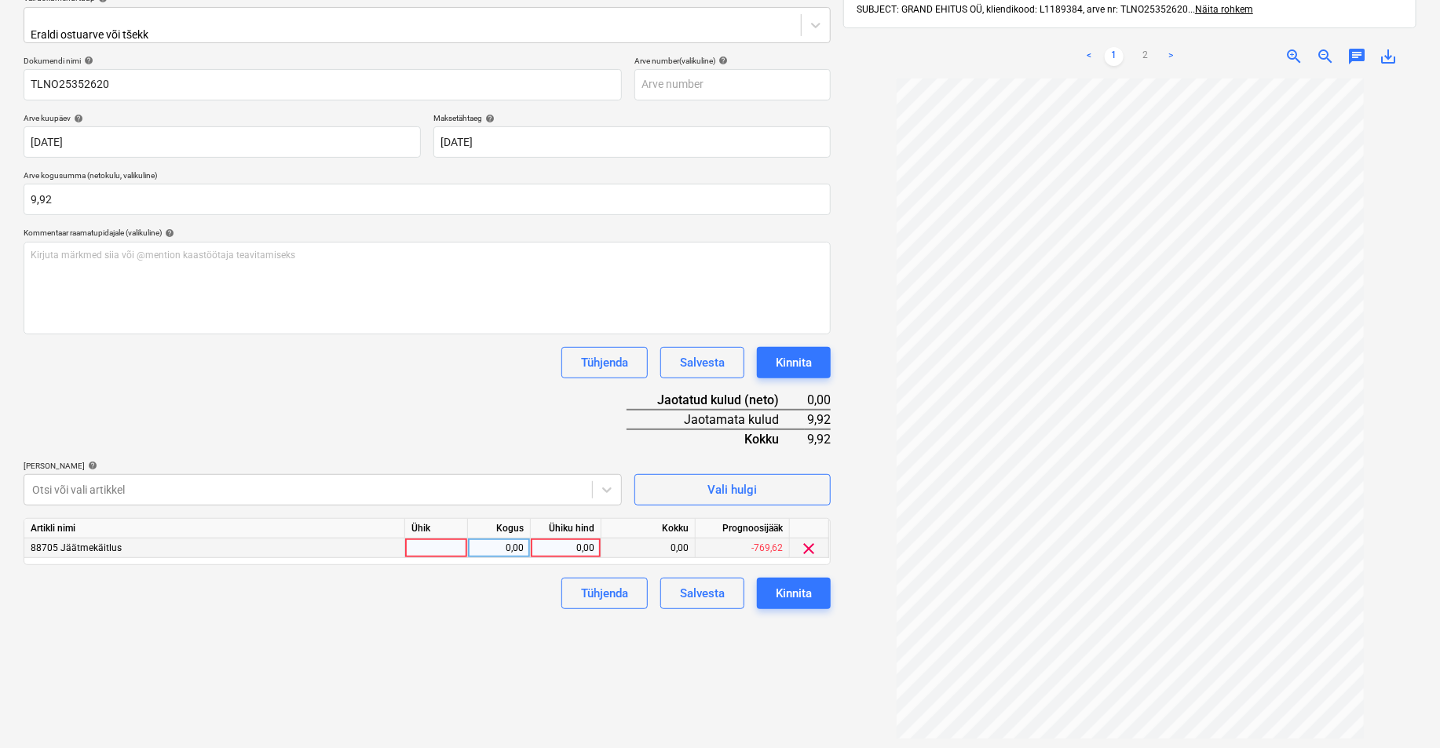
click at [445, 539] on div at bounding box center [436, 548] width 63 height 20
type input "tk"
click at [503, 545] on div "0,00" at bounding box center [498, 548] width 49 height 20
type input "1"
click at [561, 544] on div "0,00" at bounding box center [565, 548] width 57 height 20
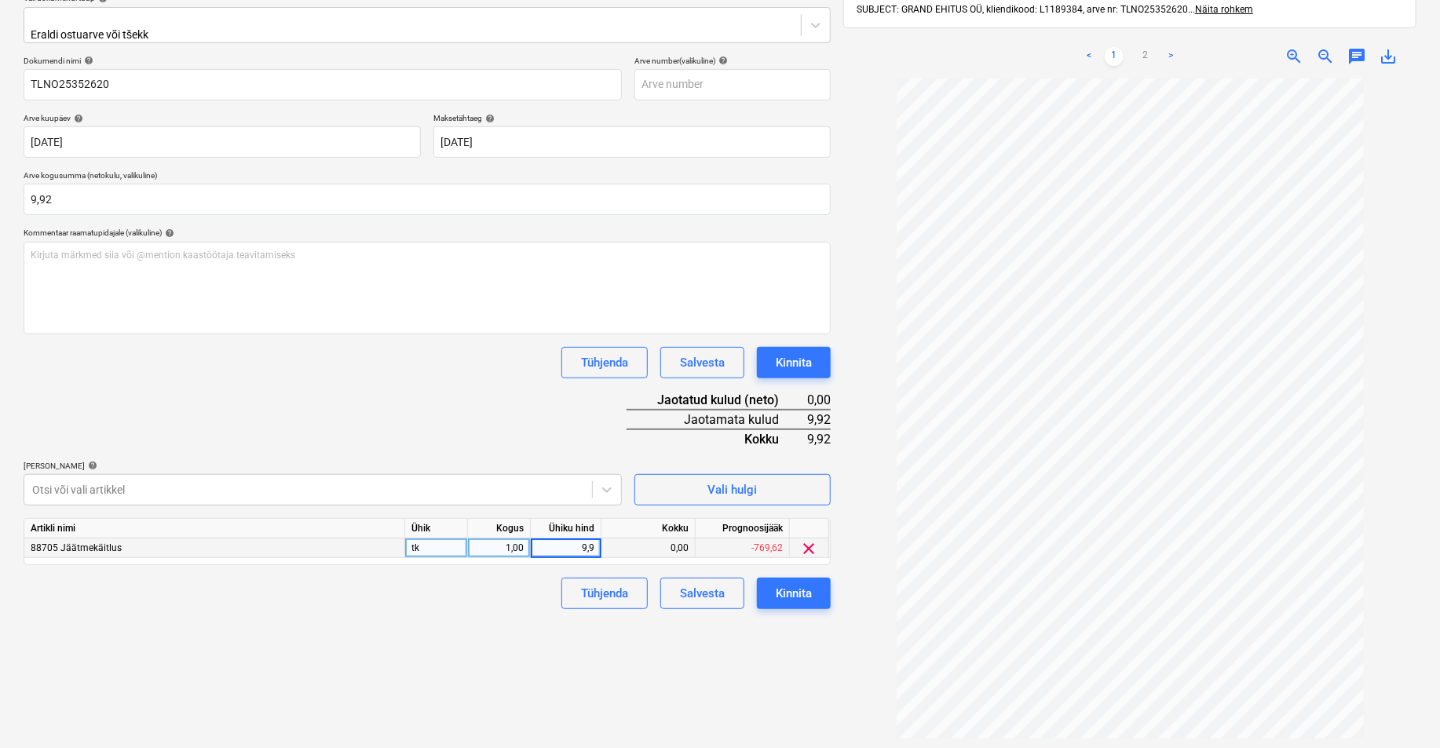
type input "9,92"
click at [581, 609] on div "Failide konteerimine Vali ettevõte Eesti Keskkonnateenused AS (10923) [PERSON_N…" at bounding box center [427, 335] width 820 height 908
click at [805, 585] on div "Kinnita" at bounding box center [794, 593] width 36 height 20
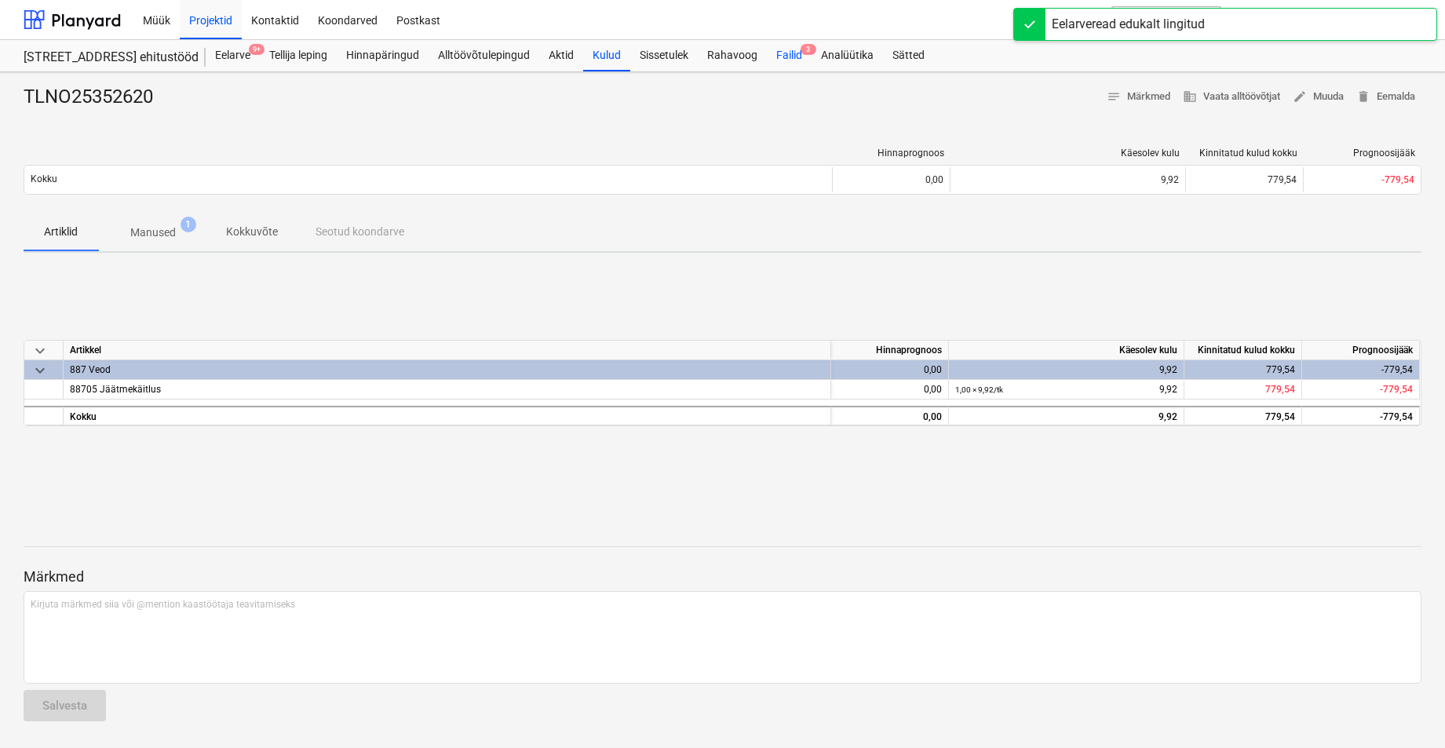
click at [793, 53] on div "Failid 3" at bounding box center [789, 55] width 45 height 31
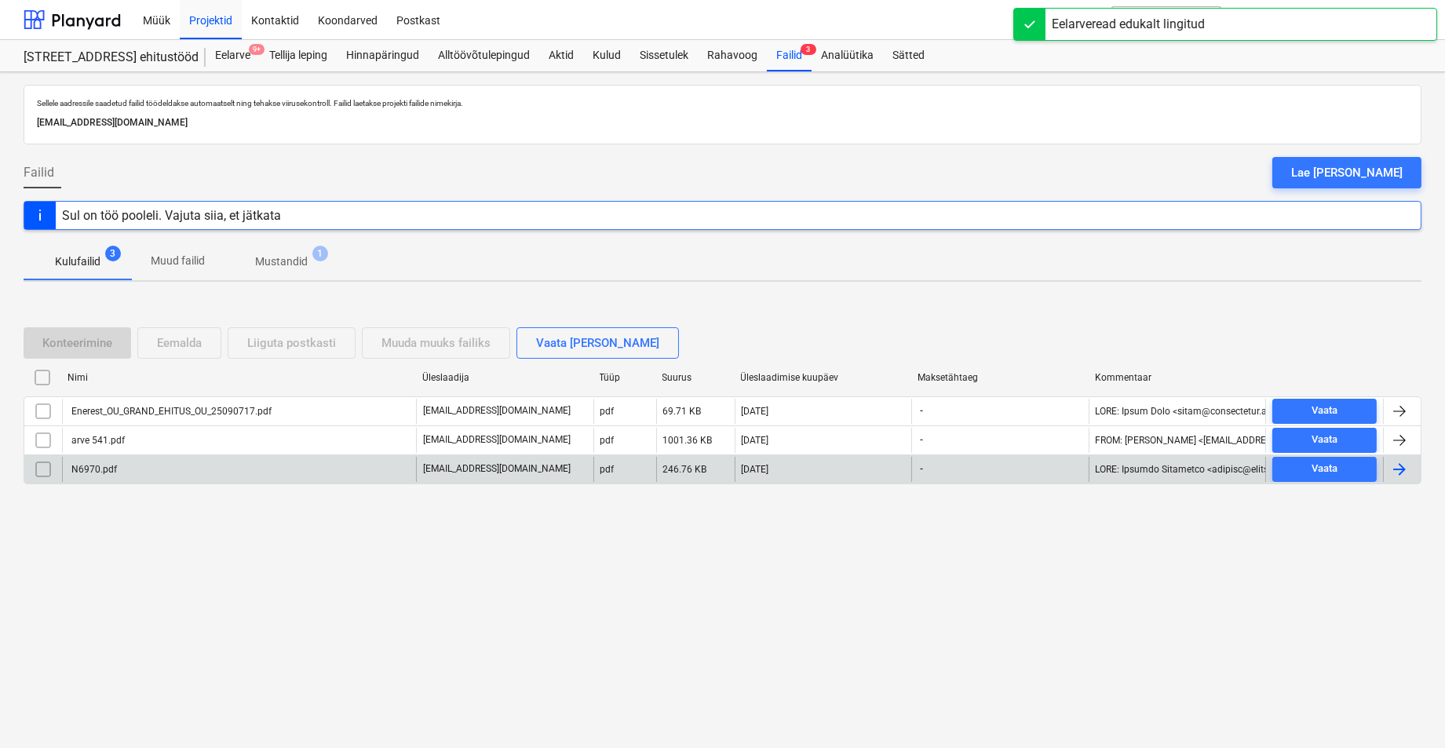
click at [104, 472] on div "N6970.pdf" at bounding box center [93, 469] width 48 height 11
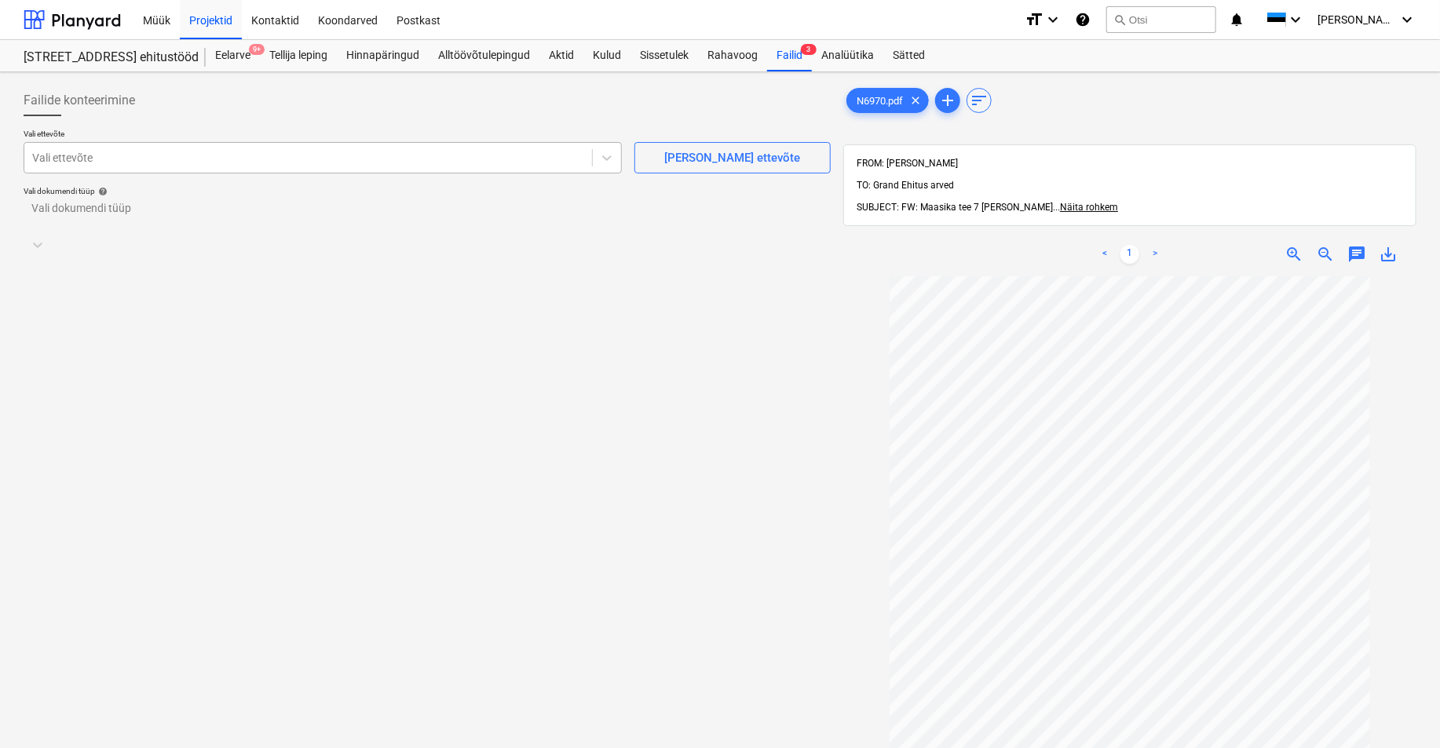
click at [74, 162] on div at bounding box center [308, 158] width 552 height 16
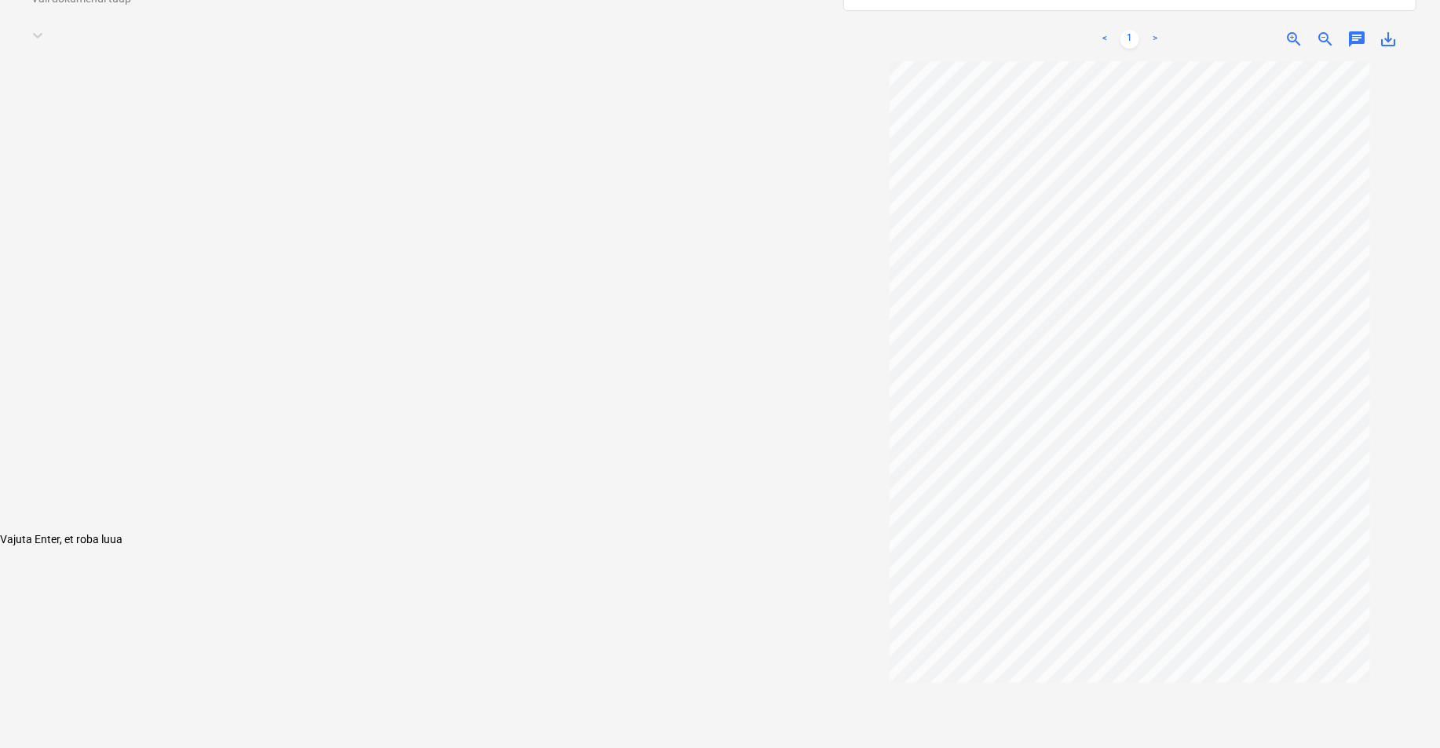
scroll to position [224, 0]
type input "roba"
click at [1093, 21] on span "save_alt" at bounding box center [1387, 30] width 19 height 19
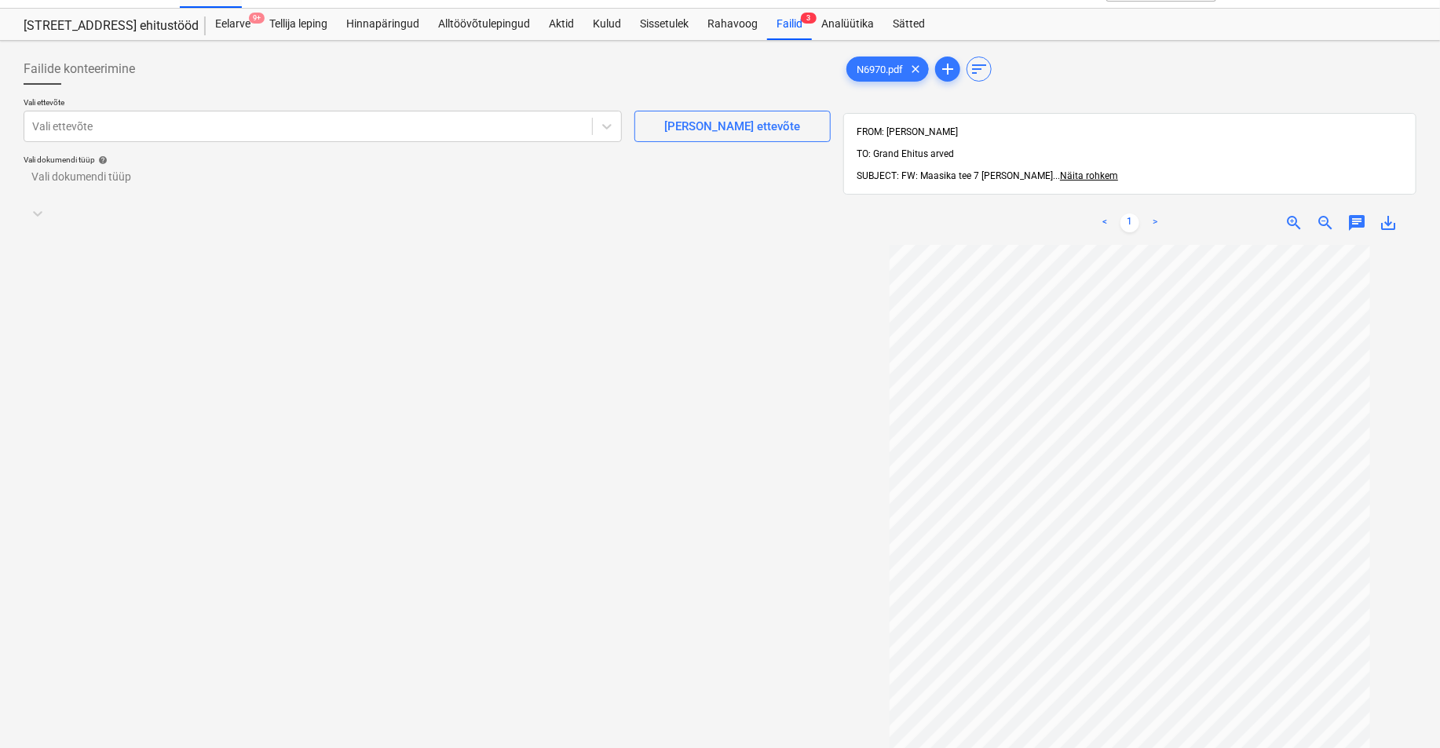
scroll to position [0, 0]
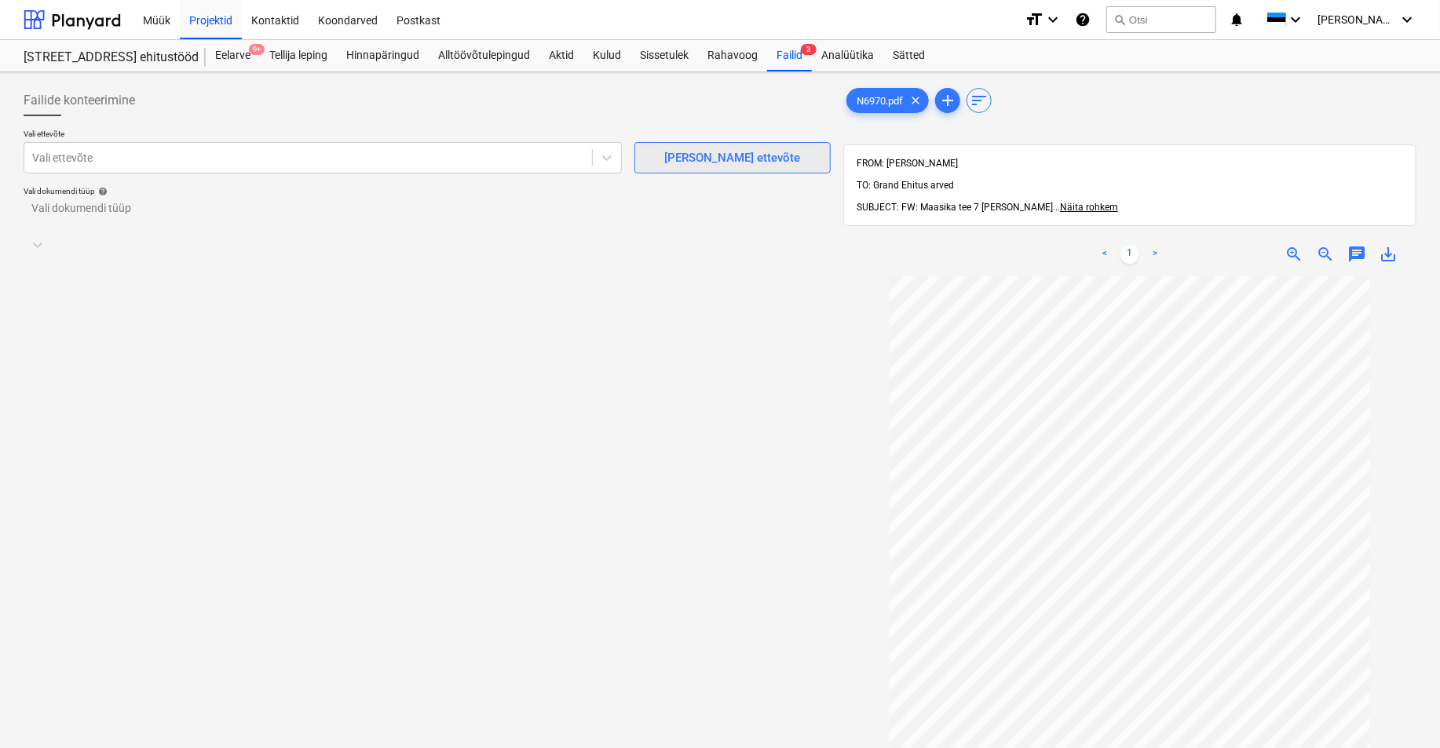
click at [734, 154] on div "[PERSON_NAME] ettevõte" at bounding box center [733, 158] width 136 height 20
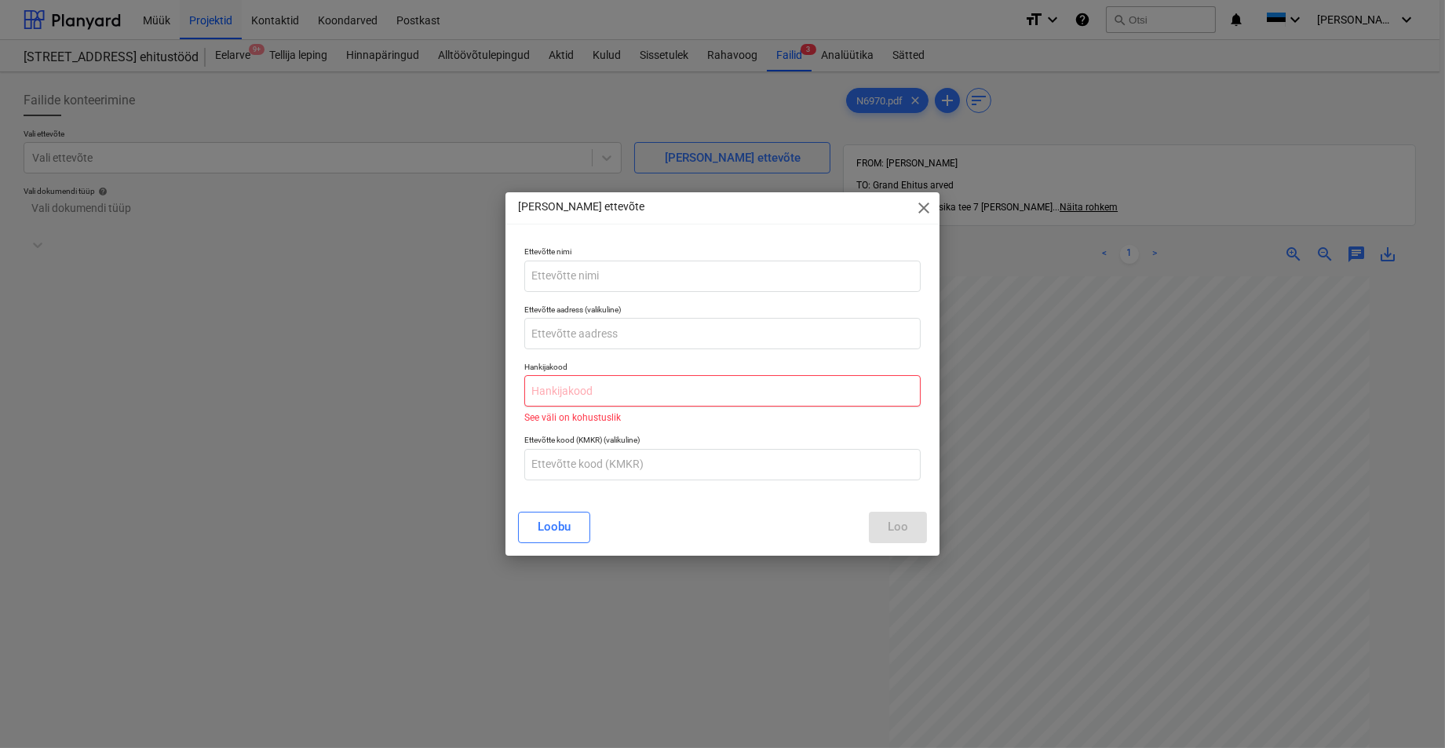
click at [538, 393] on input "text" at bounding box center [722, 390] width 396 height 31
paste input "10633448"
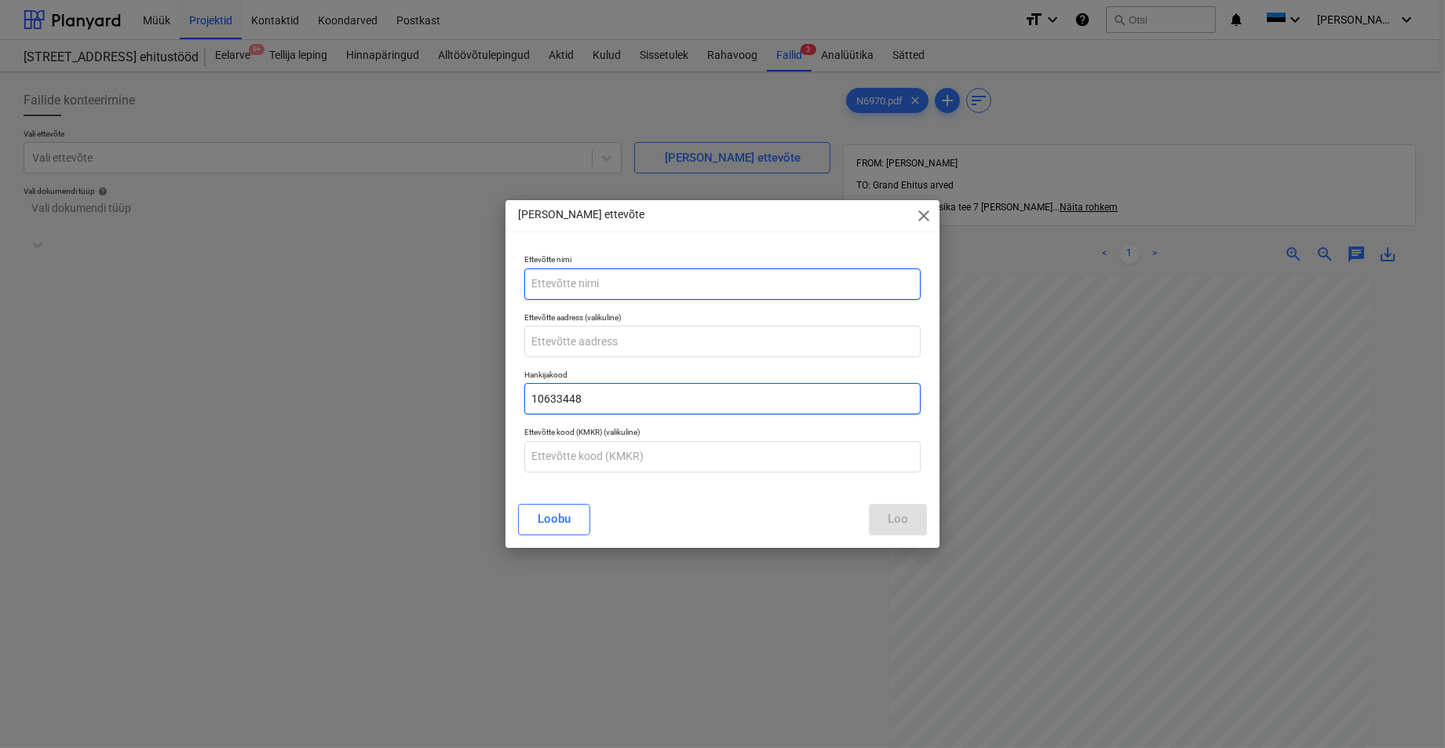
type input "10633448"
click at [557, 283] on input "text" at bounding box center [722, 283] width 396 height 31
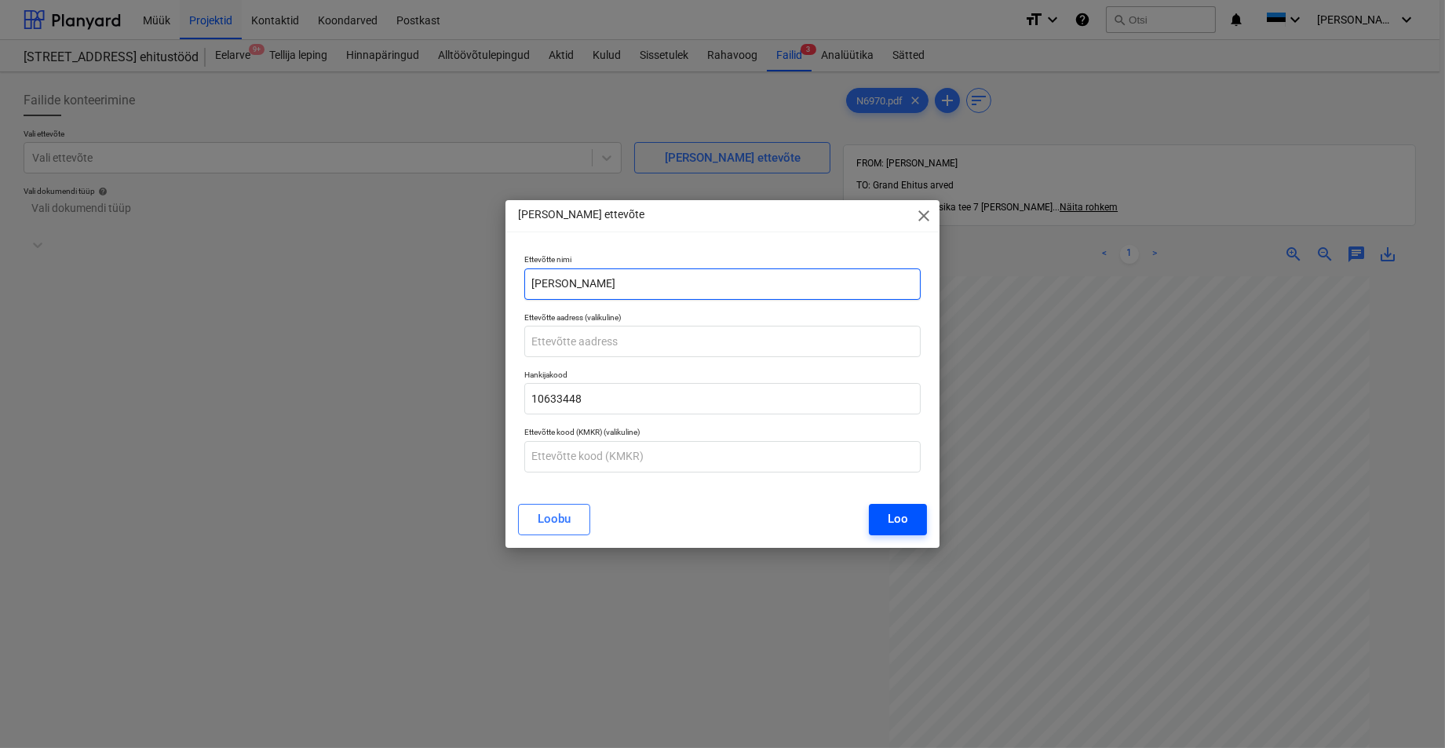
type input "[PERSON_NAME]"
click at [906, 514] on div "Loo" at bounding box center [898, 519] width 20 height 20
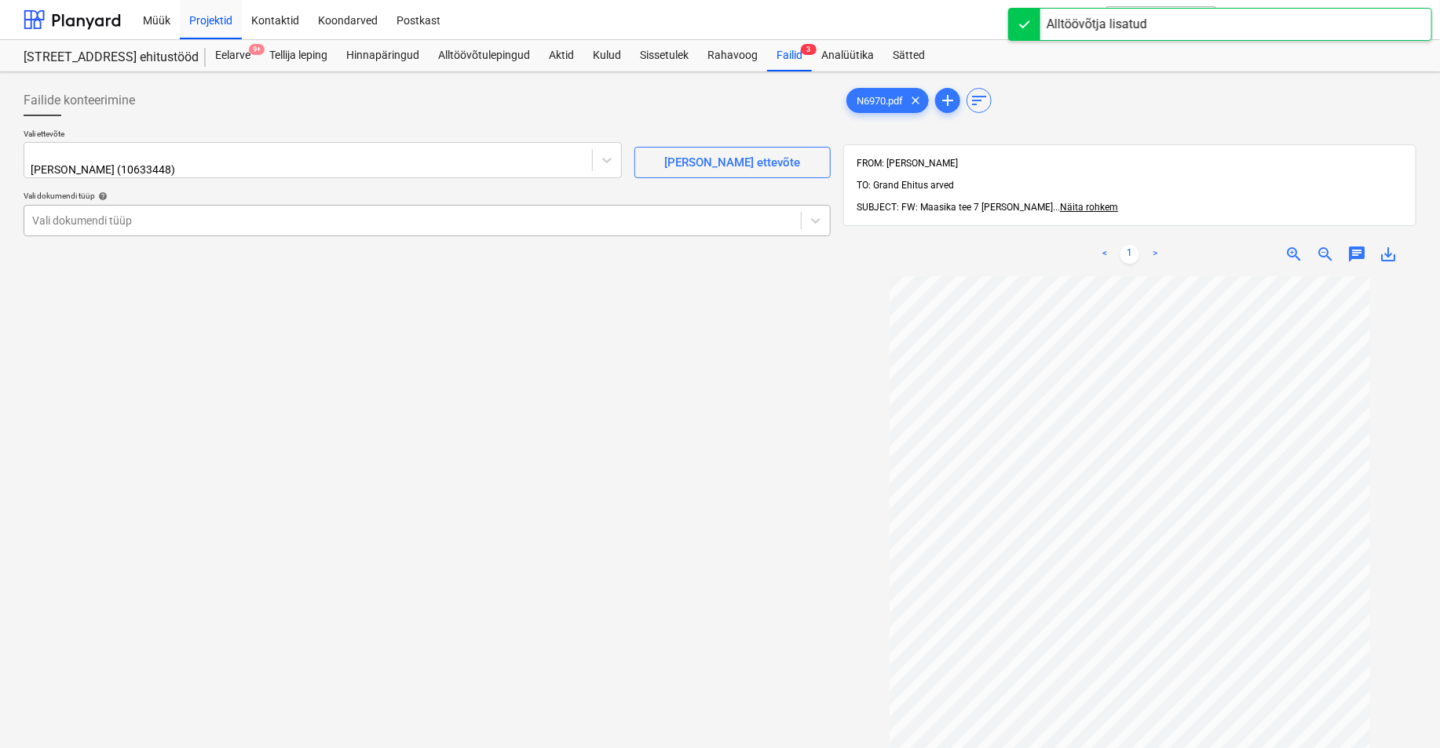
click at [68, 217] on div at bounding box center [412, 221] width 761 height 16
click at [97, 684] on div "Eraldi ostuarve või tšekk" at bounding box center [720, 754] width 1440 height 13
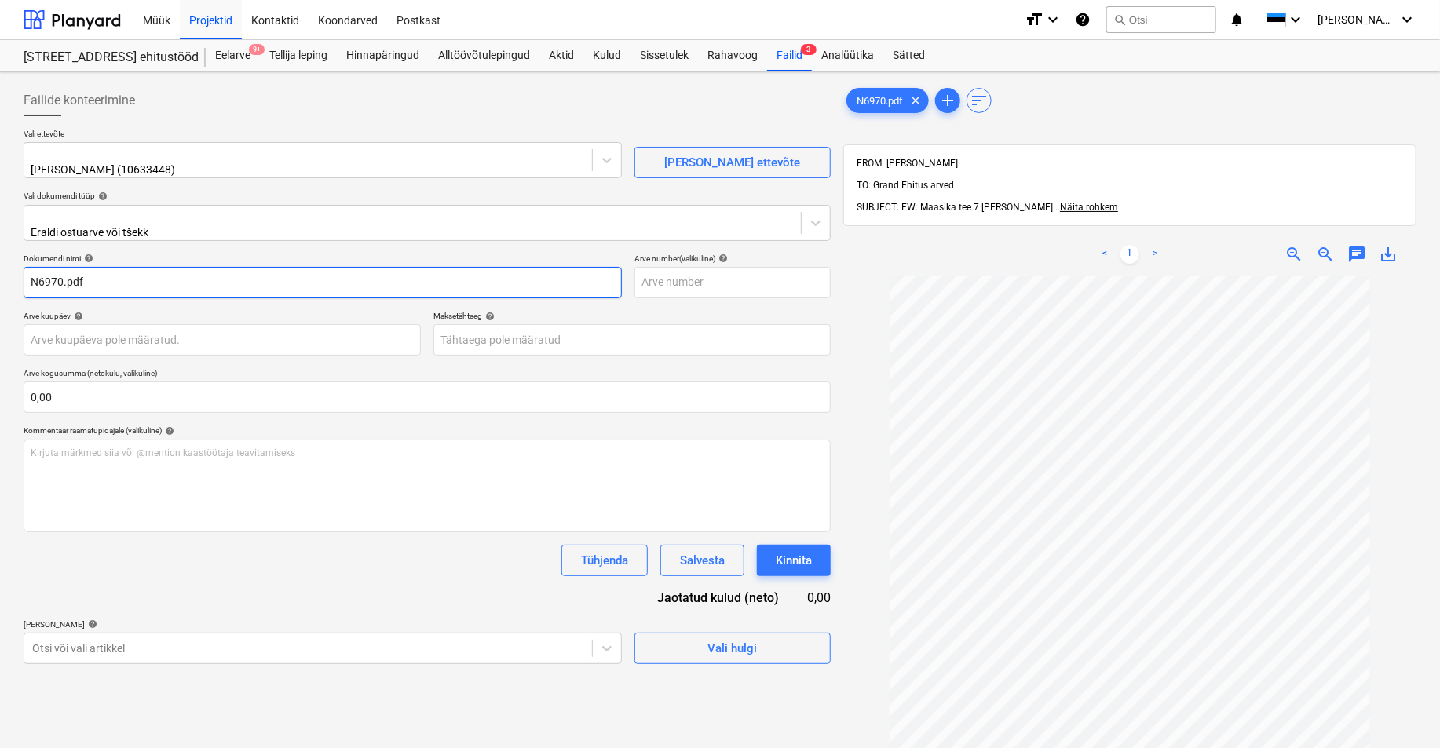
drag, startPoint x: 94, startPoint y: 276, endPoint x: 64, endPoint y: 279, distance: 30.8
click at [64, 279] on input "N6970.pdf" at bounding box center [323, 282] width 598 height 31
type input "N6970"
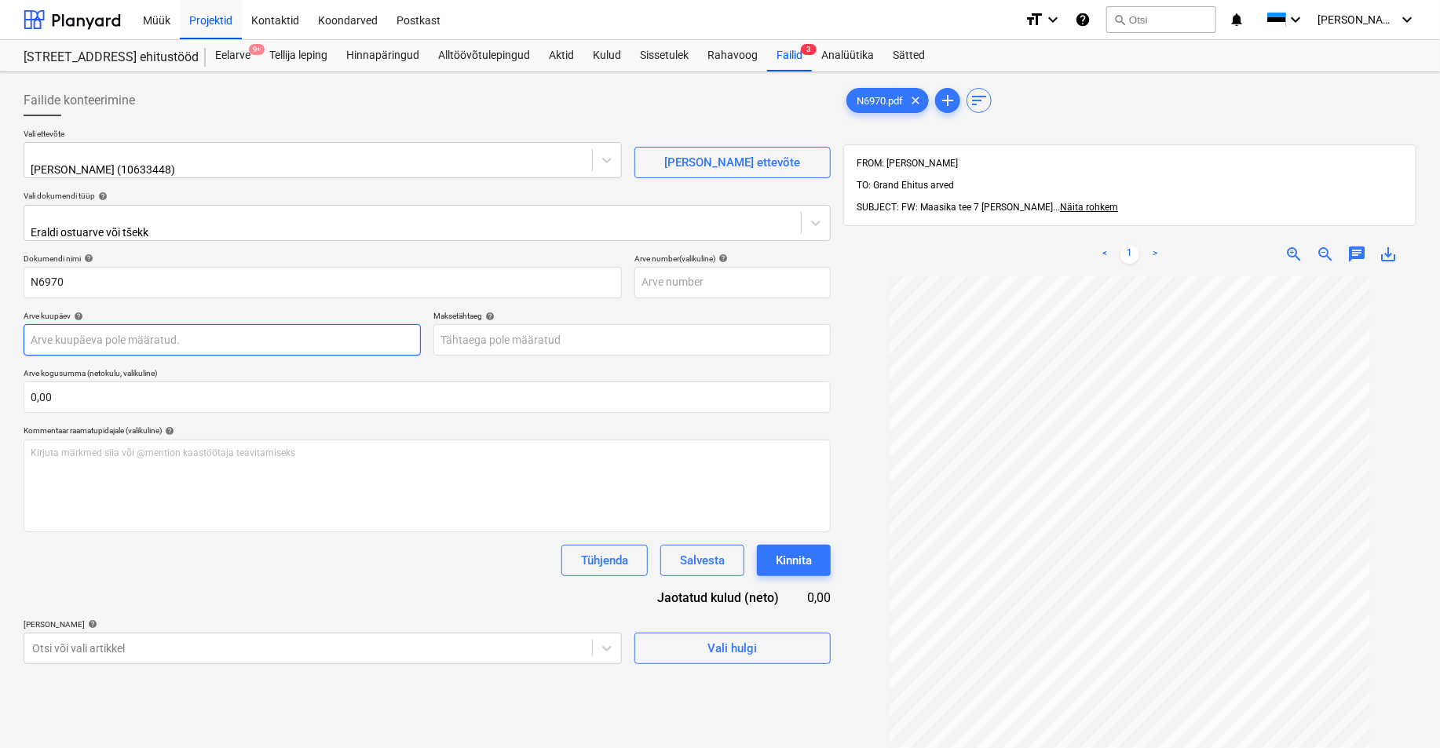
click at [36, 330] on body "Müük Projektid Kontaktid Koondarved Postkast format_size keyboard_arrow_down he…" at bounding box center [720, 374] width 1440 height 748
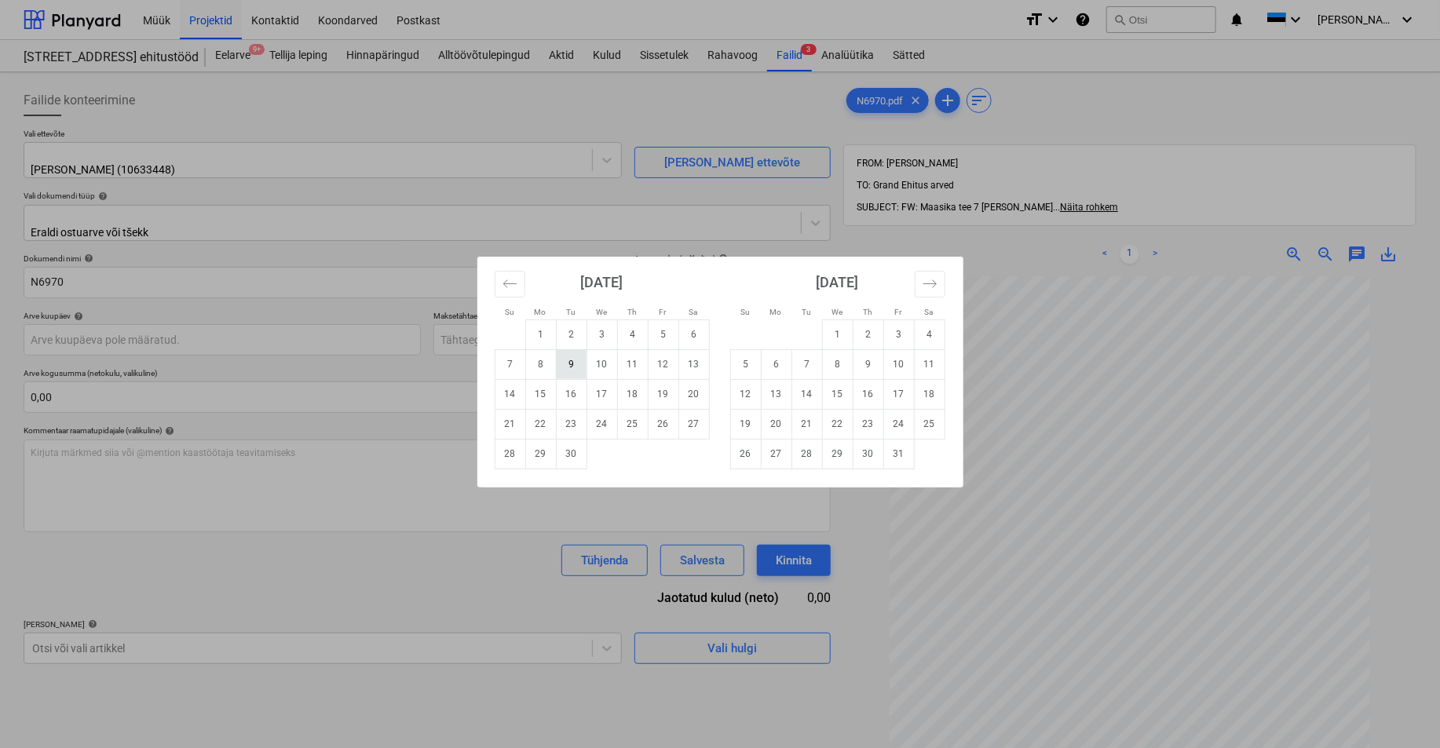
click at [575, 362] on td "9" at bounding box center [571, 364] width 31 height 30
type input "[DATE]"
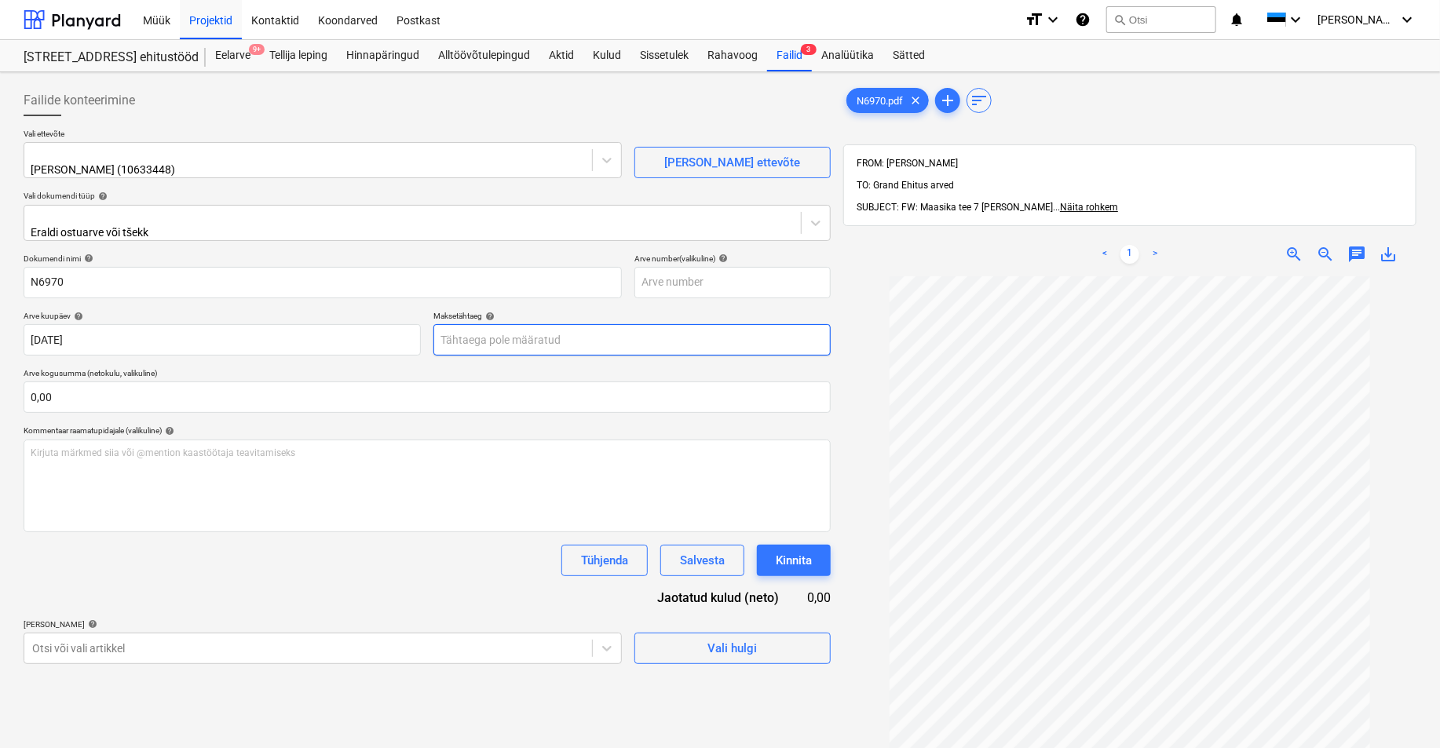
click at [535, 334] on body "Müük Projektid Kontaktid Koondarved Postkast format_size keyboard_arrow_down he…" at bounding box center [720, 374] width 1440 height 748
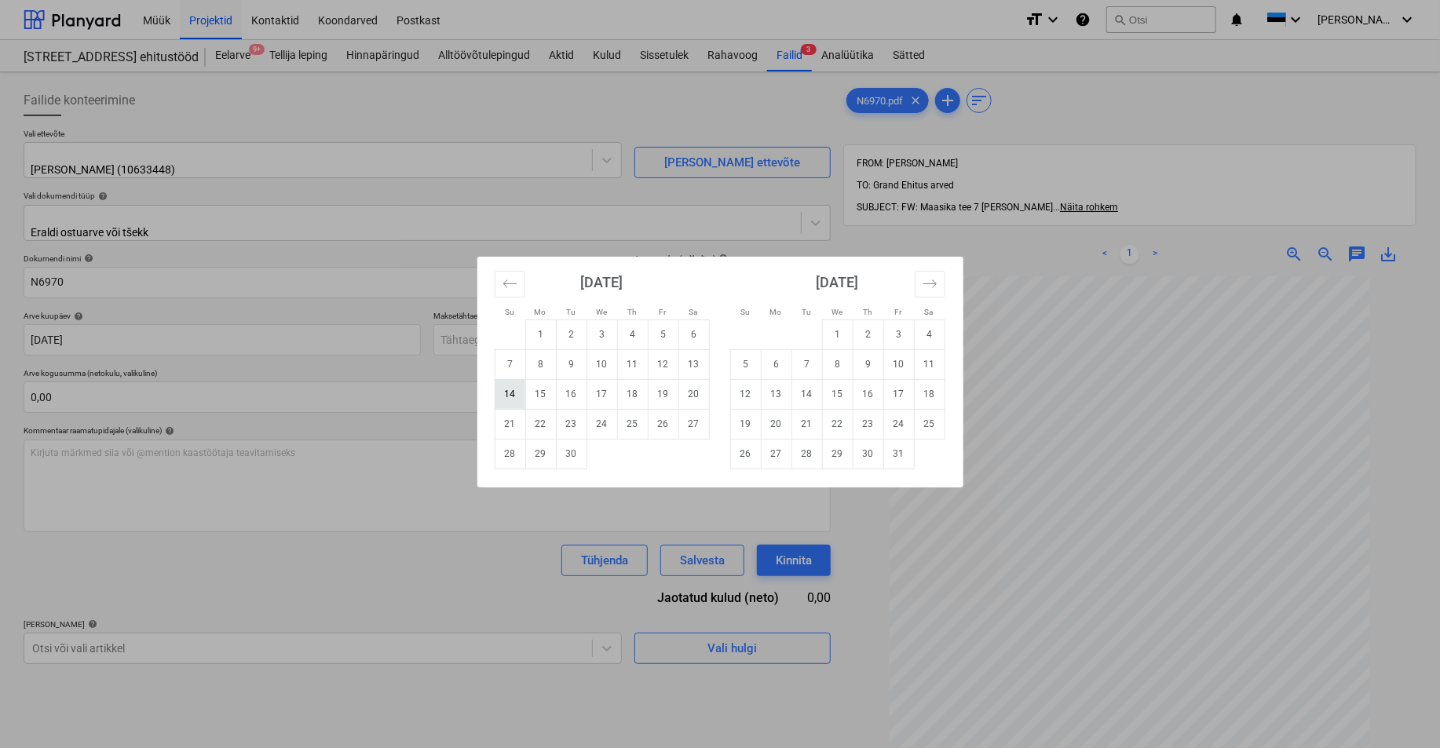
click at [508, 389] on td "14" at bounding box center [510, 394] width 31 height 30
type input "[DATE]"
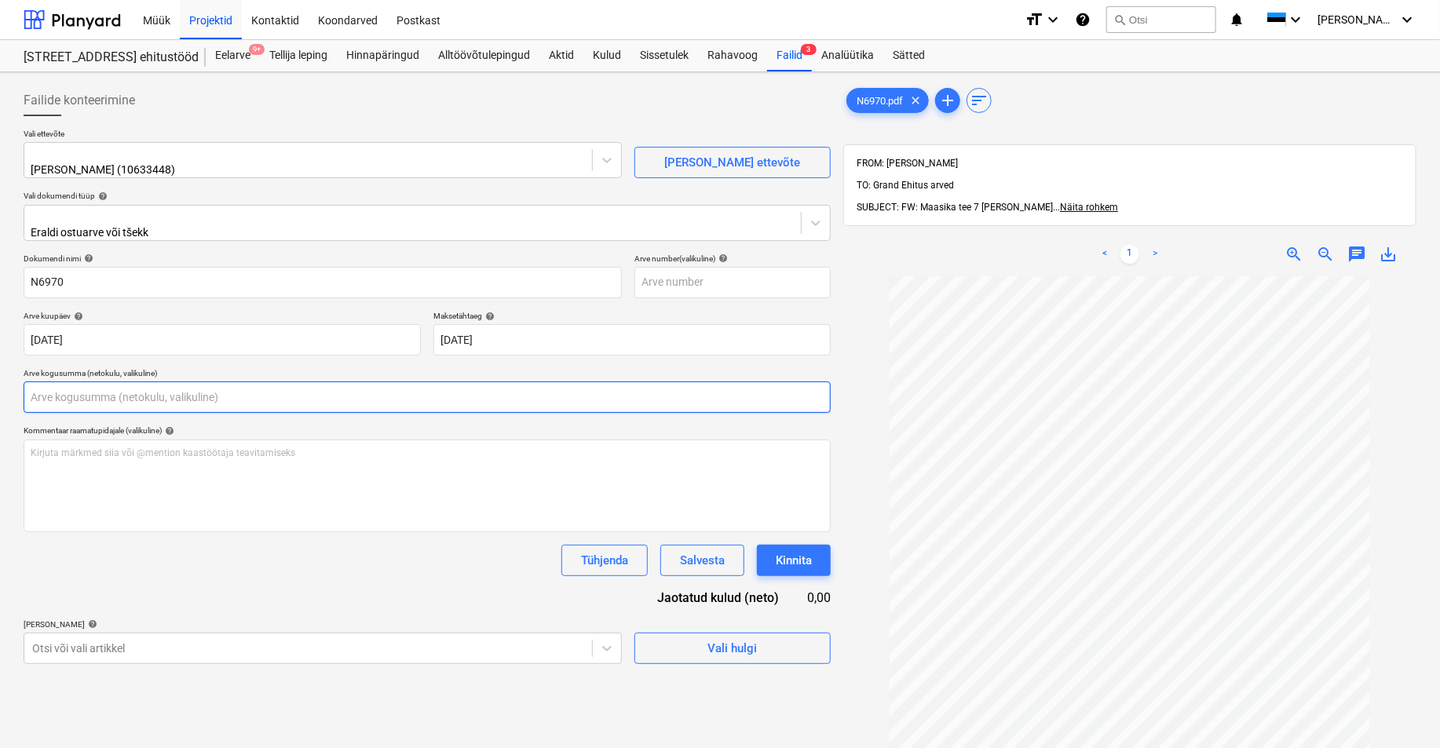
click at [68, 389] on input "text" at bounding box center [427, 396] width 807 height 31
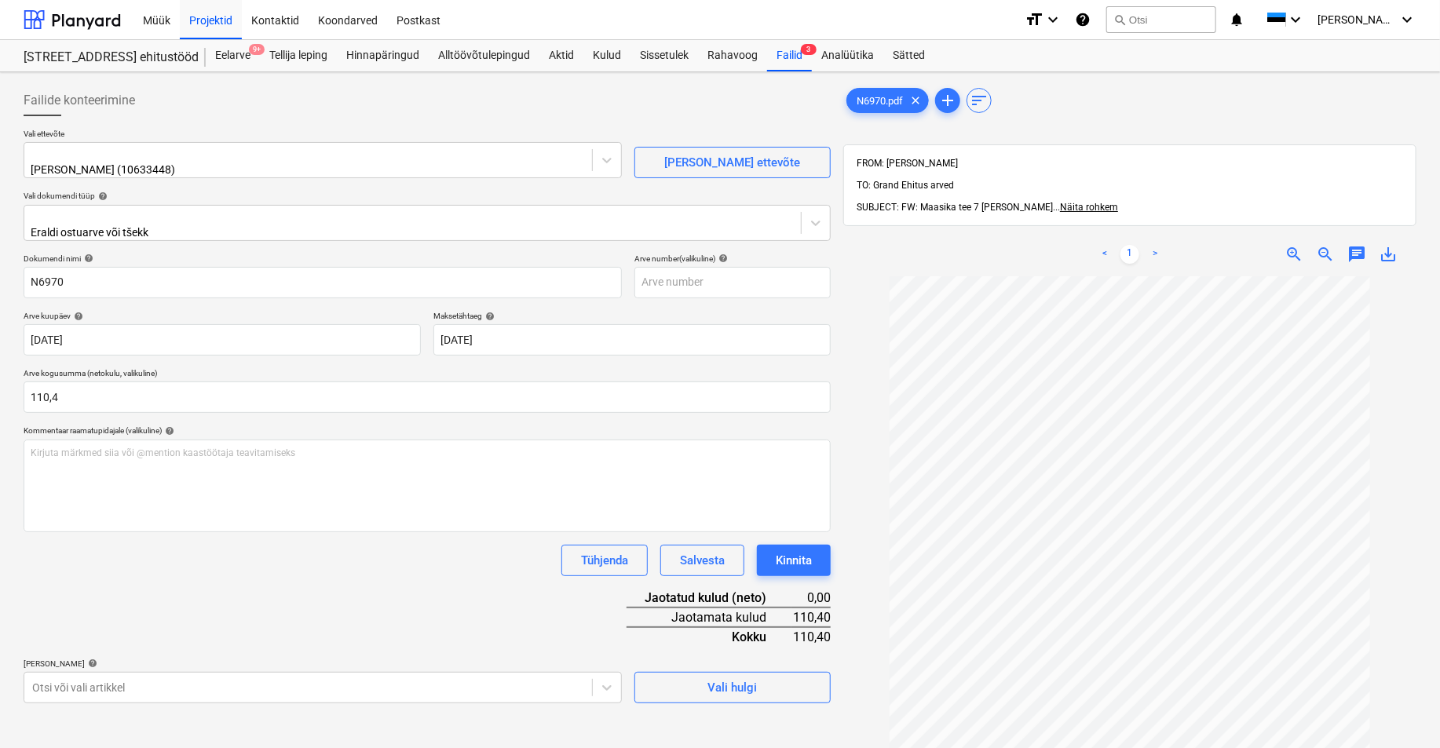
type input "110,40"
click at [122, 605] on div "Dokumendi nimi help N6970 Arve number (valikuline) help Arve kuupäev help [DATE…" at bounding box center [427, 479] width 807 height 450
click at [81, 676] on body "Müük Projektid Kontaktid Koondarved Postkast format_size keyboard_arrow_down he…" at bounding box center [720, 374] width 1440 height 748
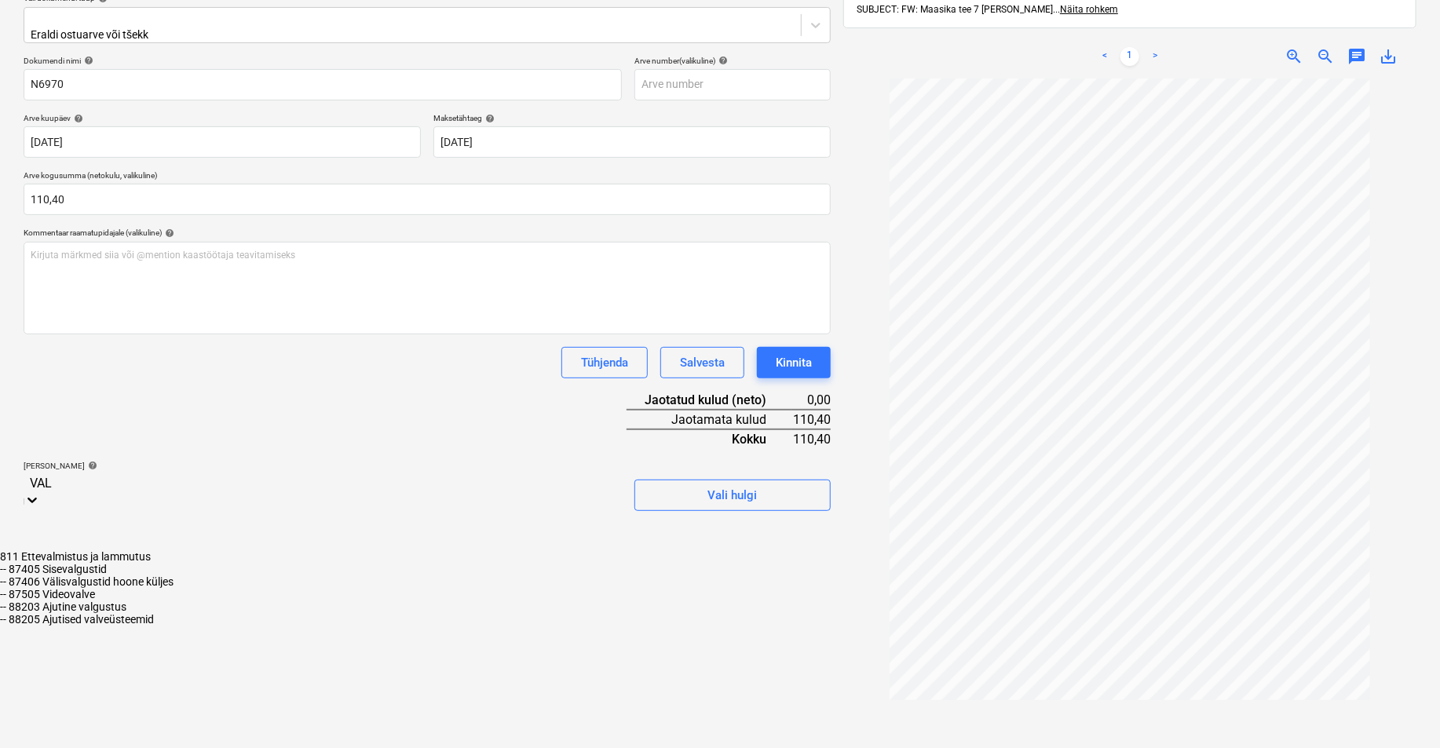
type input "VALV"
click at [135, 563] on div "-- 88205 Ajutised valveüsteemid" at bounding box center [720, 569] width 1440 height 13
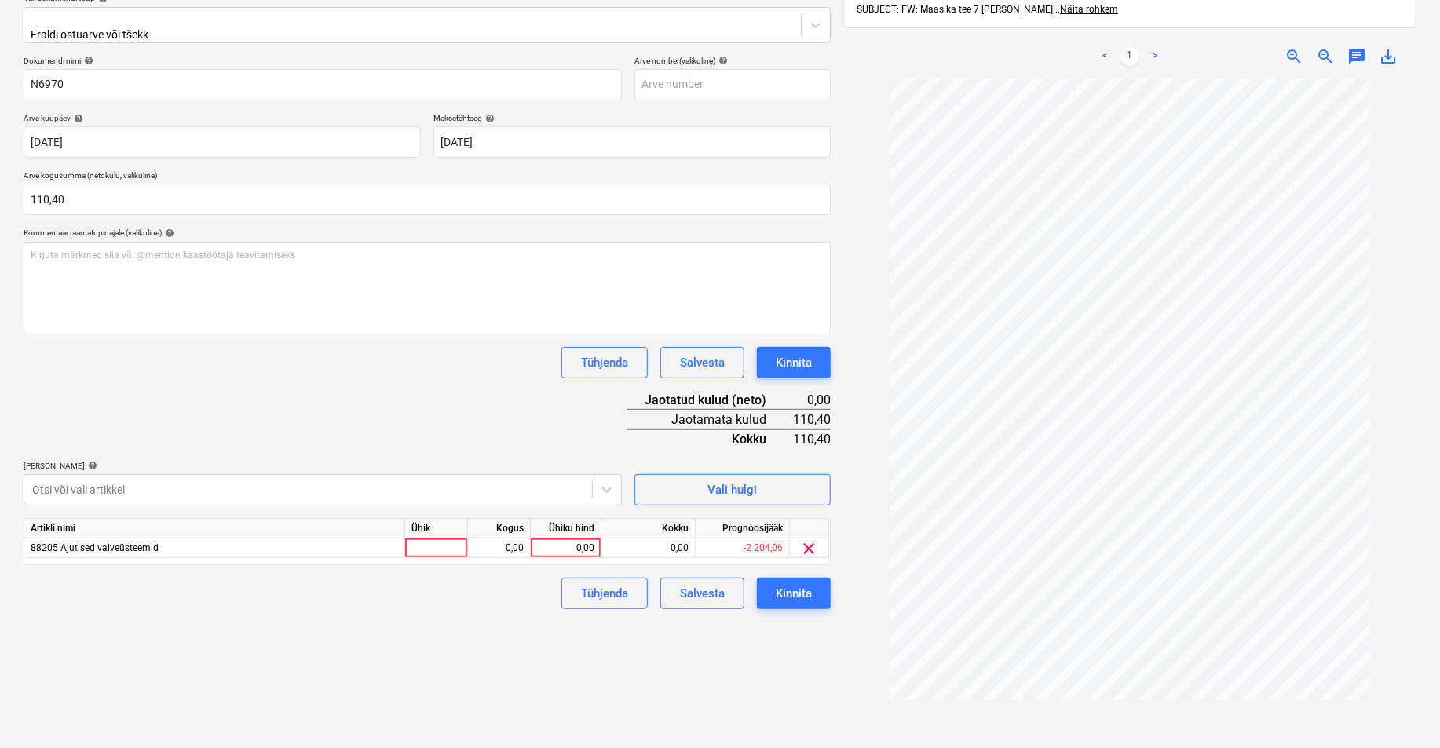
drag, startPoint x: 747, startPoint y: 668, endPoint x: 487, endPoint y: 593, distance: 269.8
click at [744, 667] on div "Failide konteerimine Vali ettevõte Roba OÜ (10633448) [PERSON_NAME] uus ettevõt…" at bounding box center [427, 335] width 820 height 908
click at [438, 538] on div at bounding box center [436, 548] width 63 height 20
type input "TK"
click at [485, 547] on div "0,00" at bounding box center [498, 548] width 49 height 20
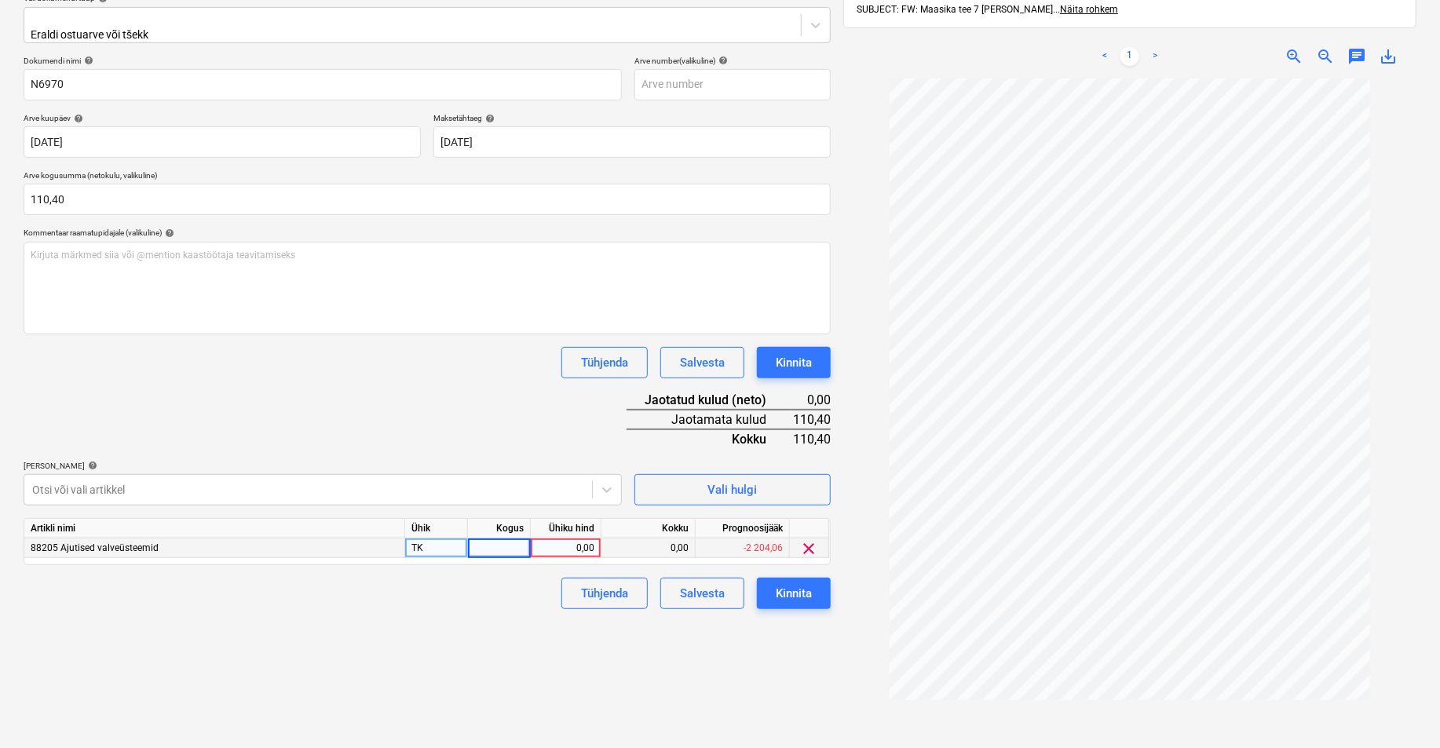
type input "1"
click at [576, 538] on div "0,00" at bounding box center [565, 548] width 57 height 20
type input "110,4"
click at [563, 666] on div "Failide konteerimine Vali ettevõte Roba OÜ (10633448) [PERSON_NAME] uus ettevõt…" at bounding box center [427, 335] width 820 height 908
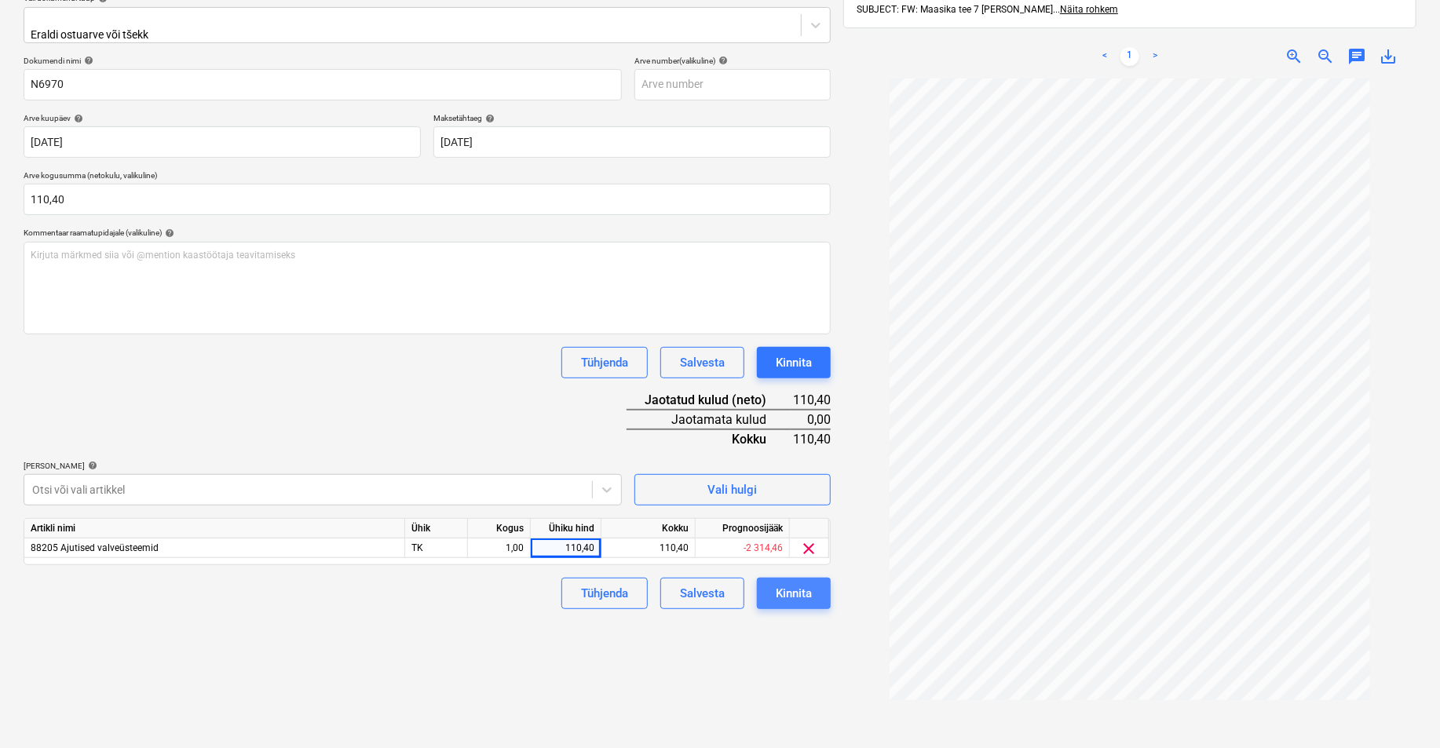
click at [801, 590] on div "Kinnita" at bounding box center [794, 593] width 36 height 20
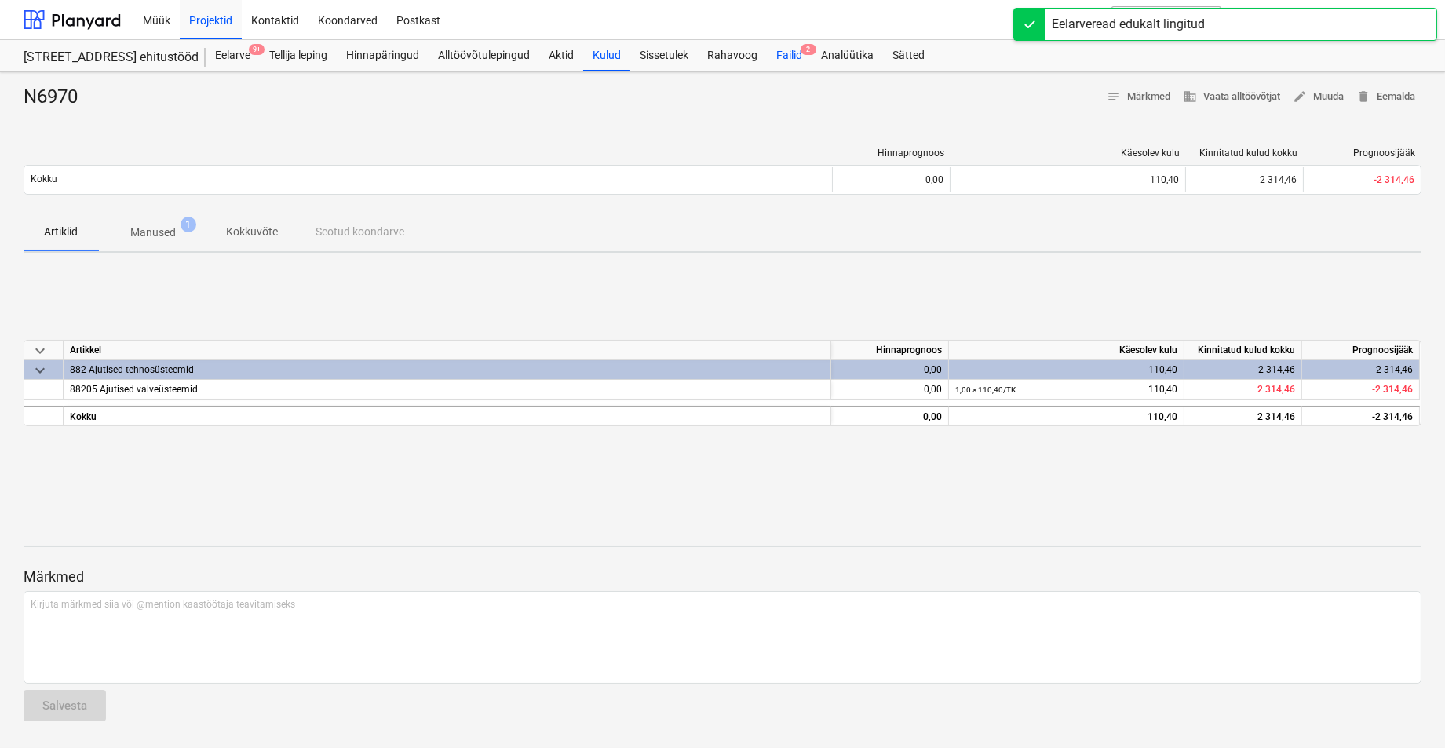
click at [785, 49] on div "Failid 2" at bounding box center [789, 55] width 45 height 31
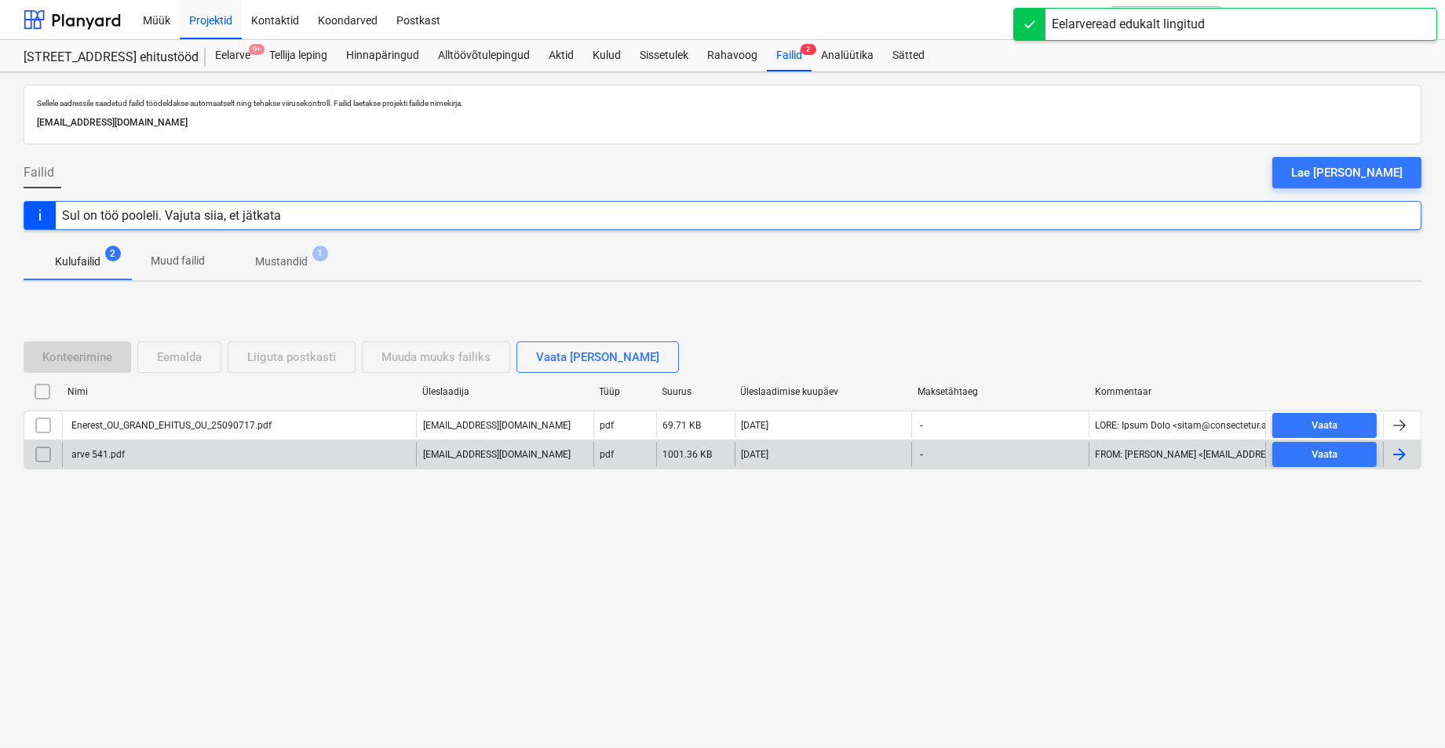
click at [90, 456] on div "arve 541.pdf" at bounding box center [97, 454] width 56 height 11
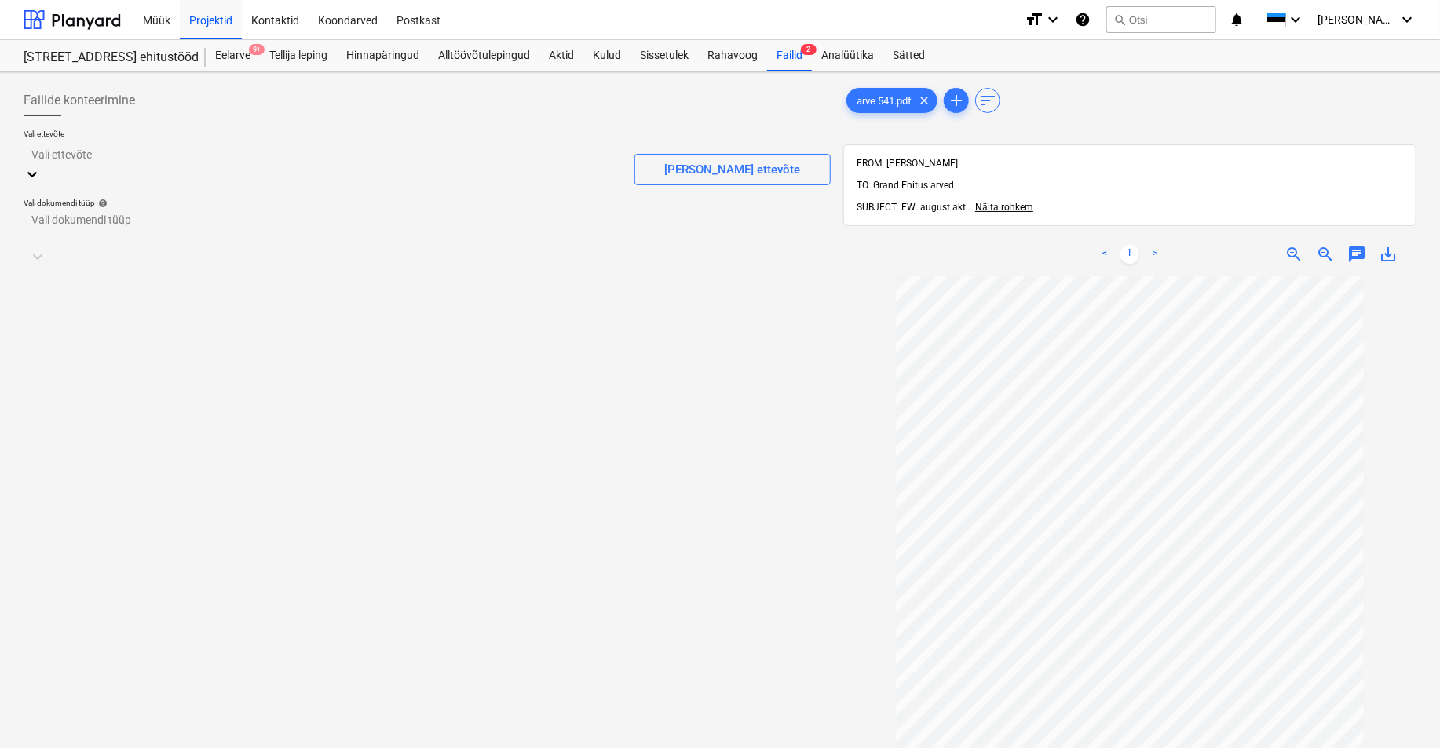
click at [78, 163] on div at bounding box center [322, 154] width 582 height 18
type input "XM"
click at [61, 220] on div at bounding box center [426, 217] width 791 height 18
click at [68, 684] on div "Eraldi ostuarve või tšekk" at bounding box center [720, 754] width 1440 height 13
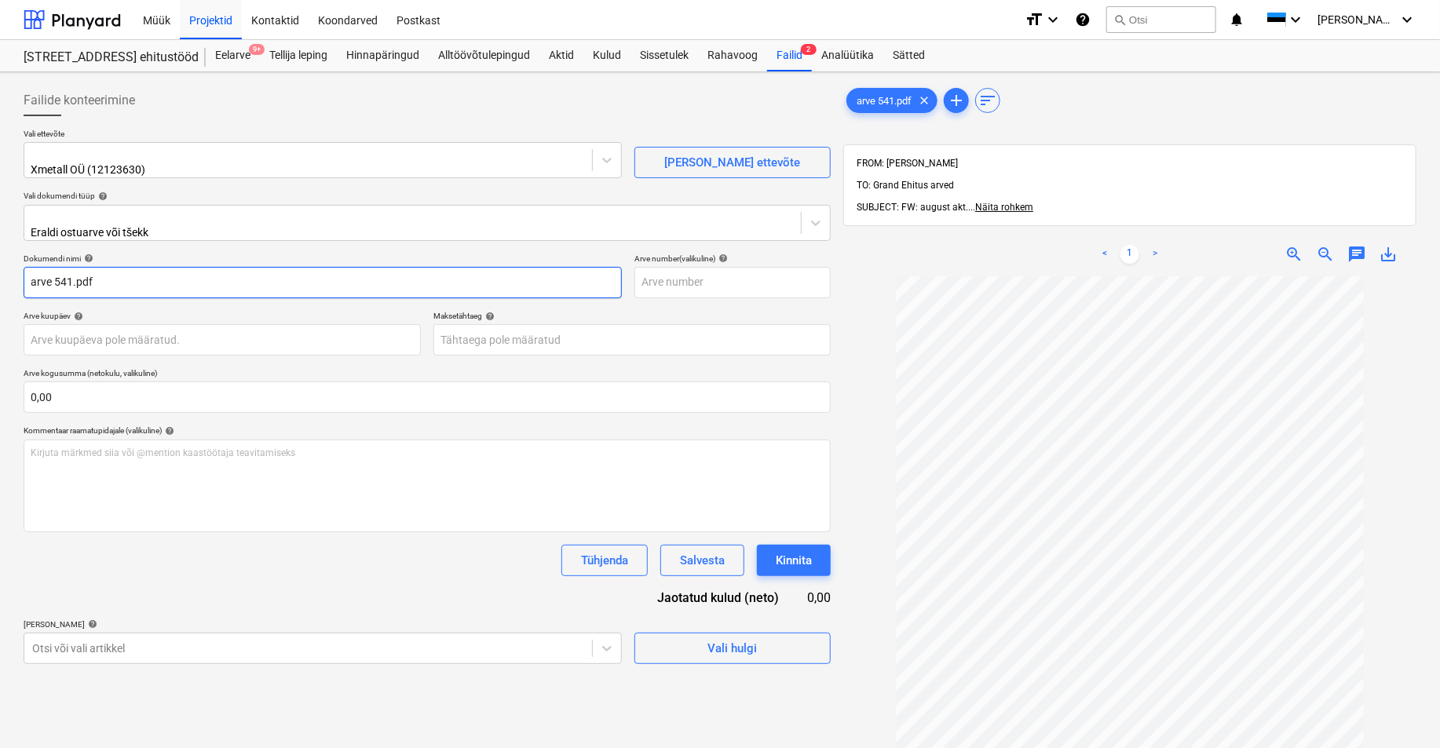
drag, startPoint x: 56, startPoint y: 273, endPoint x: -11, endPoint y: 275, distance: 66.7
click at [0, 275] on html "Müük Projektid Kontaktid Koondarved Postkast format_size keyboard_arrow_down he…" at bounding box center [720, 374] width 1440 height 748
drag, startPoint x: 82, startPoint y: 271, endPoint x: 49, endPoint y: 276, distance: 33.3
click at [49, 276] on input "541.pdf" at bounding box center [323, 282] width 598 height 31
type input "541"
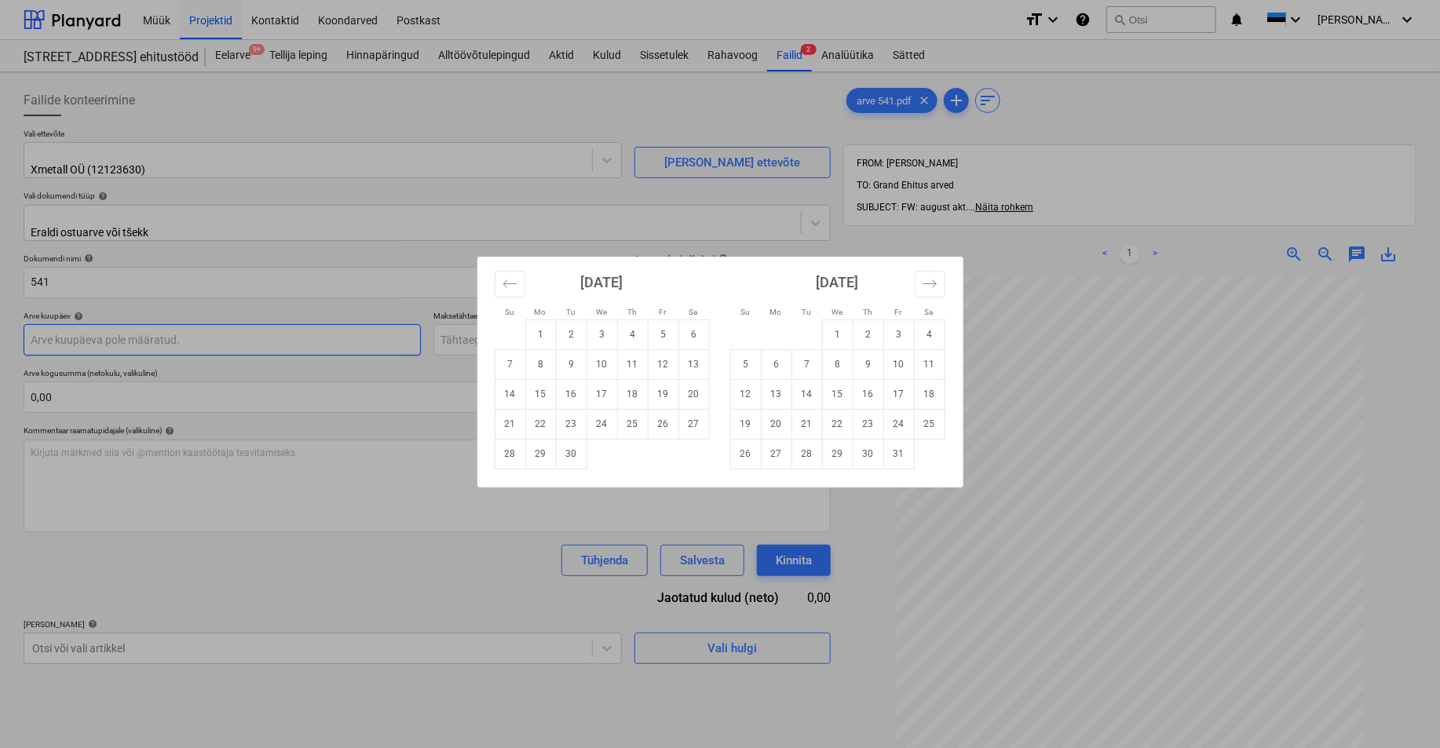
click at [49, 324] on body "Müük Projektid Kontaktid Koondarved Postkast format_size keyboard_arrow_down he…" at bounding box center [720, 374] width 1440 height 748
click at [507, 281] on icon "Move backward to switch to the previous month." at bounding box center [509, 283] width 15 height 15
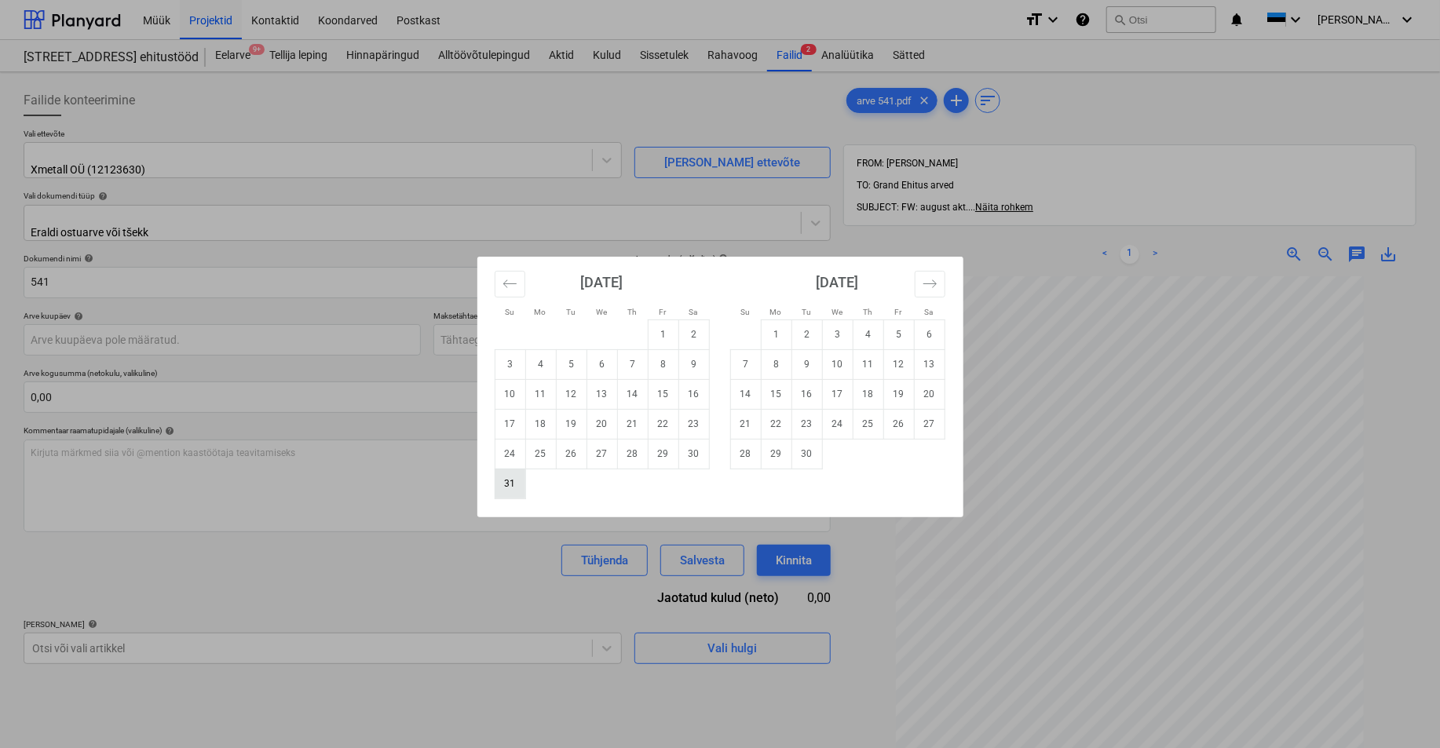
click at [510, 484] on td "31" at bounding box center [510, 484] width 31 height 30
type input "[DATE]"
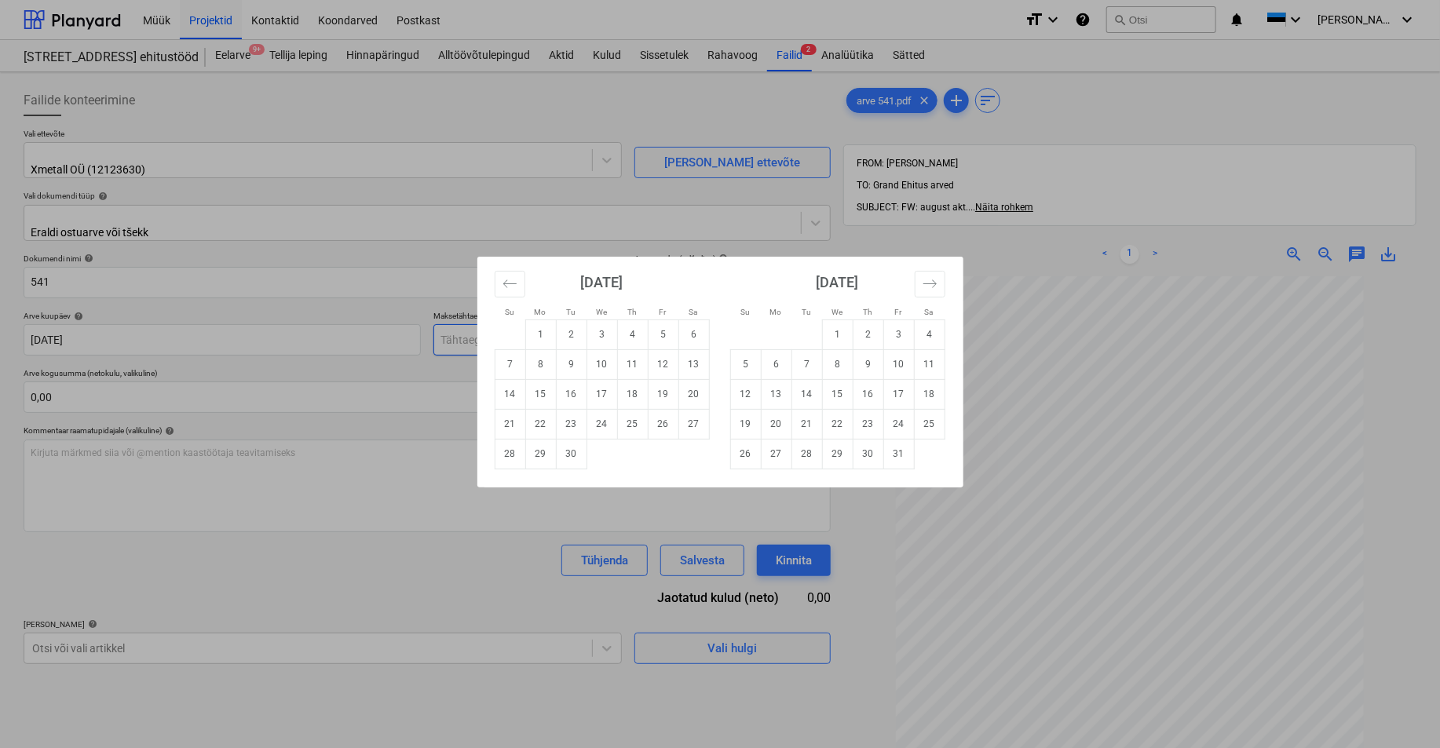
click at [484, 327] on body "Müük Projektid Kontaktid Koondarved Postkast format_size keyboard_arrow_down he…" at bounding box center [720, 374] width 1440 height 748
drag, startPoint x: 513, startPoint y: 422, endPoint x: 221, endPoint y: 396, distance: 293.2
click at [508, 422] on td "21" at bounding box center [510, 424] width 31 height 30
type input "[DATE]"
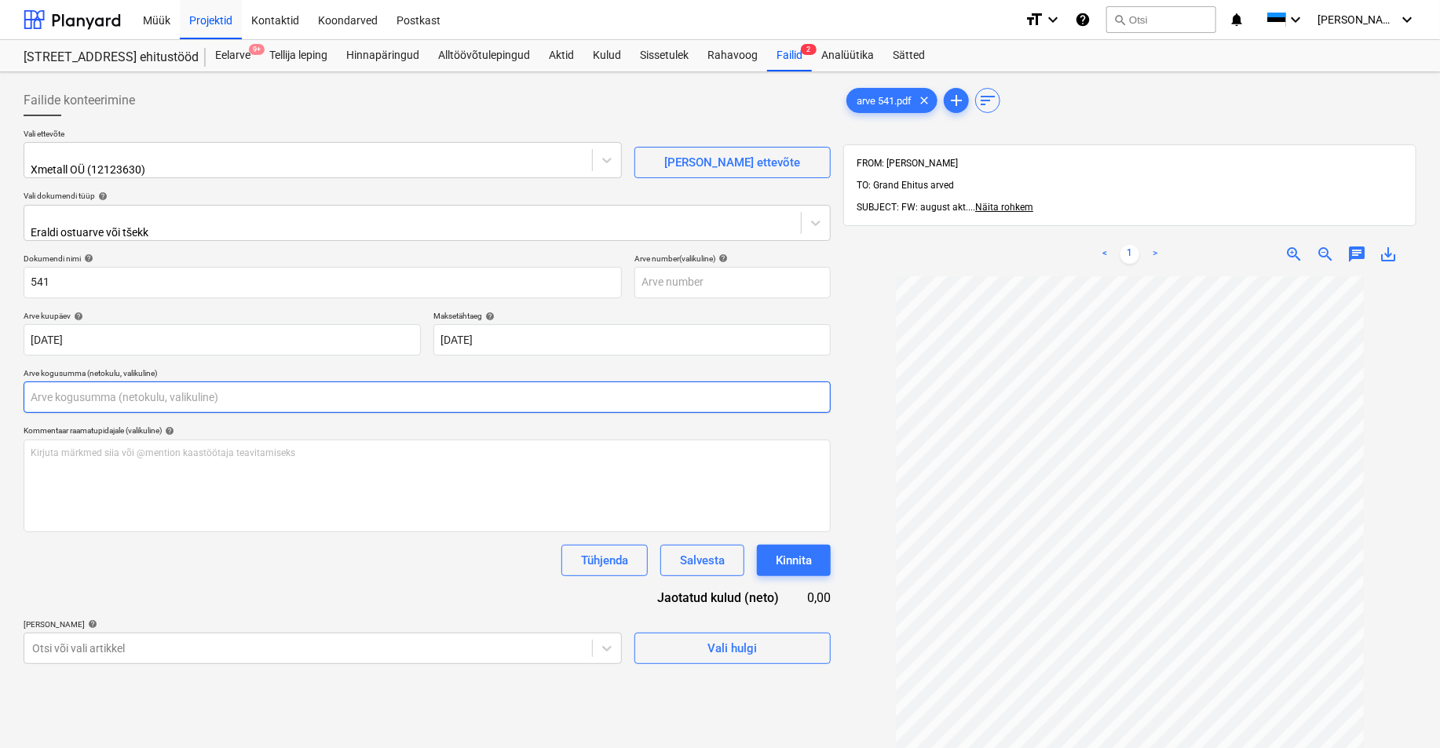
click at [113, 392] on input "text" at bounding box center [427, 396] width 807 height 31
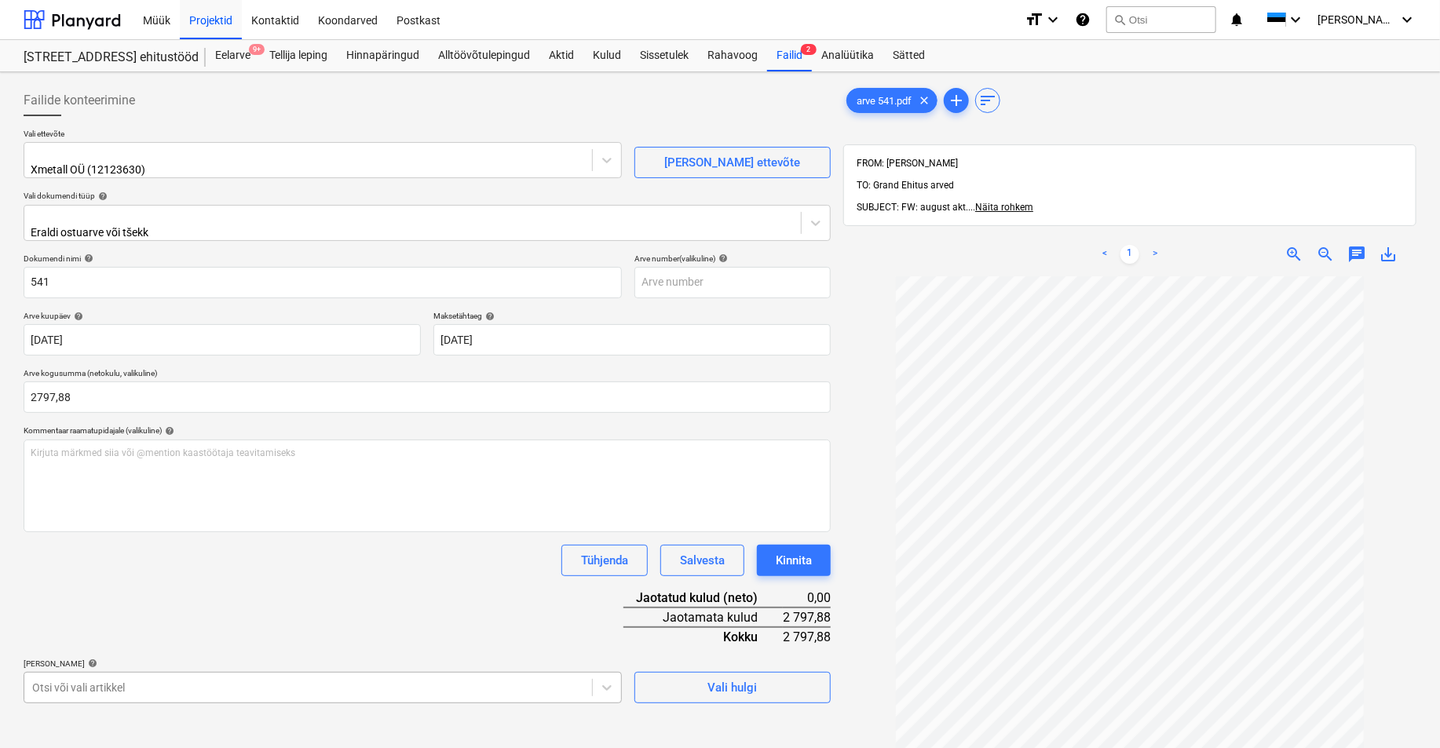
type input "2 797,88"
click at [99, 677] on body "Müük Projektid Kontaktid Koondarved Postkast format_size keyboard_arrow_down he…" at bounding box center [720, 374] width 1440 height 748
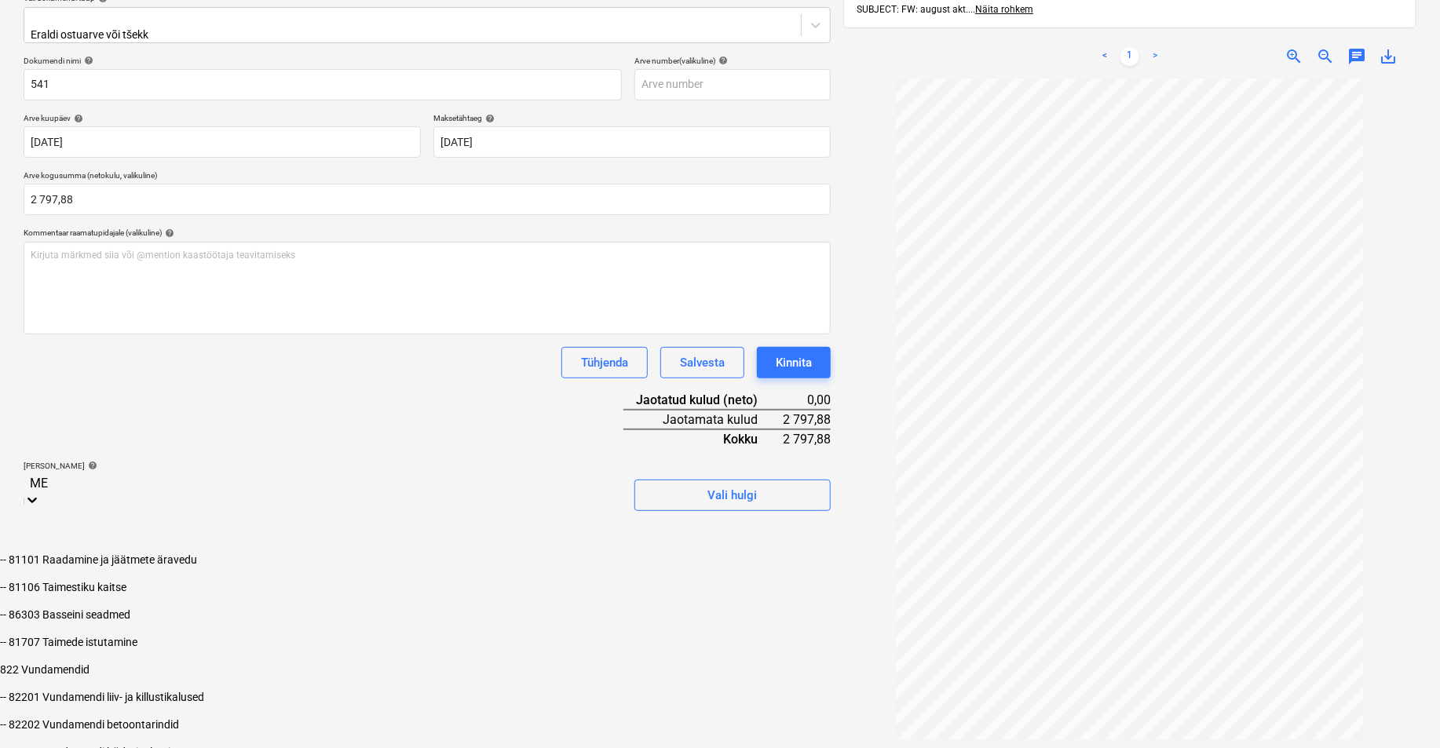
type input "MET"
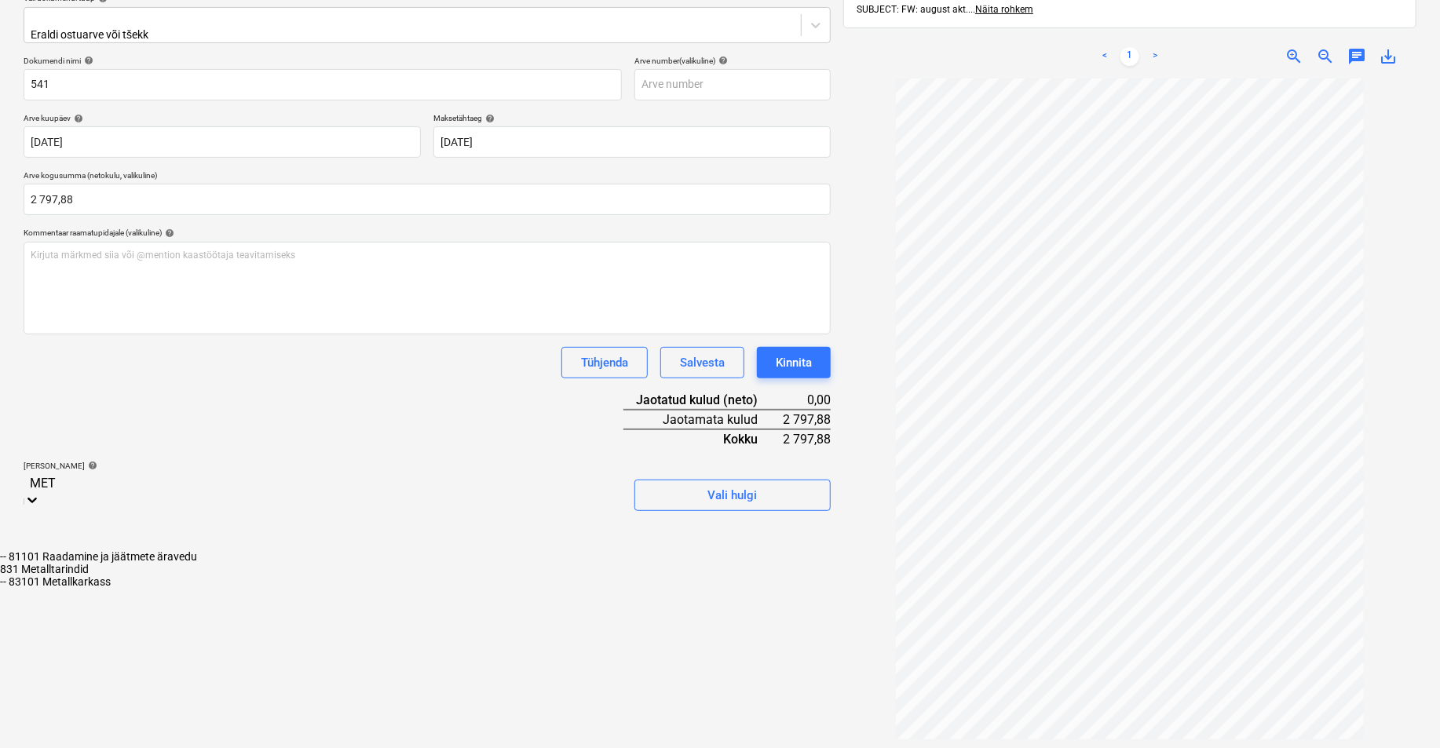
click at [100, 575] on div "-- 83101 Metallkarkass" at bounding box center [720, 581] width 1440 height 13
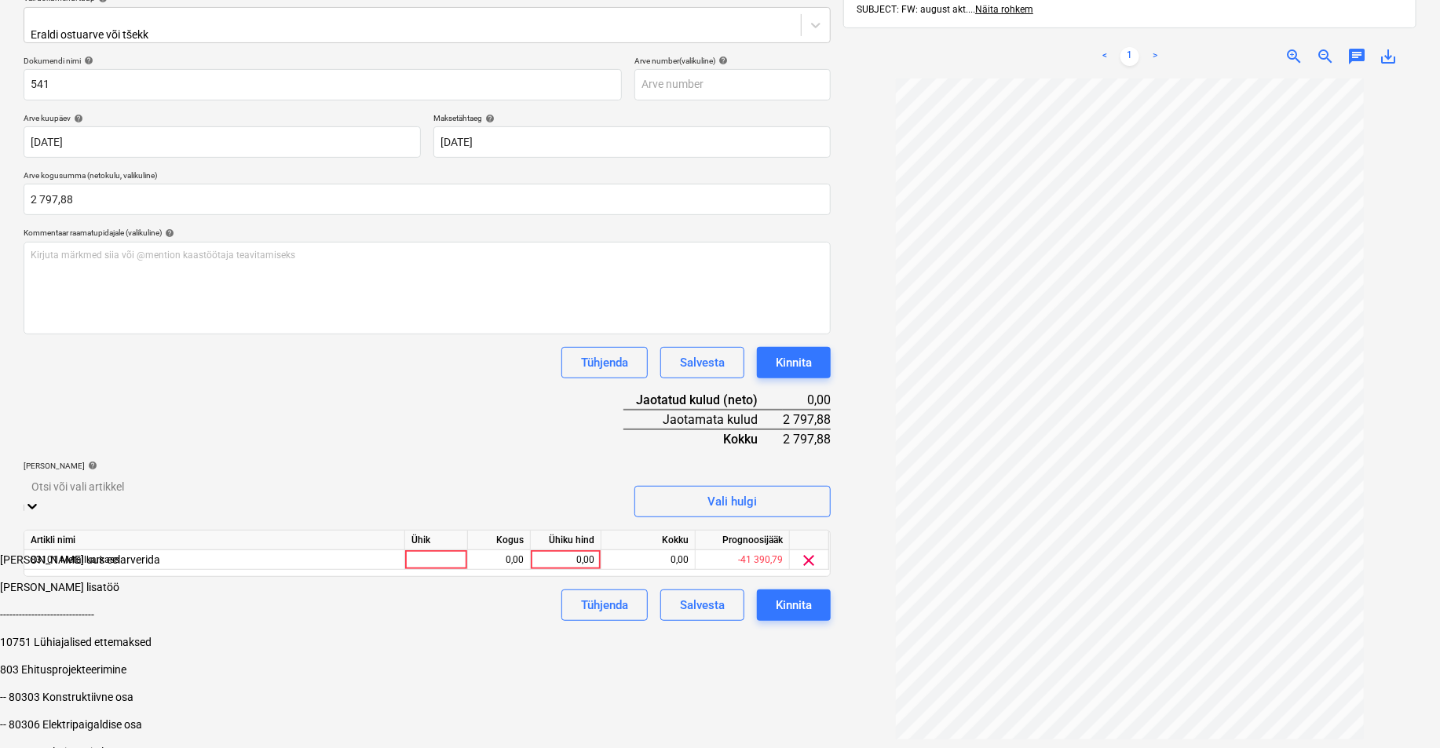
drag, startPoint x: 710, startPoint y: 686, endPoint x: 609, endPoint y: 585, distance: 143.2
click at [710, 684] on div "Failide konteerimine Vali ettevõte Xmetall OÜ (12123630) [PERSON_NAME] uus ette…" at bounding box center [427, 335] width 820 height 908
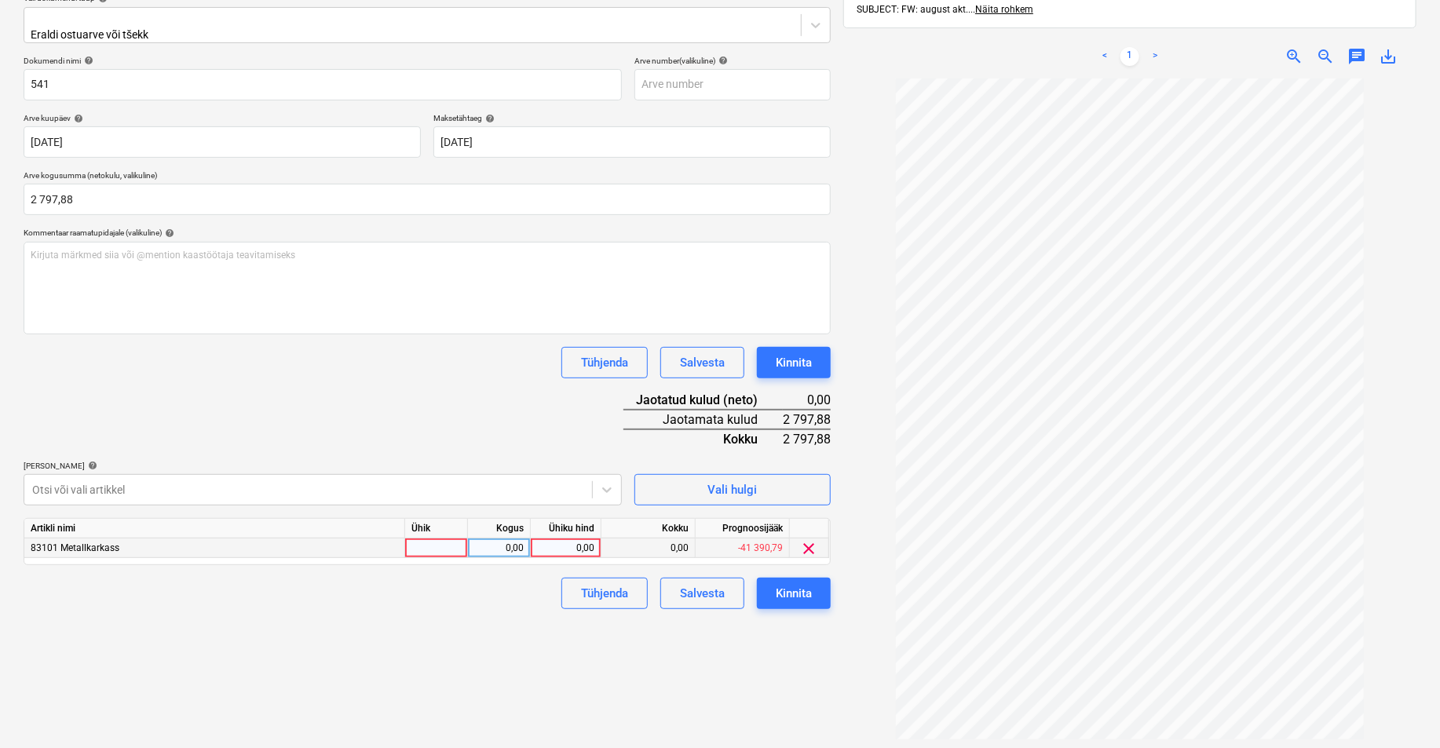
click at [438, 538] on div at bounding box center [436, 548] width 63 height 20
type input "TK"
click at [484, 540] on div "0,00" at bounding box center [498, 548] width 49 height 20
type input "1"
click at [557, 540] on div "0,00" at bounding box center [565, 548] width 57 height 20
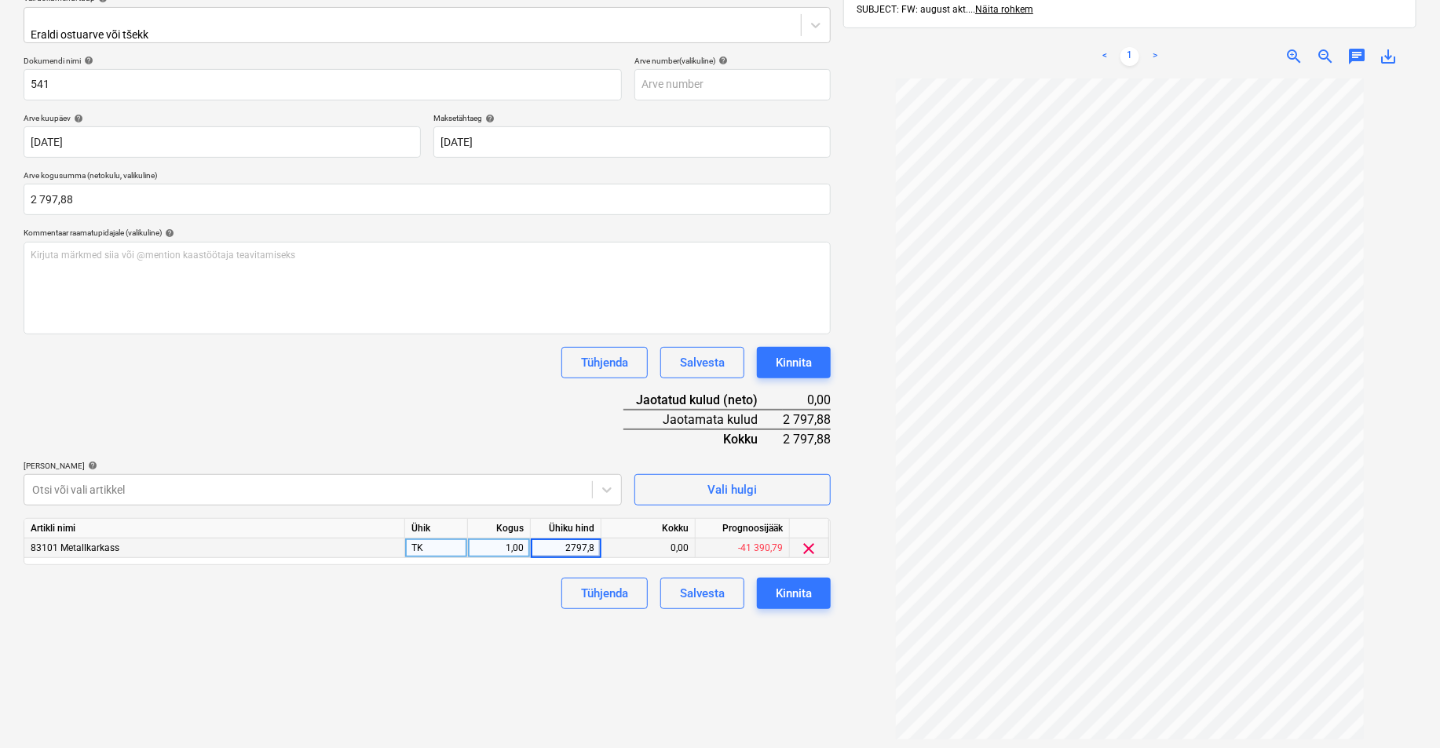
type input "2797,88"
click at [524, 597] on div "Tühjenda Salvesta Kinnita" at bounding box center [427, 593] width 807 height 31
click at [810, 583] on div "Kinnita" at bounding box center [794, 593] width 36 height 20
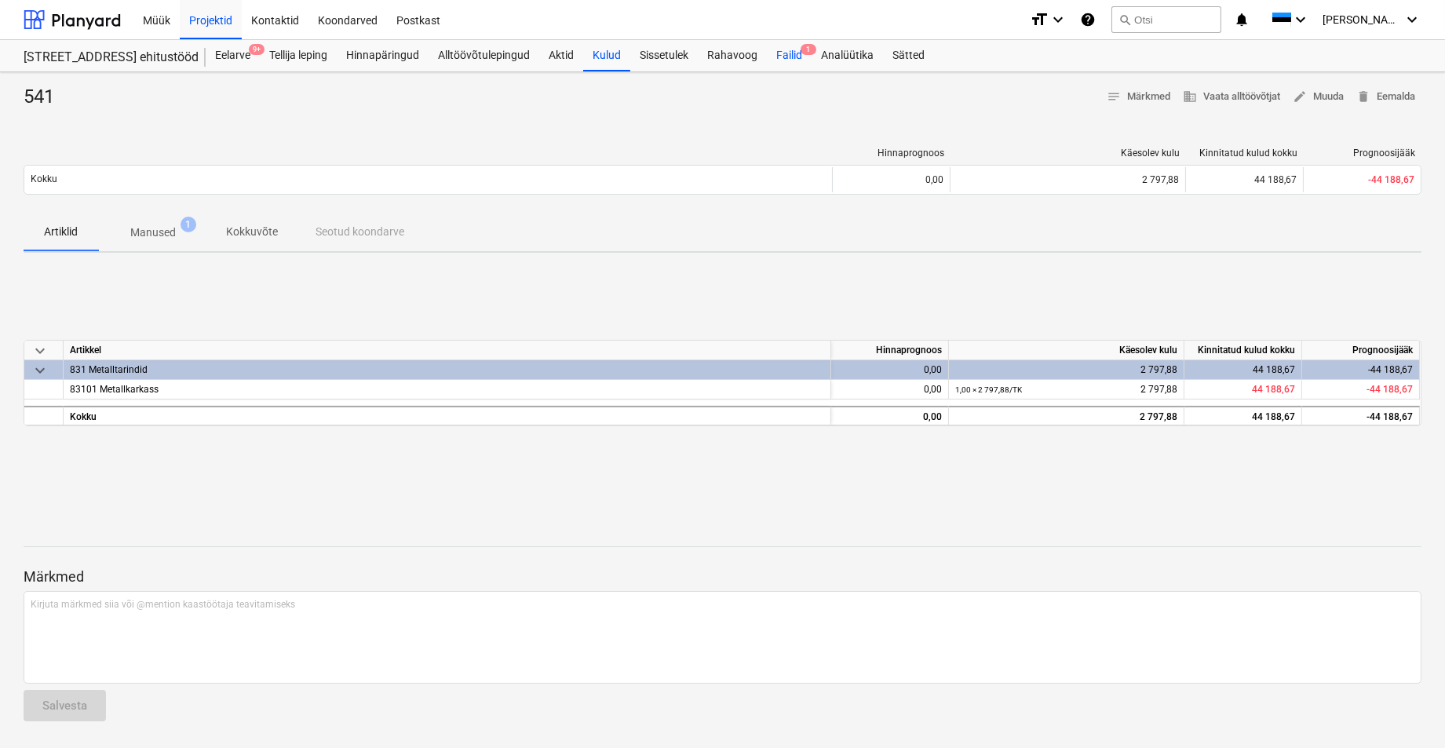
click at [786, 55] on div "Failid 1" at bounding box center [789, 55] width 45 height 31
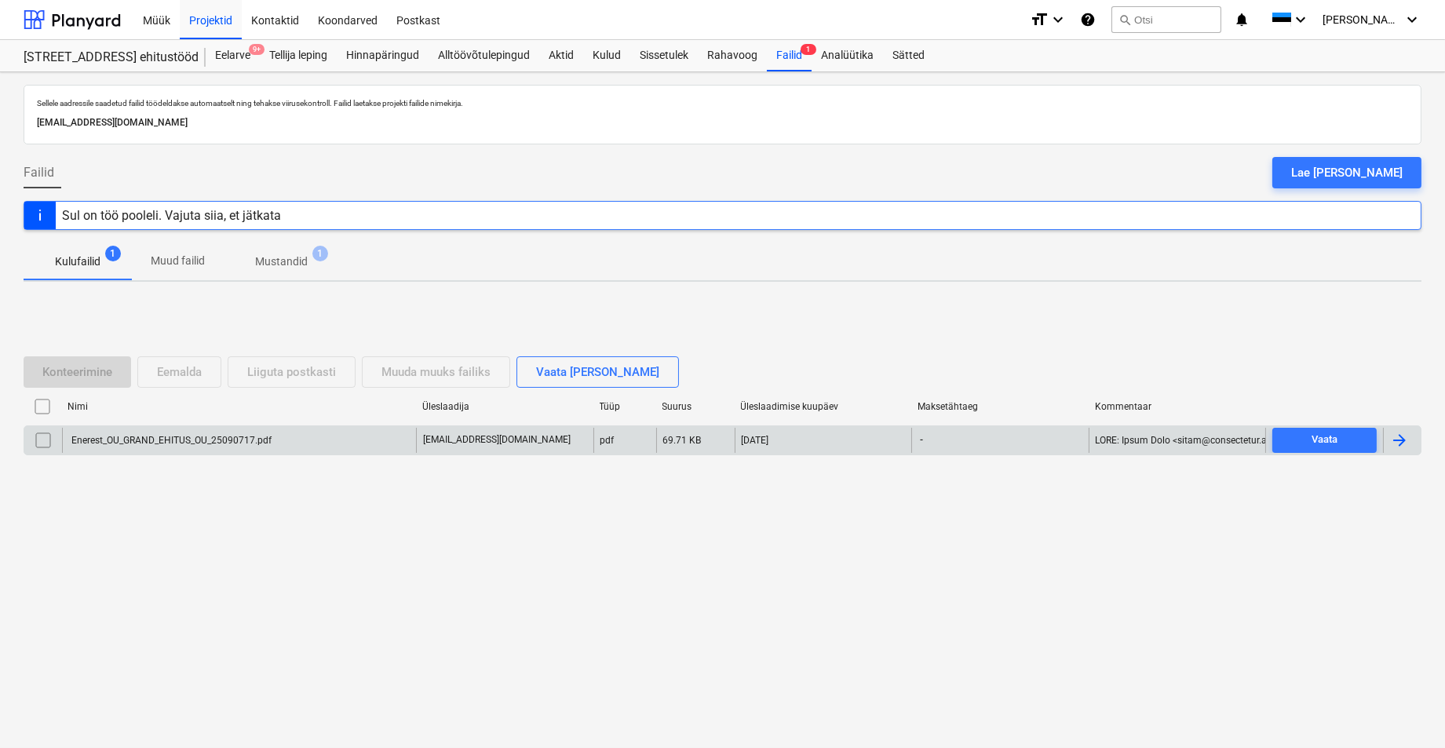
click at [130, 441] on div "Enerest_OU_GRAND_EHITUS_OU_25090717.pdf" at bounding box center [170, 440] width 203 height 11
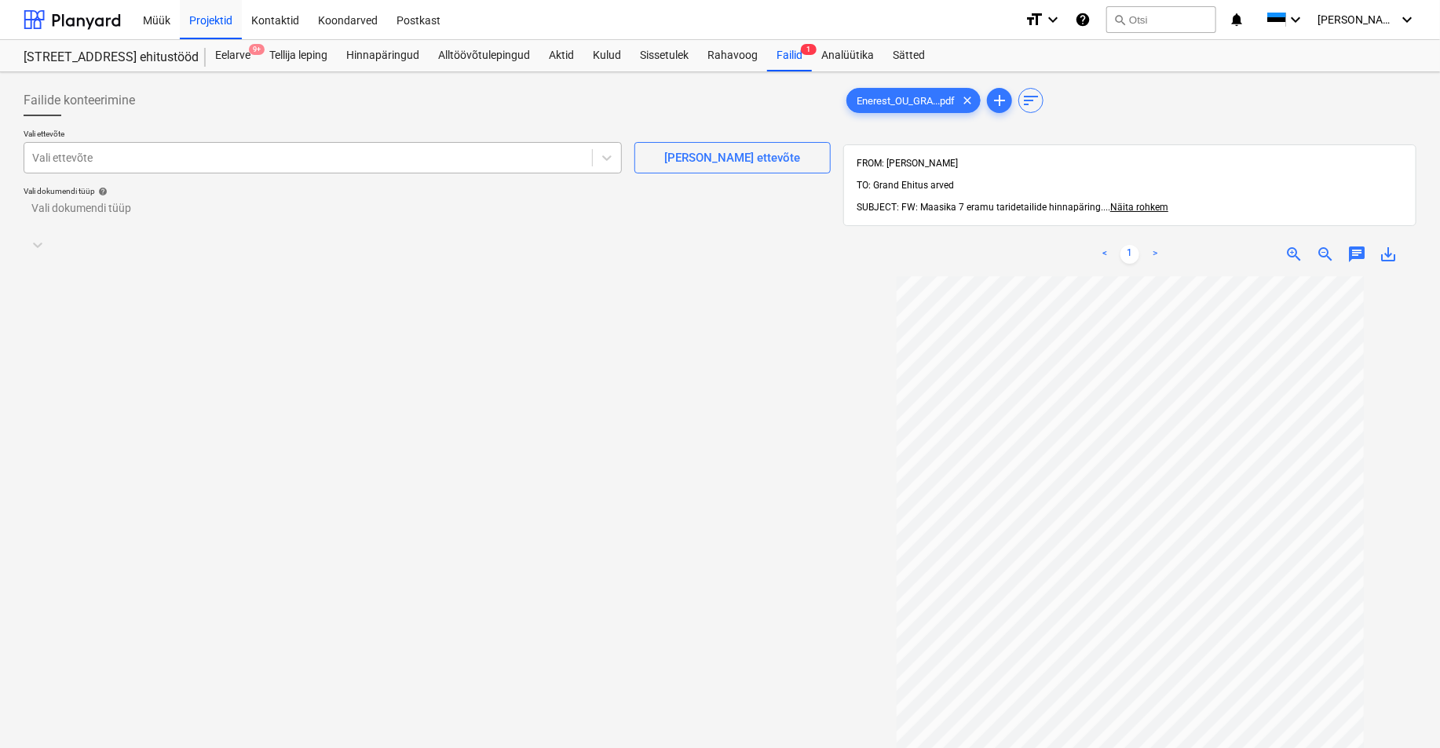
click at [99, 155] on div at bounding box center [308, 158] width 552 height 16
type input "ENERE"
click at [92, 684] on div "Enerest OÜ (10835)" at bounding box center [720, 754] width 1440 height 13
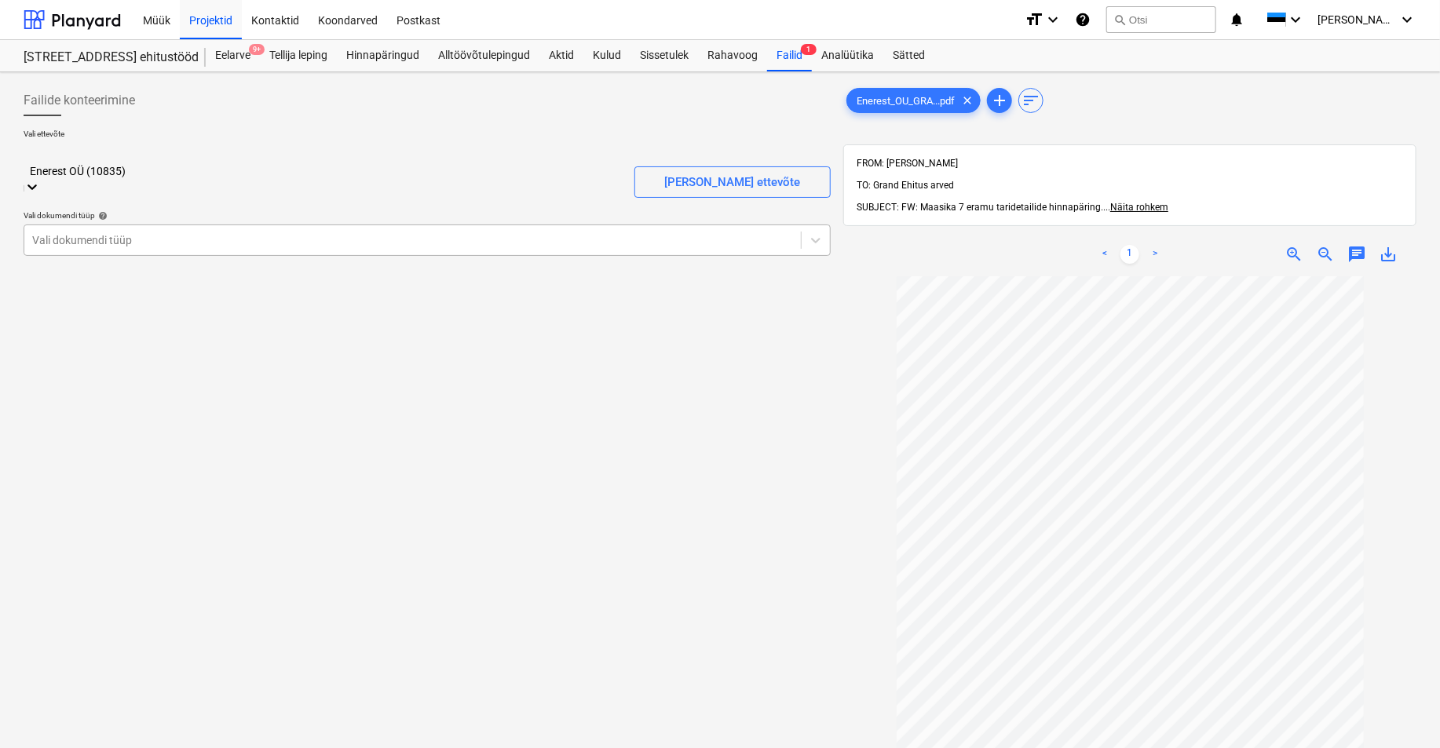
click at [90, 232] on div at bounding box center [412, 240] width 761 height 16
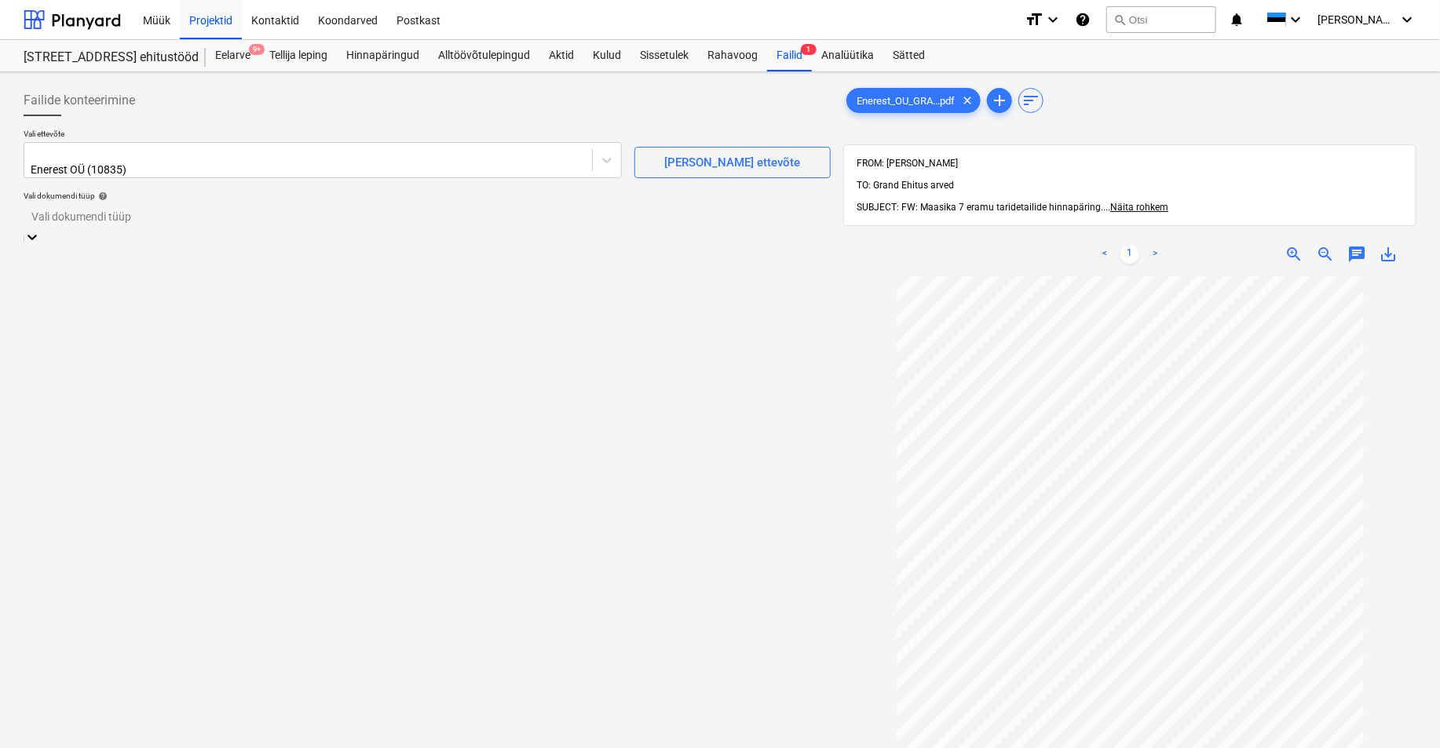
click at [99, 684] on div "Eraldi ostuarve või tšekk" at bounding box center [720, 754] width 1440 height 13
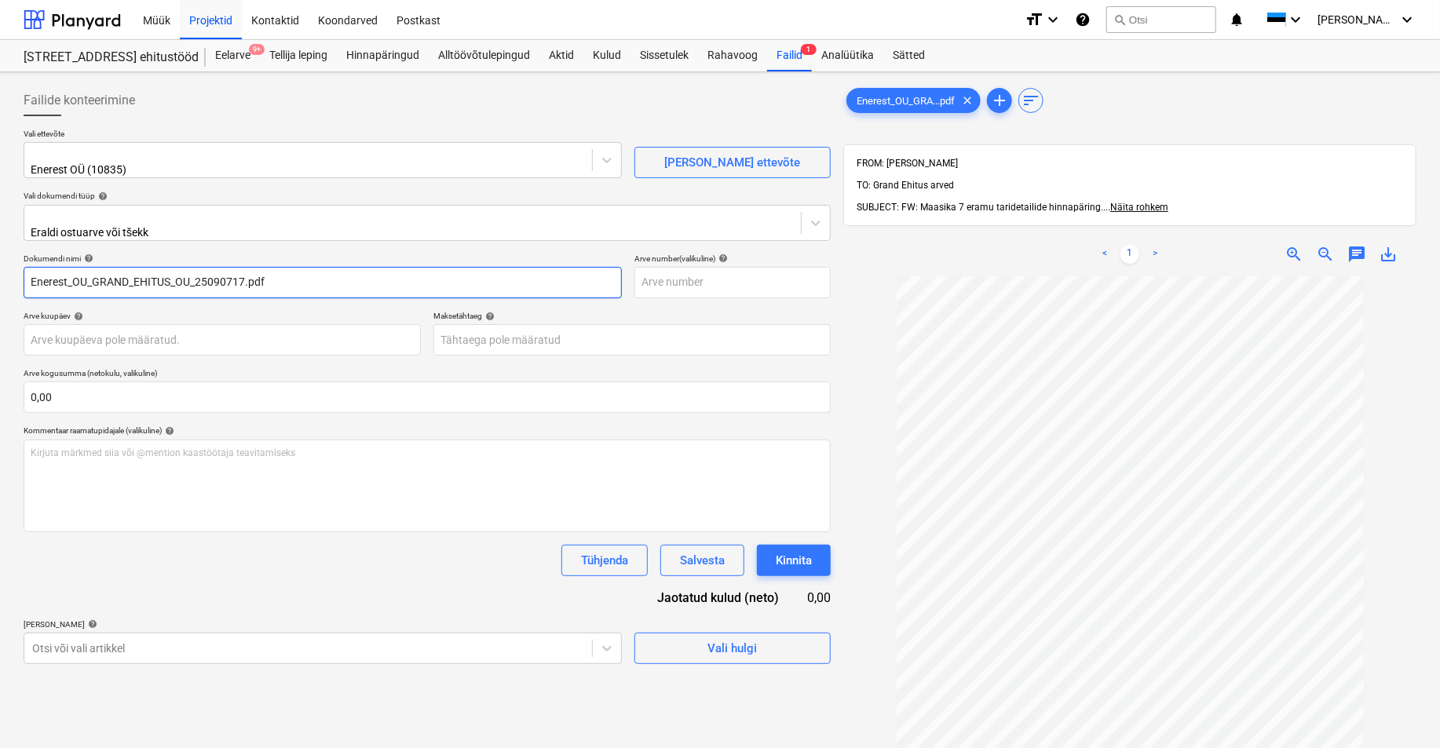
drag, startPoint x: 197, startPoint y: 276, endPoint x: -17, endPoint y: 279, distance: 214.3
click at [0, 279] on html "Müük Projektid Kontaktid Koondarved Postkast format_size keyboard_arrow_down he…" at bounding box center [720, 374] width 1440 height 748
drag, startPoint x: 128, startPoint y: 271, endPoint x: 80, endPoint y: 279, distance: 48.7
click at [80, 279] on input "25090717.pdf" at bounding box center [323, 282] width 598 height 31
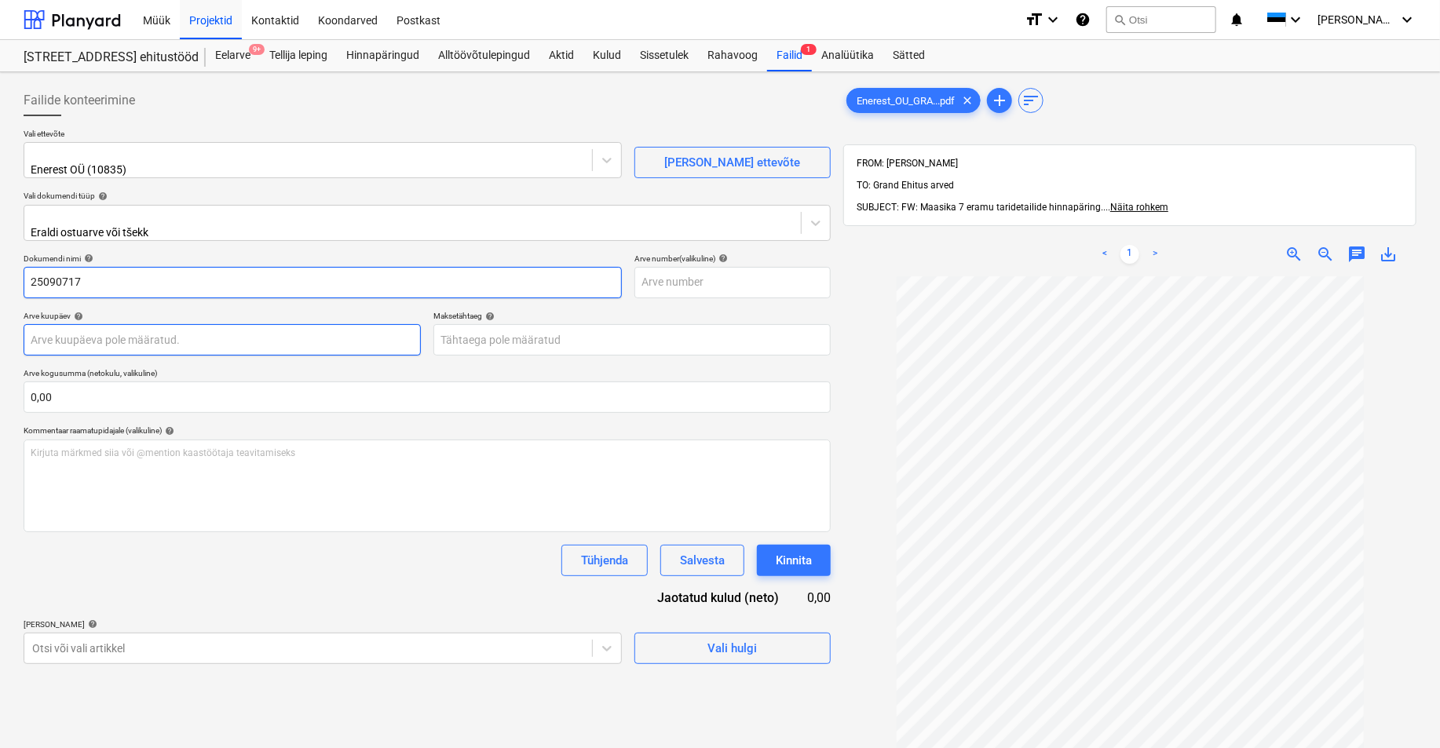
type input "25090717"
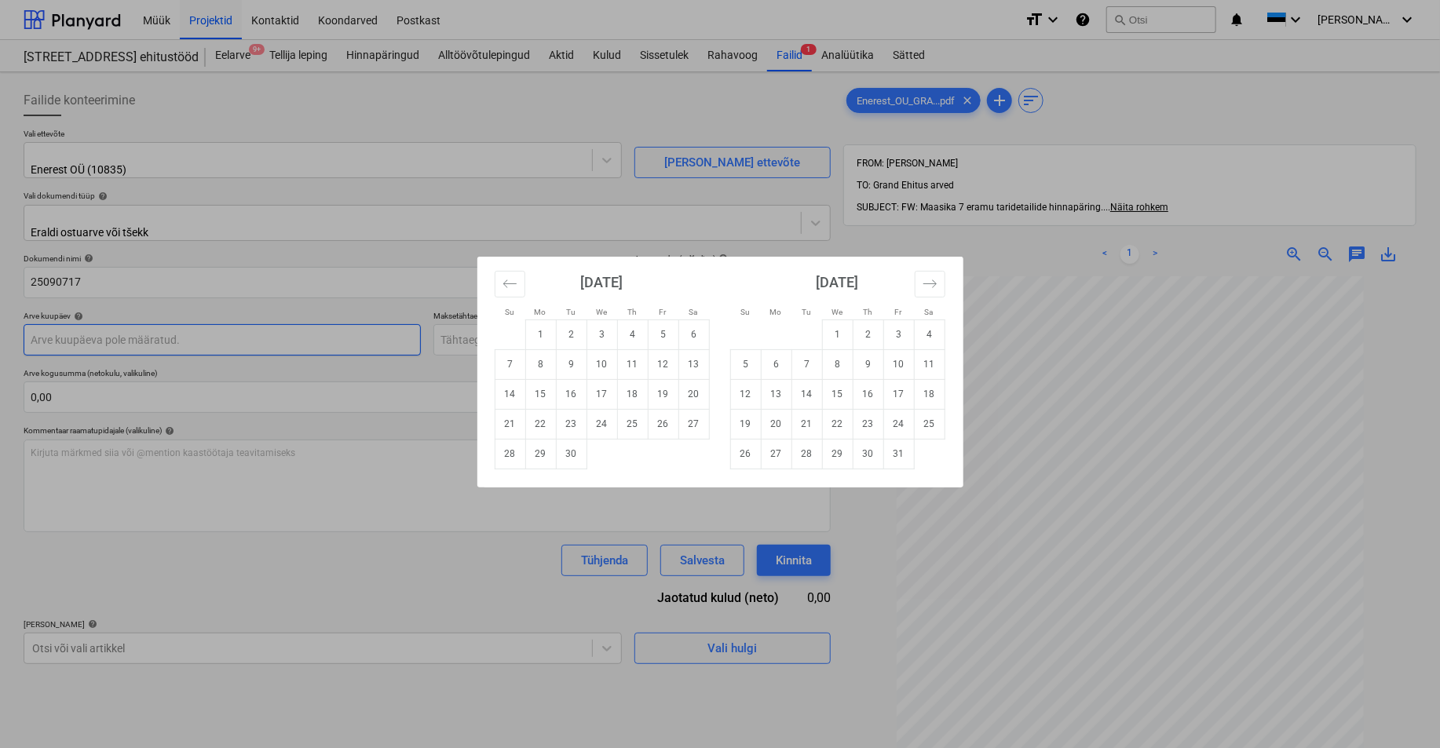
click at [48, 332] on body "Müük Projektid Kontaktid Koondarved Postkast format_size keyboard_arrow_down he…" at bounding box center [720, 374] width 1440 height 748
click at [603, 360] on td "10" at bounding box center [601, 364] width 31 height 30
type input "[DATE]"
click at [585, 334] on body "Müük Projektid Kontaktid Koondarved Postkast format_size keyboard_arrow_down he…" at bounding box center [720, 374] width 1440 height 748
click at [603, 397] on td "17" at bounding box center [601, 394] width 31 height 30
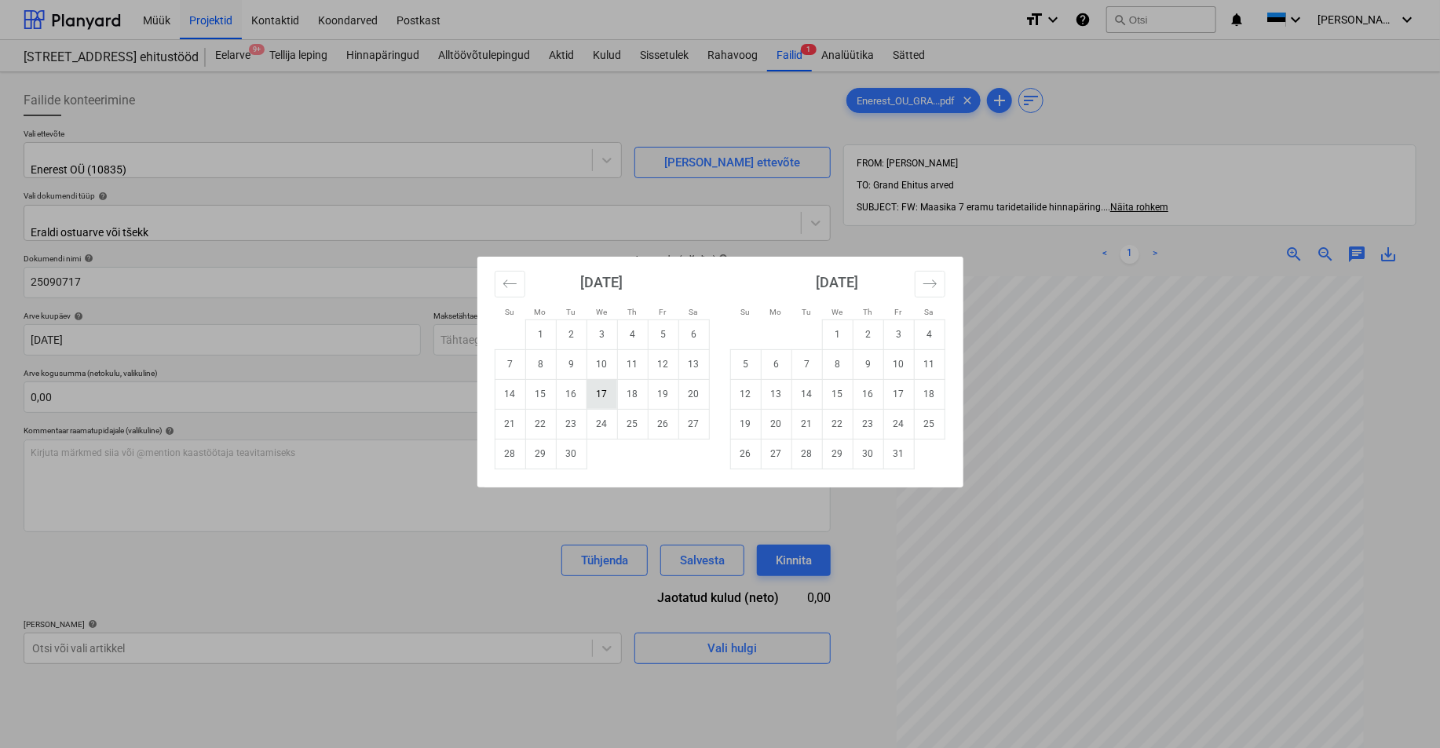
type input "[DATE]"
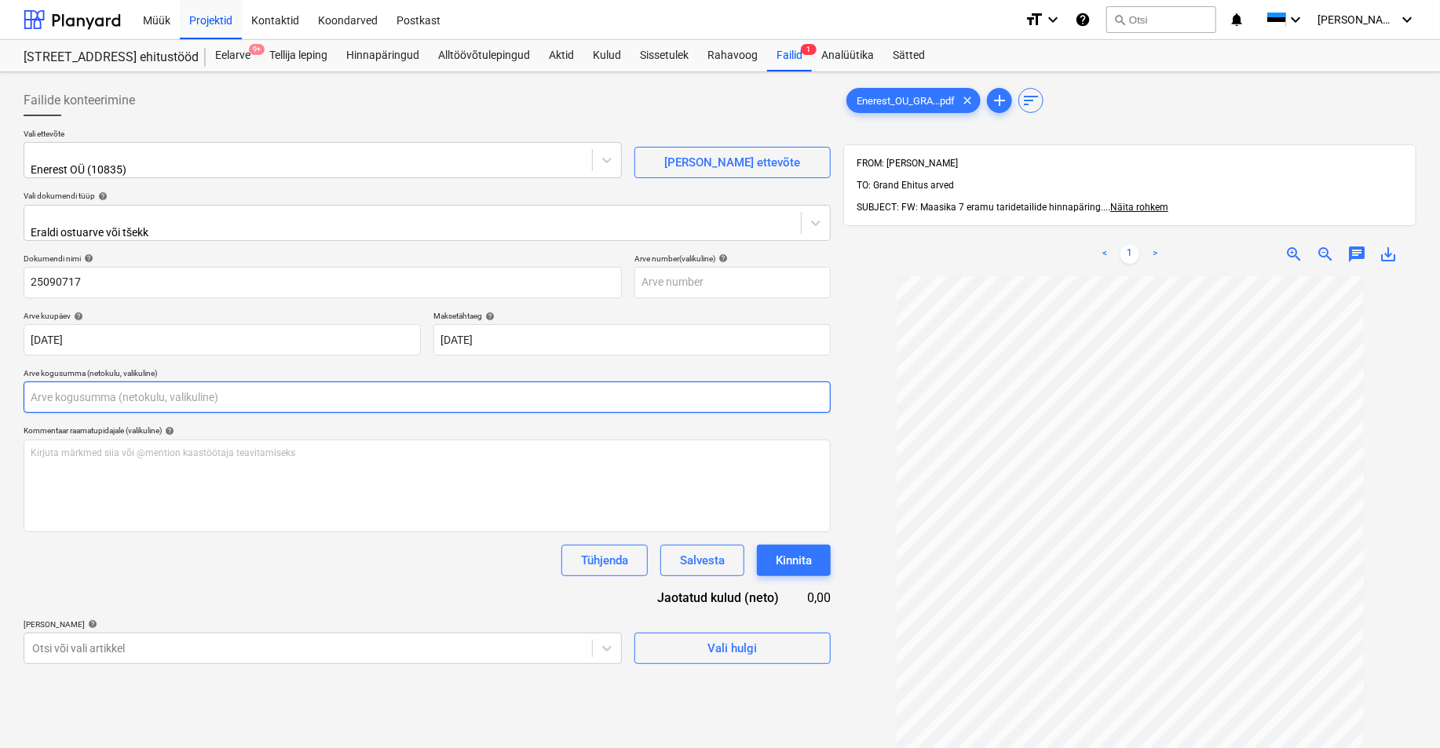
click at [69, 389] on input "text" at bounding box center [427, 396] width 807 height 31
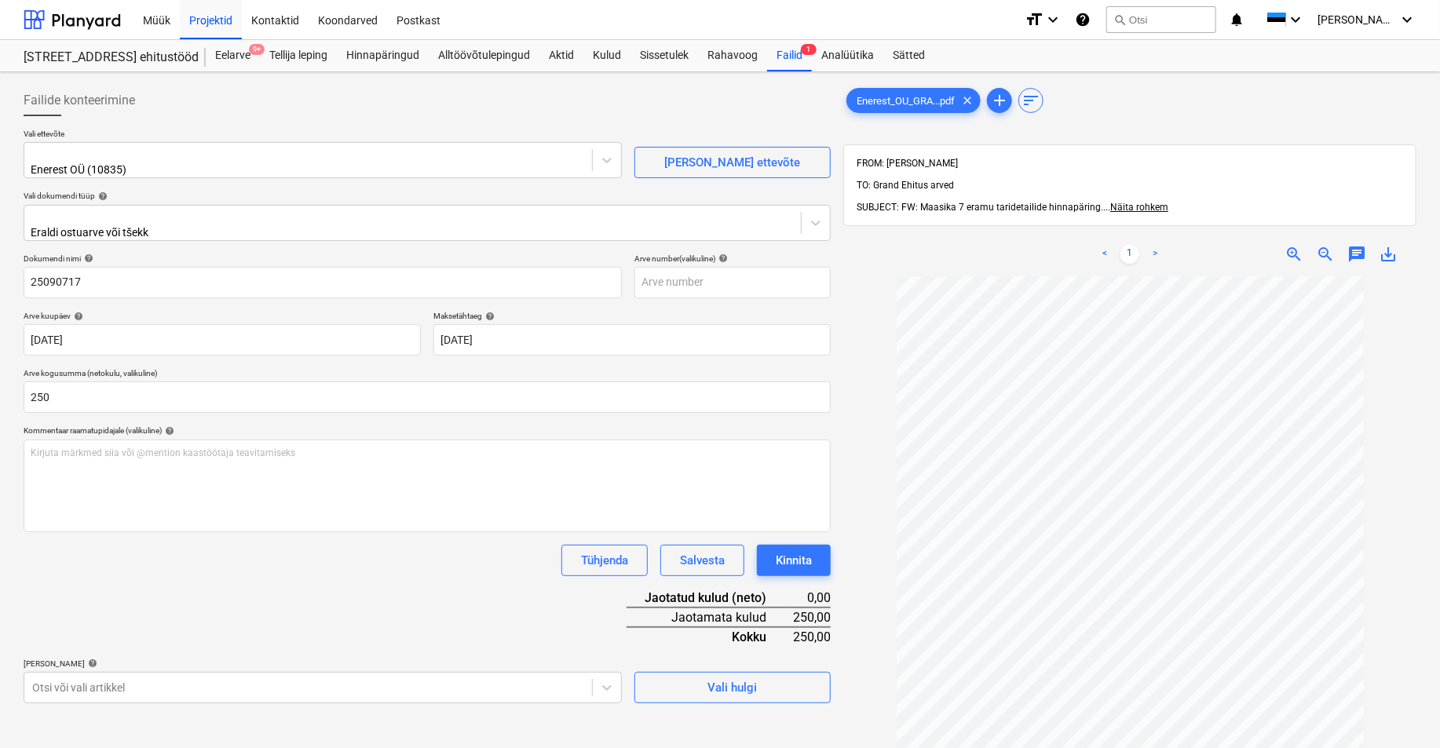
type input "250,00"
click at [236, 562] on div "Tühjenda Salvesta Kinnita" at bounding box center [427, 560] width 807 height 31
click at [66, 677] on body "Müük Projektid Kontaktid Koondarved Postkast format_size keyboard_arrow_down he…" at bounding box center [720, 374] width 1440 height 748
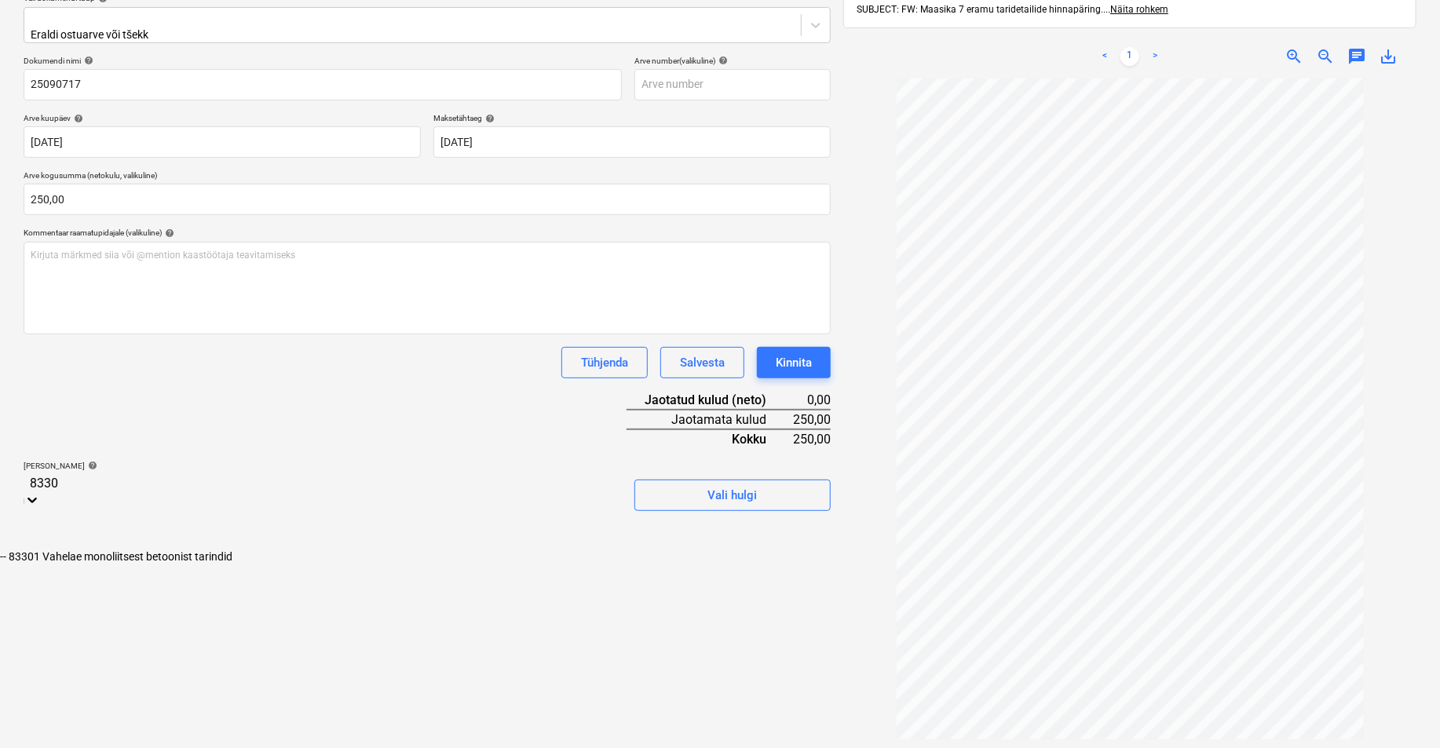
type input "83301"
click at [105, 550] on div "-- 83301 Vahelae monoliitsest betoonist tarindid" at bounding box center [720, 556] width 1440 height 13
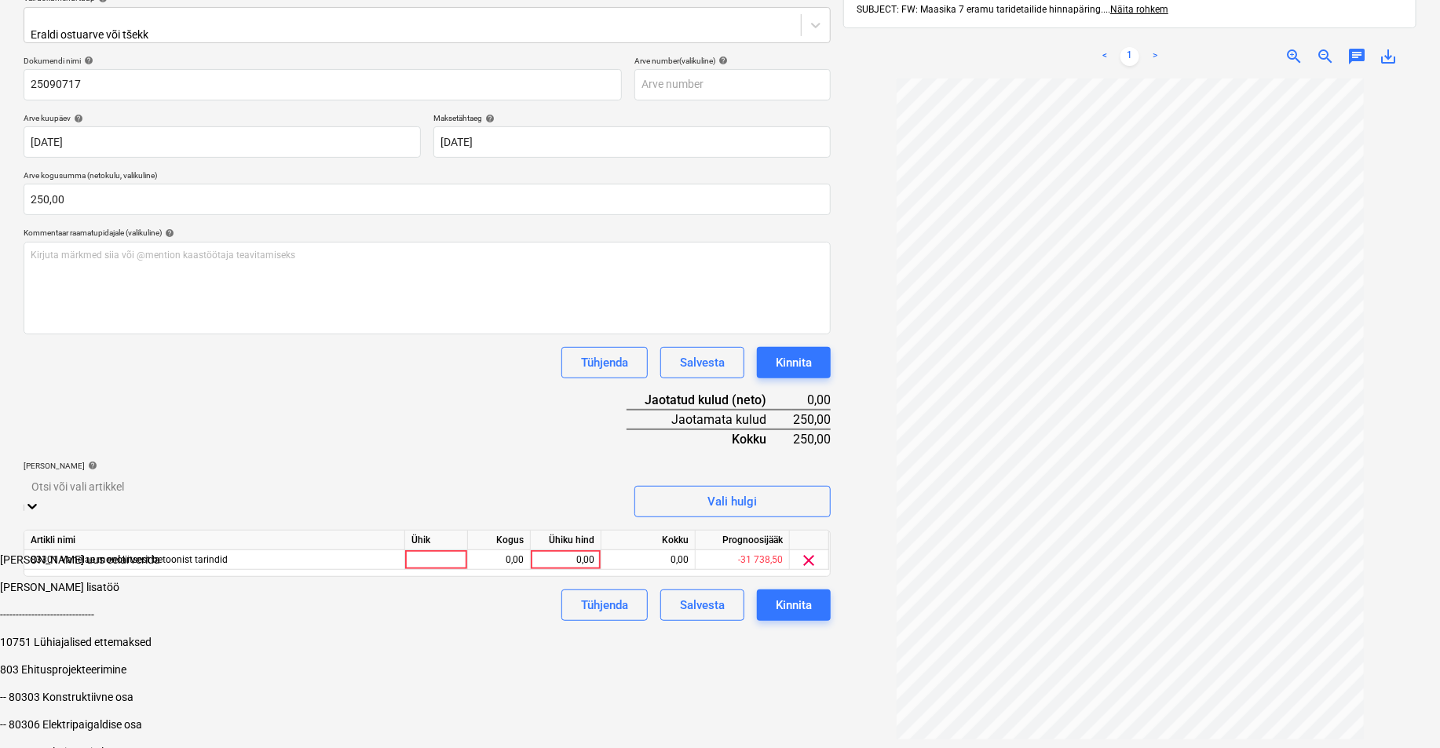
click at [710, 684] on div "Failide konteerimine Vali ettevõte Enerest OÜ (10835) [PERSON_NAME] uus ettevõt…" at bounding box center [427, 335] width 820 height 908
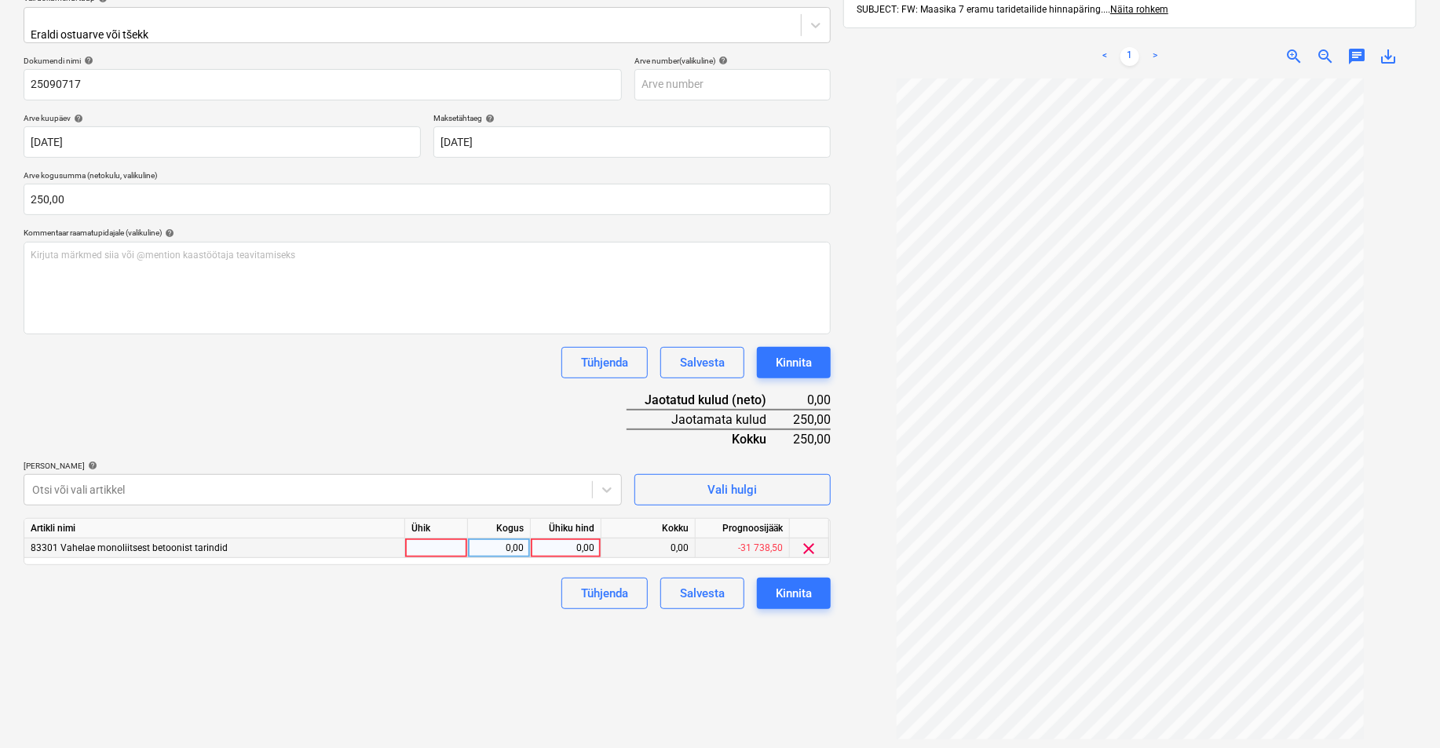
click at [430, 538] on div at bounding box center [436, 548] width 63 height 20
drag, startPoint x: 430, startPoint y: 542, endPoint x: 403, endPoint y: 547, distance: 28.0
click at [0, 0] on div "83301 Vahelae monoliitsest betoonist tarindid 1 0,00 0,00 0,00 -31 738,50 clear" at bounding box center [0, 0] width 0 height 0
click at [484, 542] on div "0,00" at bounding box center [498, 548] width 49 height 20
click at [568, 539] on div "0,00" at bounding box center [565, 548] width 57 height 20
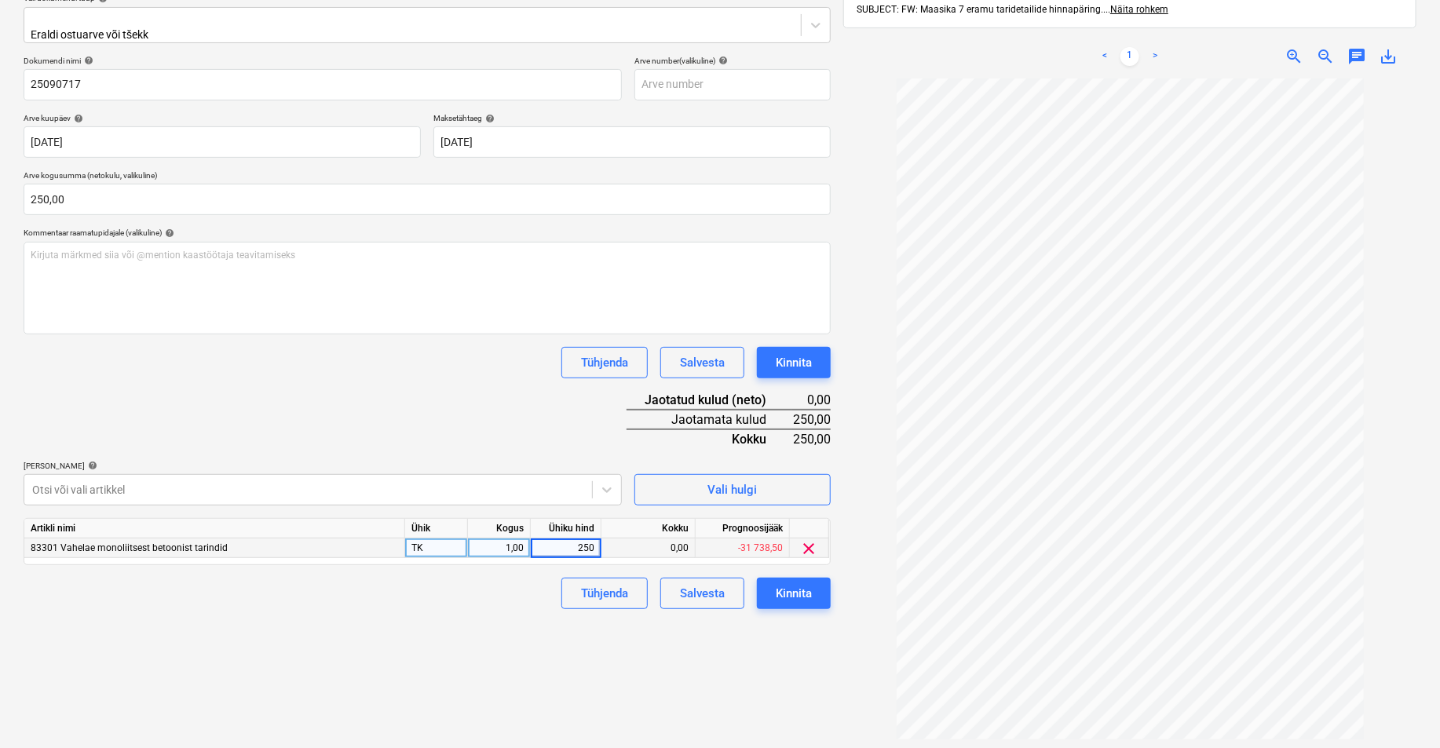
click at [584, 667] on div "Failide konteerimine Vali ettevõte Enerest OÜ (10835) [PERSON_NAME] uus ettevõt…" at bounding box center [427, 335] width 820 height 908
click at [798, 586] on div "Kinnita" at bounding box center [794, 593] width 36 height 20
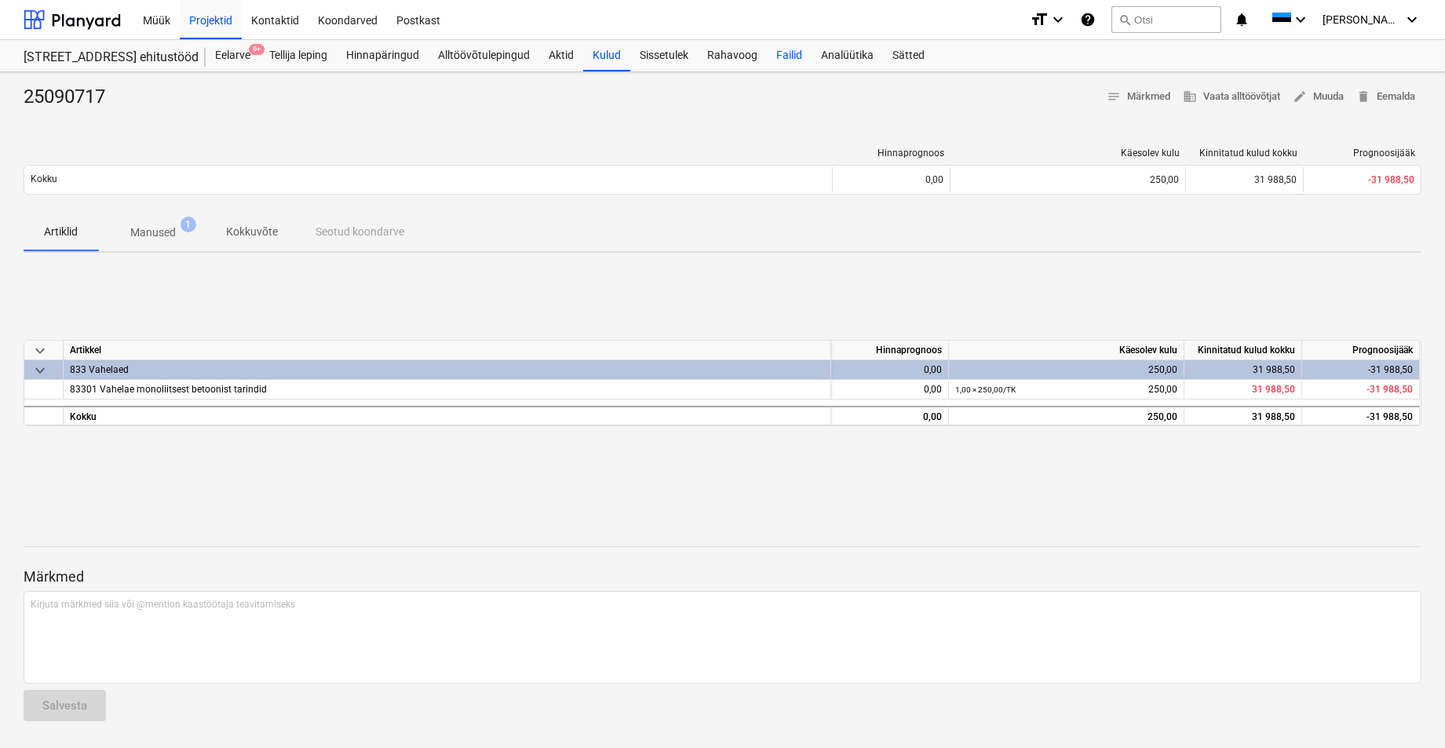
click at [793, 53] on div "Failid" at bounding box center [789, 55] width 45 height 31
